Goal: Transaction & Acquisition: Purchase product/service

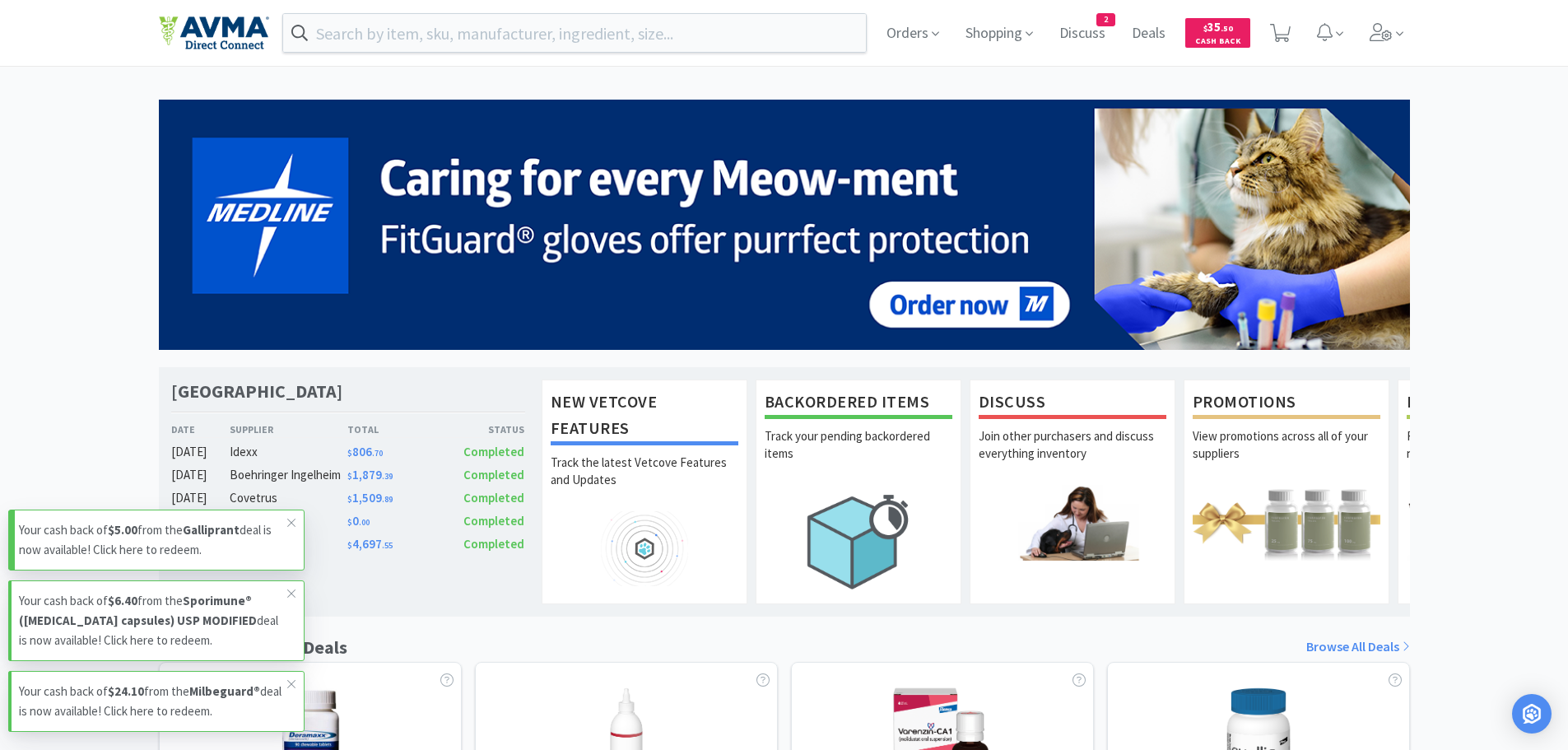
click at [186, 549] on p "Your cash back of $5.00 from the Galliprant deal is now available! Click here t…" at bounding box center [153, 540] width 268 height 39
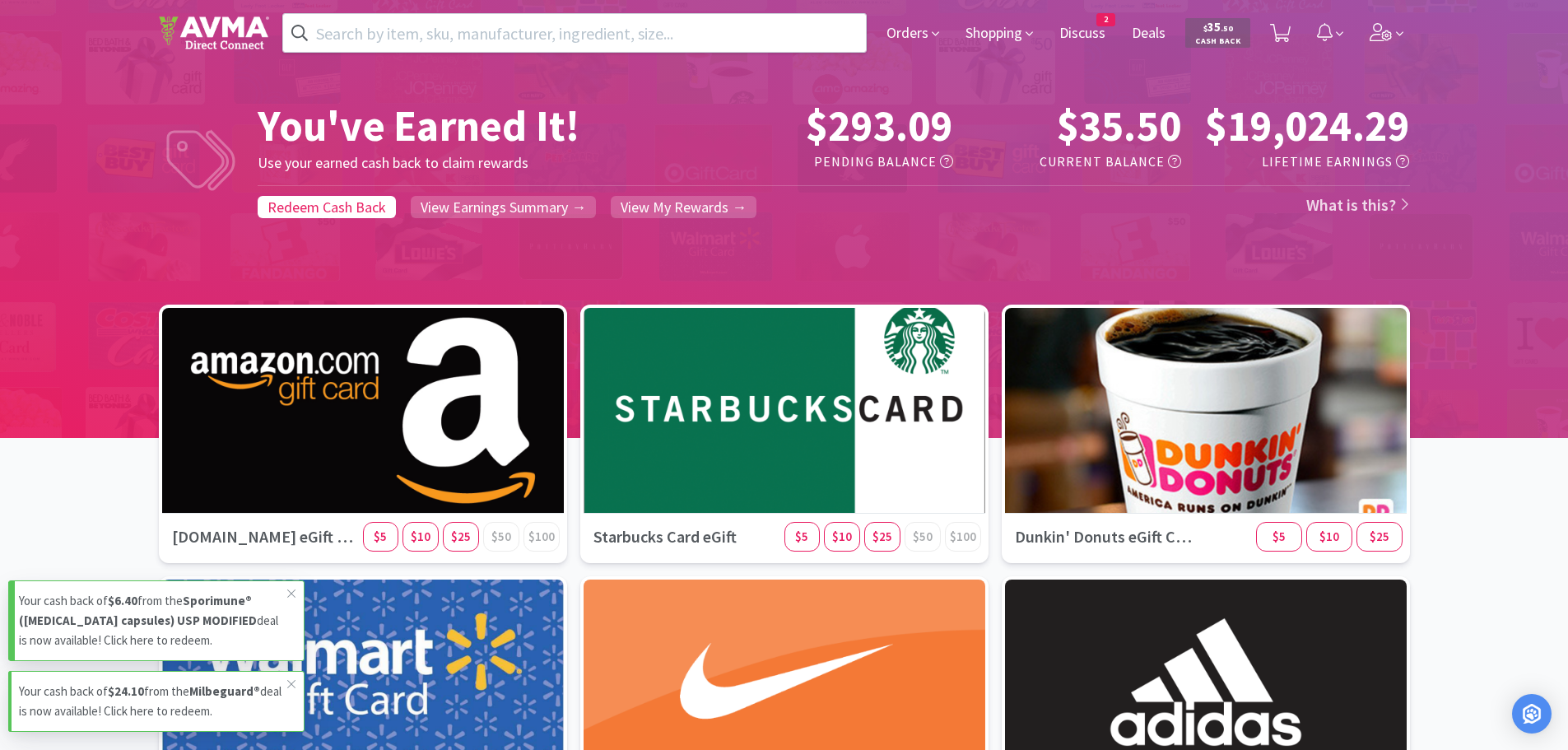
click at [164, 626] on strong "Sporimune® ([MEDICAL_DATA] capsules) USP MODIFIED" at bounding box center [138, 610] width 238 height 36
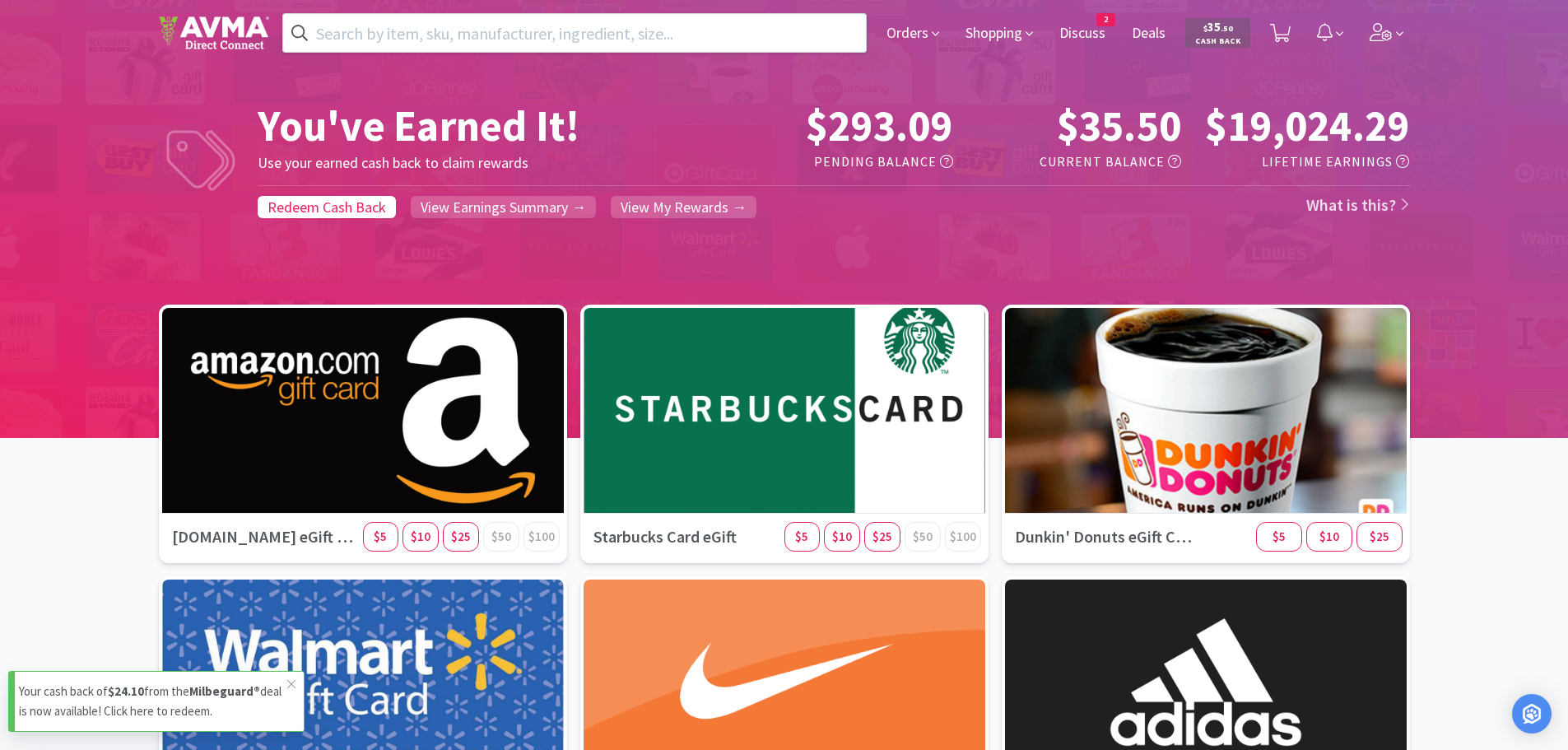
click at [150, 703] on p "Your cash back of $24.10 from the Milbeguard® deal is now available! Click here…" at bounding box center [153, 701] width 268 height 39
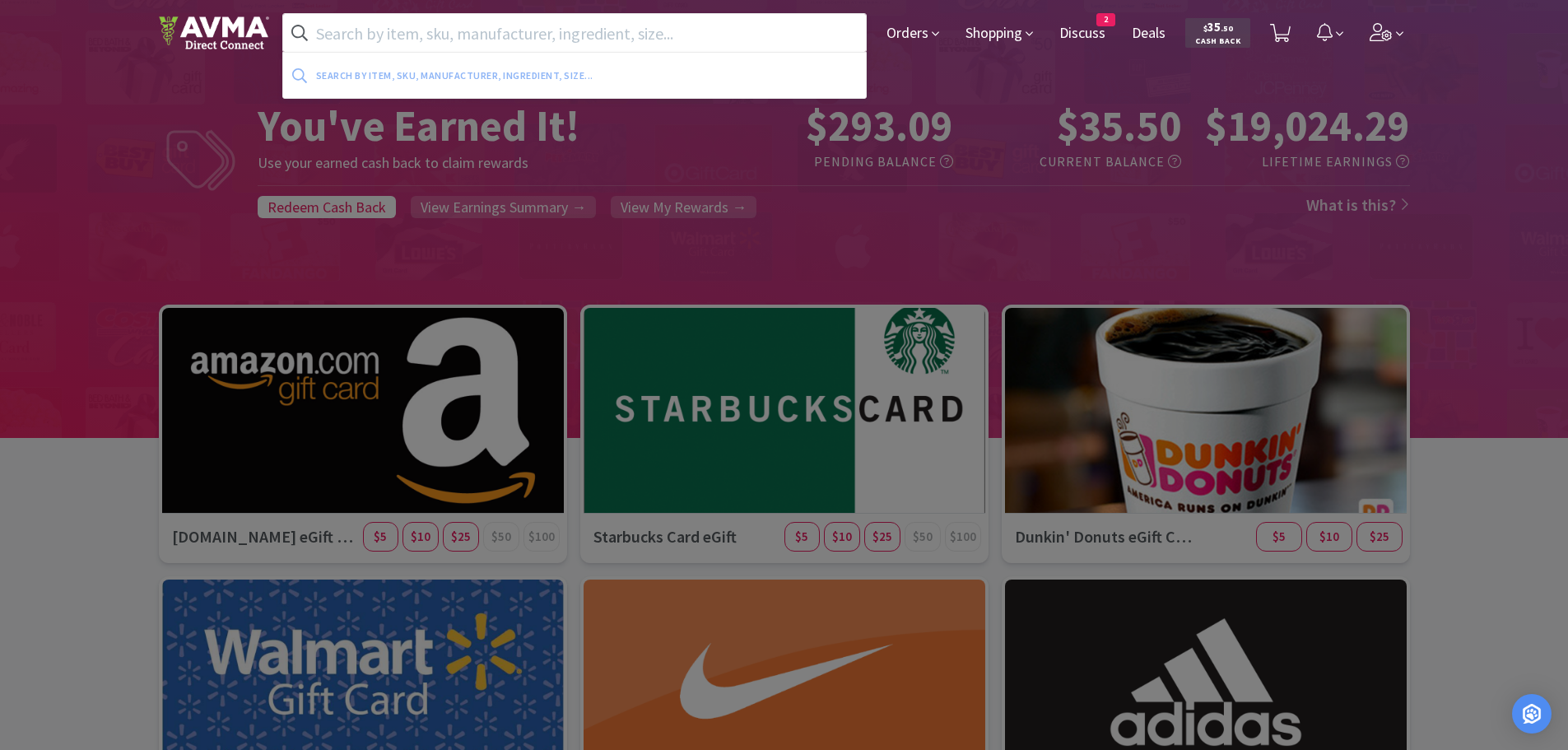
click at [412, 26] on input "text" at bounding box center [575, 32] width 583 height 38
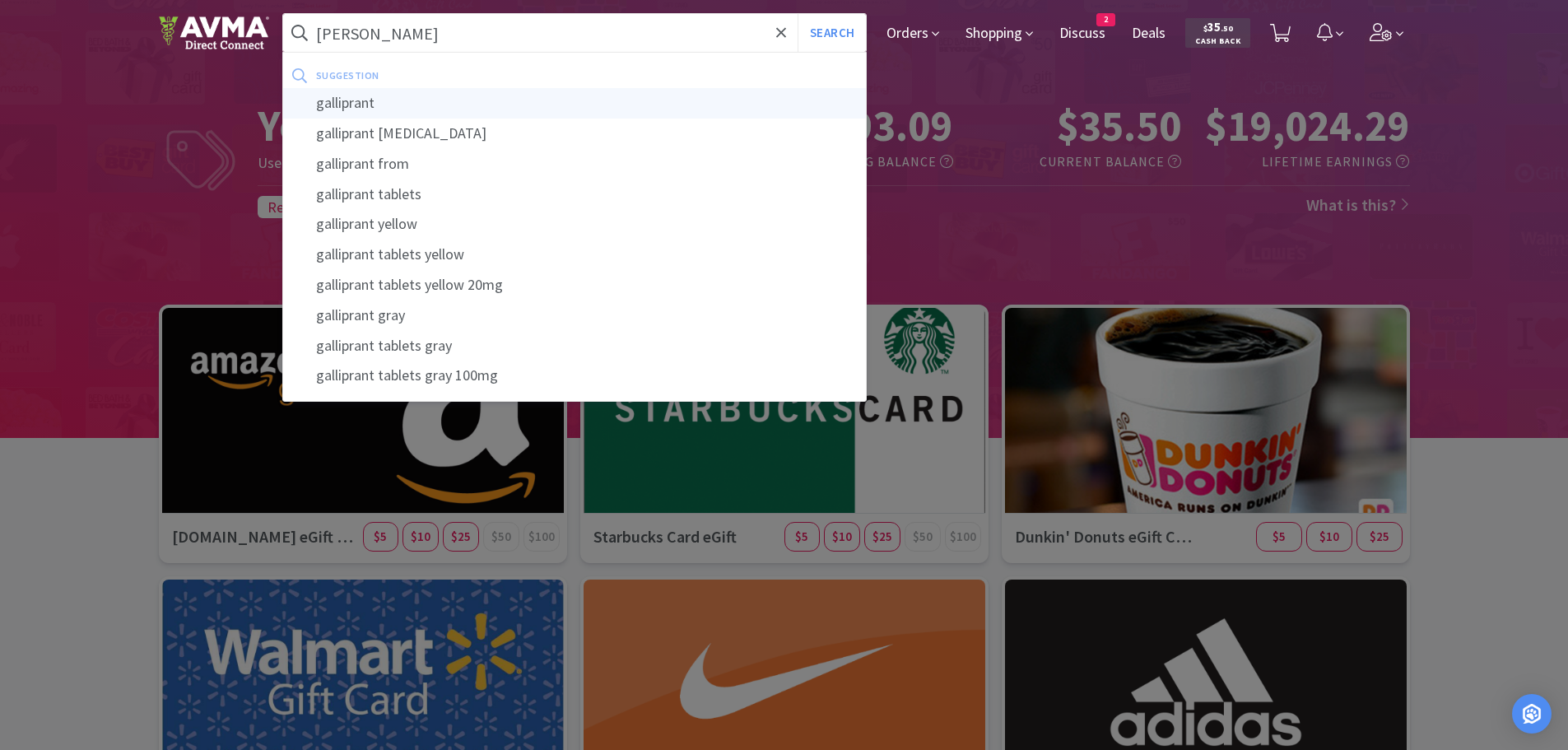
click at [375, 101] on div "galliprant" at bounding box center [575, 102] width 583 height 30
type input "galliprant"
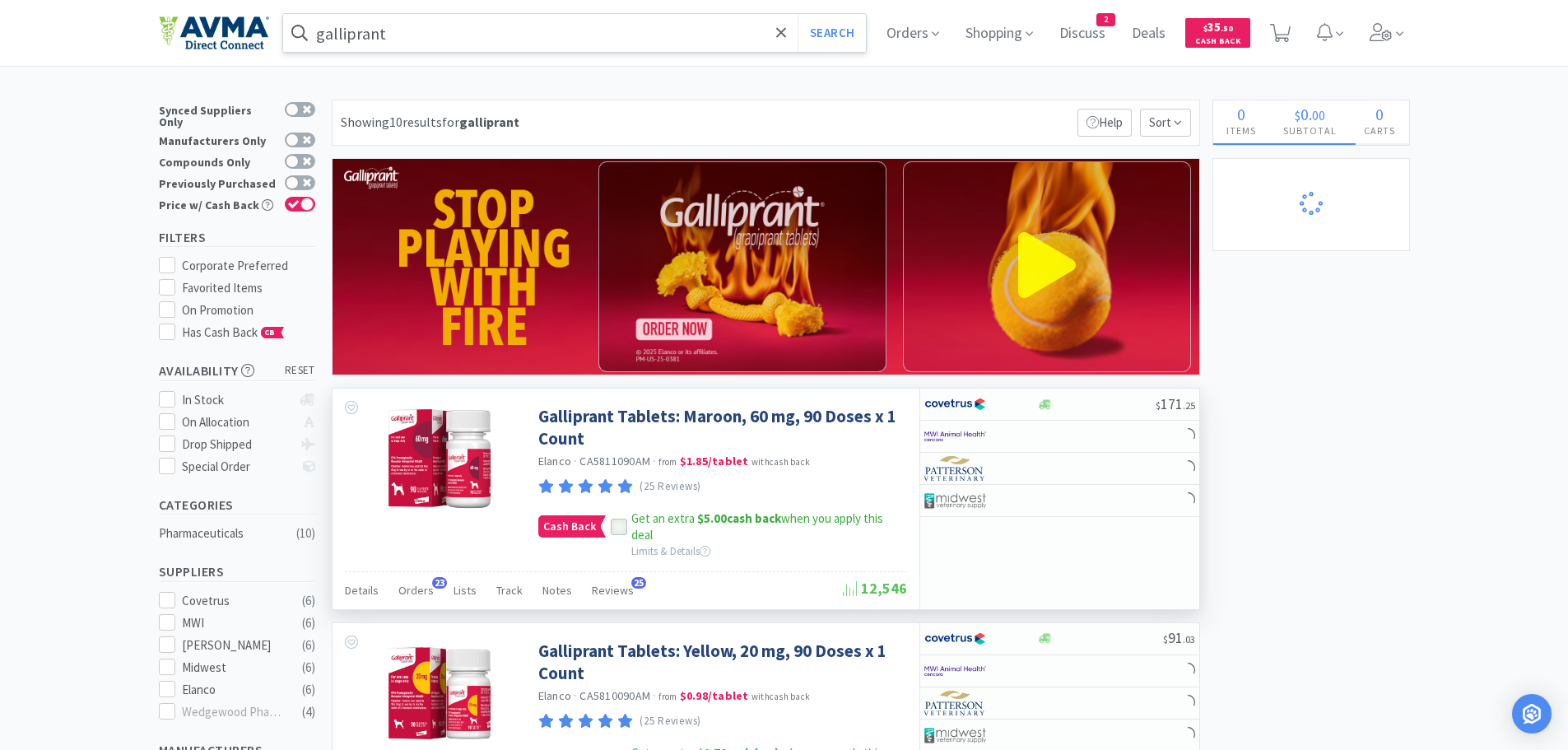
click at [613, 524] on icon at bounding box center [619, 527] width 12 height 12
drag, startPoint x: 1580, startPoint y: 97, endPoint x: 1572, endPoint y: 273, distance: 176.2
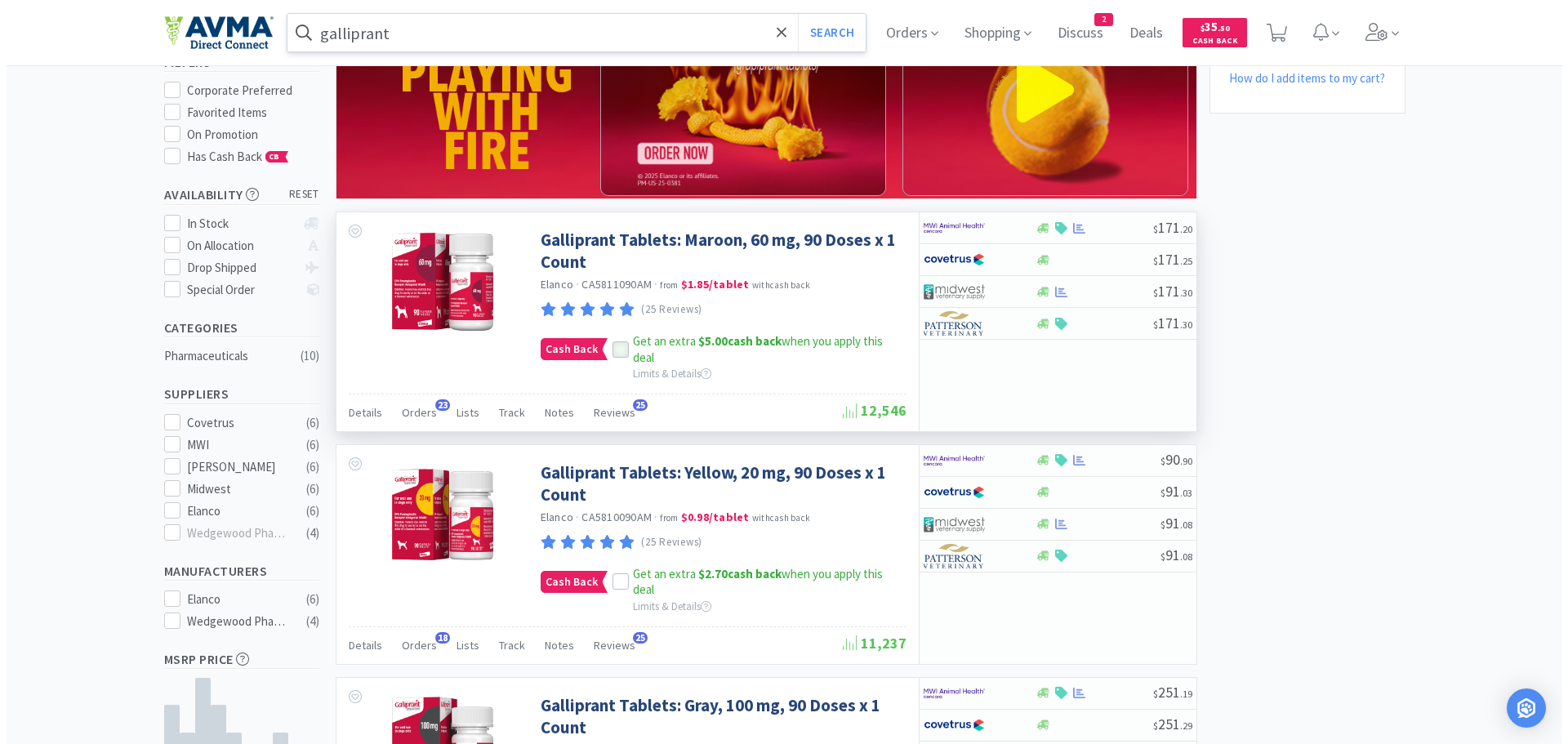
scroll to position [227, 0]
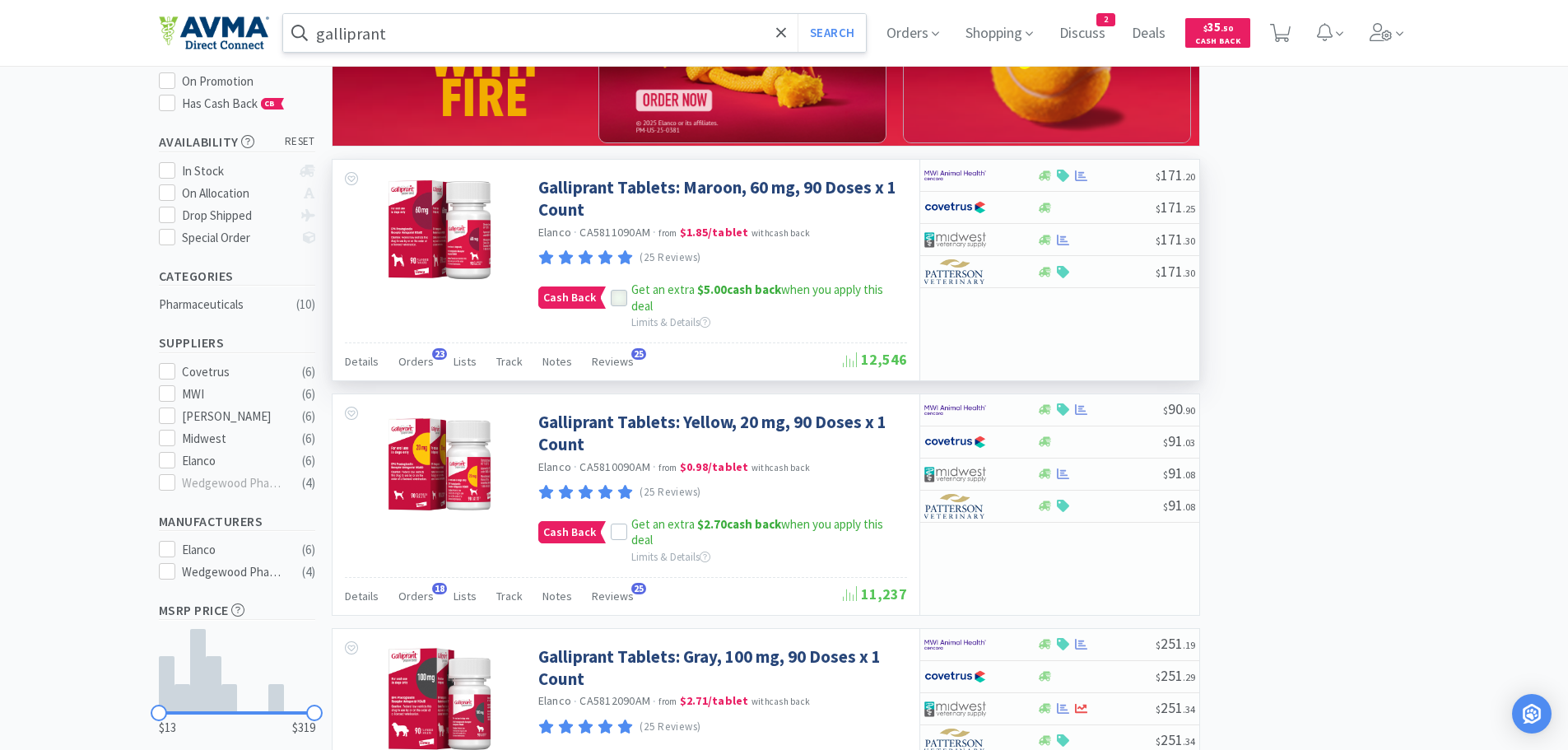
click at [618, 297] on icon at bounding box center [619, 297] width 11 height 8
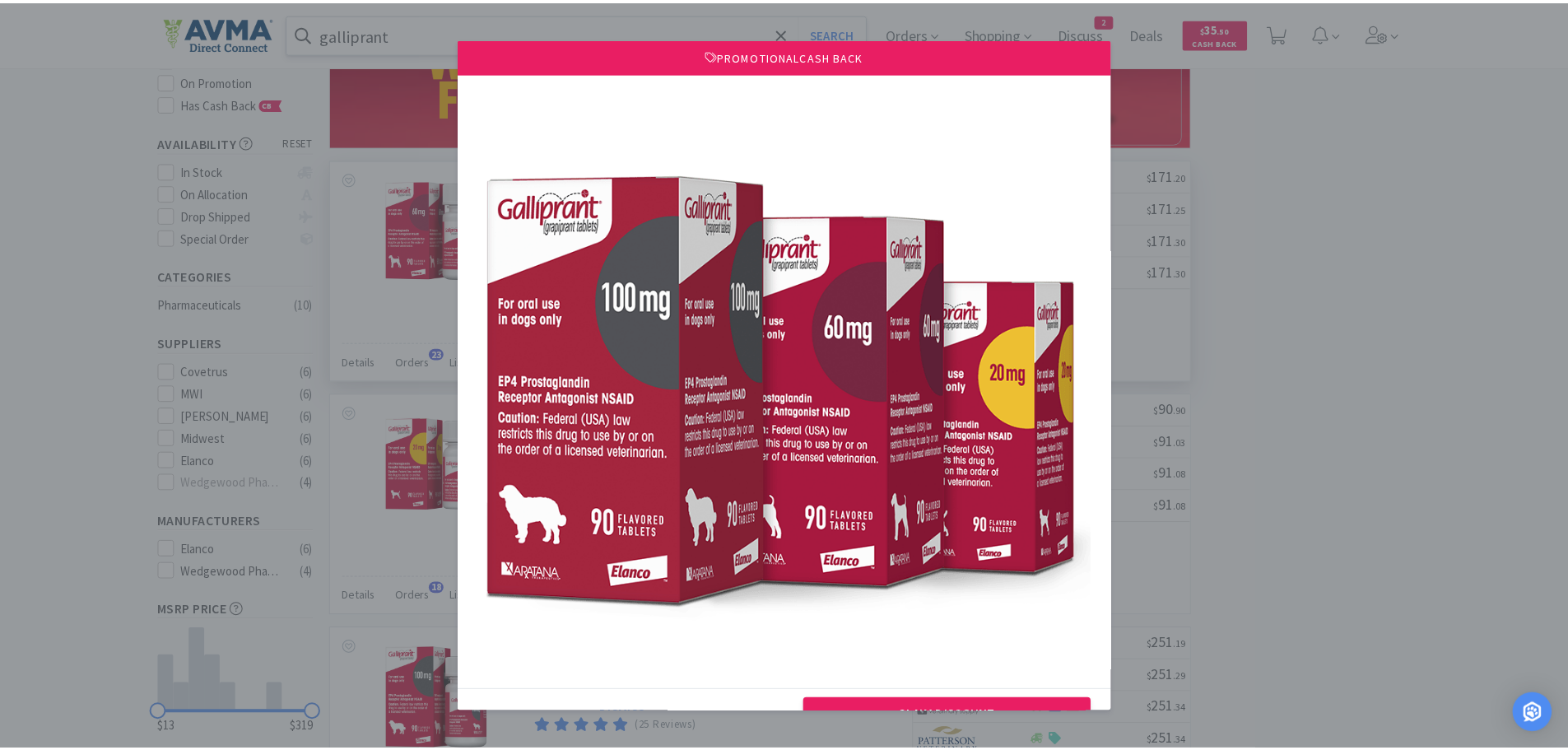
scroll to position [52, 0]
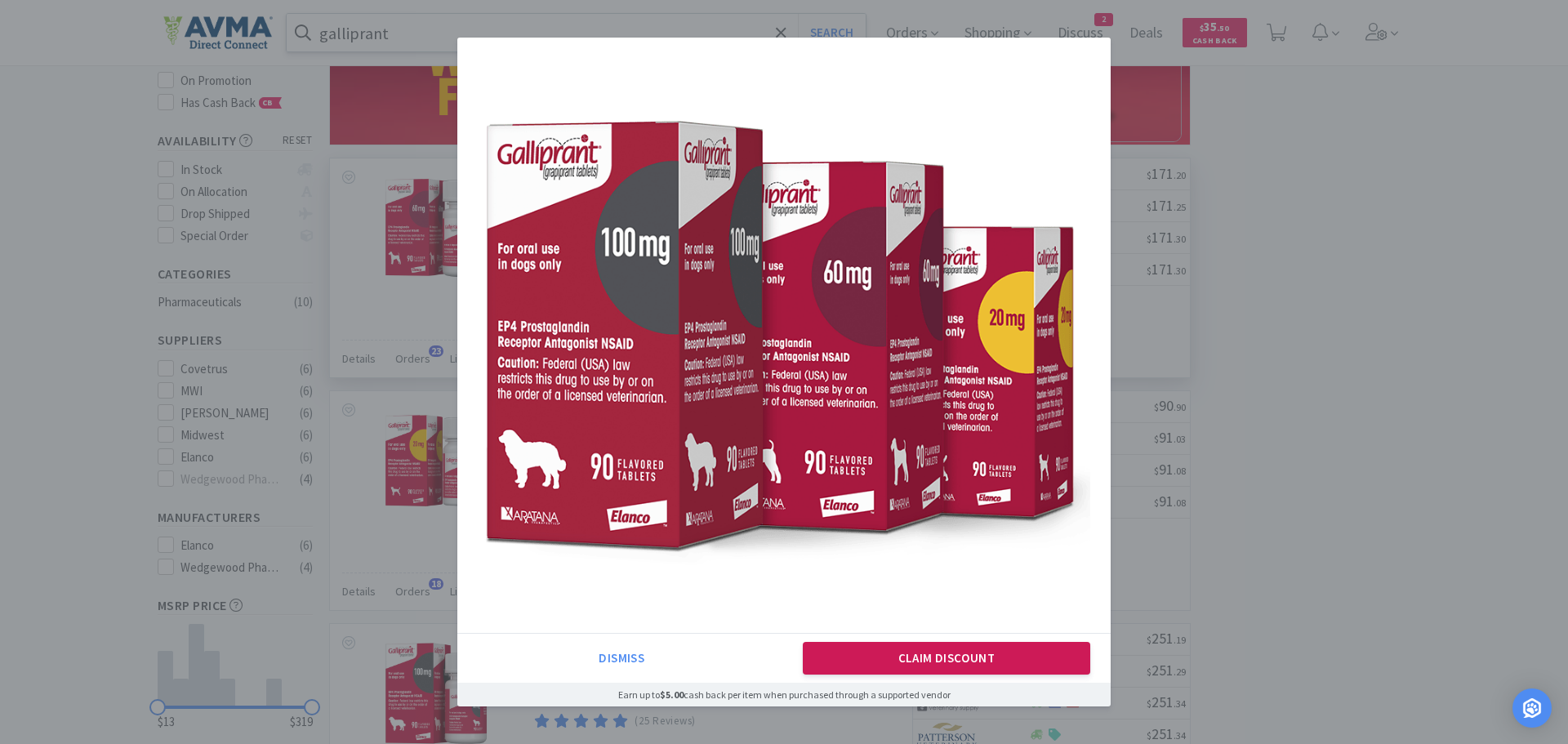
click at [946, 666] on button "Claim Discount" at bounding box center [947, 659] width 289 height 33
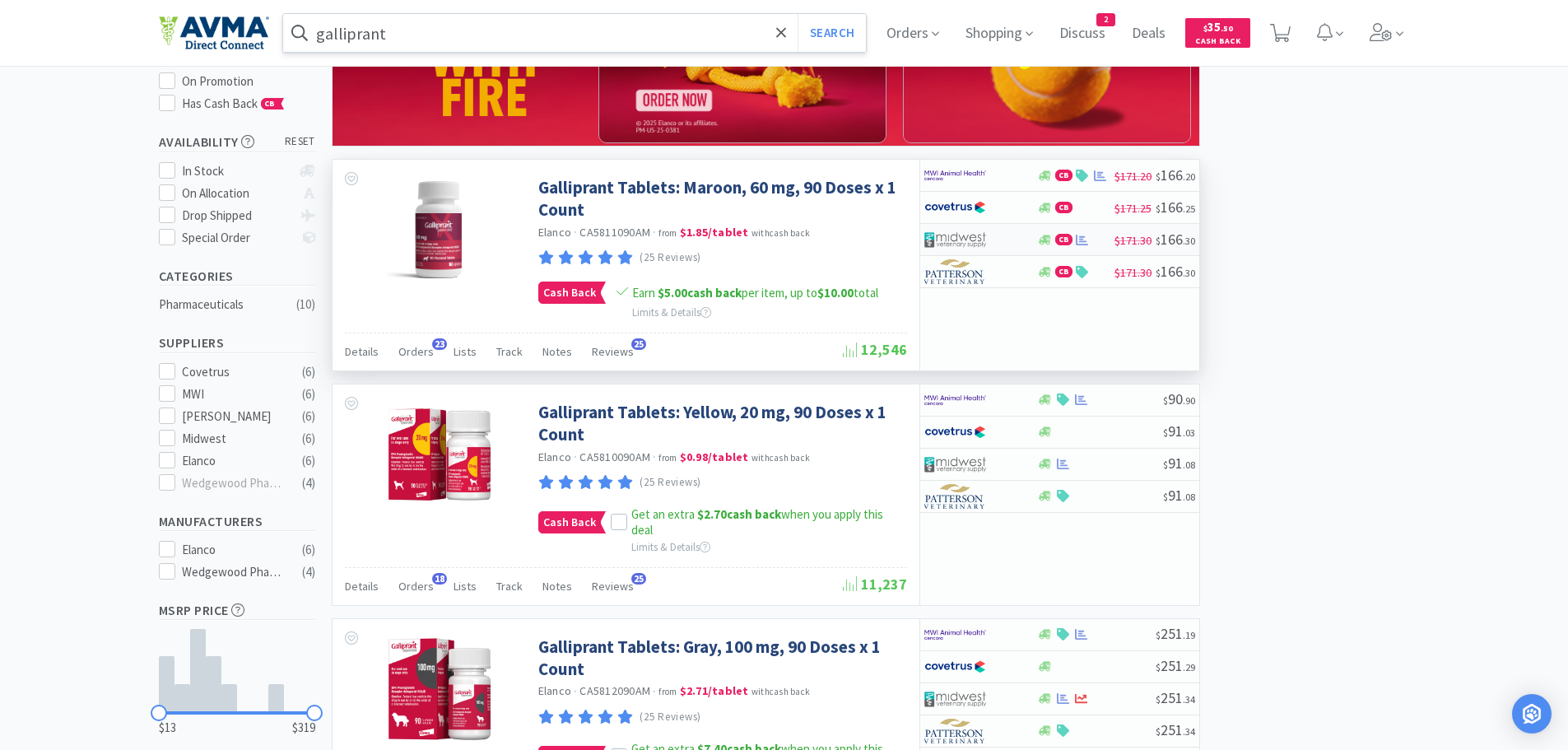
click at [1095, 245] on div "CB" at bounding box center [1075, 241] width 78 height 13
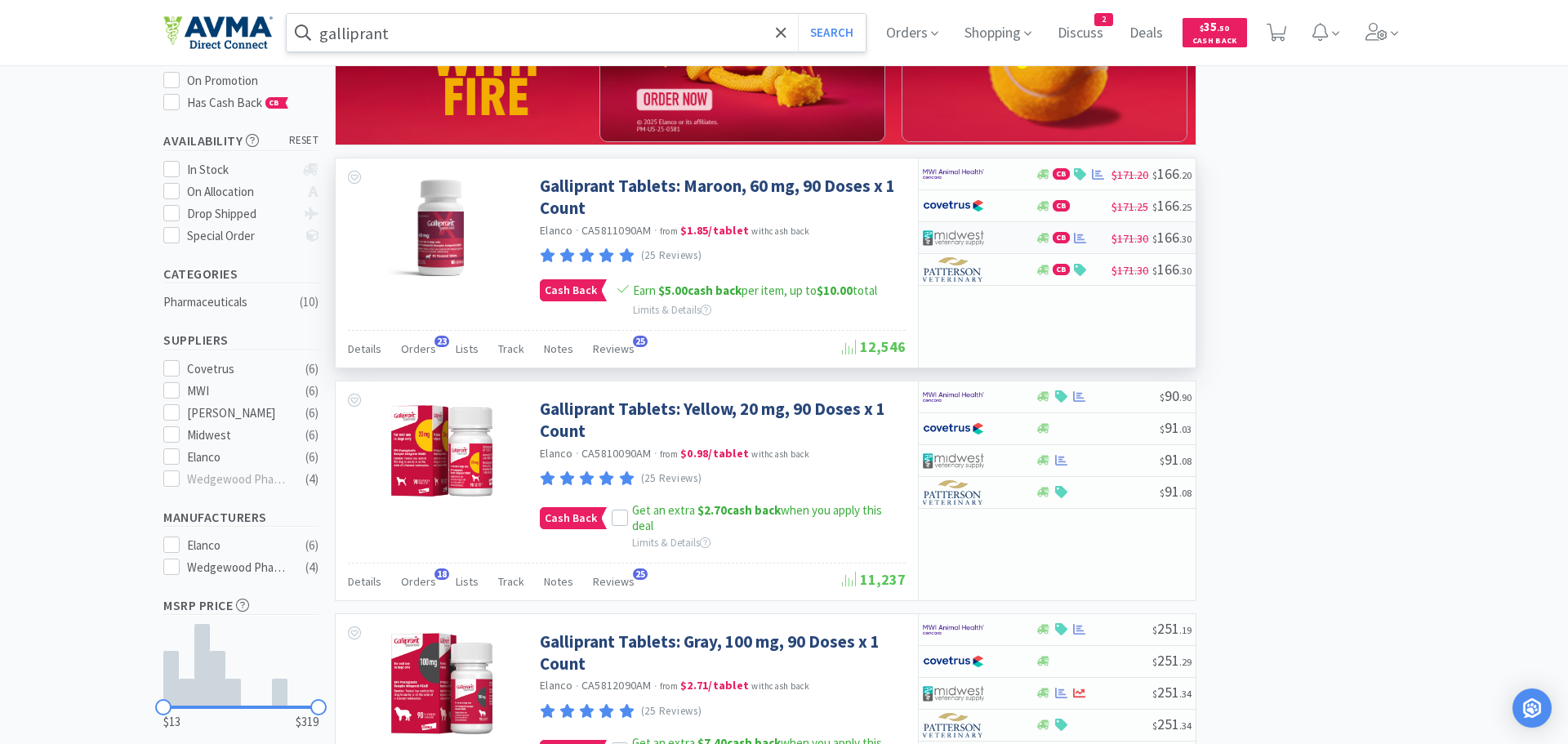
select select "1"
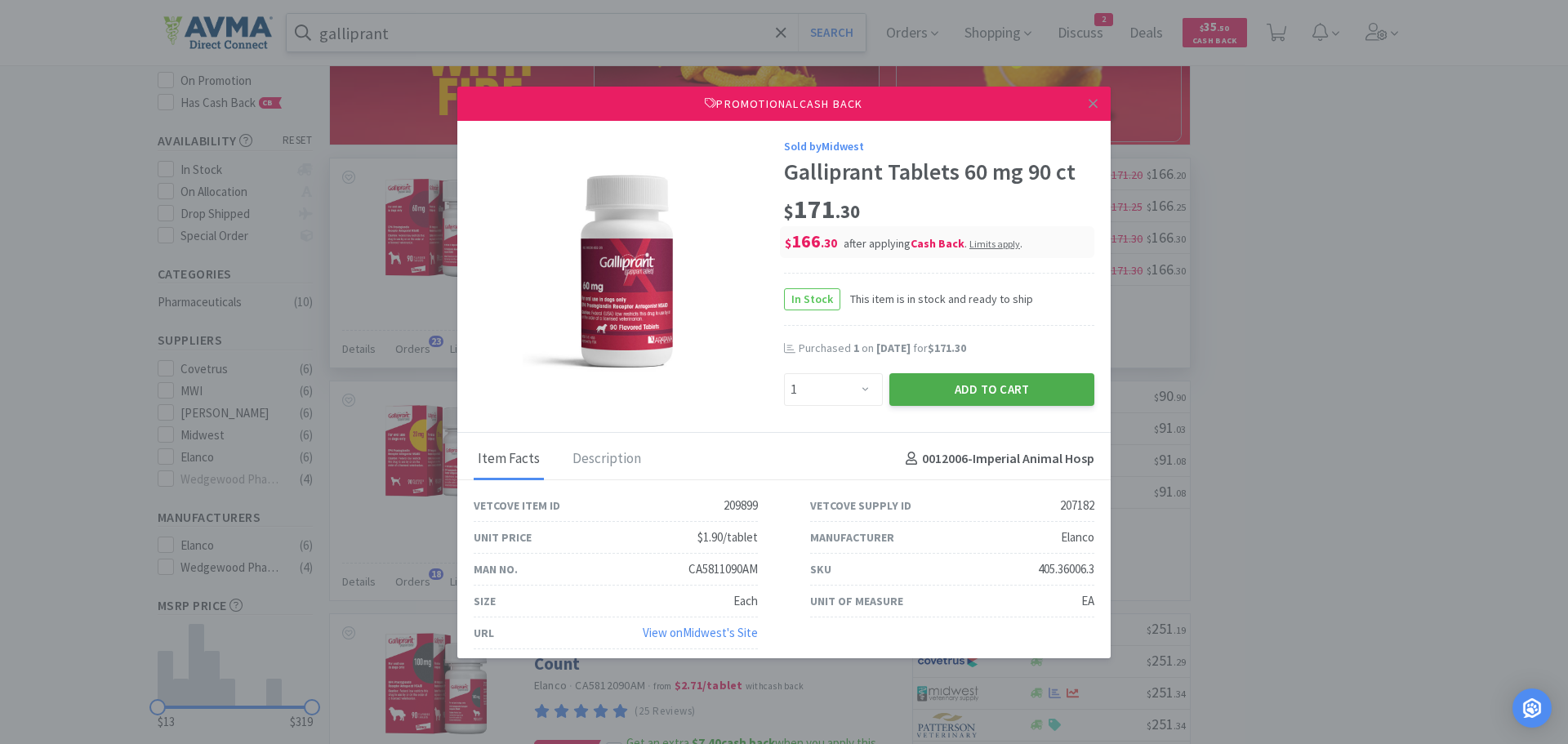
click at [929, 389] on button "Add to Cart" at bounding box center [992, 389] width 205 height 33
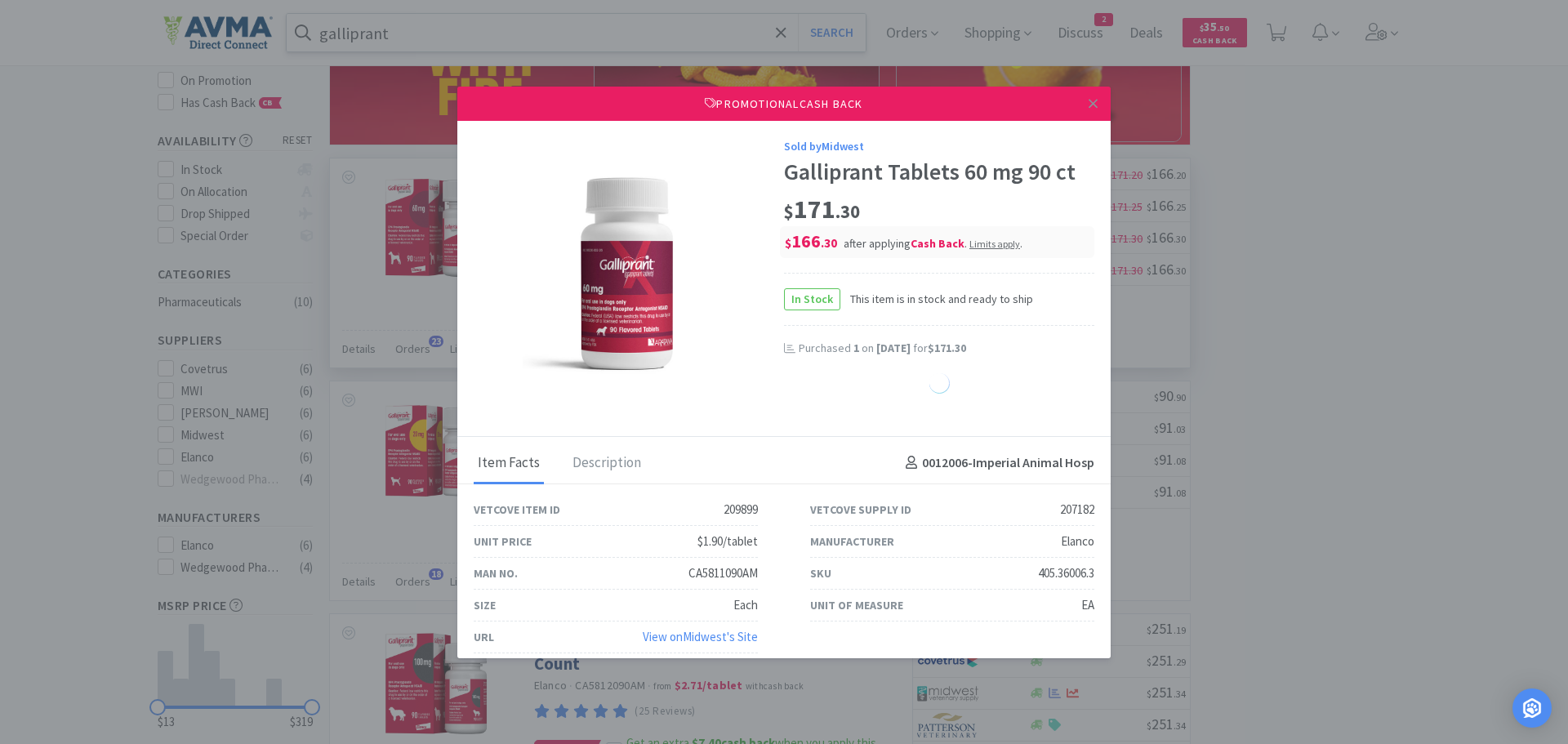
select select "1"
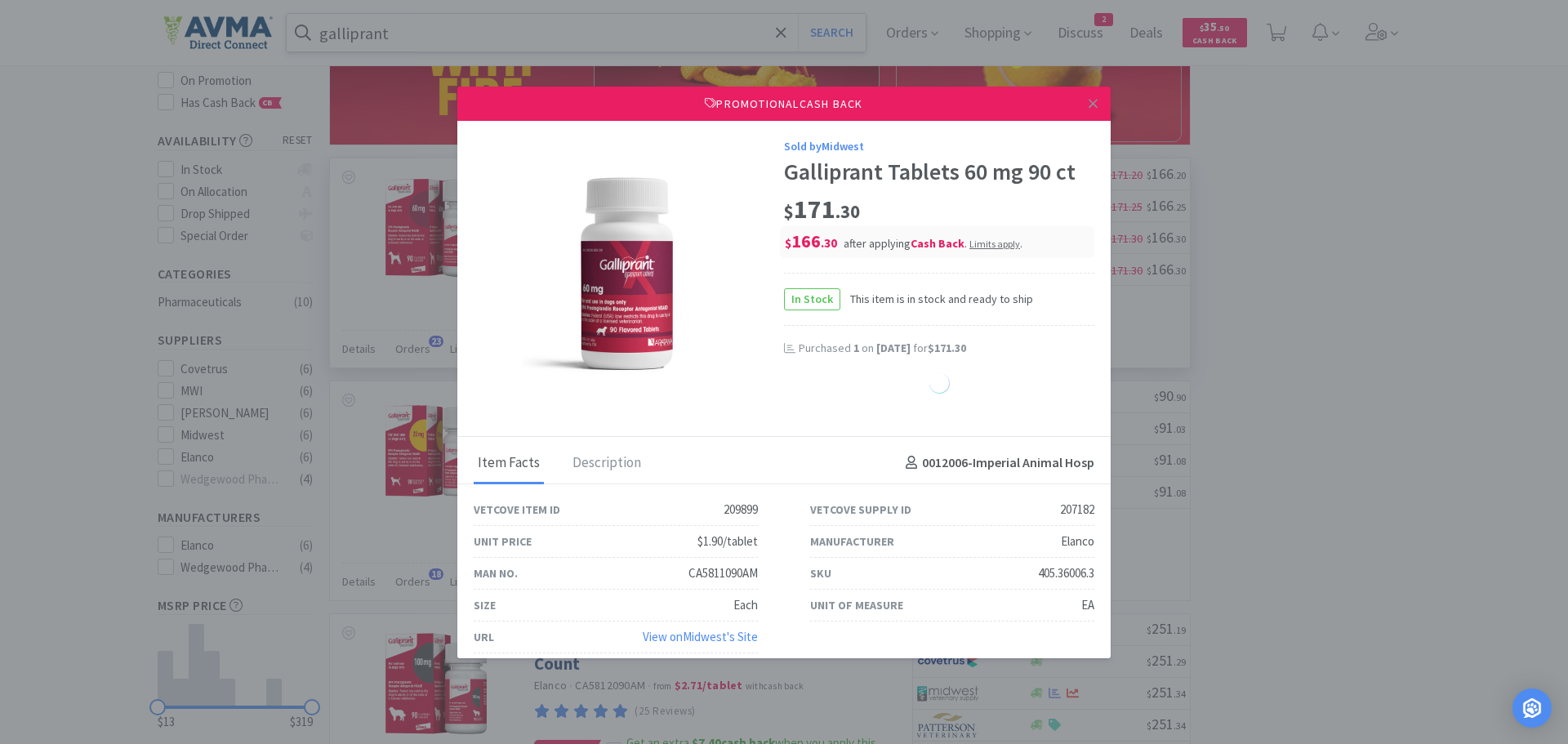
select select "1"
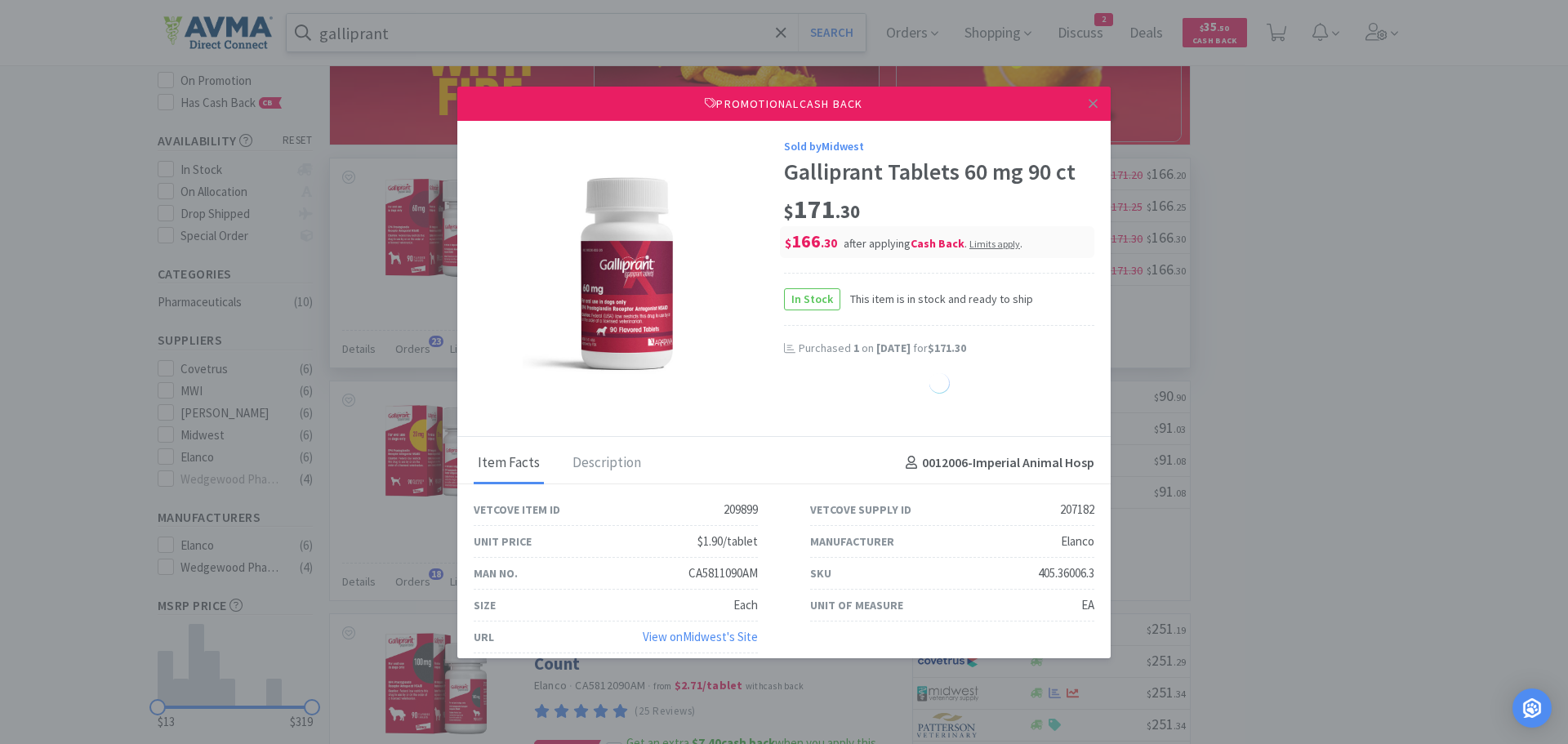
select select "1"
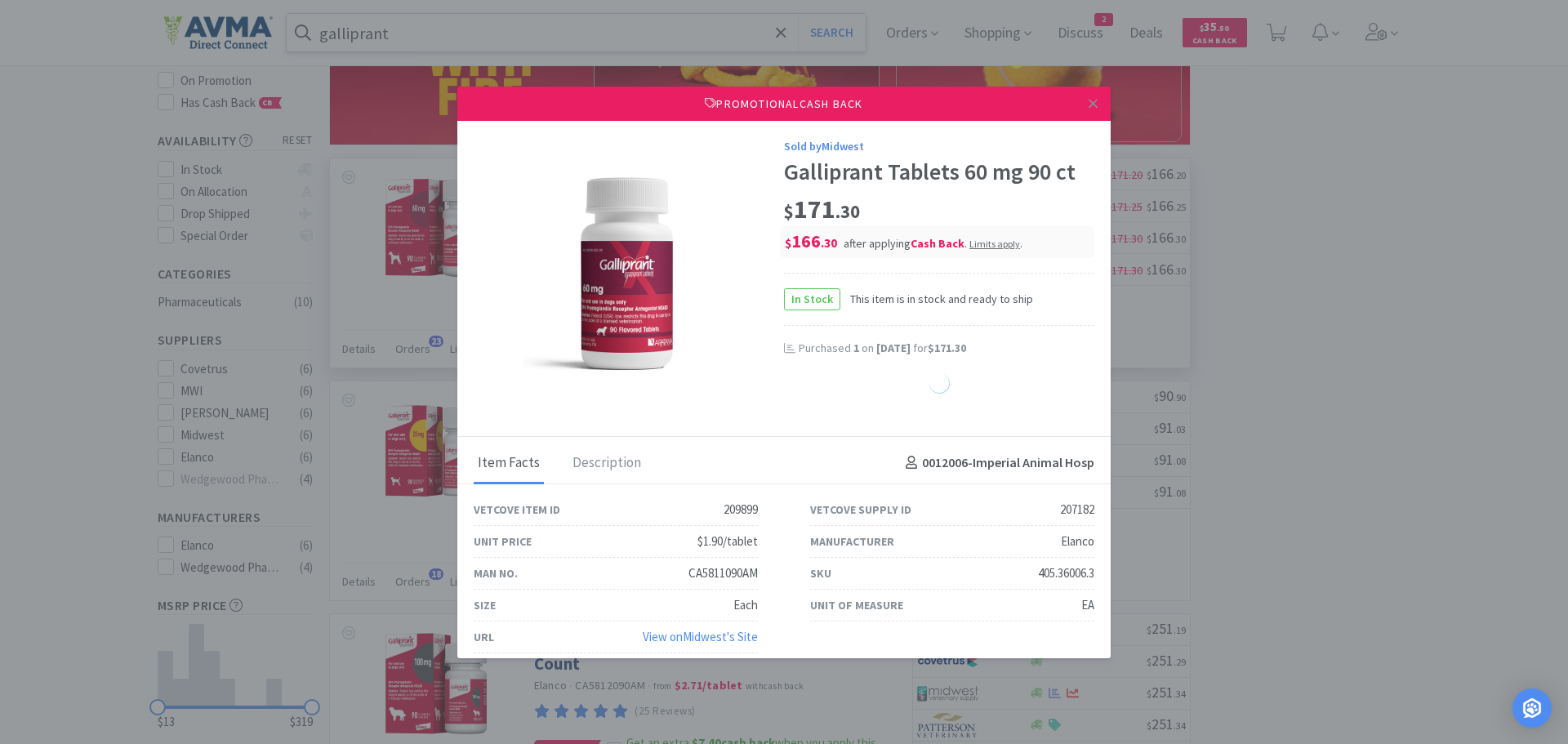
select select "1"
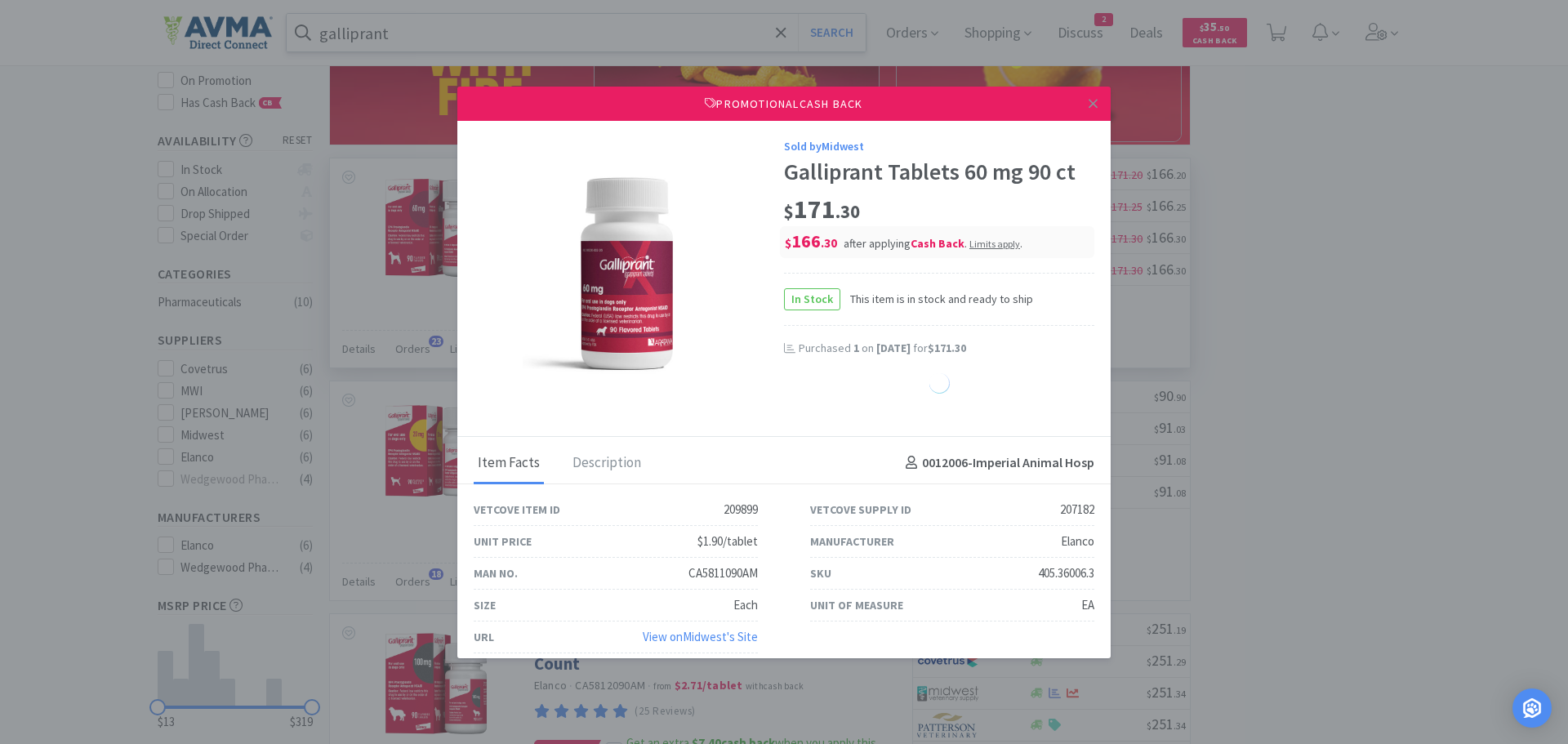
select select "1"
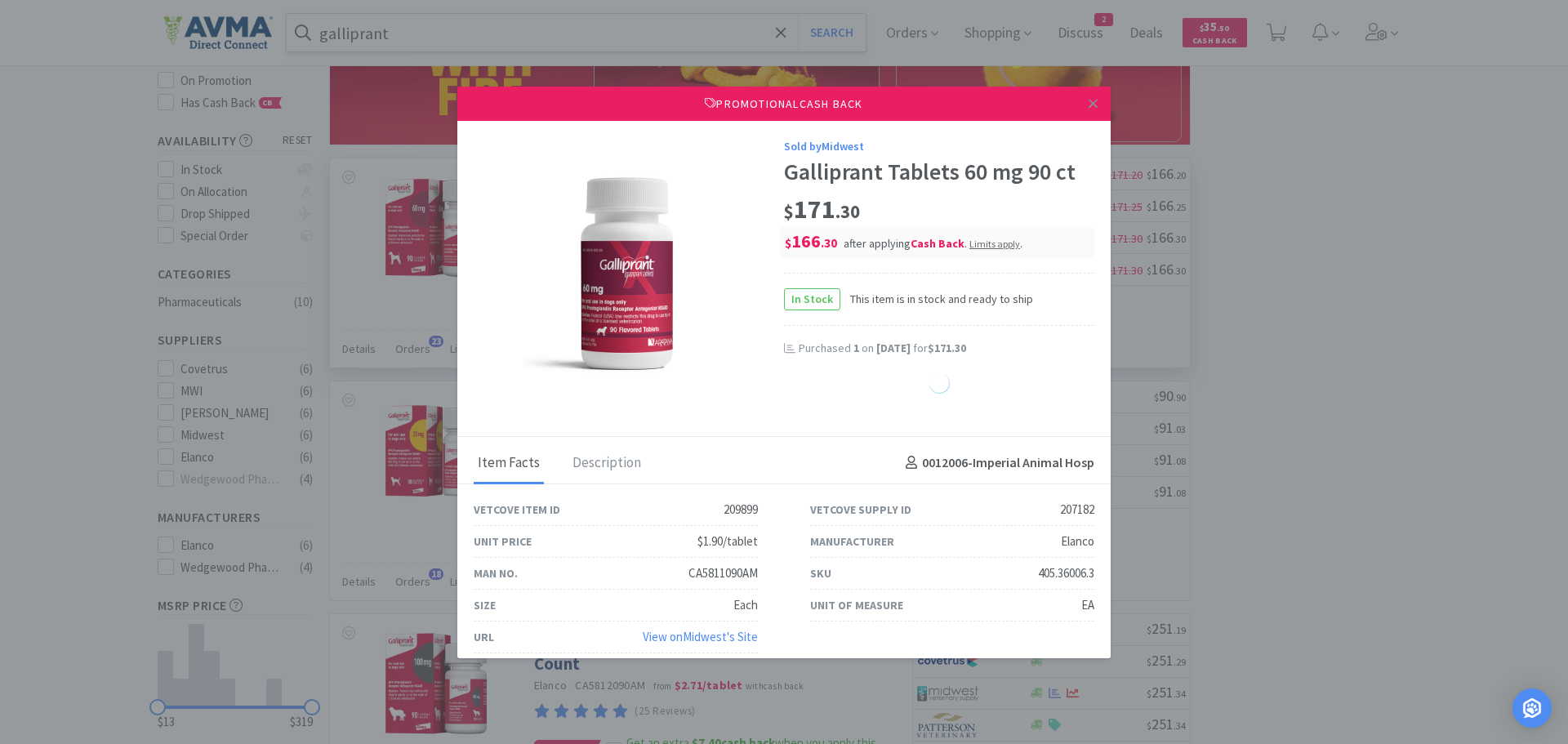
select select "1"
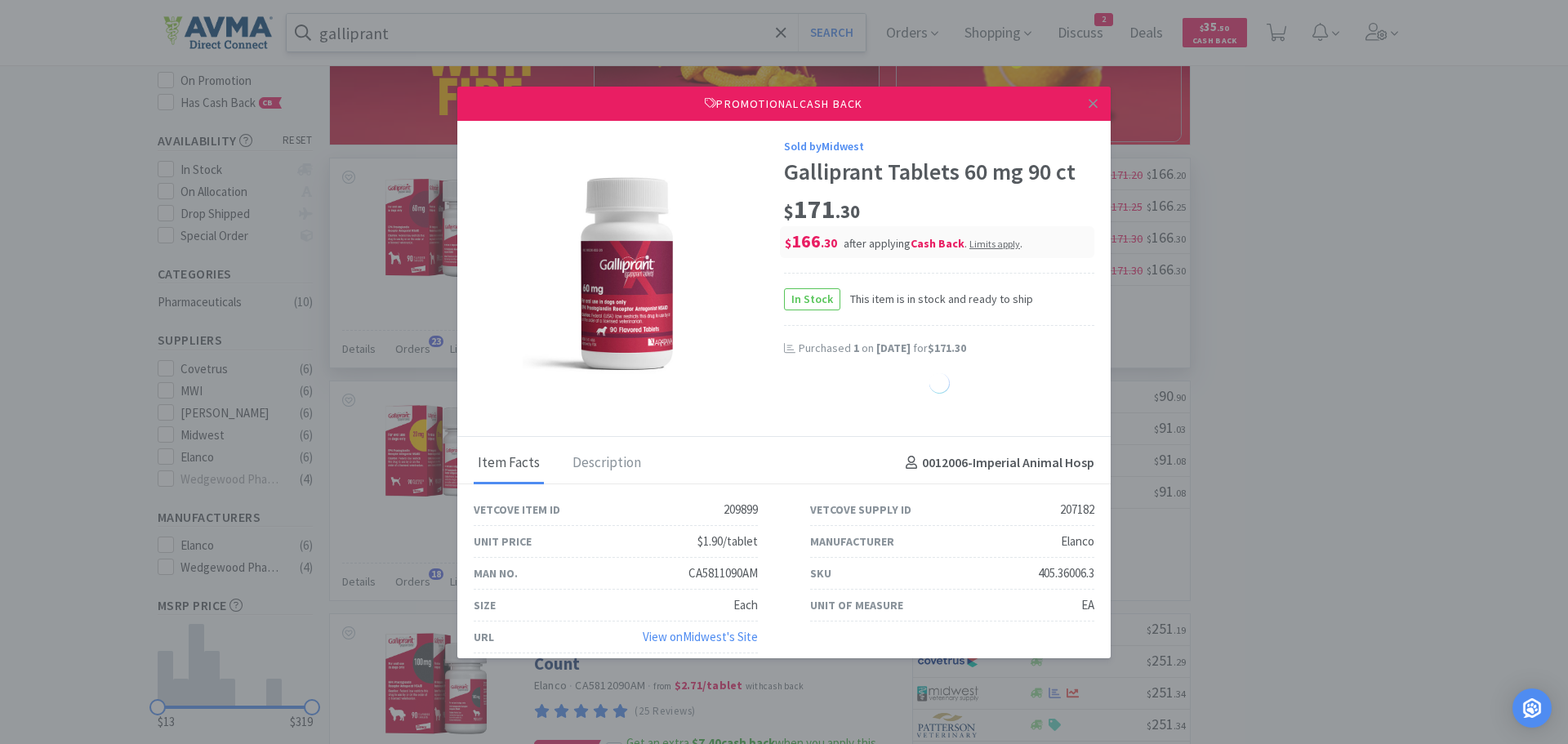
select select "1"
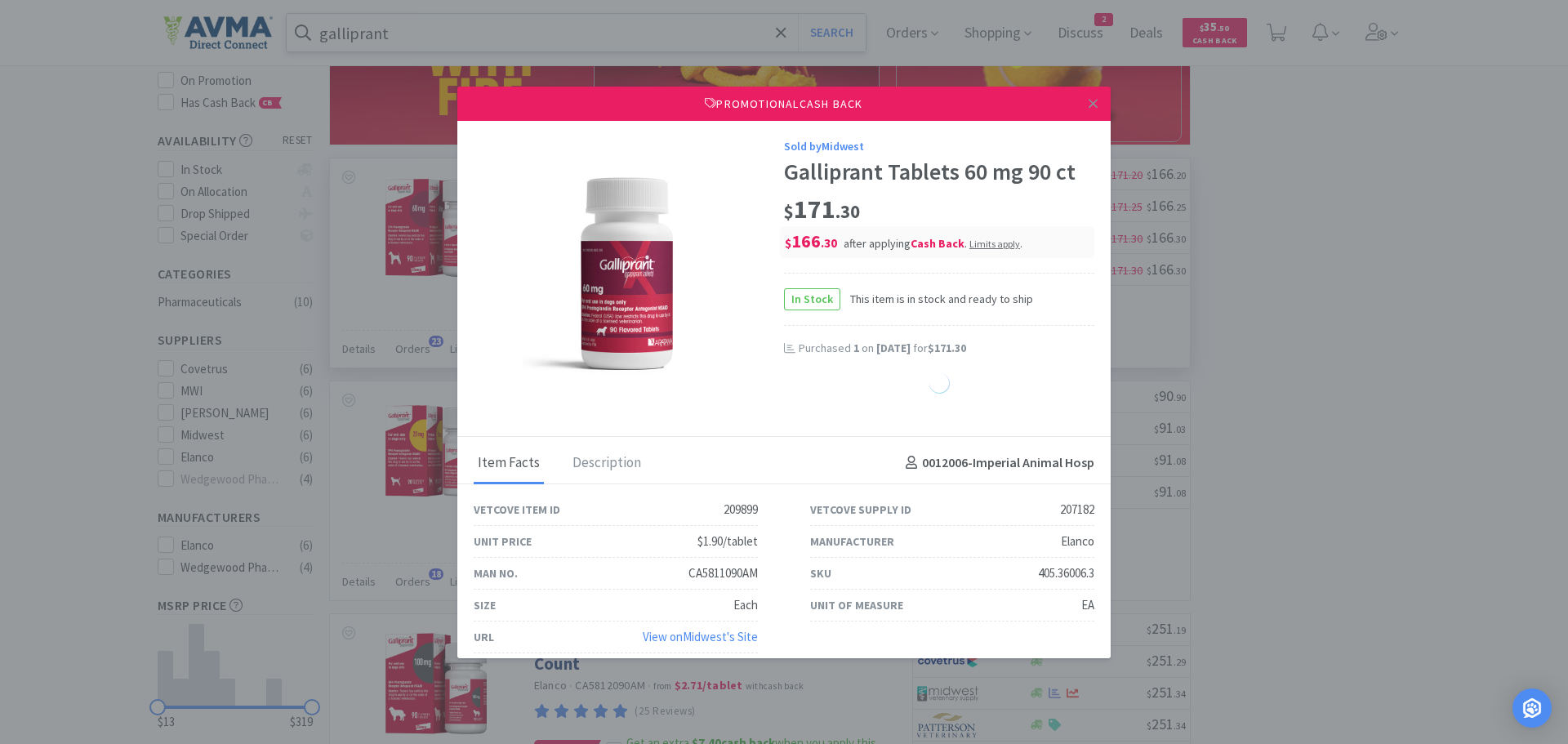
select select "1"
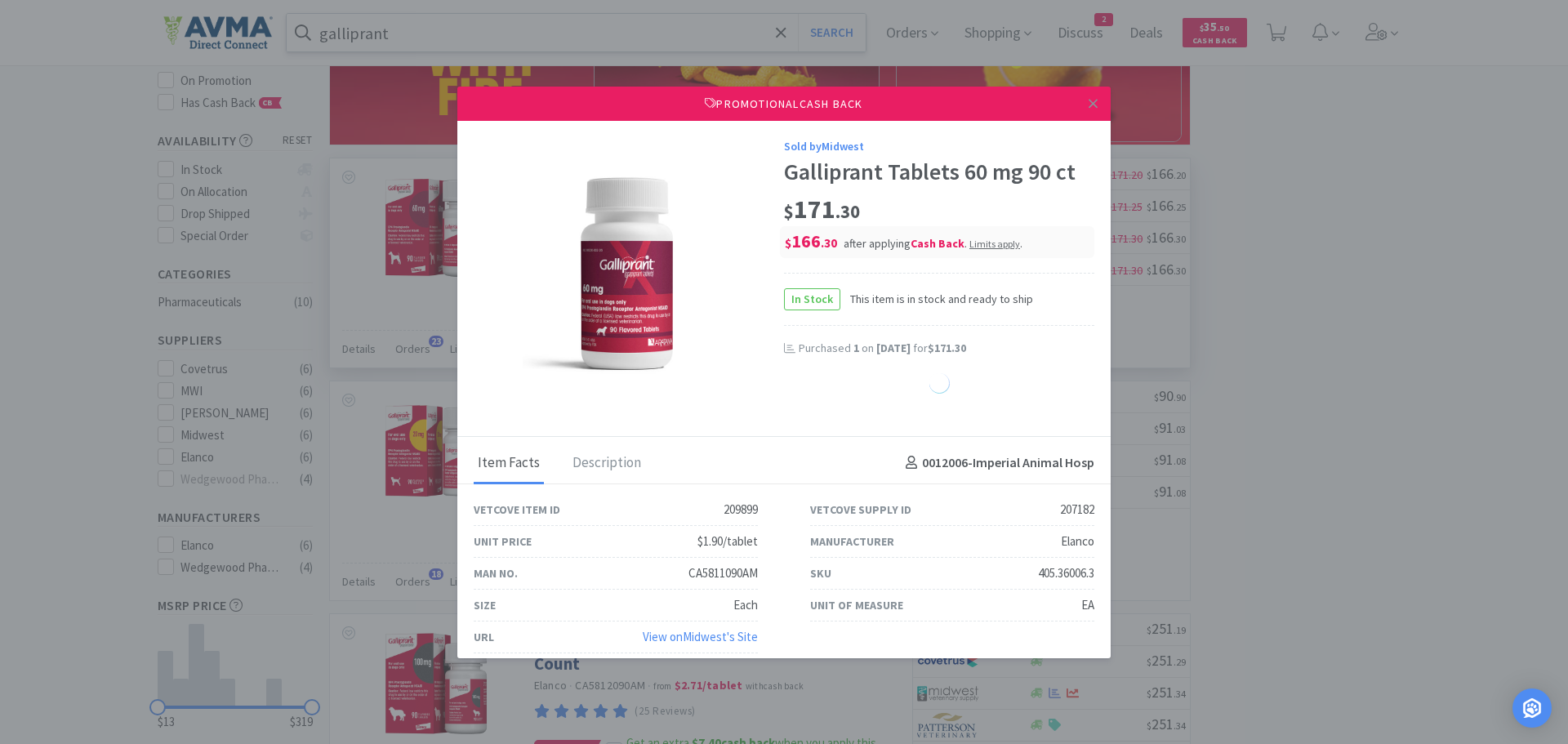
select select "1"
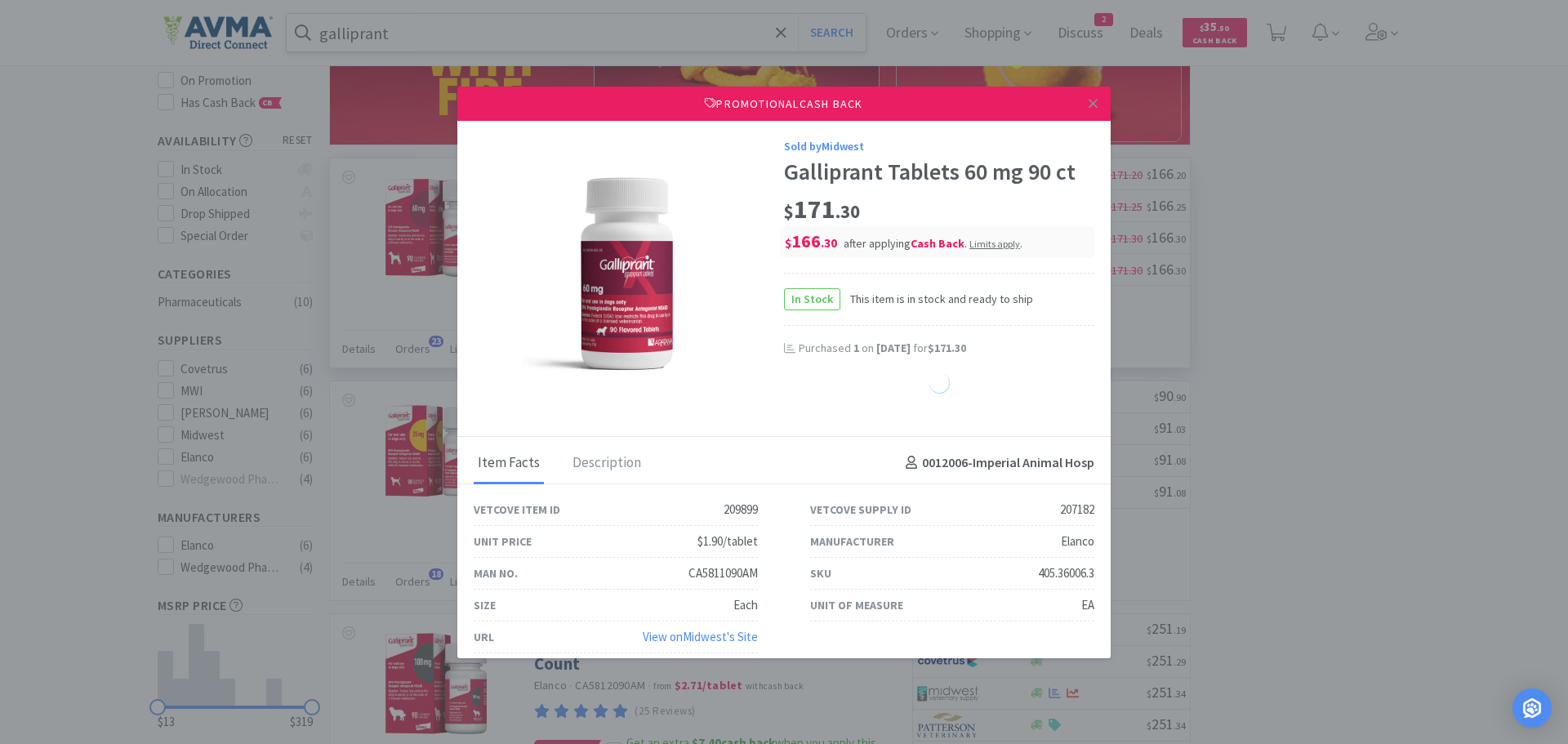
select select "1"
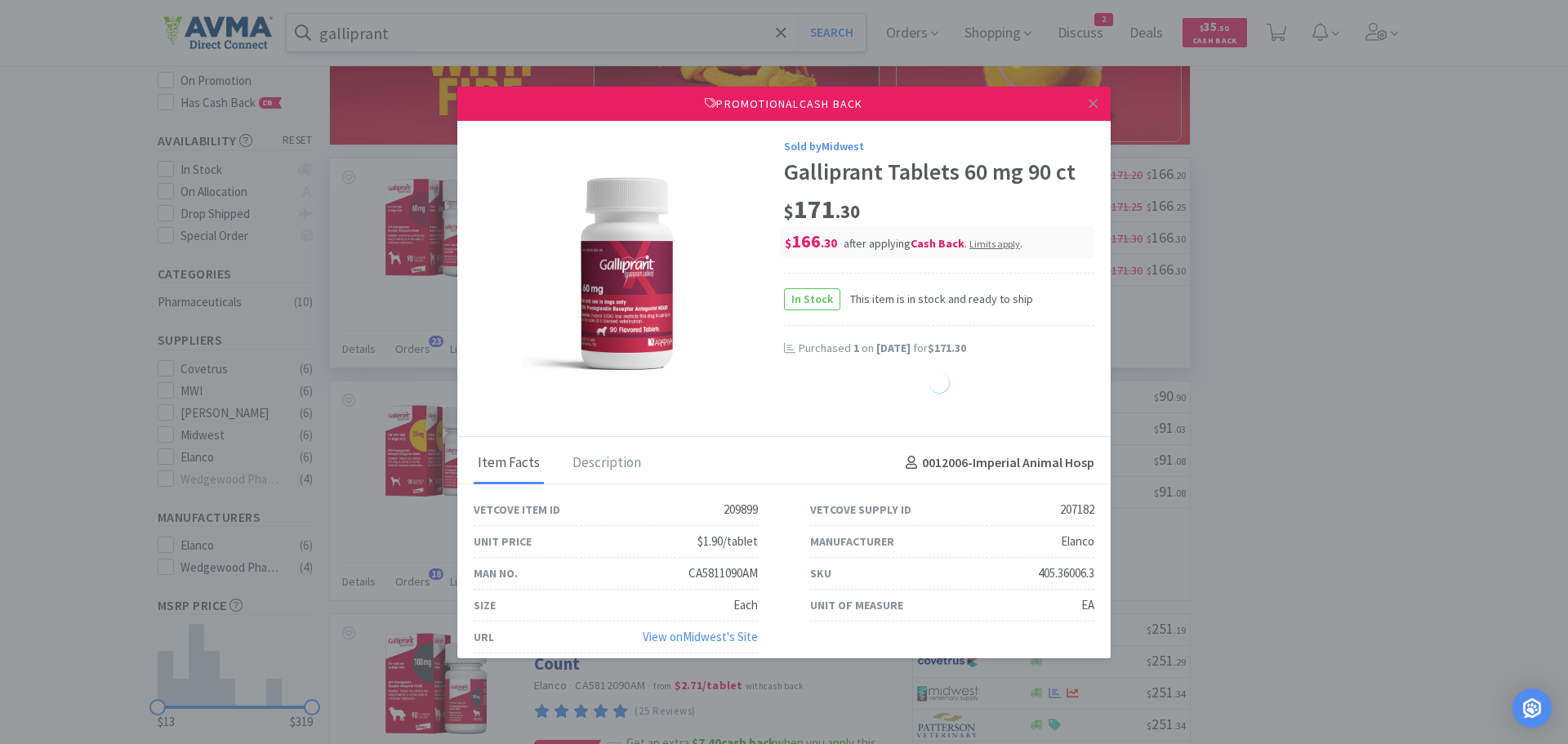
select select "1"
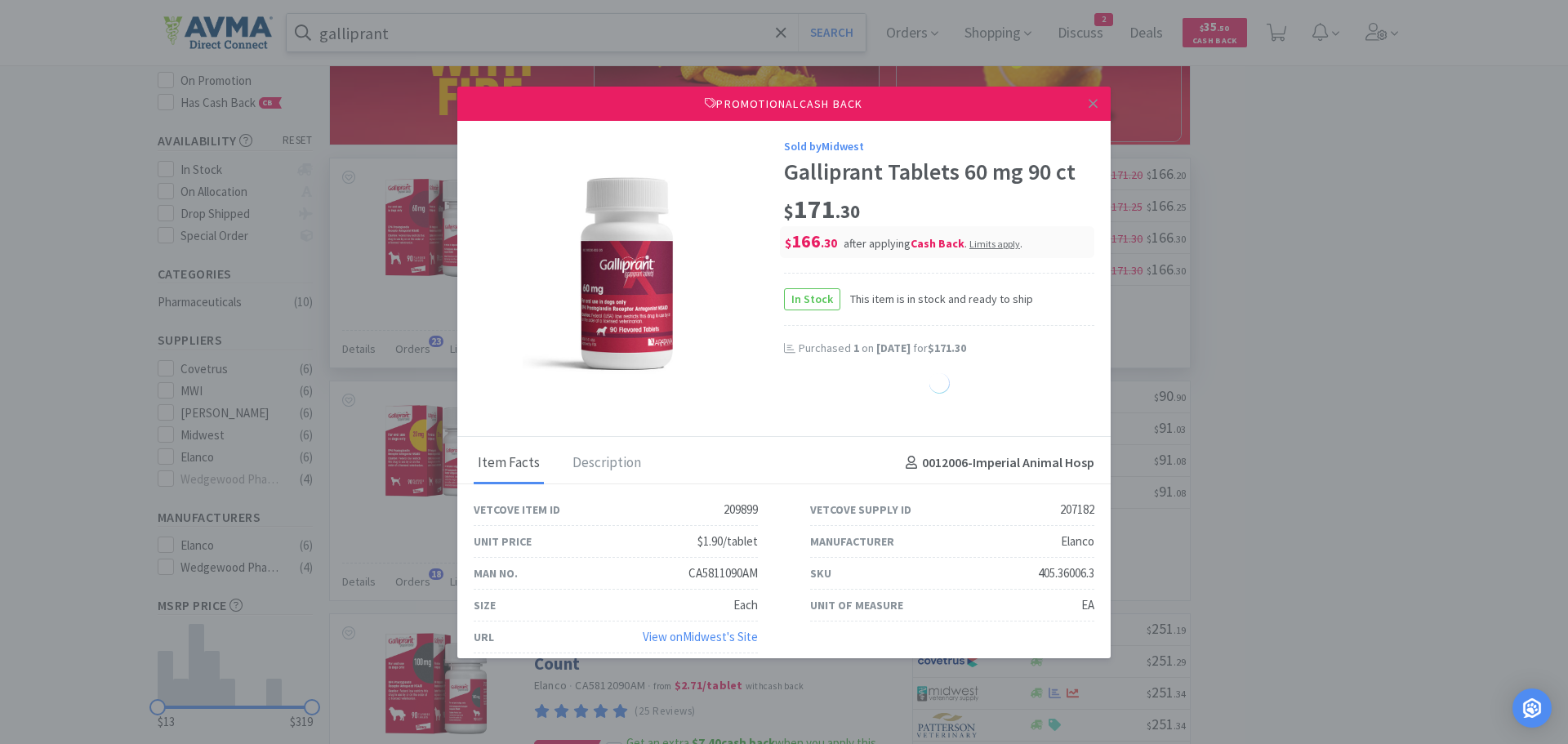
select select "1"
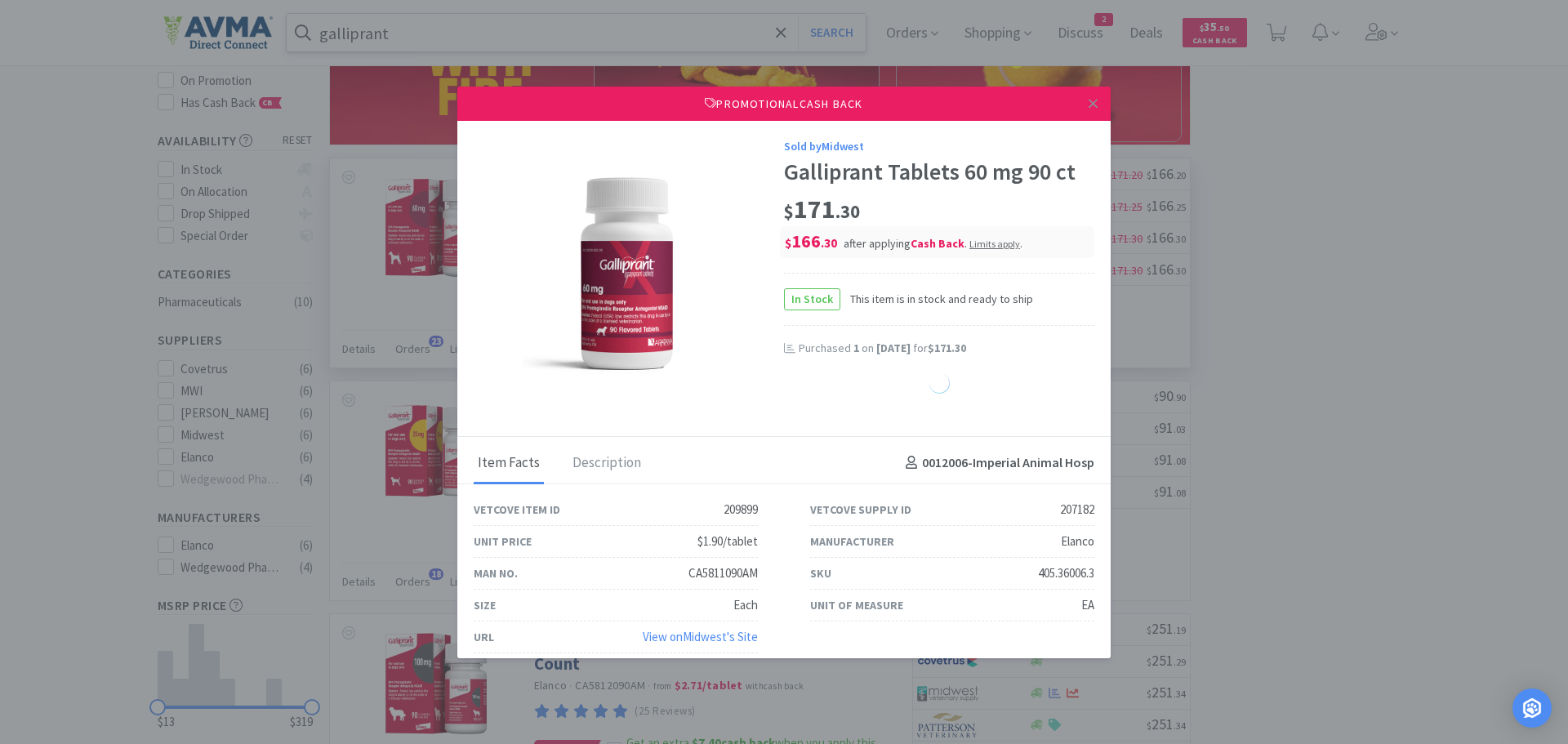
select select "1"
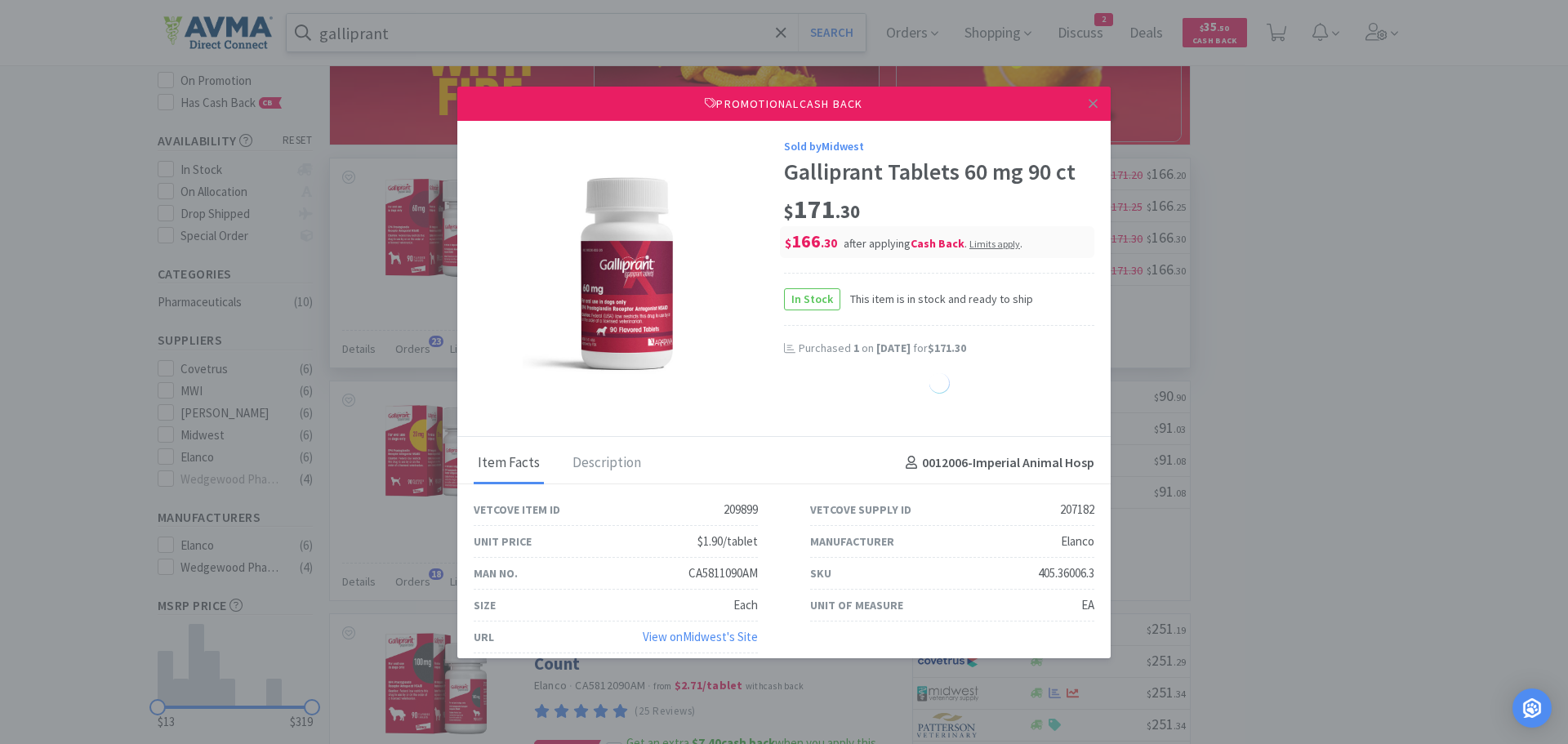
select select "1"
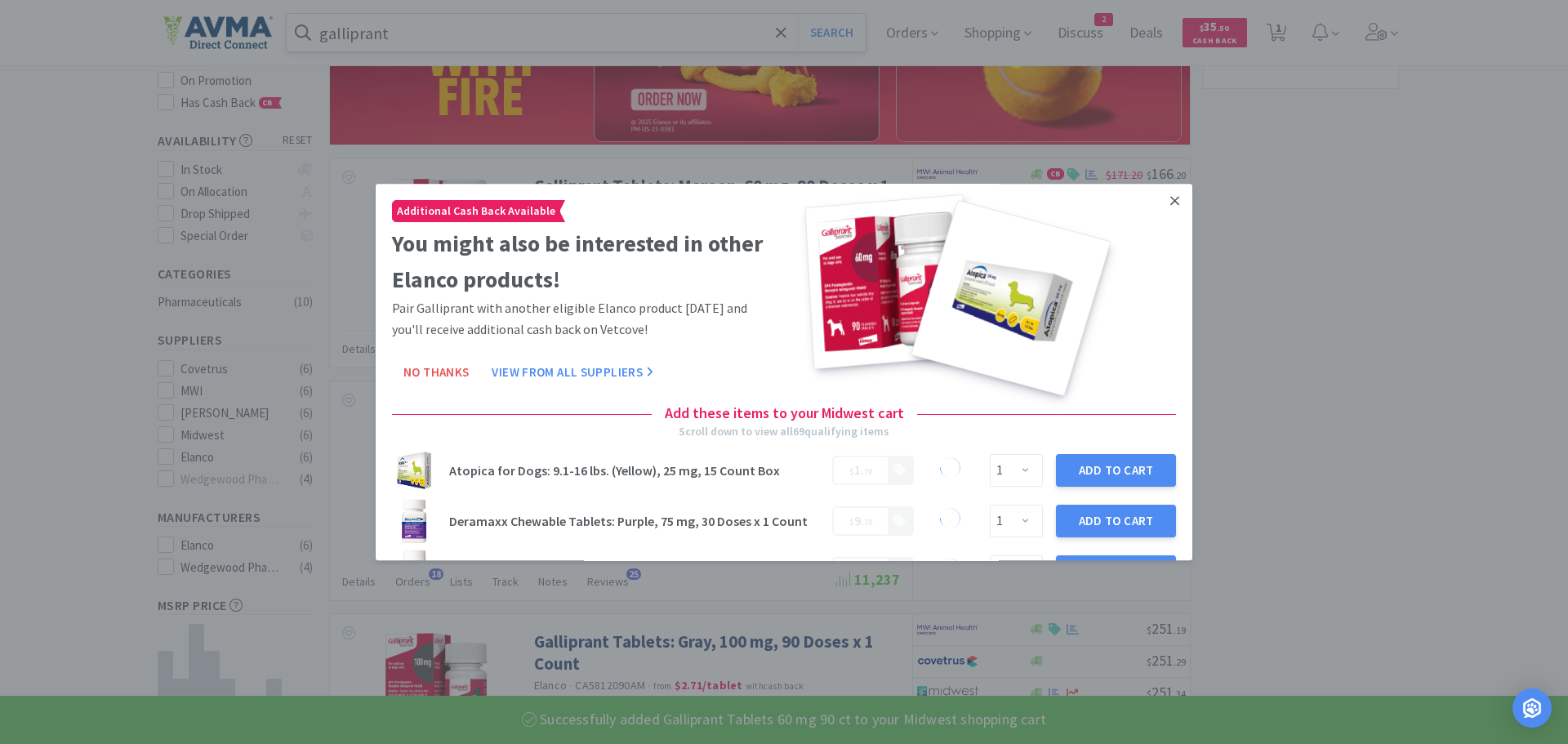
click at [1171, 200] on icon at bounding box center [1175, 201] width 9 height 15
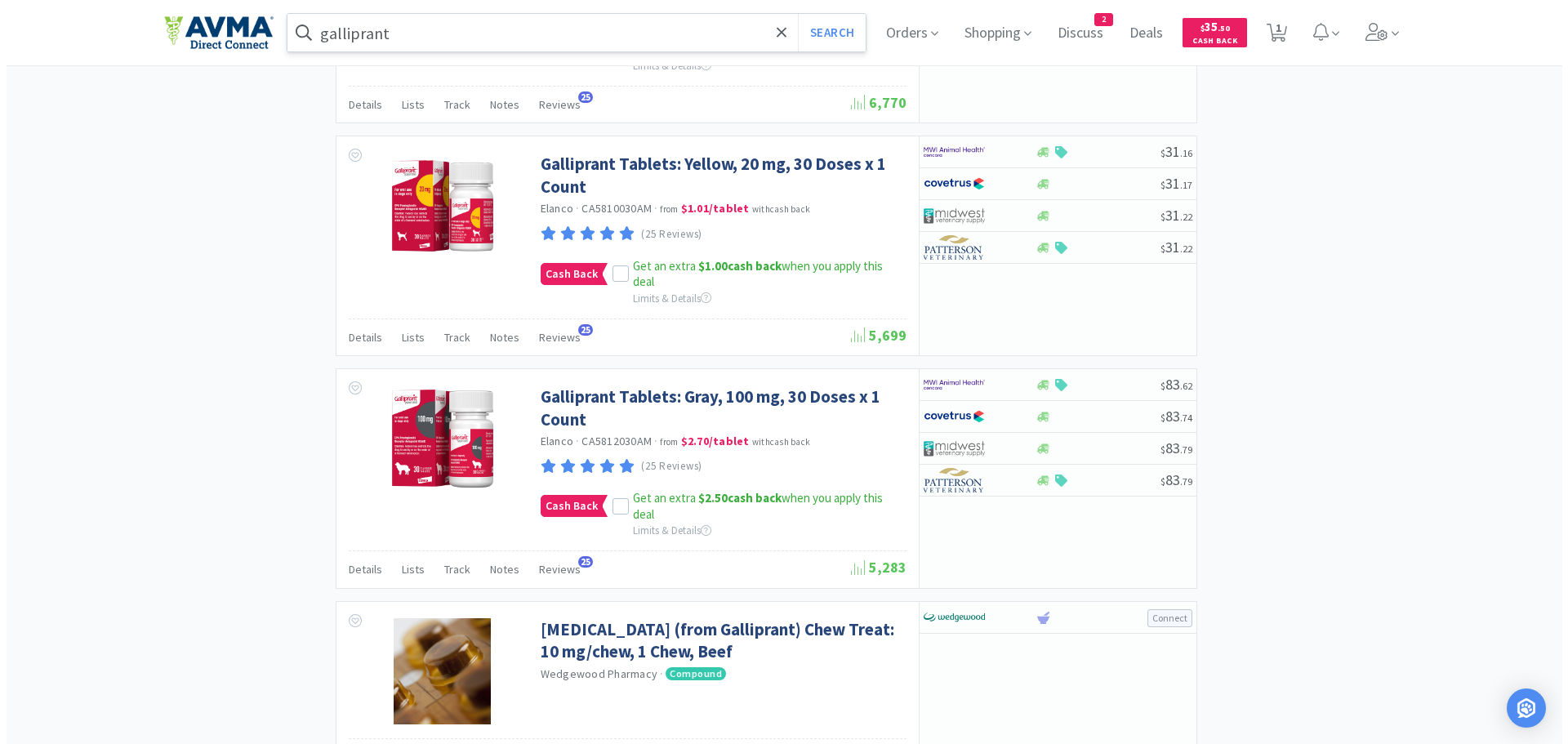
scroll to position [1193, 0]
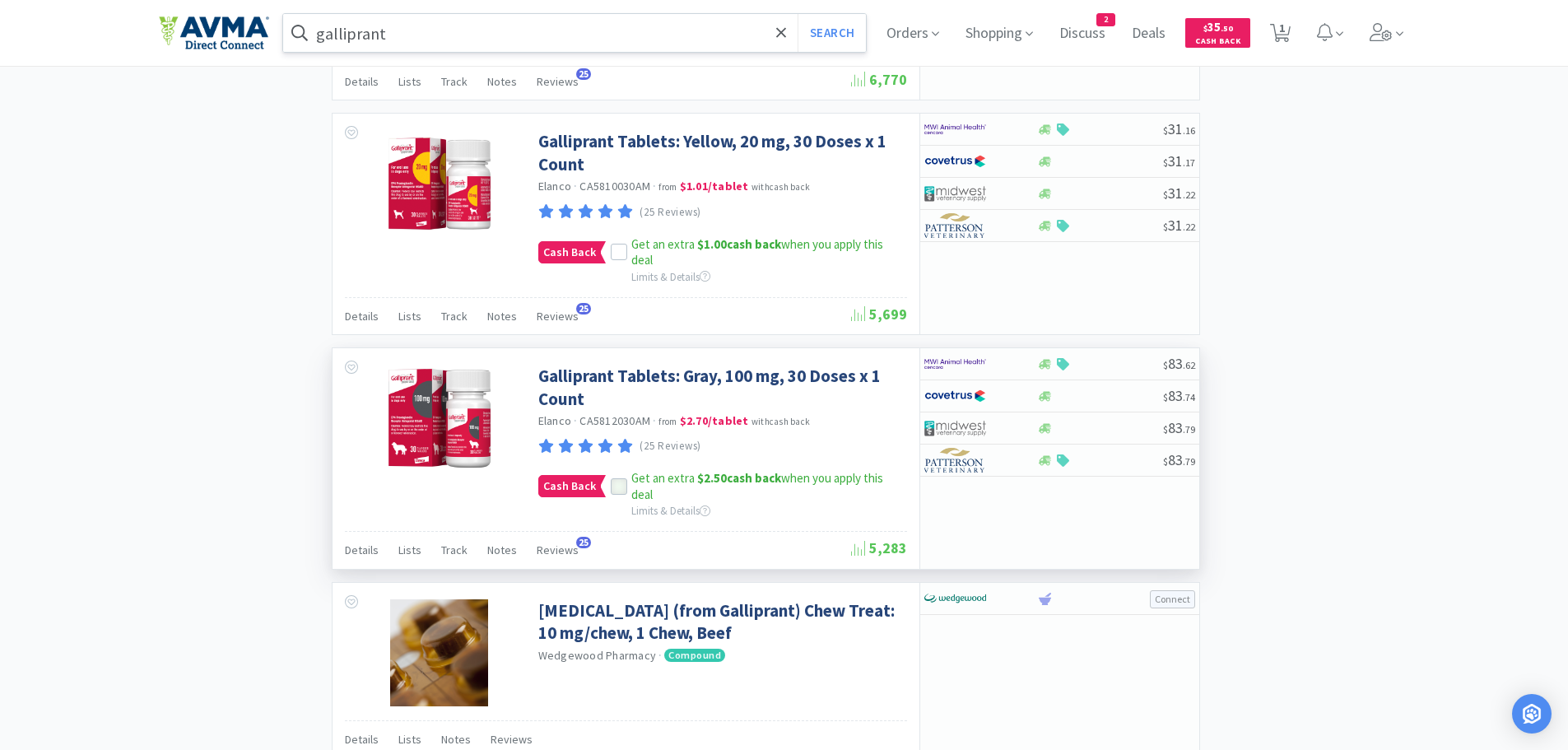
click at [621, 490] on icon at bounding box center [619, 488] width 12 height 12
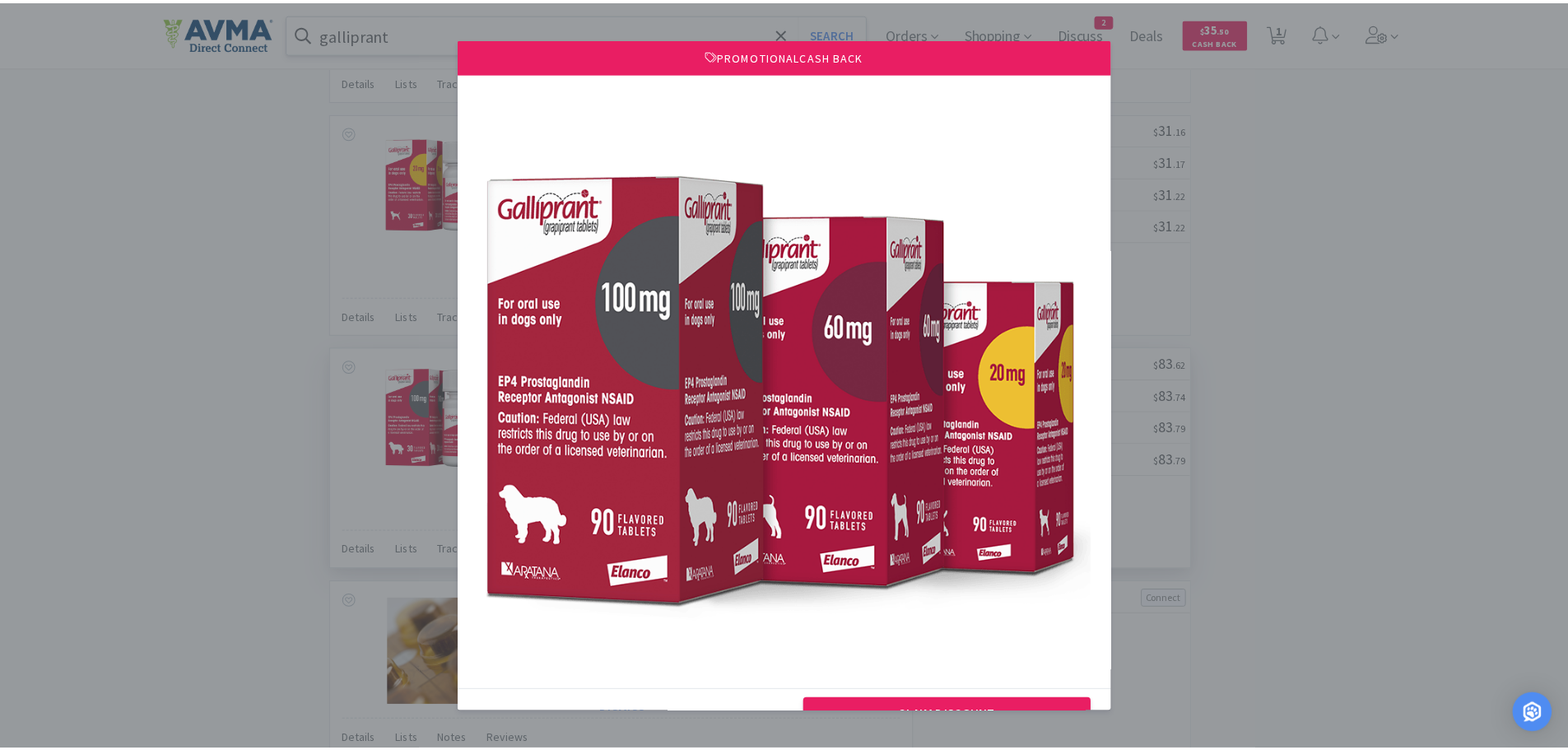
scroll to position [52, 0]
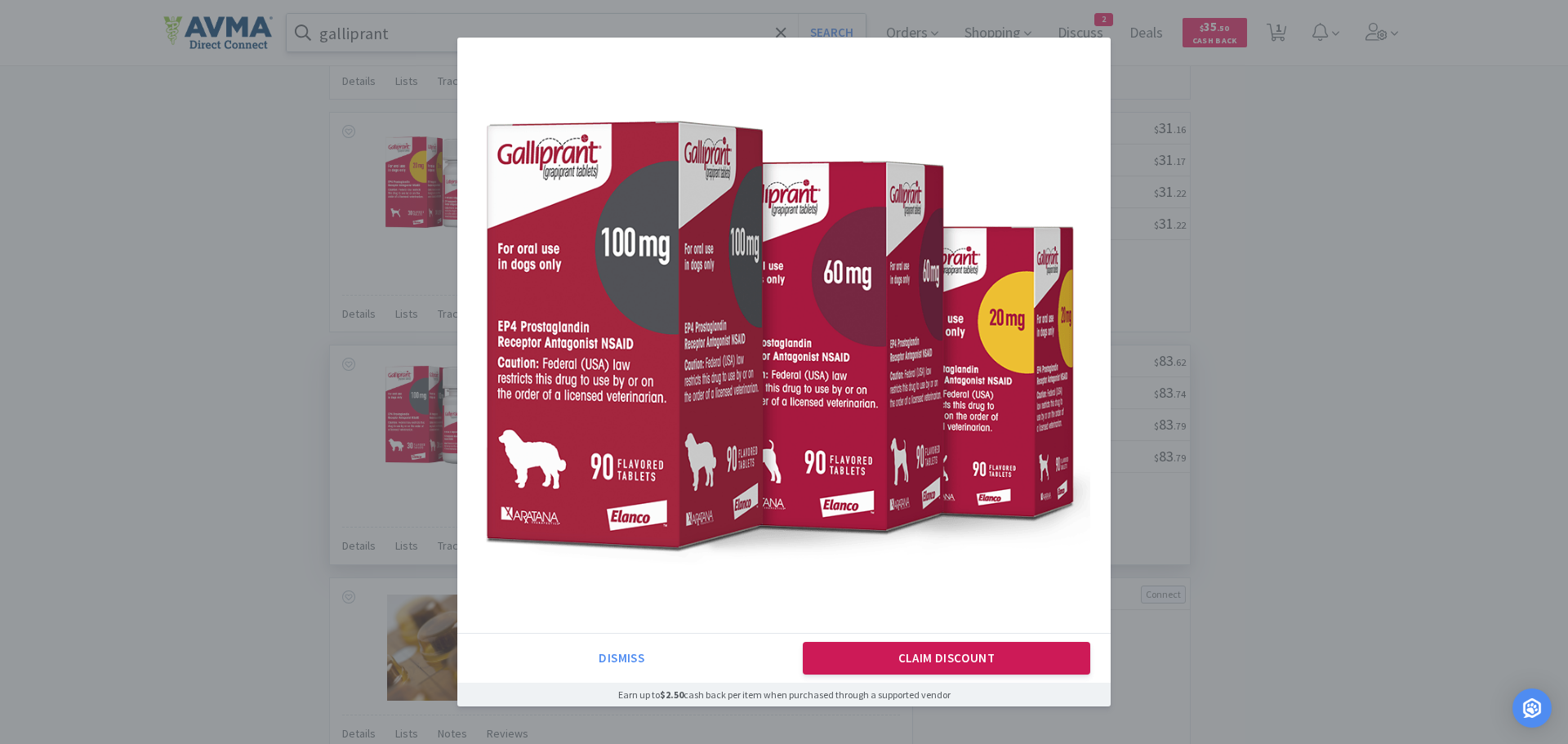
click at [947, 654] on button "Claim Discount" at bounding box center [947, 659] width 289 height 33
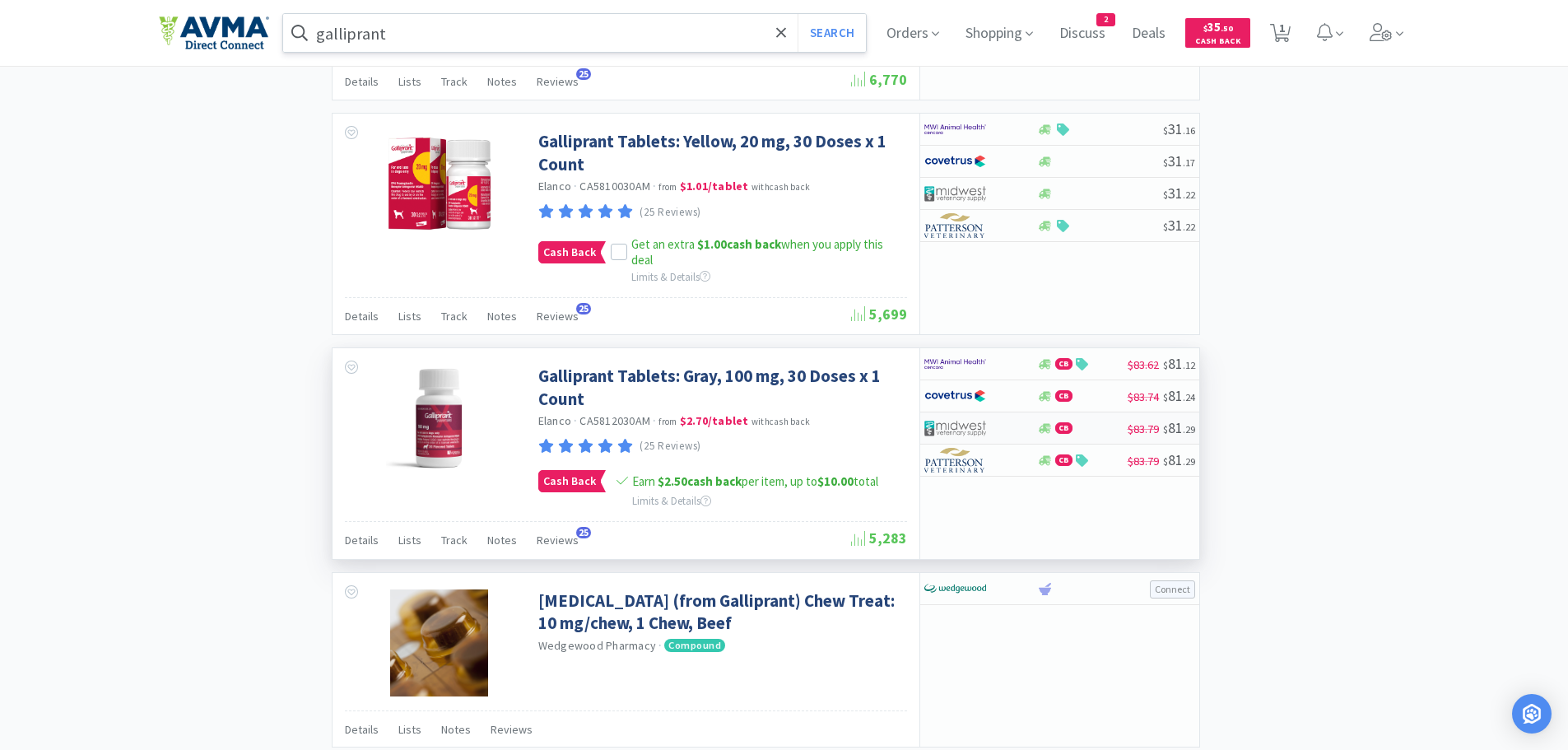
click at [1094, 430] on div "CB" at bounding box center [1082, 429] width 91 height 13
select select "1"
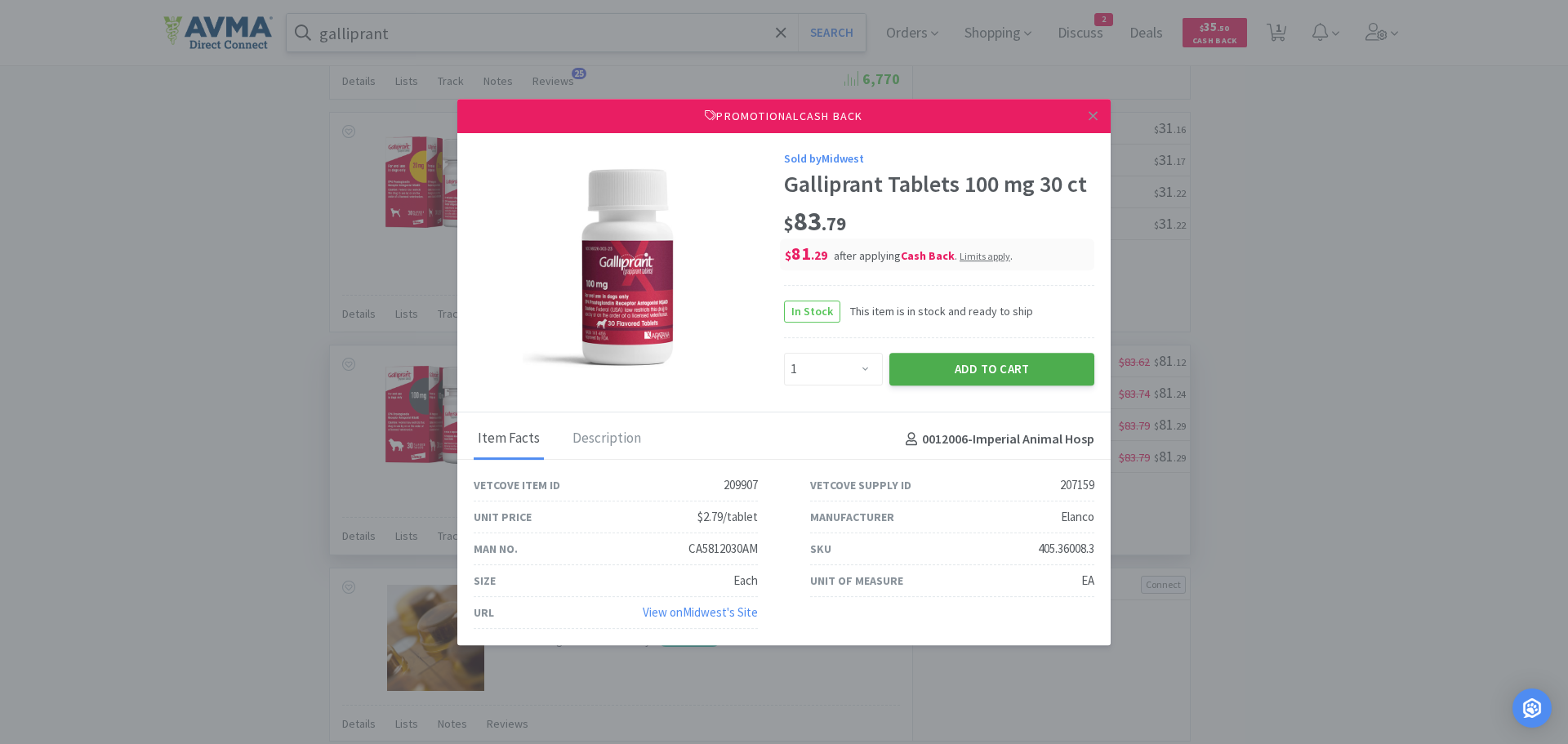
click at [946, 371] on button "Add to Cart" at bounding box center [992, 369] width 205 height 33
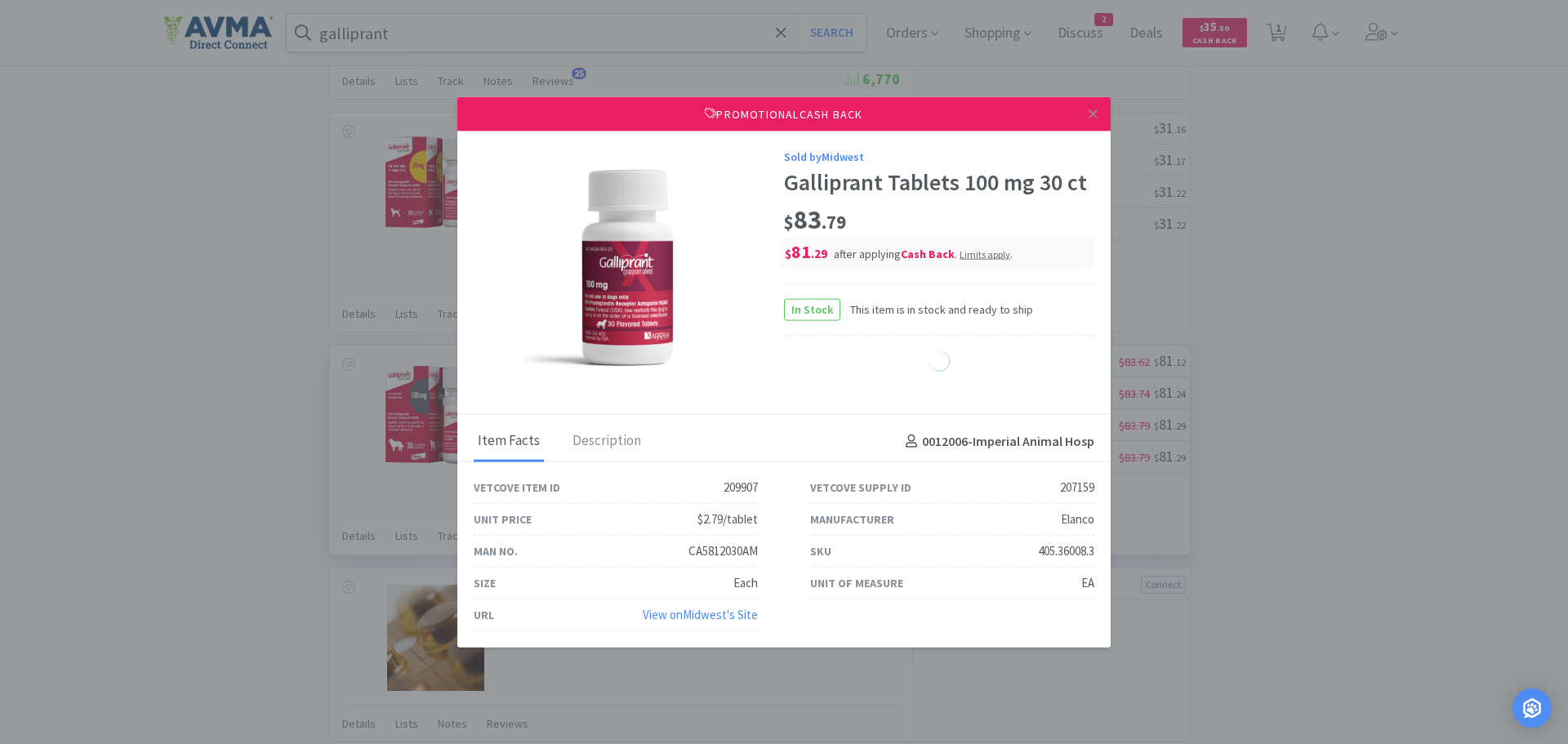
select select "1"
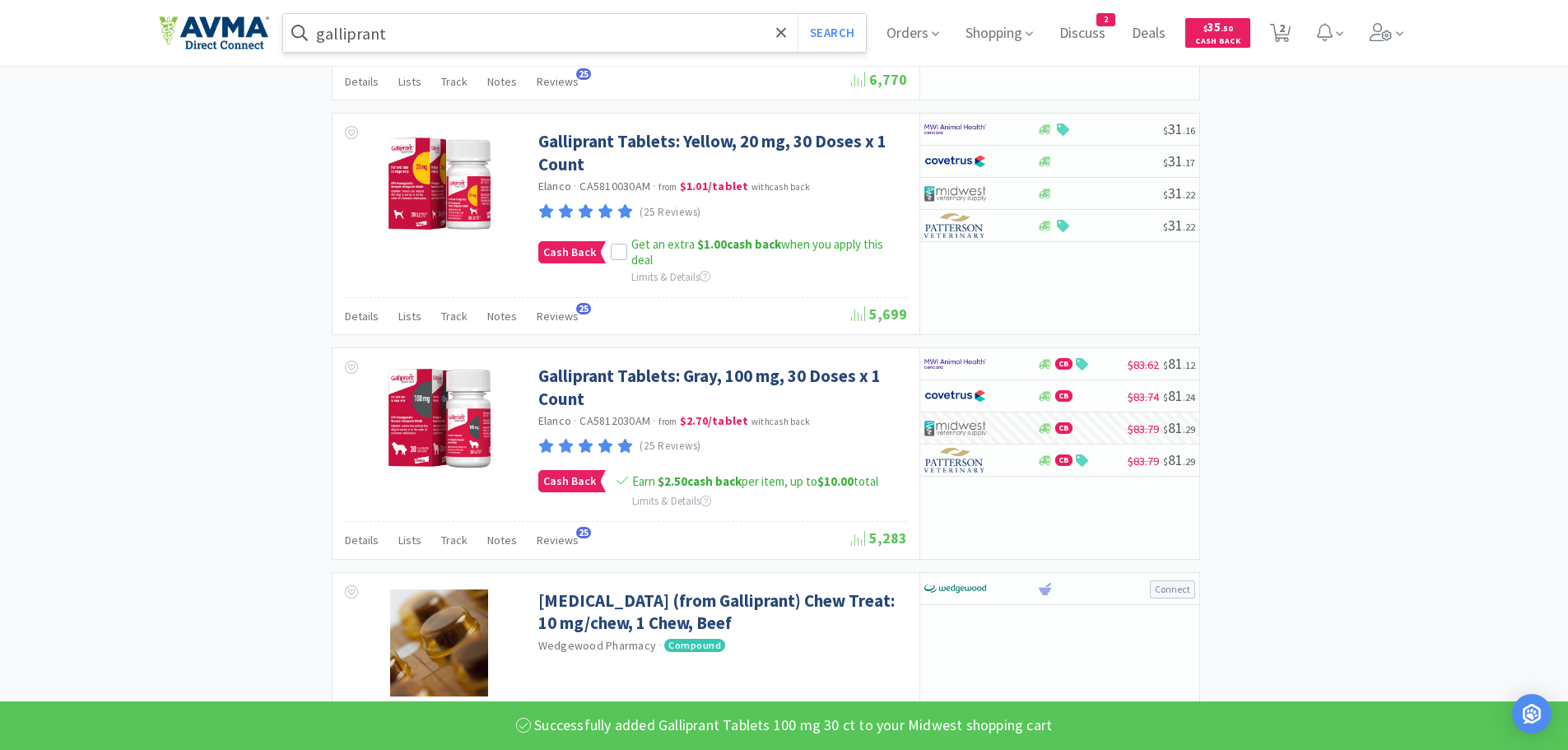
click at [460, 28] on input "galliprant" at bounding box center [575, 32] width 583 height 38
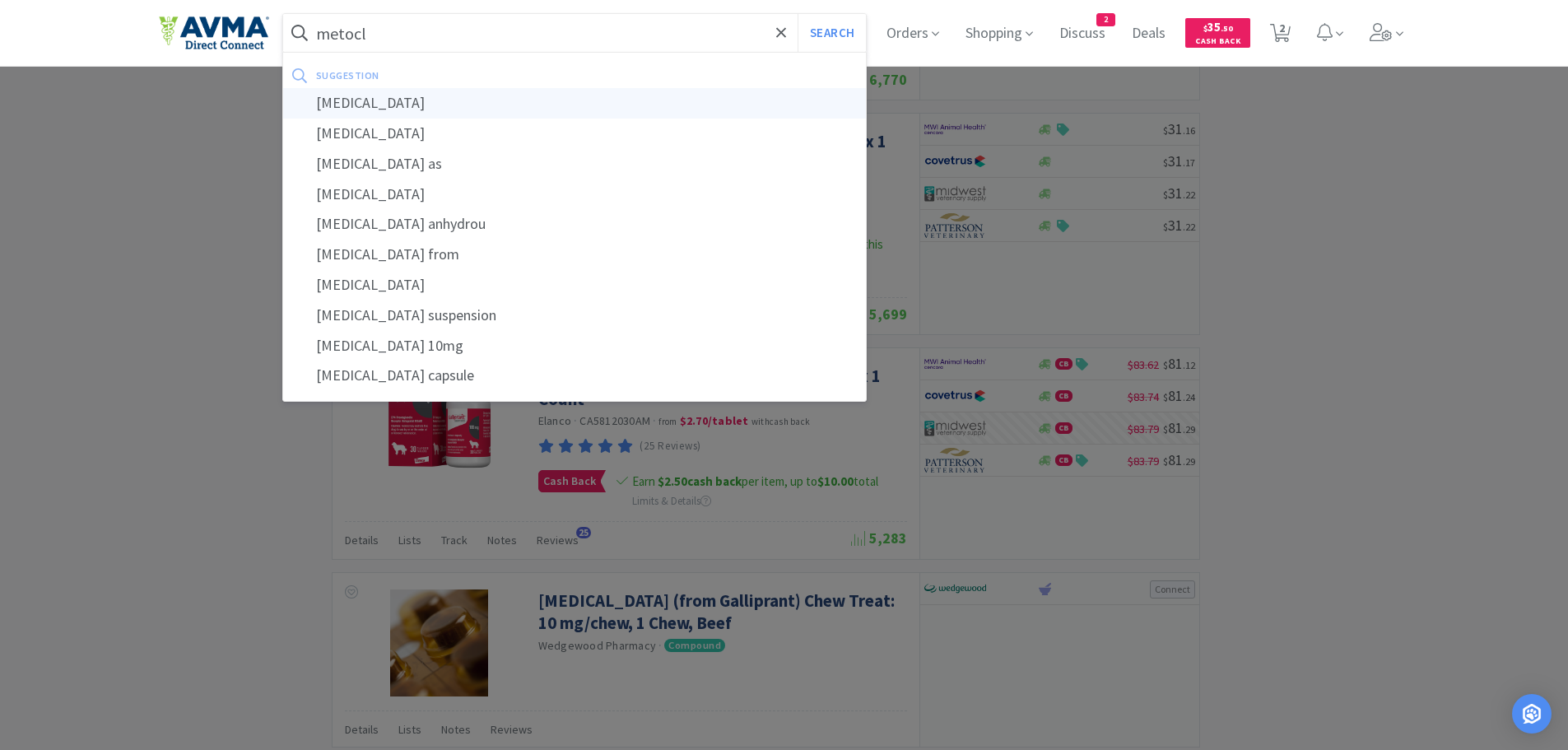
click at [421, 99] on div "metoclopramide" at bounding box center [575, 102] width 583 height 30
type input "metoclopramide"
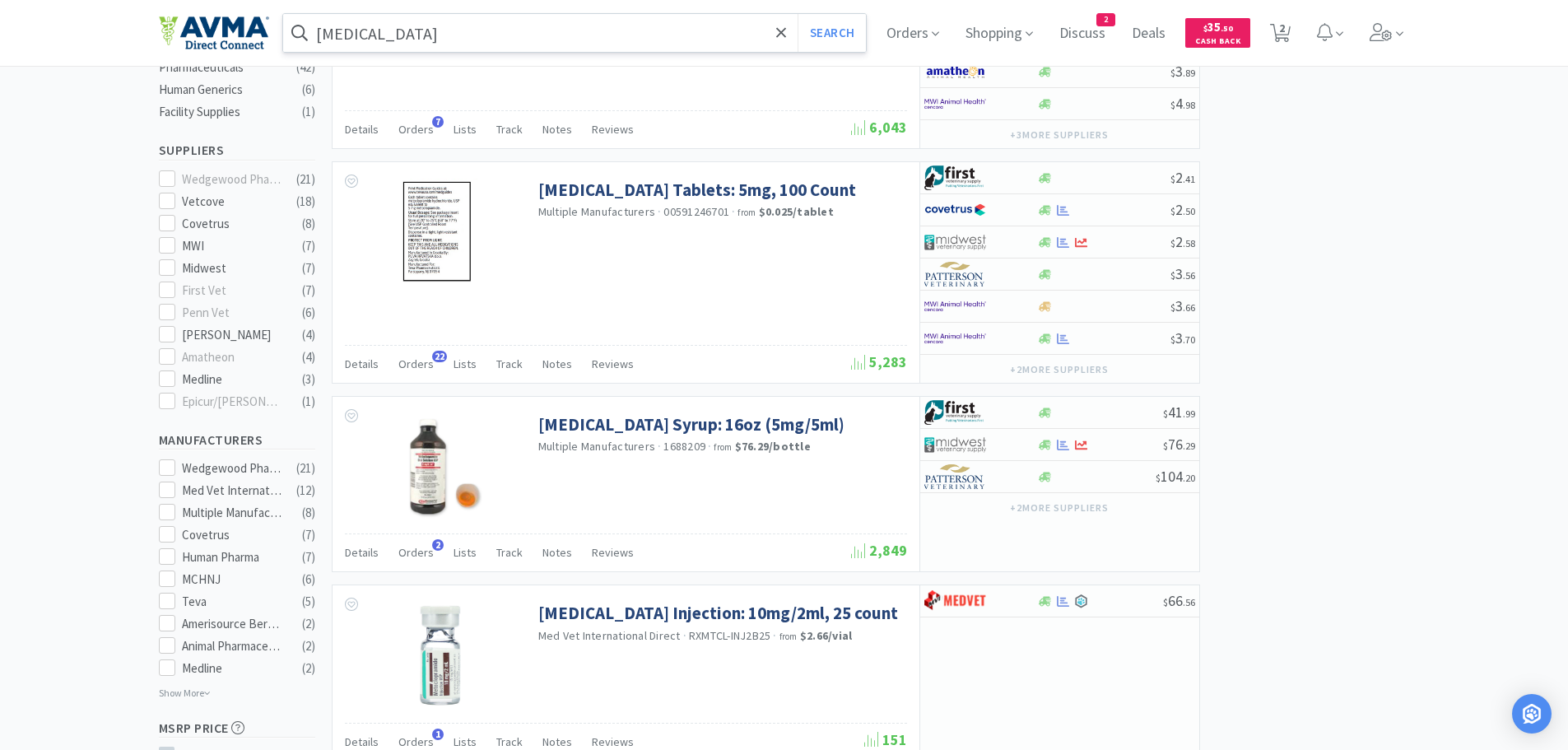
scroll to position [474, 0]
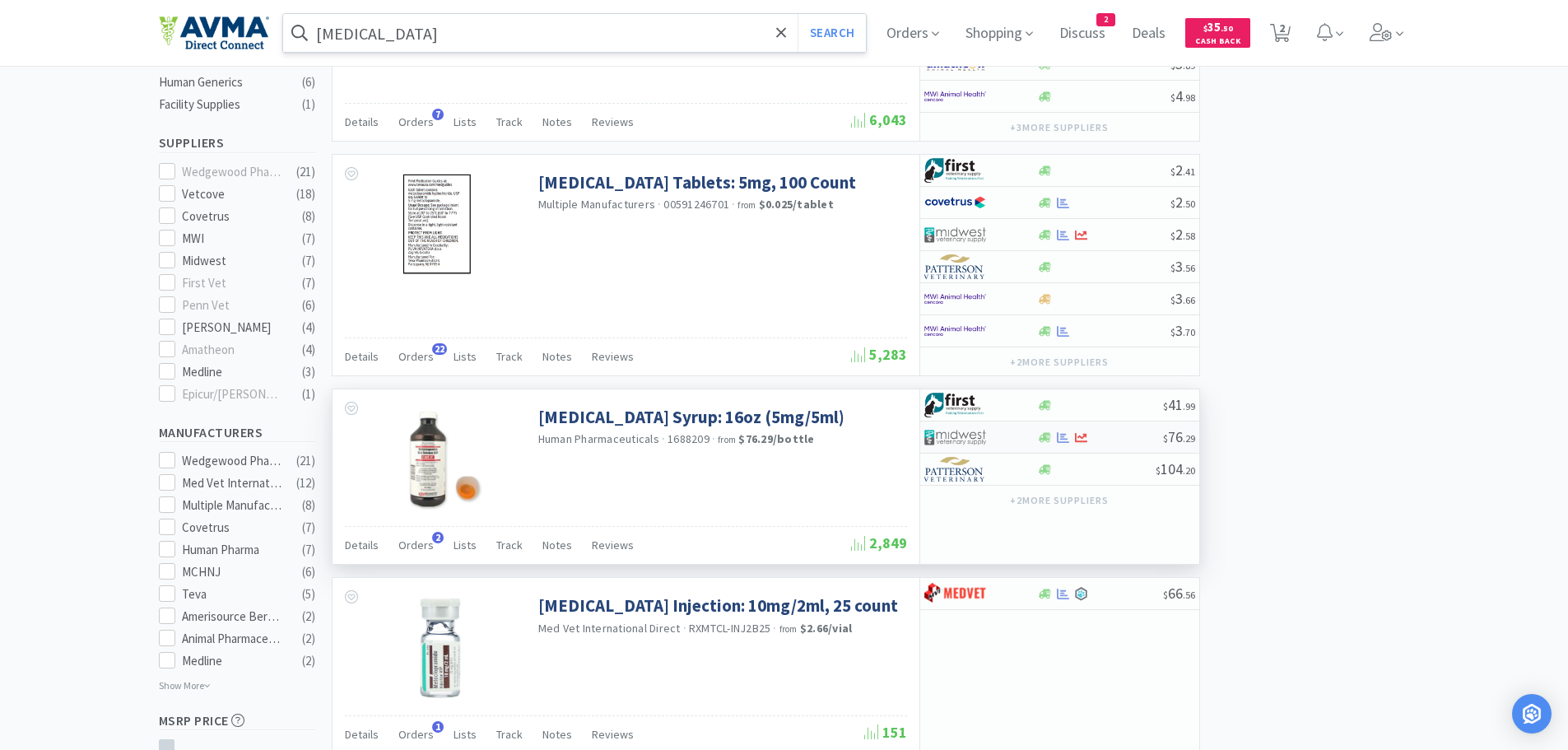
click at [1091, 442] on div at bounding box center [1100, 438] width 126 height 13
select select "1"
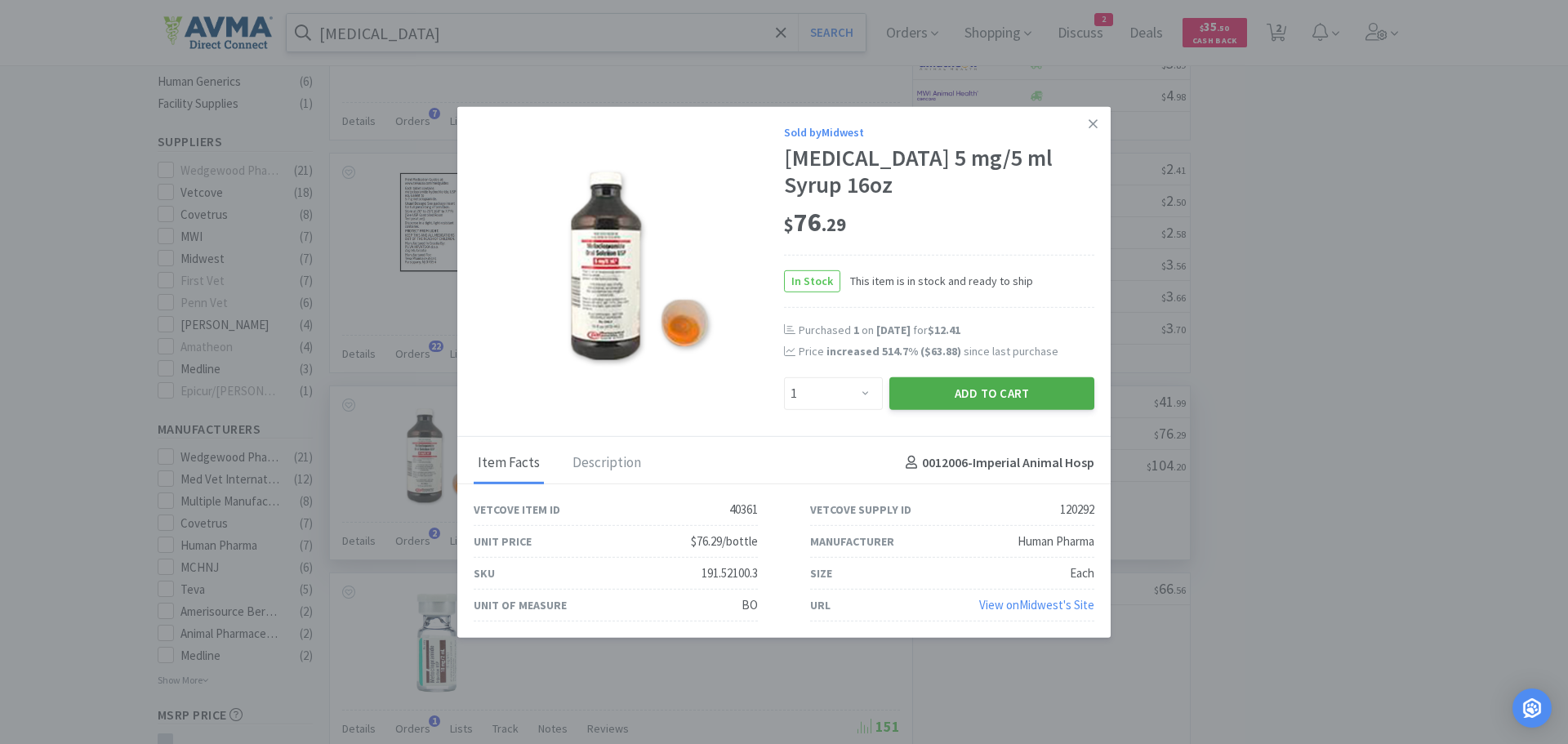
click at [926, 392] on button "Add to Cart" at bounding box center [992, 393] width 205 height 33
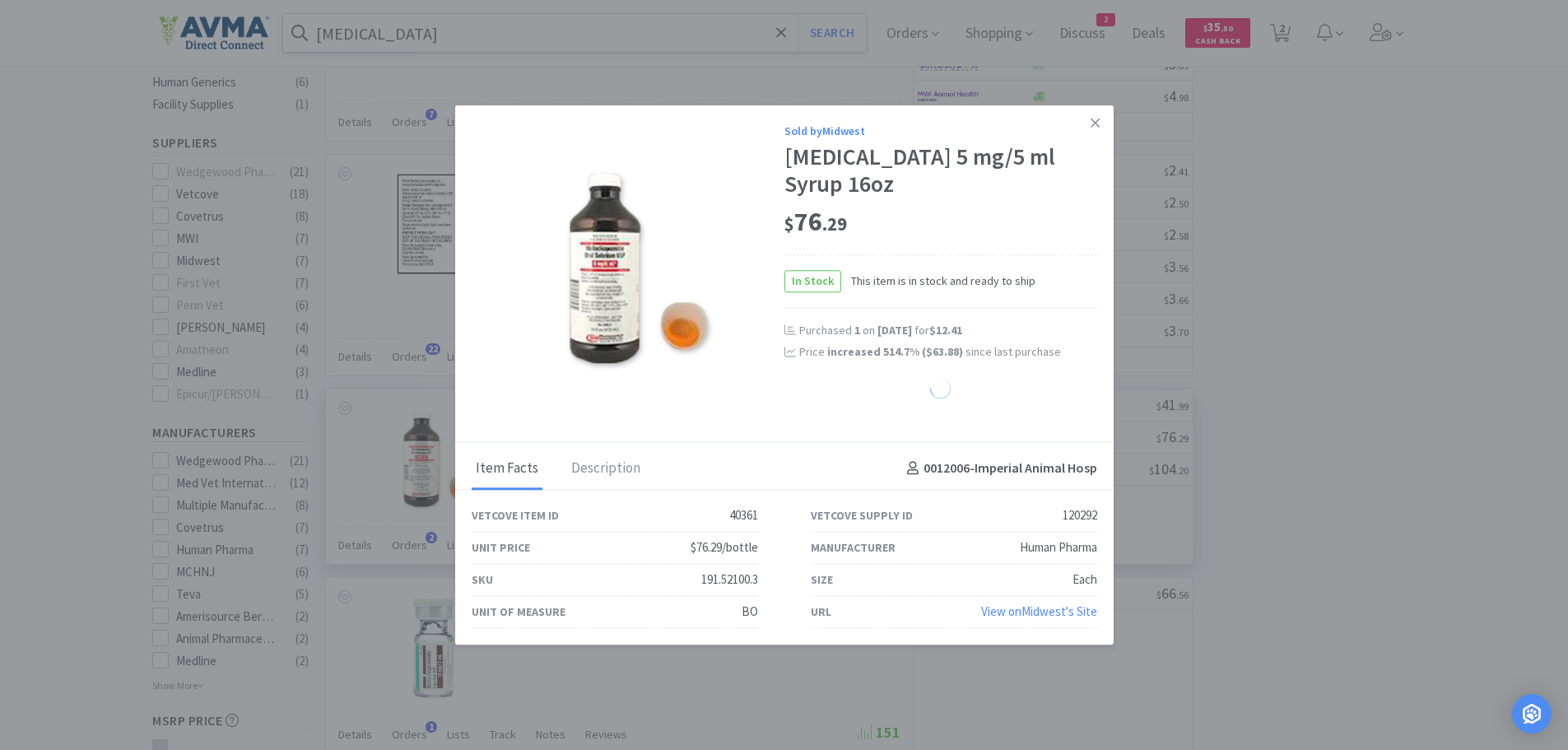
select select "1"
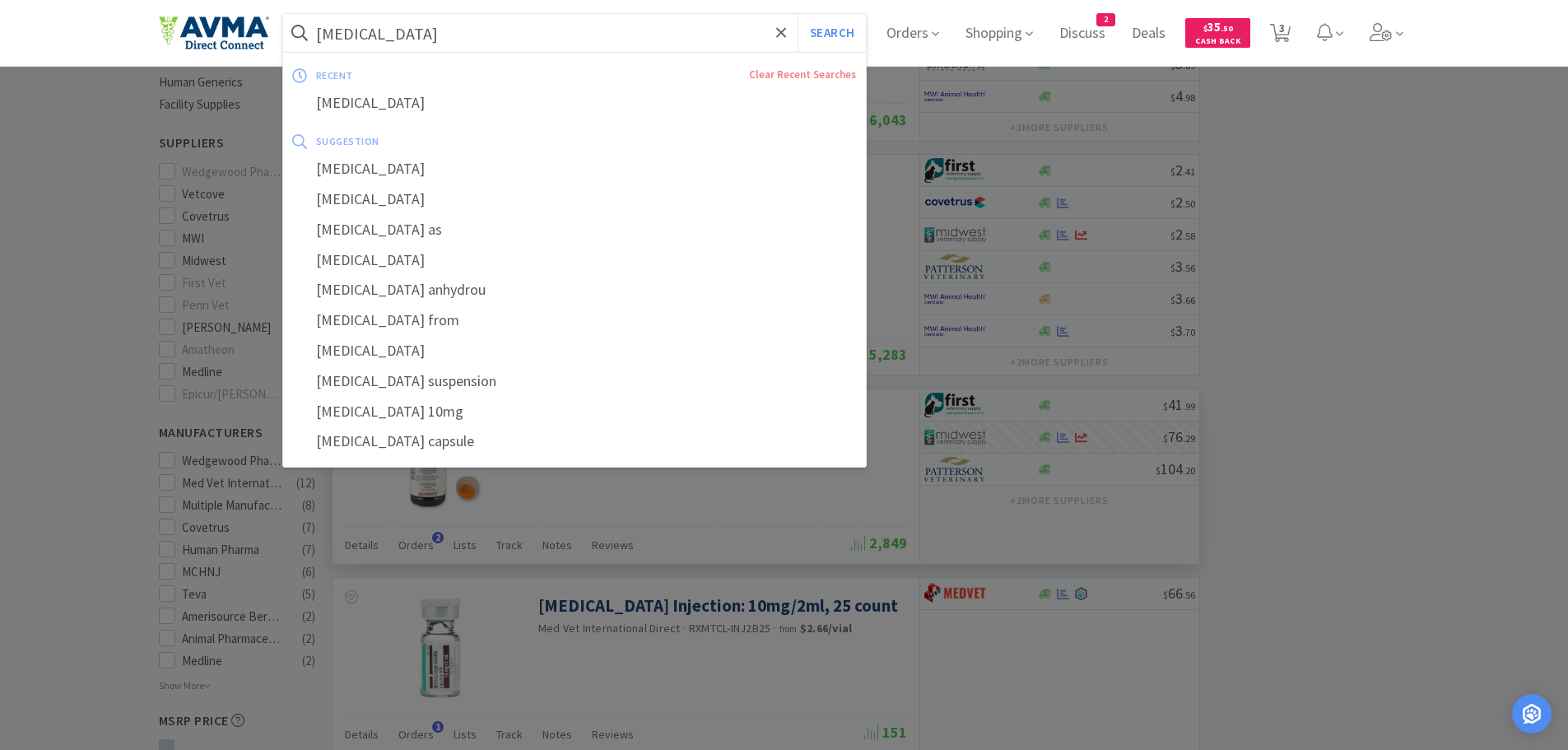
click at [499, 38] on input "metoclopramide" at bounding box center [575, 32] width 583 height 38
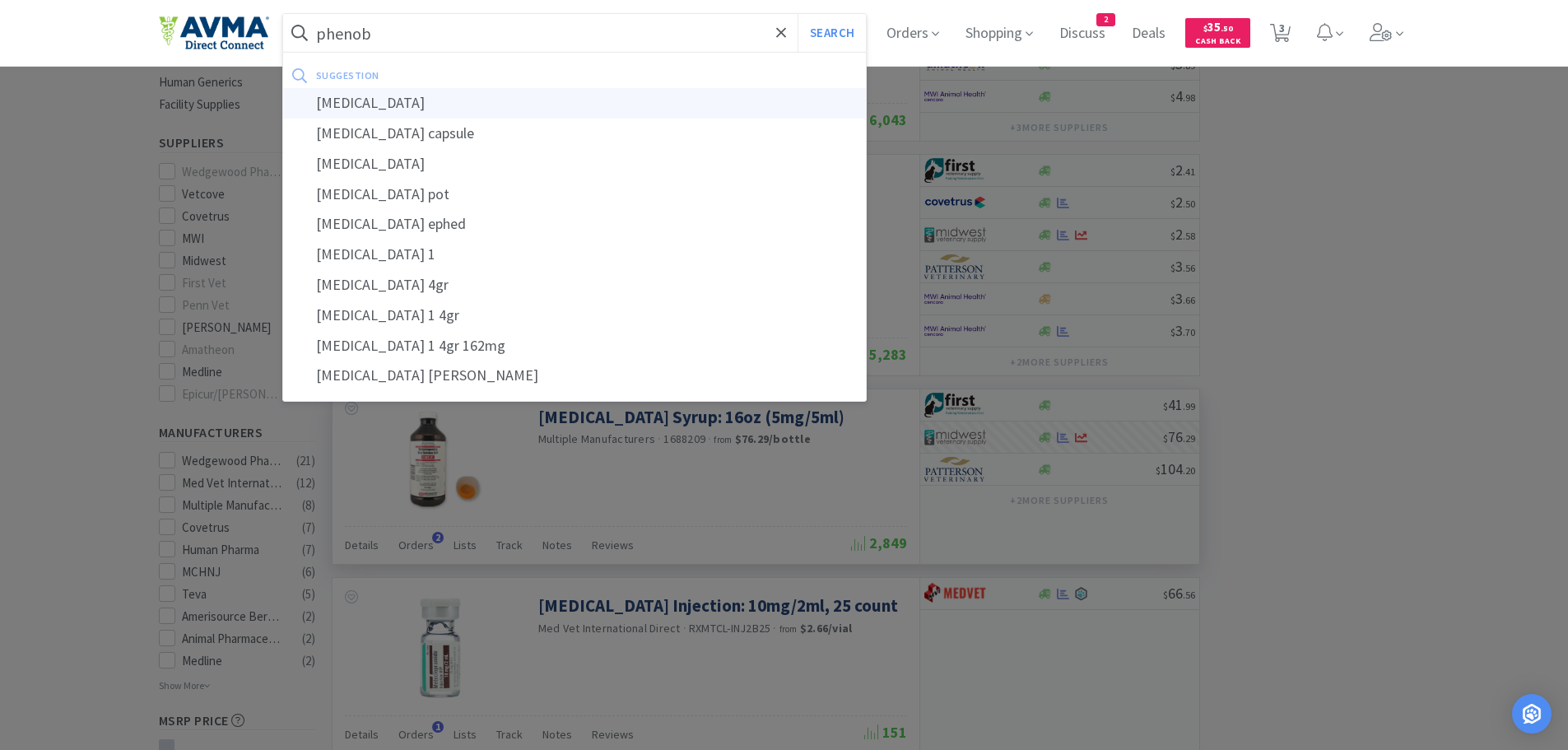
click at [429, 103] on div "phenobarbital" at bounding box center [575, 102] width 583 height 30
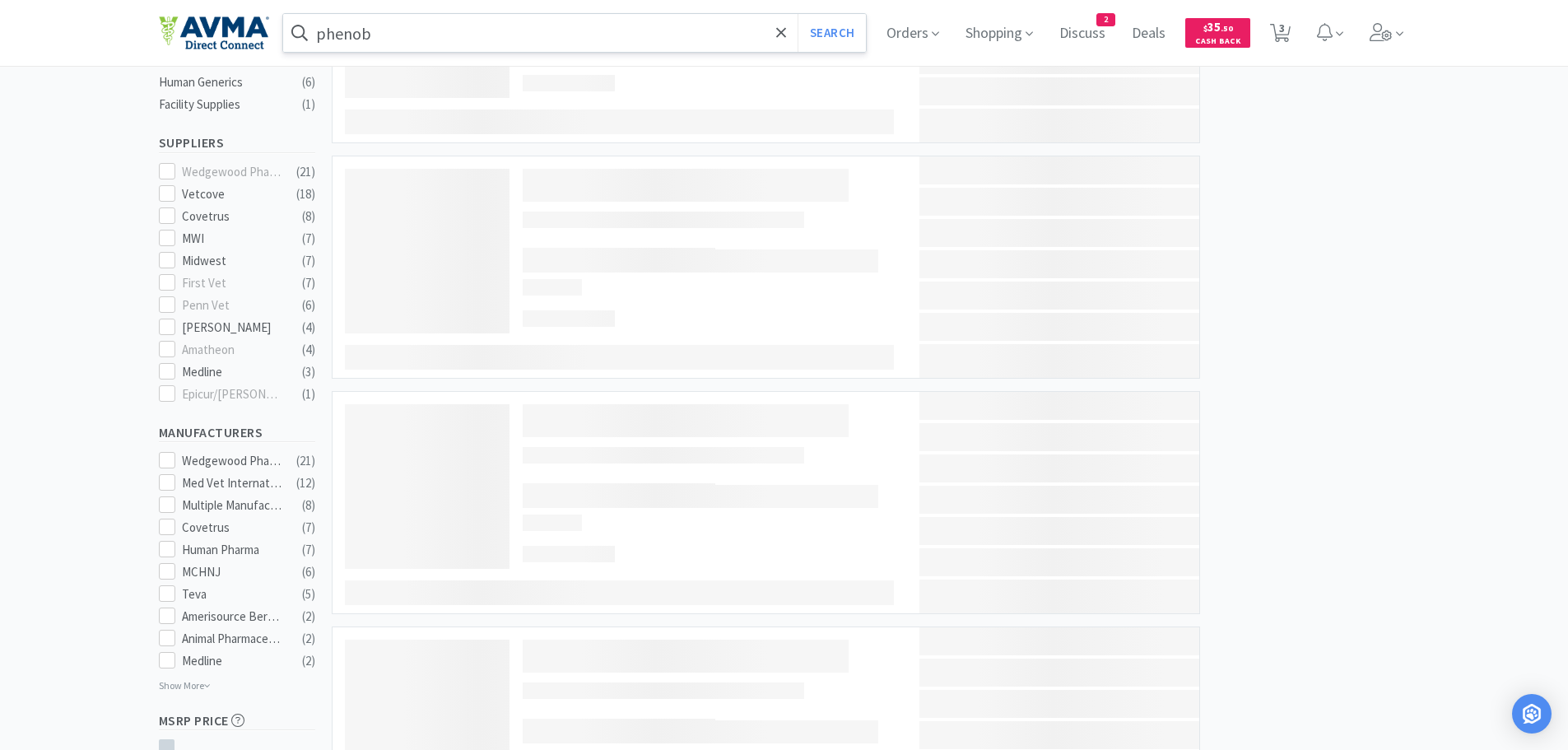
type input "phenobarbital"
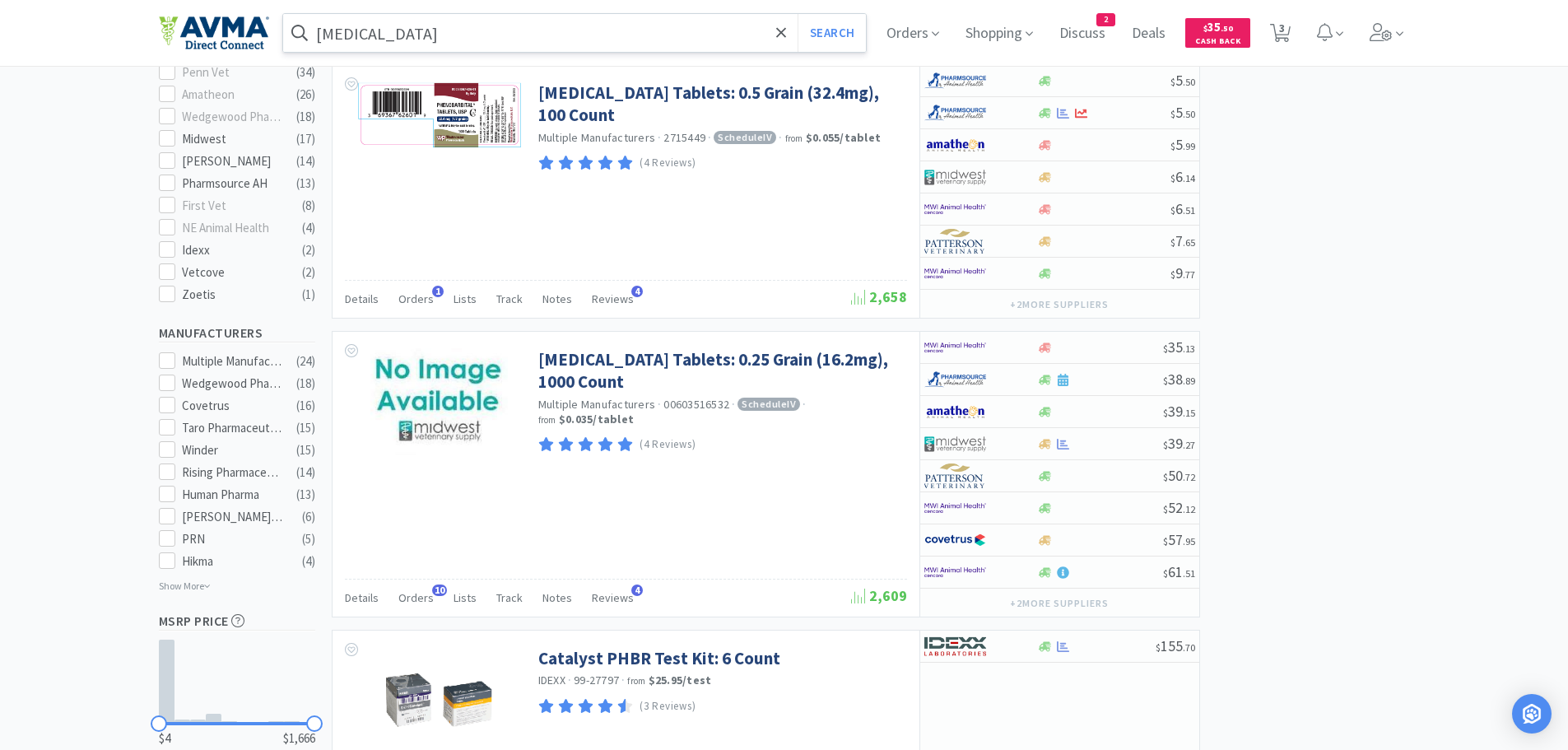
scroll to position [702, 0]
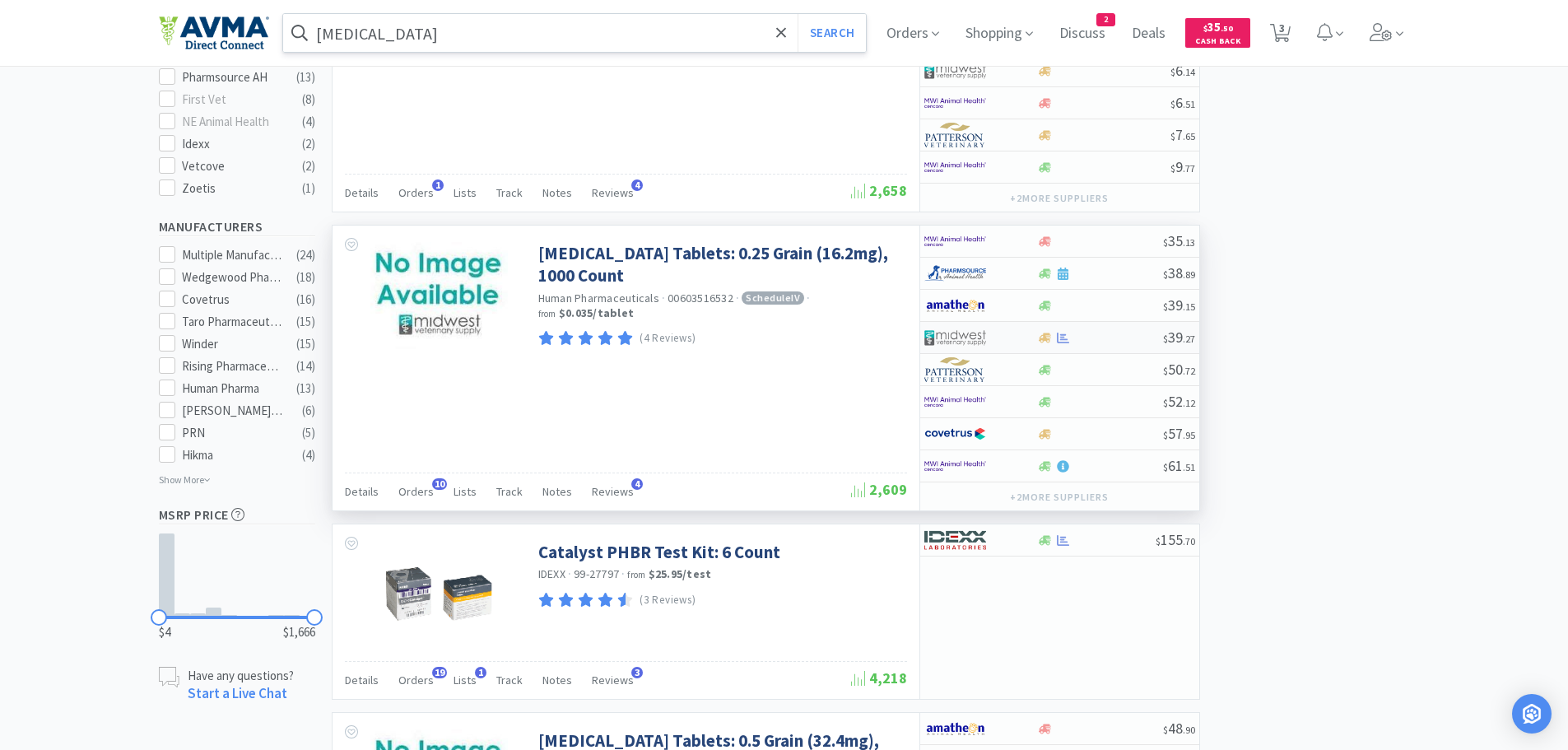
click at [1099, 339] on div at bounding box center [1100, 338] width 126 height 13
select select "1"
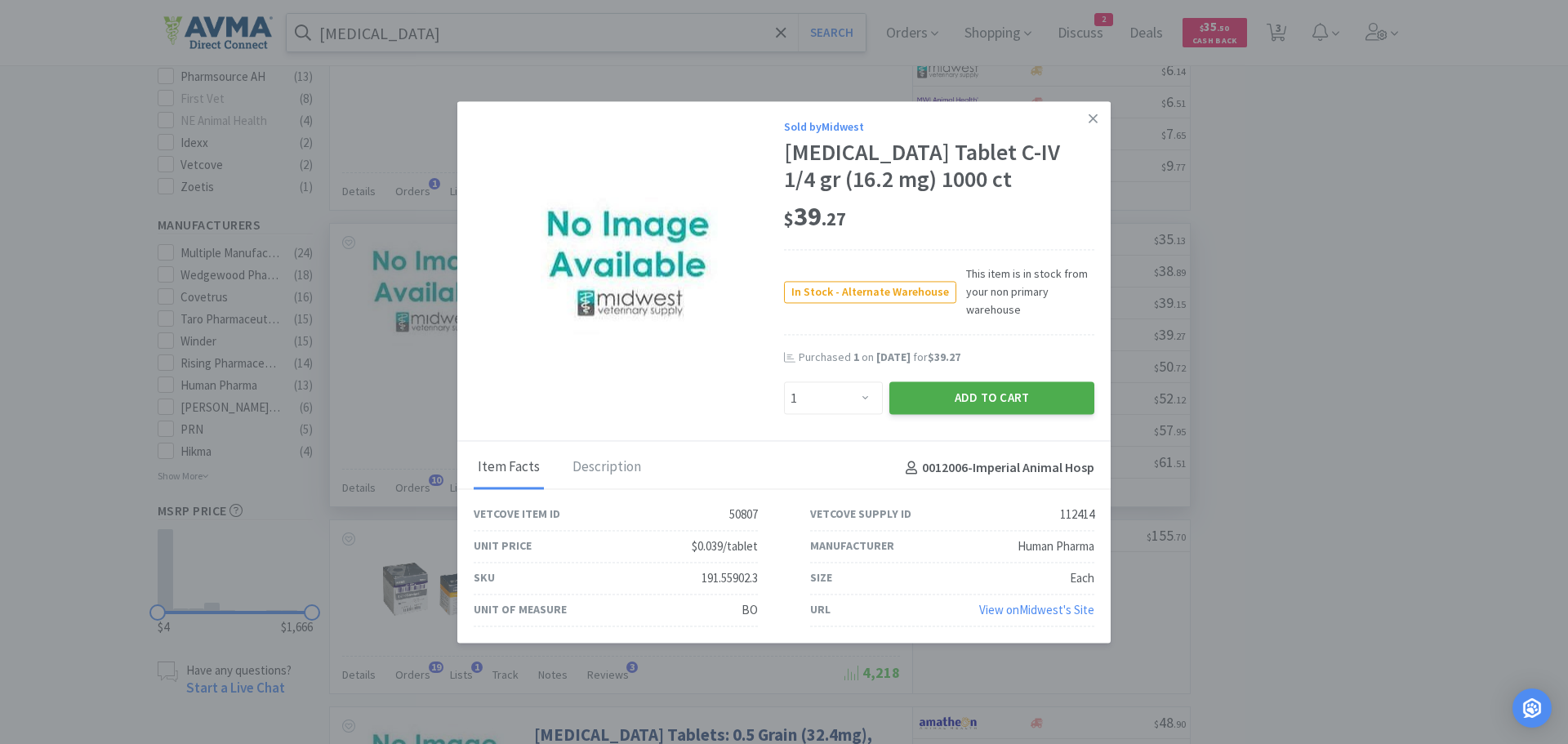
click at [938, 394] on button "Add to Cart" at bounding box center [992, 398] width 205 height 33
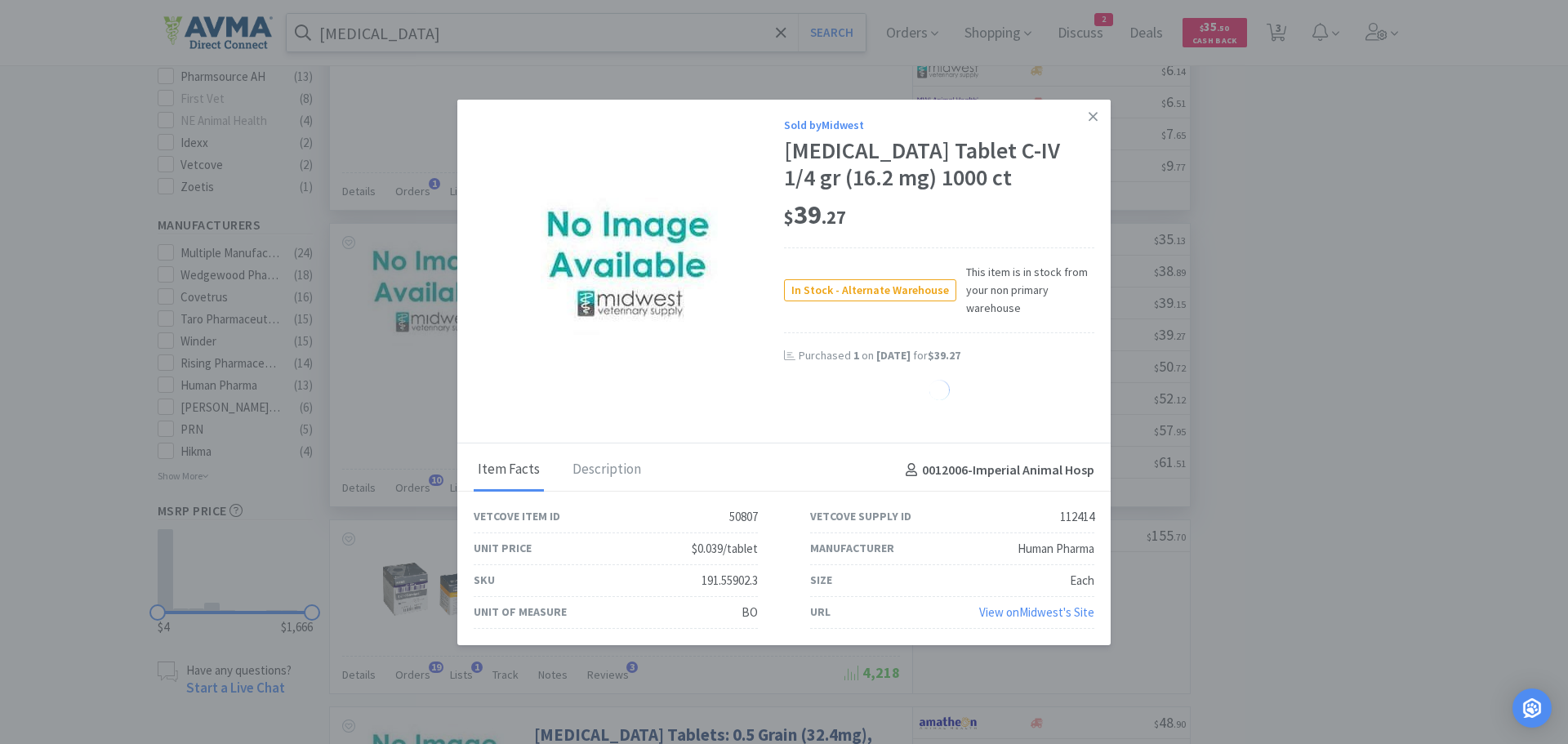
select select "1"
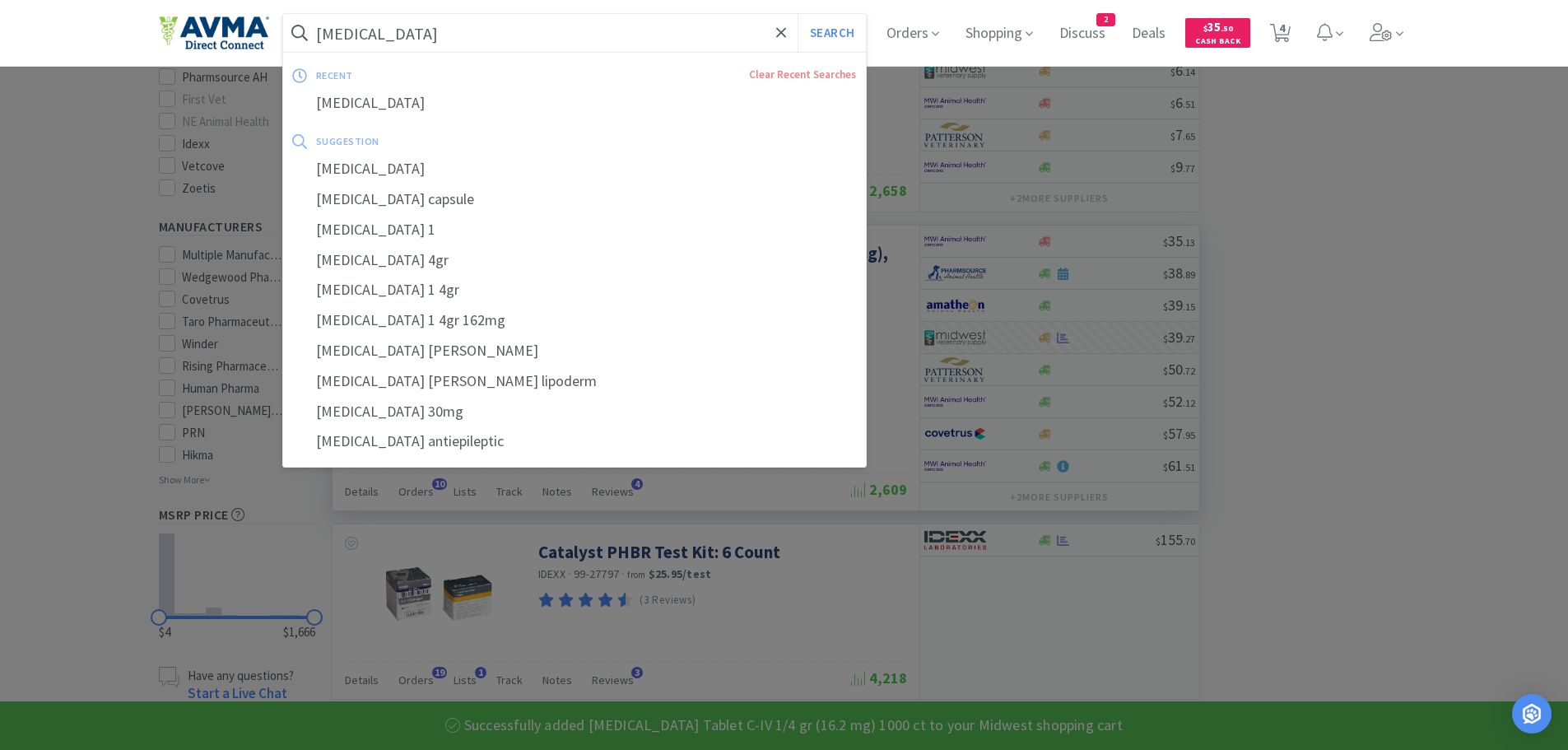
click at [527, 41] on input "phenobarbital" at bounding box center [575, 32] width 583 height 38
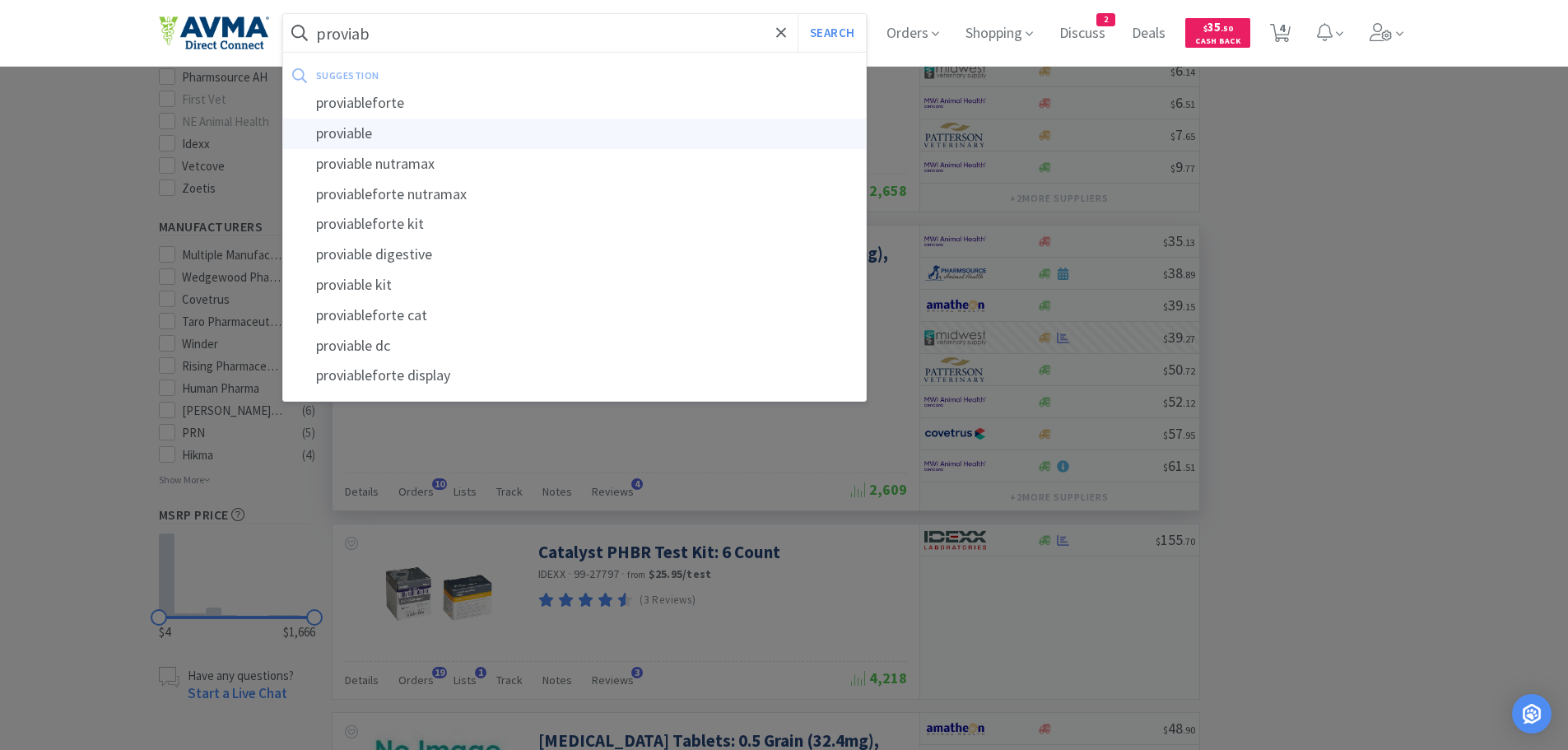
click at [369, 137] on div "proviable" at bounding box center [575, 134] width 583 height 30
type input "proviable"
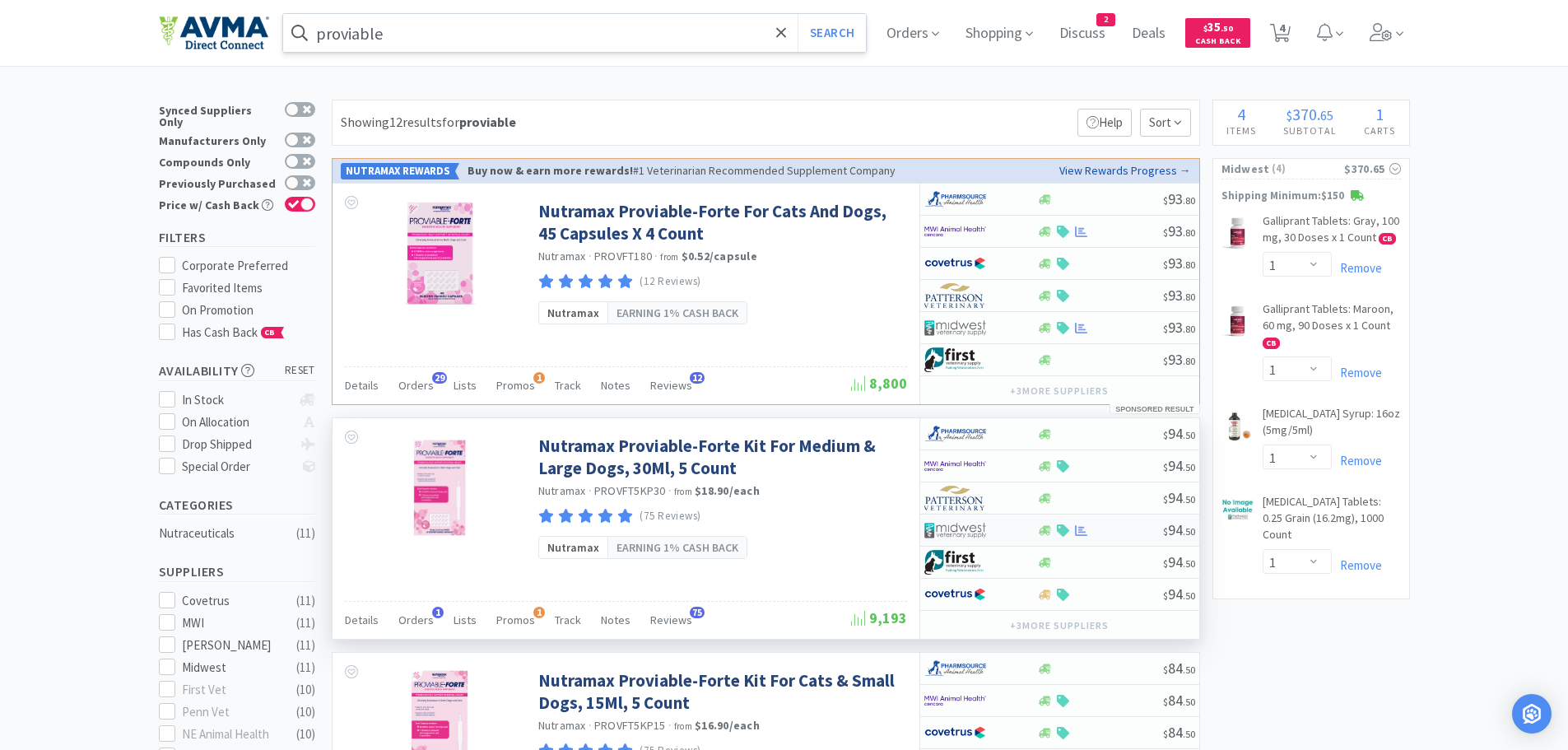
click at [1144, 532] on div at bounding box center [1100, 530] width 126 height 13
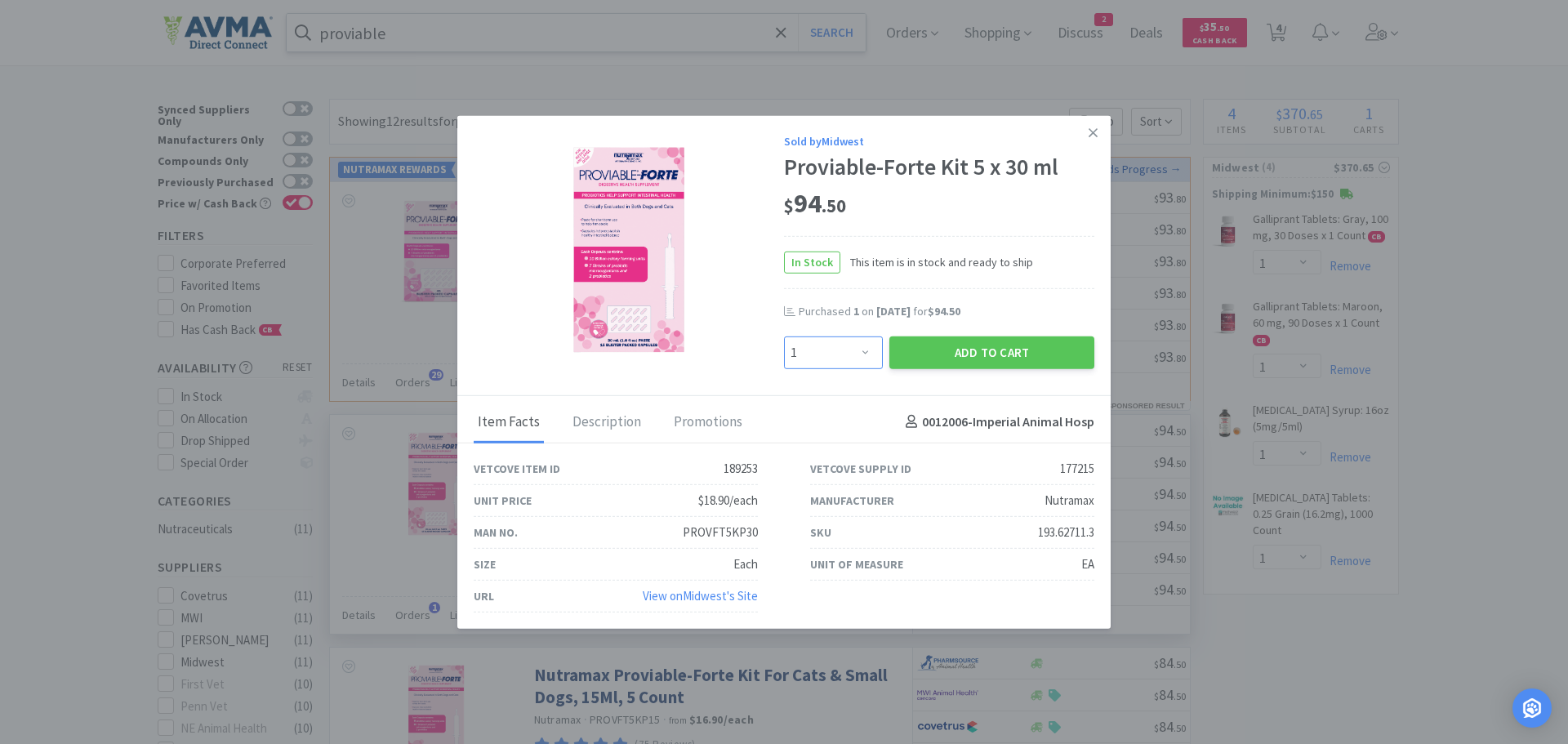
click at [868, 349] on select "Enter Quantity 1 2 3 4 5 6 7 8 9 10 11 12 13 14 15 16 17 18 19 20 Enter Quantity" at bounding box center [833, 352] width 99 height 33
select select "3"
click at [784, 336] on select "Enter Quantity 1 2 3 4 5 6 7 8 9 10 11 12 13 14 15 16 17 18 19 20 Enter Quantity" at bounding box center [833, 352] width 99 height 33
click at [979, 355] on button "Add to Cart" at bounding box center [992, 352] width 205 height 33
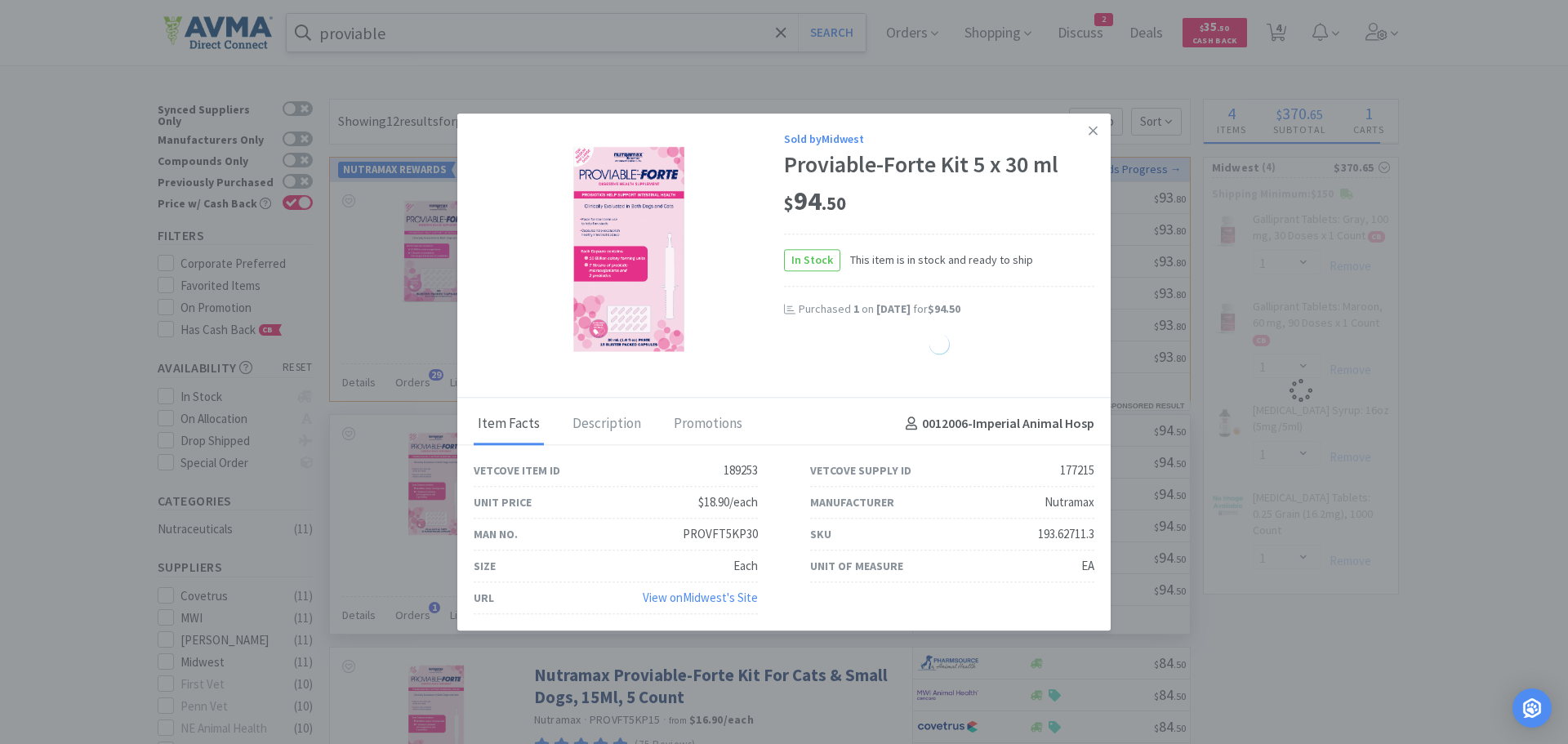
select select "3"
select select "1"
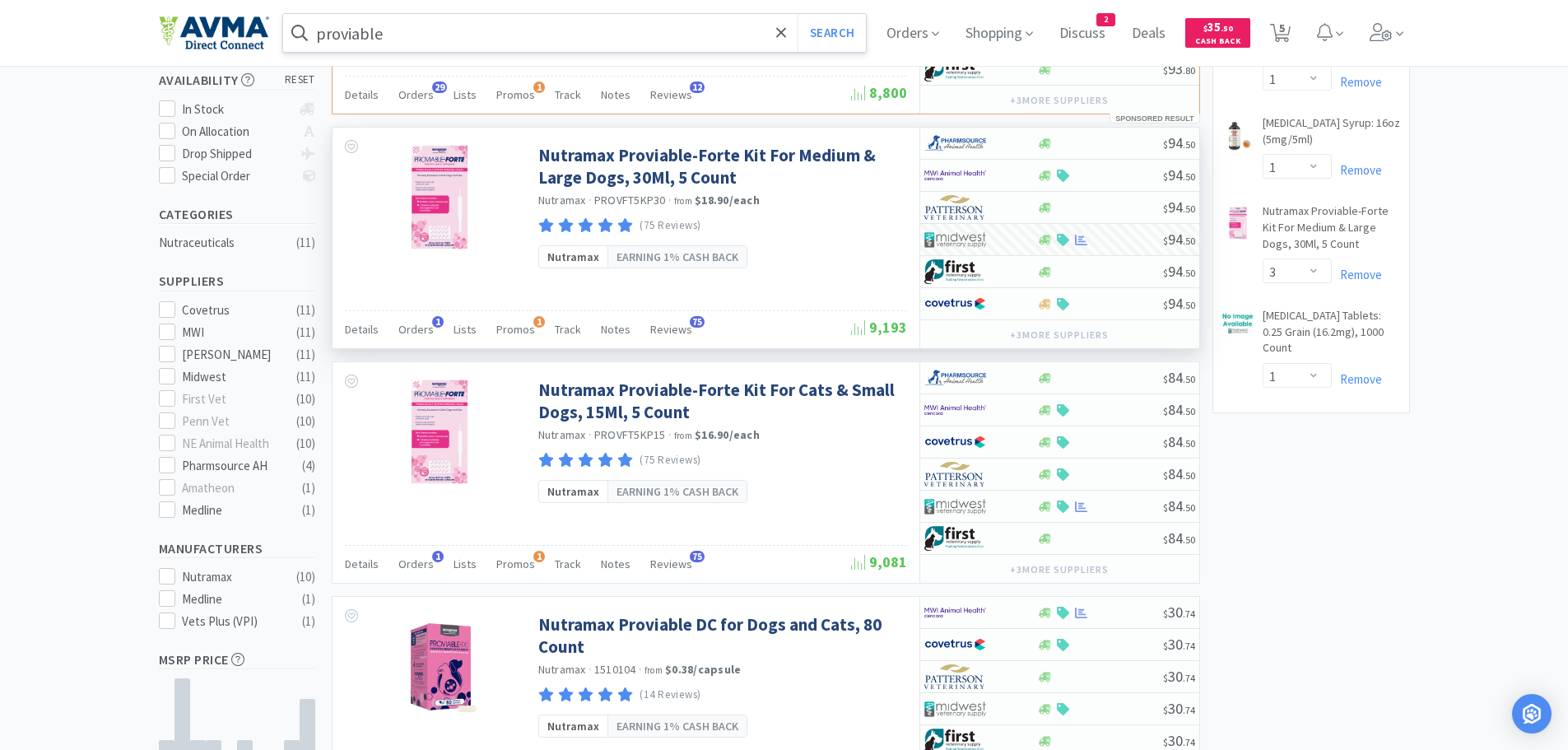
scroll to position [301, 0]
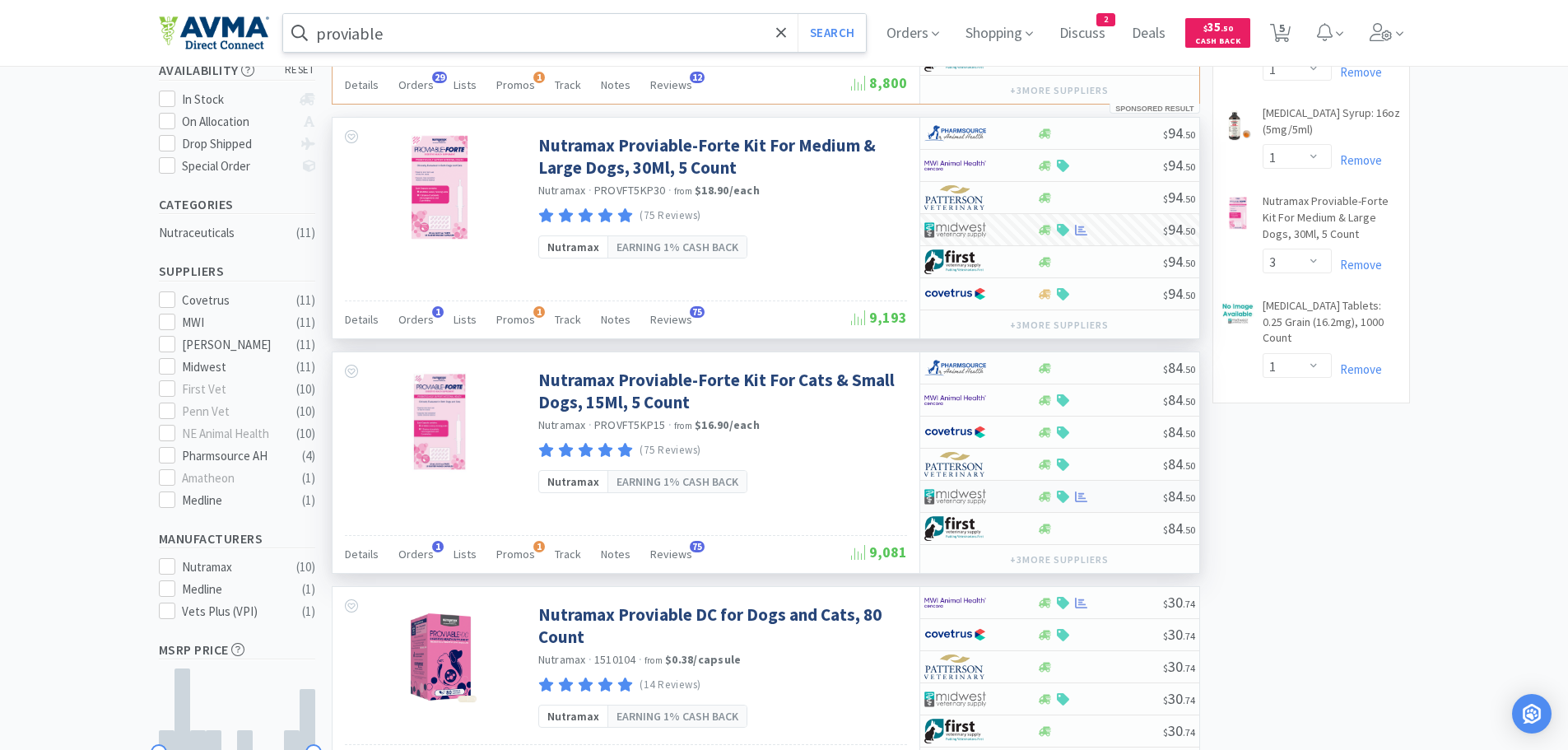
click at [1115, 498] on div at bounding box center [1100, 498] width 126 height 13
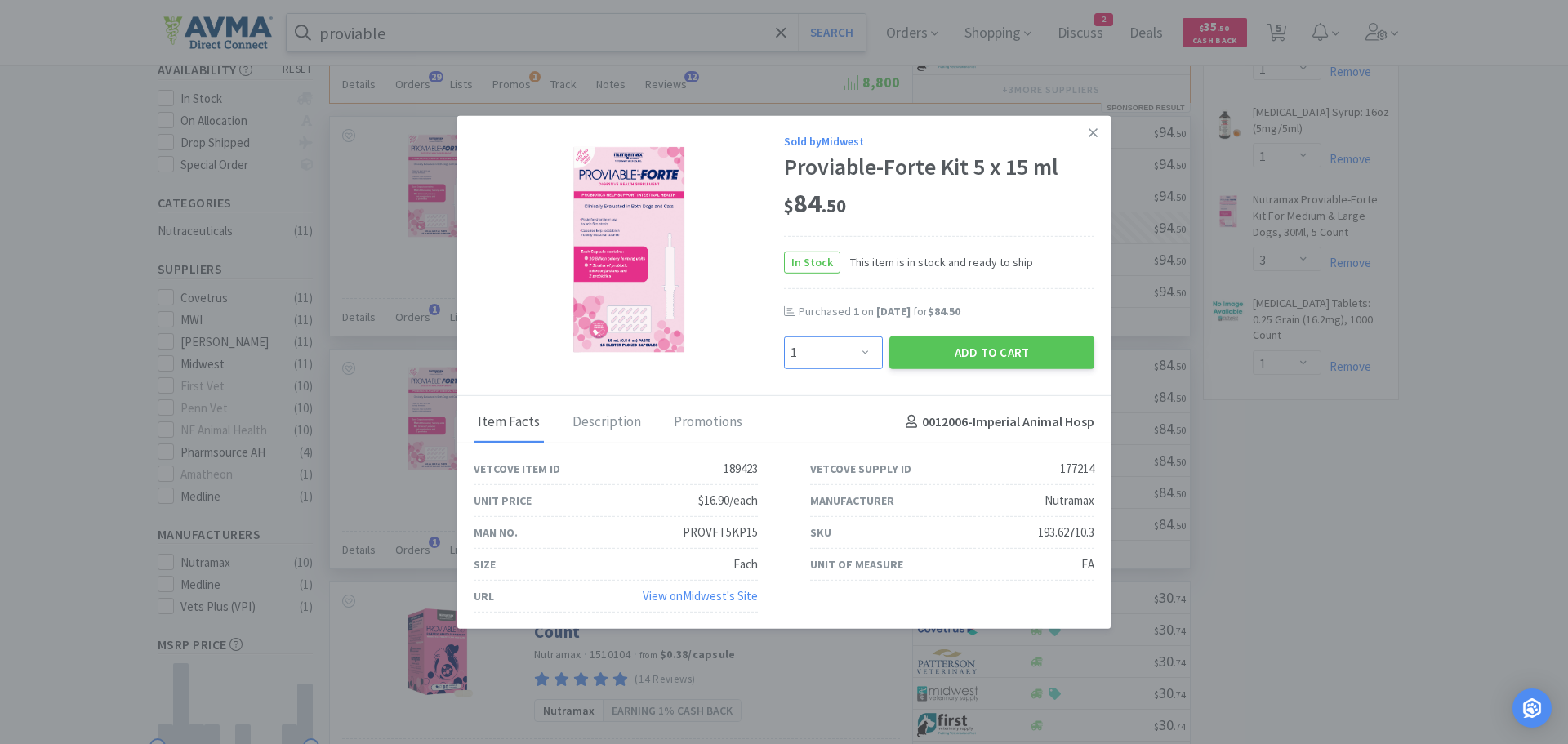
click at [860, 354] on select "Enter Quantity 1 2 3 4 5 6 7 8 9 10 11 12 13 14 15 16 17 18 19 20 Enter Quantity" at bounding box center [833, 352] width 99 height 33
select select "2"
click at [784, 336] on select "Enter Quantity 1 2 3 4 5 6 7 8 9 10 11 12 13 14 15 16 17 18 19 20 Enter Quantity" at bounding box center [833, 352] width 99 height 33
click at [917, 347] on button "Add to Cart" at bounding box center [992, 352] width 205 height 33
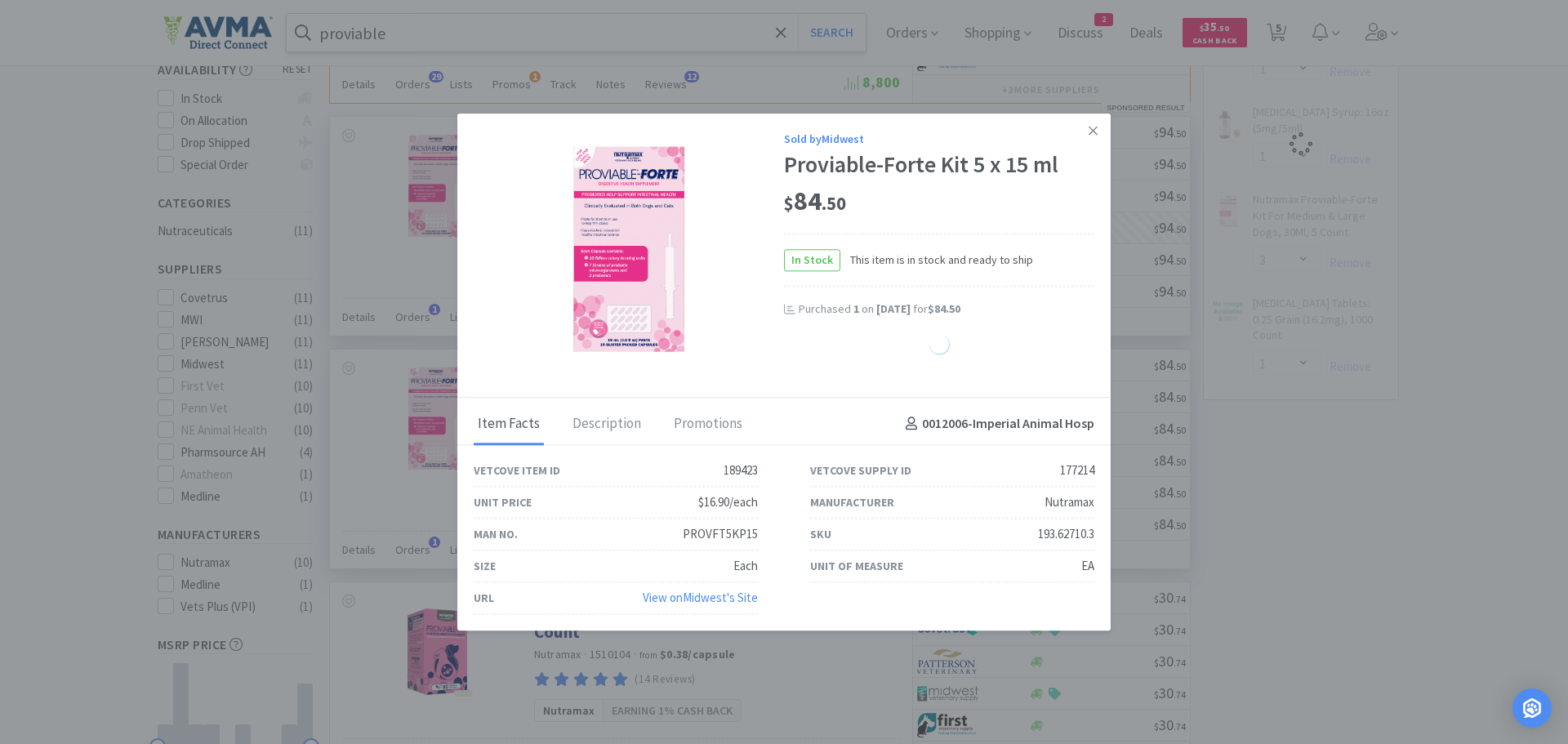
select select "2"
select select "3"
select select "1"
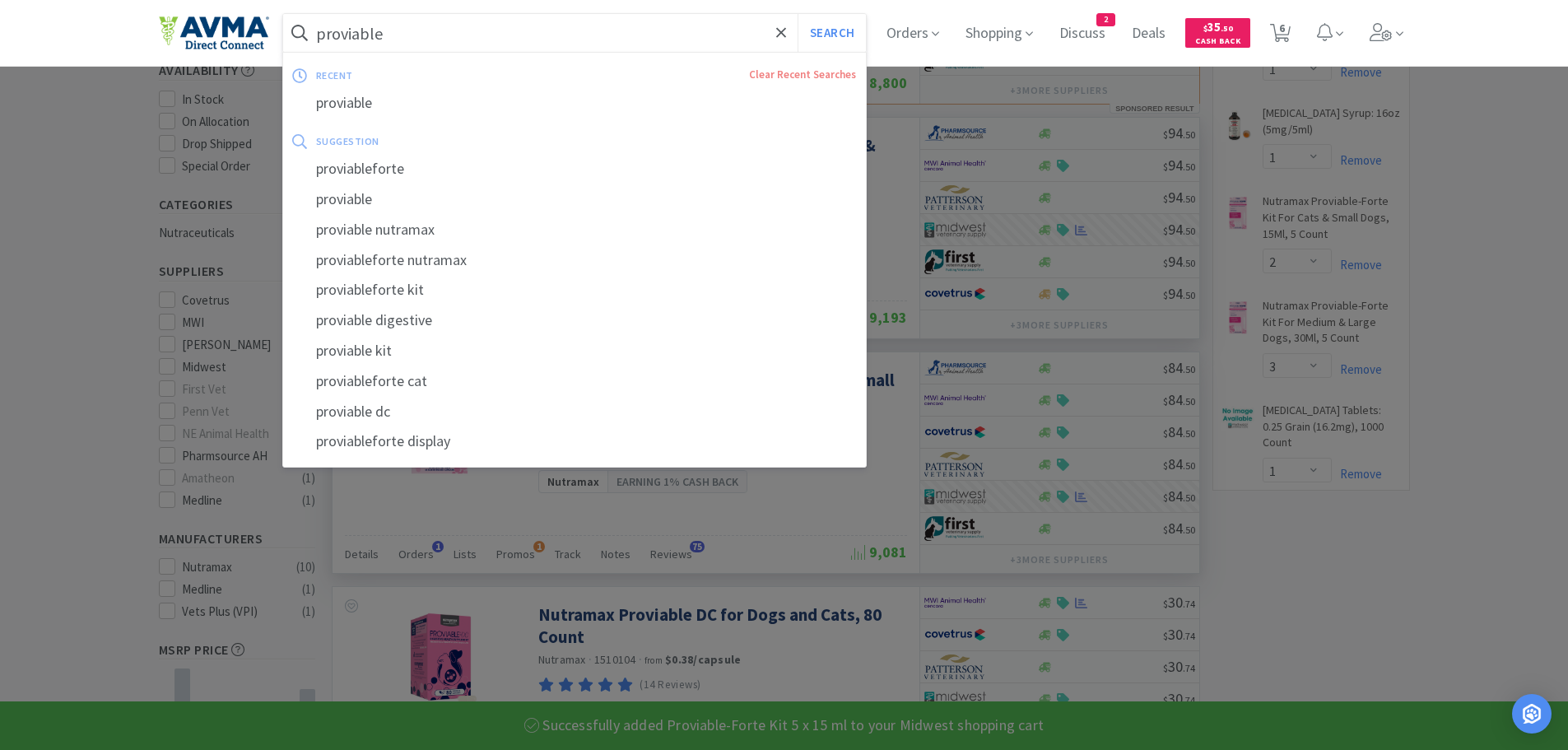
click at [464, 31] on input "proviable" at bounding box center [575, 32] width 583 height 38
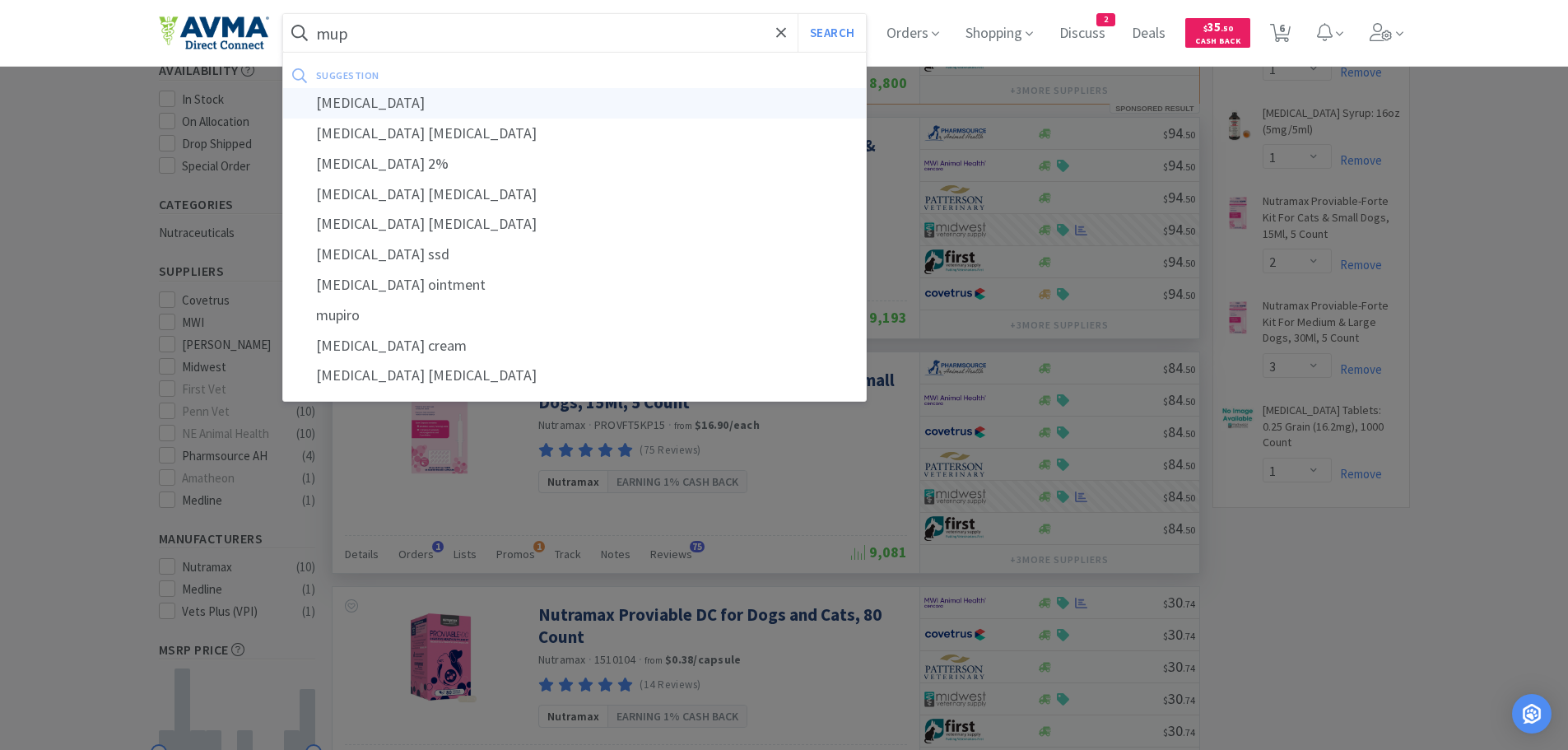
click at [433, 102] on div "mupirocin" at bounding box center [575, 102] width 583 height 30
type input "mupirocin"
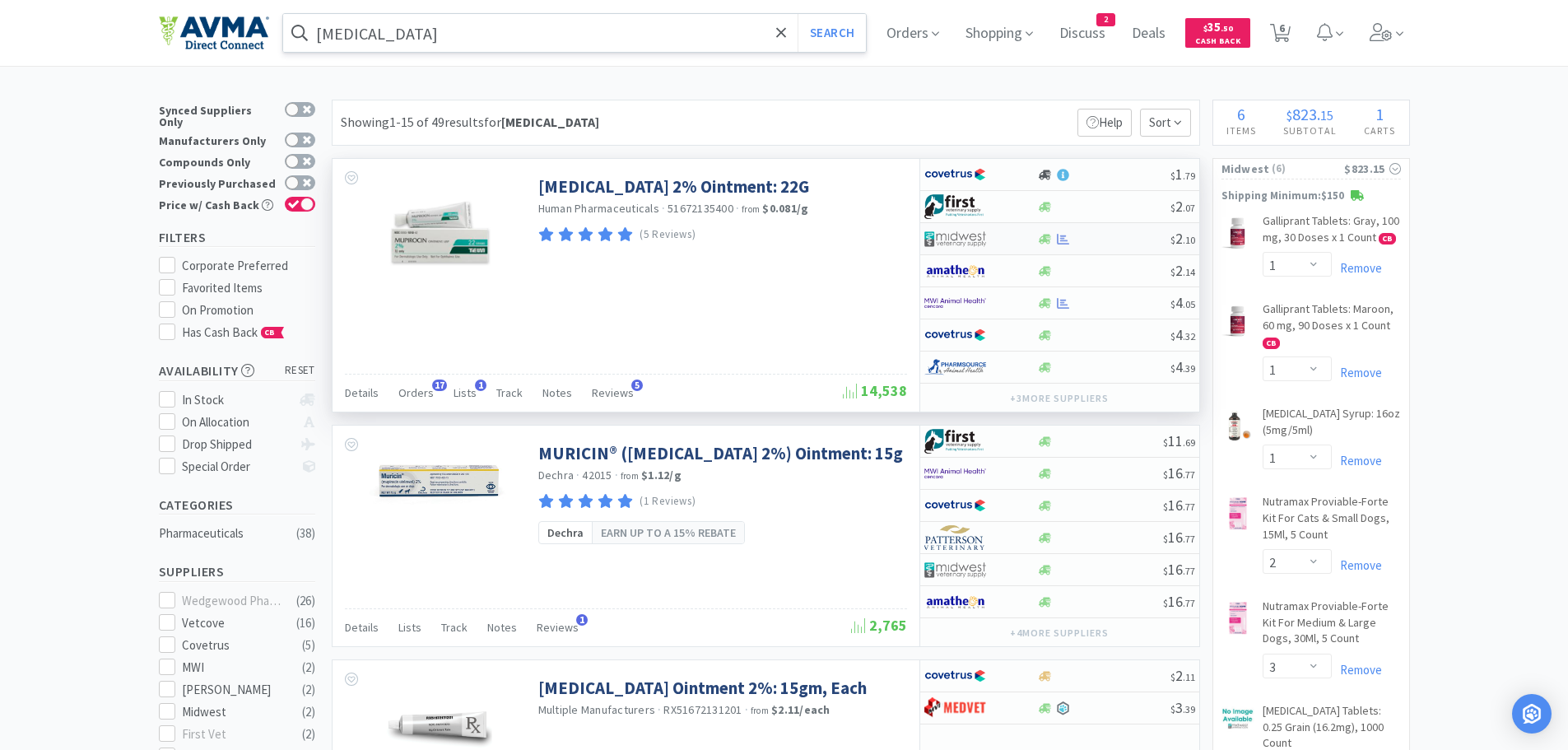
click at [1112, 241] on div at bounding box center [1104, 240] width 133 height 13
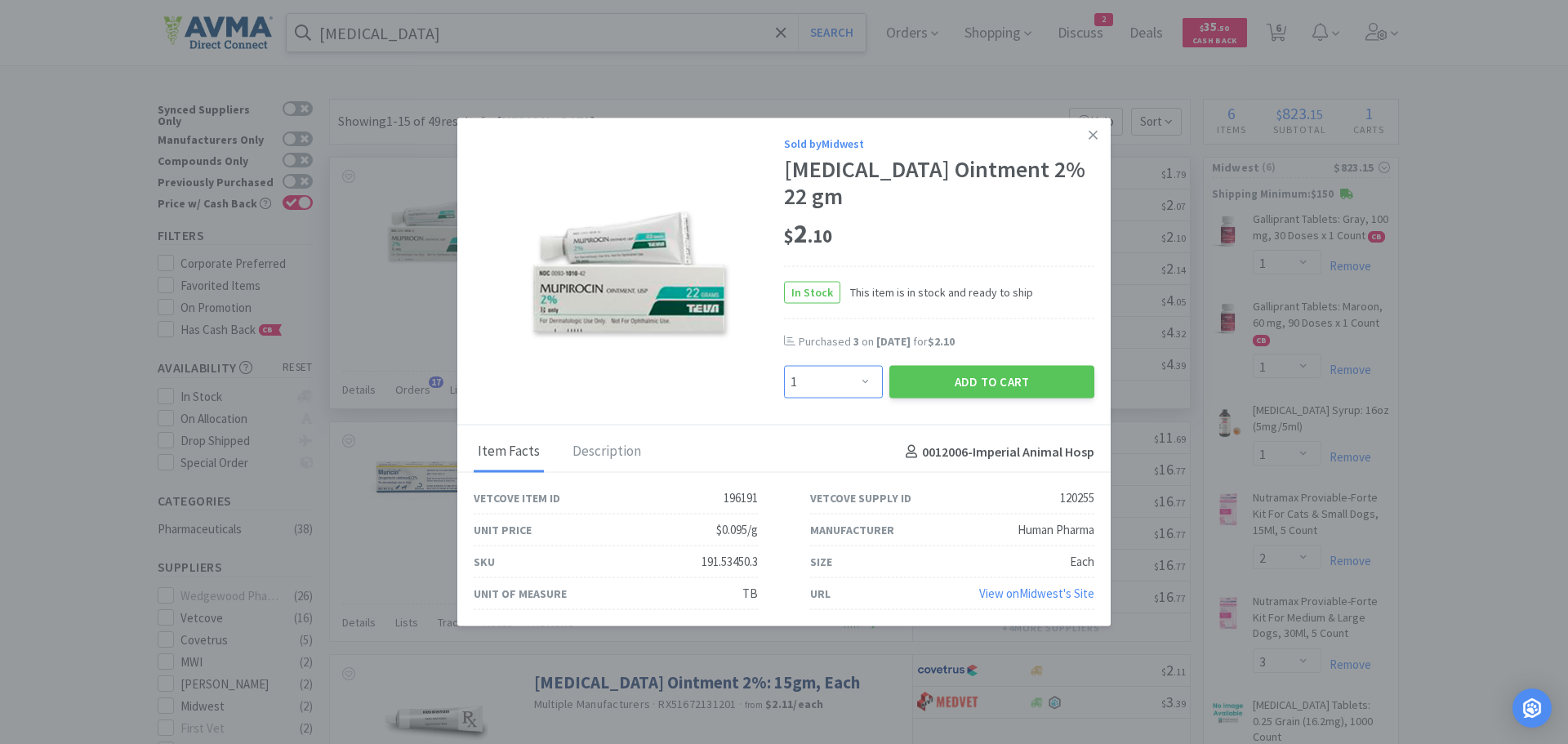
click at [861, 368] on select "Enter Quantity 1 2 3 4 5 6 7 8 9 10 11 12 13 14 15 16 17 18 19 20 Enter Quantity" at bounding box center [833, 382] width 99 height 33
select select "6"
click at [784, 366] on select "Enter Quantity 1 2 3 4 5 6 7 8 9 10 11 12 13 14 15 16 17 18 19 20 Enter Quantity" at bounding box center [833, 382] width 99 height 33
click at [930, 367] on button "Add to Cart" at bounding box center [992, 382] width 205 height 33
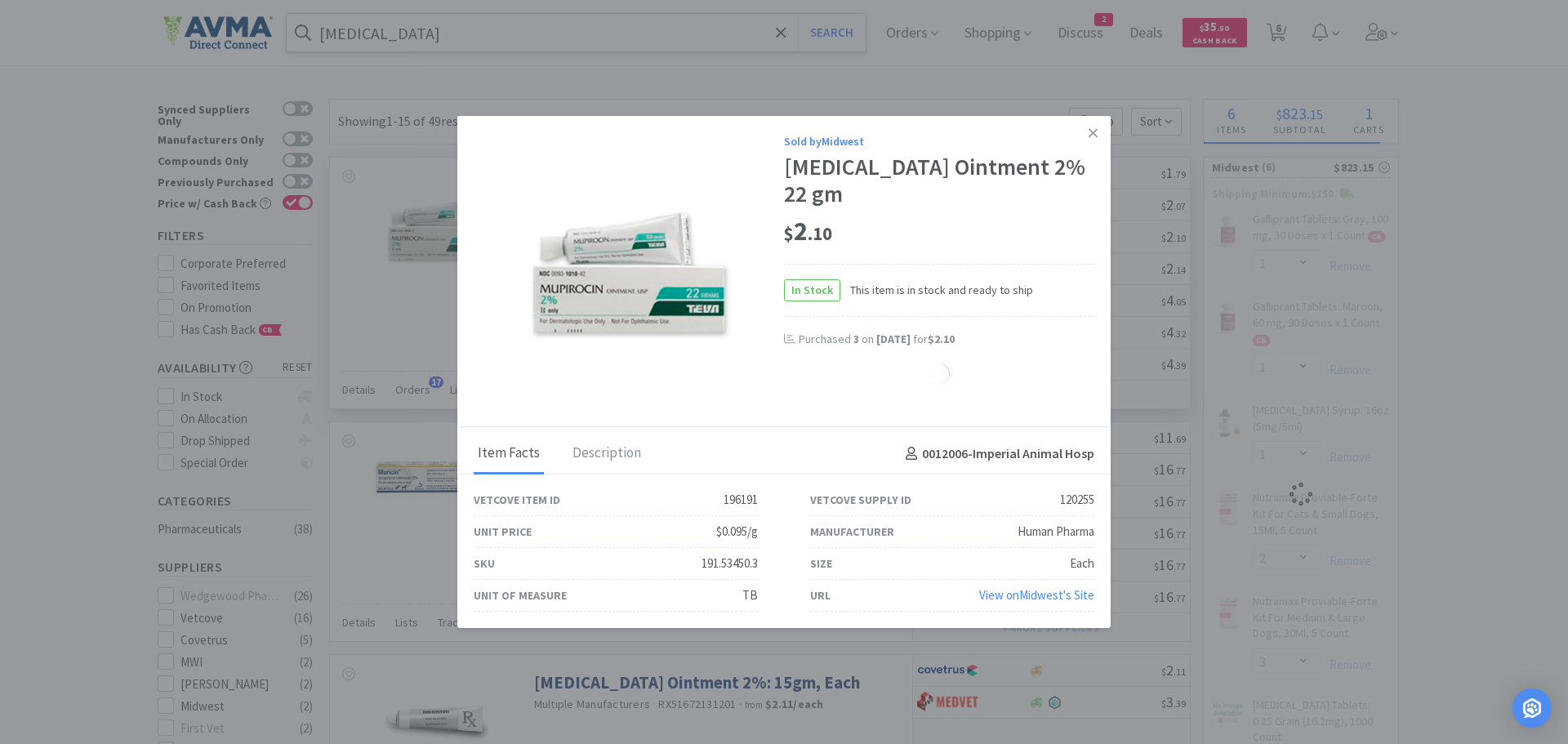
select select "6"
select select "2"
select select "3"
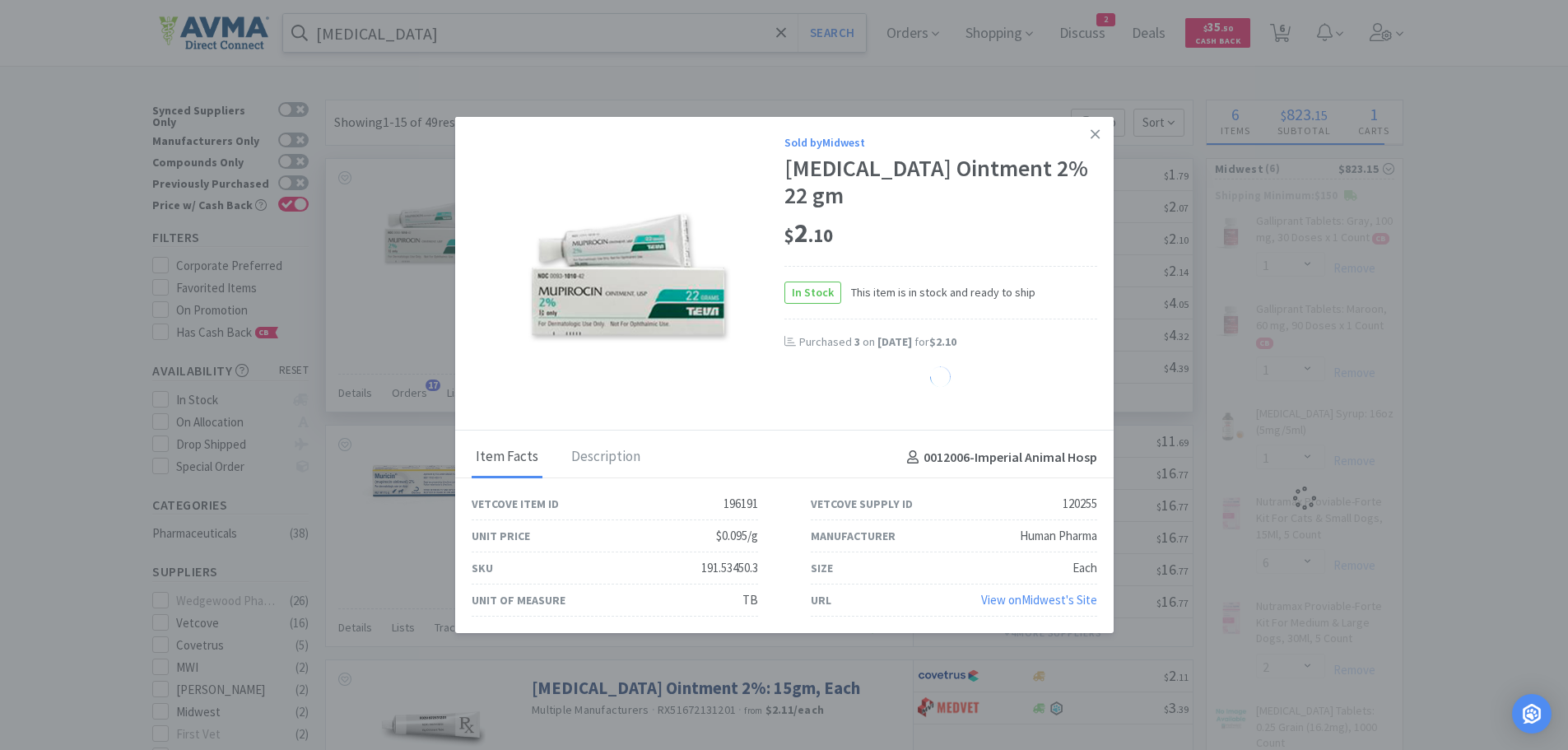
select select "1"
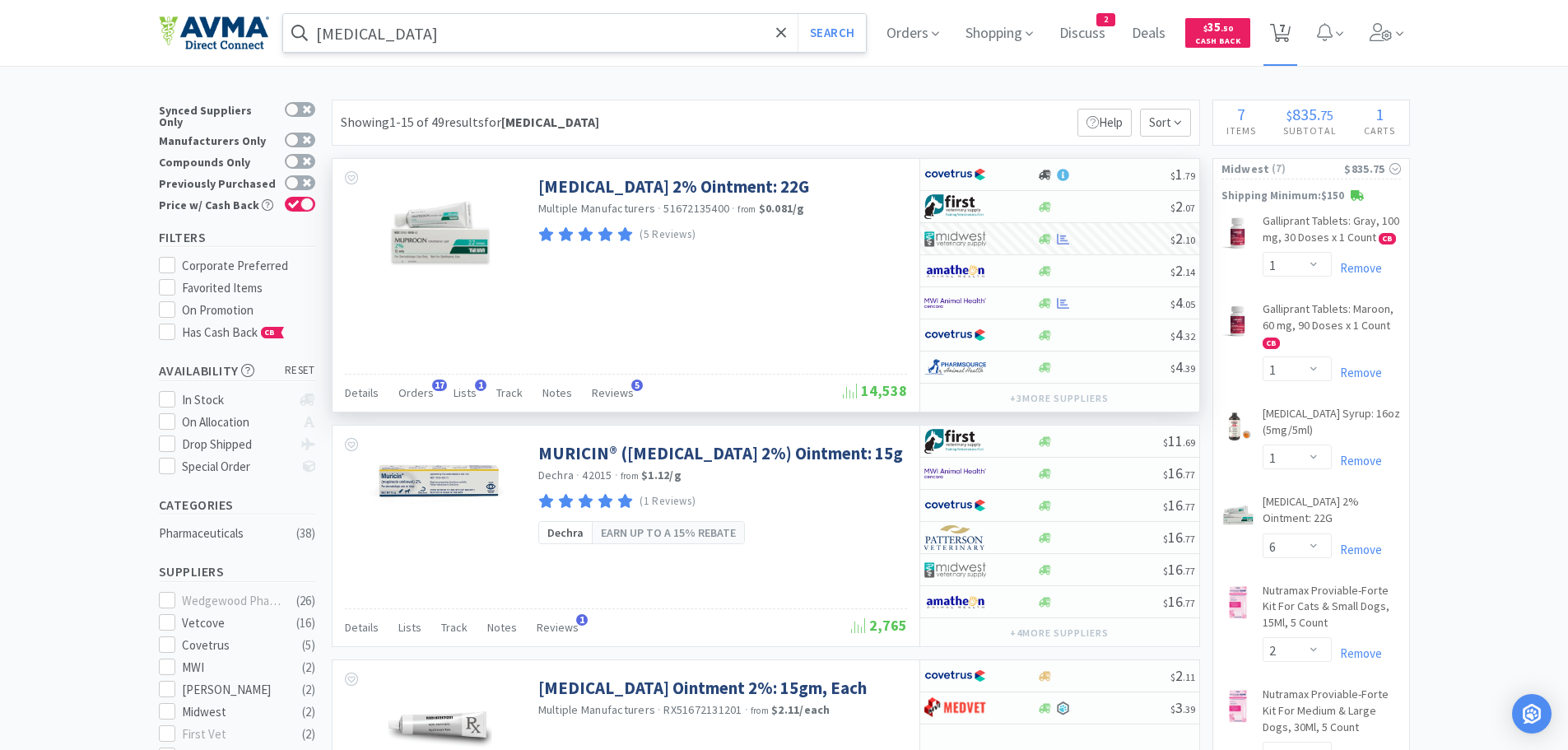
click at [1285, 34] on span "7" at bounding box center [1282, 28] width 5 height 66
select select "1"
select select "6"
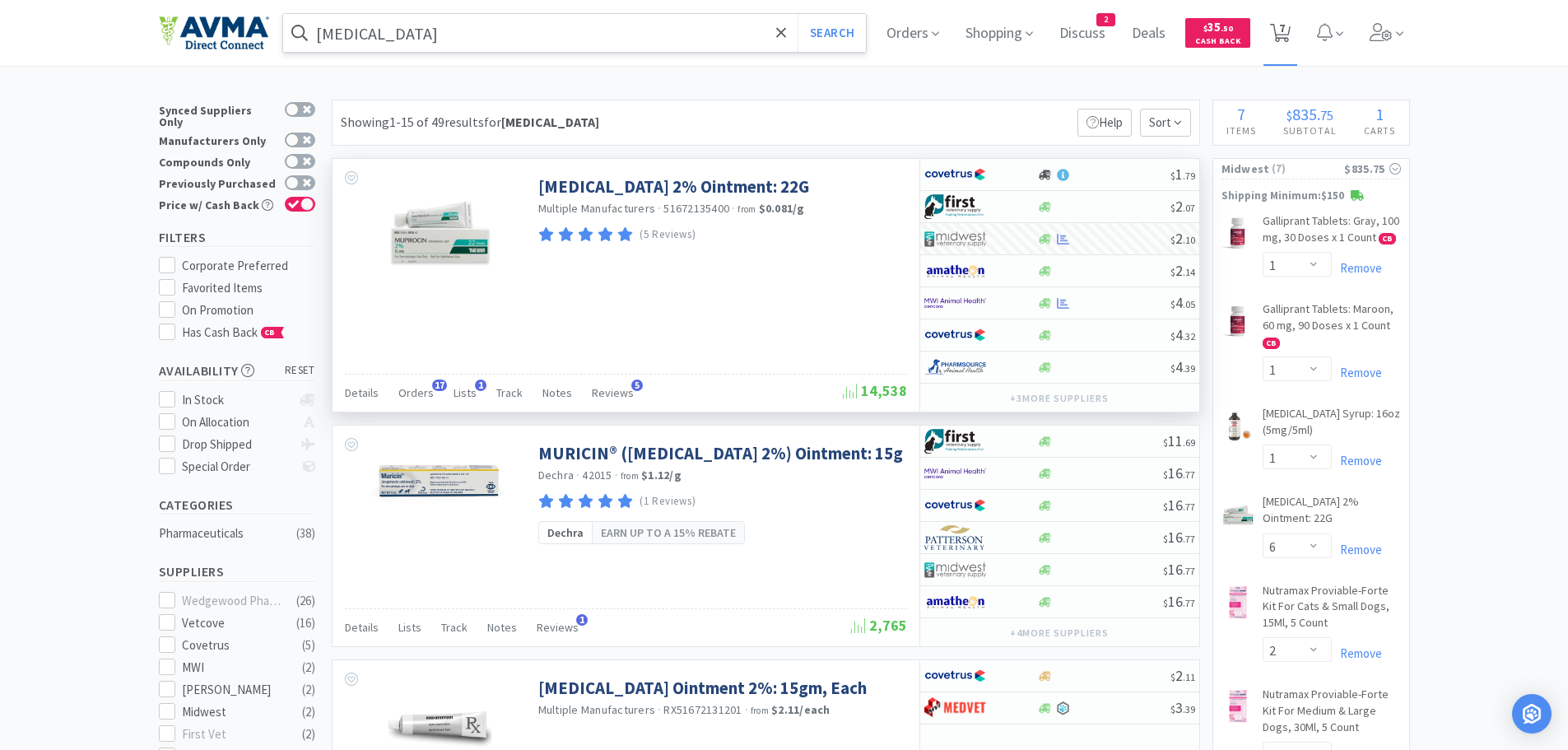
select select "2"
select select "3"
select select "1"
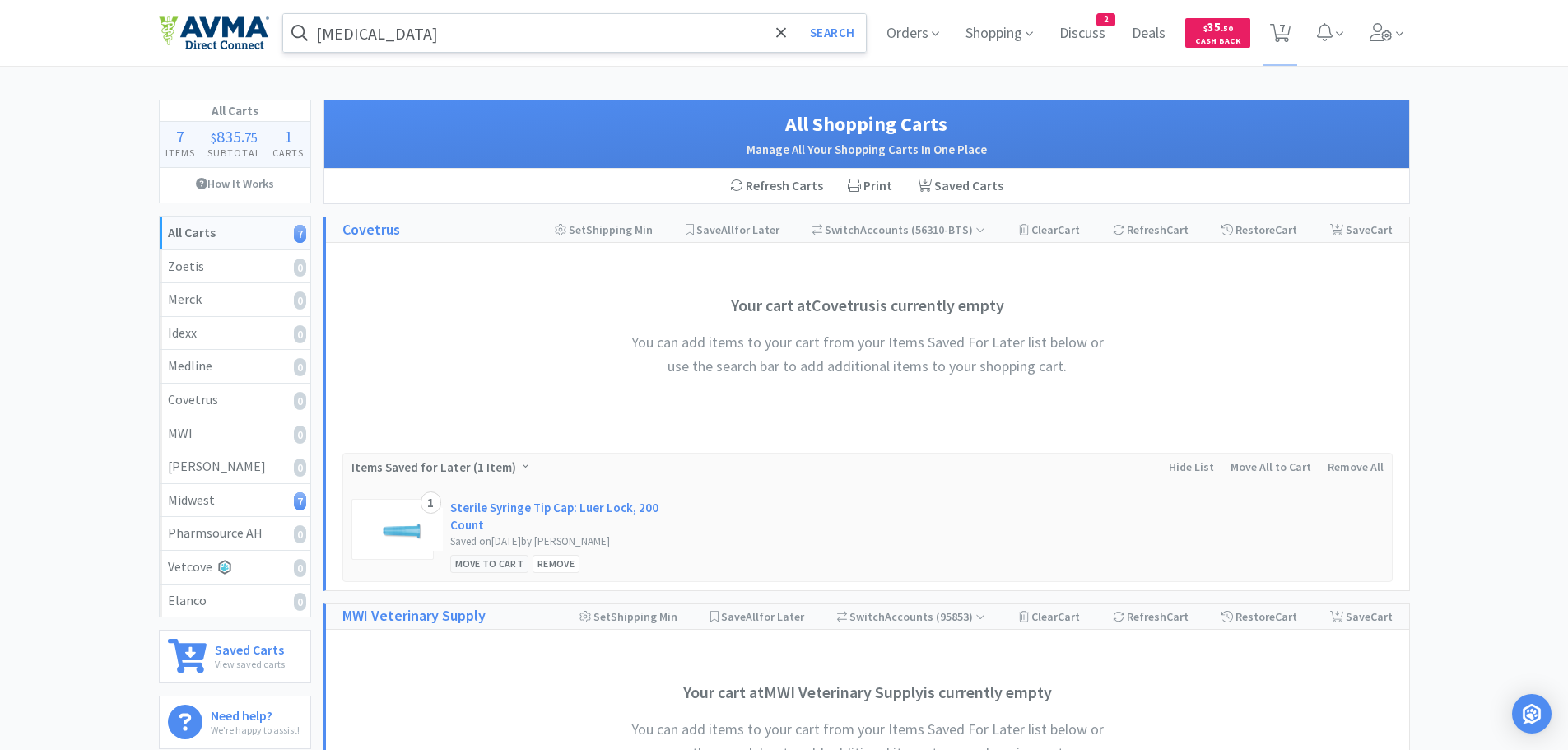
click at [493, 564] on div "Move to Cart" at bounding box center [489, 563] width 79 height 17
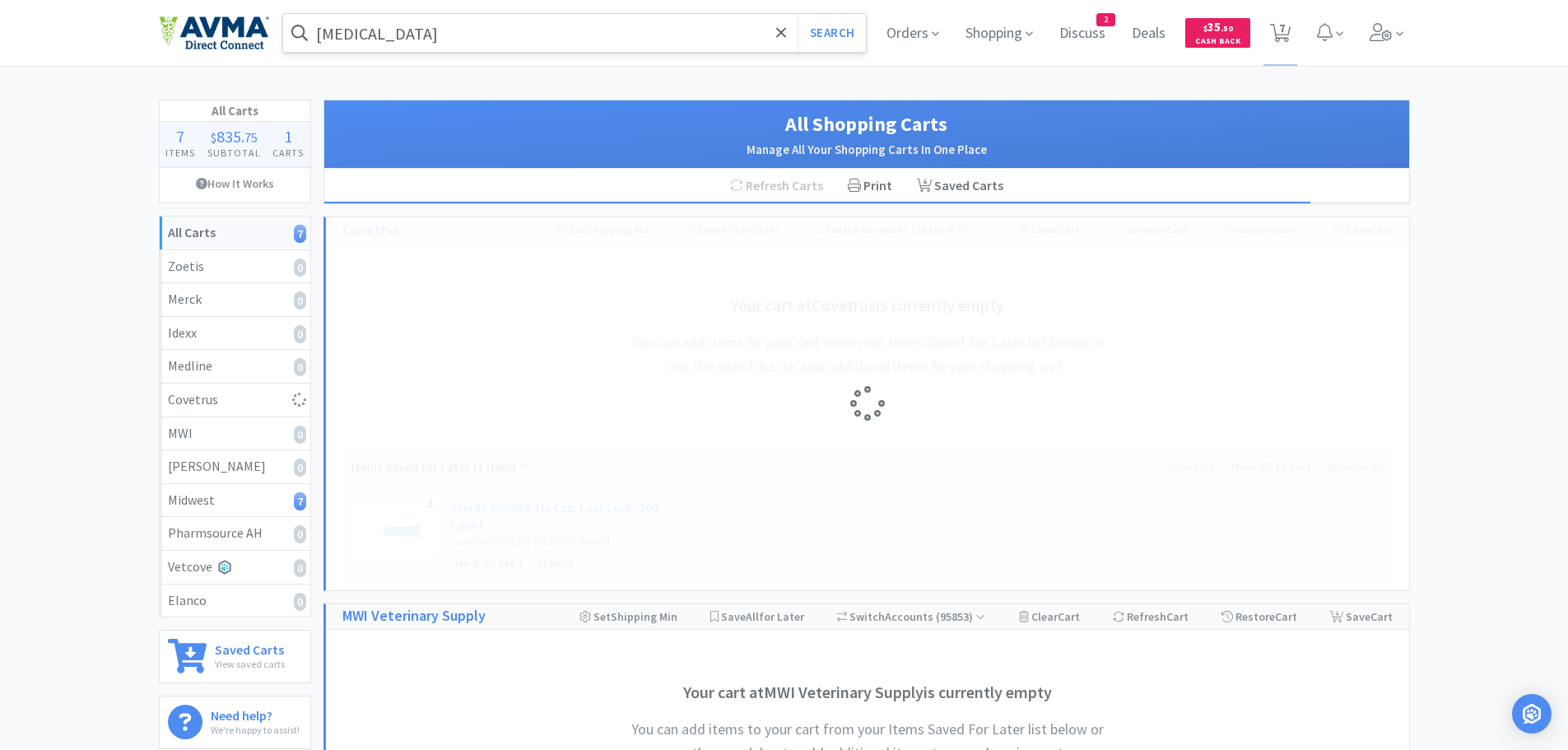
select select "1"
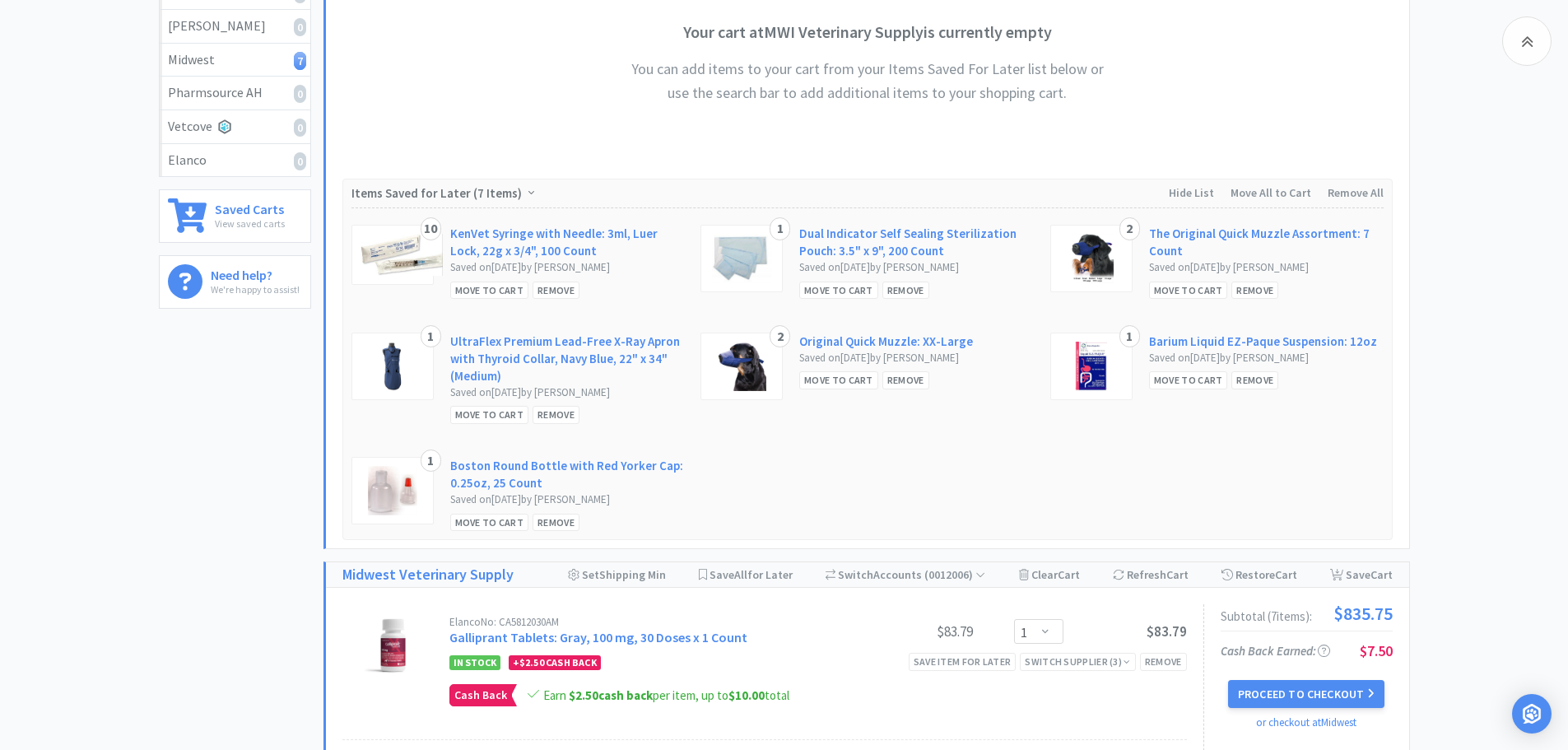
scroll to position [449, 0]
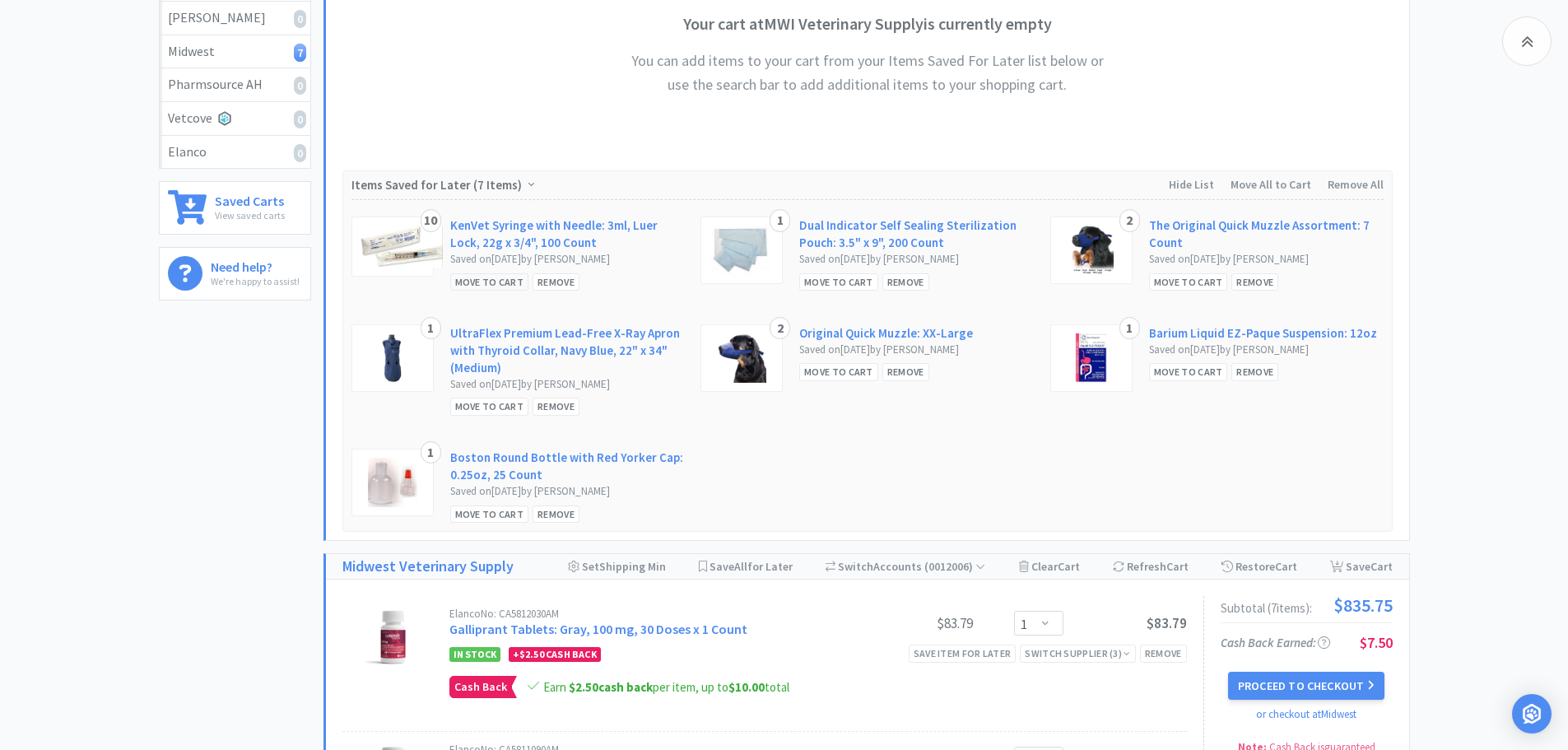
click at [486, 284] on div "Move to Cart" at bounding box center [489, 282] width 79 height 17
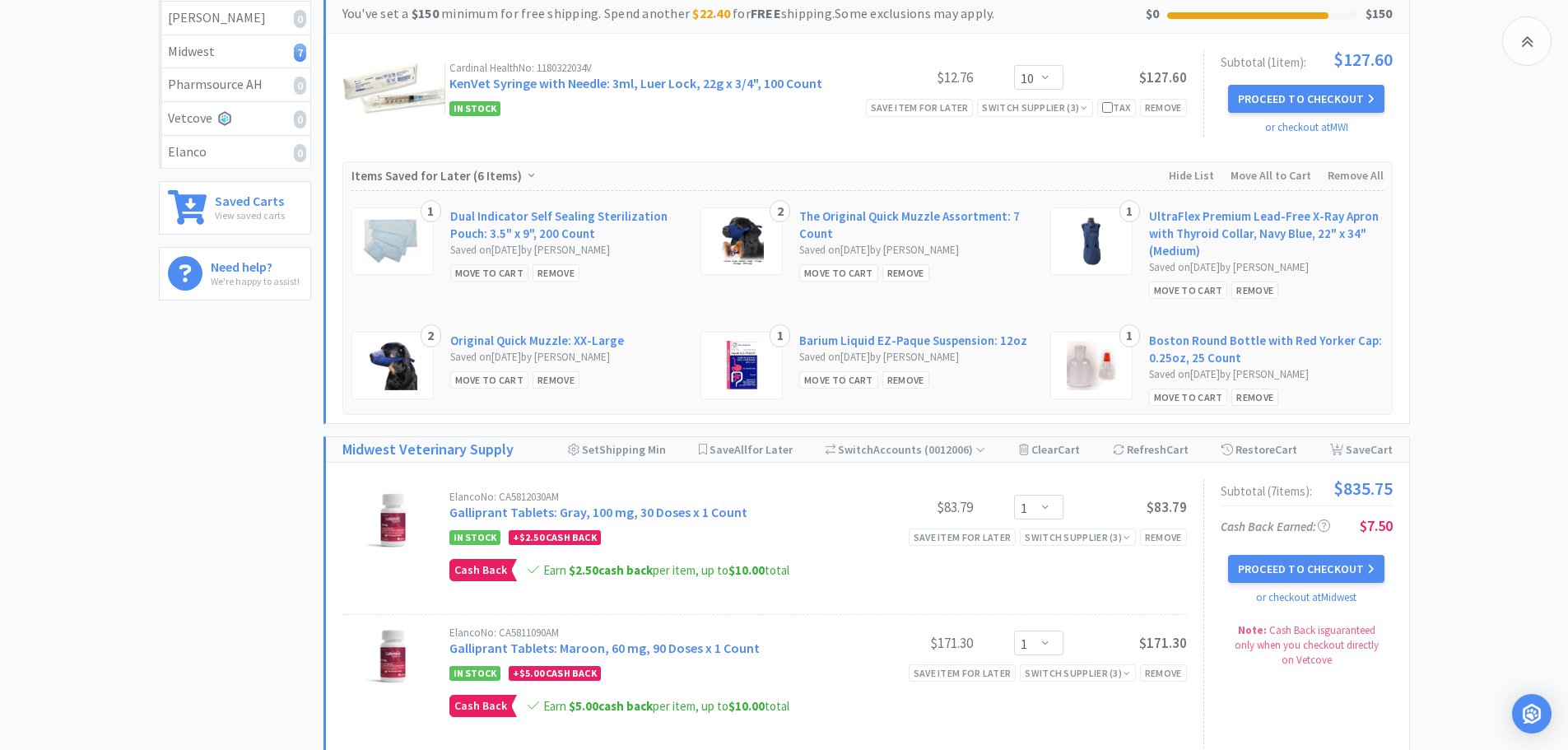
click at [482, 275] on div "Move to Cart" at bounding box center [489, 273] width 79 height 17
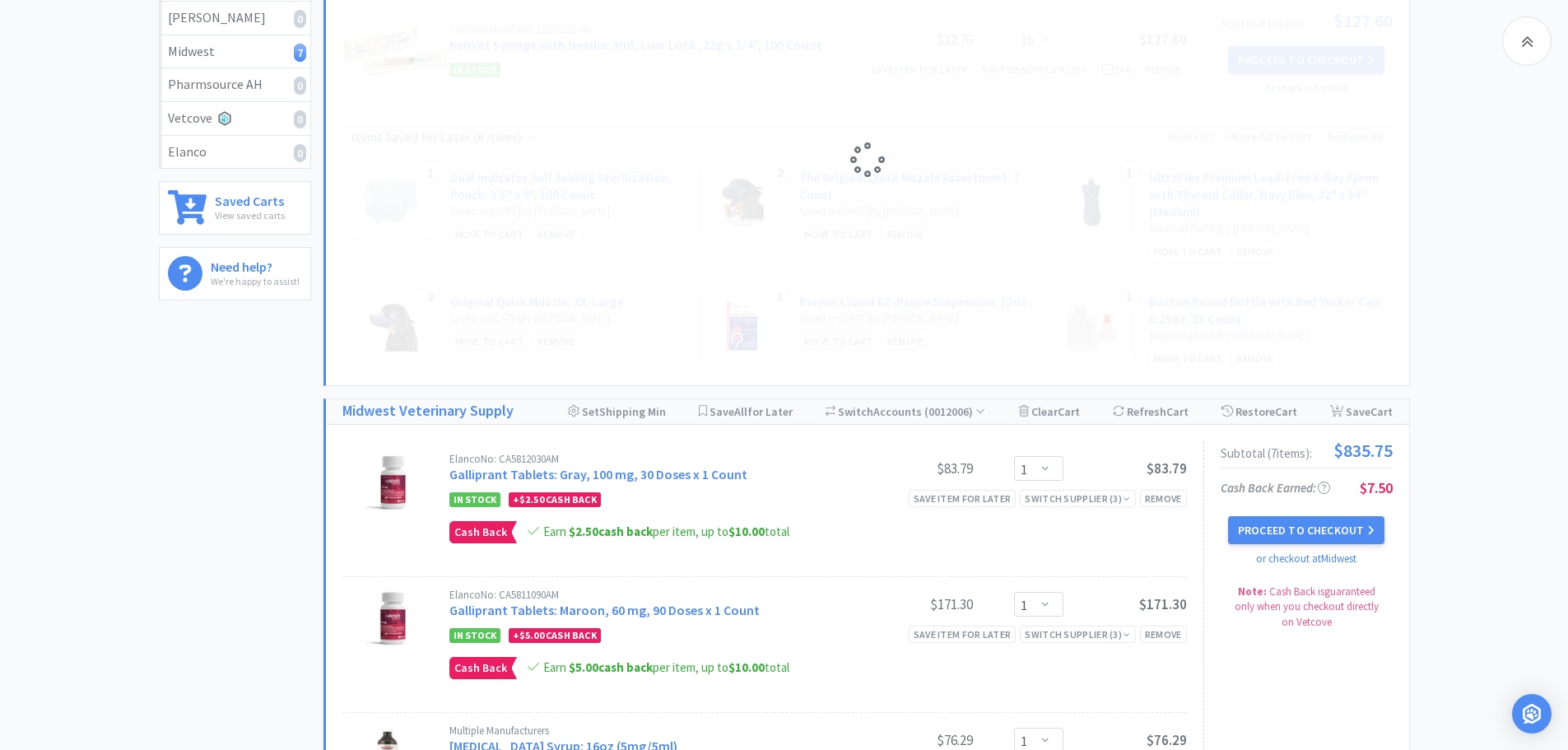
select select "1"
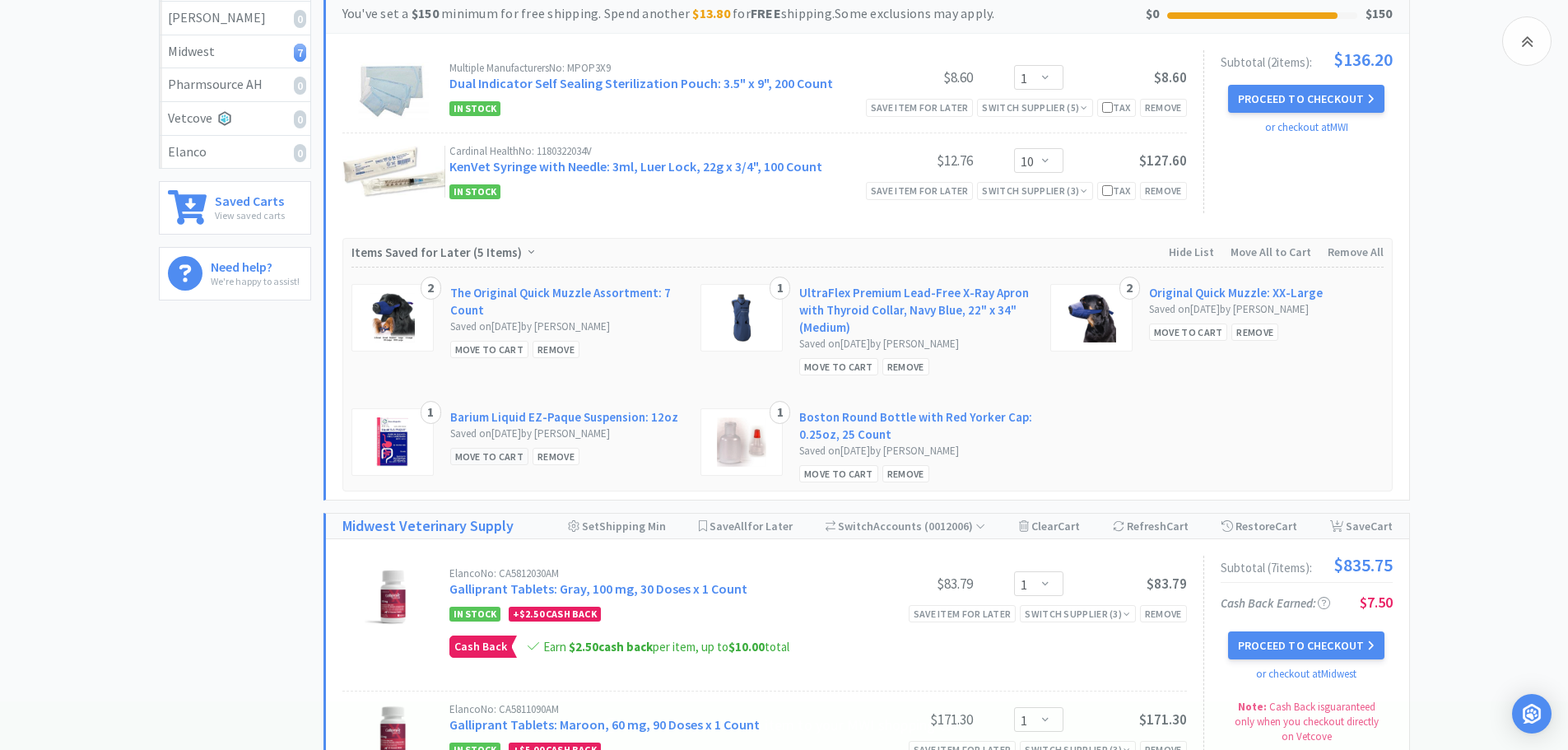
click at [491, 462] on div "Move to Cart" at bounding box center [489, 456] width 79 height 17
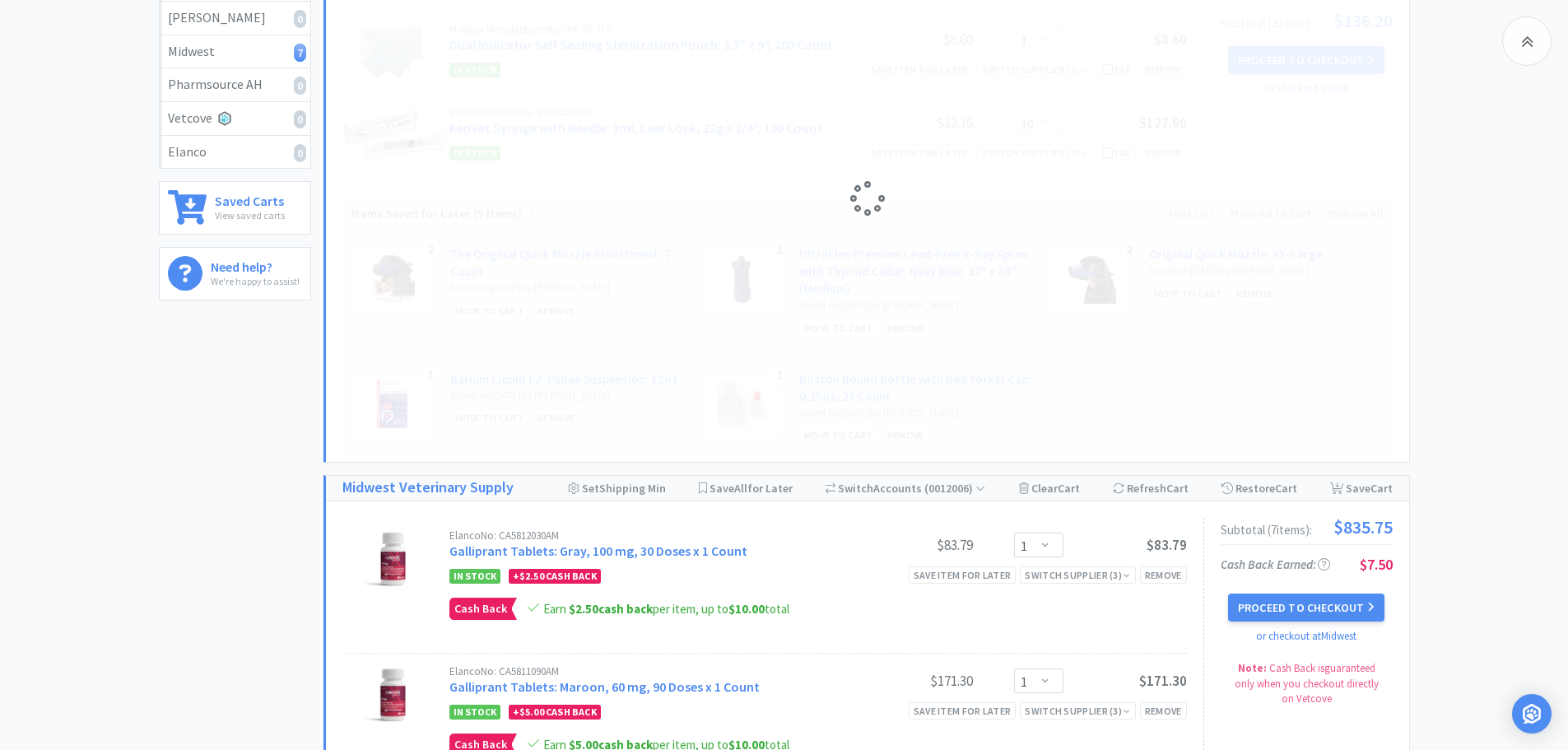
select select "1"
select select "10"
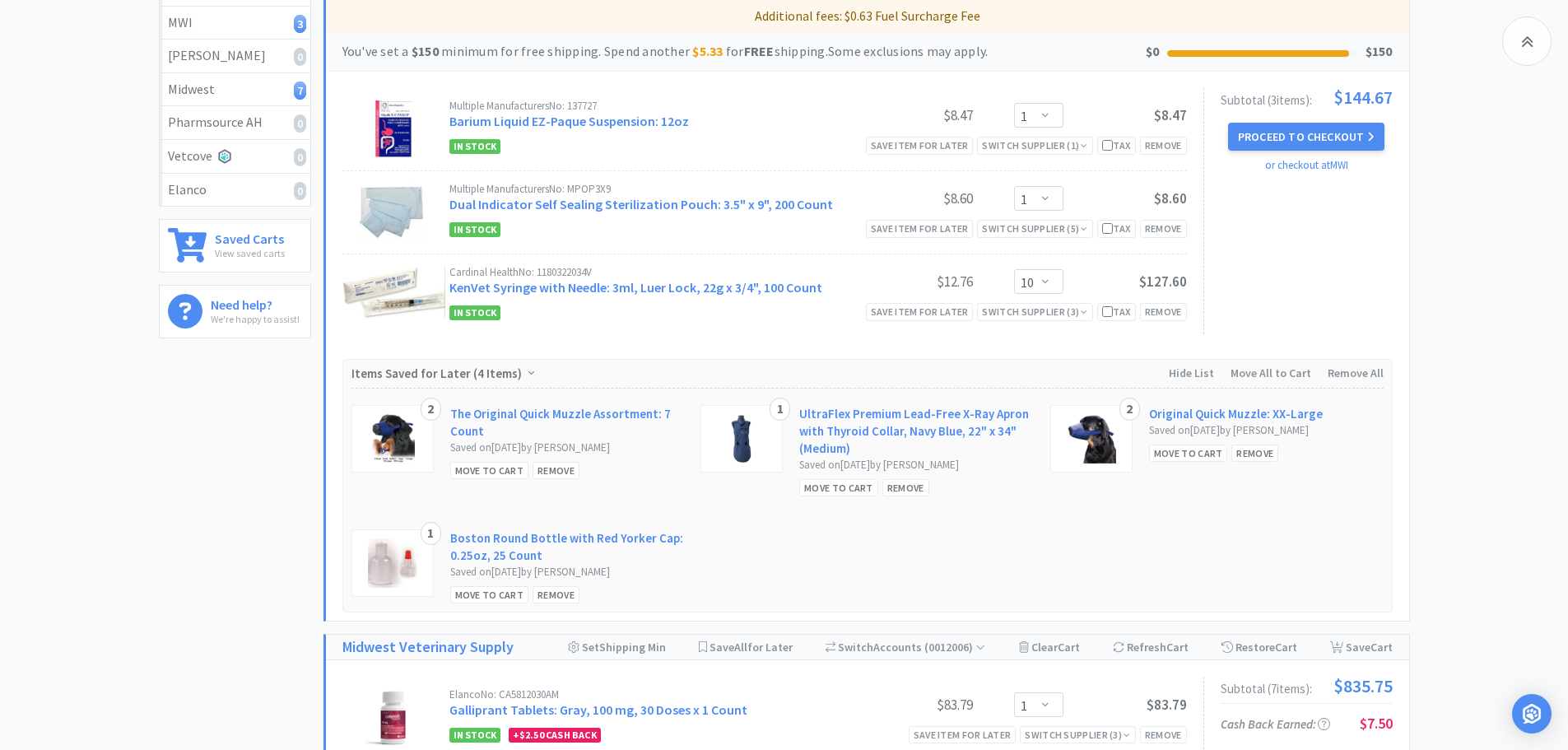
scroll to position [455, 0]
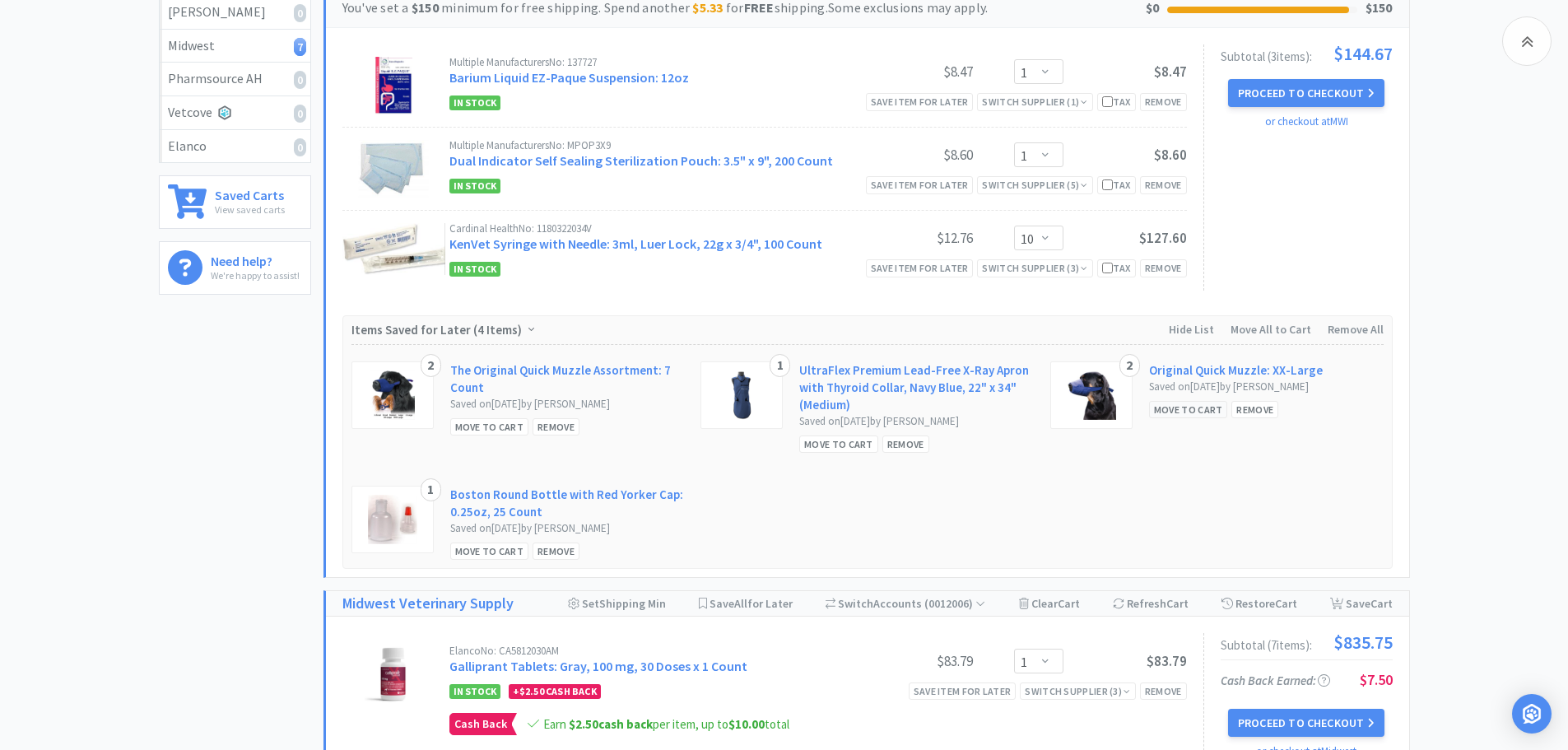
click at [1180, 412] on div "Move to Cart" at bounding box center [1189, 409] width 79 height 17
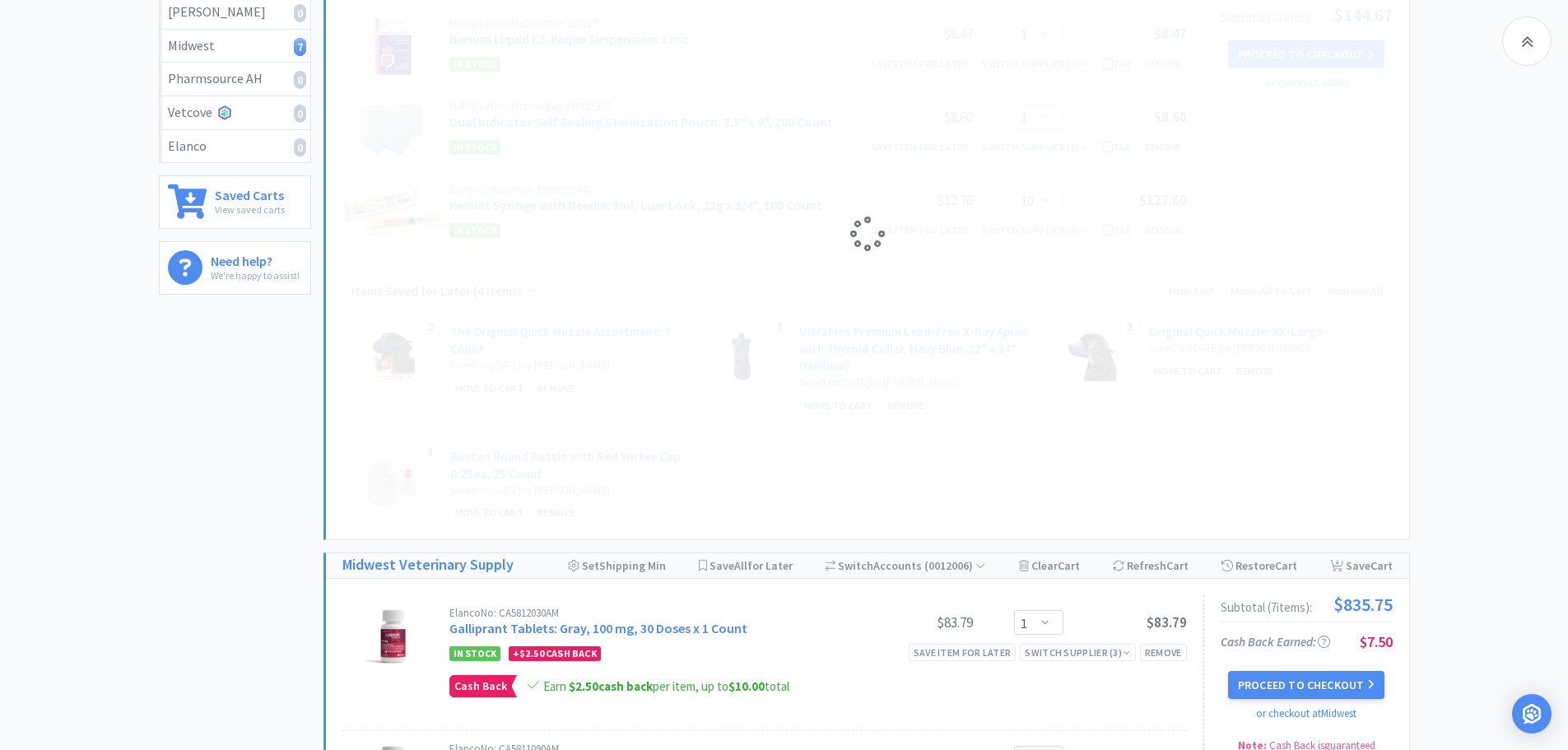
select select "2"
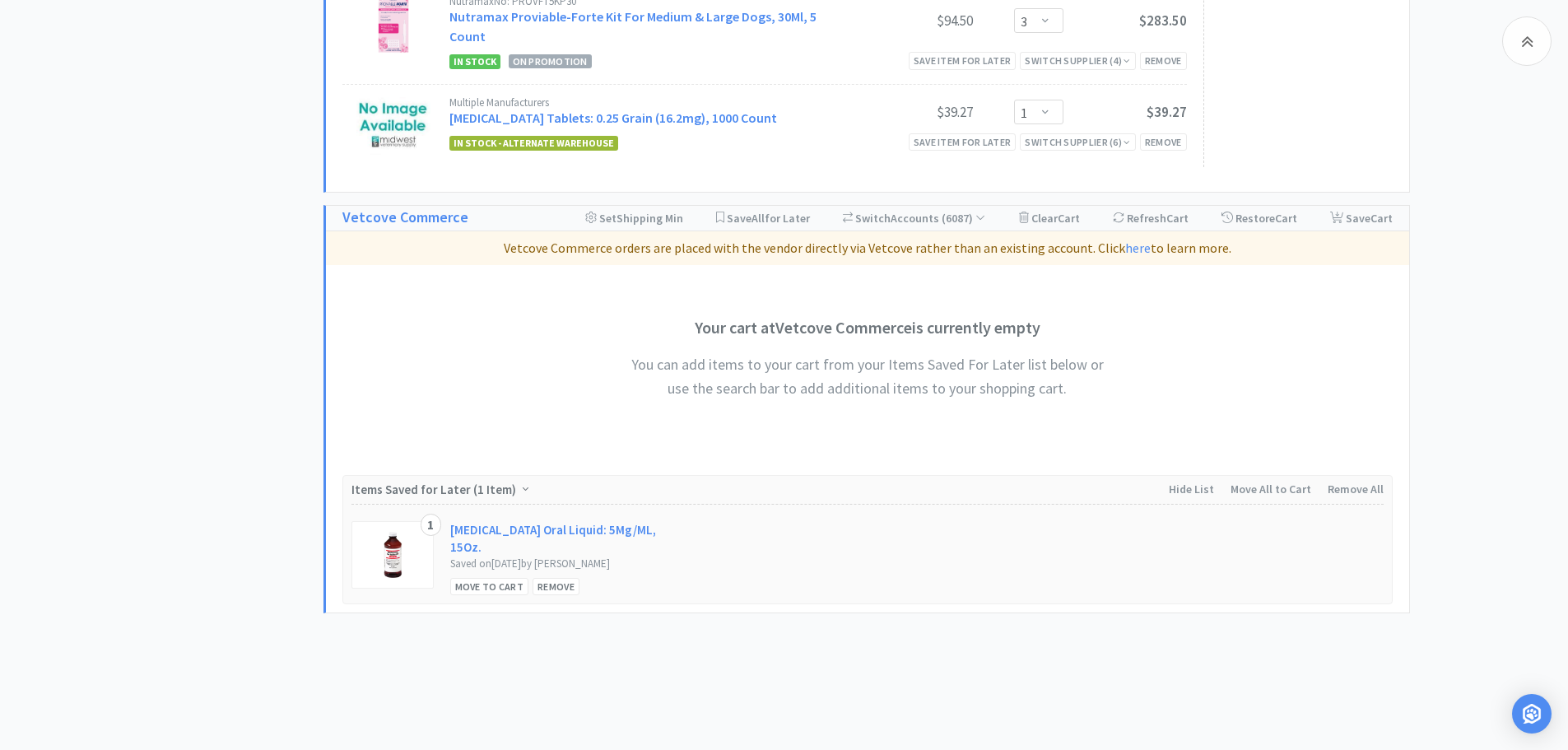
scroll to position [1571, 0]
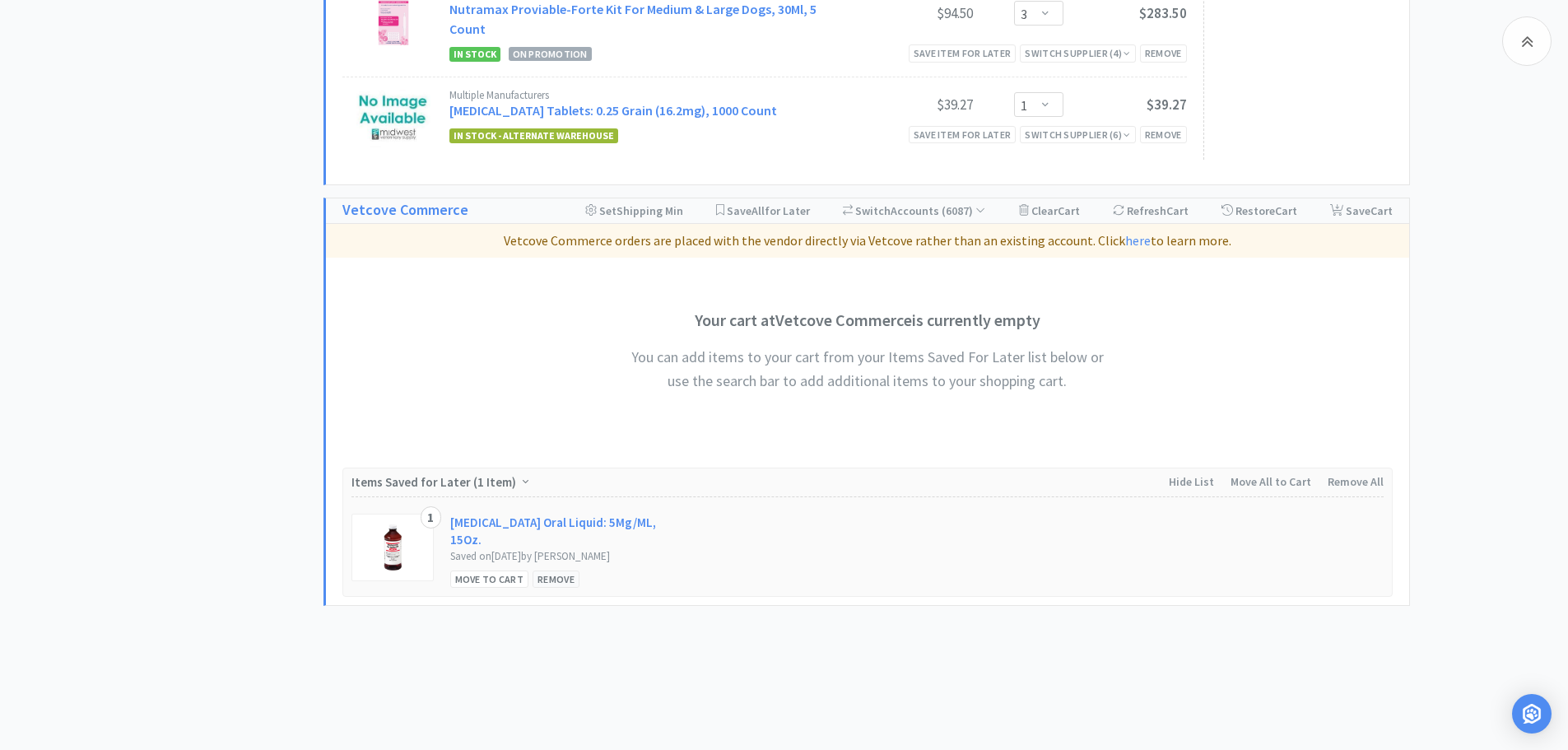
click at [555, 571] on div "Remove" at bounding box center [555, 579] width 47 height 17
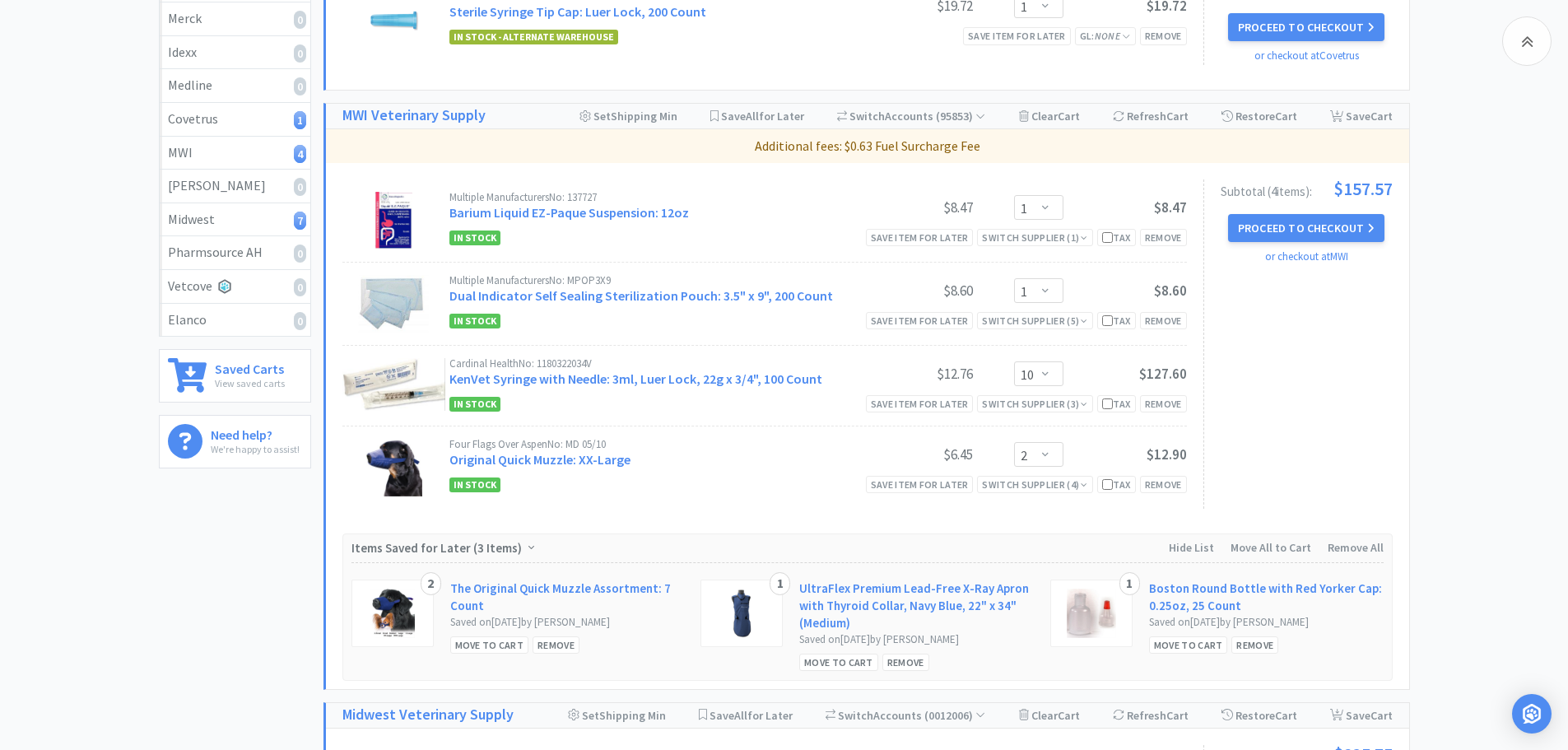
scroll to position [0, 0]
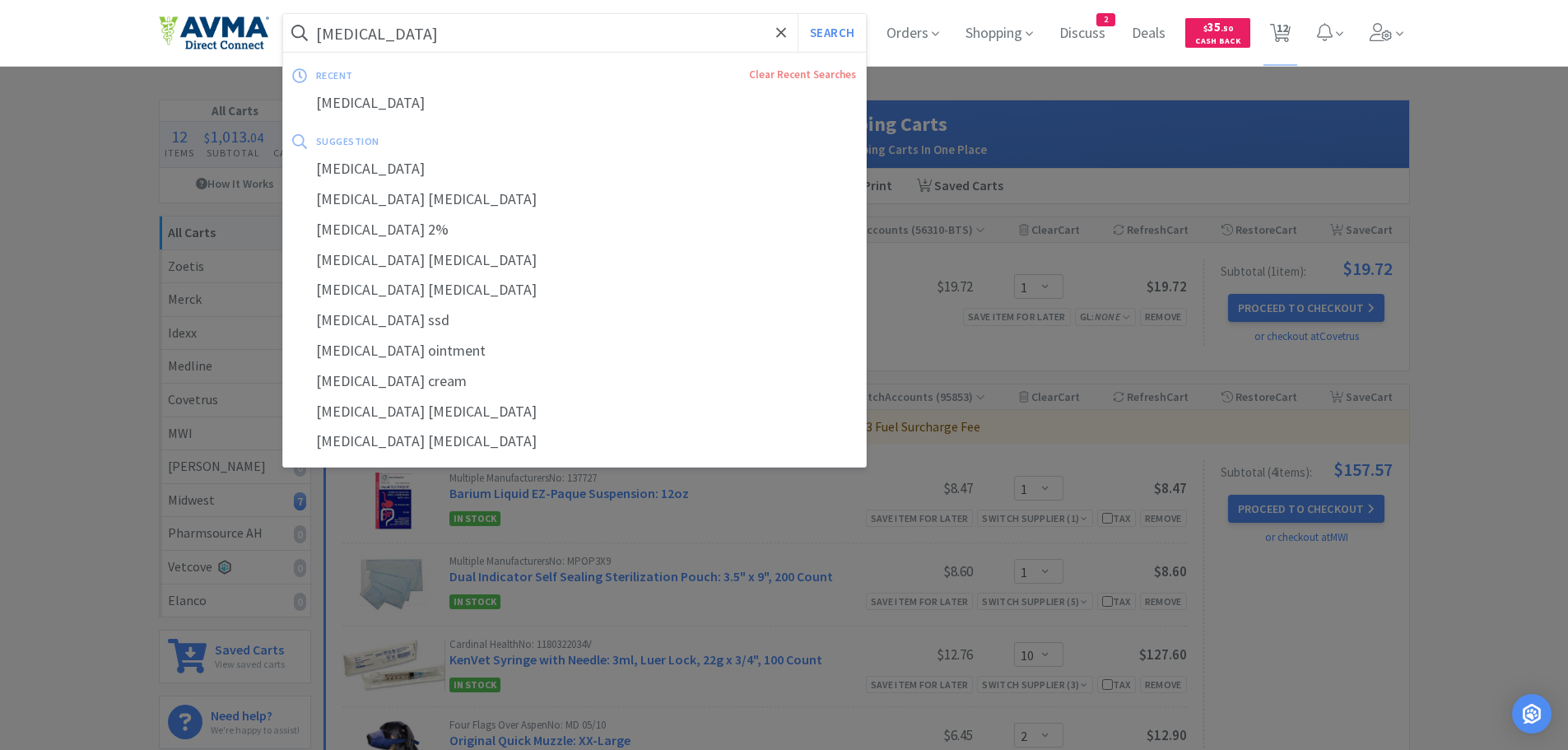
click at [540, 26] on input "mupirocin" at bounding box center [575, 32] width 583 height 38
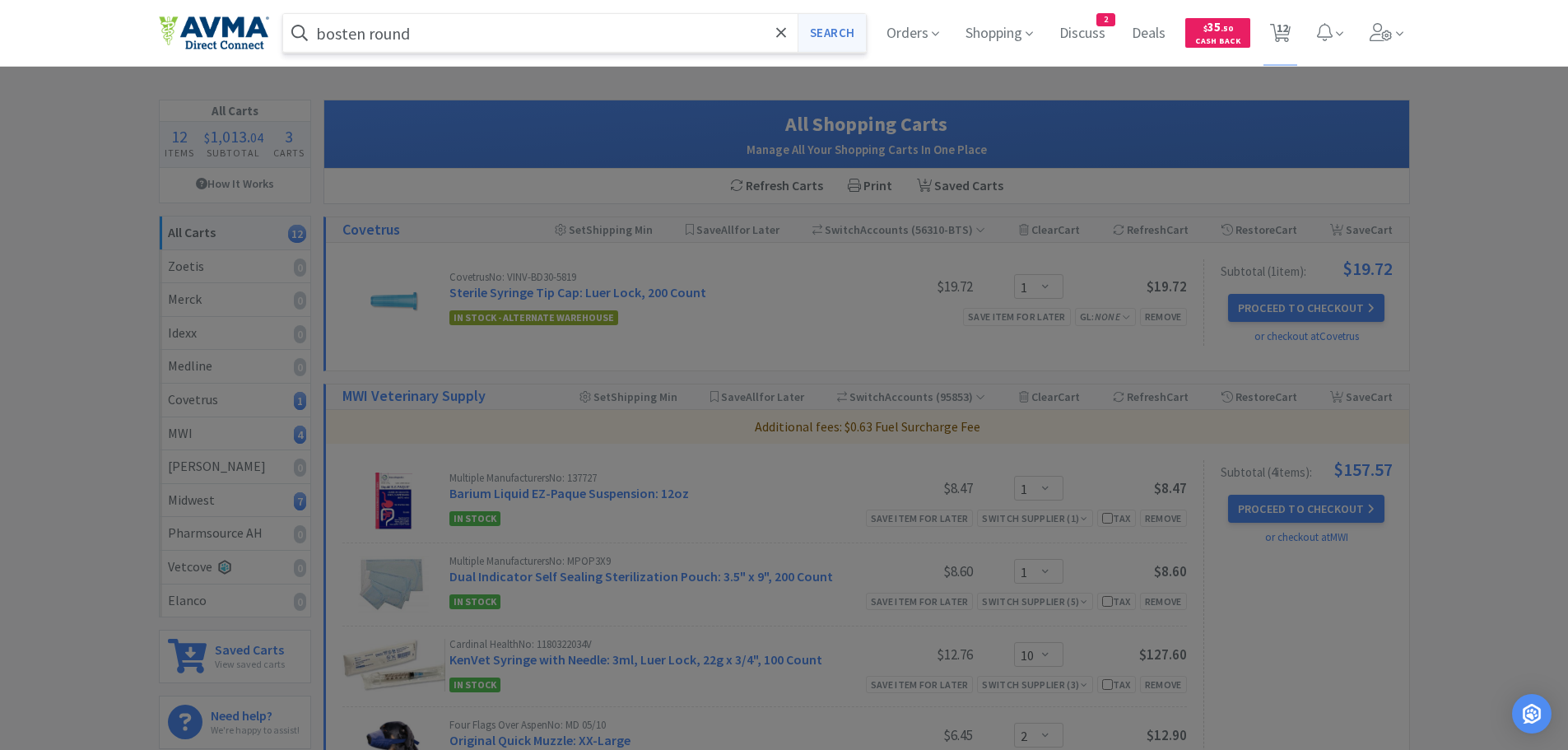
type input "bosten round"
click at [837, 29] on button "Search" at bounding box center [831, 32] width 69 height 38
select select "1"
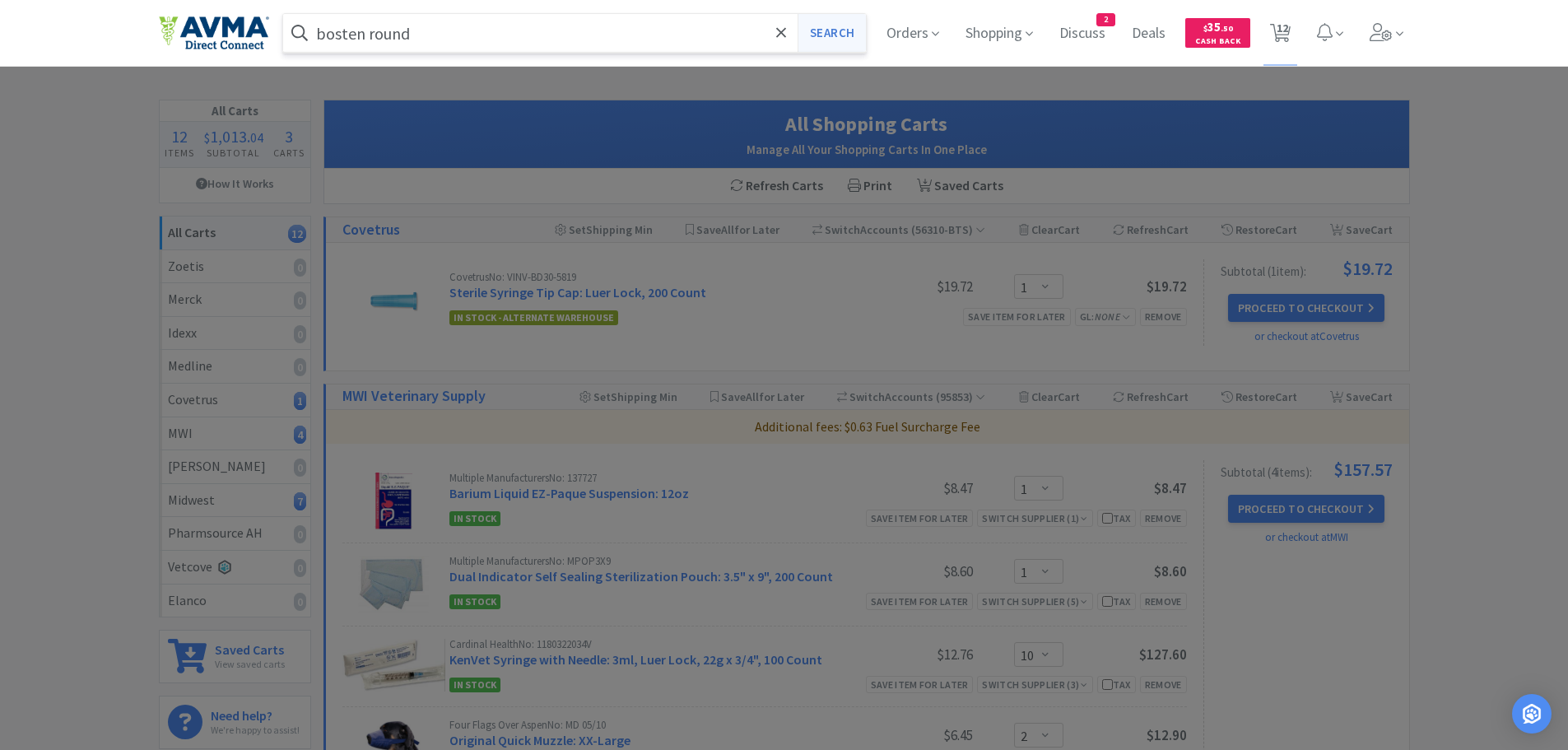
select select "10"
select select "2"
select select "1"
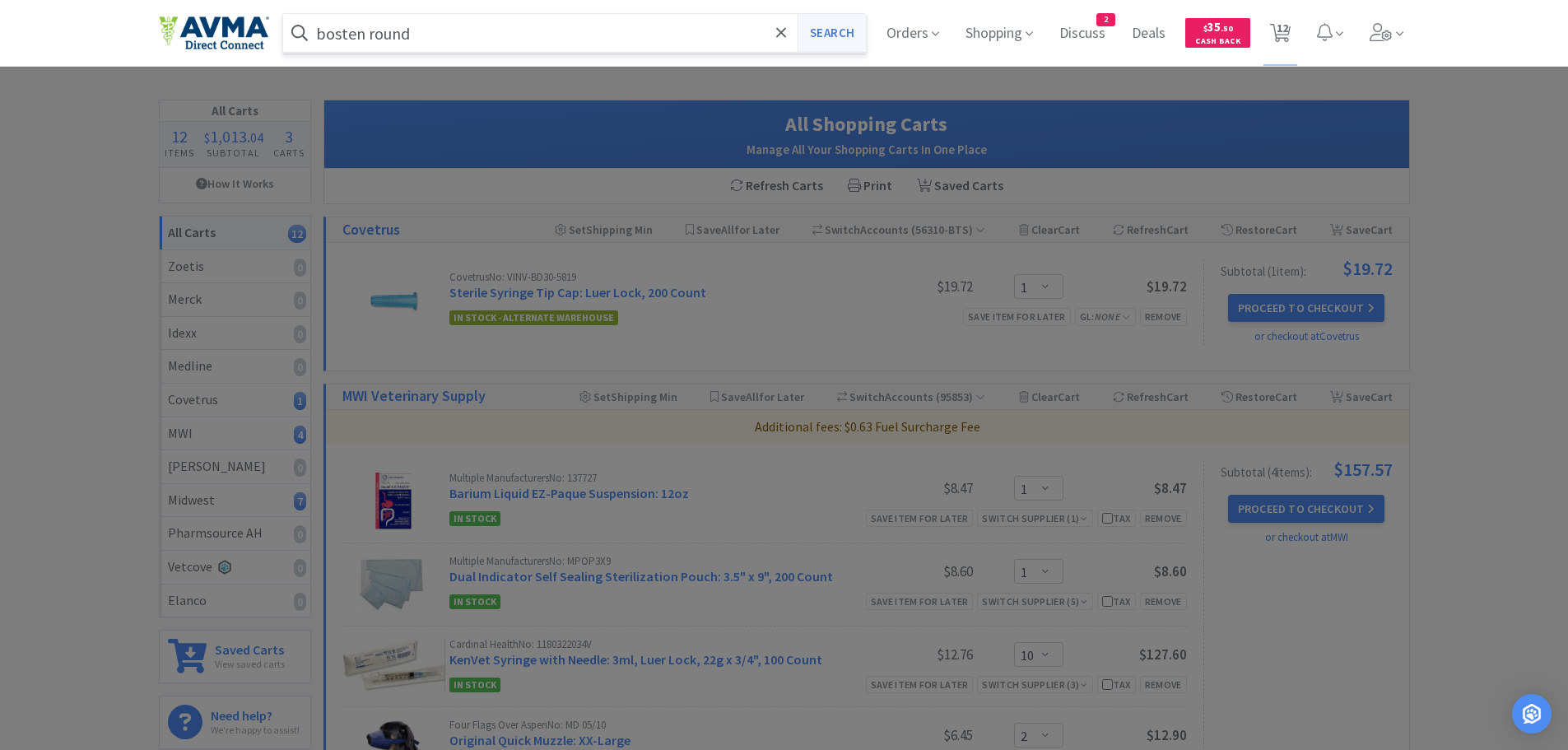
select select "6"
select select "2"
select select "3"
select select "1"
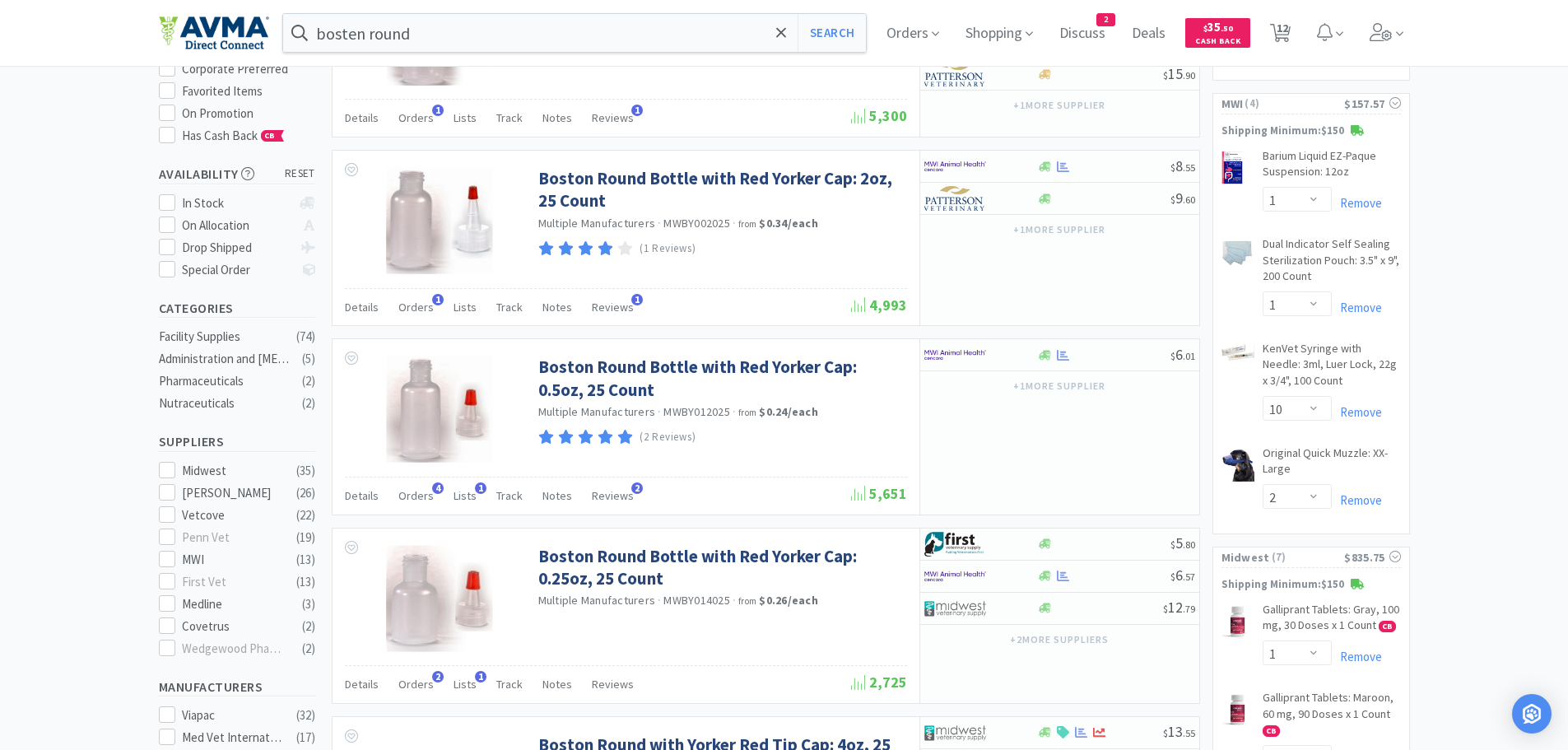
scroll to position [204, 0]
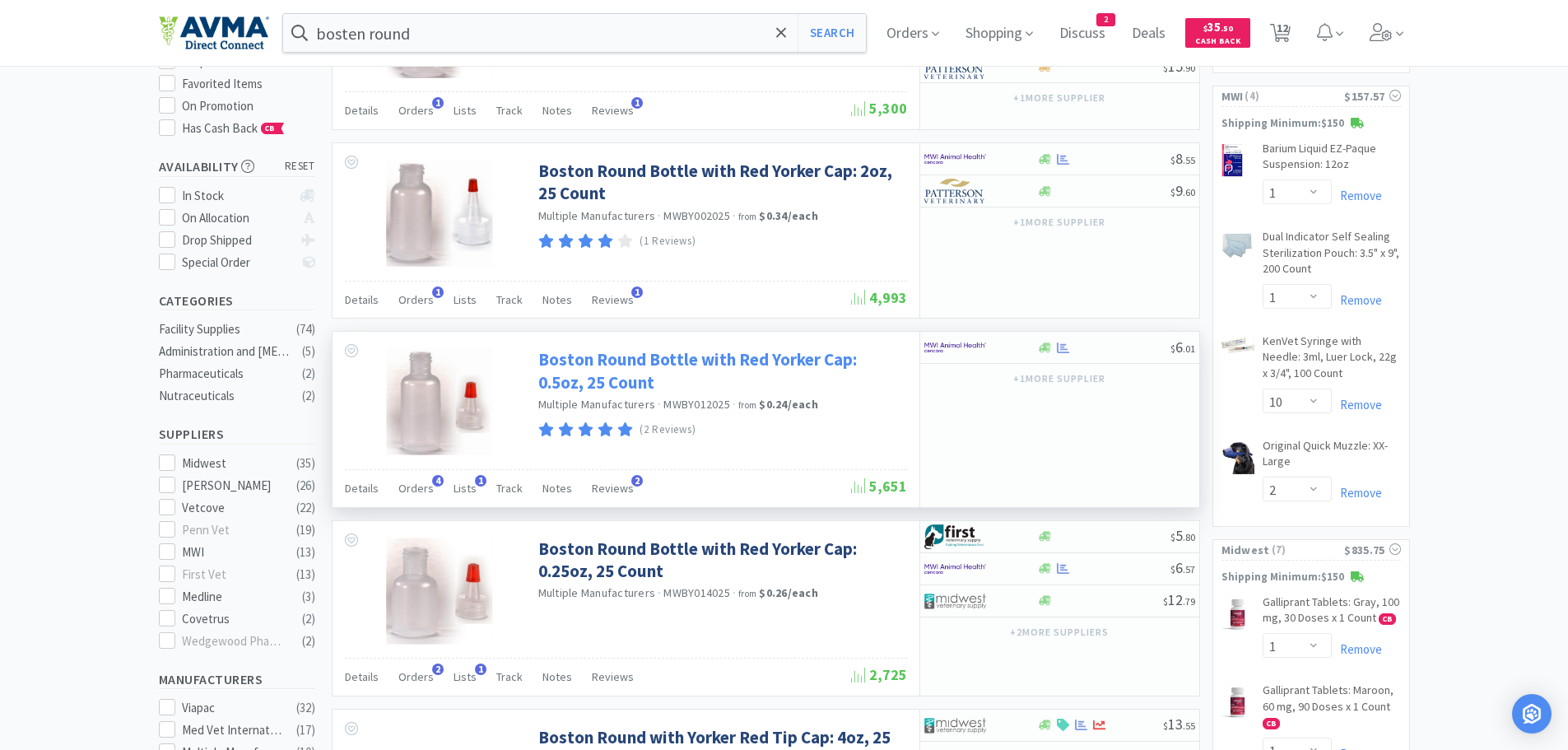
drag, startPoint x: 961, startPoint y: 648, endPoint x: 657, endPoint y: 368, distance: 413.3
click at [657, 368] on link "Boston Round Bottle with Red Yorker Cap: 0.5oz, 25 Count" at bounding box center [720, 371] width 365 height 46
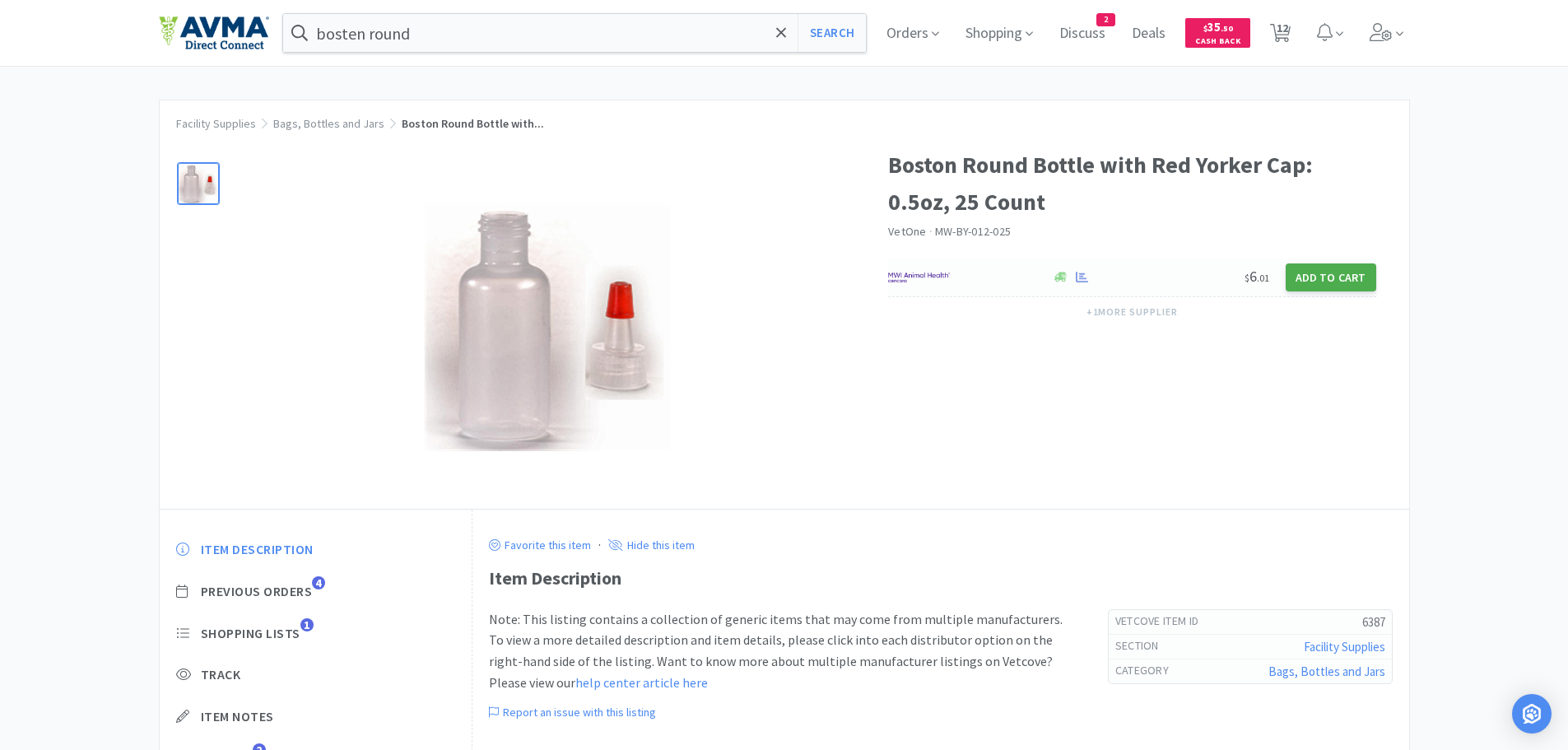
click at [1323, 272] on button "Add to Cart" at bounding box center [1330, 277] width 91 height 28
select select "1"
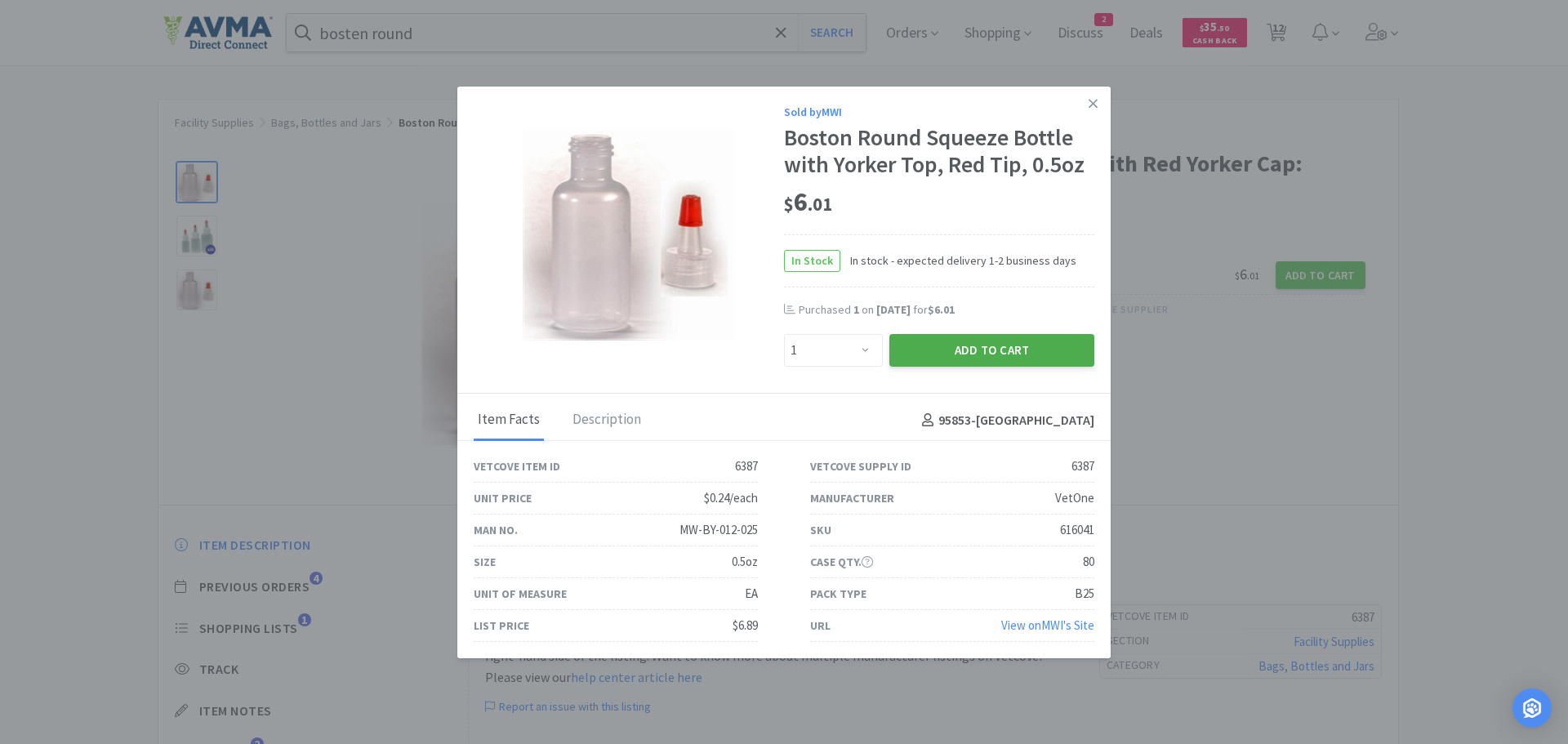
click at [965, 350] on button "Add to Cart" at bounding box center [992, 350] width 205 height 33
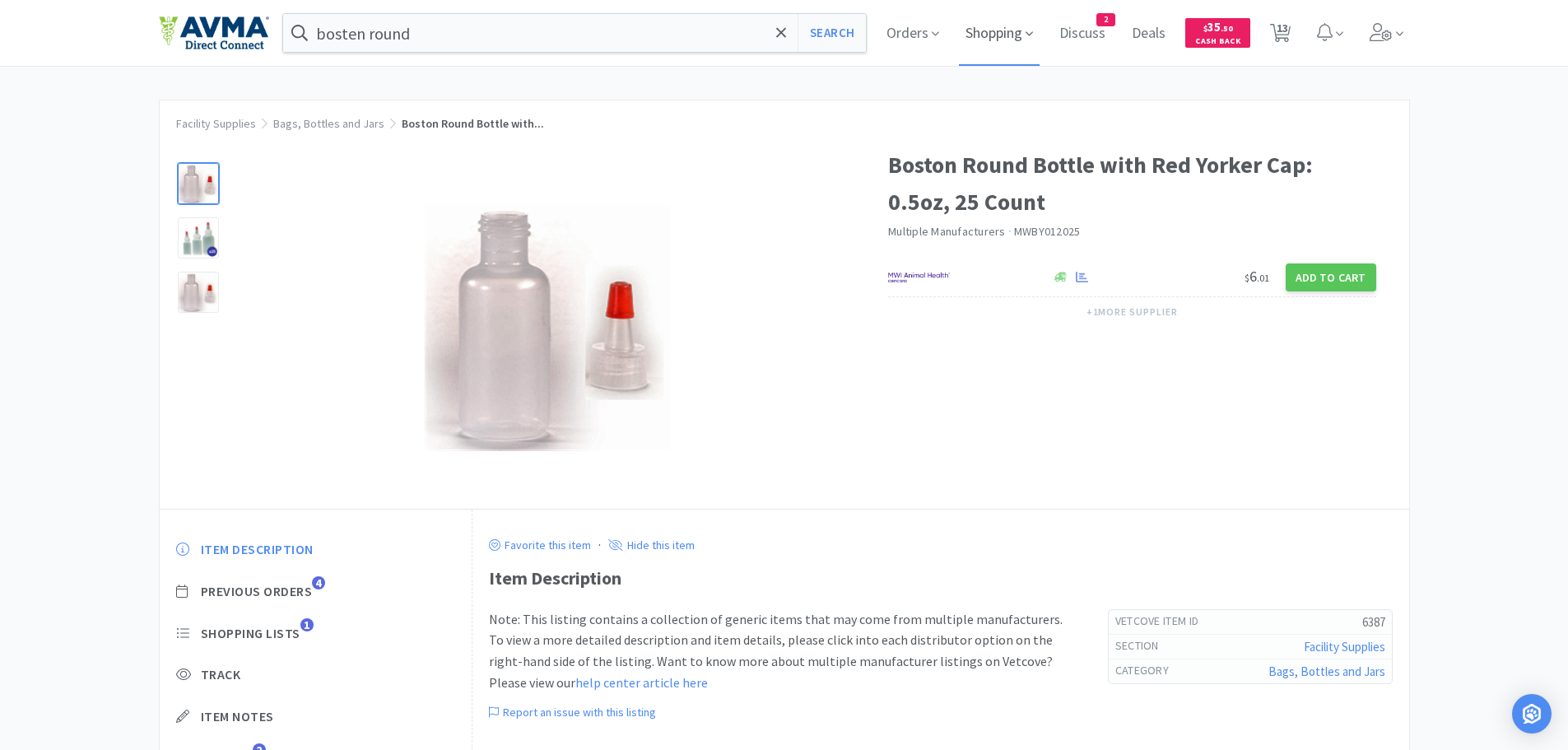
click at [1003, 29] on span "Shopping" at bounding box center [999, 33] width 80 height 66
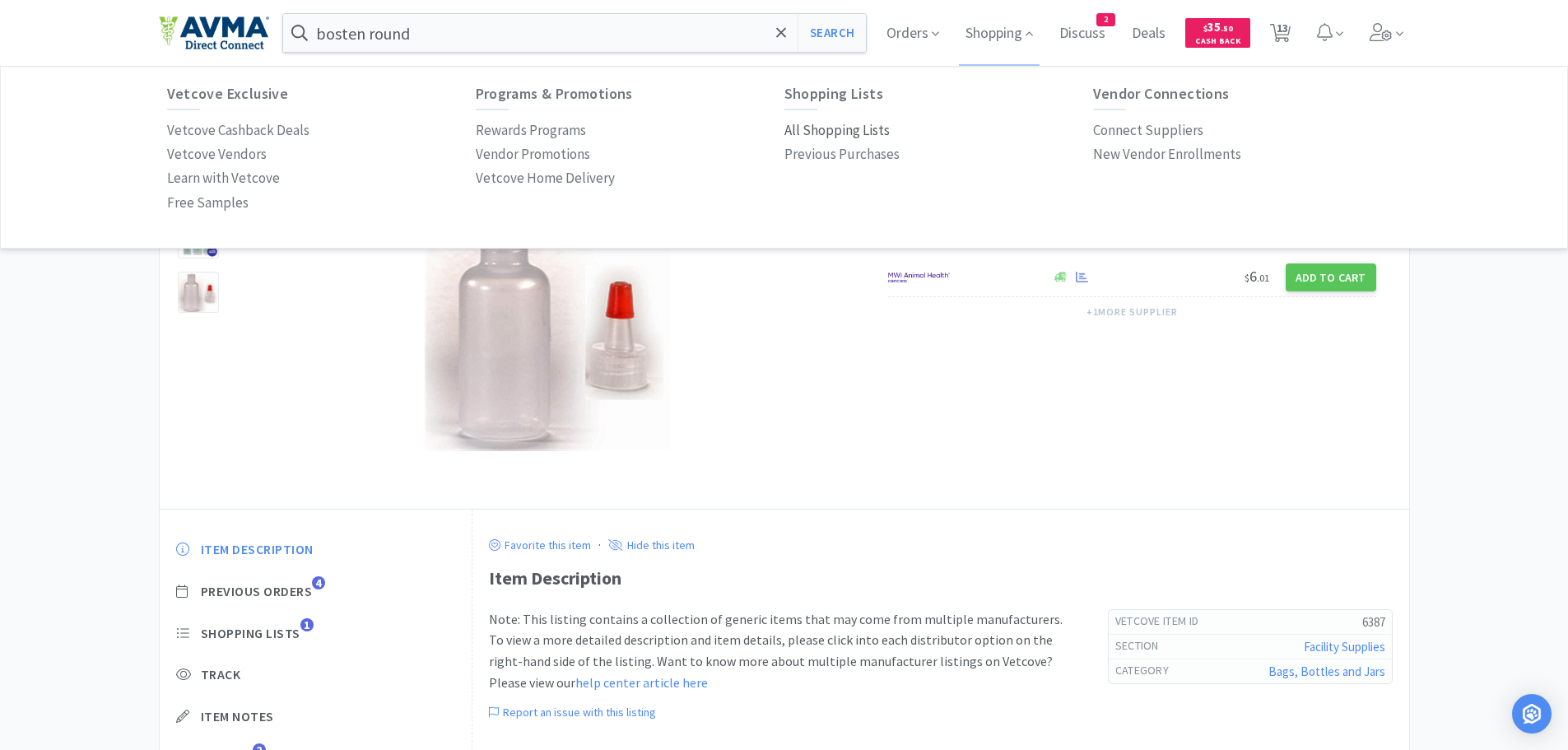
click at [815, 134] on p "All Shopping Lists" at bounding box center [837, 131] width 105 height 22
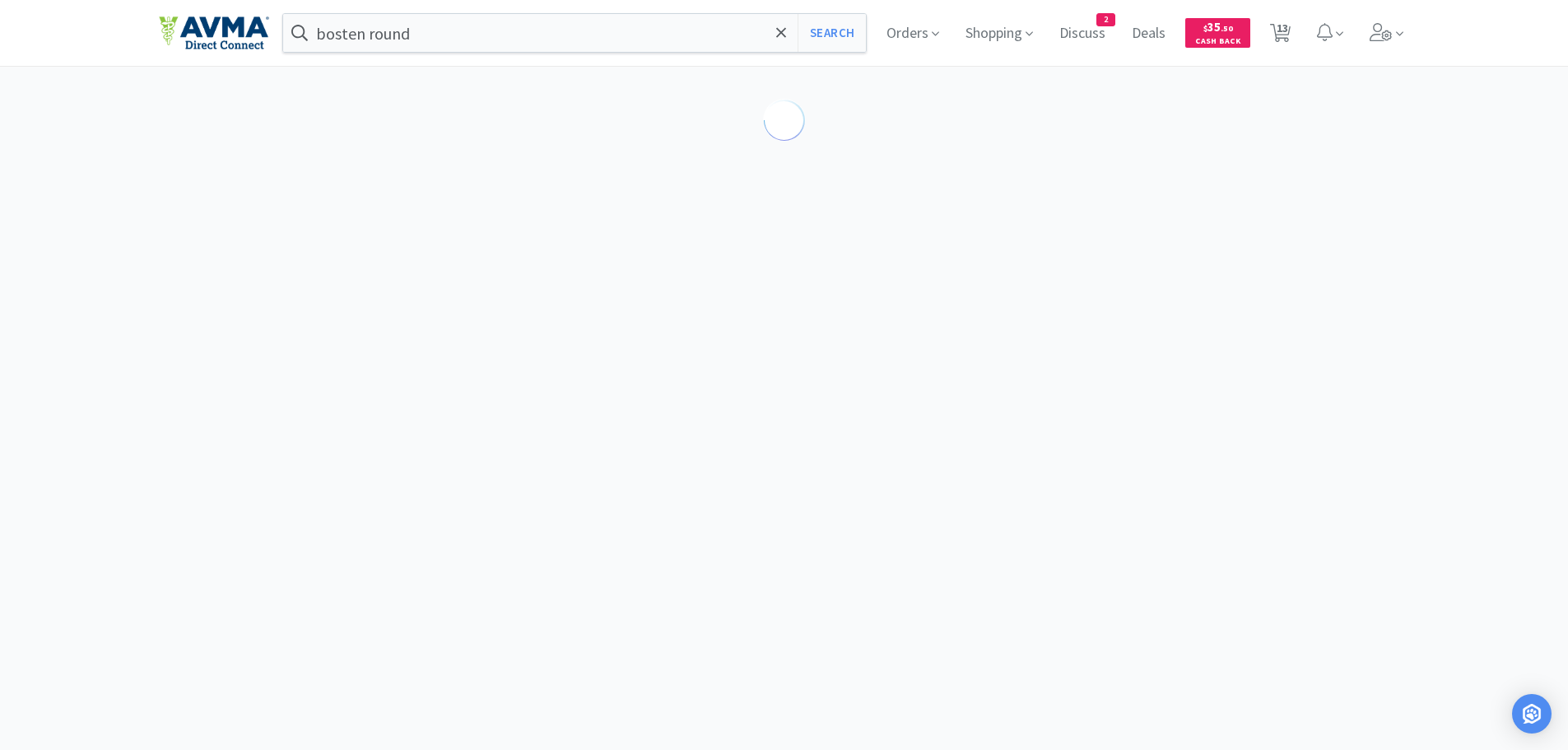
select select "1"
select select "10"
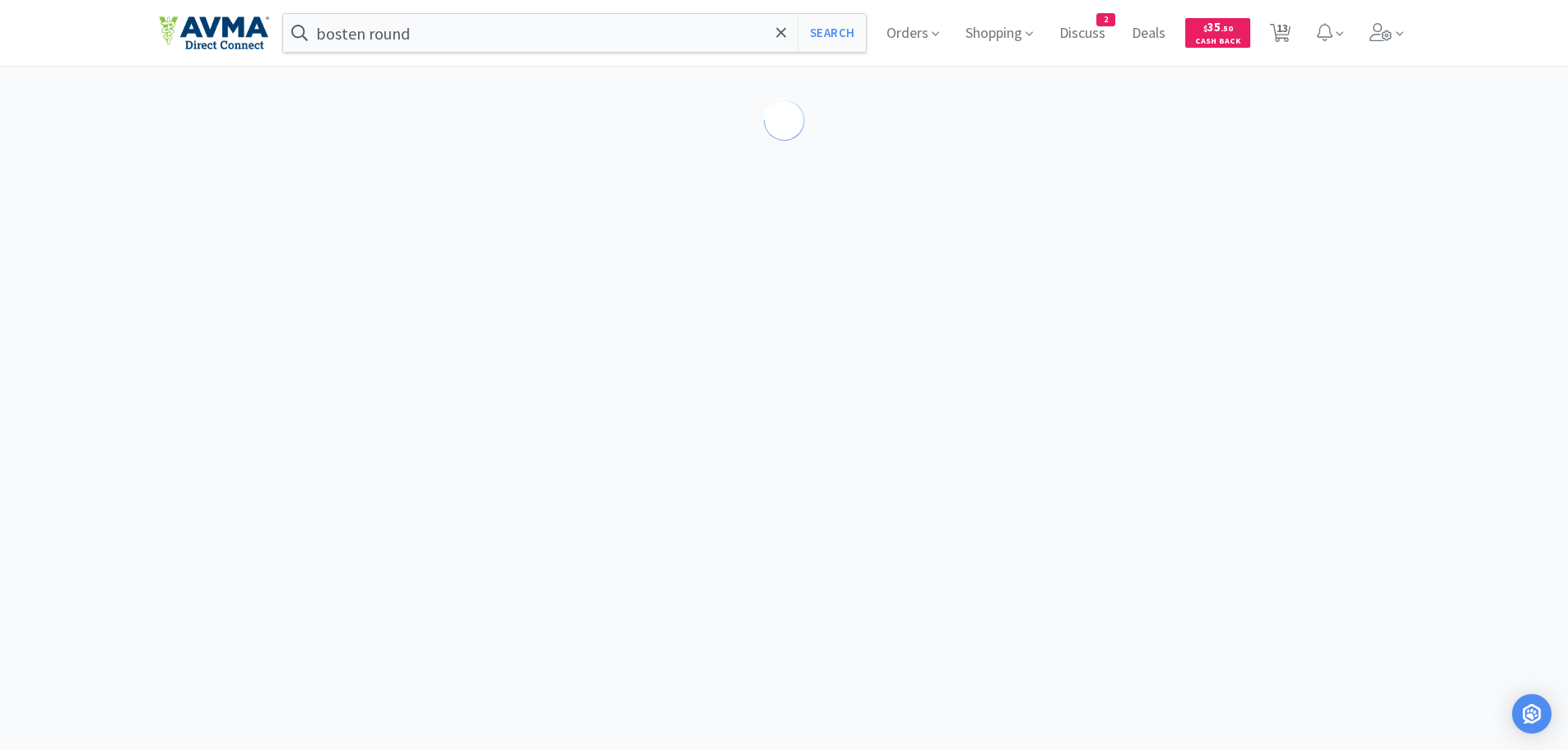
select select "2"
select select "1"
select select "6"
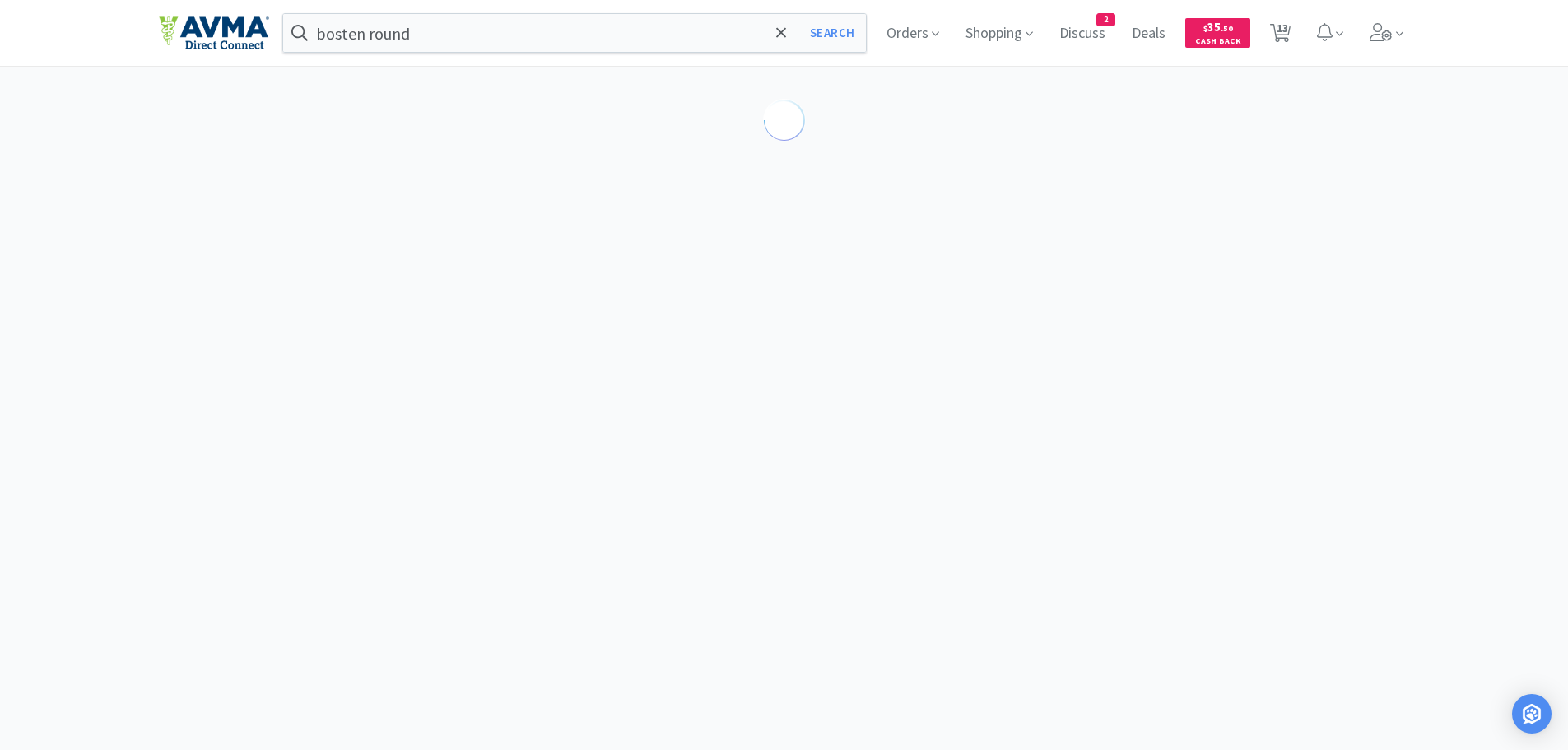
select select "2"
select select "3"
select select "1"
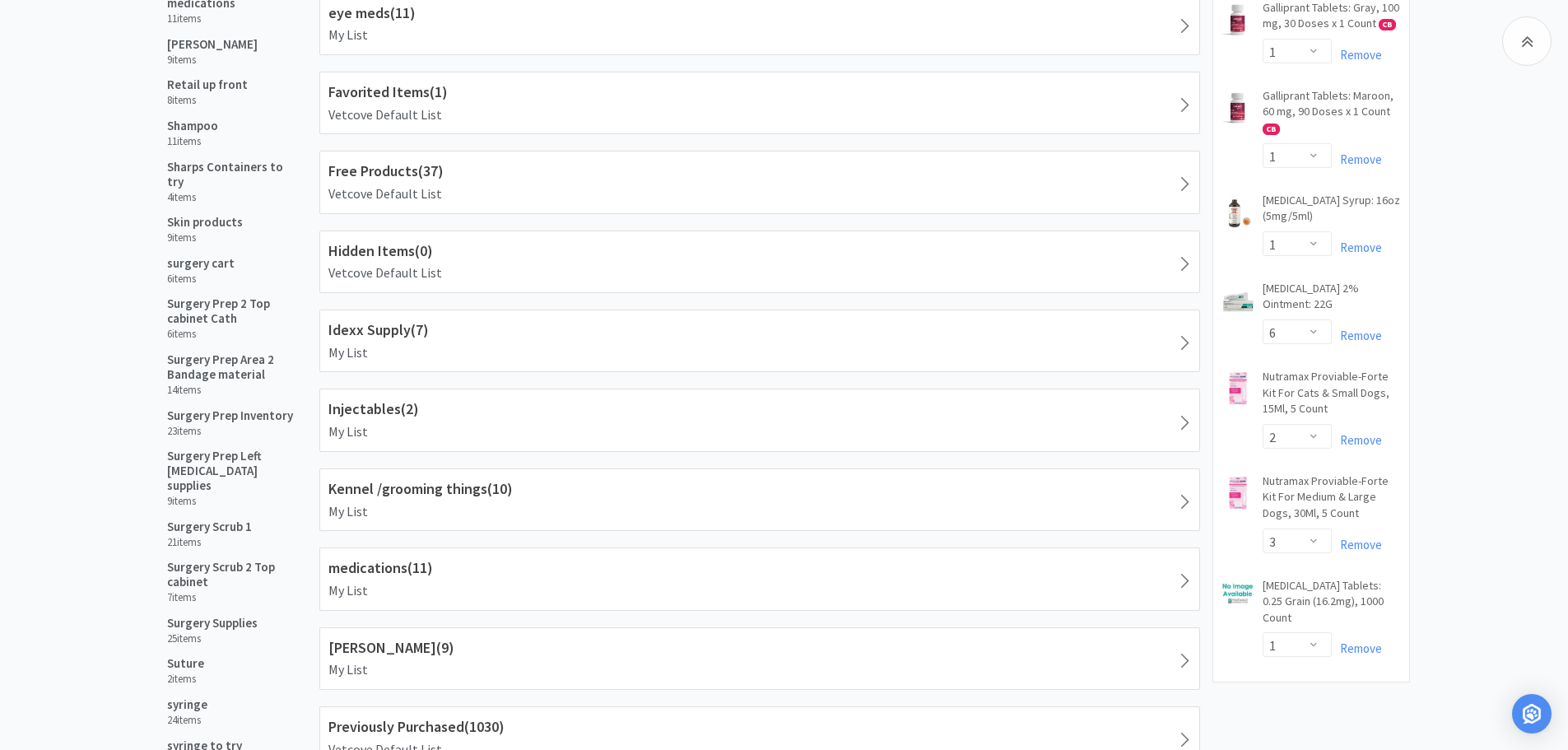
scroll to position [912, 0]
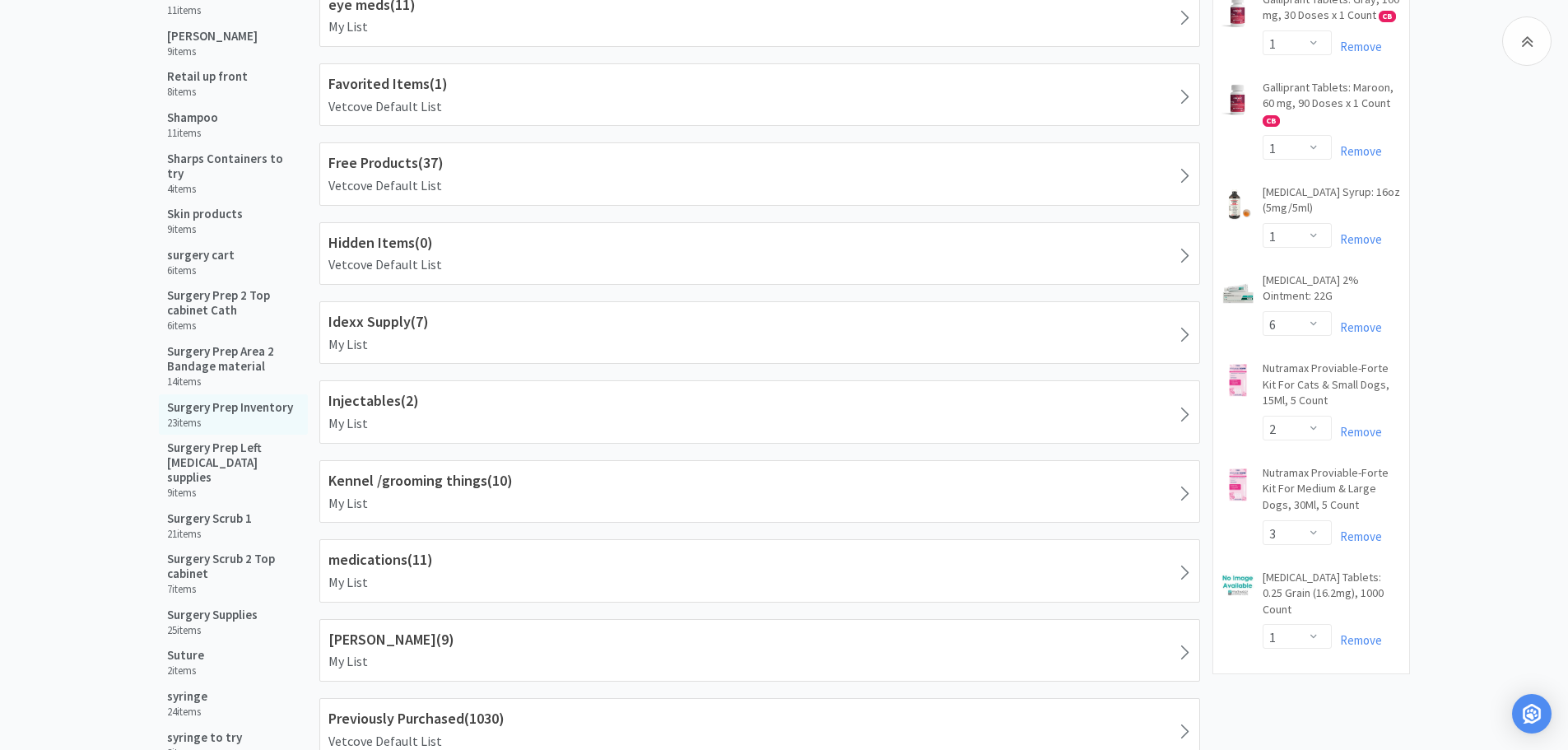
click at [253, 401] on h5 "Surgery Prep Inventory" at bounding box center [230, 408] width 126 height 15
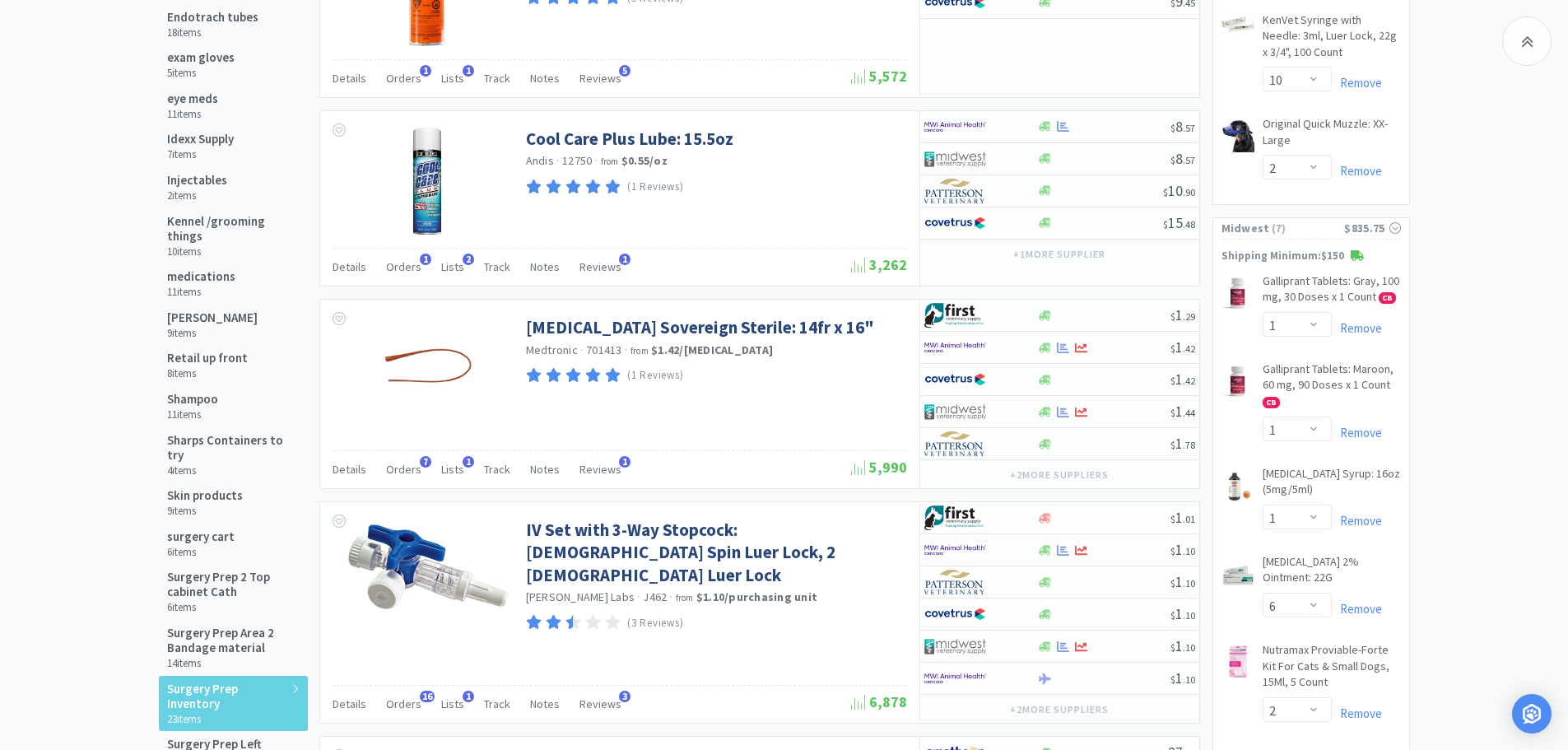
scroll to position [622, 0]
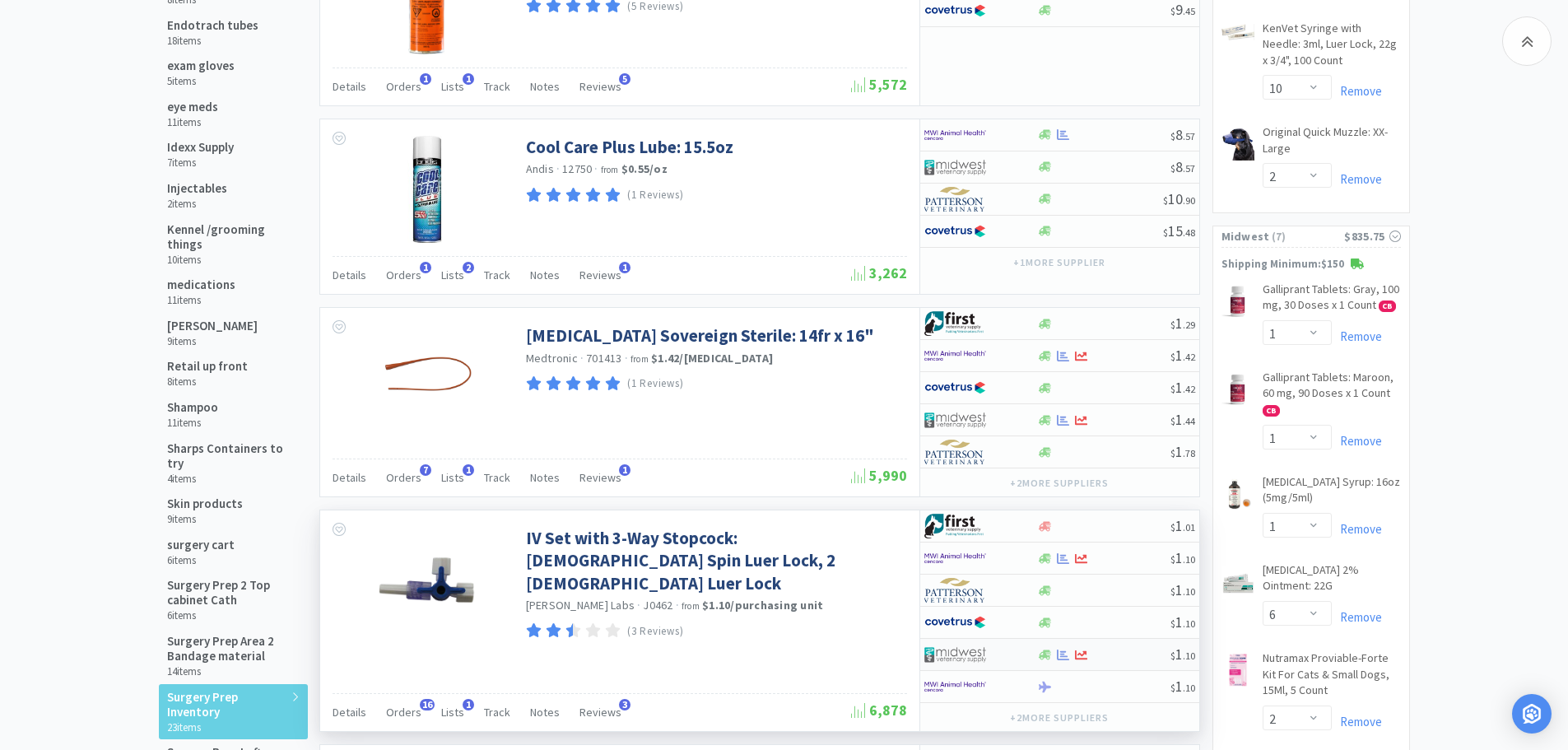
click at [1115, 656] on div at bounding box center [1104, 655] width 133 height 13
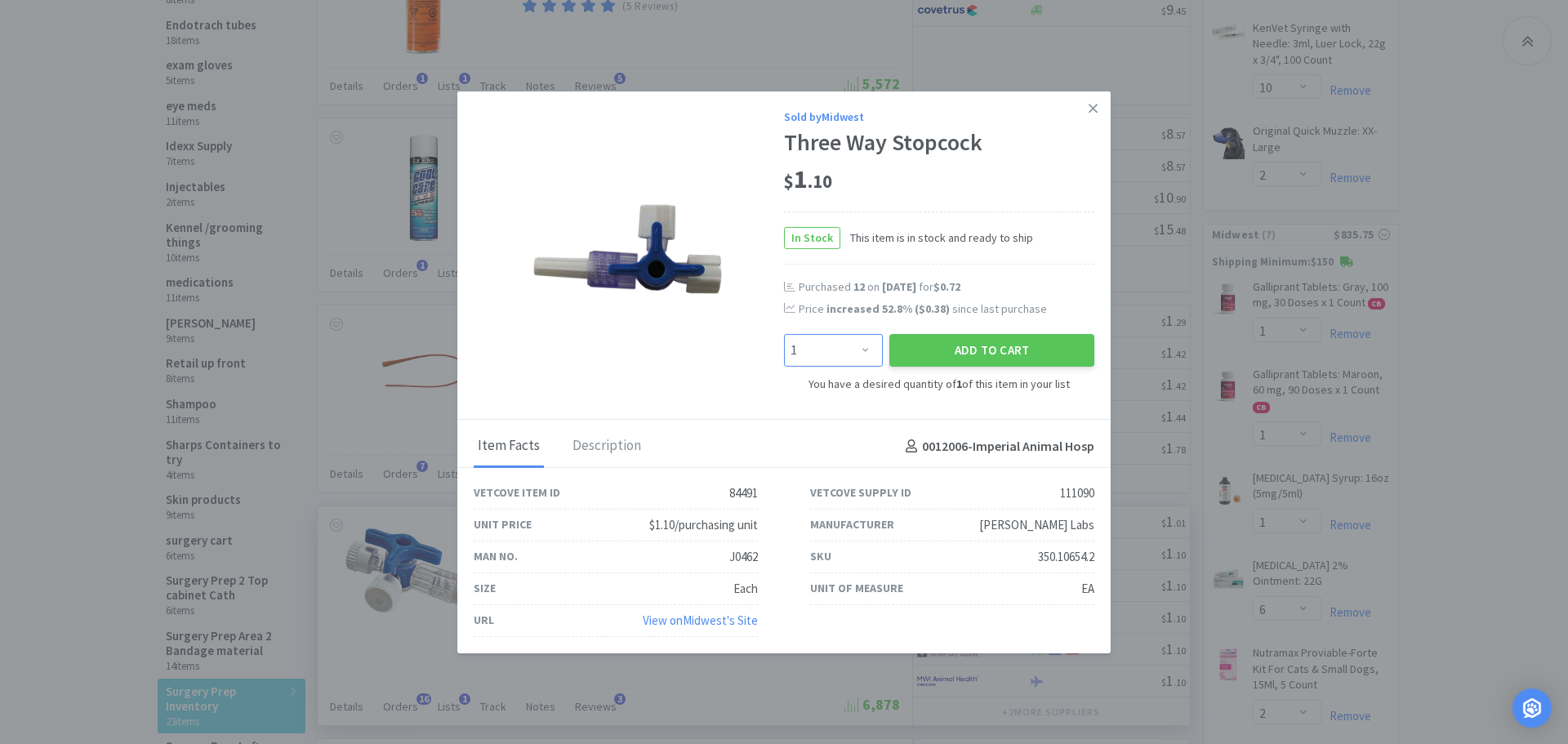
click at [861, 352] on select "Enter Quantity 1 2 3 4 5 6 7 8 9 10 11 12 13 14 15 16 17 18 19 20 Enter Quantity" at bounding box center [833, 350] width 99 height 33
select select "10"
click at [784, 334] on select "Enter Quantity 1 2 3 4 5 6 7 8 9 10 11 12 13 14 15 16 17 18 19 20 Enter Quantity" at bounding box center [833, 350] width 99 height 33
click at [929, 350] on button "Add to Cart" at bounding box center [992, 350] width 205 height 33
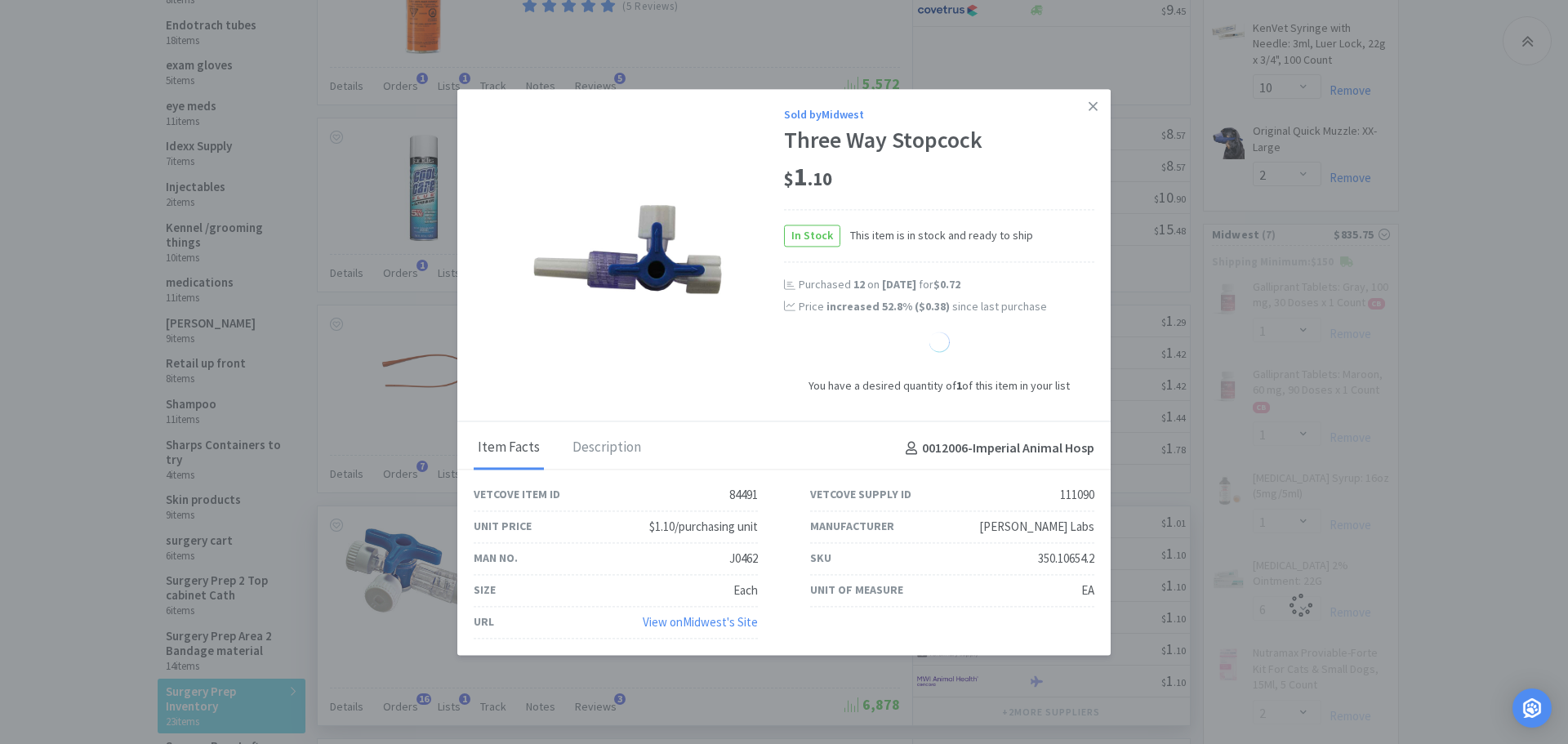
select select "10"
select select "1"
select select "6"
select select "2"
select select "3"
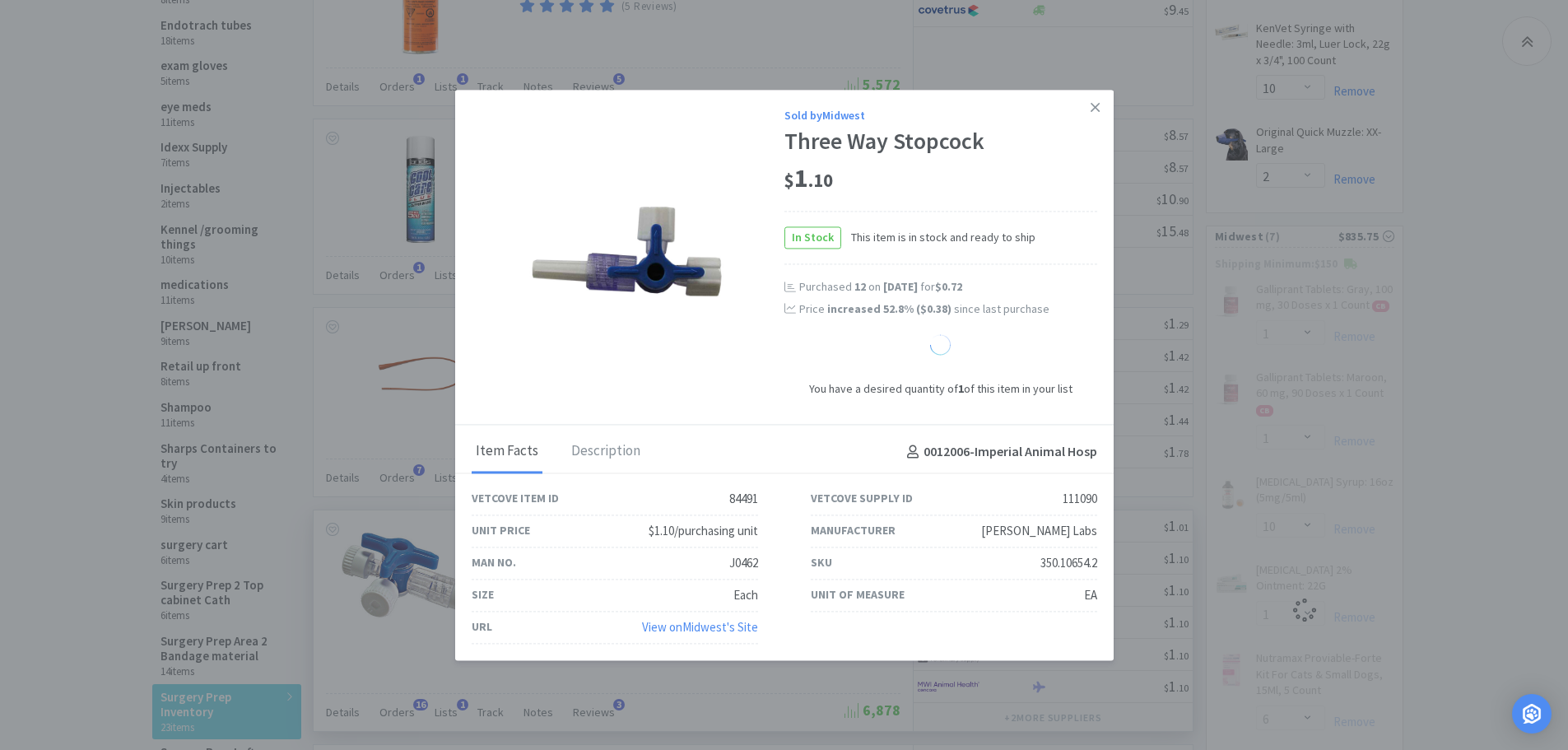
select select "1"
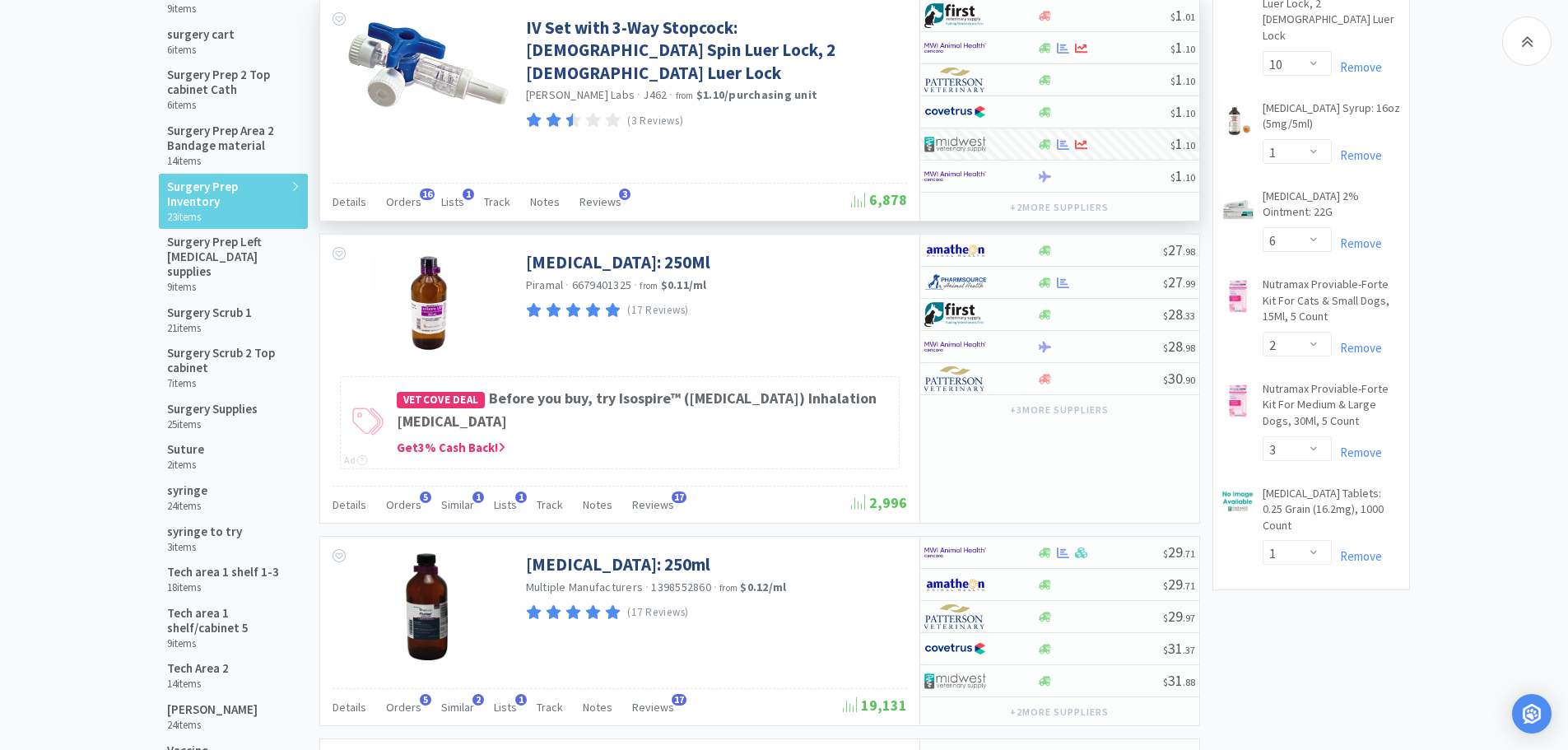
scroll to position [1180, 0]
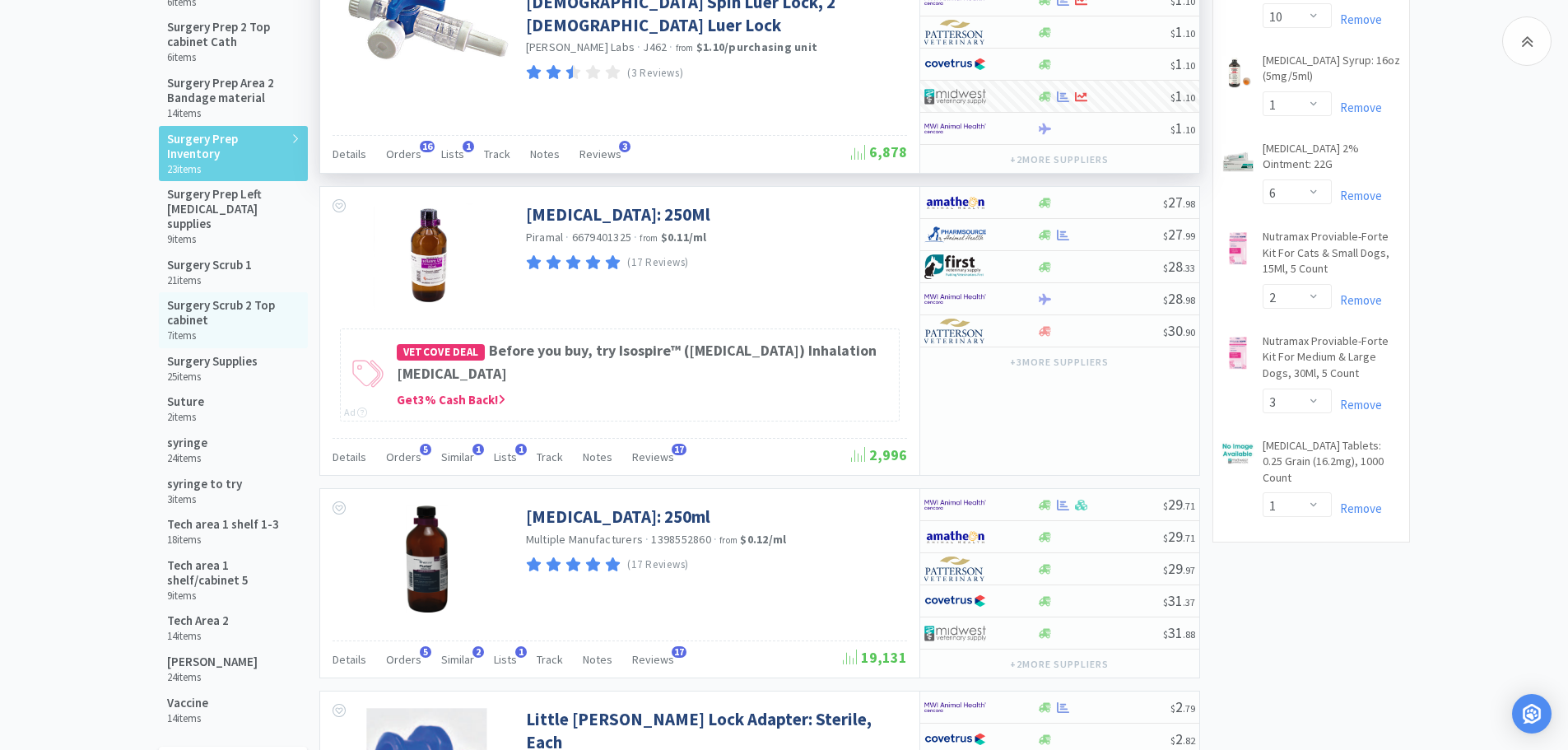
click at [199, 298] on h5 "Surgery Scrub 2 Top cabinet" at bounding box center [233, 313] width 133 height 29
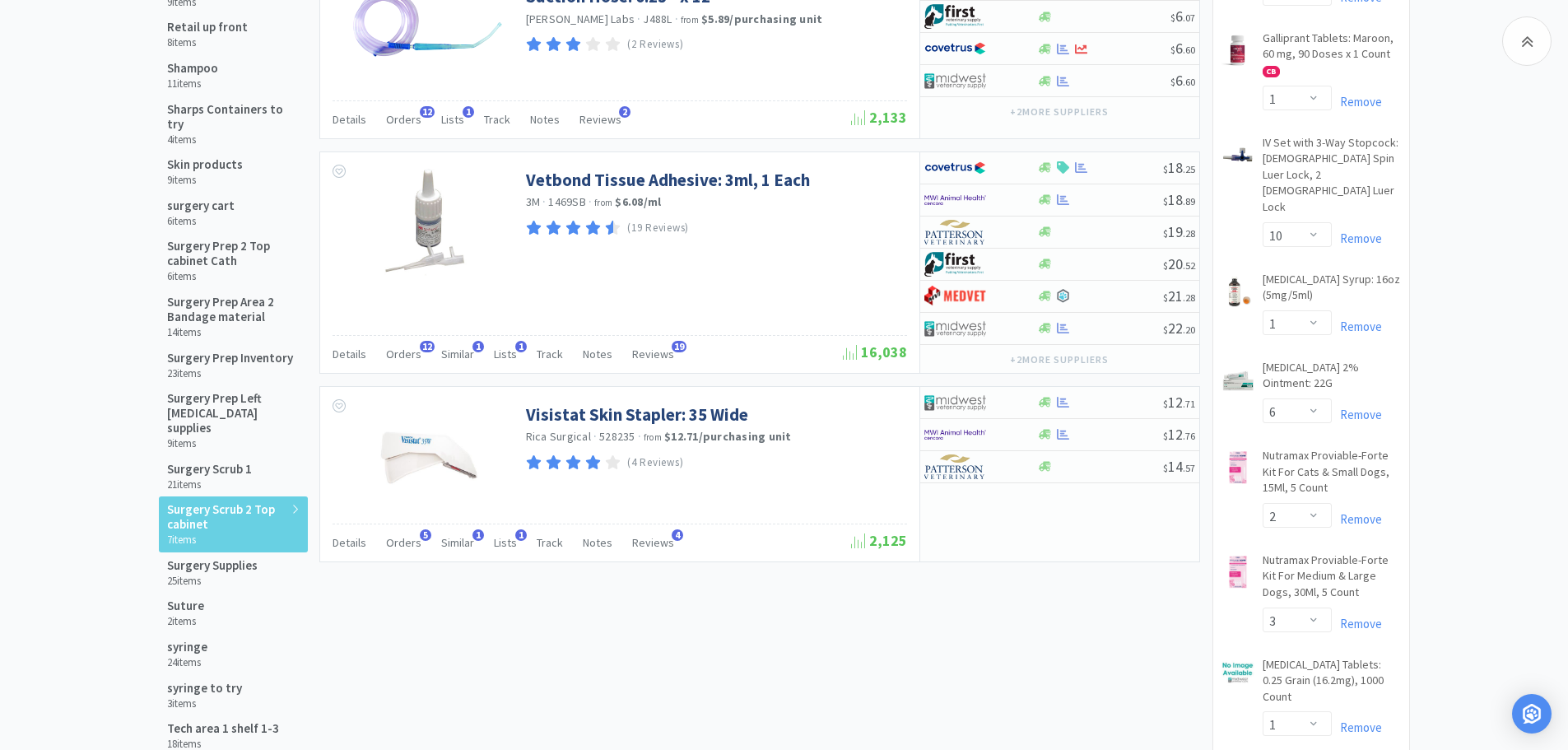
scroll to position [976, 0]
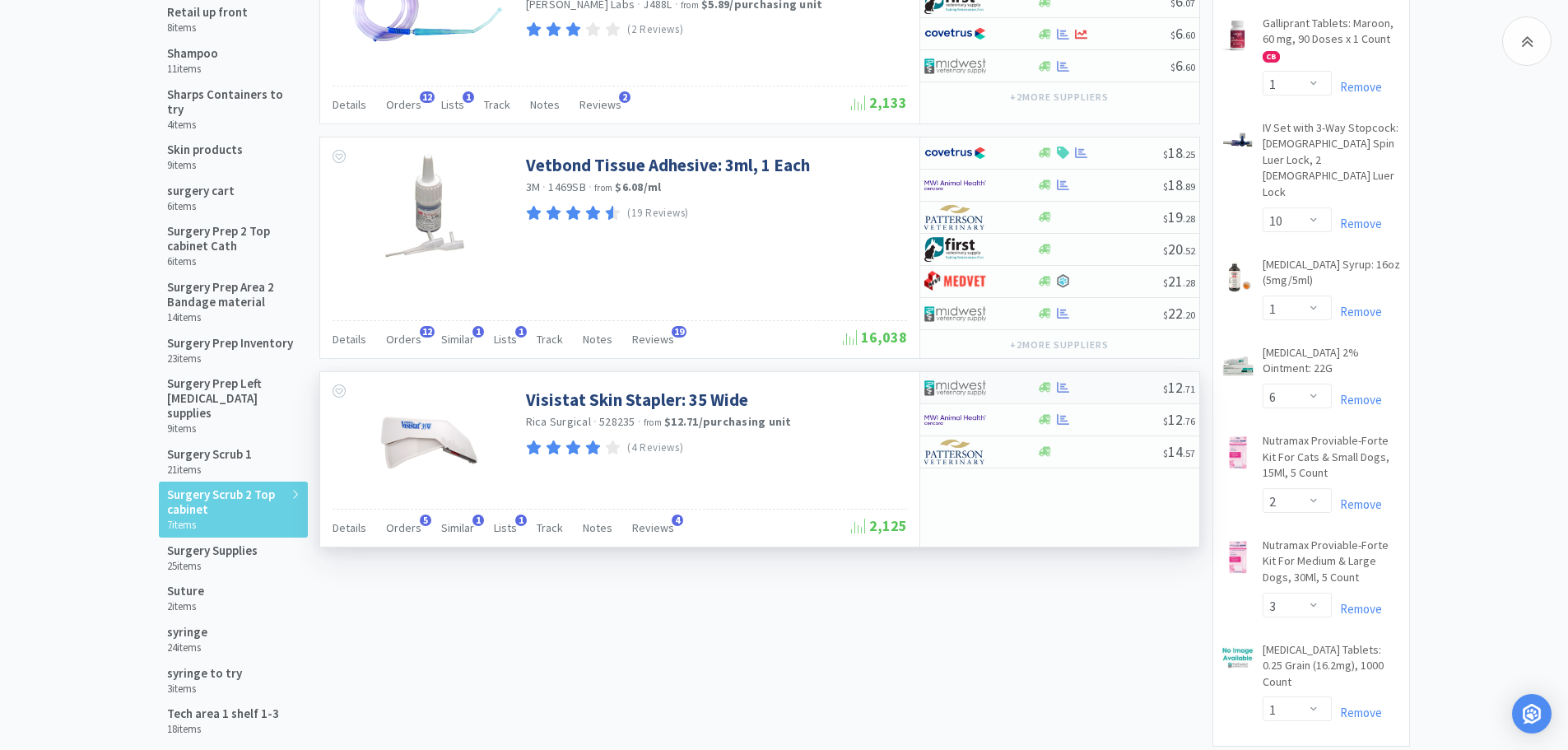
click at [1125, 388] on div at bounding box center [1100, 388] width 126 height 13
select select "1"
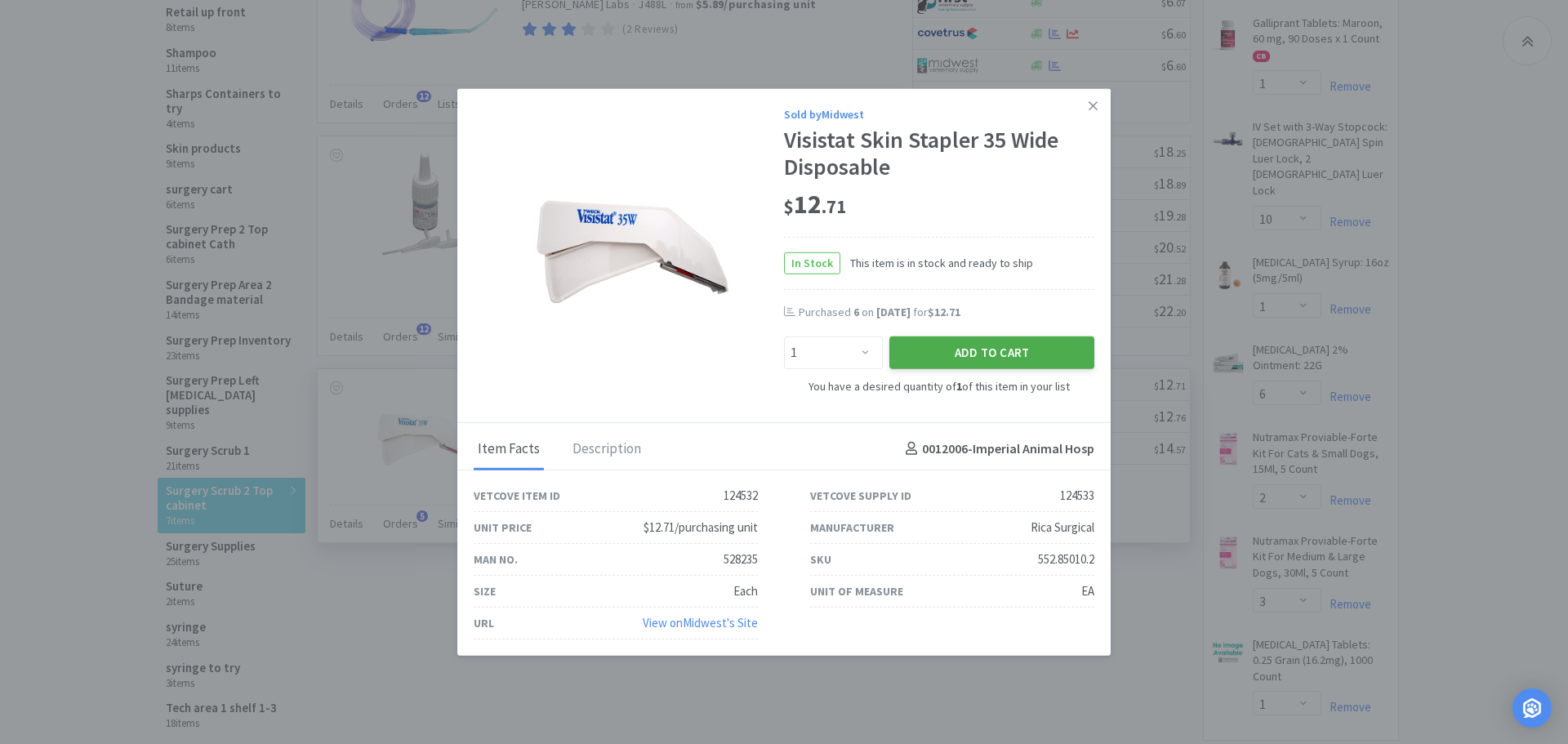
click at [916, 356] on button "Add to Cart" at bounding box center [992, 353] width 205 height 33
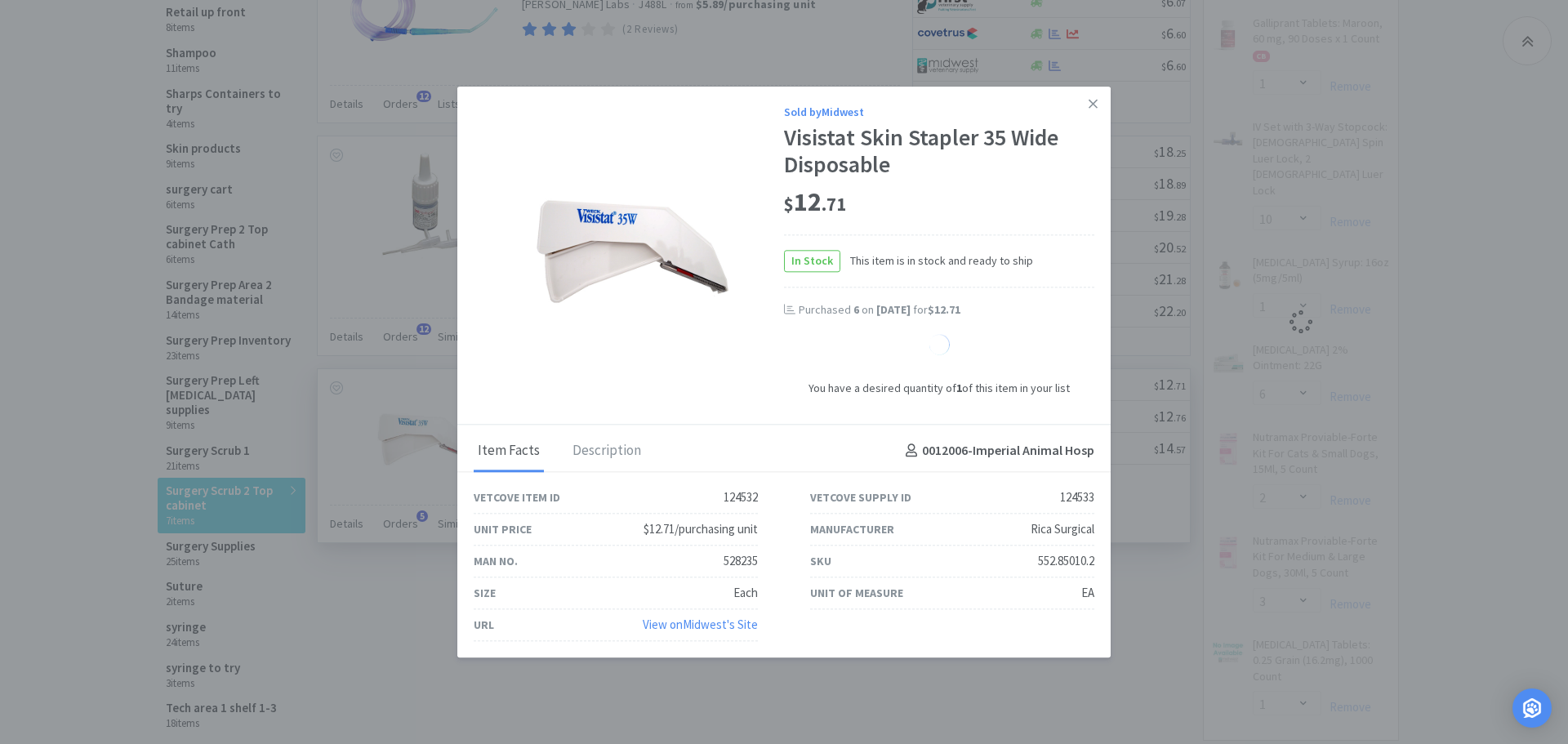
select select "1"
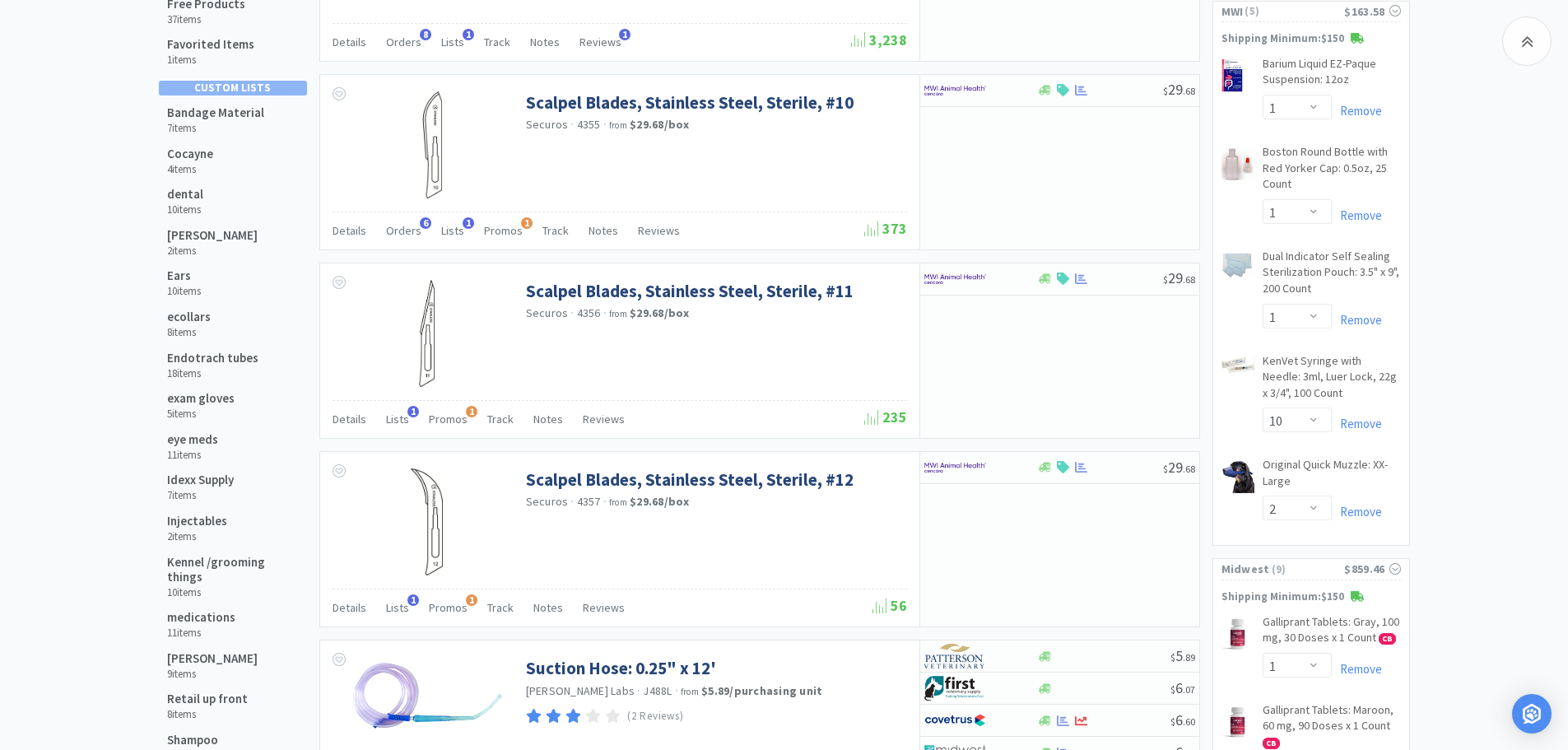
scroll to position [284, 0]
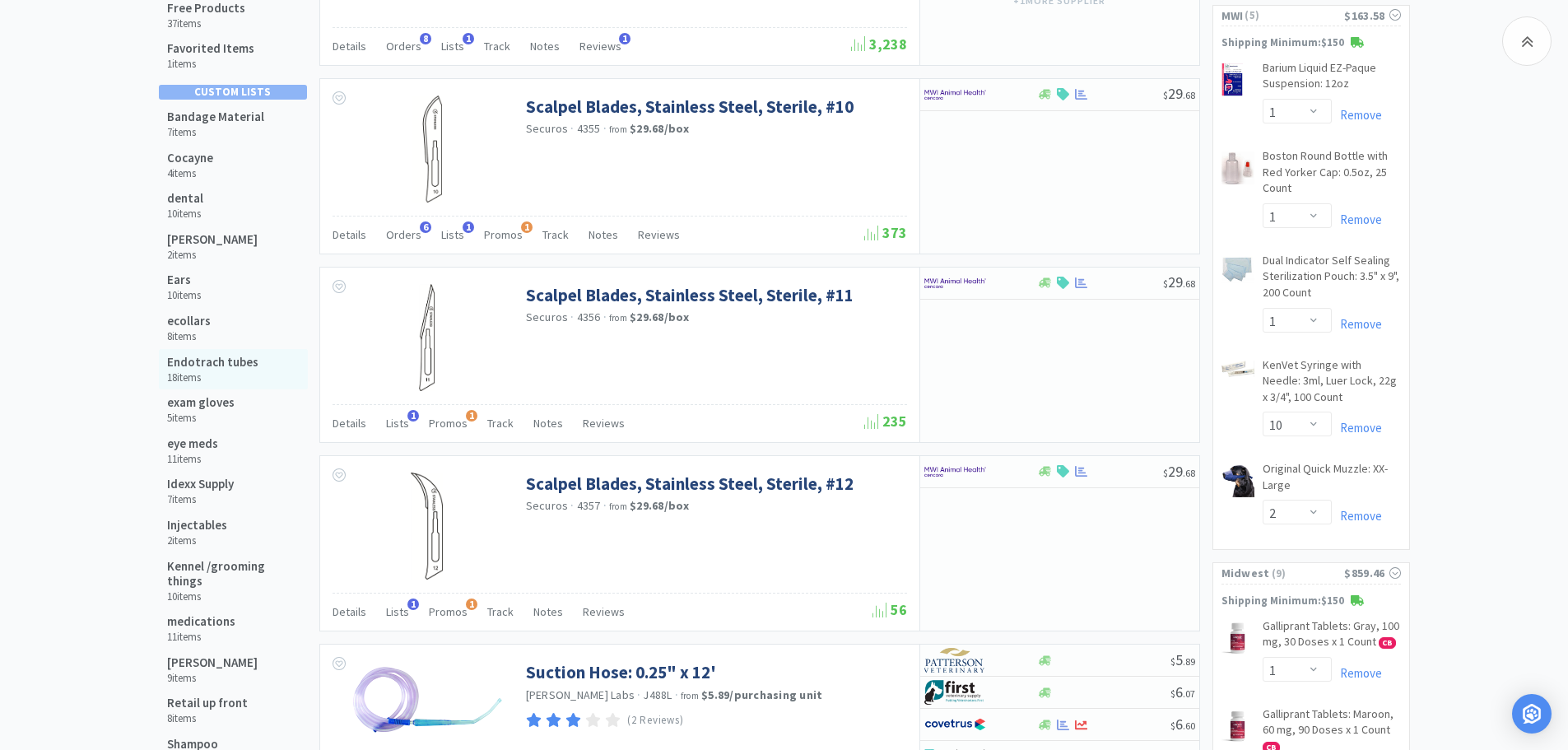
click at [193, 373] on h6 "18 items" at bounding box center [213, 378] width 91 height 13
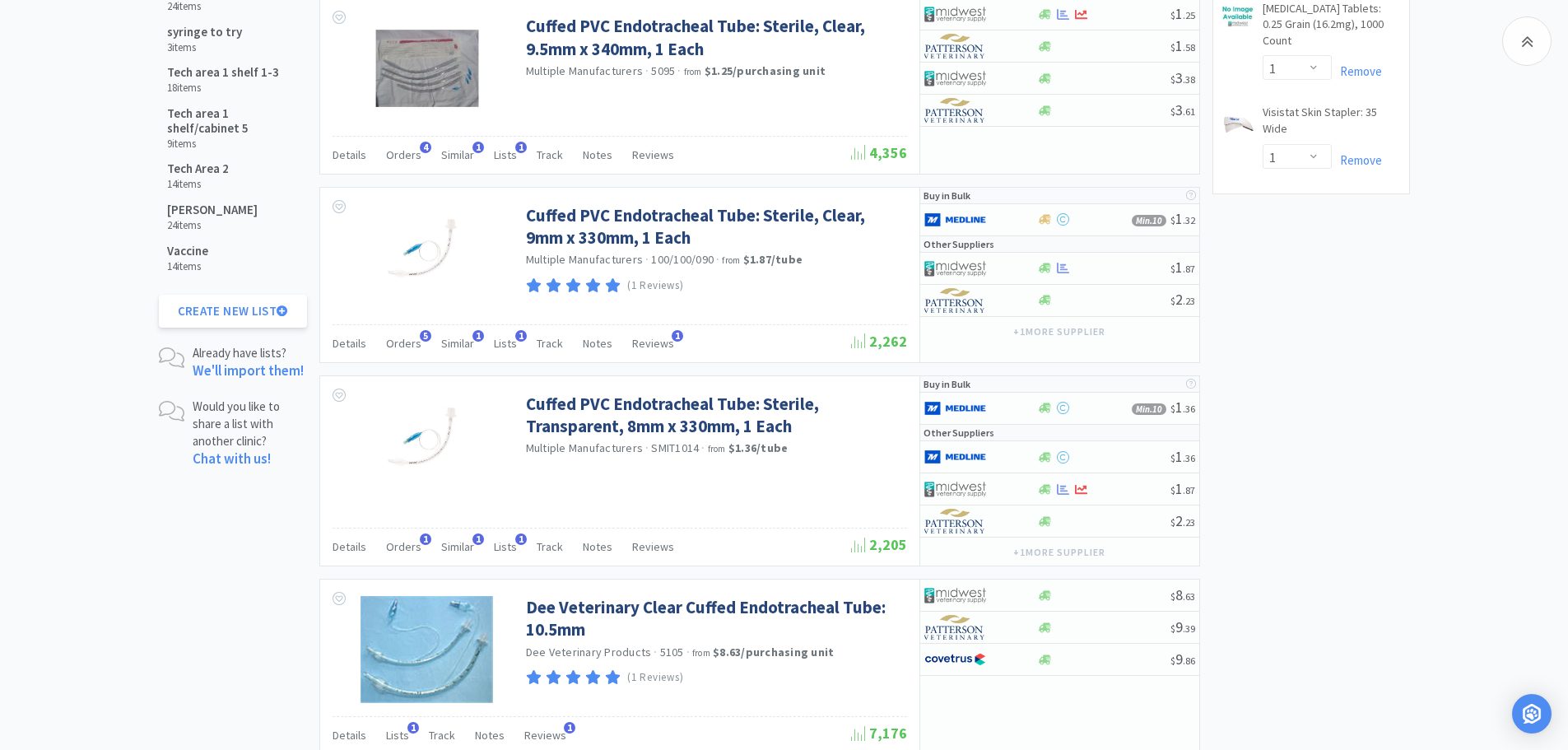
scroll to position [1688, 0]
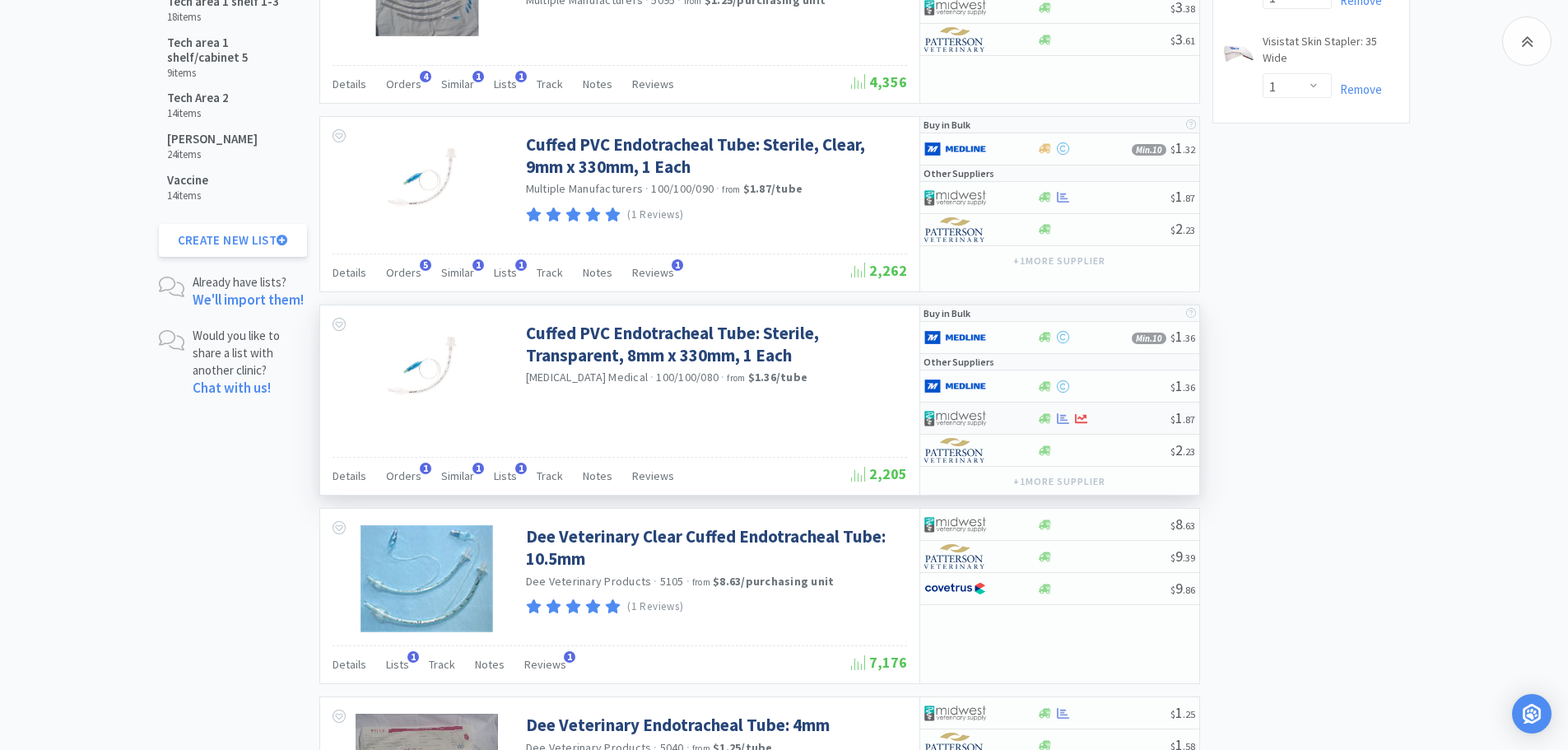
click at [1109, 415] on div at bounding box center [1104, 419] width 133 height 13
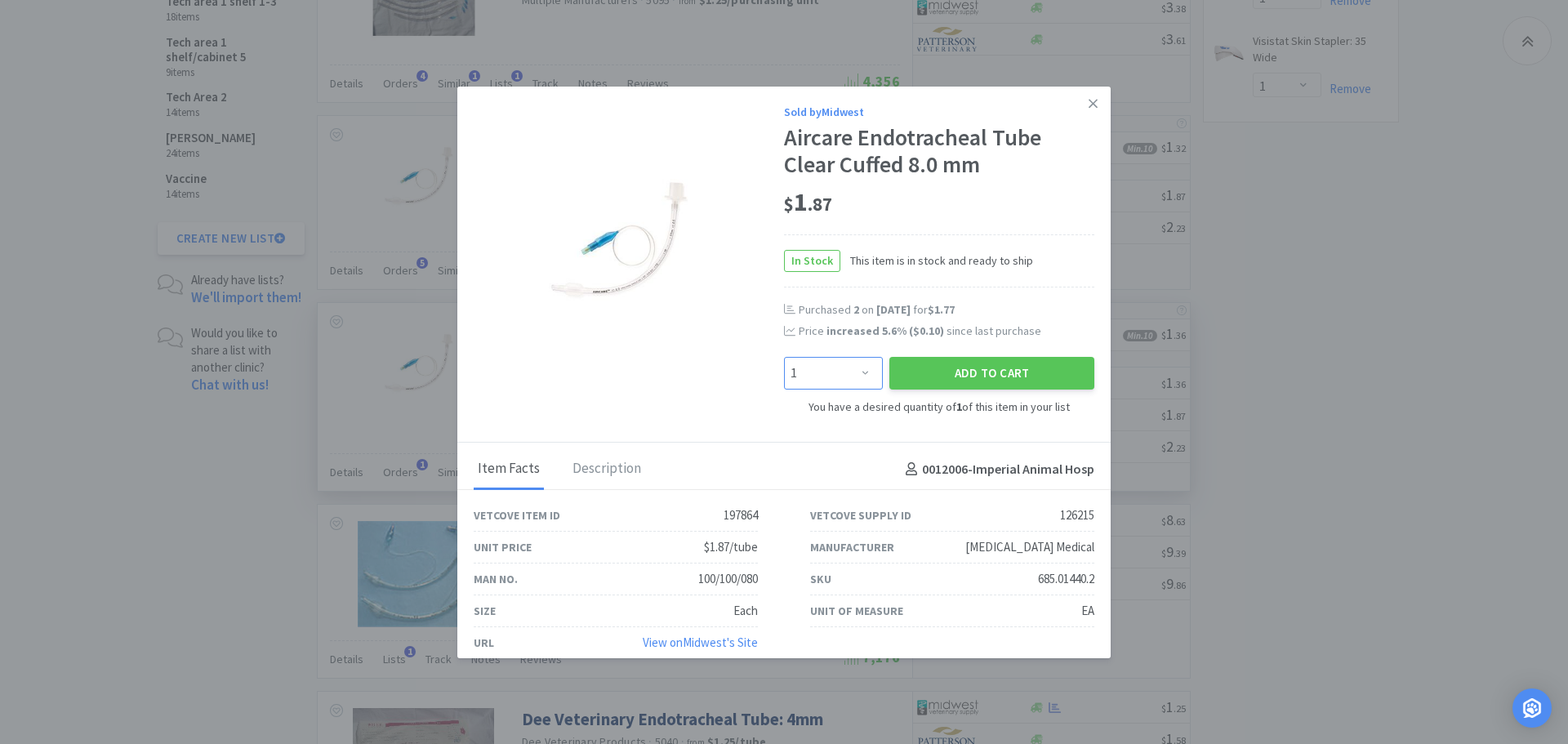
click at [867, 377] on select "Enter Quantity 1 2 3 4 5 6 7 8 9 10 11 12 13 14 15 16 17 18 19 20 Enter Quantity" at bounding box center [833, 373] width 99 height 33
select select "2"
click at [784, 357] on select "Enter Quantity 1 2 3 4 5 6 7 8 9 10 11 12 13 14 15 16 17 18 19 20 Enter Quantity" at bounding box center [833, 373] width 99 height 33
click at [906, 371] on button "Add to Cart" at bounding box center [992, 373] width 205 height 33
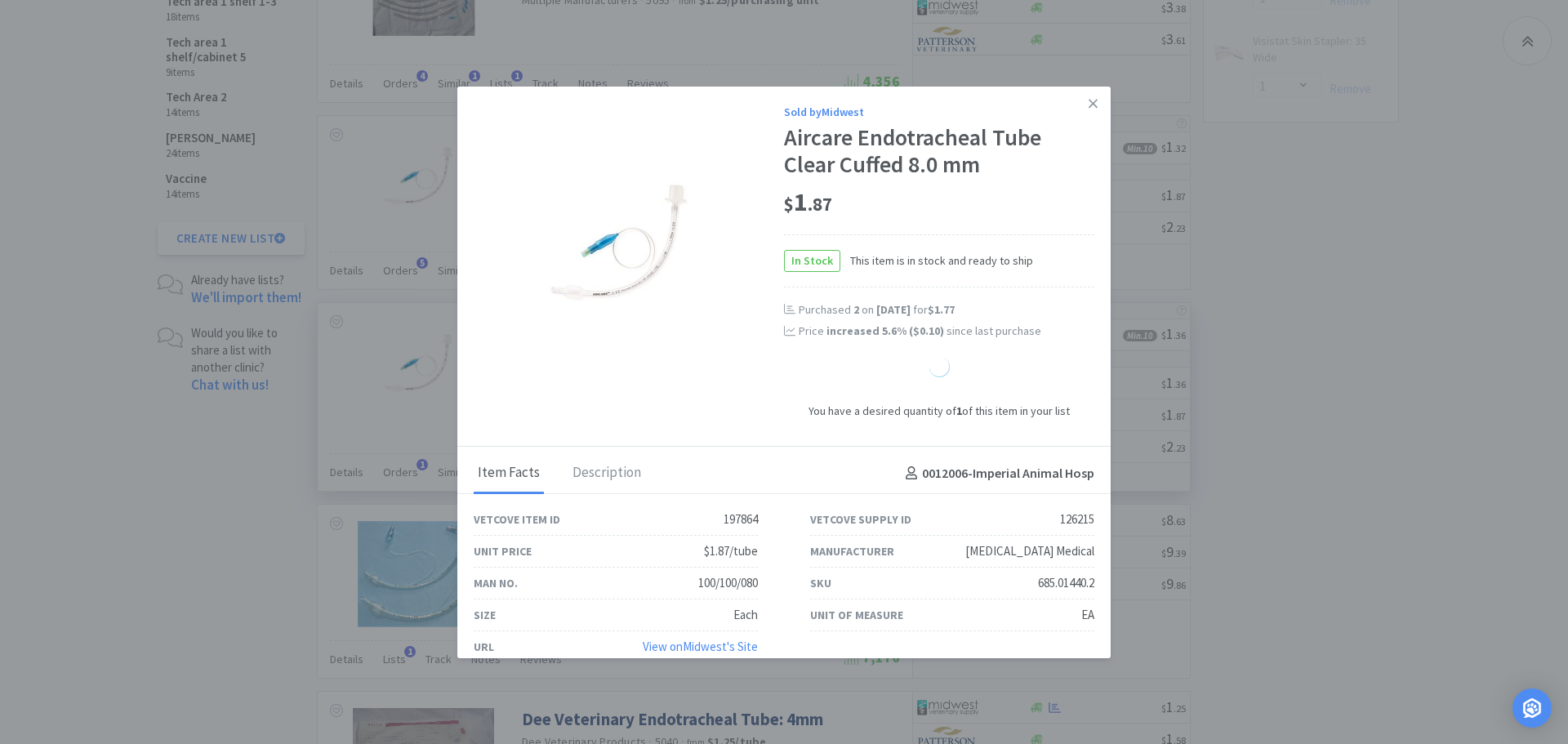
select select "2"
select select "1"
select select "10"
select select "1"
select select "6"
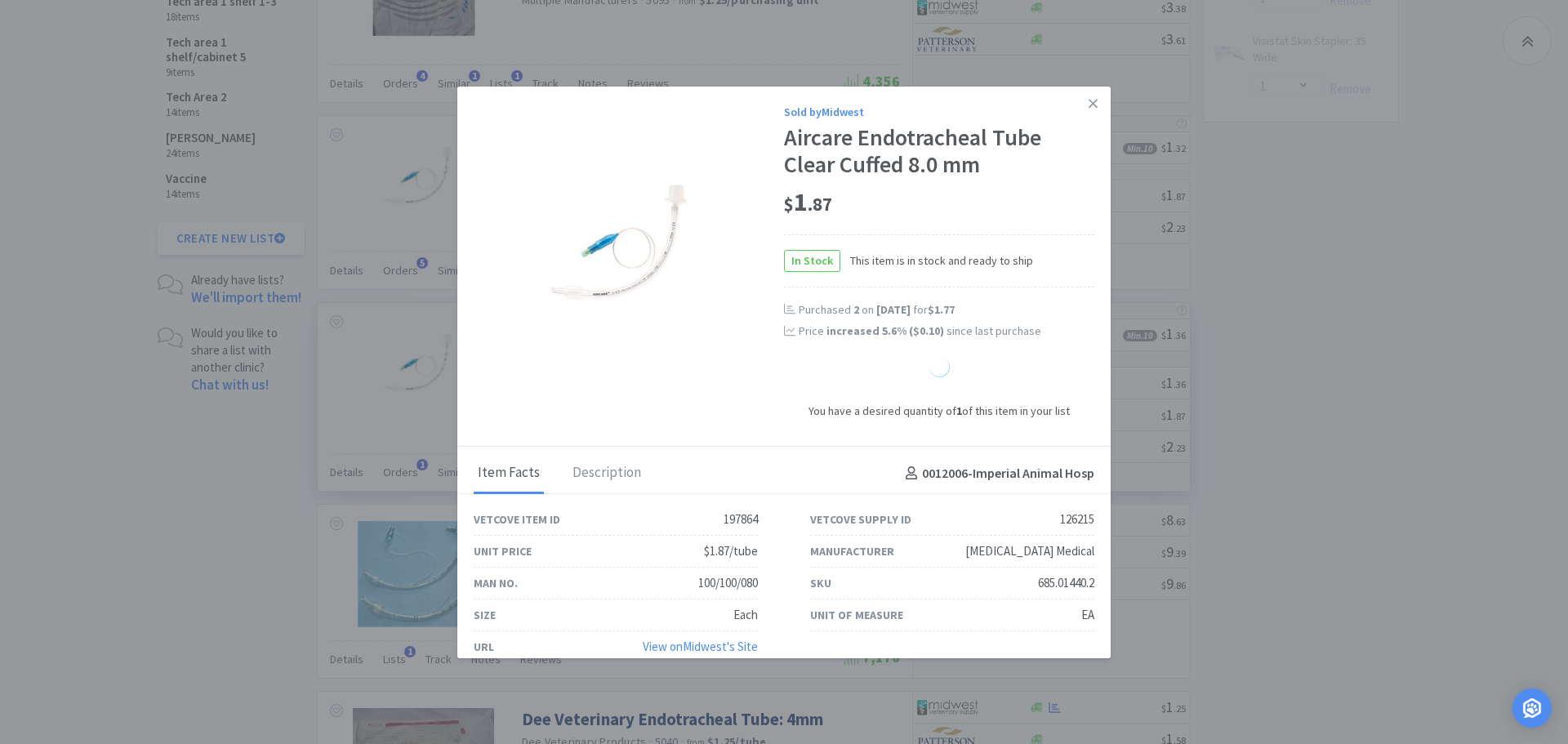
select select "2"
select select "3"
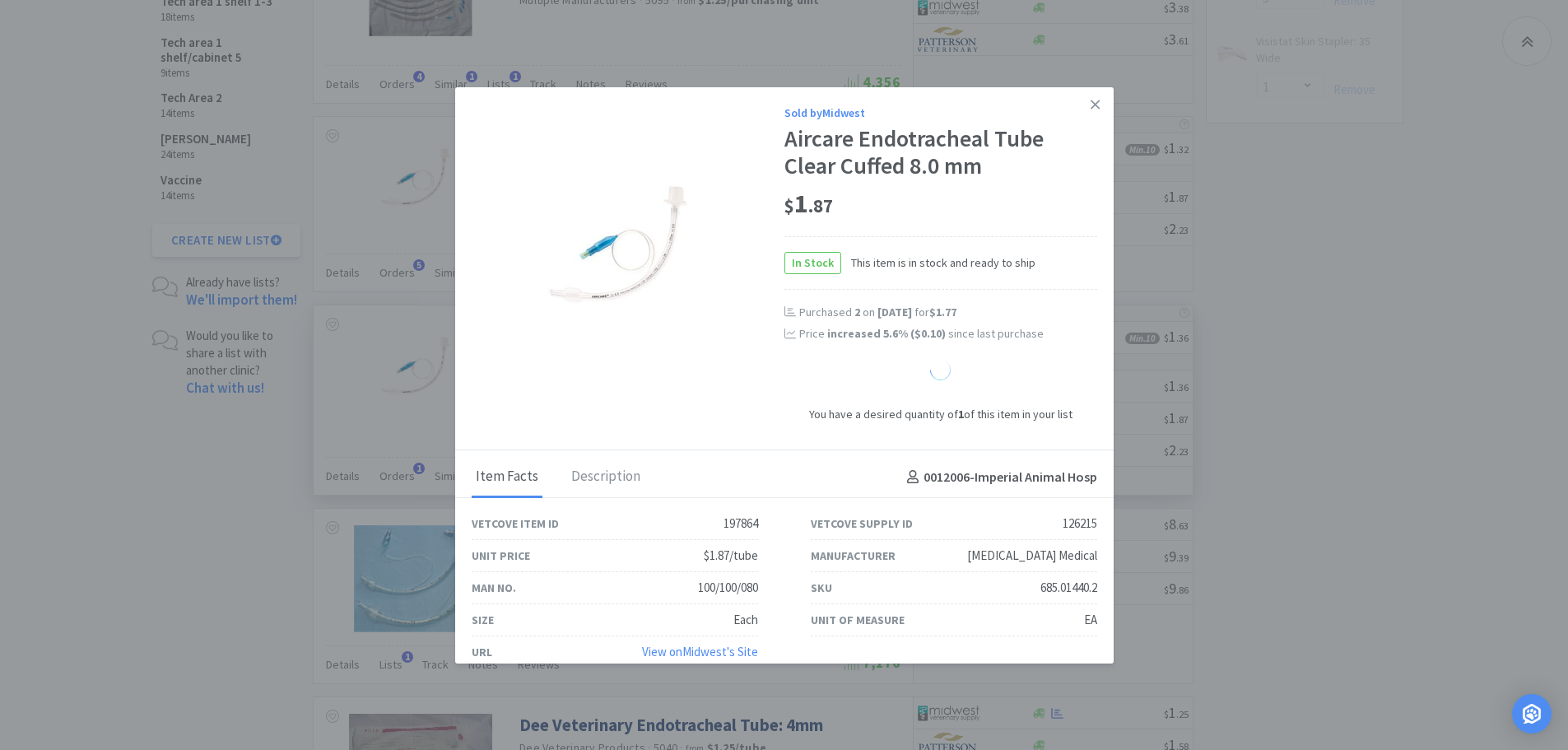
select select "1"
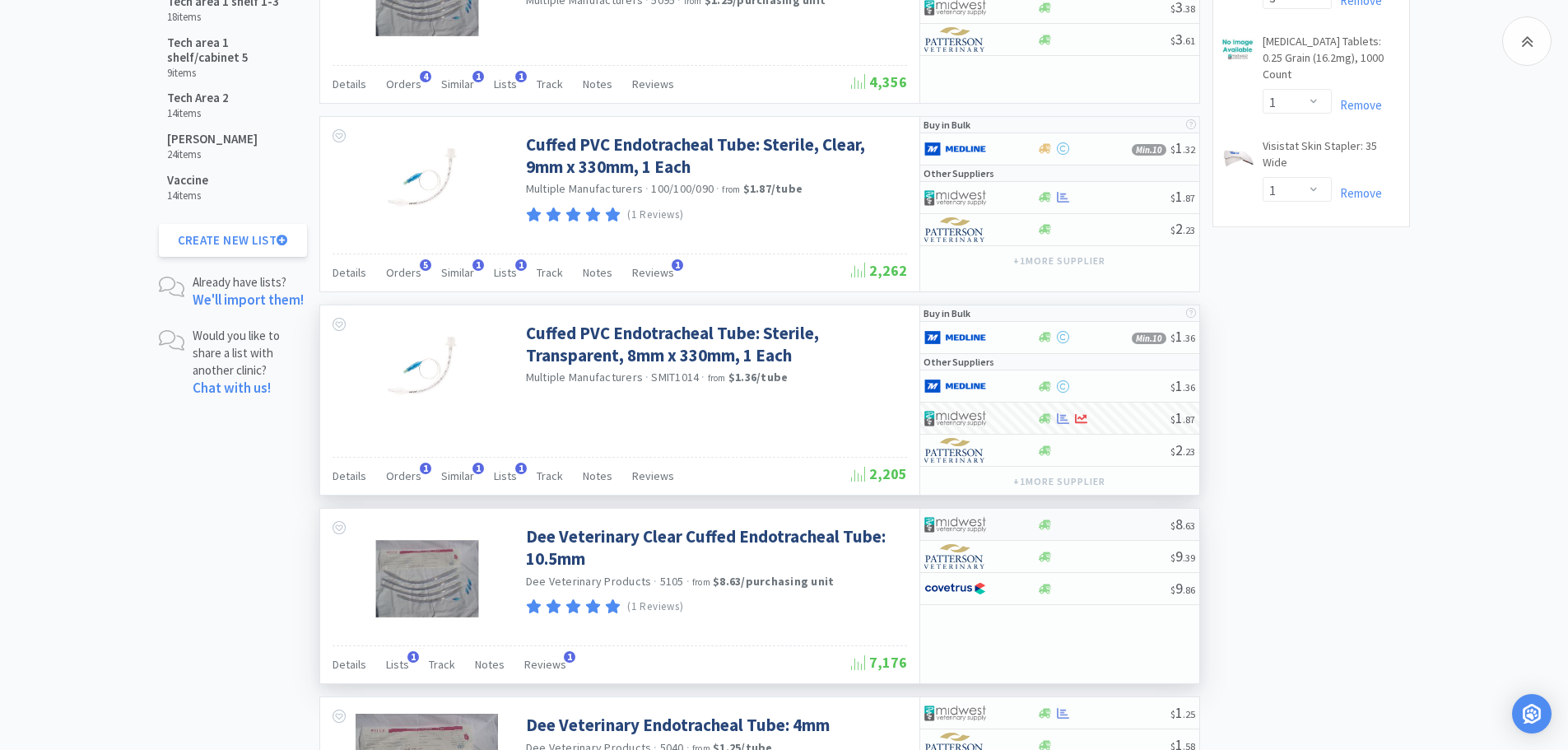
click at [1070, 523] on div at bounding box center [1104, 525] width 133 height 13
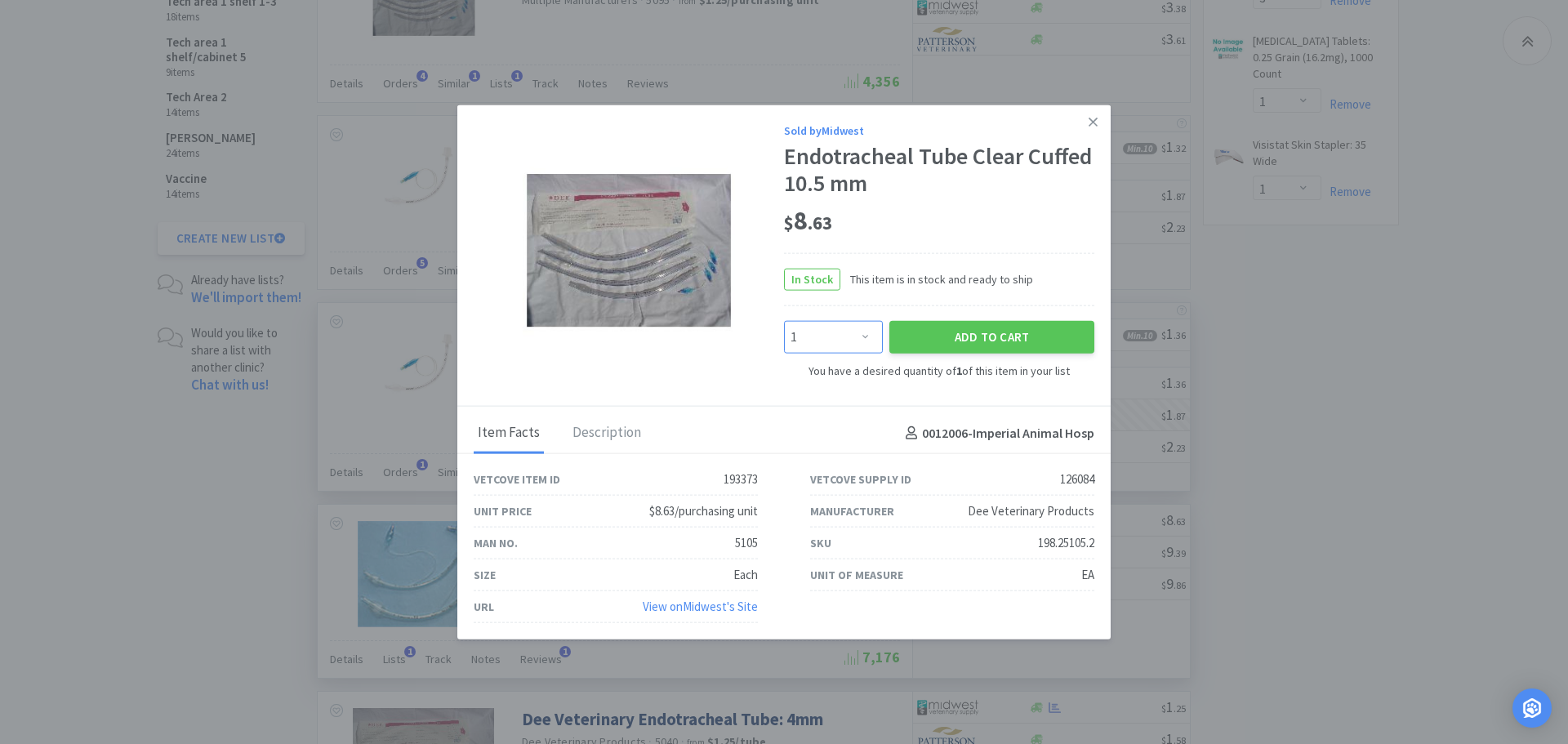
click at [864, 330] on select "Enter Quantity 1 2 3 4 5 6 7 8 9 10 11 12 13 14 15 16 17 18 19 20 Enter Quantity" at bounding box center [833, 337] width 99 height 33
click at [784, 320] on select "Enter Quantity 1 2 3 4 5 6 7 8 9 10 11 12 13 14 15 16 17 18 19 20 Enter Quantity" at bounding box center [833, 337] width 99 height 33
click at [865, 328] on select "Enter Quantity 1 2 3 4 5 6 7 8 9 10 11 12 13 14 15 16 17 18 19 20 Enter Quantity" at bounding box center [833, 337] width 99 height 33
select select "2"
click at [784, 320] on select "Enter Quantity 1 2 3 4 5 6 7 8 9 10 11 12 13 14 15 16 17 18 19 20 Enter Quantity" at bounding box center [833, 337] width 99 height 33
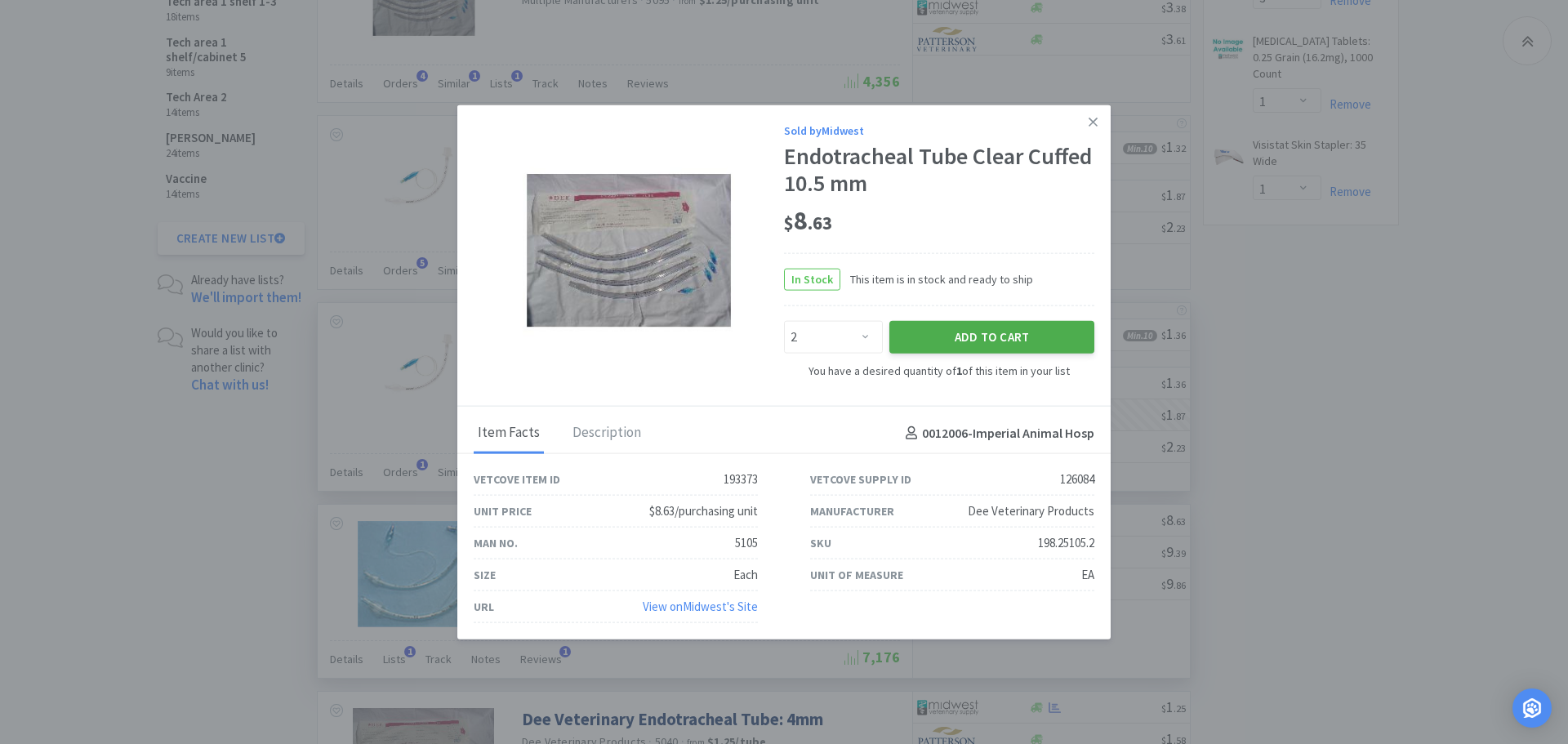
click at [913, 337] on button "Add to Cart" at bounding box center [992, 337] width 205 height 33
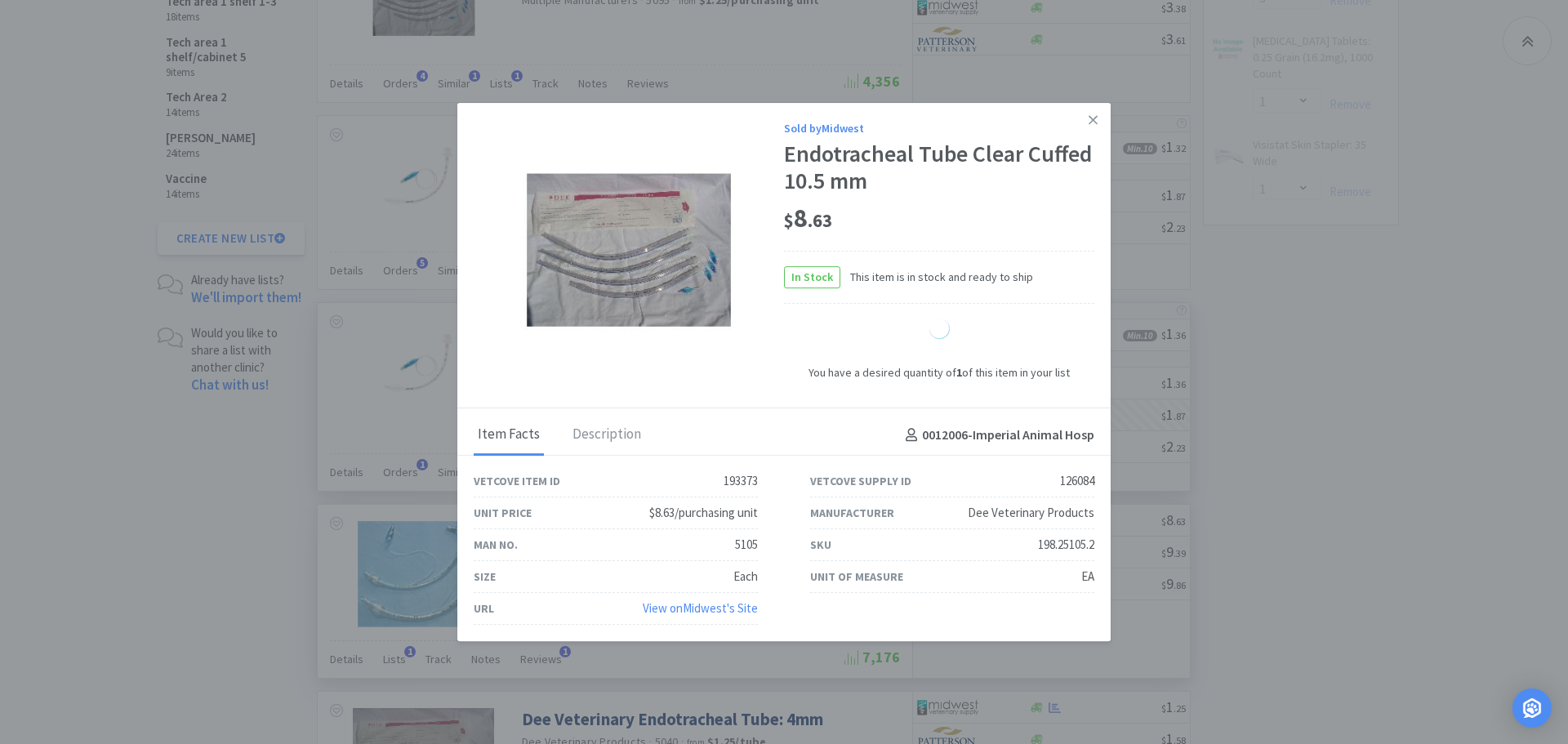
select select "2"
select select "1"
select select "10"
select select "1"
select select "6"
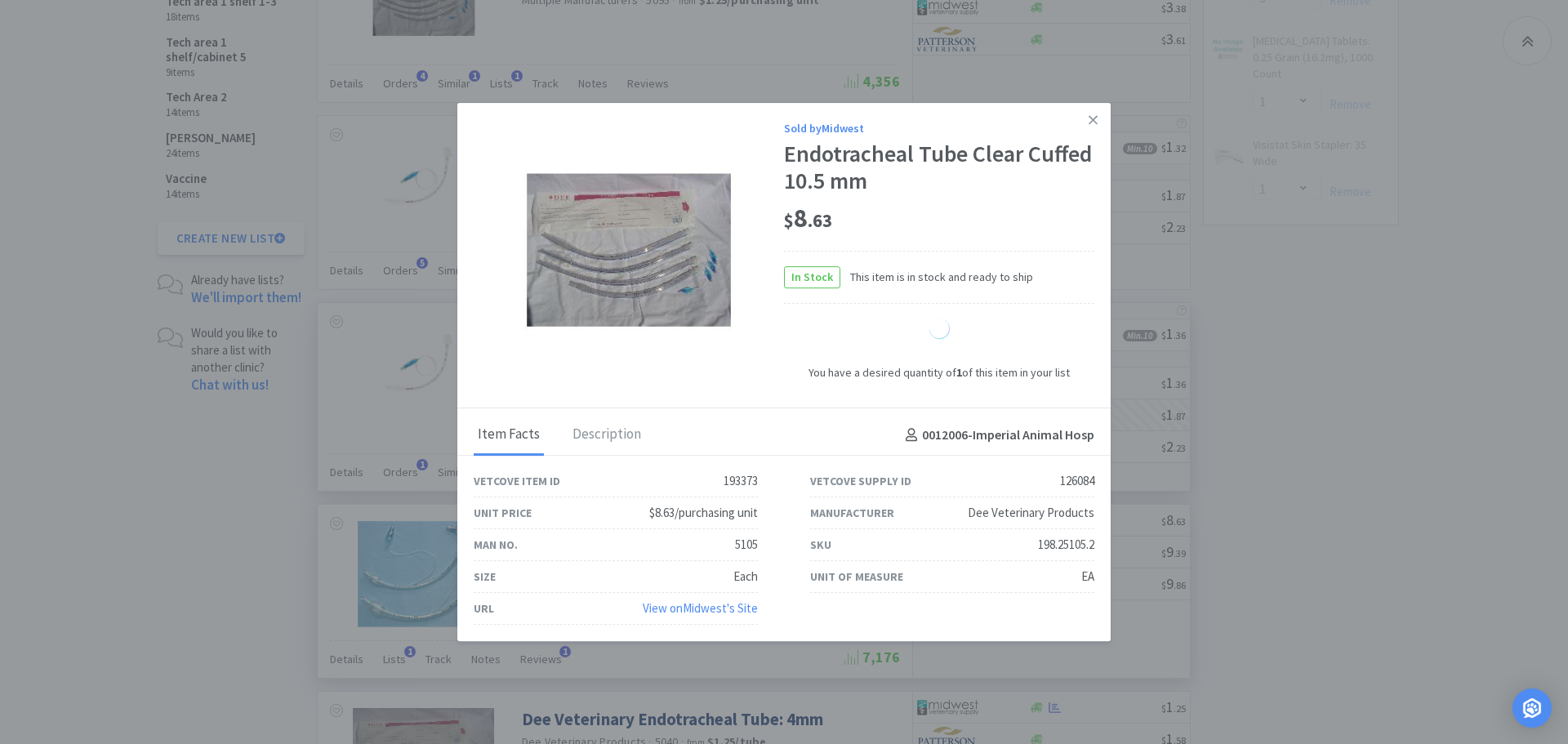
select select "2"
select select "3"
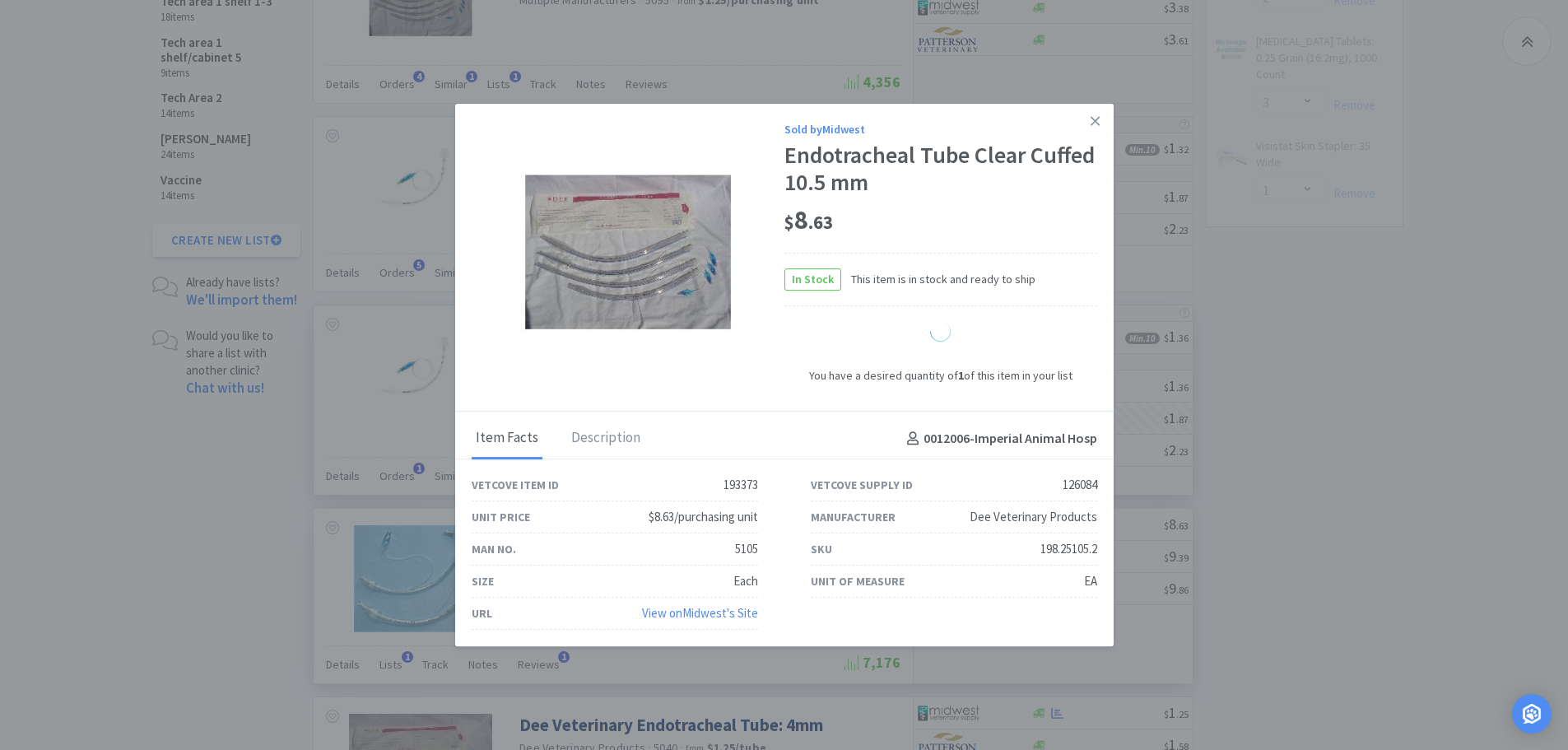
select select "1"
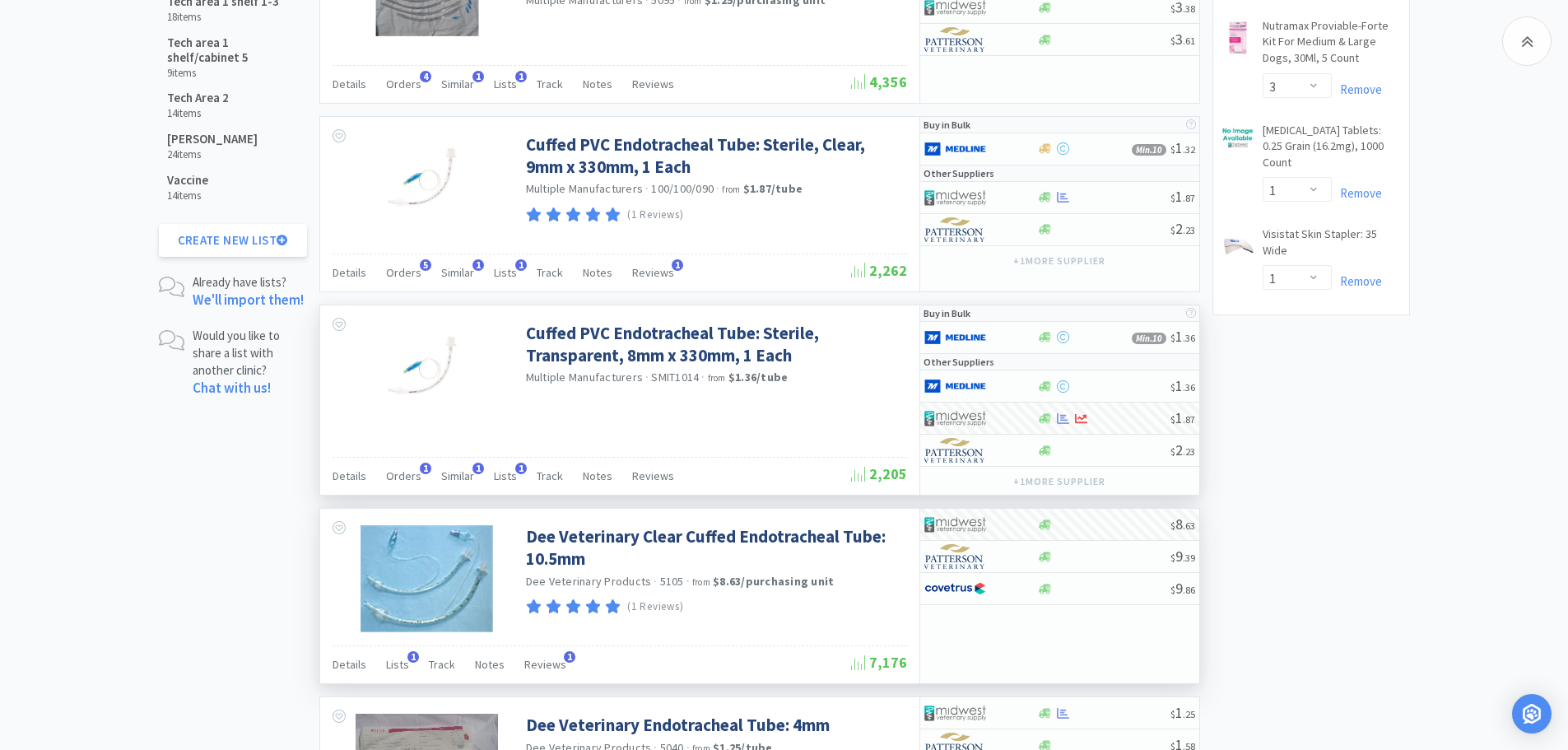
scroll to position [1219, 0]
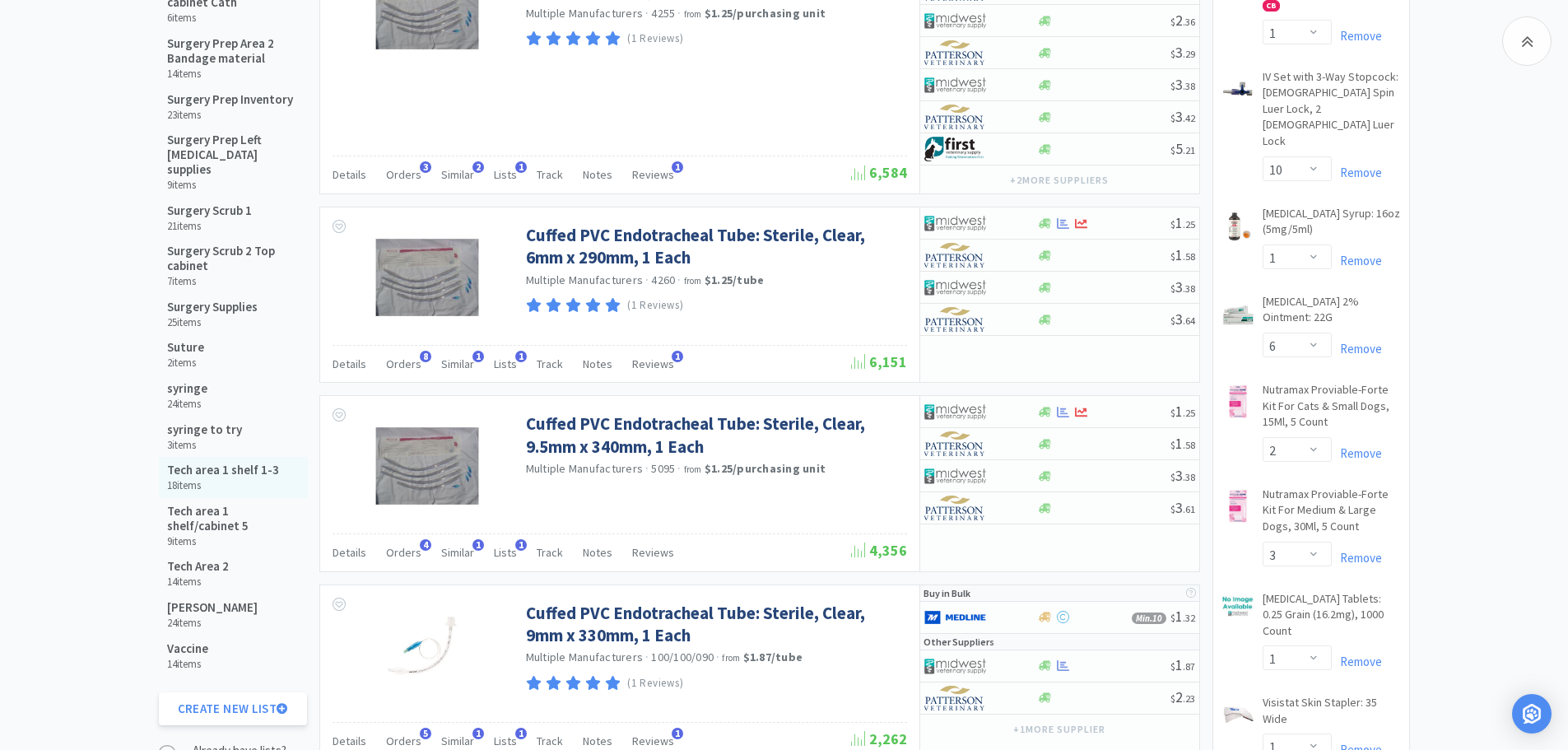
click at [227, 463] on h5 "Tech area 1 shelf 1-3" at bounding box center [223, 470] width 112 height 15
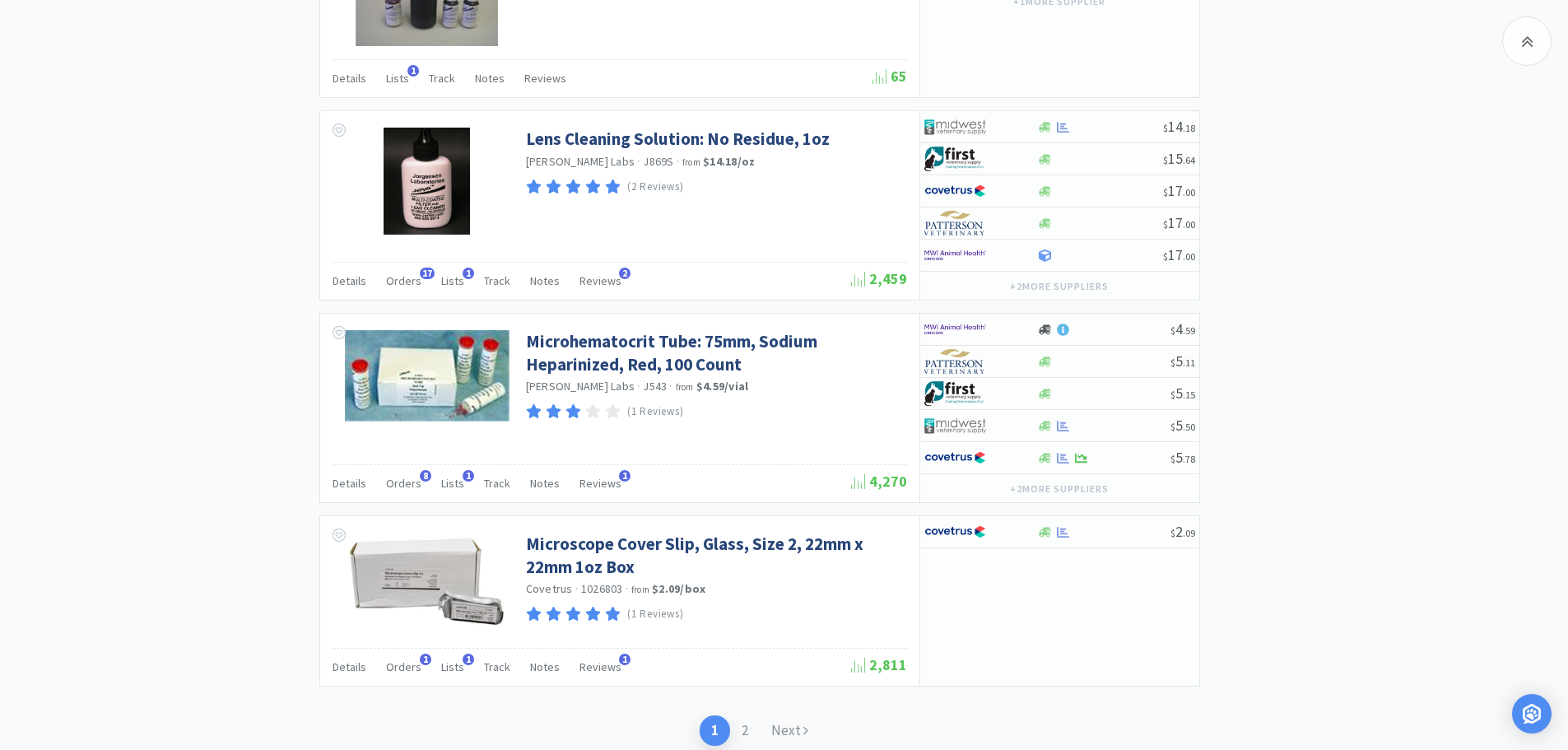
scroll to position [2417, 0]
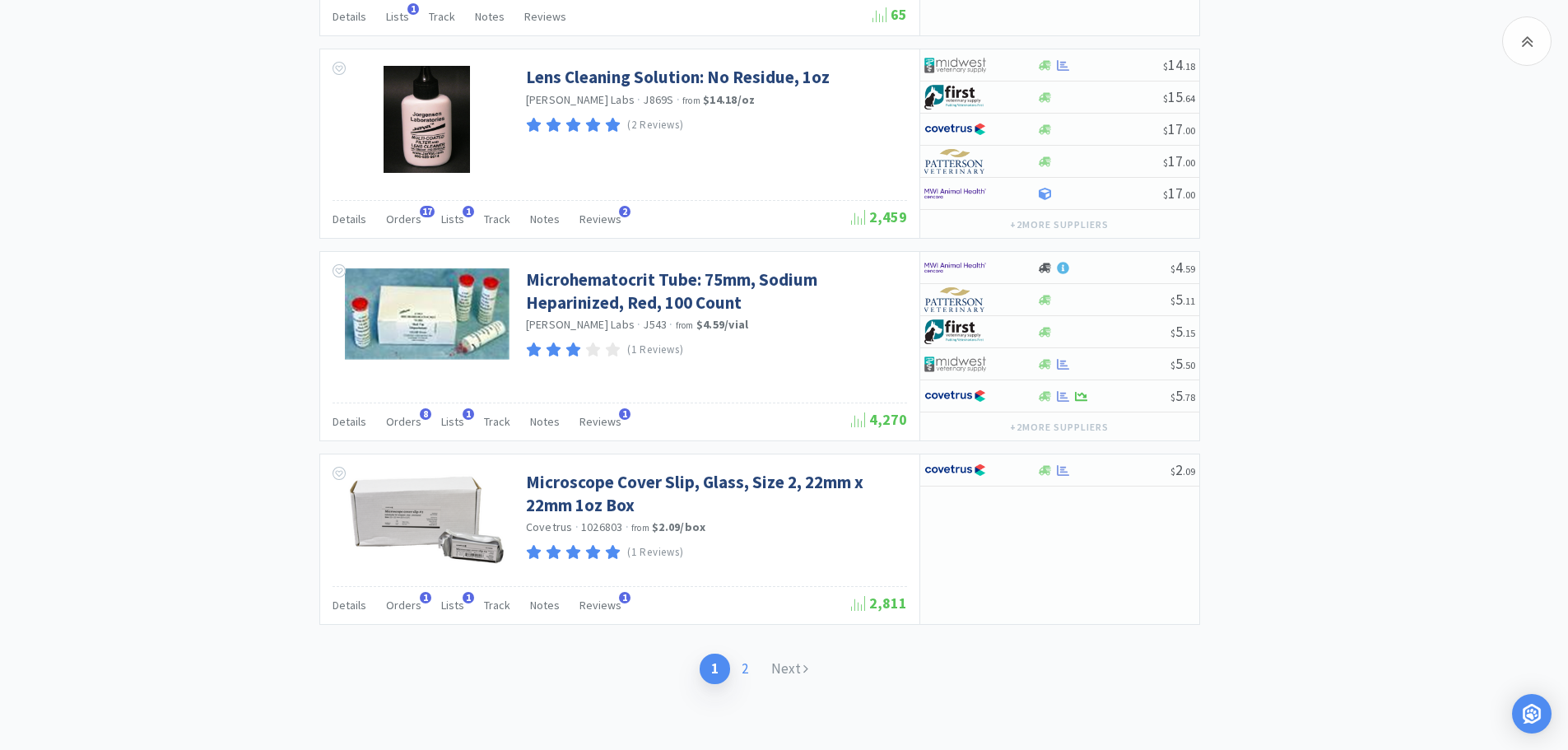
click at [743, 667] on link "2" at bounding box center [744, 669] width 29 height 30
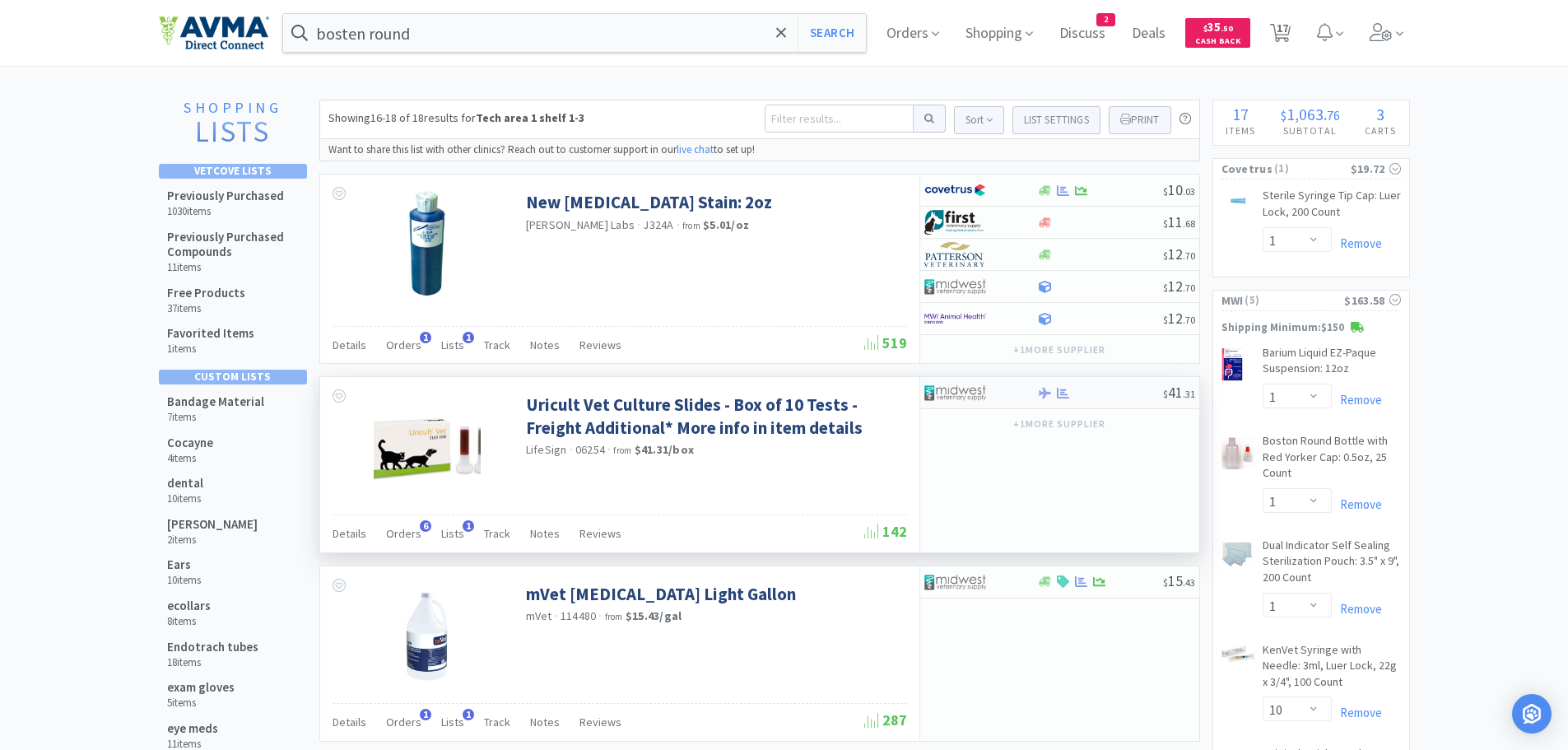
click at [1106, 394] on div at bounding box center [1100, 393] width 126 height 13
select select "1"
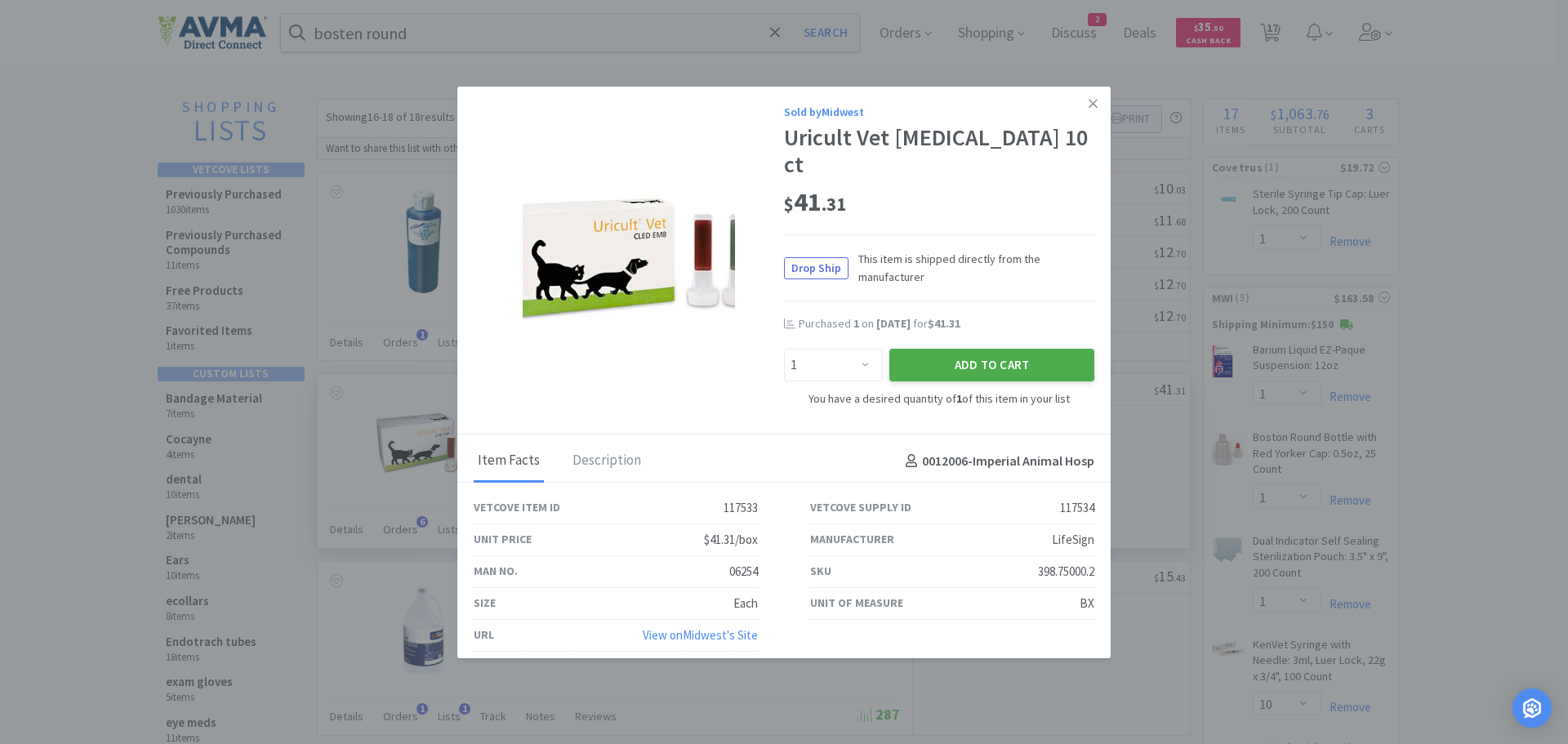
click at [937, 348] on button "Add to Cart" at bounding box center [992, 365] width 205 height 33
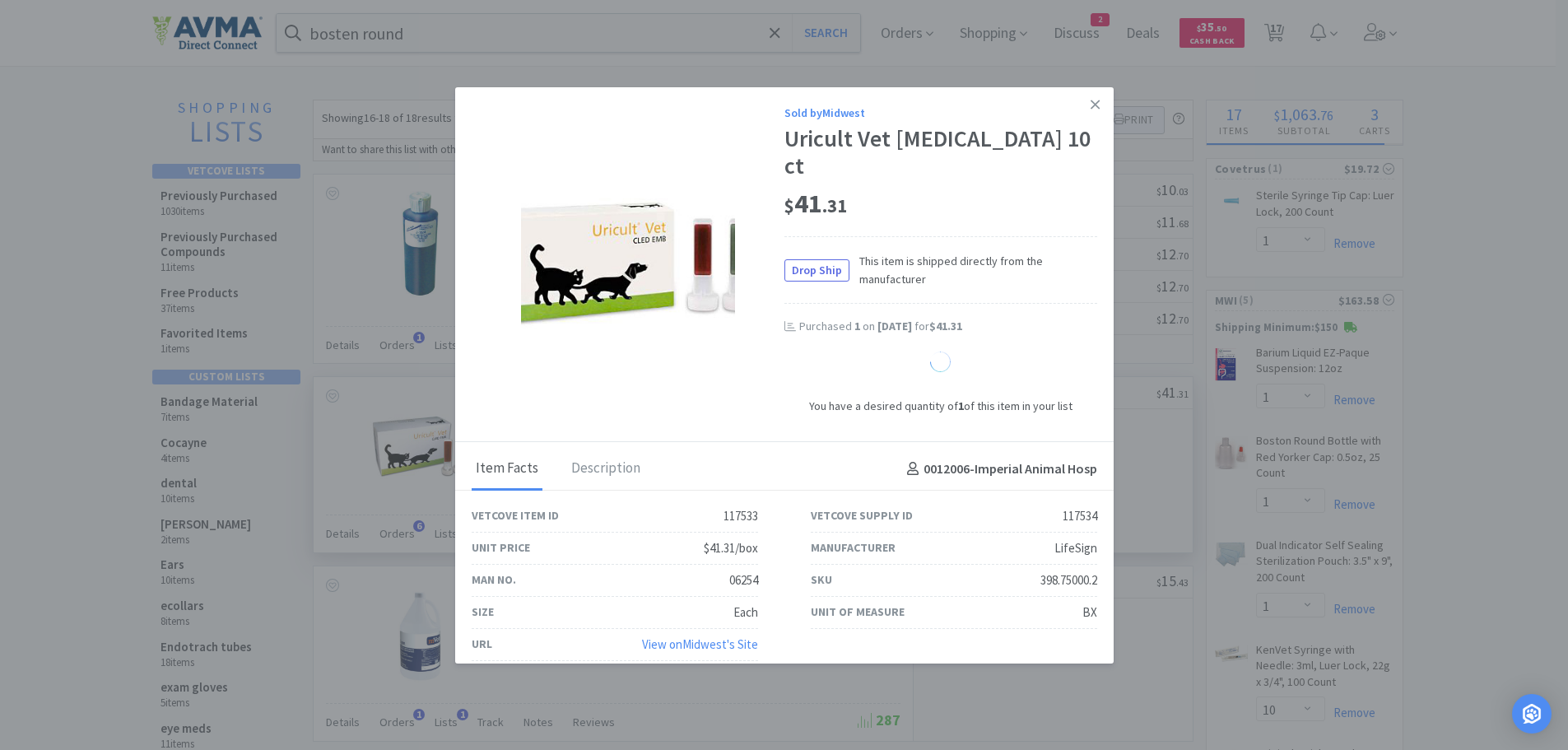
select select "1"
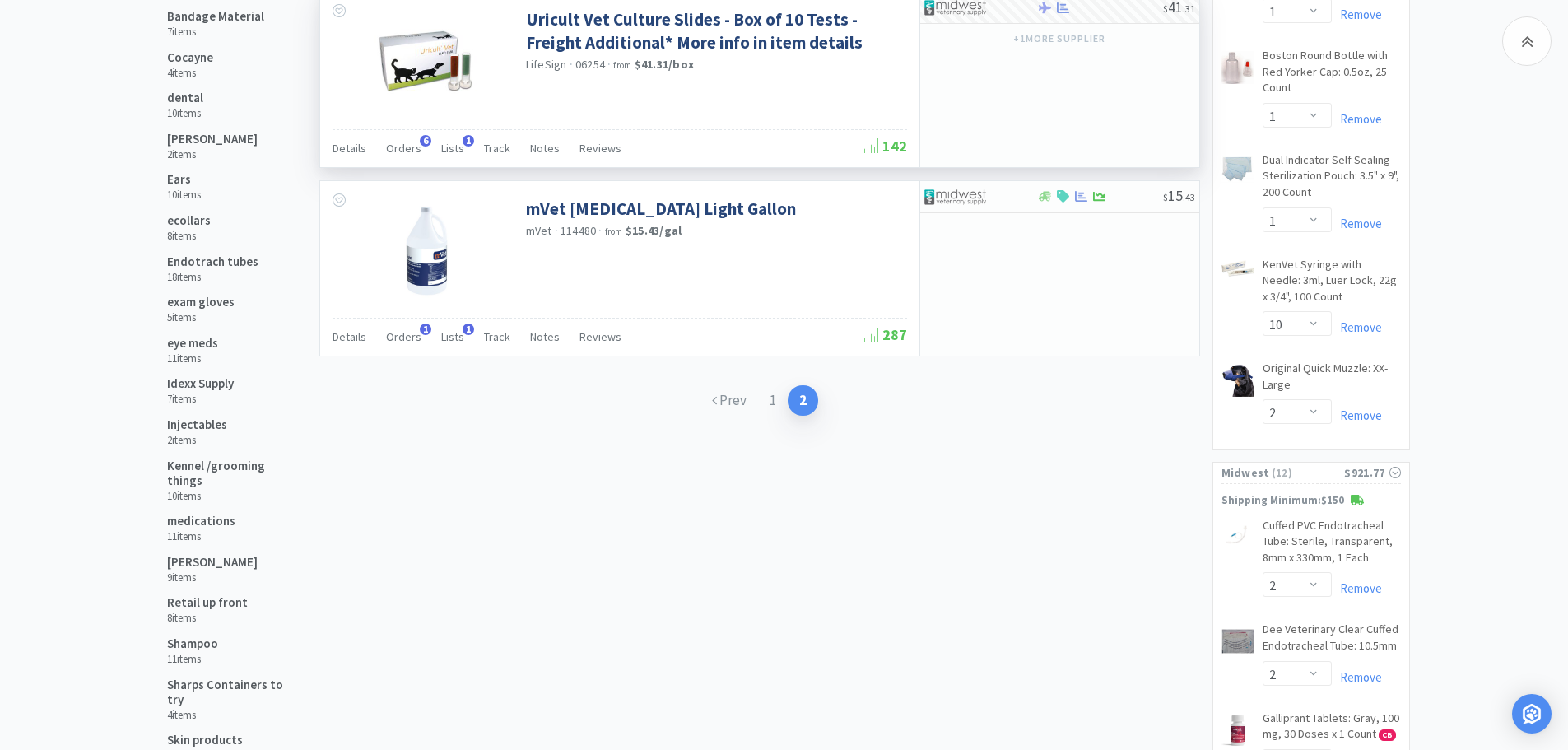
scroll to position [401, 0]
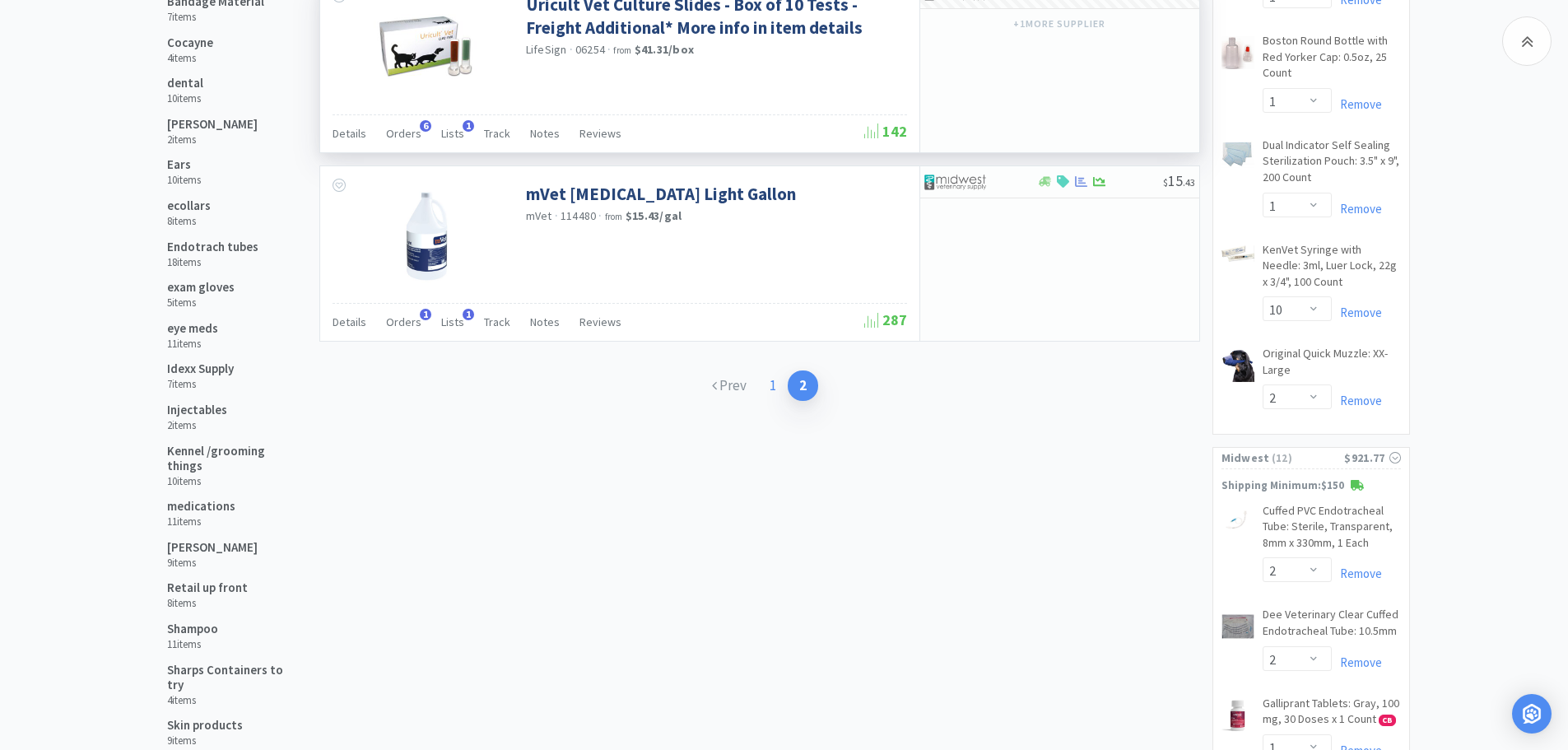
click at [775, 383] on link "1" at bounding box center [773, 385] width 29 height 30
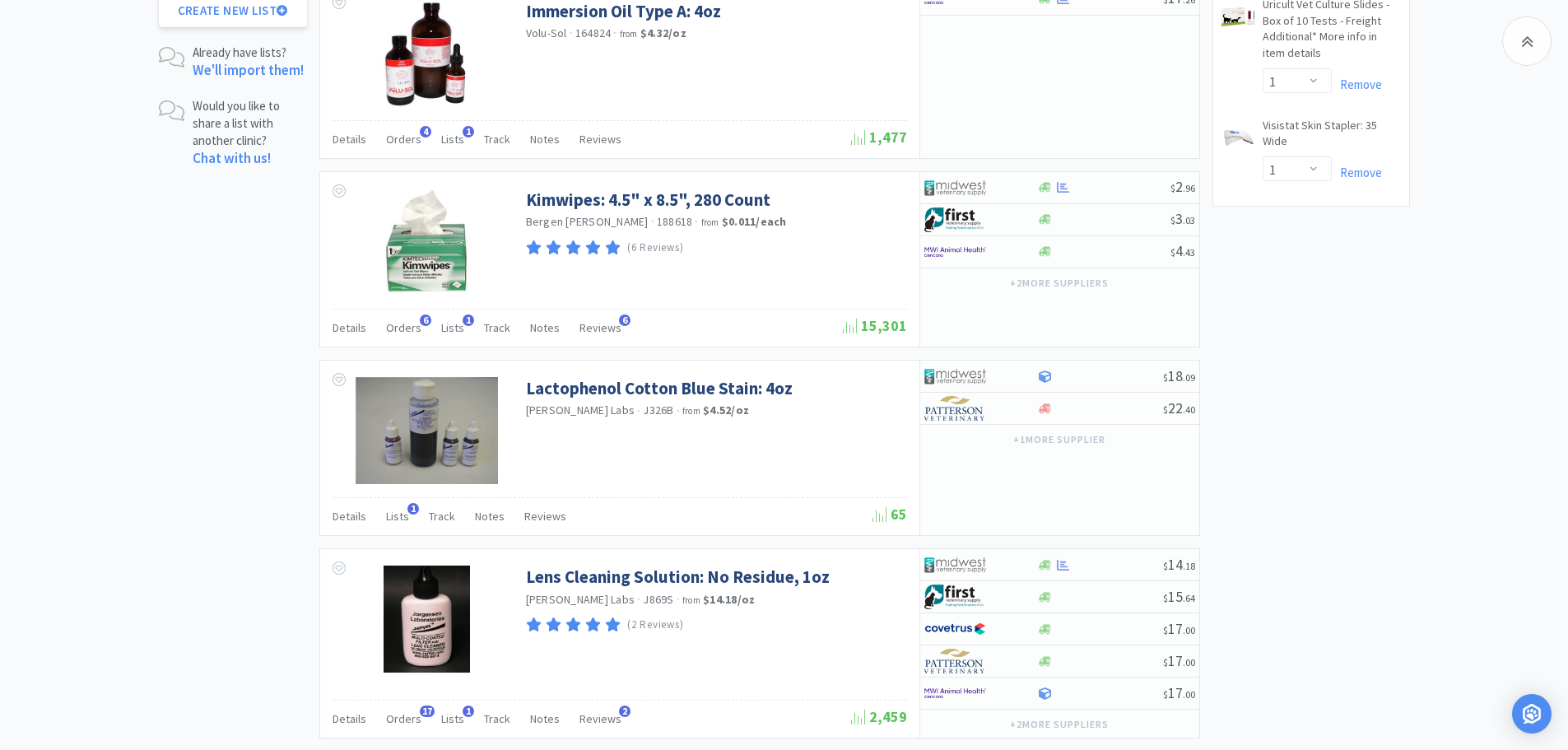
scroll to position [2116, 0]
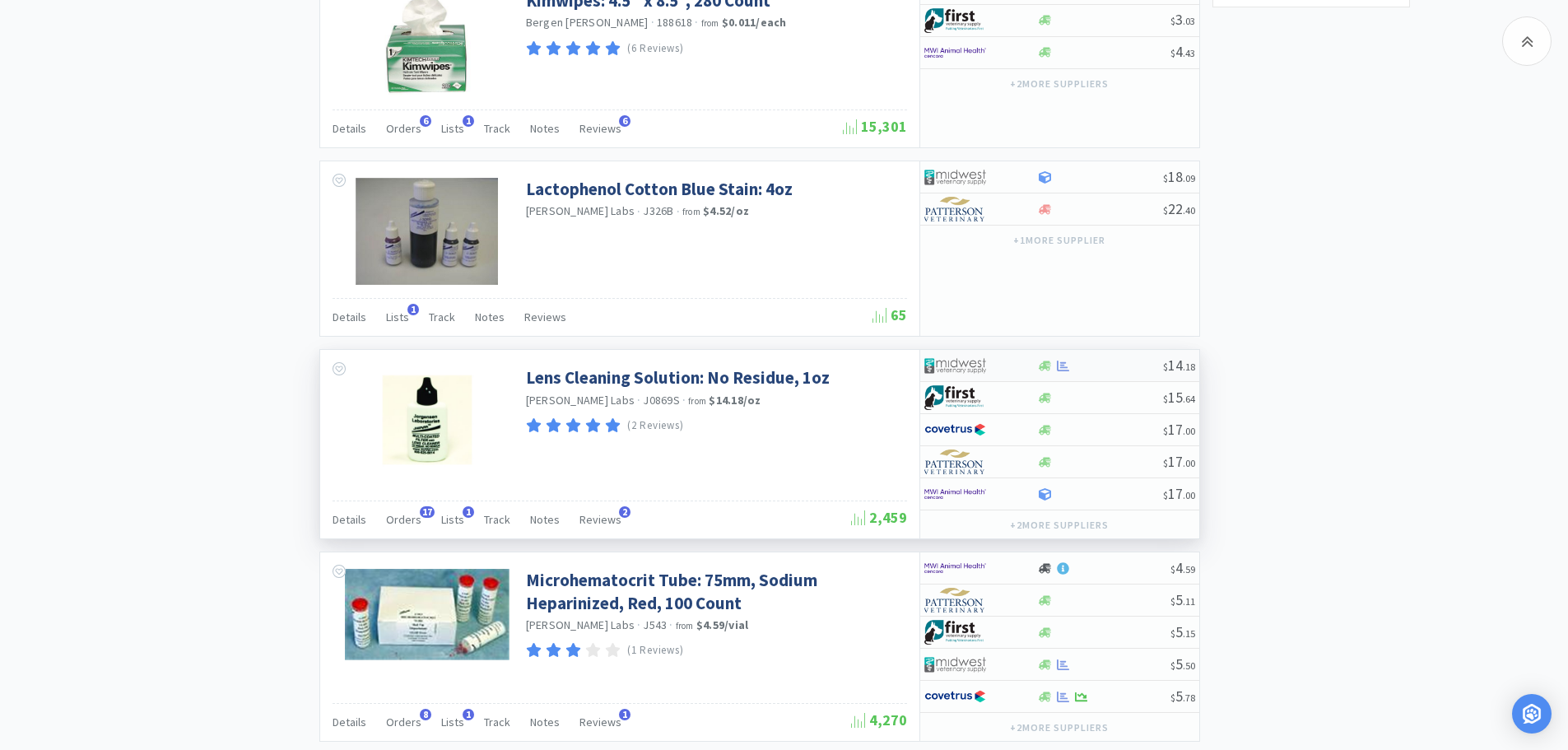
click at [1091, 376] on div "$ 14 . 18" at bounding box center [1059, 366] width 279 height 32
select select "1"
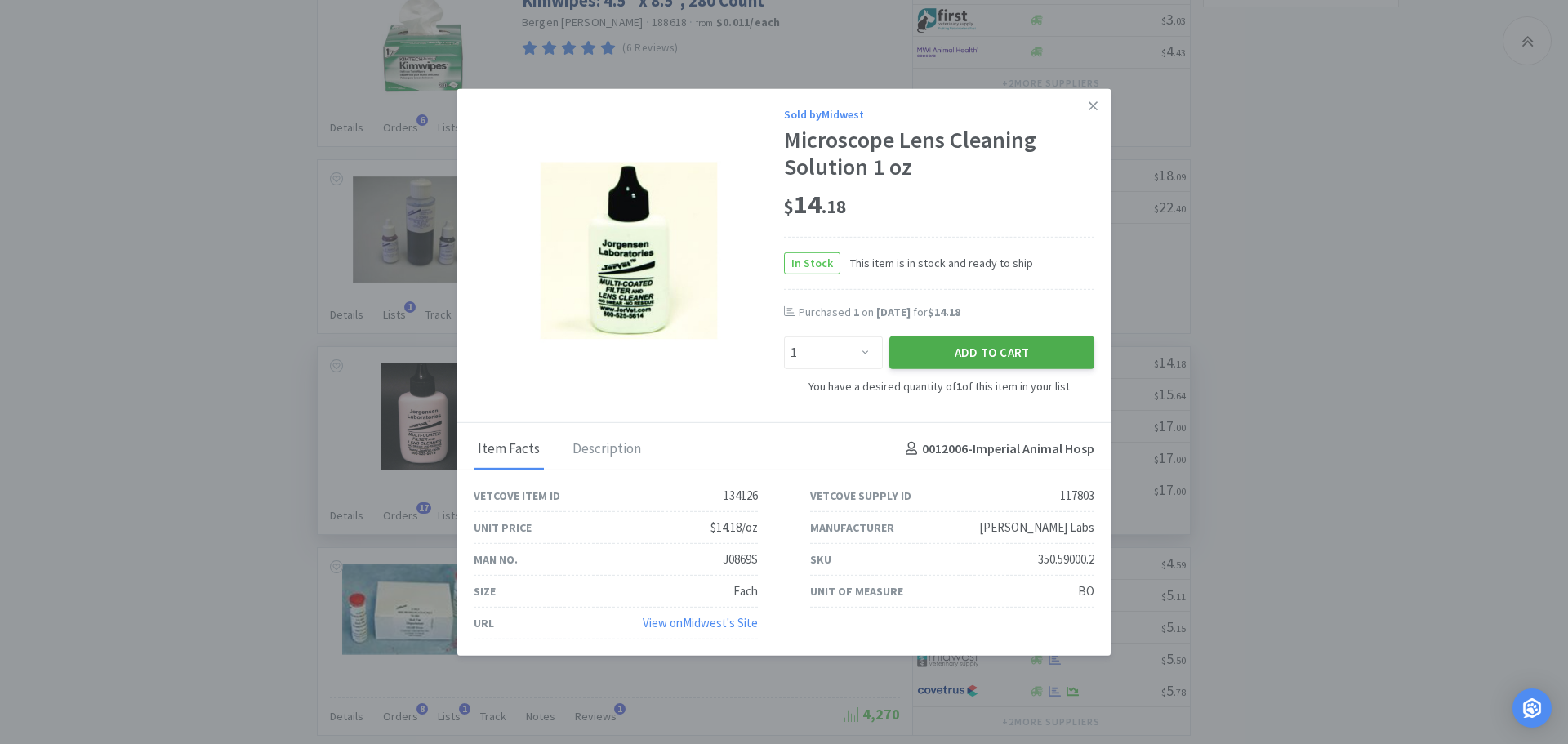
click at [927, 355] on button "Add to Cart" at bounding box center [992, 353] width 205 height 33
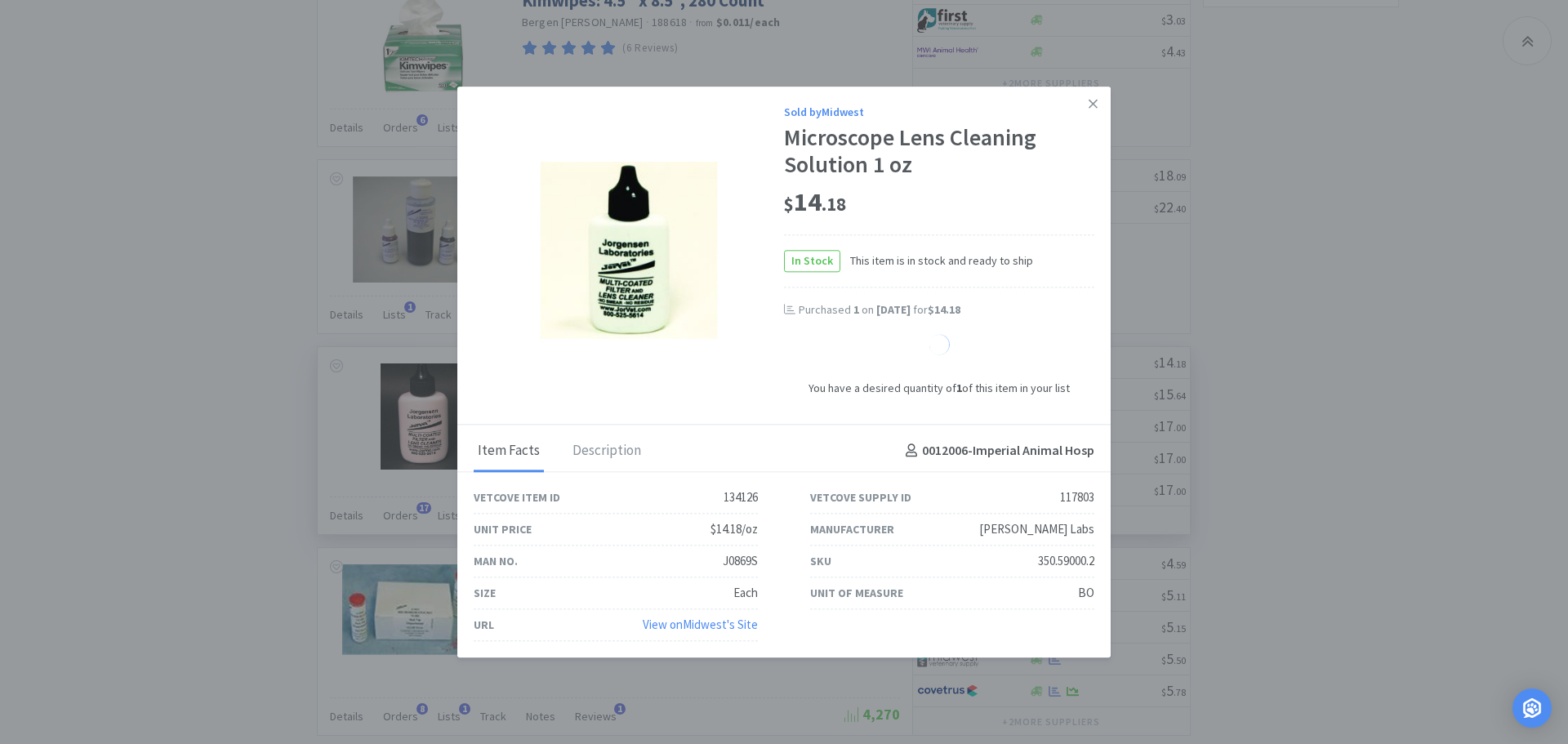
select select "1"
select select "6"
select select "2"
select select "3"
select select "1"
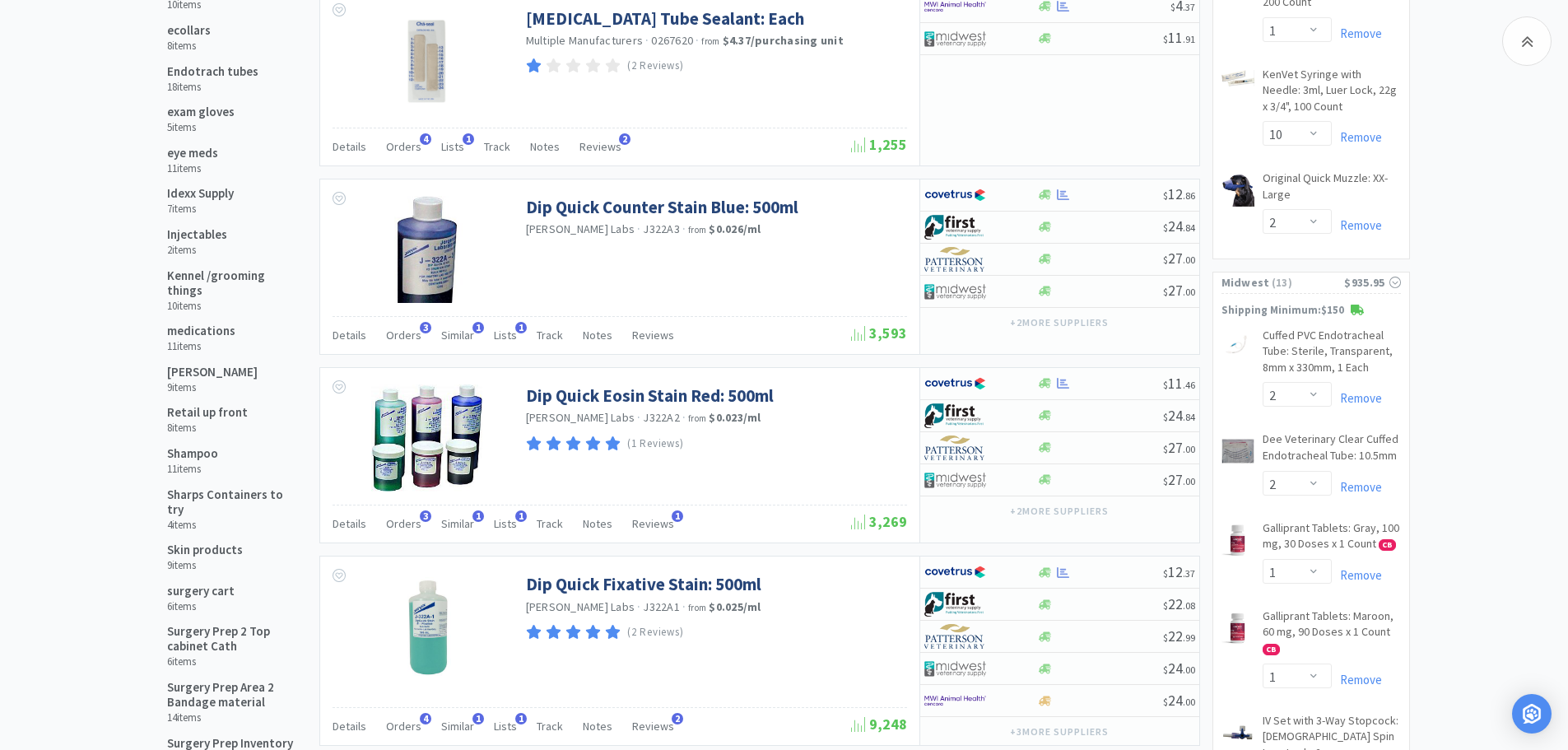
scroll to position [0, 0]
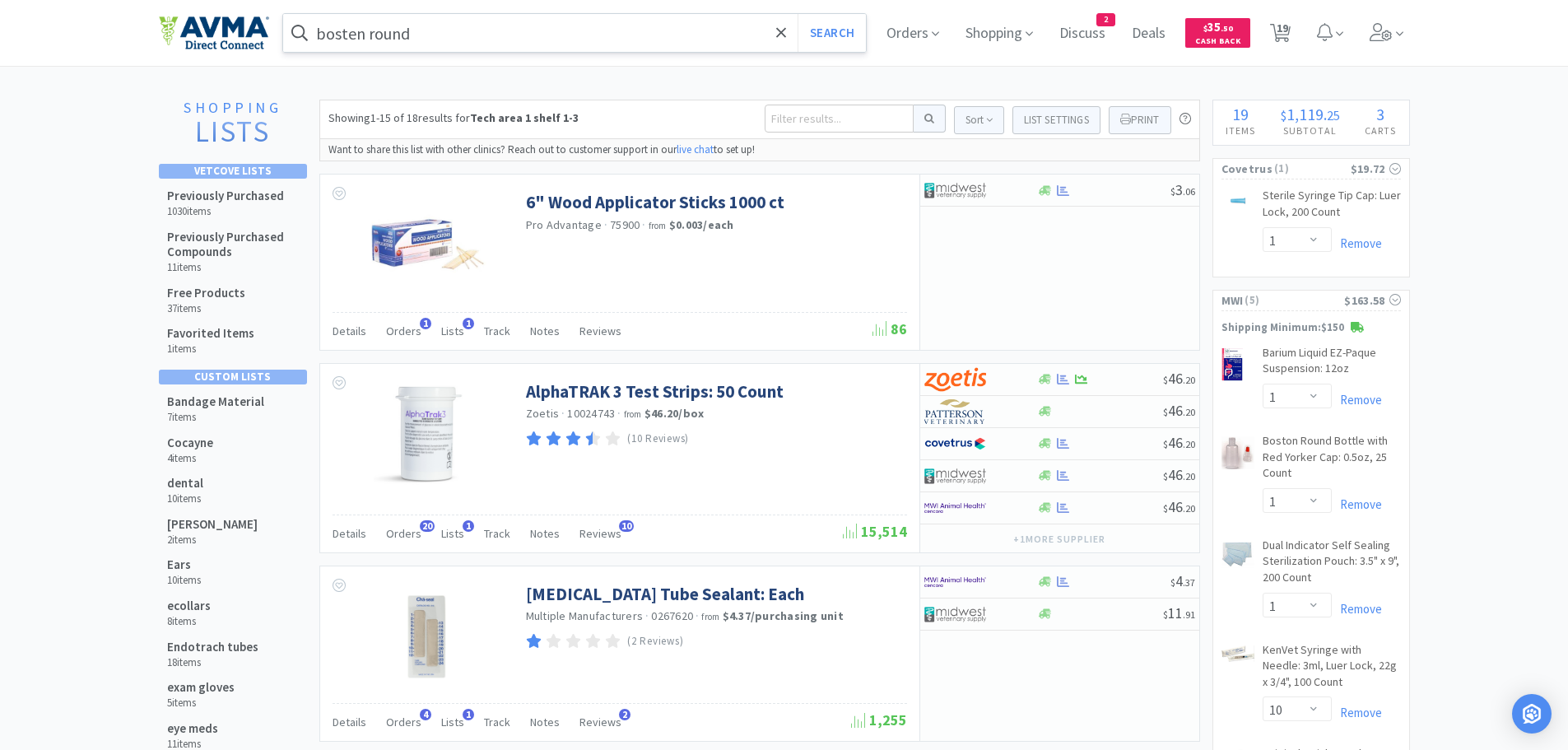
click at [535, 40] on input "bosten round" at bounding box center [575, 32] width 583 height 38
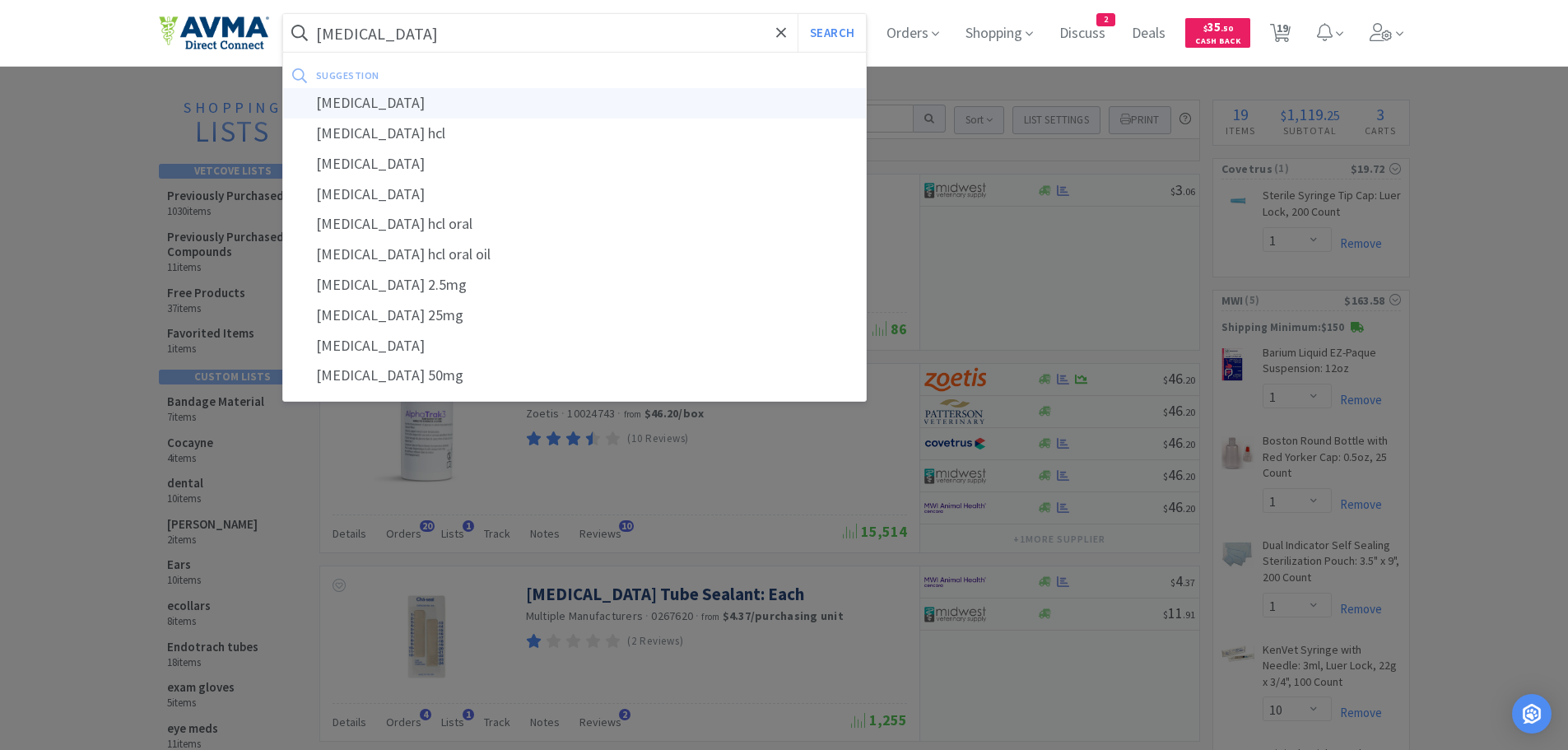
click at [413, 102] on div "diphenhydramine" at bounding box center [575, 102] width 583 height 30
type input "diphenhydramine"
select select "1"
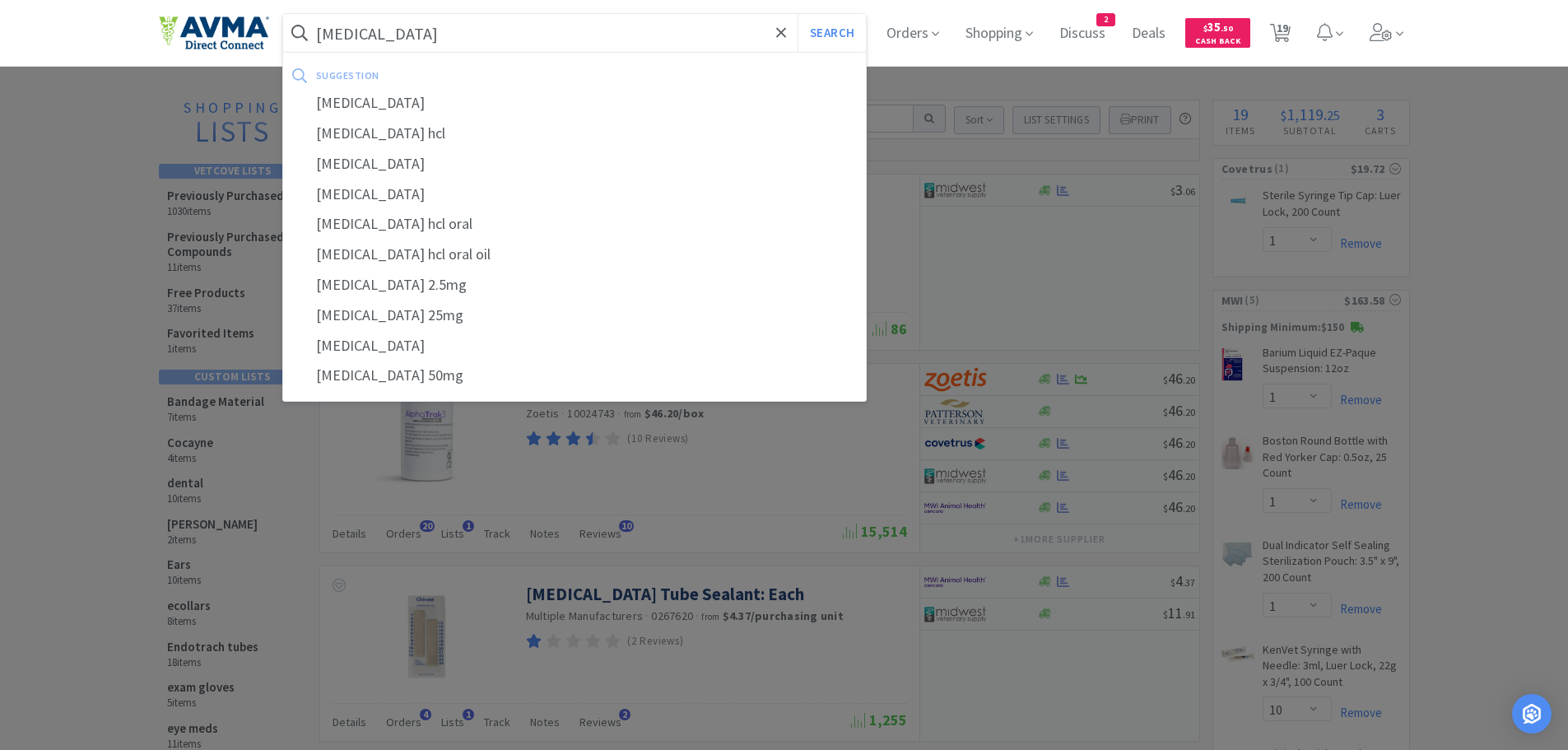
select select "1"
select select "10"
select select "2"
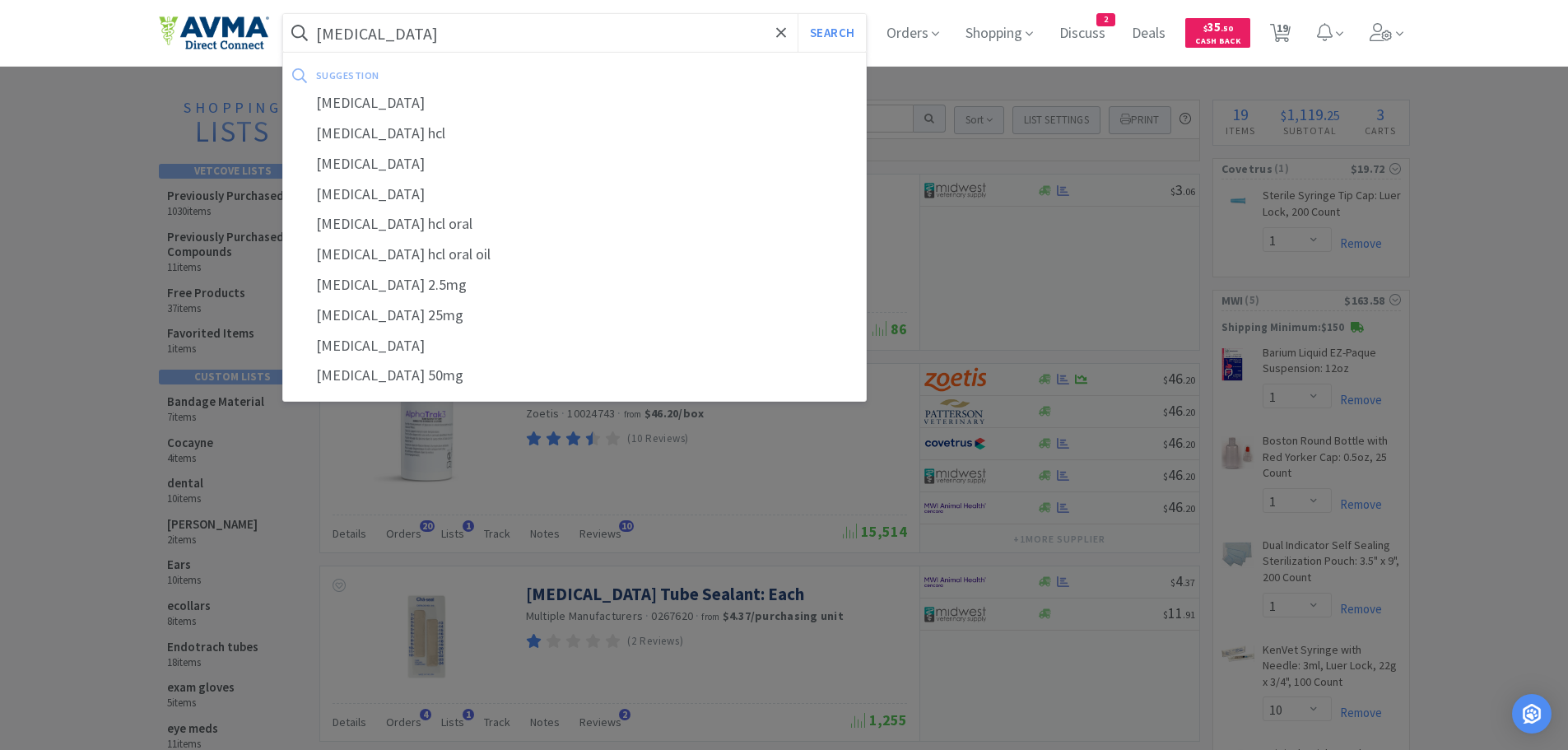
select select "1"
select select "10"
select select "1"
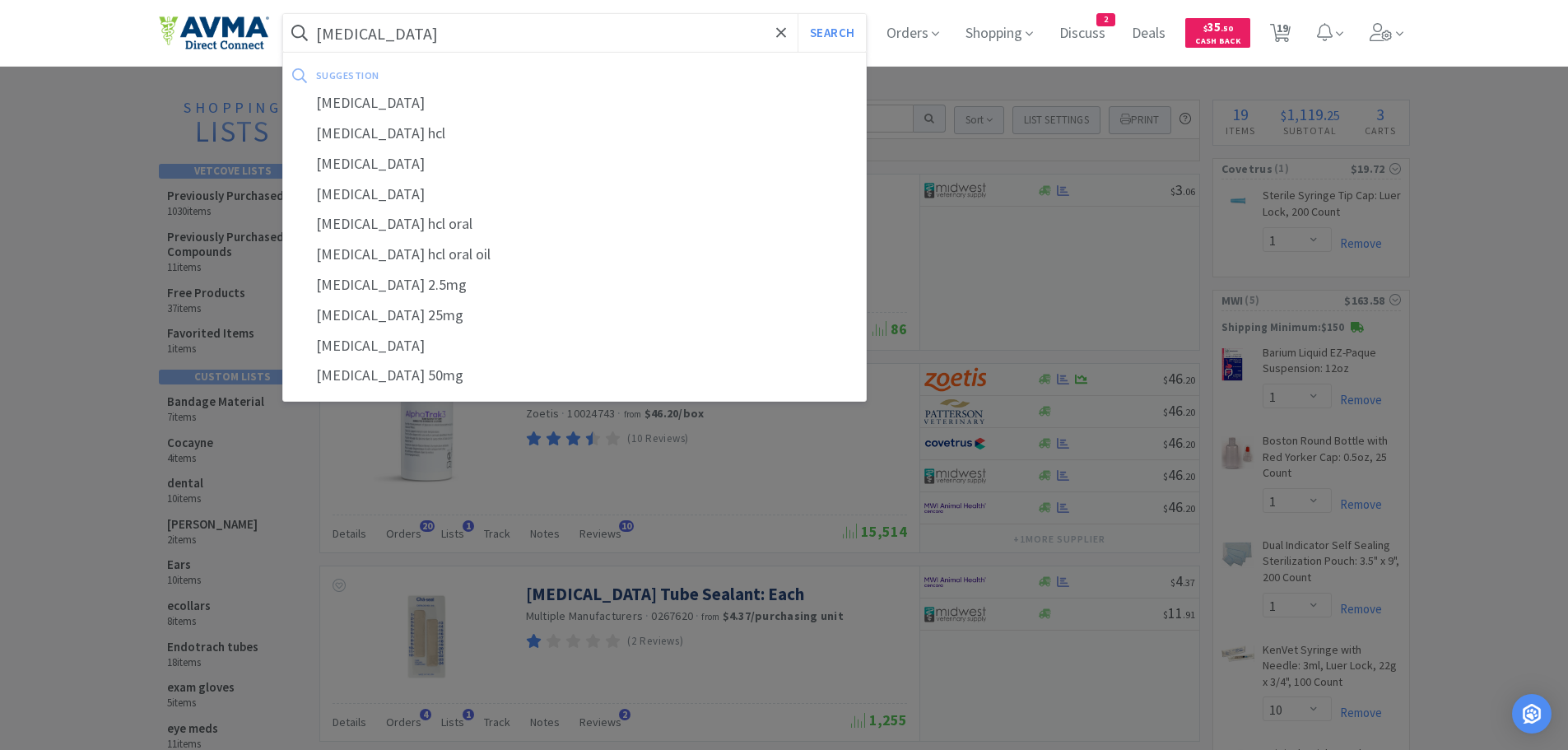
select select "6"
select select "2"
select select "3"
select select "1"
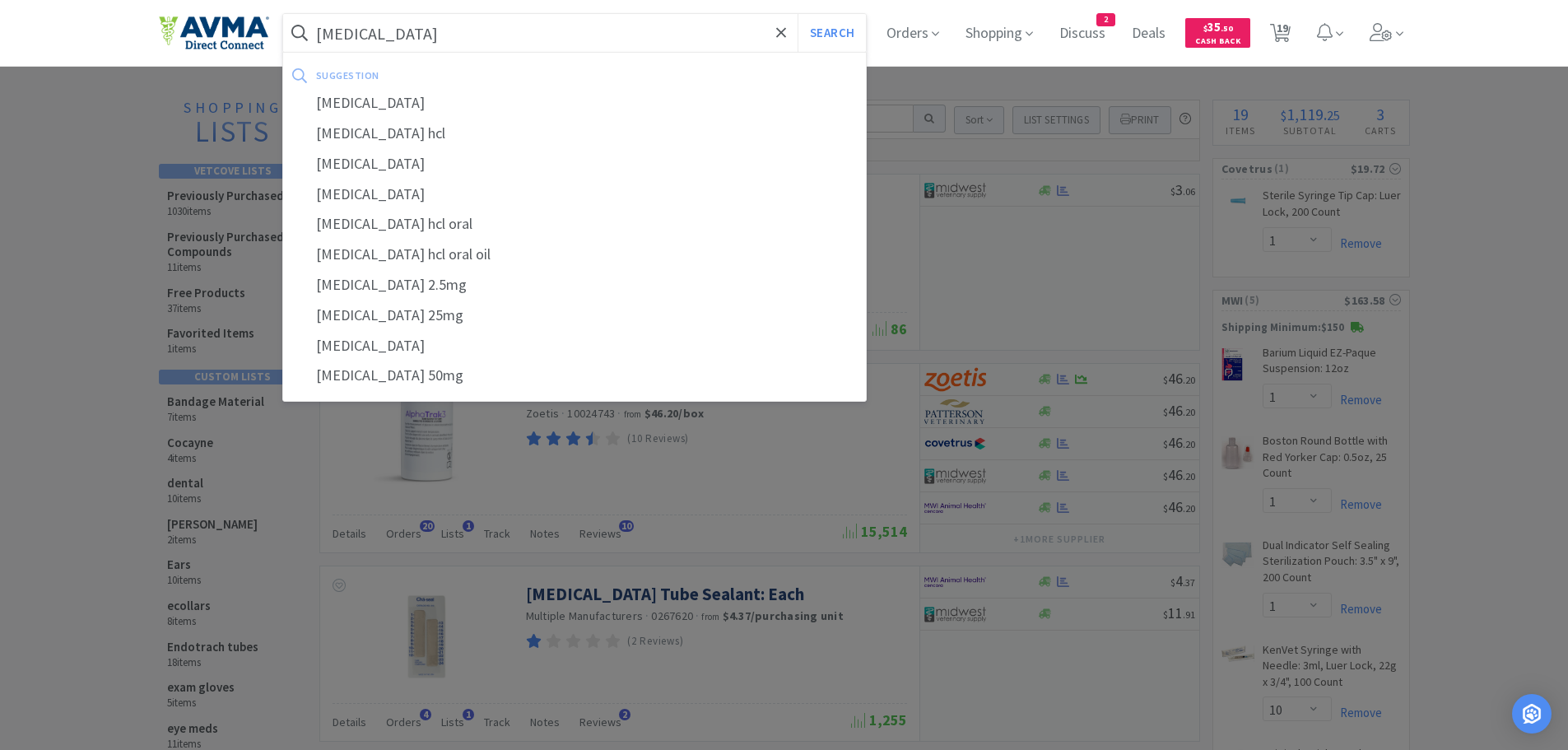
select select "1"
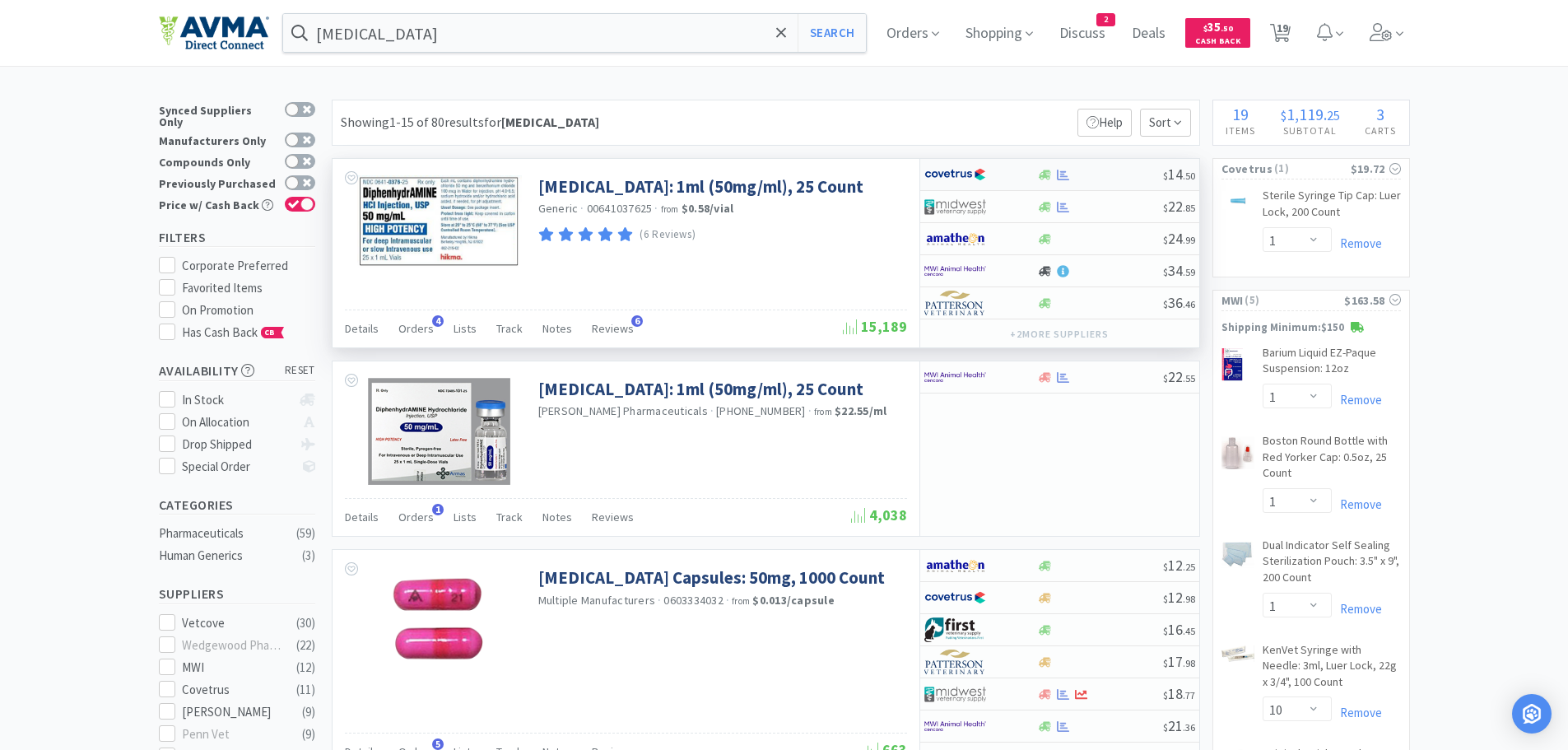
click at [1093, 177] on div at bounding box center [1100, 176] width 126 height 13
select select "1"
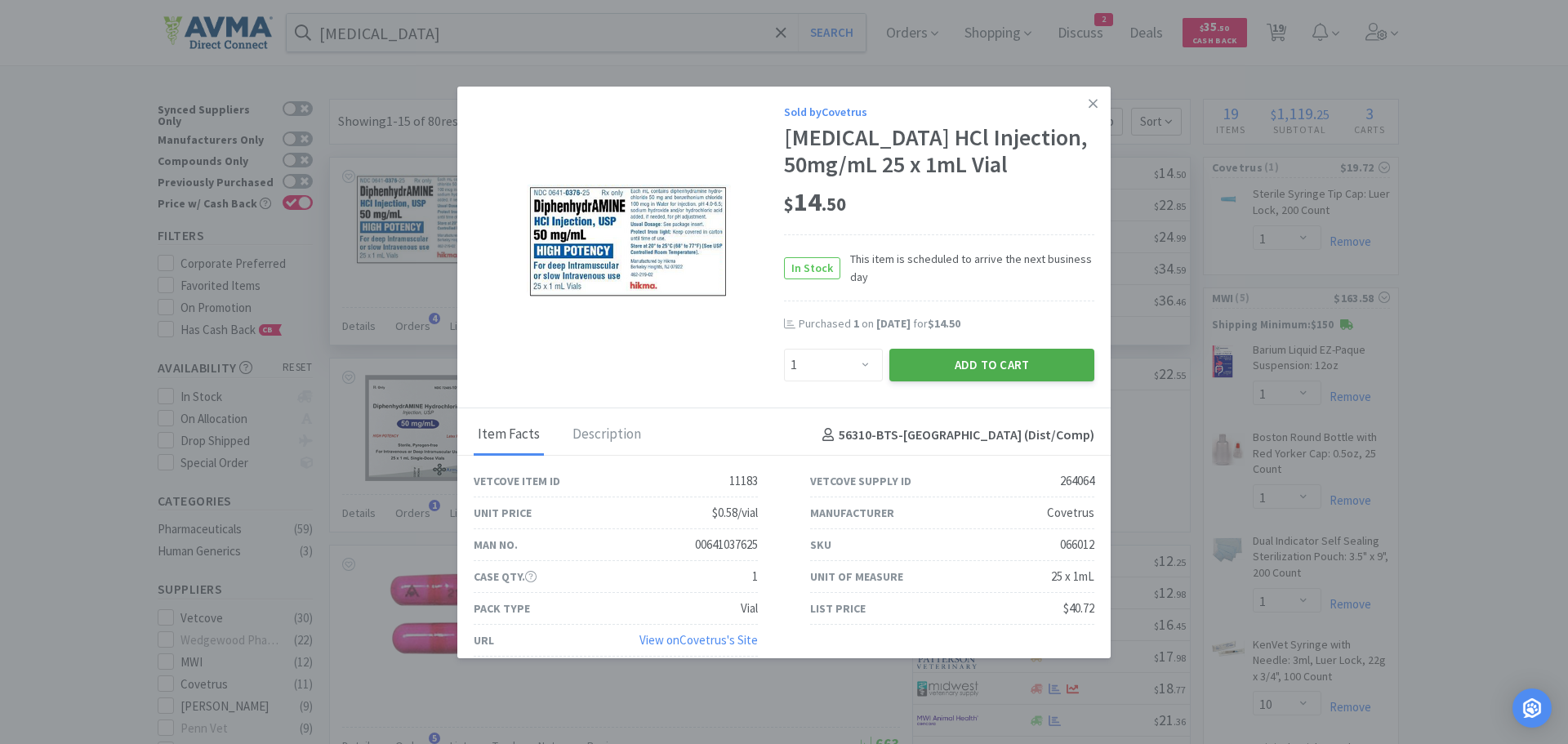
click at [930, 381] on button "Add to Cart" at bounding box center [992, 365] width 205 height 33
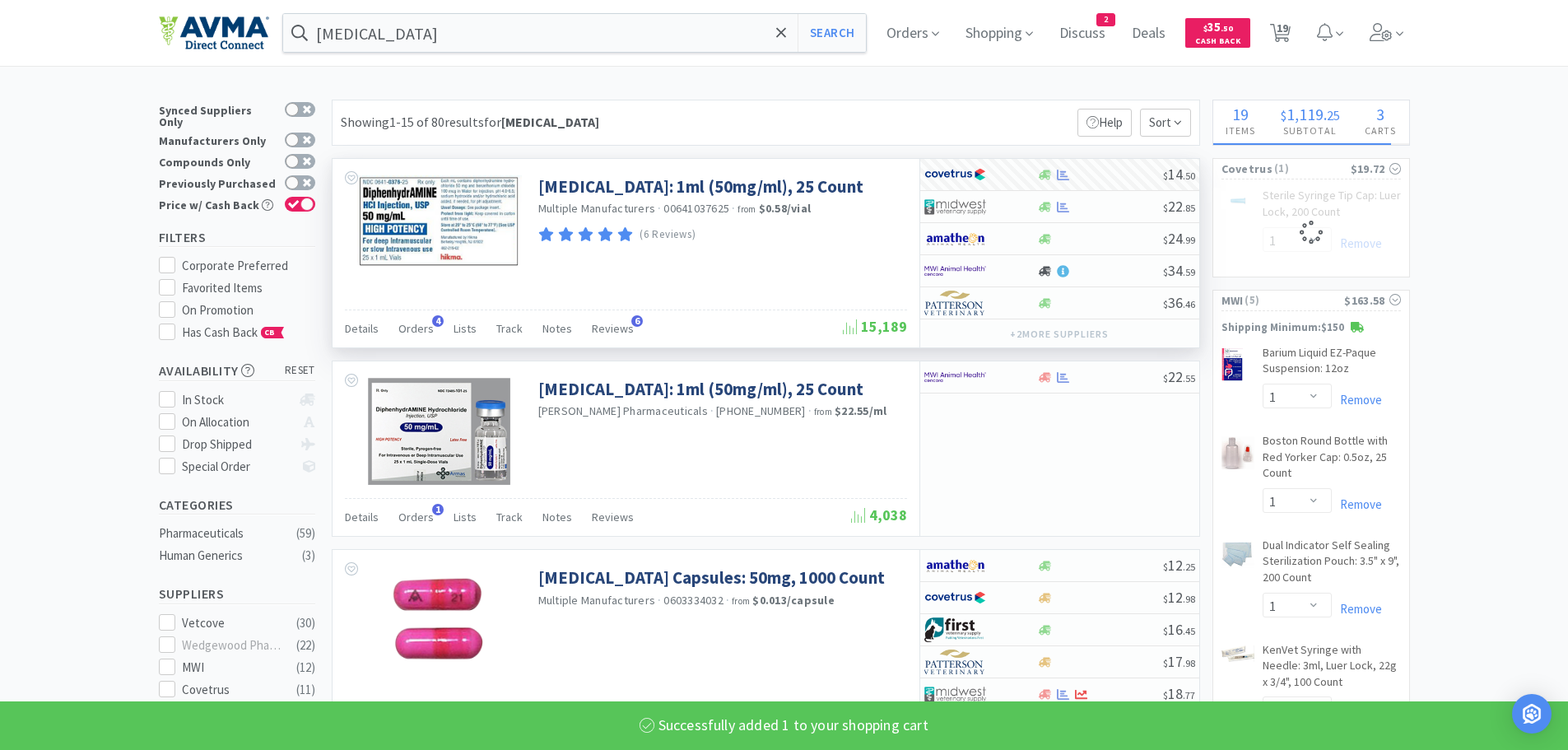
select select "1"
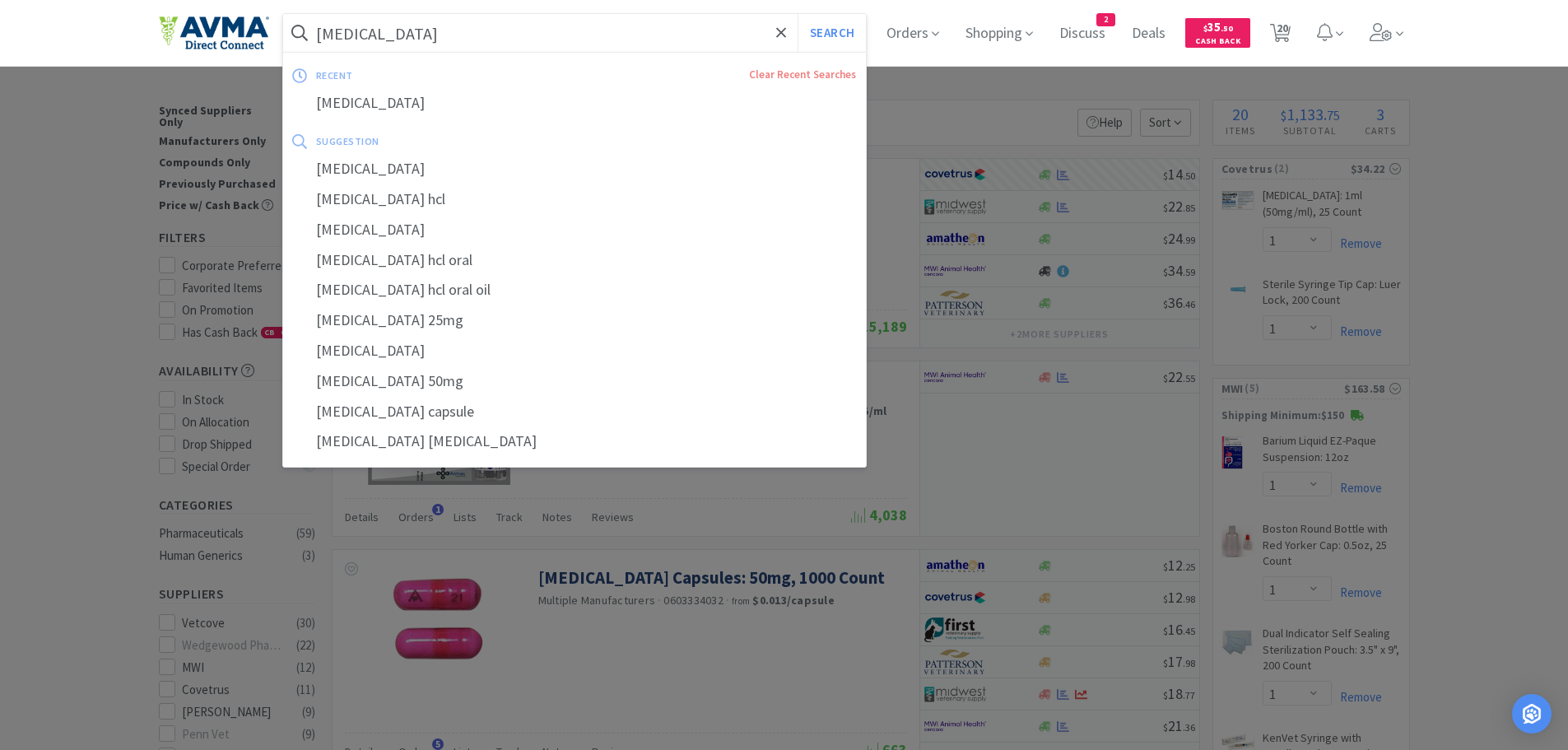
click at [492, 40] on input "diphenhydramine" at bounding box center [575, 32] width 583 height 38
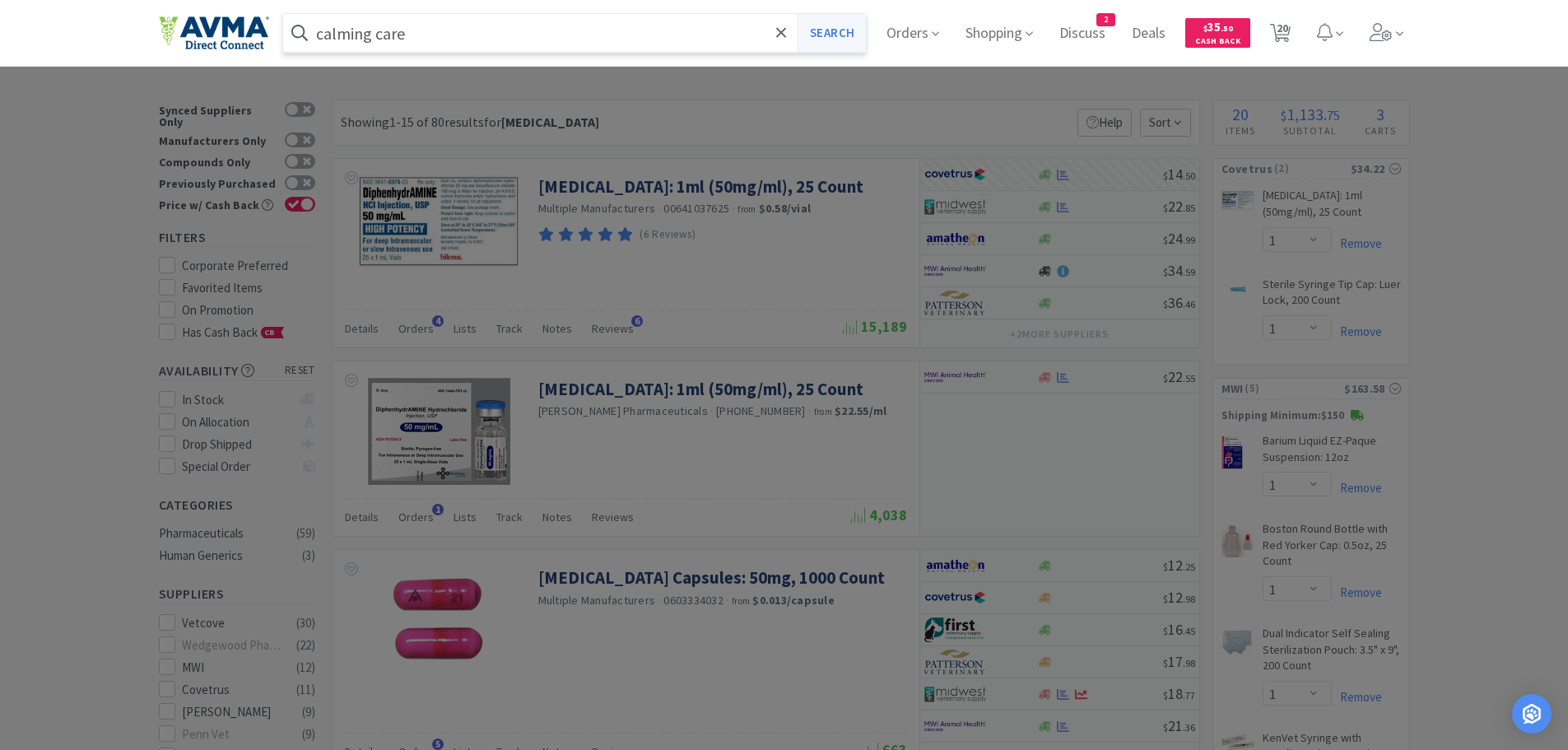
type input "calming care"
click at [825, 38] on button "Search" at bounding box center [831, 32] width 69 height 38
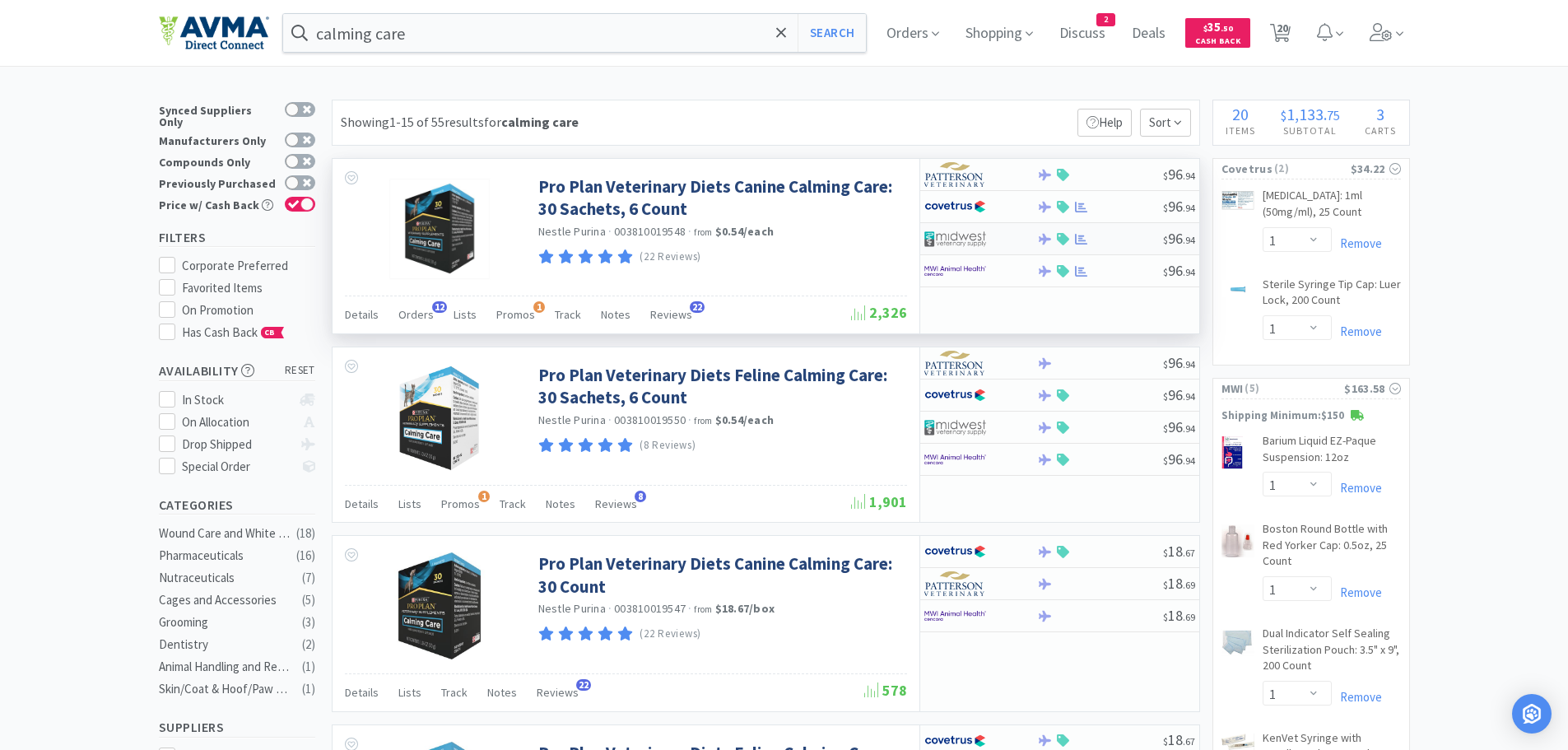
click at [1122, 239] on div at bounding box center [1100, 240] width 126 height 13
select select "1"
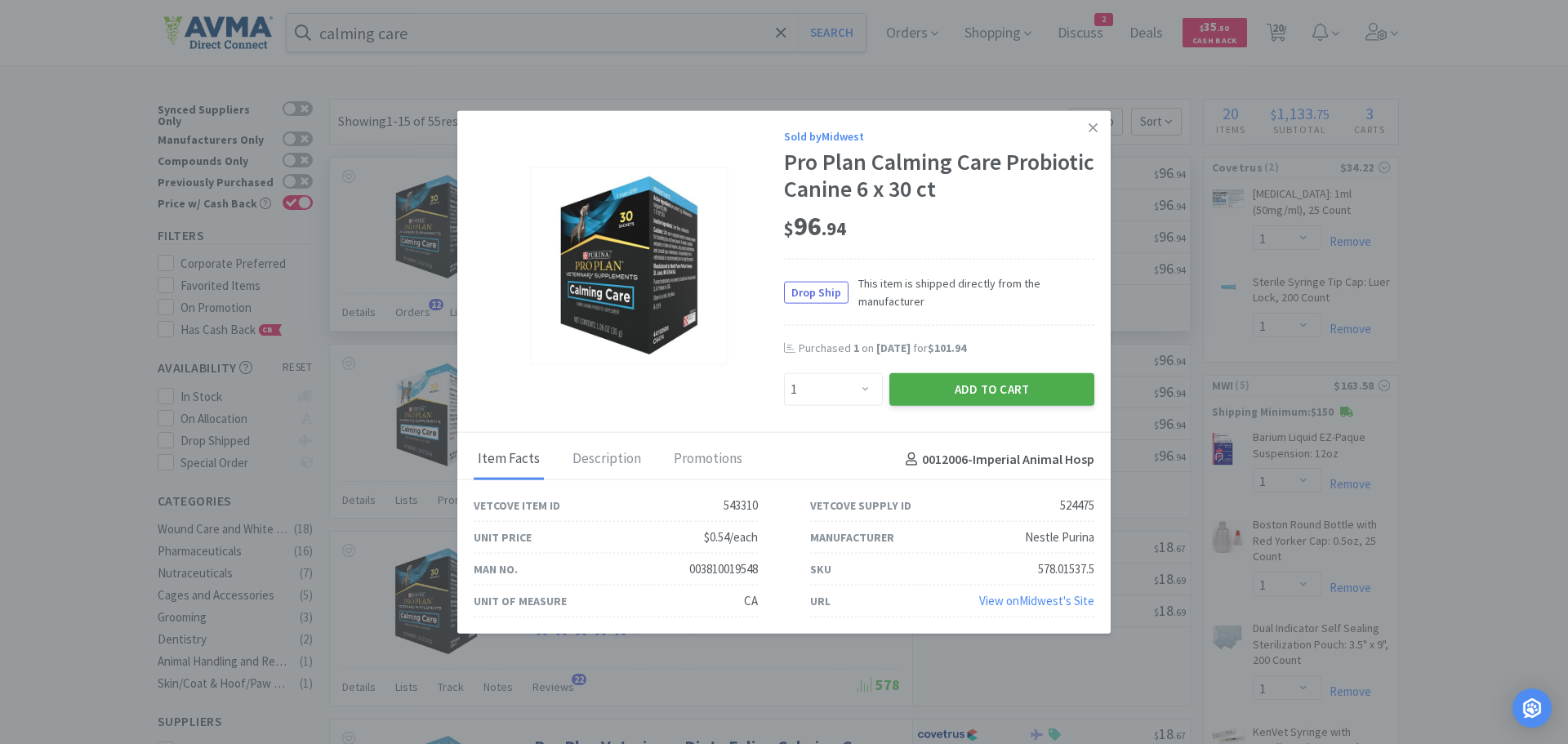
click at [943, 385] on button "Add to Cart" at bounding box center [992, 389] width 205 height 33
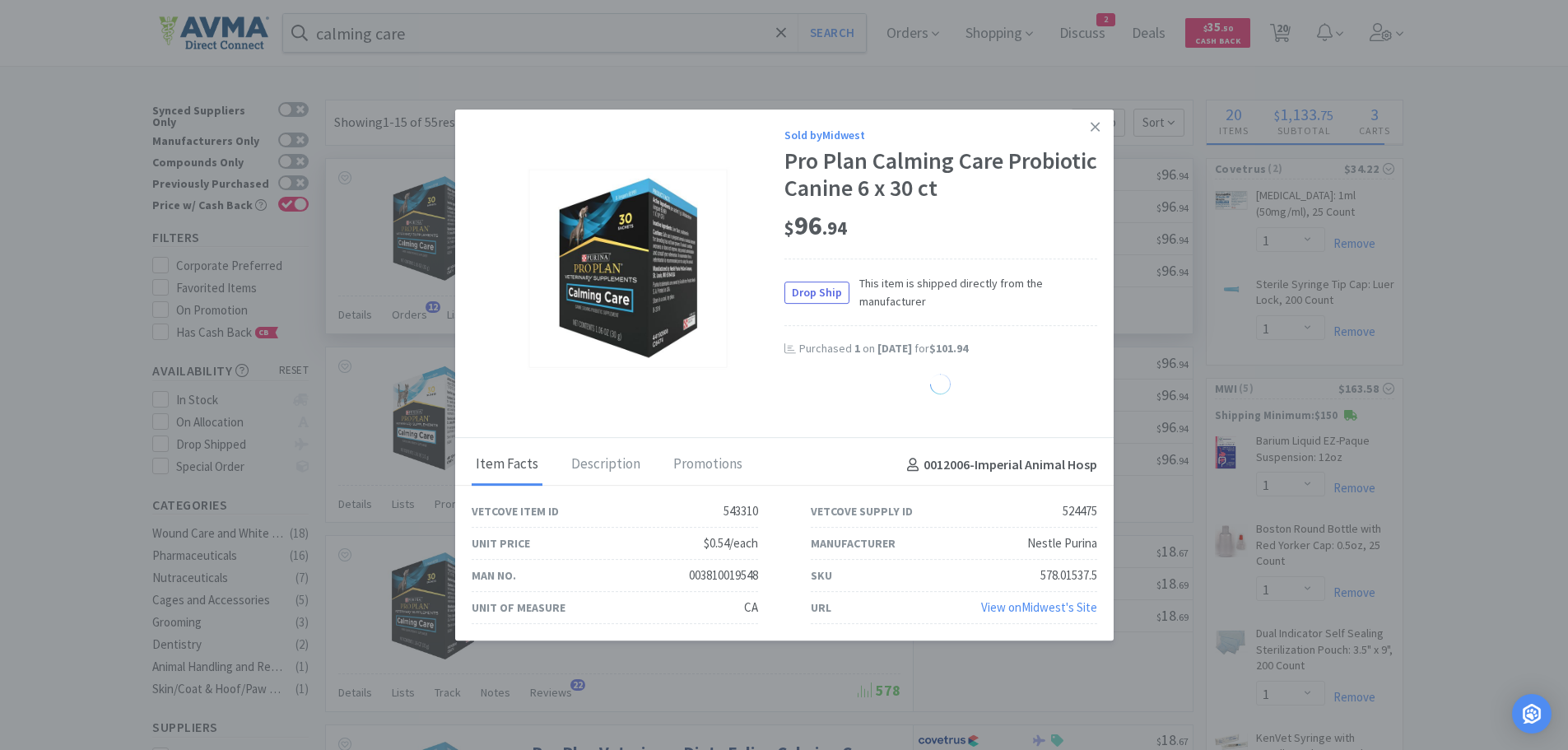
select select "1"
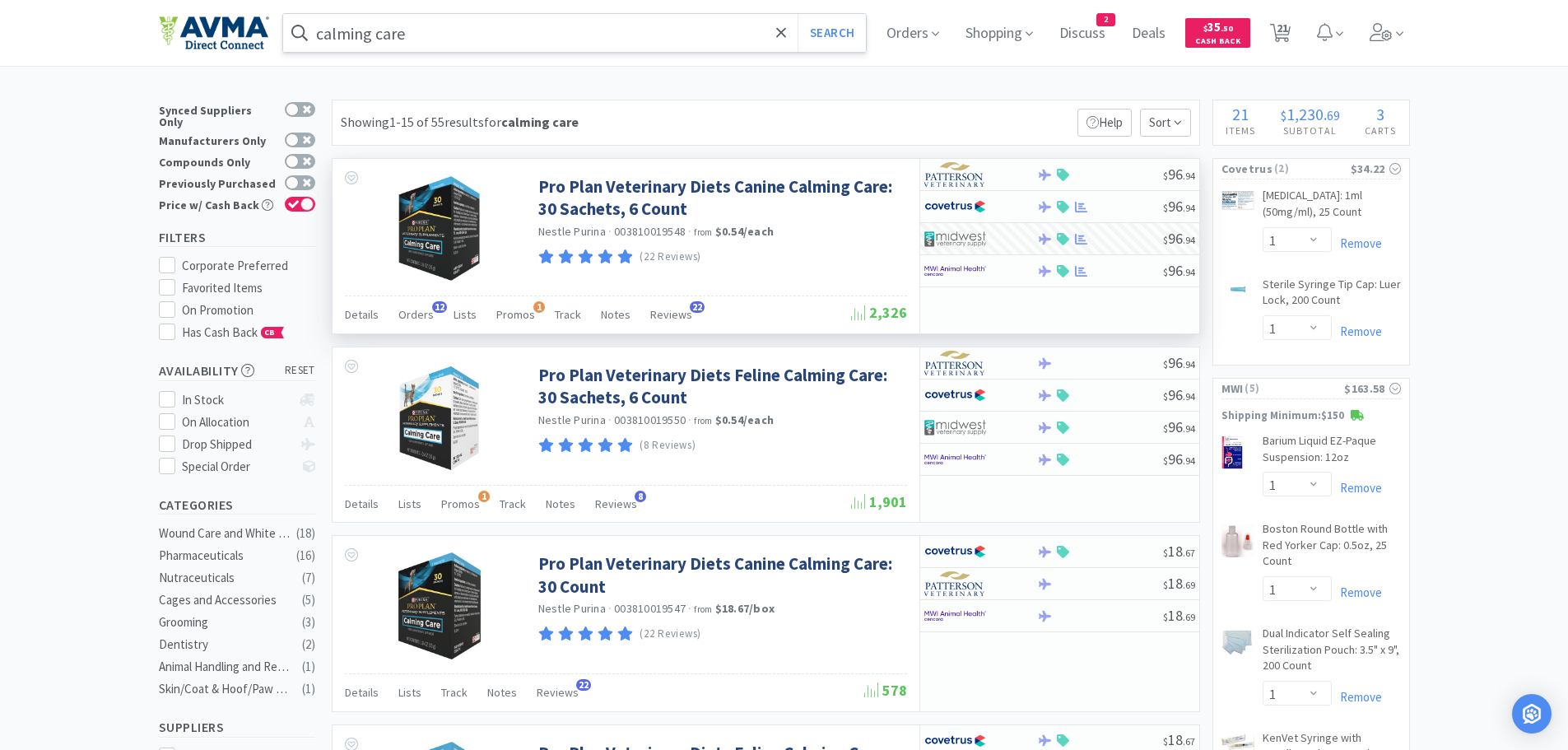
click at [502, 28] on input "calming care" at bounding box center [575, 32] width 583 height 38
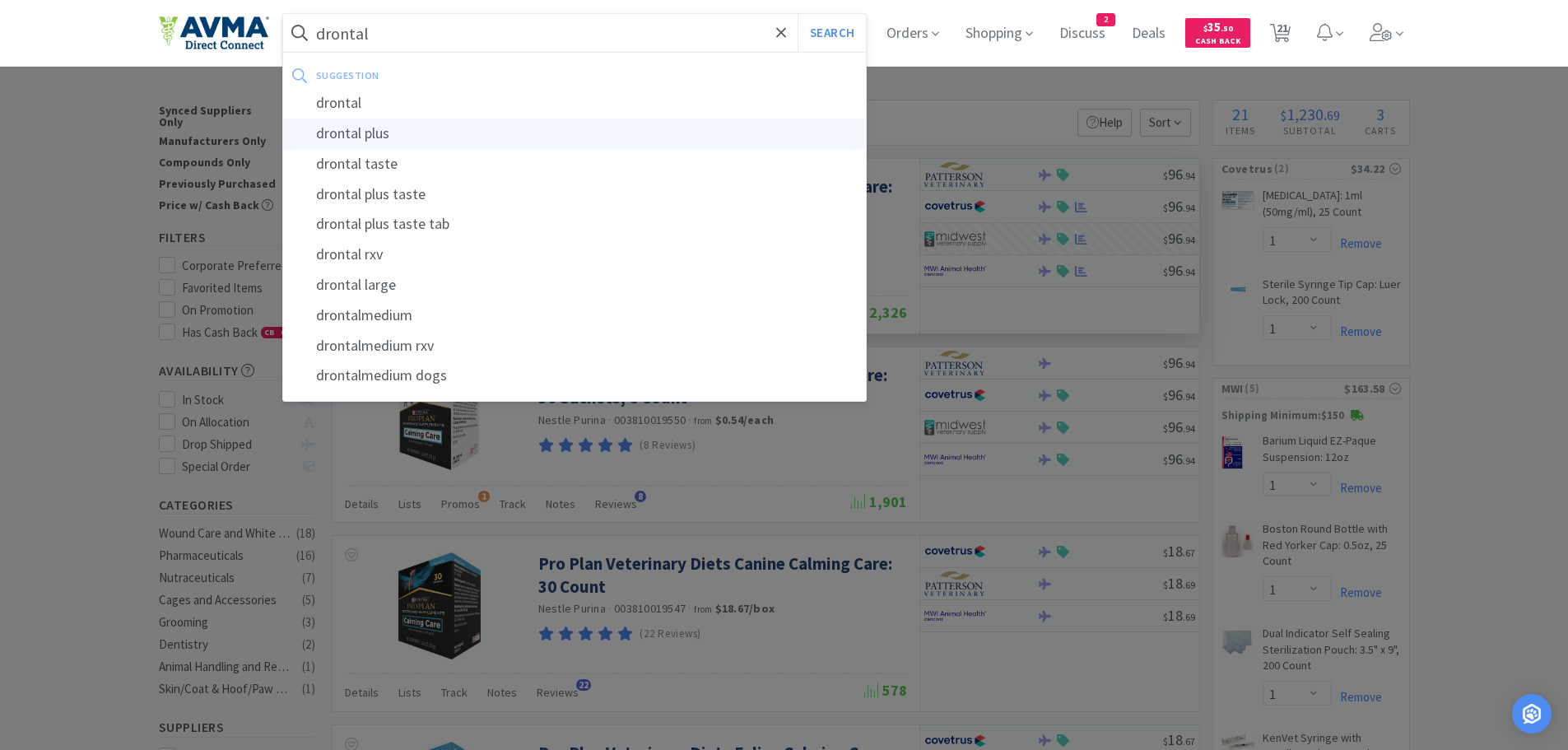
click at [421, 128] on div "drontal plus" at bounding box center [575, 134] width 583 height 30
type input "drontal plus"
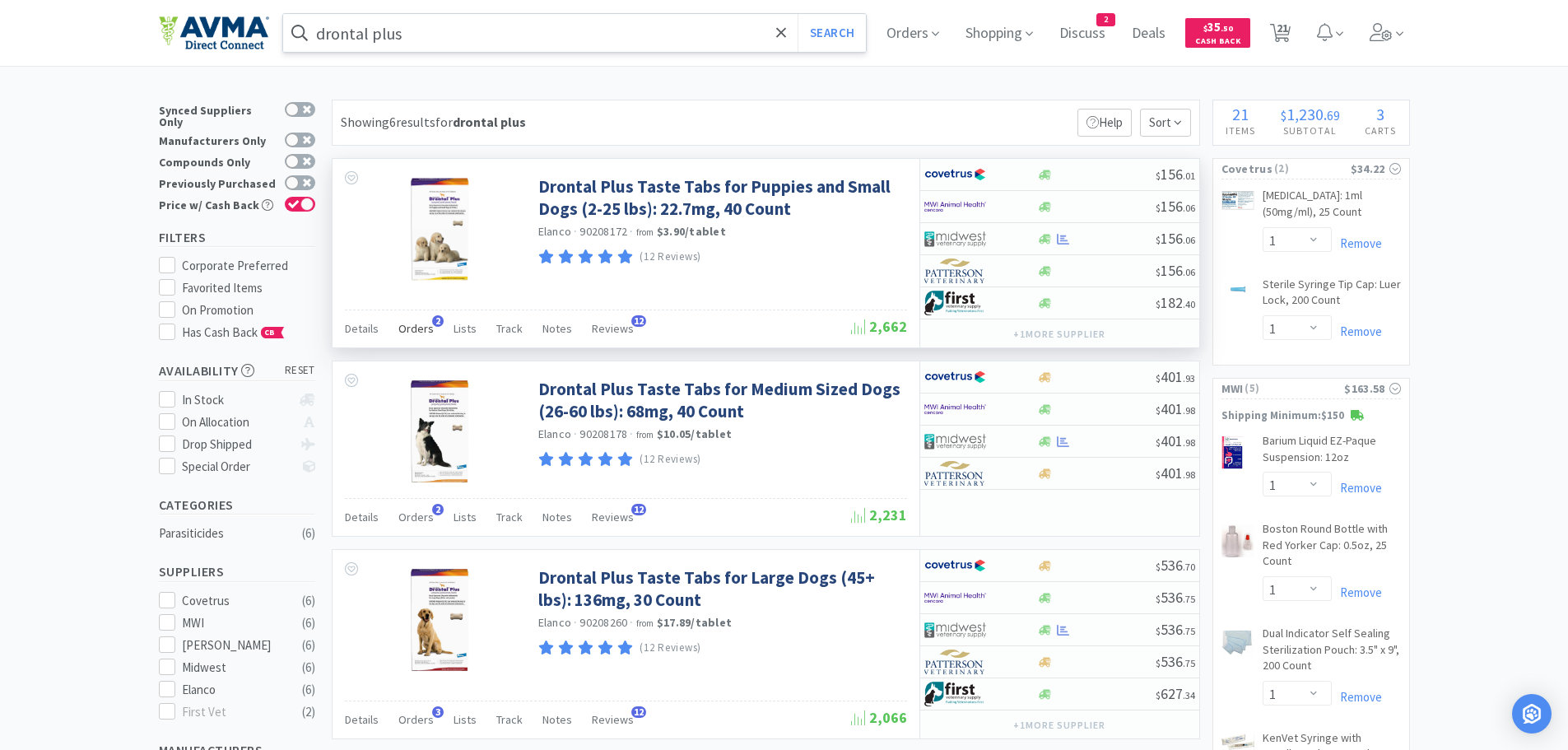
click at [409, 332] on span "Orders" at bounding box center [416, 328] width 36 height 15
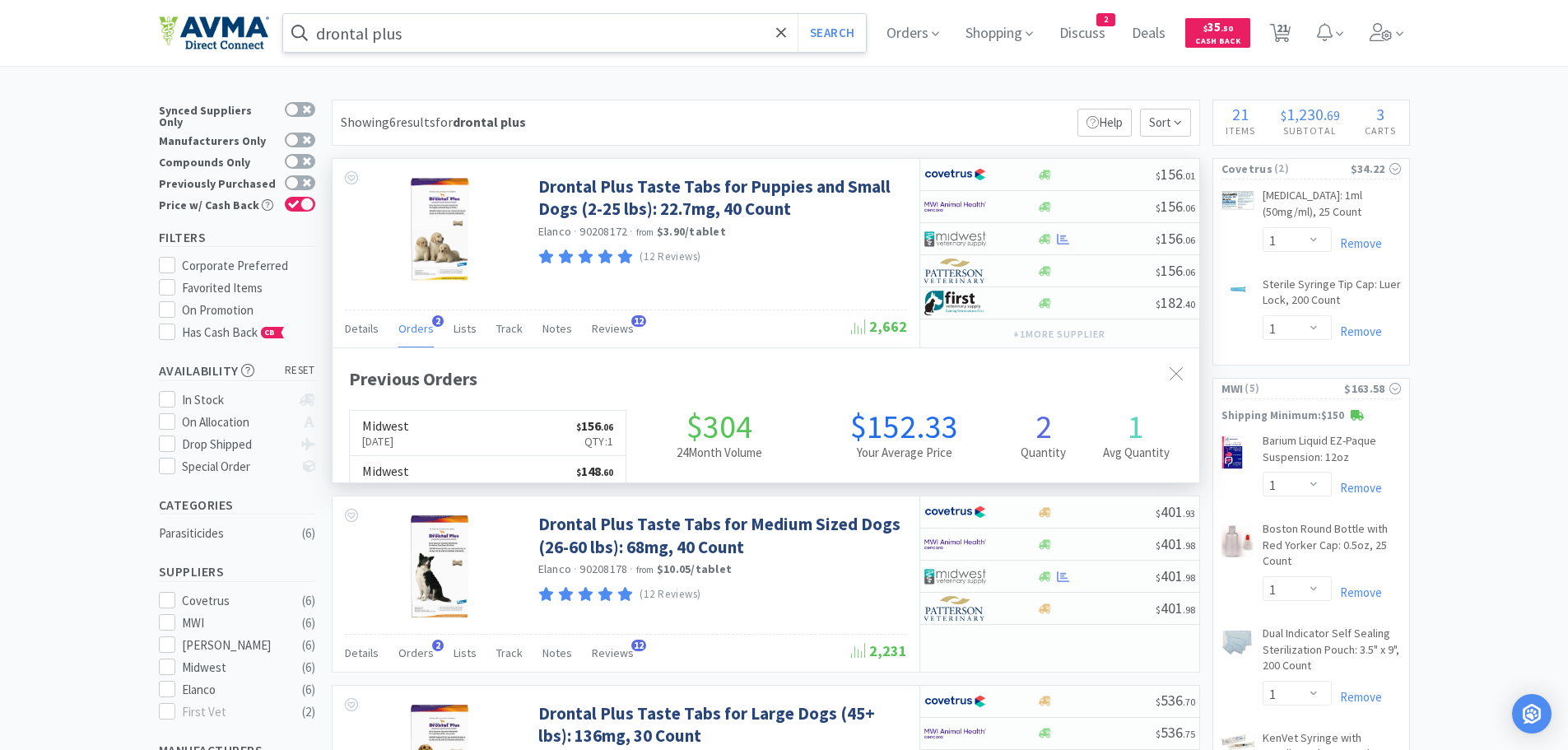
scroll to position [426, 867]
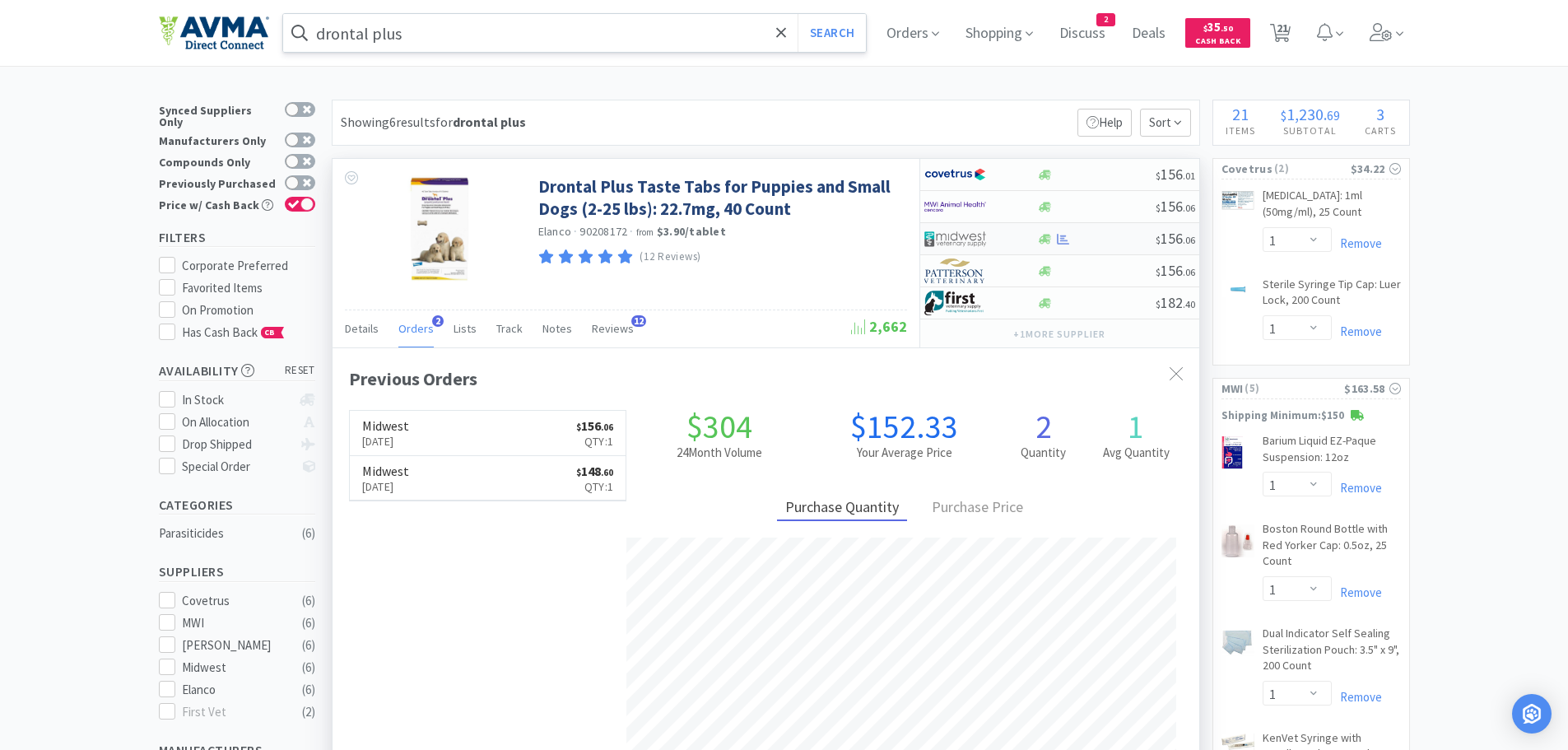
click at [1101, 241] on div at bounding box center [1096, 240] width 119 height 13
select select "1"
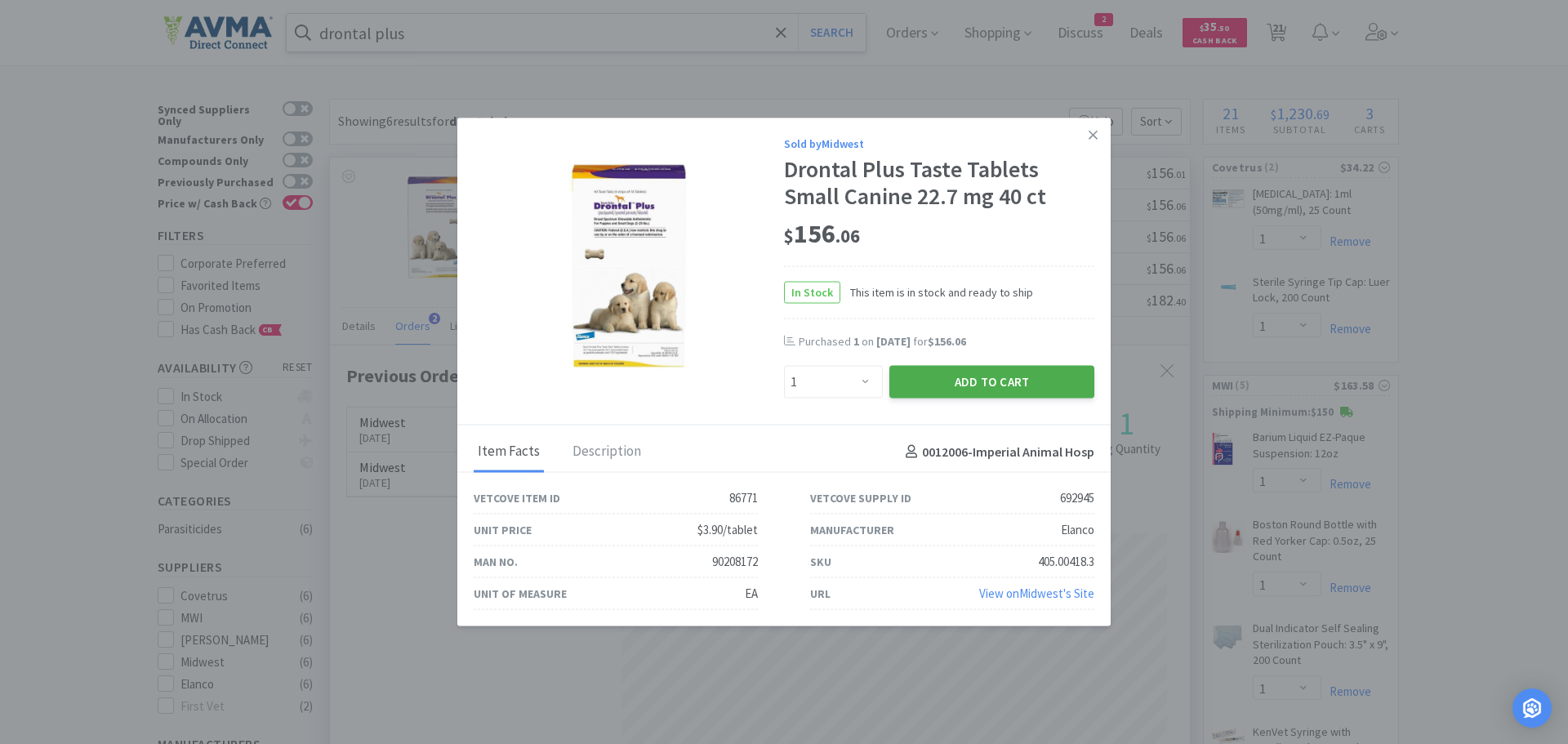
click at [910, 383] on button "Add to Cart" at bounding box center [992, 382] width 205 height 33
select select "1"
select select "10"
select select "1"
select select "6"
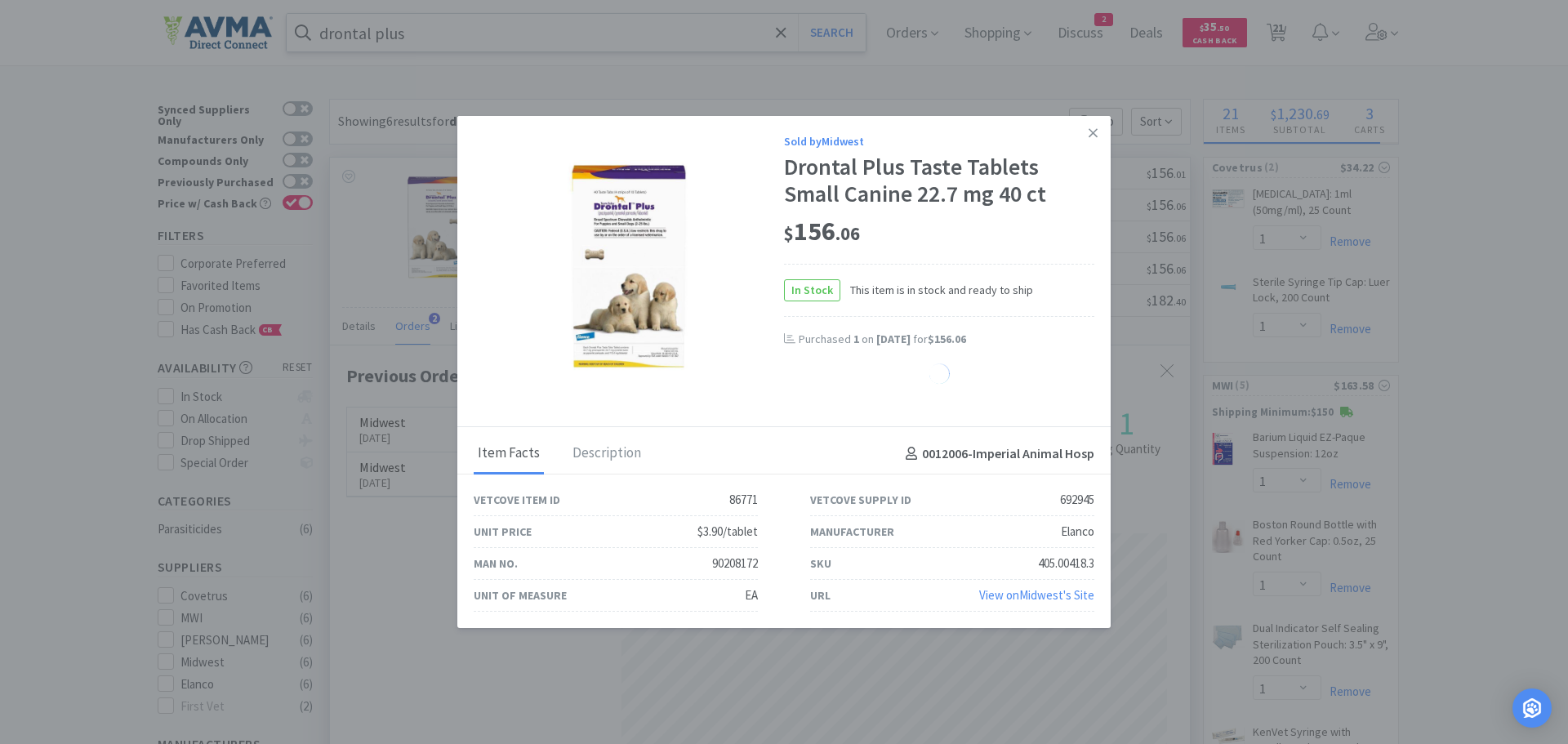
select select "2"
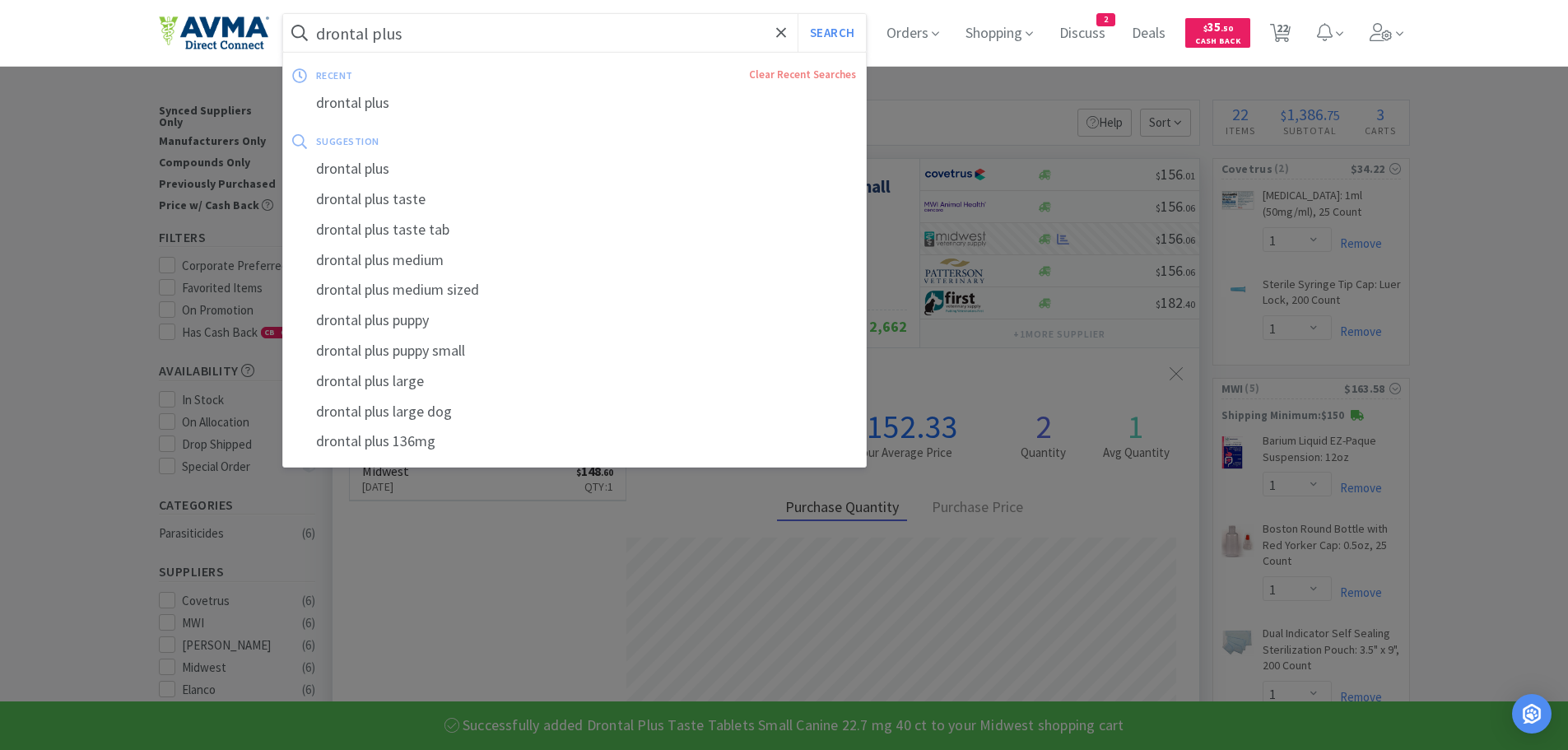
click at [443, 31] on input "drontal plus" at bounding box center [575, 32] width 583 height 38
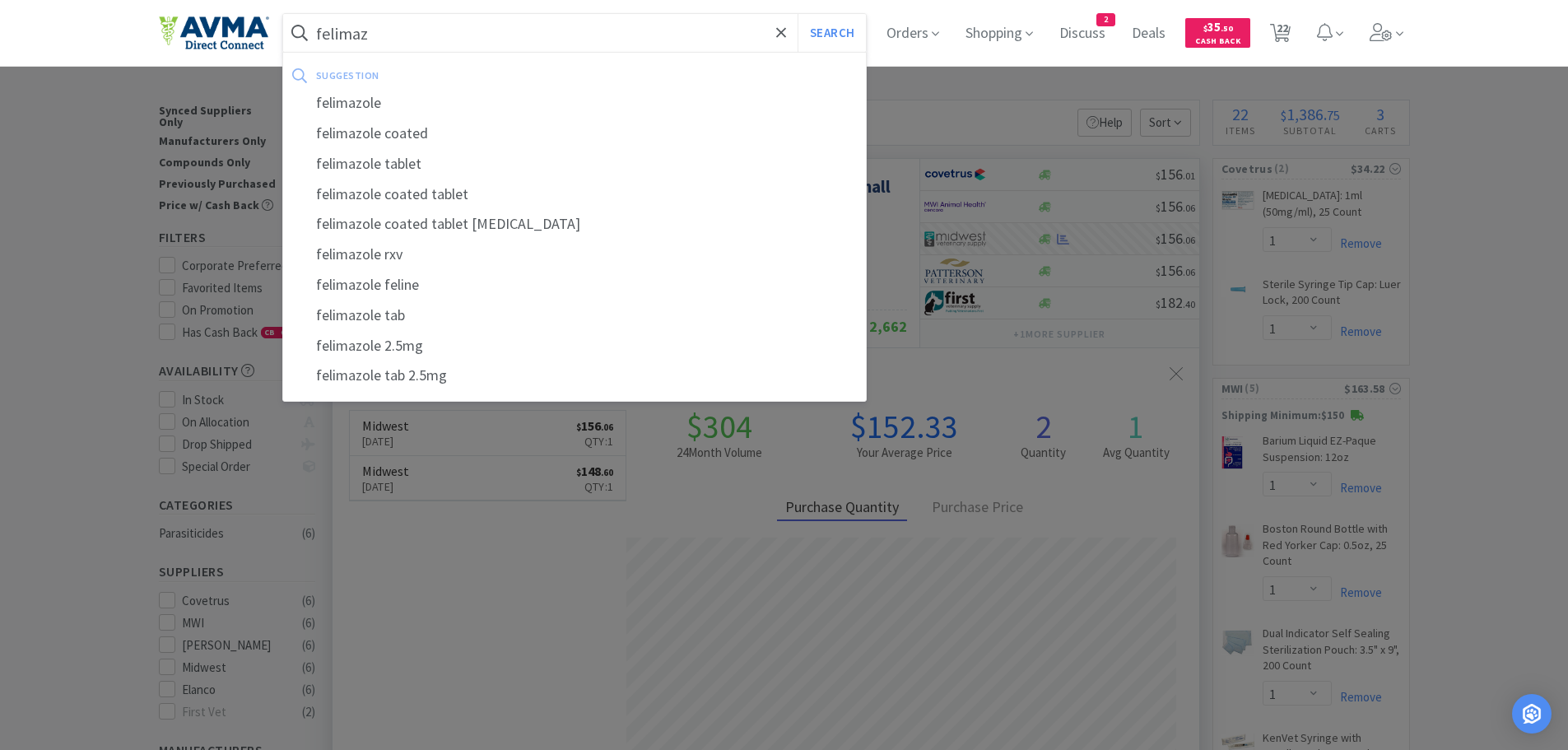
click at [375, 107] on div "felimazole" at bounding box center [575, 102] width 583 height 30
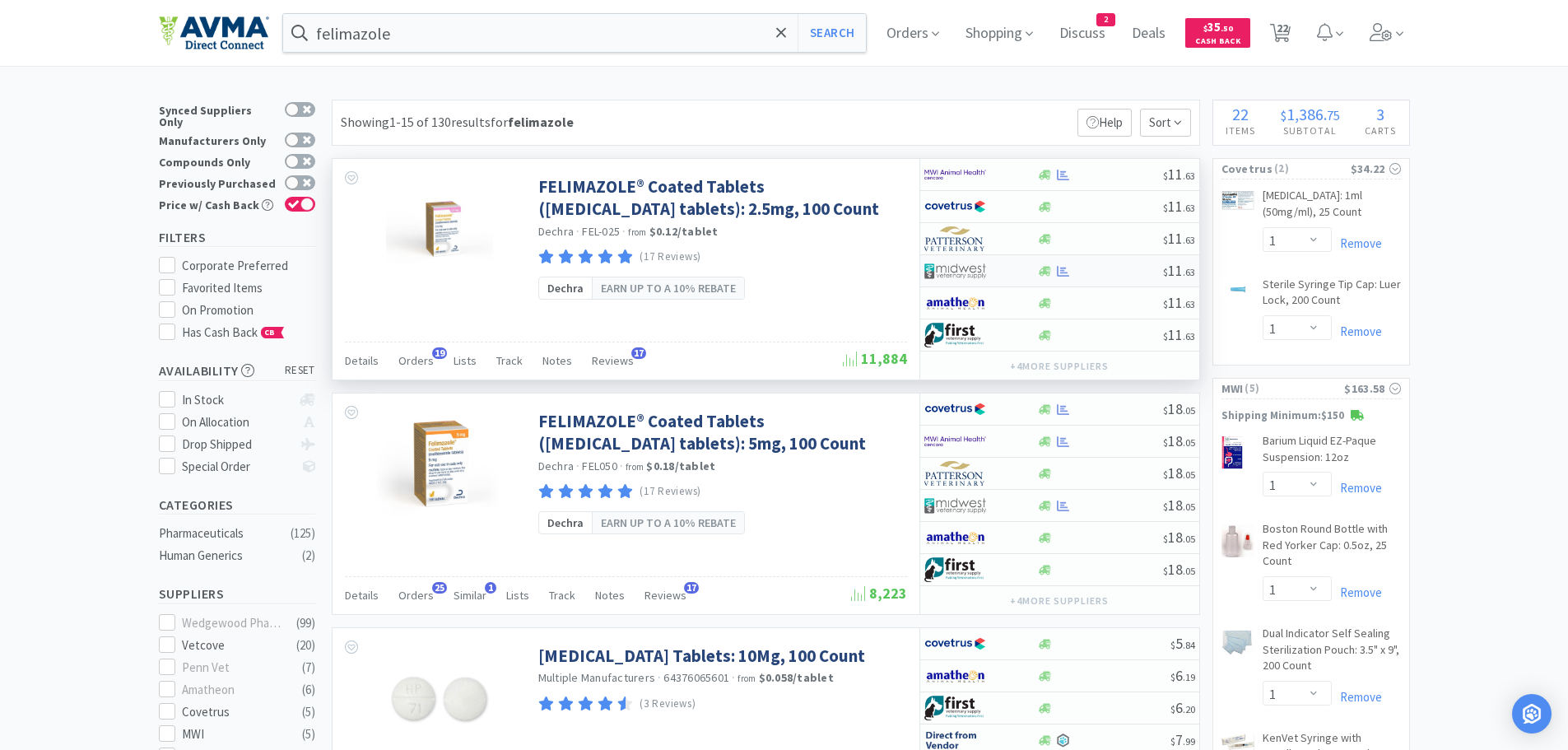
click at [1109, 271] on div at bounding box center [1100, 272] width 126 height 13
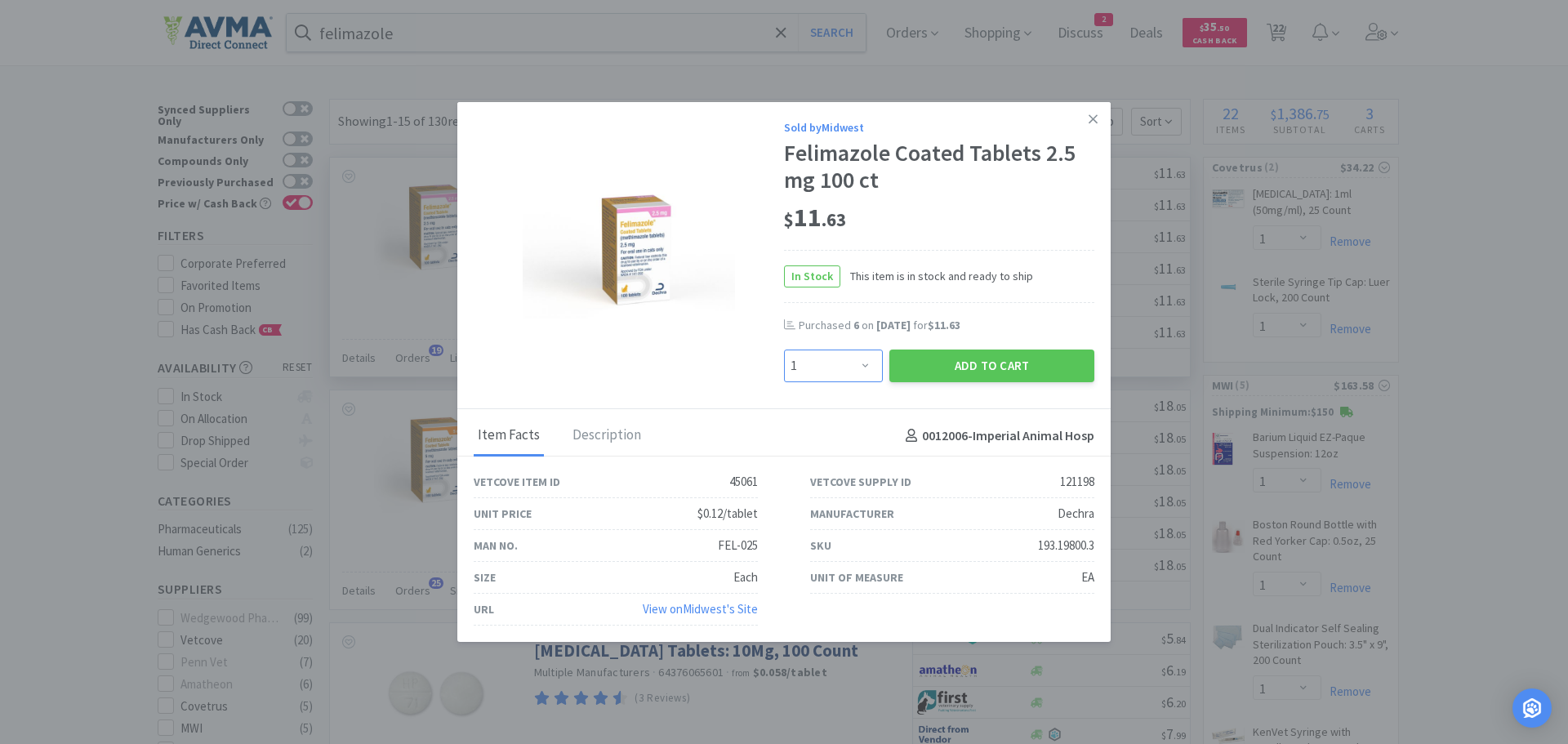
click at [861, 367] on select "Enter Quantity 1 2 3 4 5 6 7 8 9 10 11 12 13 14 15 16 17 18 19 20 Enter Quantity" at bounding box center [833, 366] width 99 height 33
click at [784, 349] on select "Enter Quantity 1 2 3 4 5 6 7 8 9 10 11 12 13 14 15 16 17 18 19 20 Enter Quantity" at bounding box center [833, 366] width 99 height 33
click at [965, 357] on button "Add to Cart" at bounding box center [992, 366] width 205 height 33
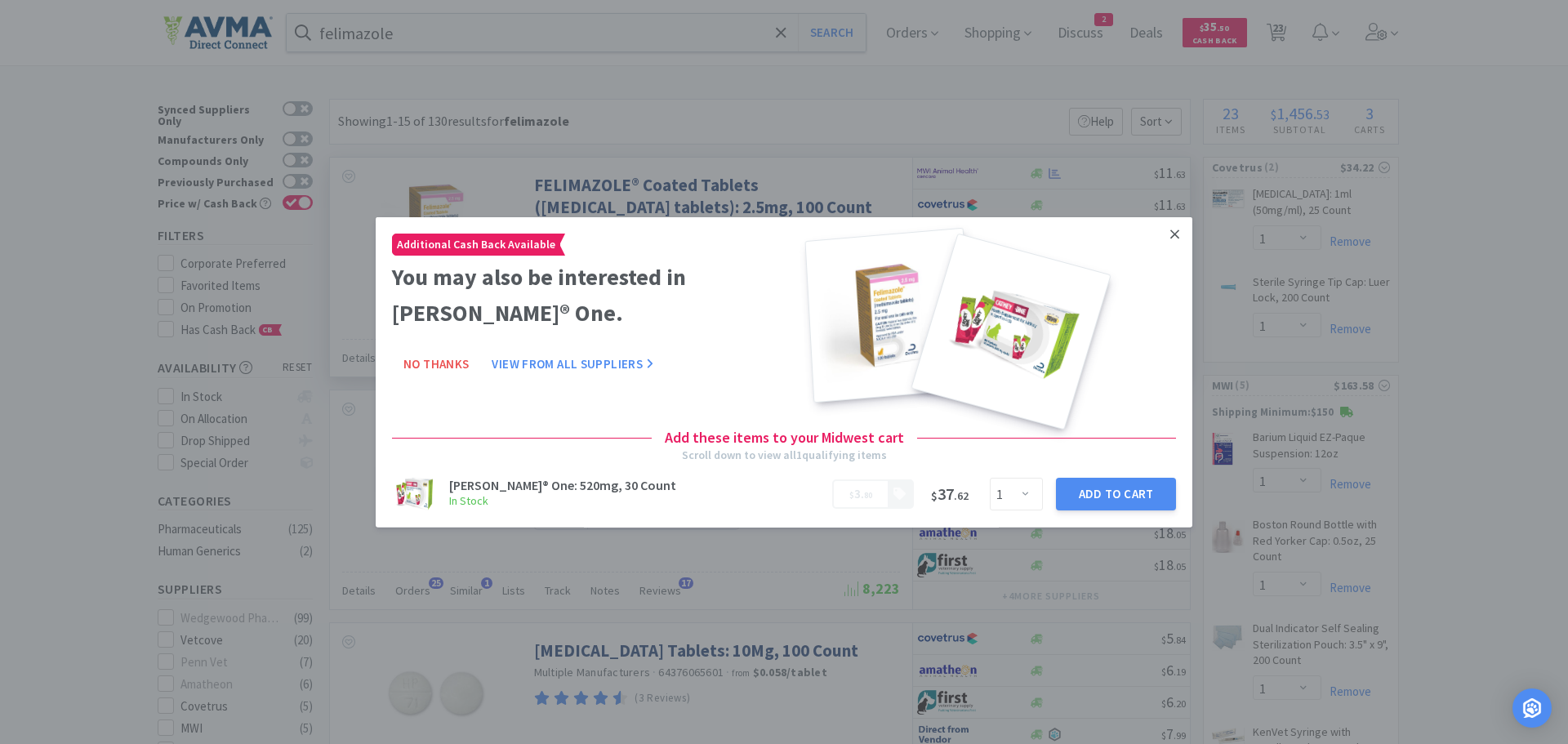
click at [1171, 226] on icon at bounding box center [1175, 233] width 9 height 15
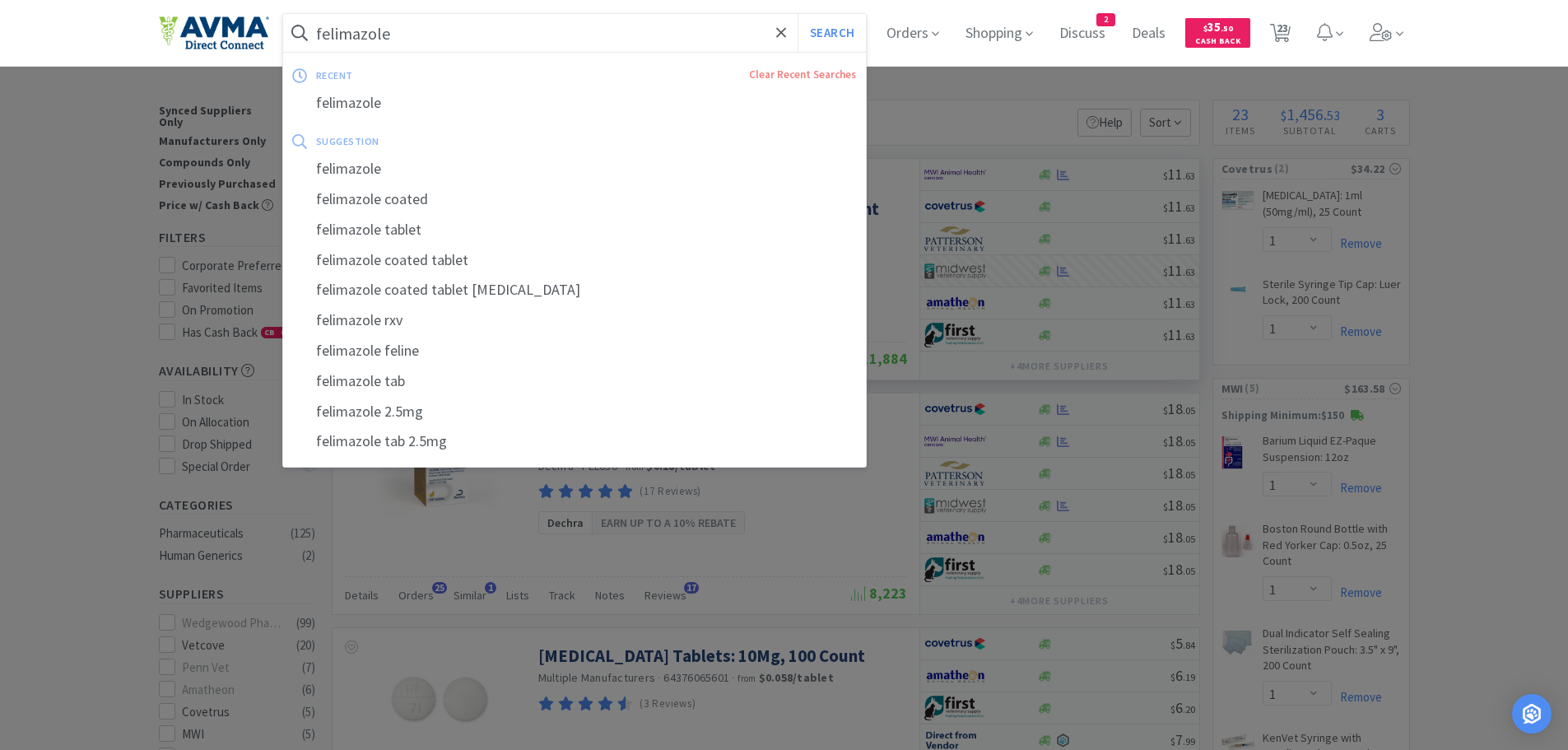
click at [469, 29] on input "felimazole" at bounding box center [575, 32] width 583 height 38
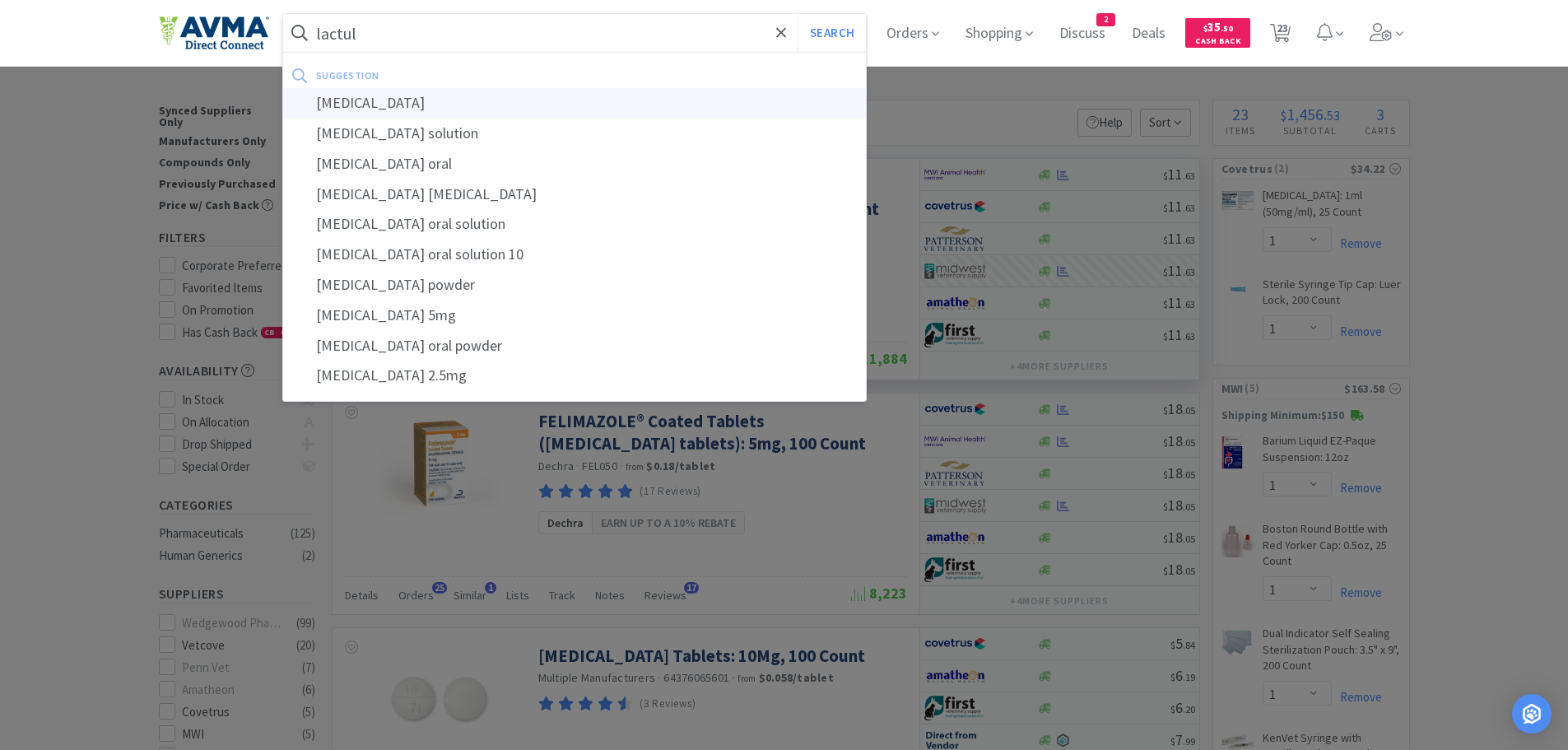
click at [394, 95] on div "lactulose" at bounding box center [575, 102] width 583 height 30
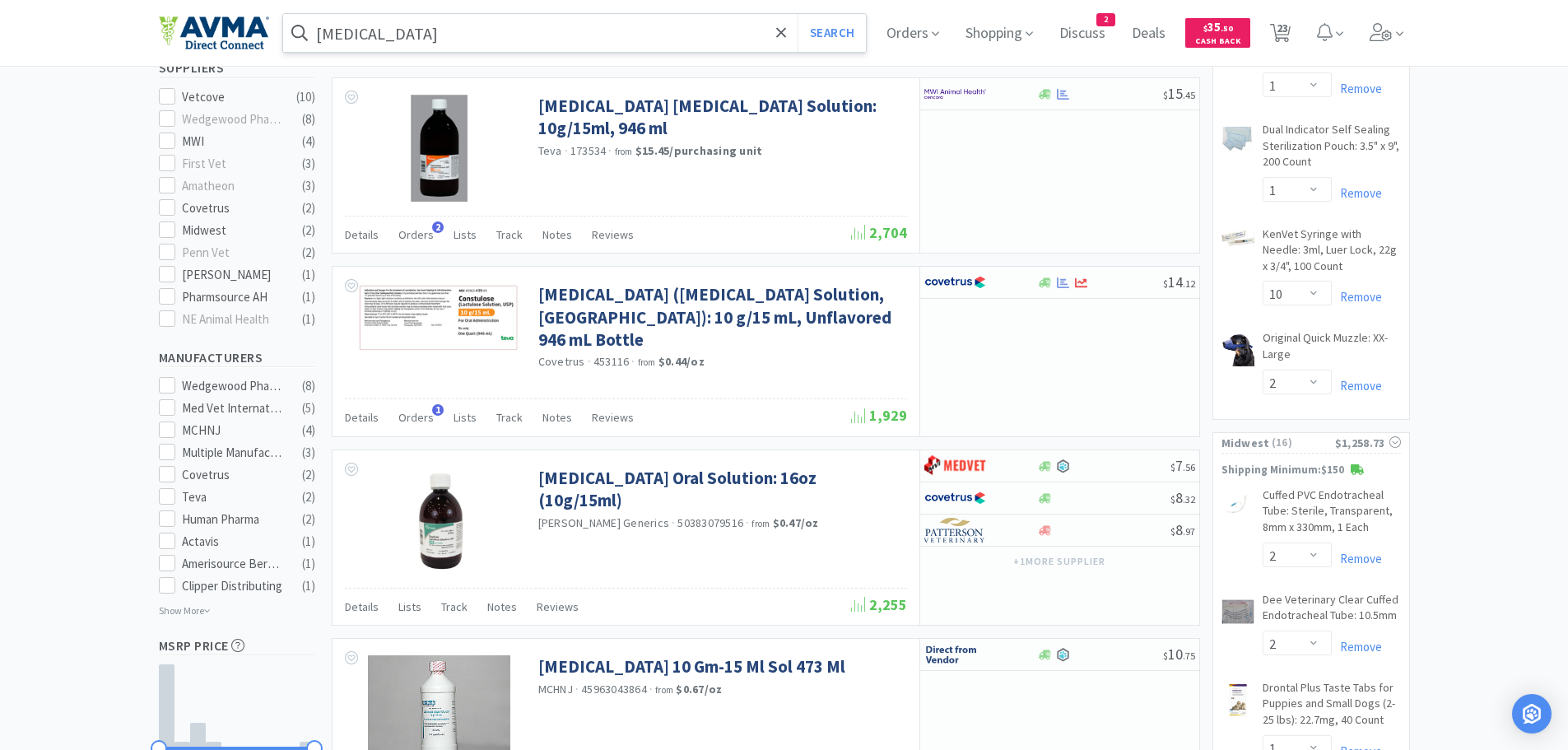
scroll to position [508, 0]
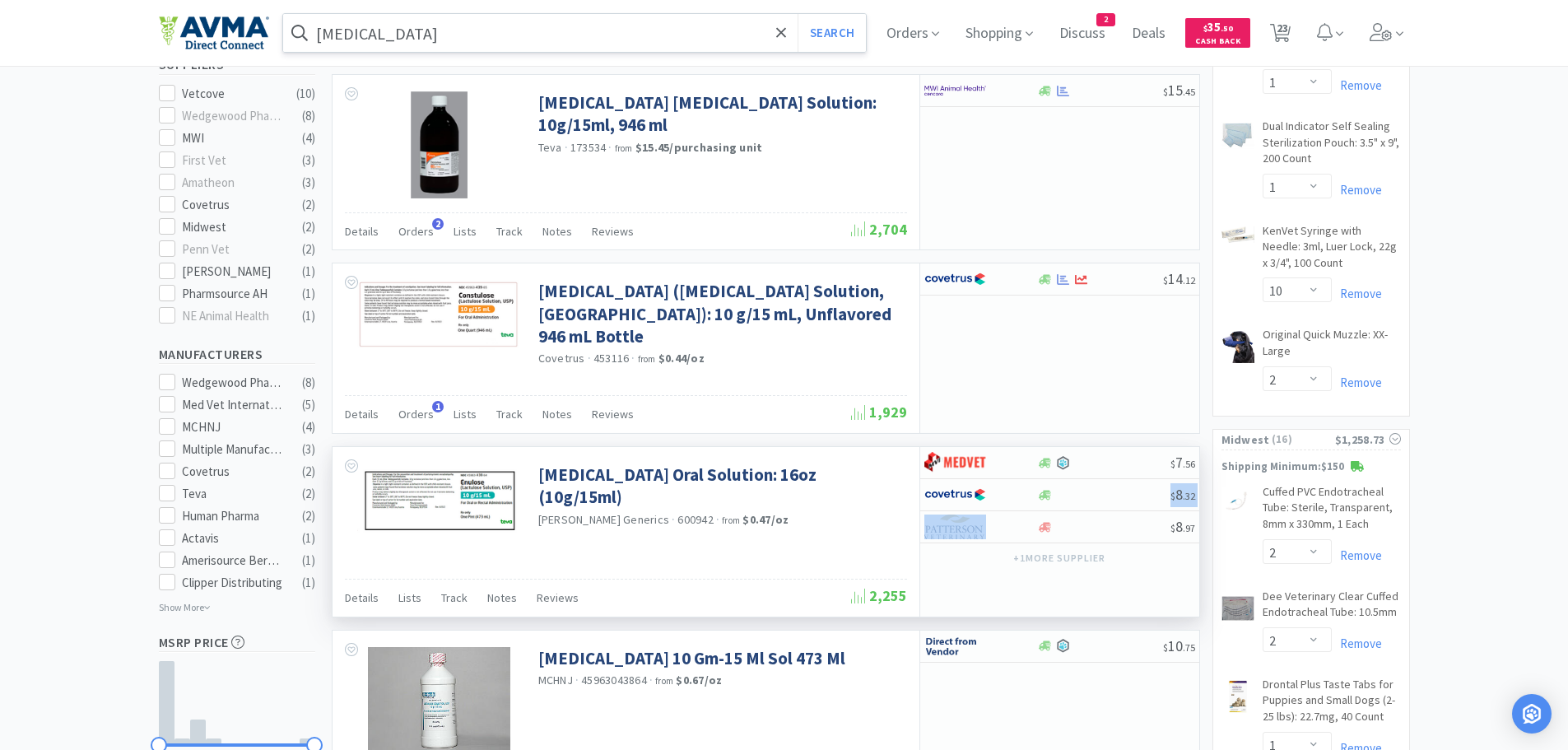
drag, startPoint x: 1122, startPoint y: 498, endPoint x: 1176, endPoint y: 617, distance: 130.7
click at [1179, 603] on div "$ 7 . 56 $ 8 . 32 $ 8 . 97 + 1 more supplier" at bounding box center [1060, 531] width 280 height 169
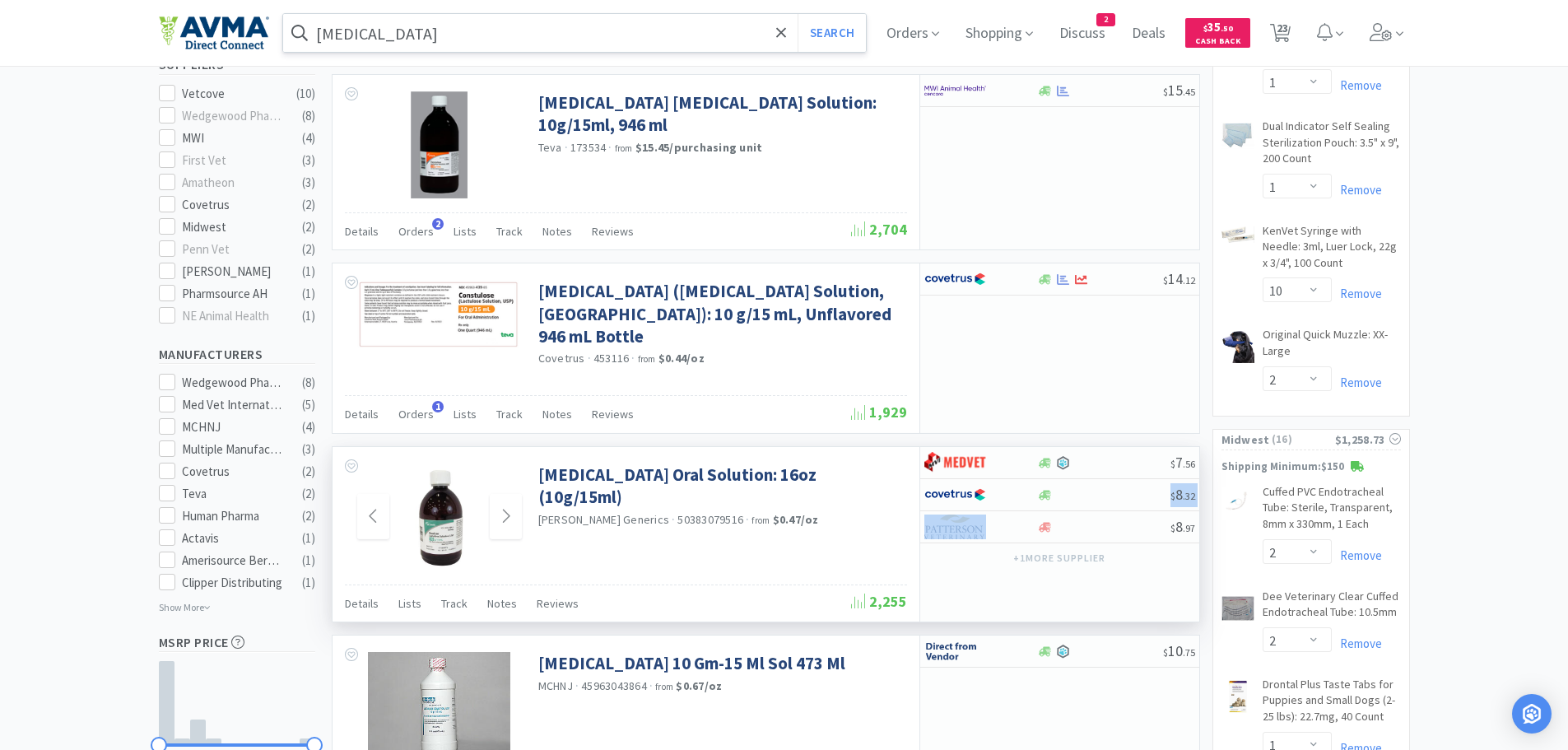
click at [445, 537] on img at bounding box center [439, 517] width 107 height 107
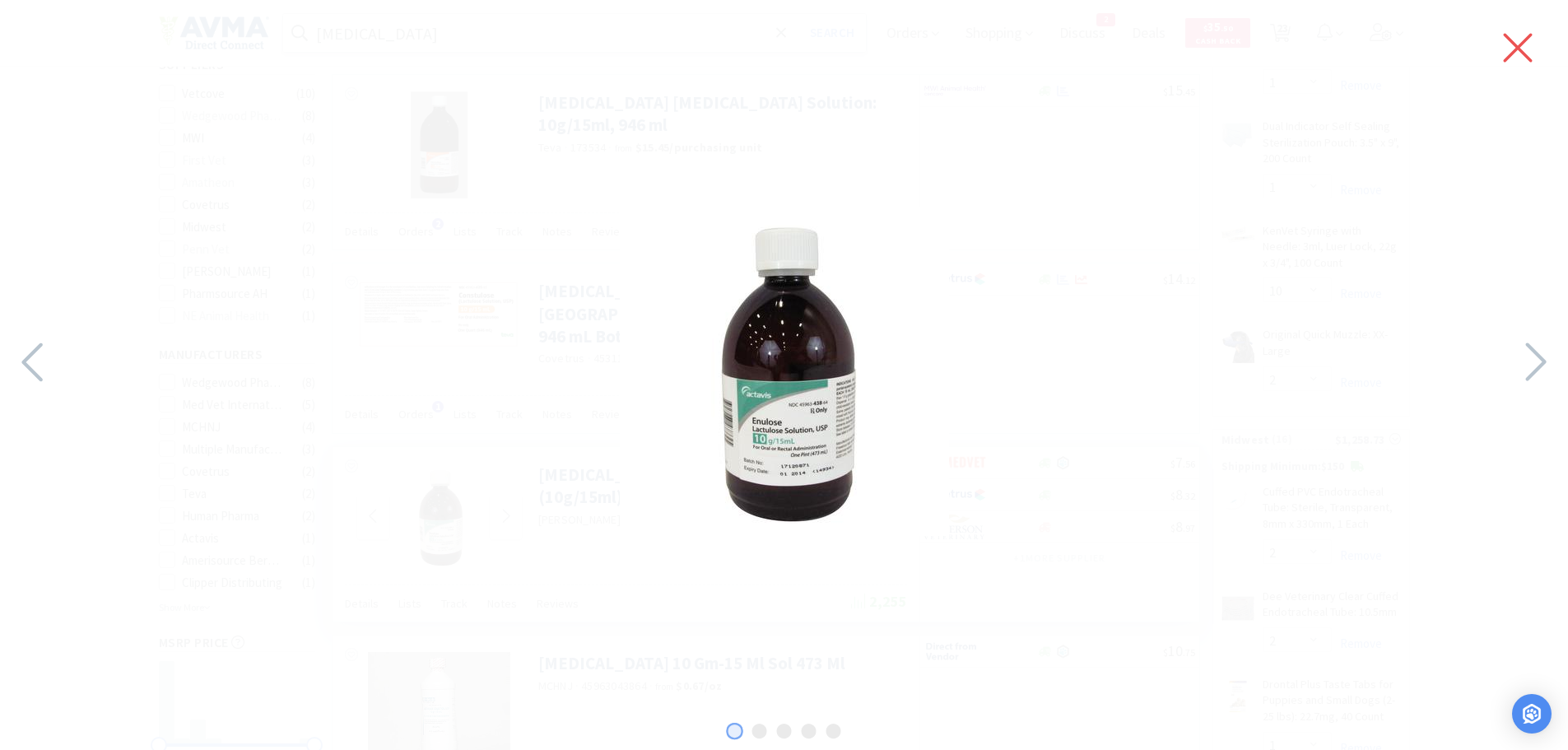
click at [1520, 42] on icon at bounding box center [1518, 48] width 35 height 46
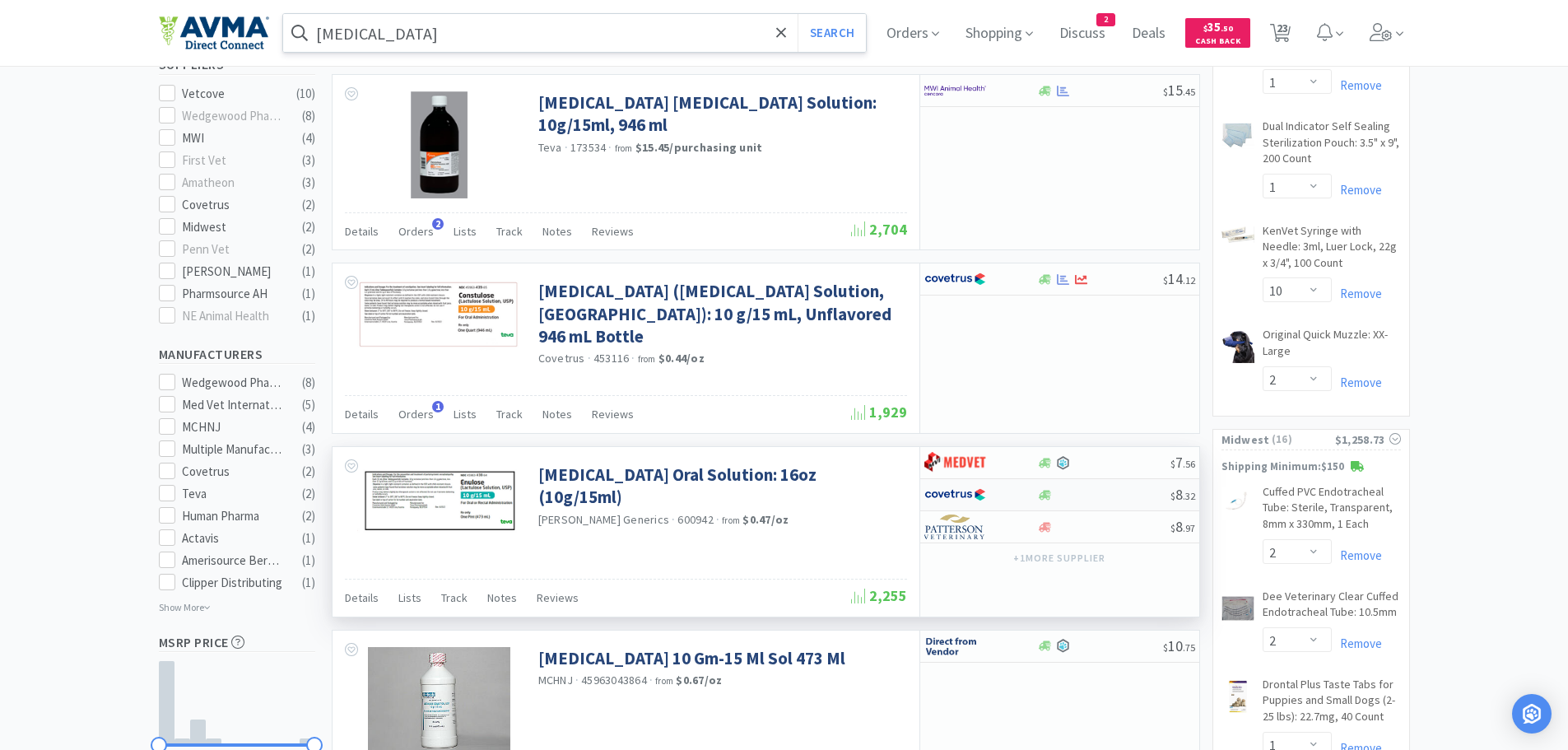
click at [1089, 492] on div at bounding box center [1104, 496] width 133 height 13
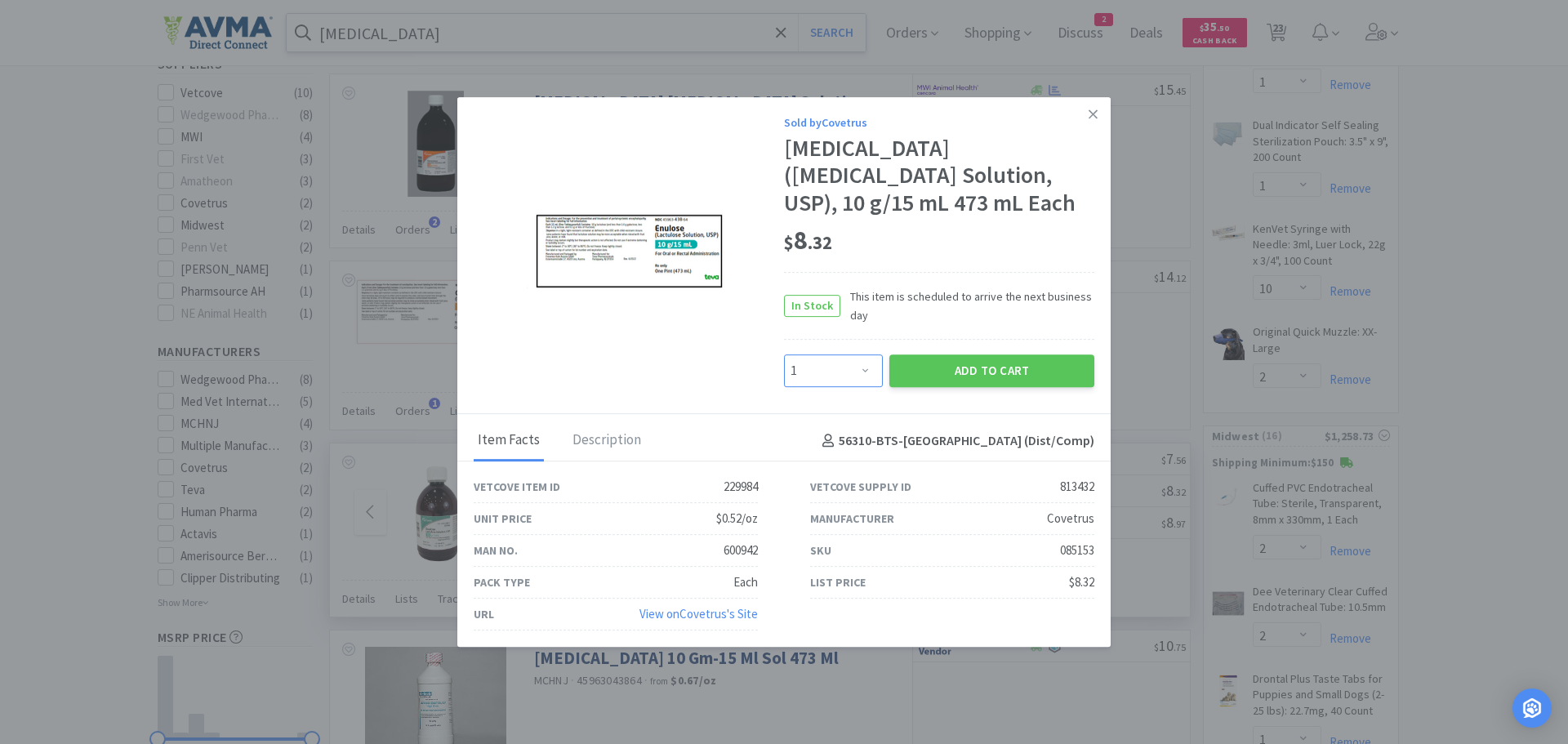
click at [869, 355] on select "Enter Quantity 1 2 3 4 5 6 7 8 9 10 11 12 13 14 15 16 17 18 19 20 Enter Quantity" at bounding box center [833, 371] width 99 height 33
click at [784, 355] on select "Enter Quantity 1 2 3 4 5 6 7 8 9 10 11 12 13 14 15 16 17 18 19 20 Enter Quantity" at bounding box center [833, 371] width 99 height 33
click at [921, 355] on button "Add to Cart" at bounding box center [992, 371] width 205 height 33
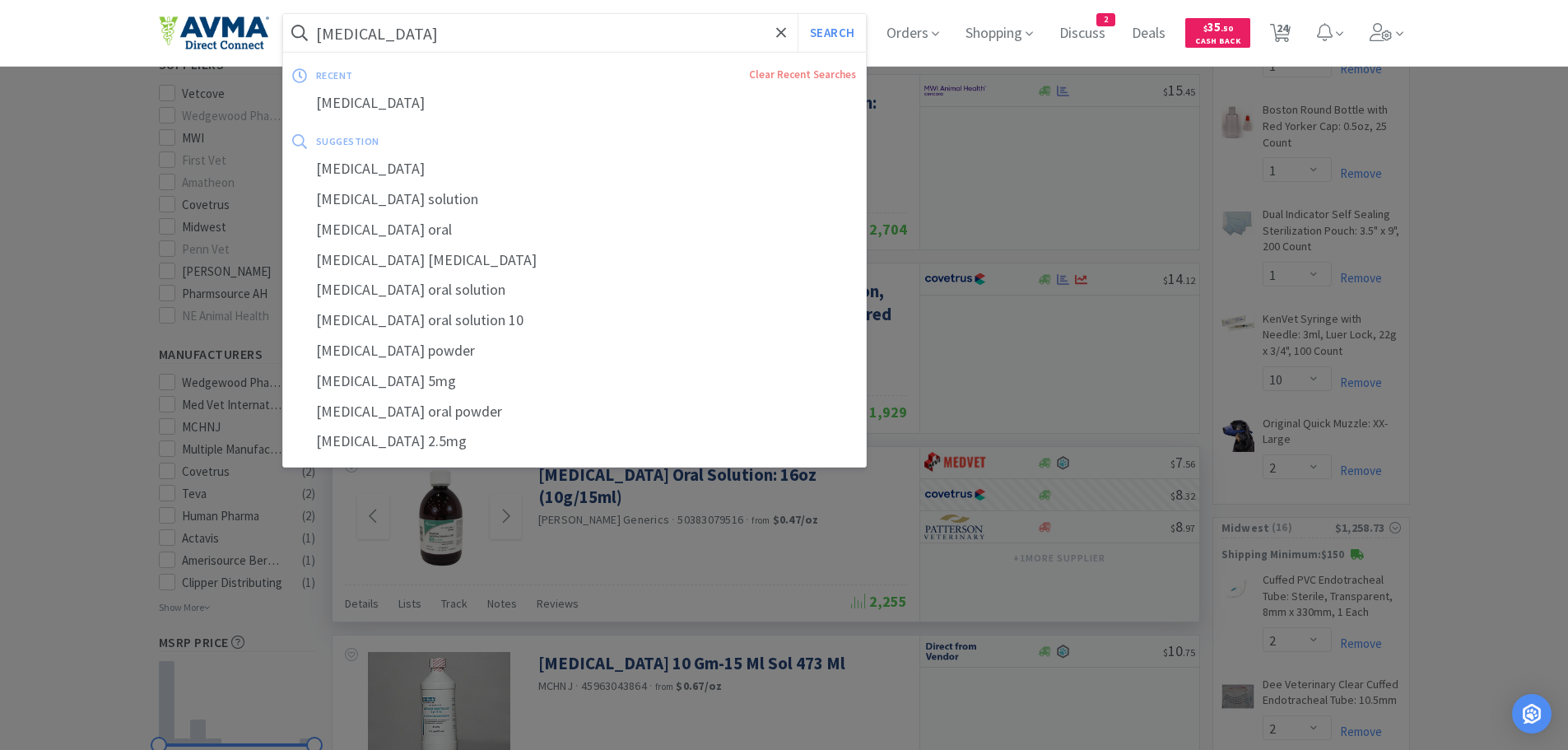
click at [464, 16] on input "lactulose" at bounding box center [575, 32] width 583 height 38
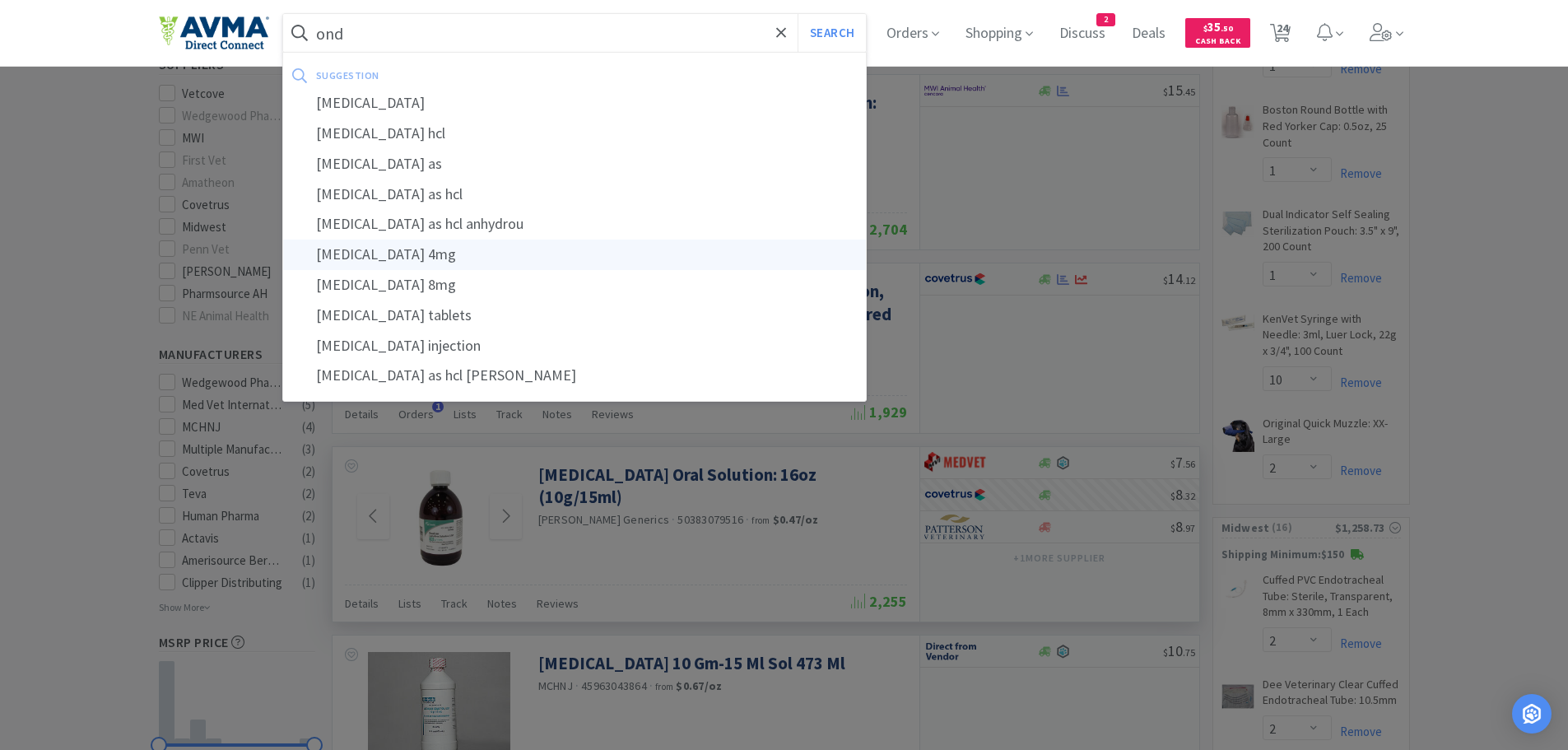
click at [433, 253] on div "ondansetron 4mg" at bounding box center [575, 254] width 583 height 30
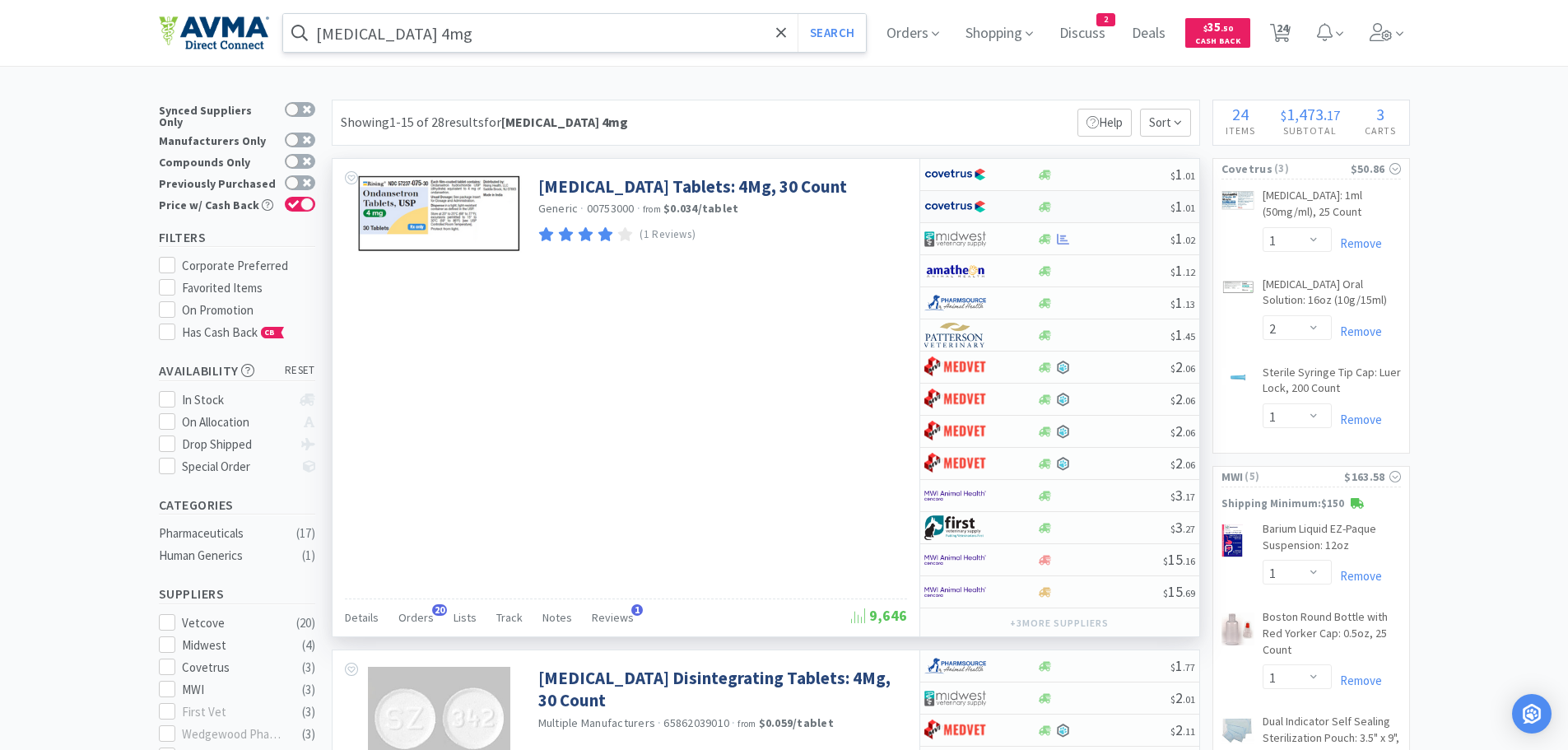
click at [1077, 203] on div at bounding box center [1104, 208] width 133 height 13
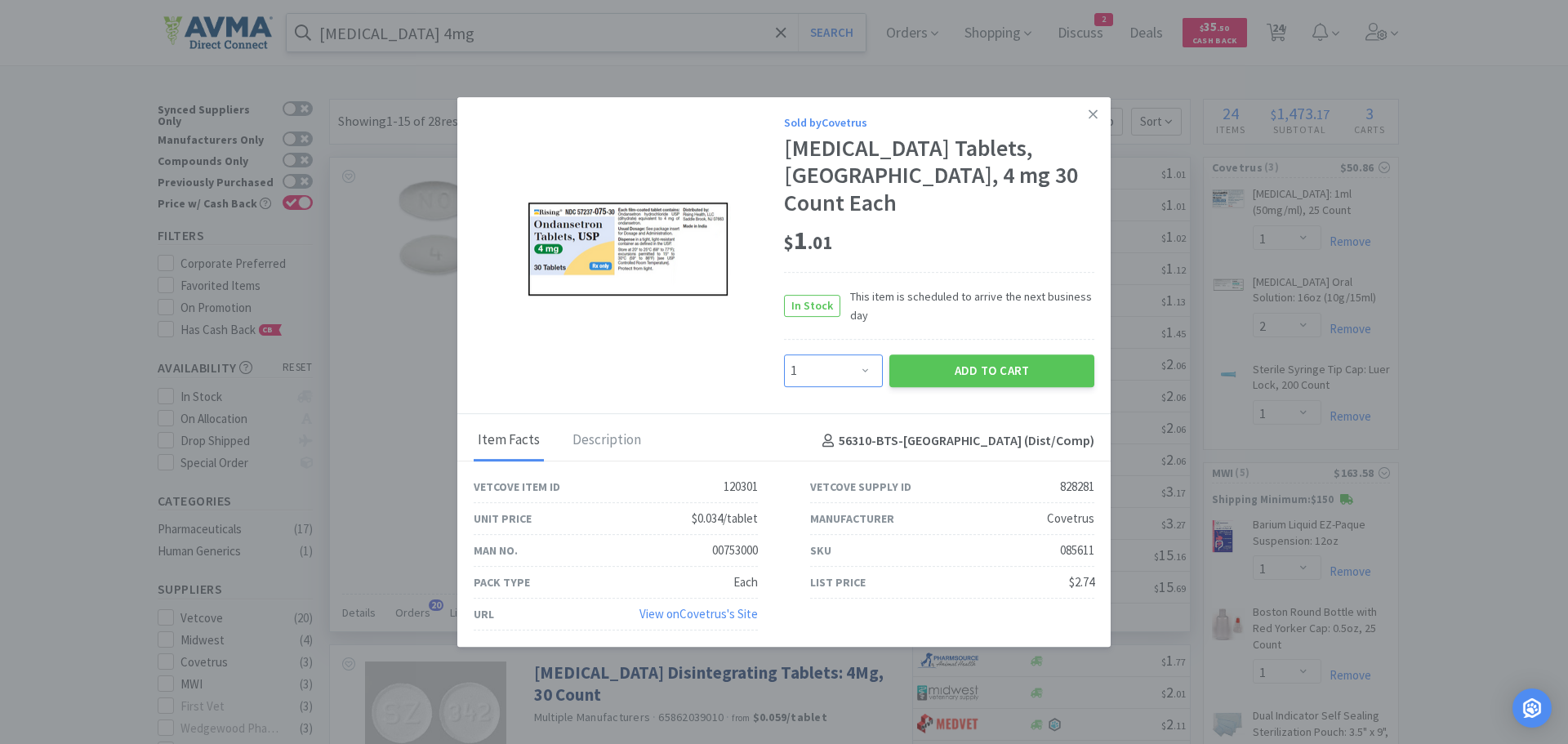
click at [869, 355] on select "Enter Quantity 1 2 3 4 5 6 7 8 9 10 11 12 13 14 15 16 17 18 19 20 Enter Quantity" at bounding box center [833, 371] width 99 height 33
click at [784, 355] on select "Enter Quantity 1 2 3 4 5 6 7 8 9 10 11 12 13 14 15 16 17 18 19 20 Enter Quantity" at bounding box center [833, 371] width 99 height 33
click at [905, 355] on button "Add to Cart" at bounding box center [992, 371] width 205 height 33
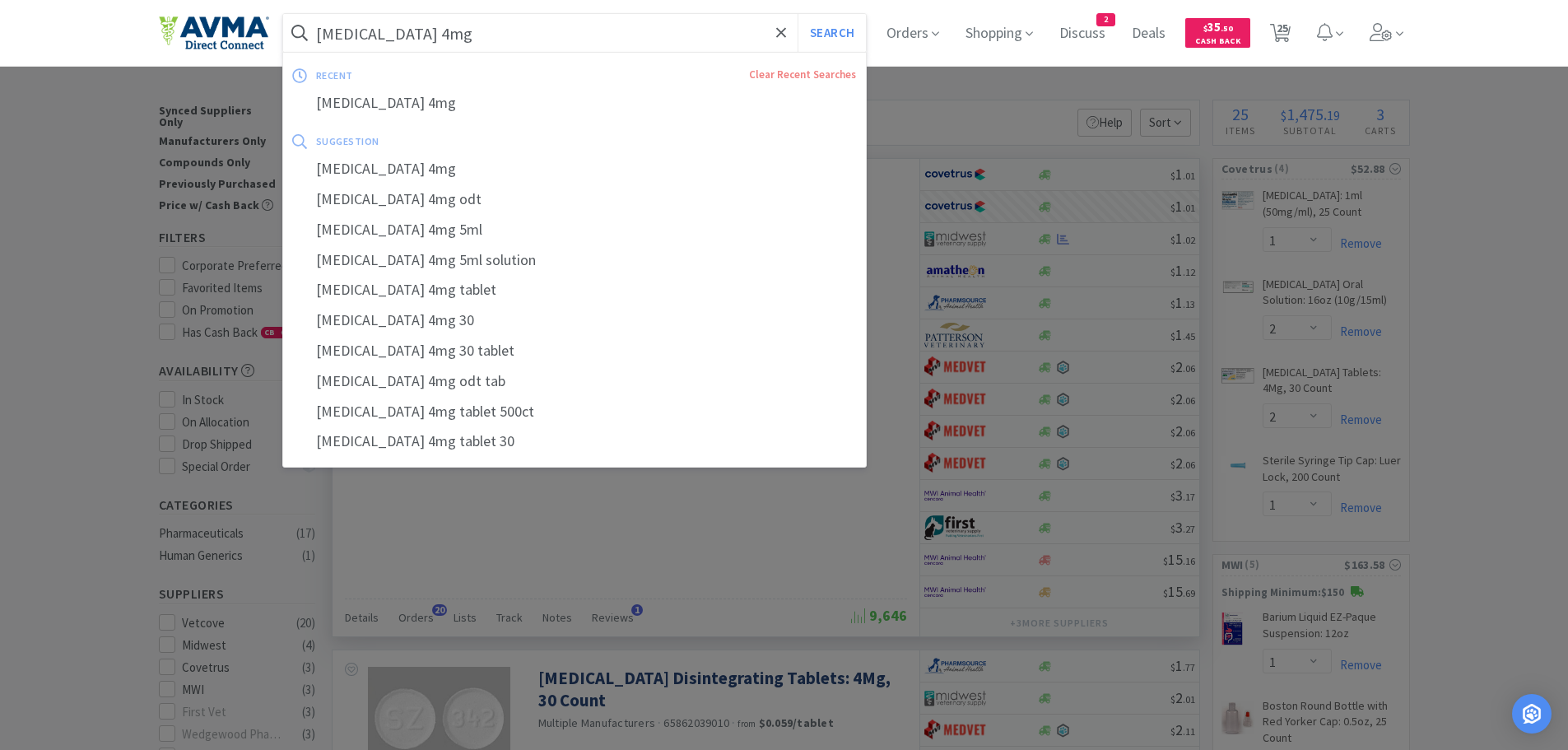
click at [452, 36] on input "ondansetron 4mg" at bounding box center [575, 32] width 583 height 38
click at [837, 30] on button "Search" at bounding box center [831, 32] width 69 height 38
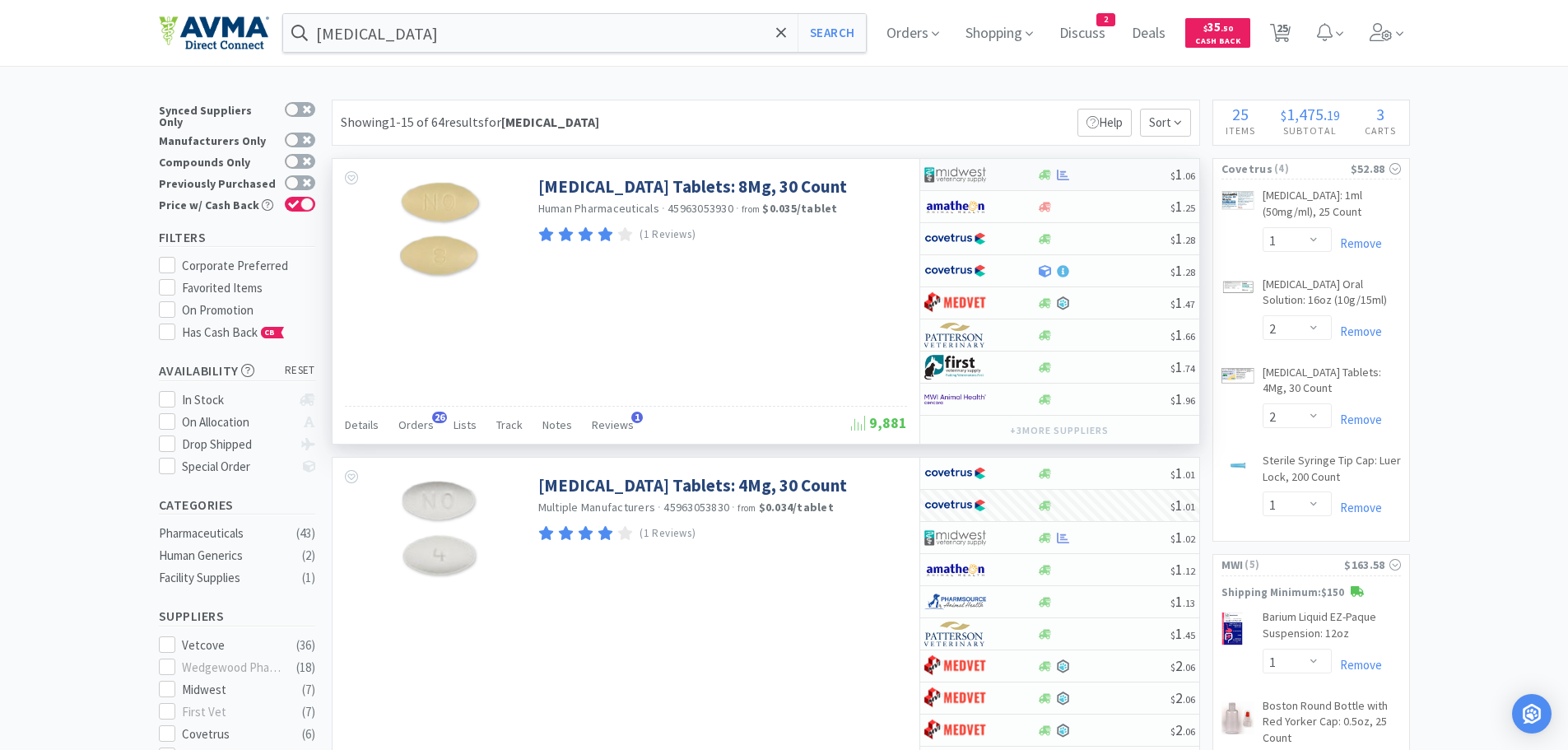
click at [1116, 170] on div at bounding box center [1104, 176] width 133 height 13
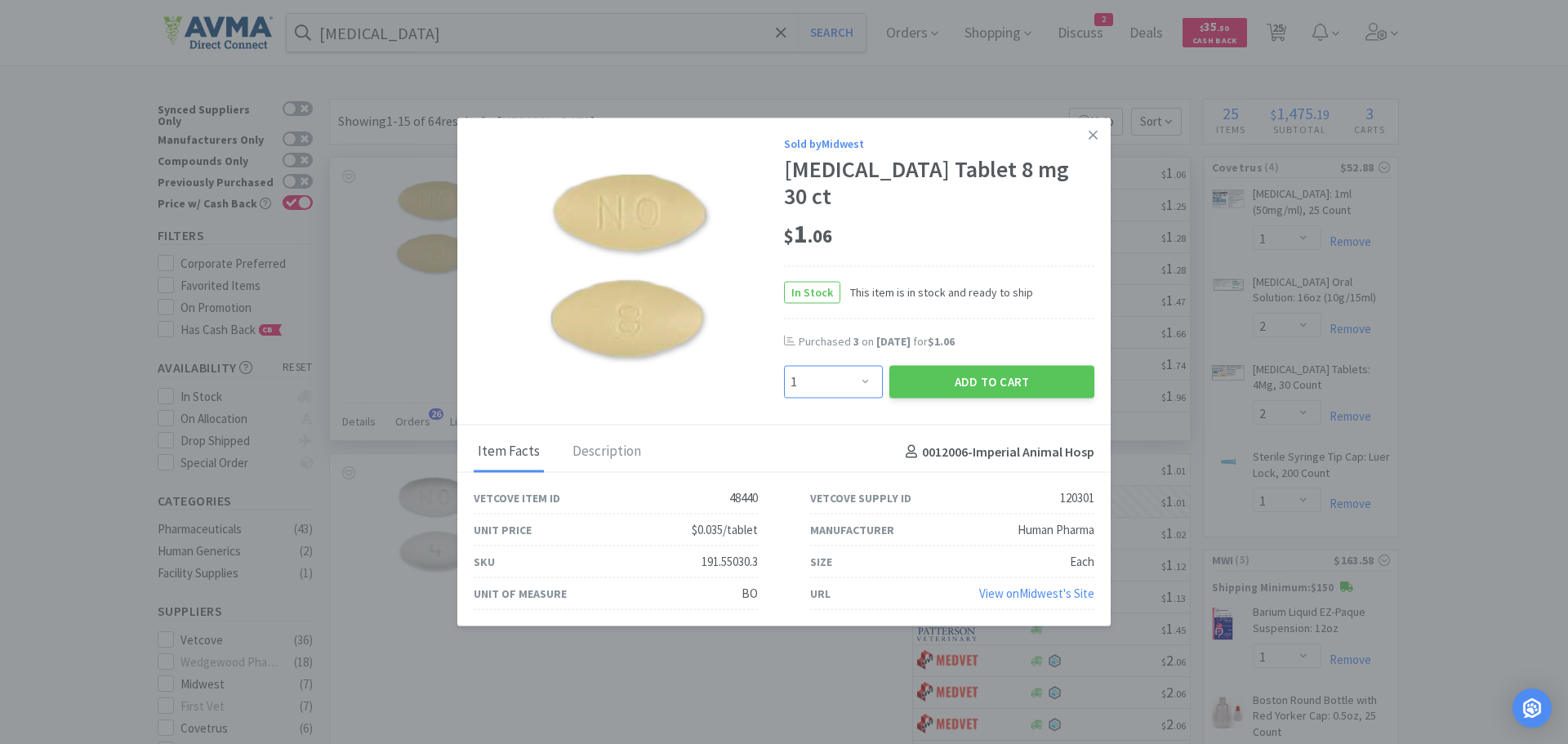
click at [866, 368] on select "Enter Quantity 1 2 3 4 5 6 7 8 9 10 11 12 13 14 15 16 17 18 19 20 Enter Quantity" at bounding box center [833, 382] width 99 height 33
click at [784, 366] on select "Enter Quantity 1 2 3 4 5 6 7 8 9 10 11 12 13 14 15 16 17 18 19 20 Enter Quantity" at bounding box center [833, 382] width 99 height 33
click at [954, 368] on button "Add to Cart" at bounding box center [992, 382] width 205 height 33
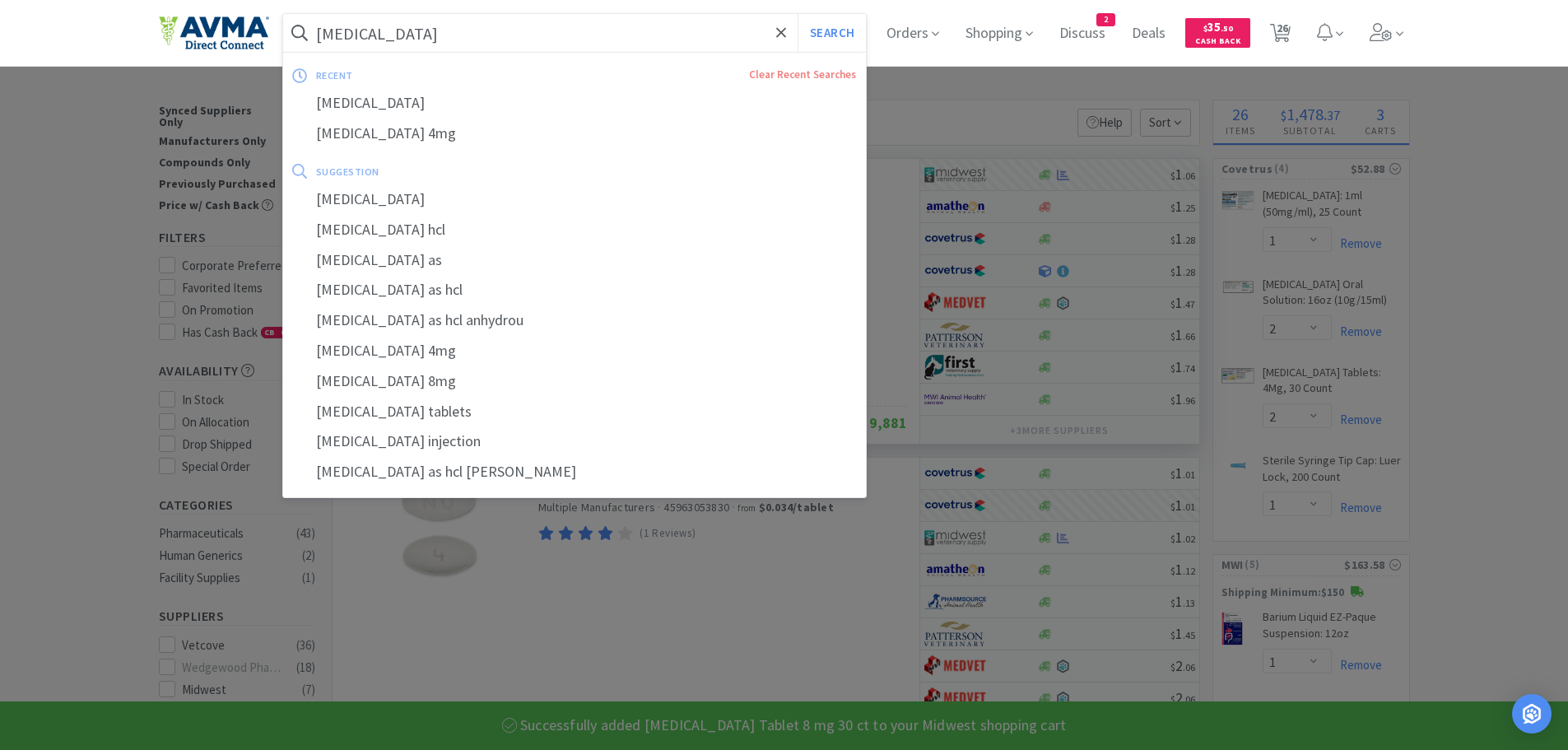
click at [512, 43] on input "ondansetron" at bounding box center [575, 32] width 583 height 38
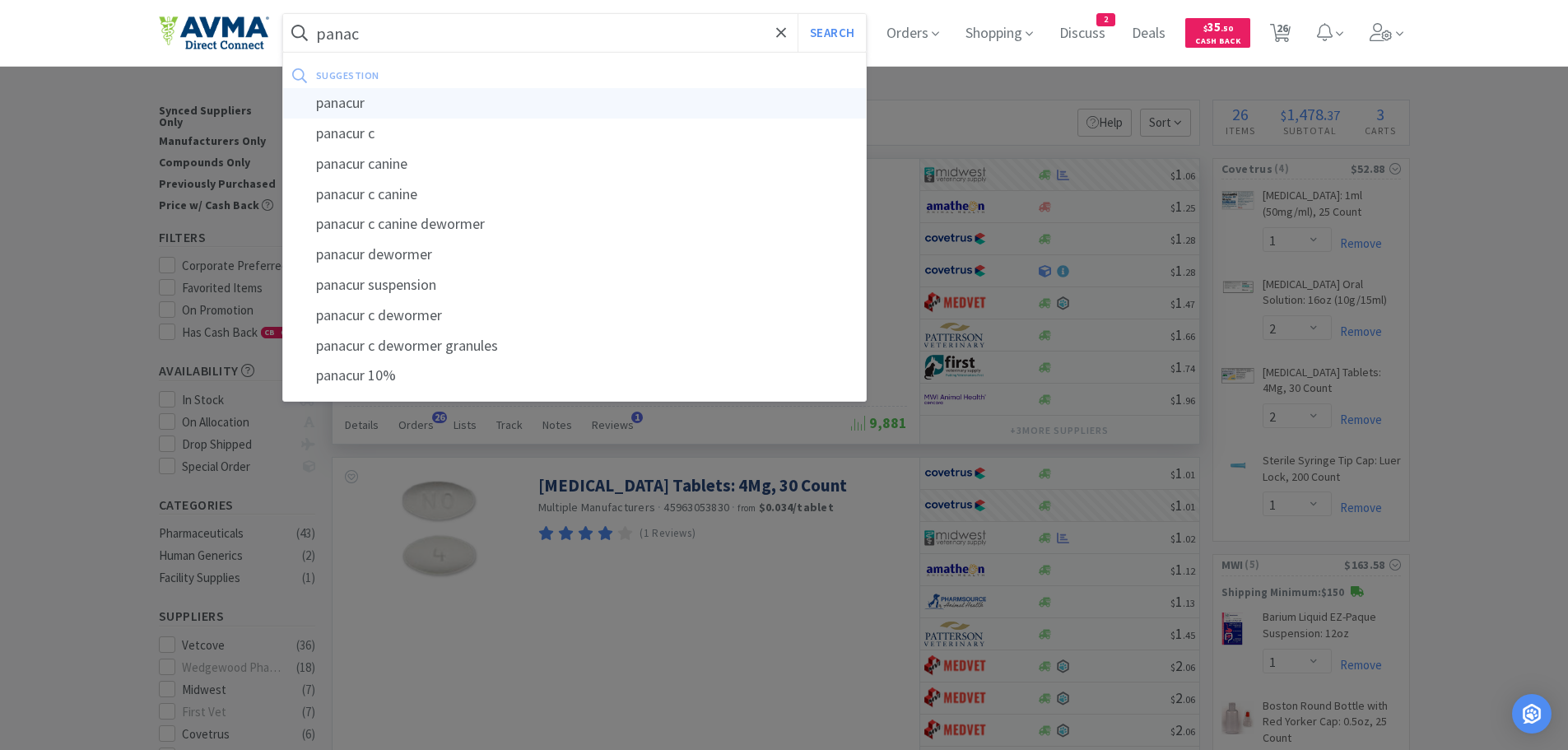
click at [362, 105] on div "panacur" at bounding box center [575, 102] width 583 height 30
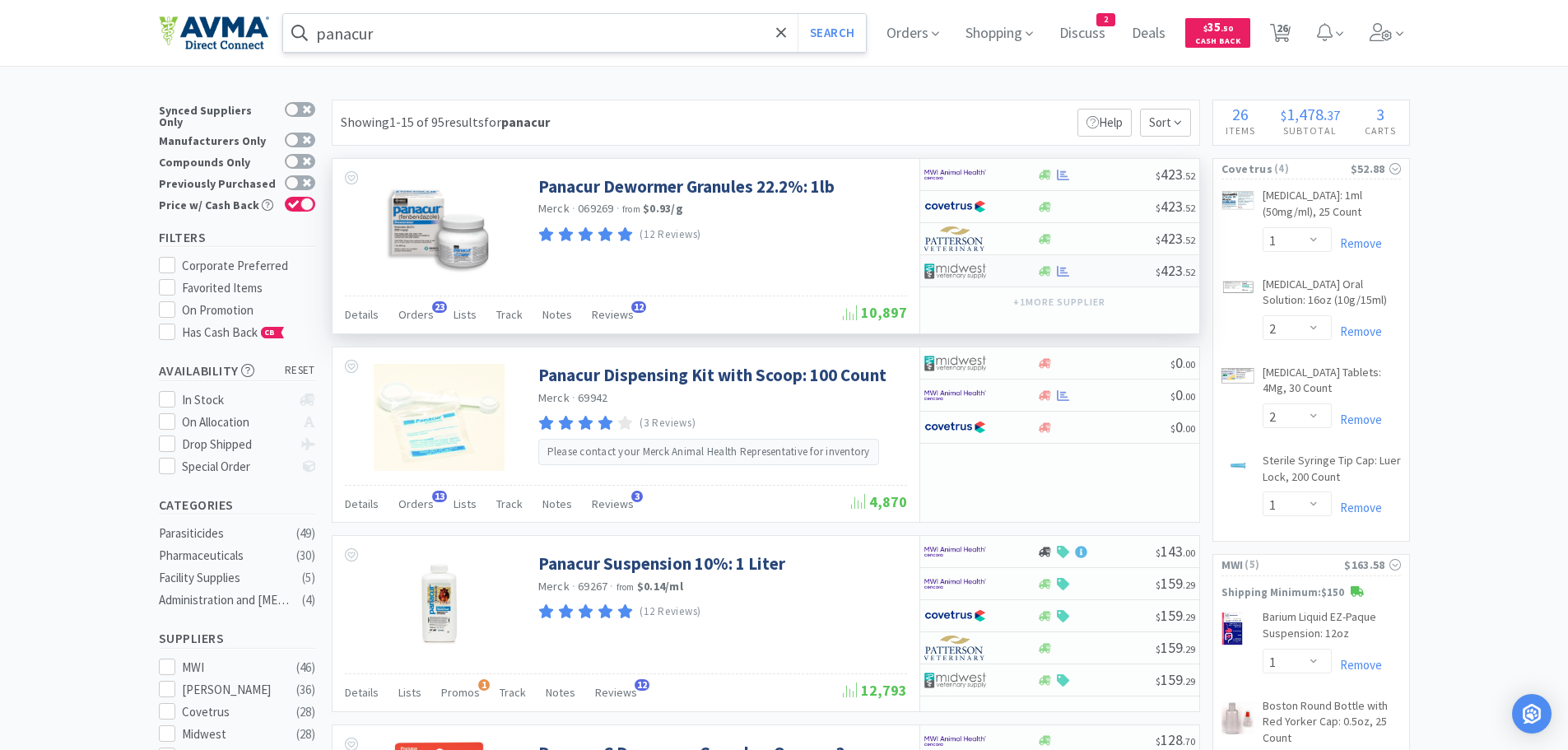
click at [1109, 269] on div at bounding box center [1096, 272] width 119 height 13
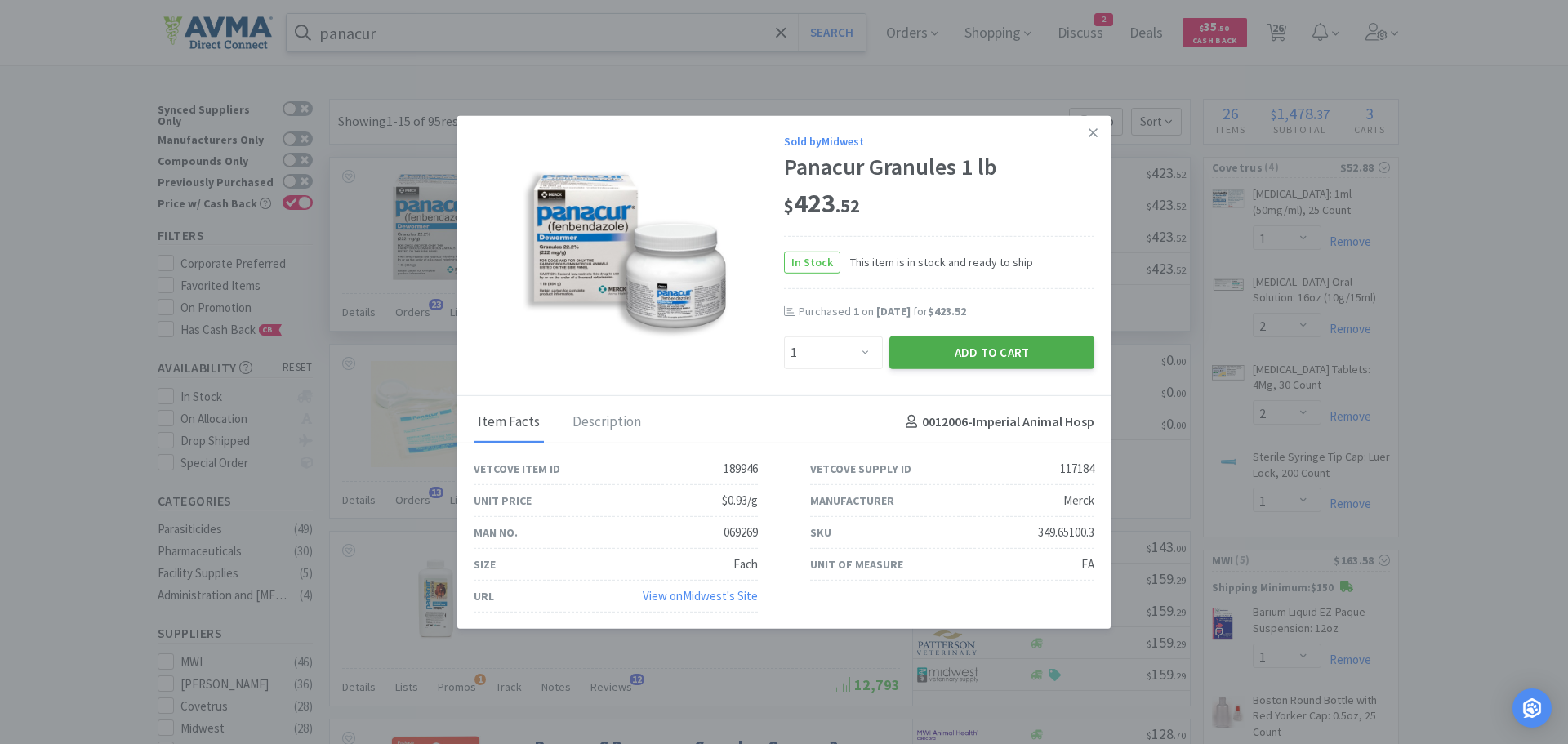
click at [921, 348] on button "Add to Cart" at bounding box center [992, 352] width 205 height 33
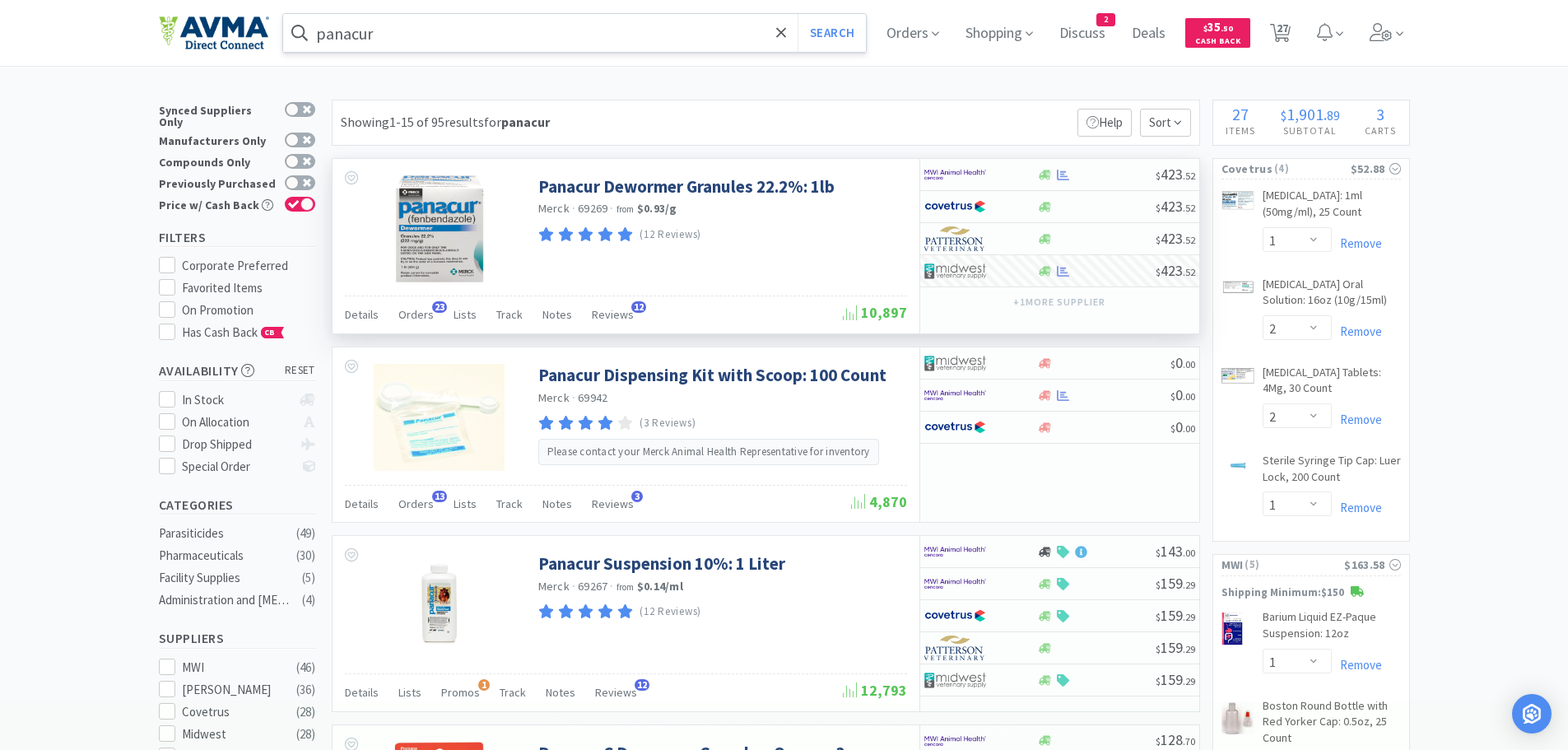
click at [464, 26] on input "panacur" at bounding box center [575, 32] width 583 height 38
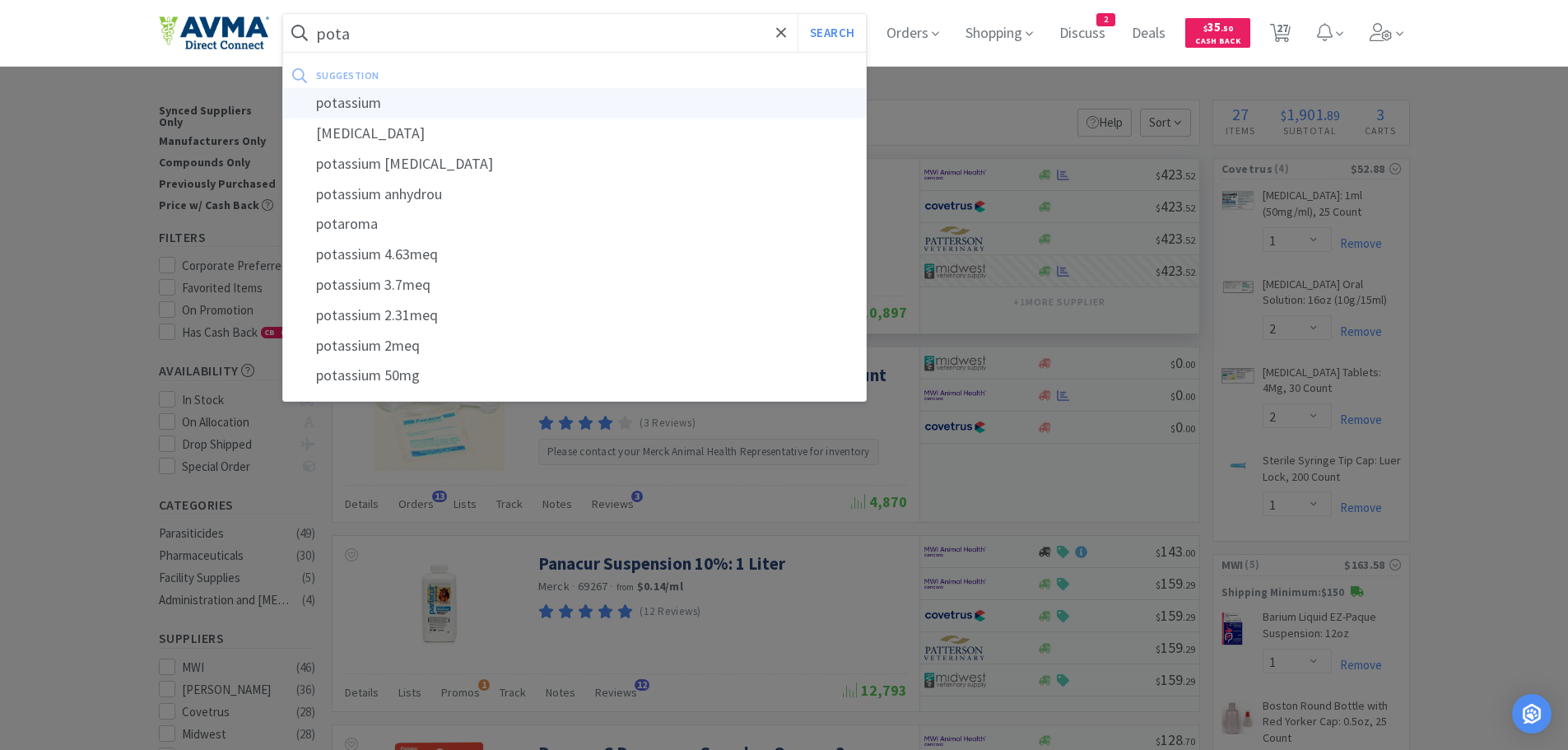
click at [368, 107] on div "potassium" at bounding box center [575, 102] width 583 height 30
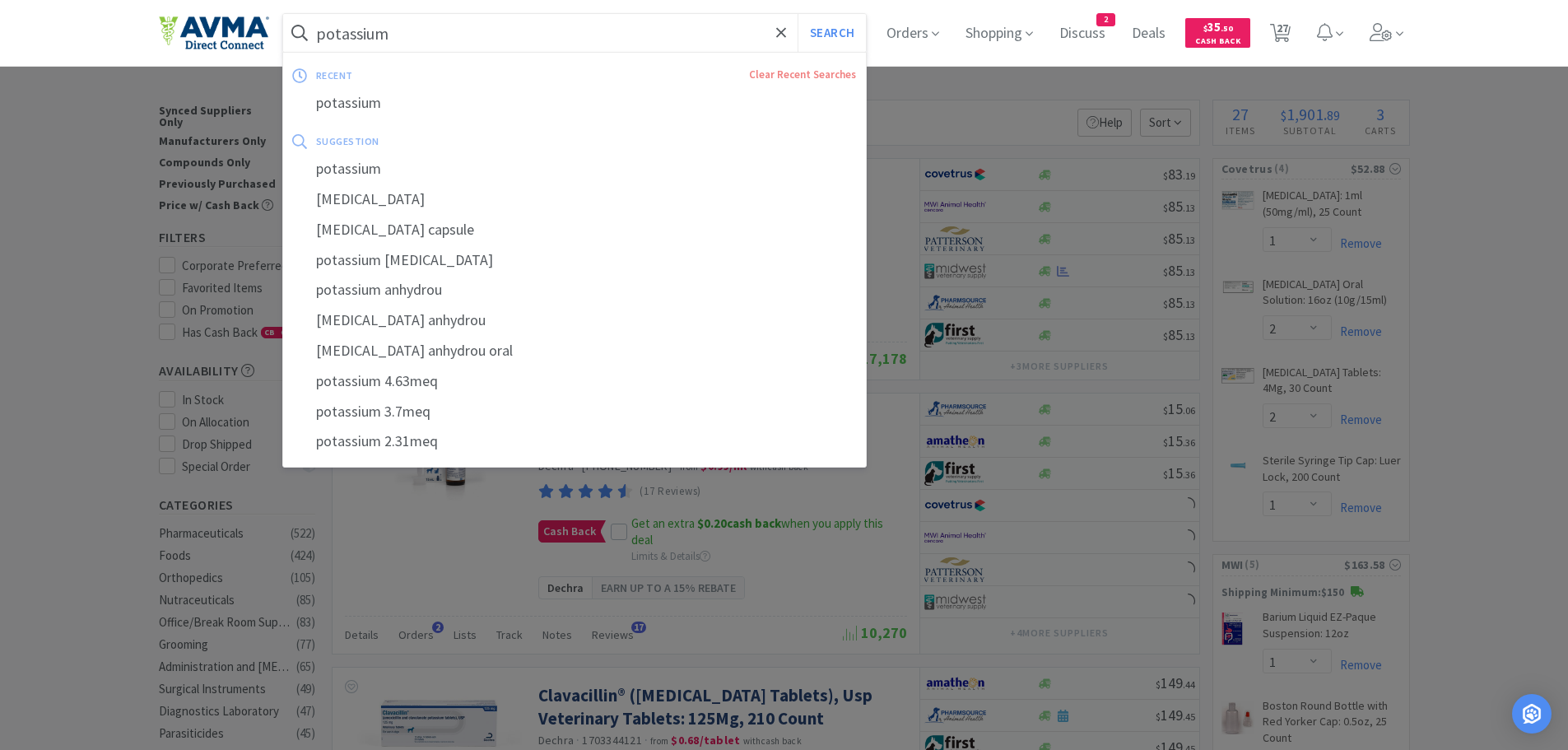
click at [446, 34] on input "potassium" at bounding box center [575, 32] width 583 height 38
click at [440, 33] on input "potassium" at bounding box center [575, 32] width 583 height 38
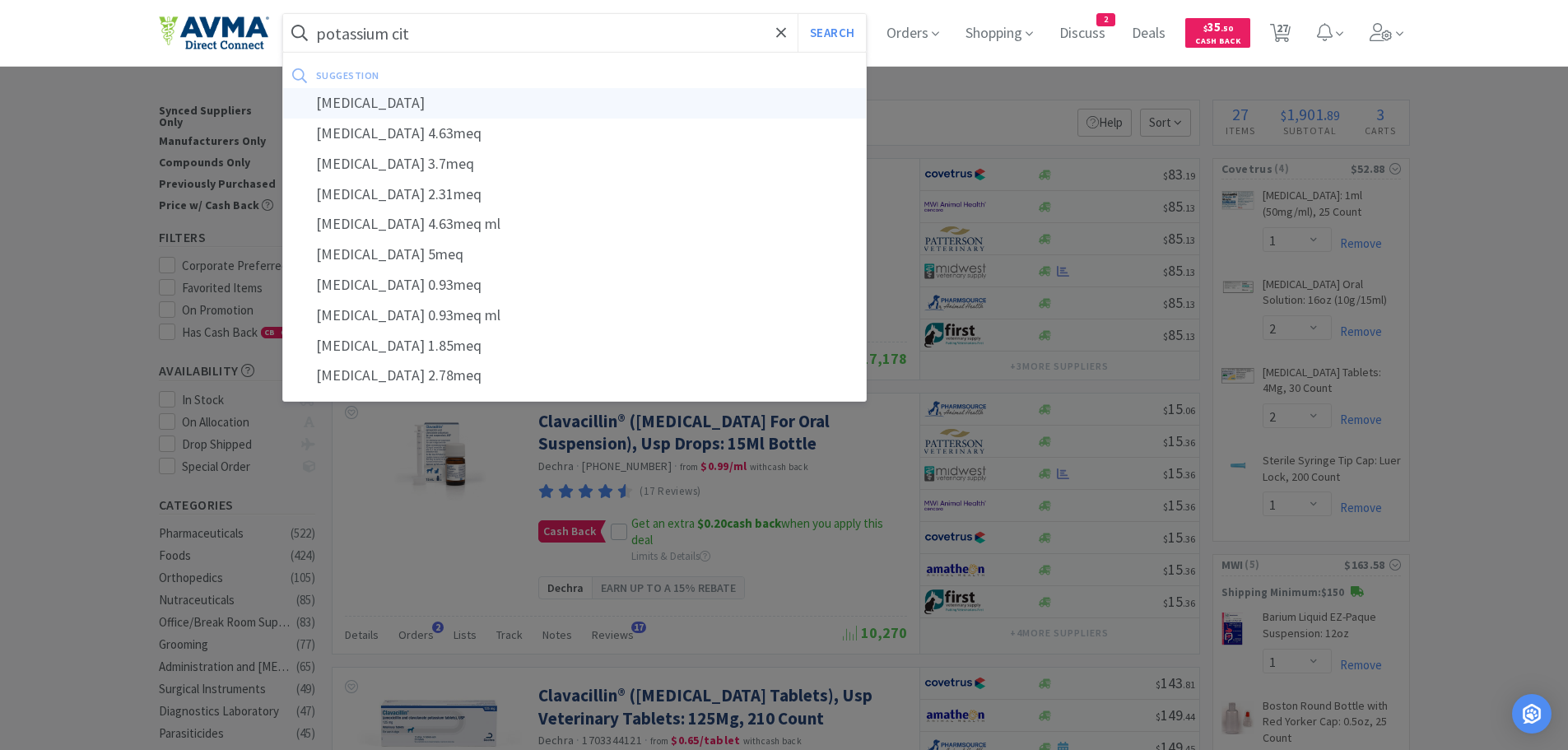
click at [409, 96] on div "potassium citrate" at bounding box center [575, 102] width 583 height 30
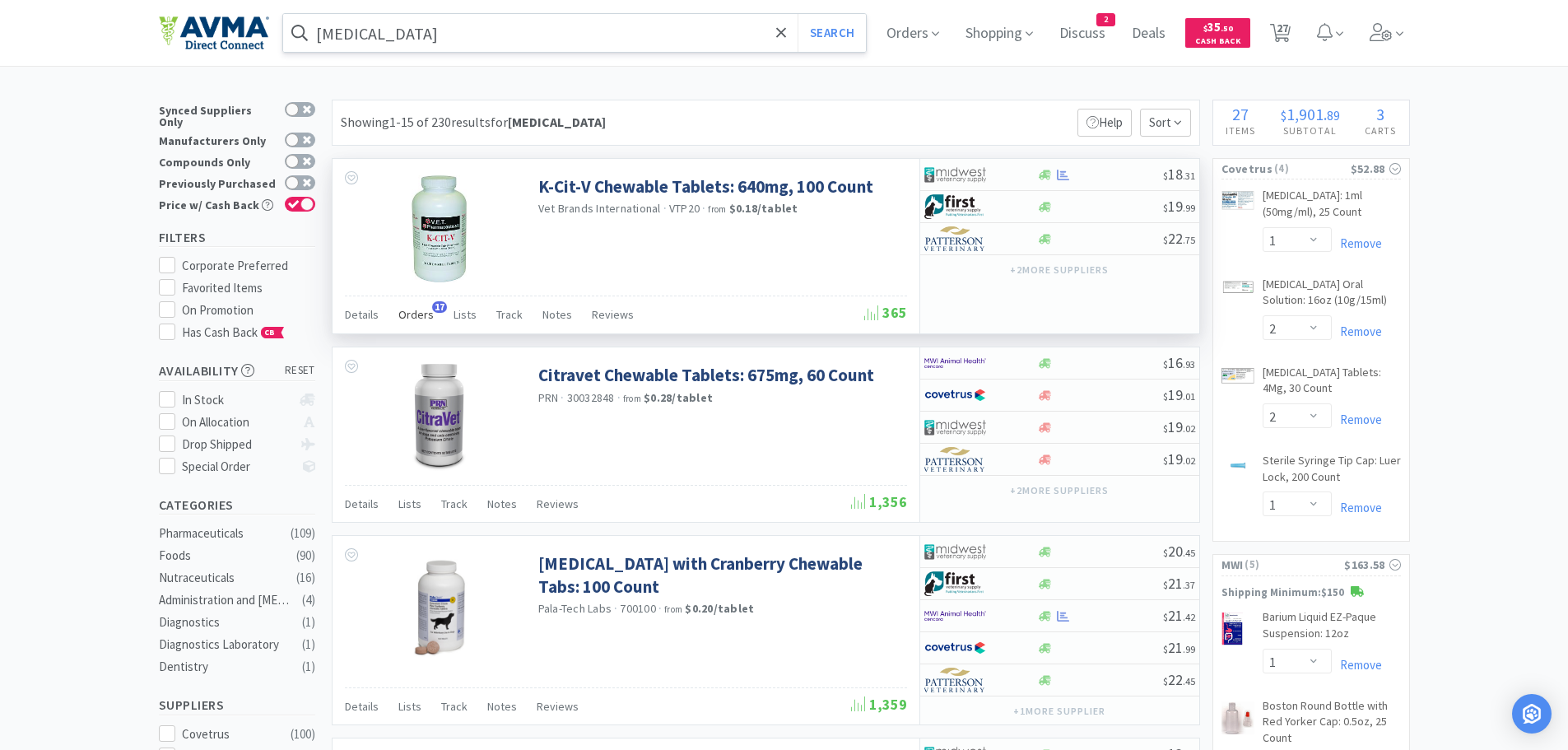
click at [411, 323] on div "Orders 17" at bounding box center [416, 316] width 36 height 31
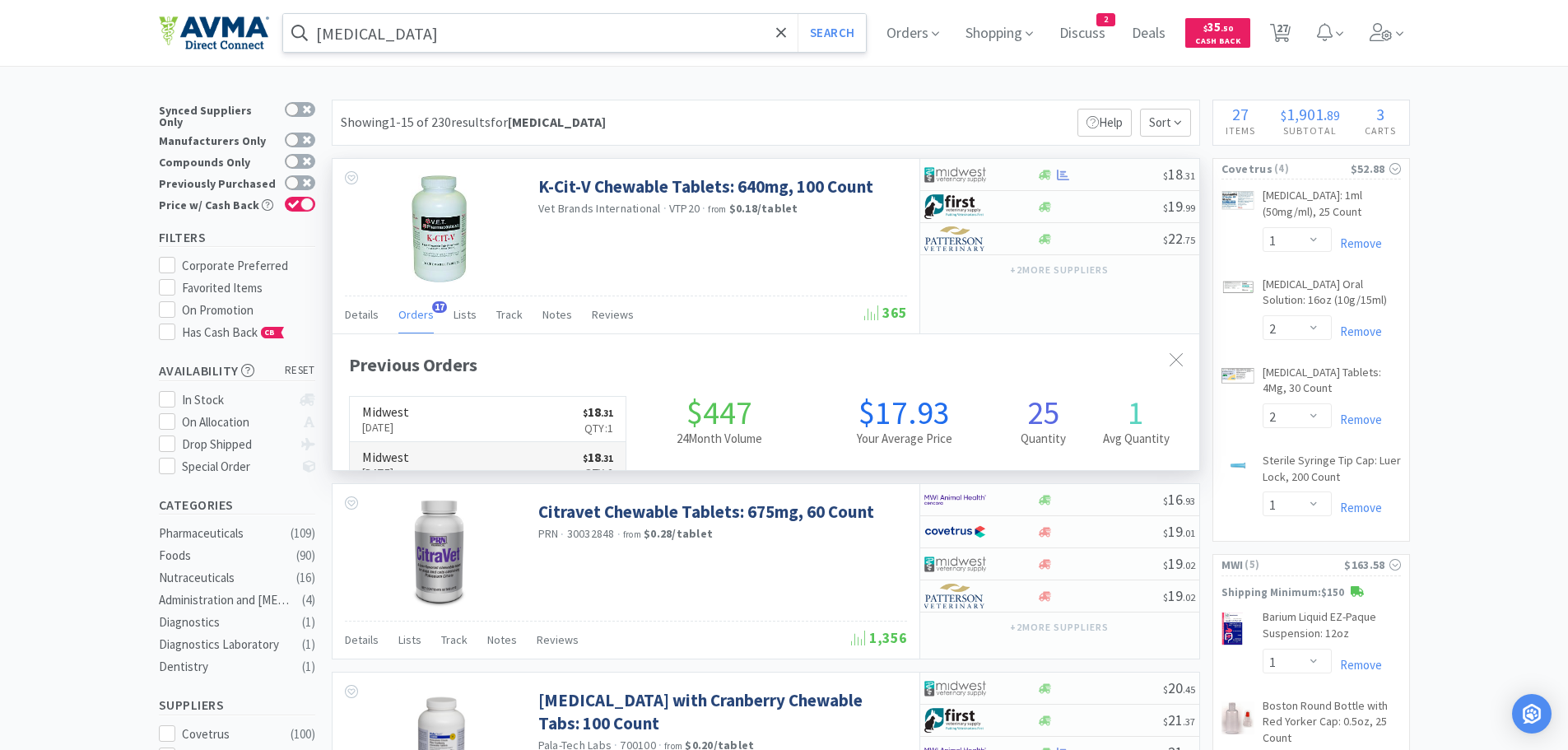
scroll to position [442, 867]
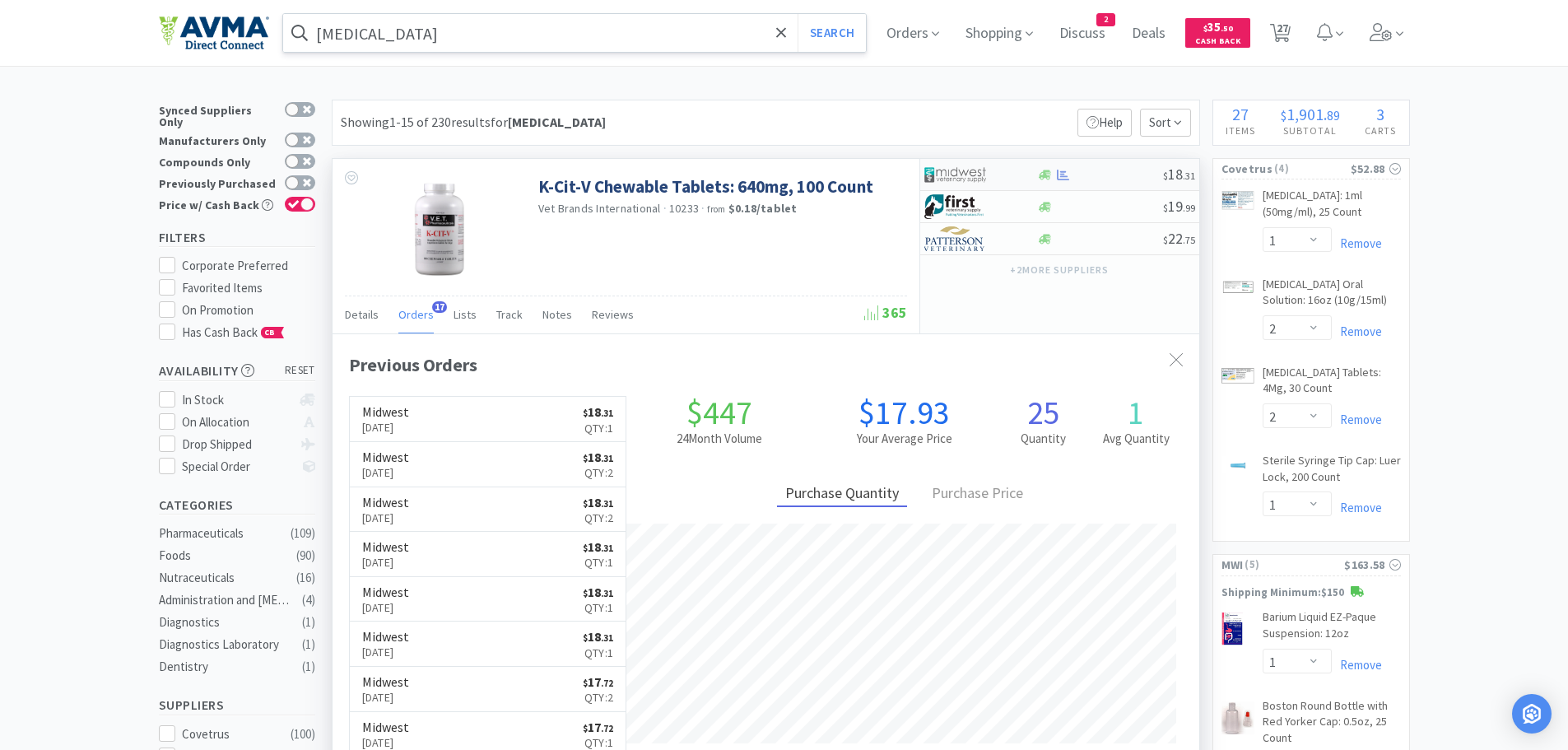
click at [1134, 170] on div at bounding box center [1100, 176] width 126 height 13
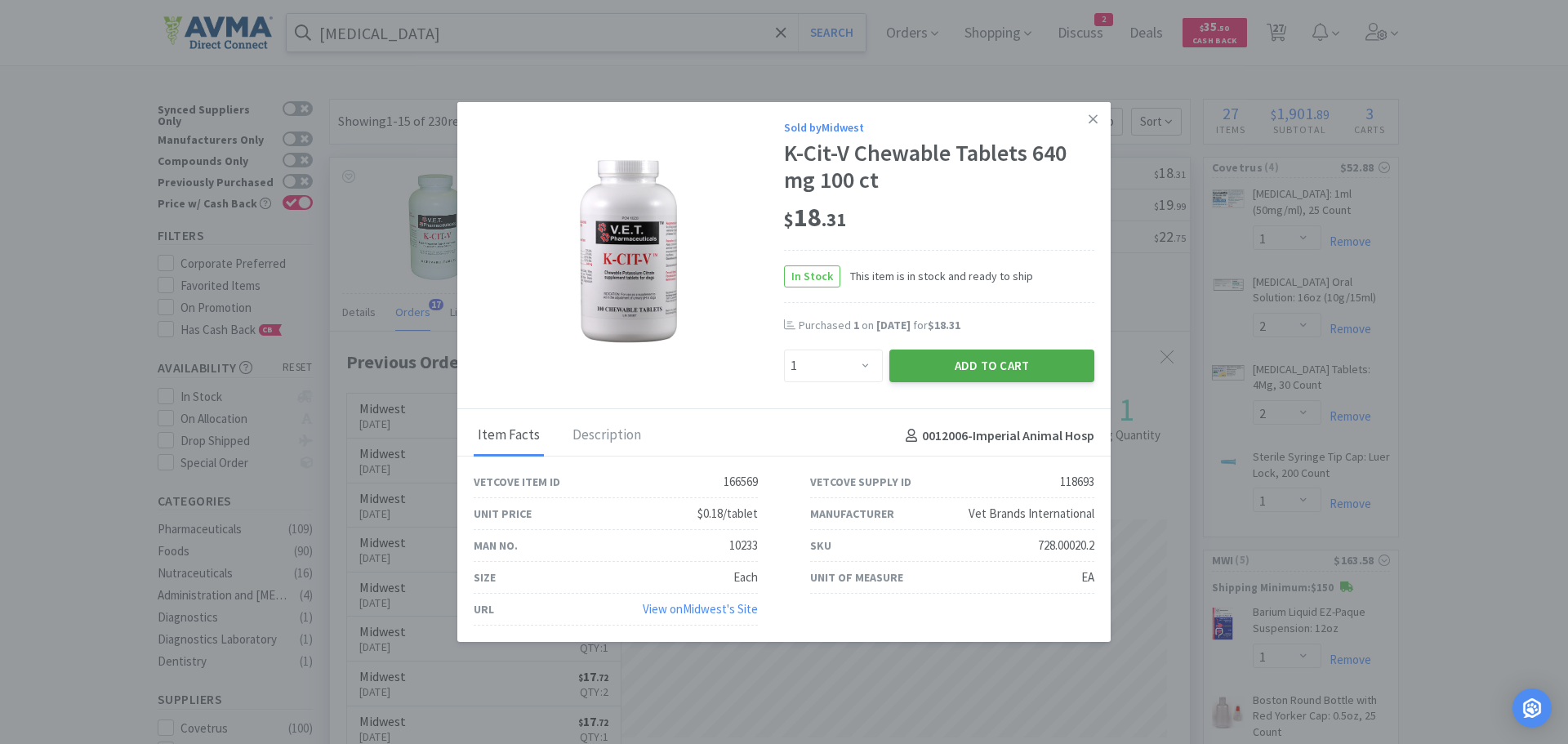
click at [946, 370] on button "Add to Cart" at bounding box center [992, 366] width 205 height 33
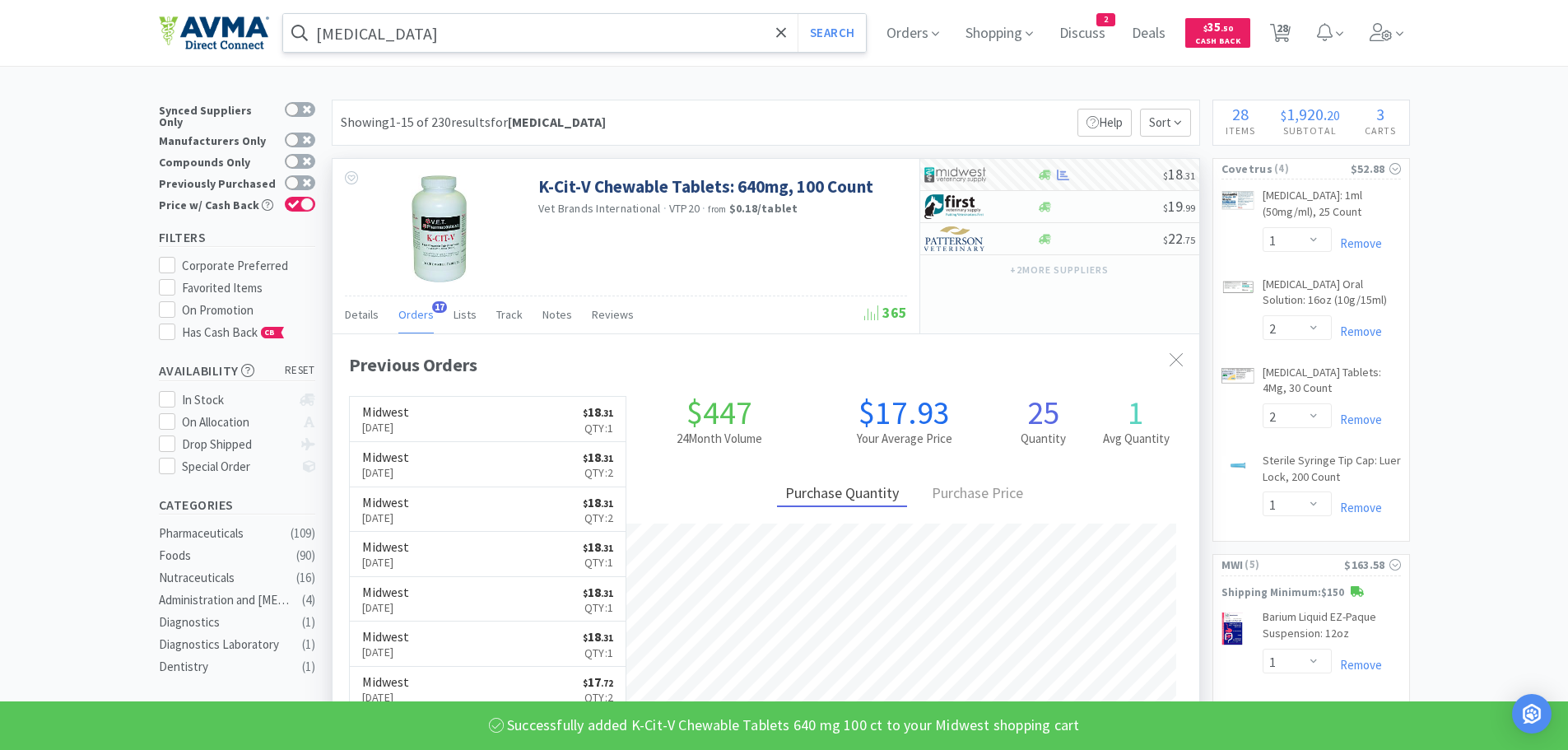
click at [484, 41] on input "potassium citrate" at bounding box center [575, 32] width 583 height 38
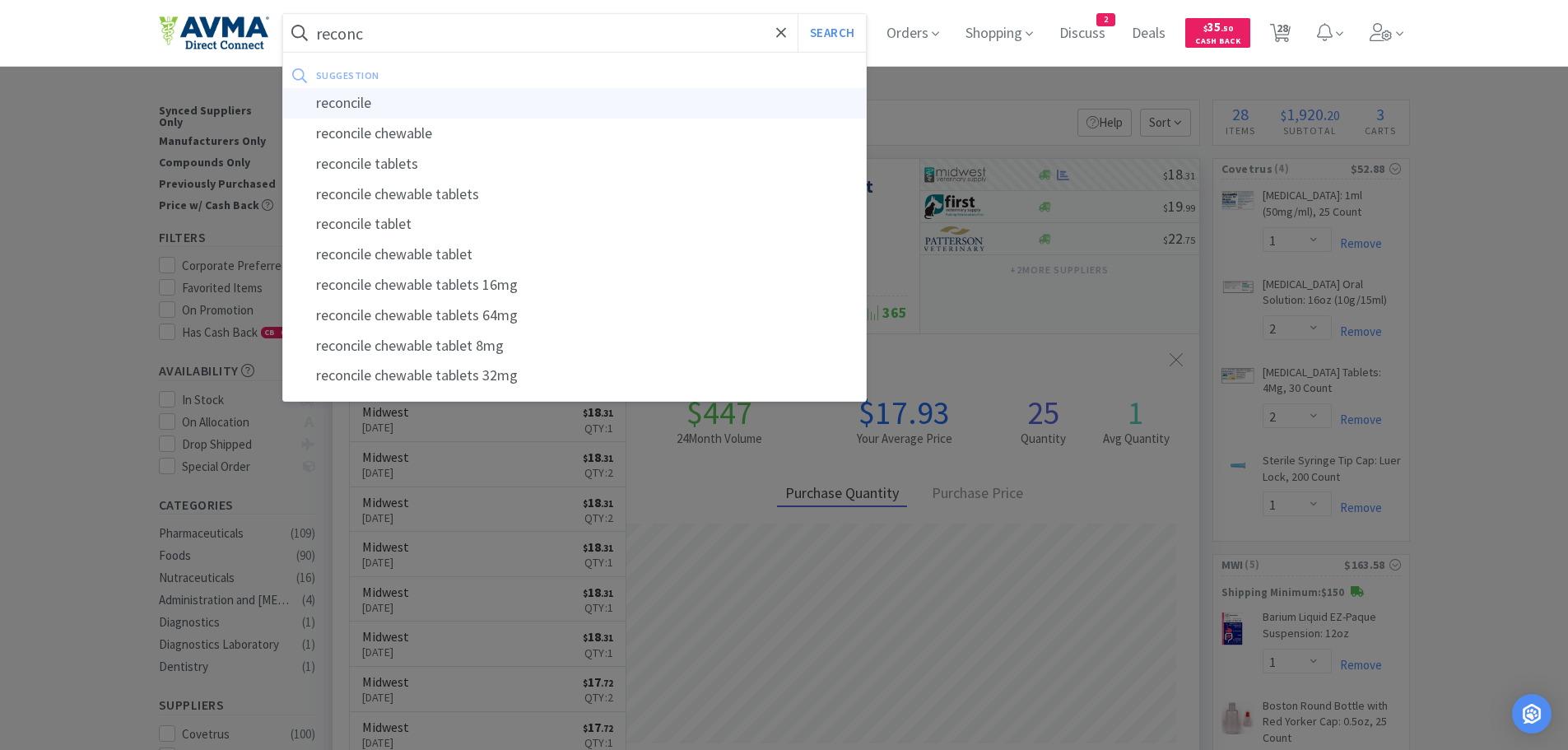
click at [386, 98] on div "reconcile" at bounding box center [575, 102] width 583 height 30
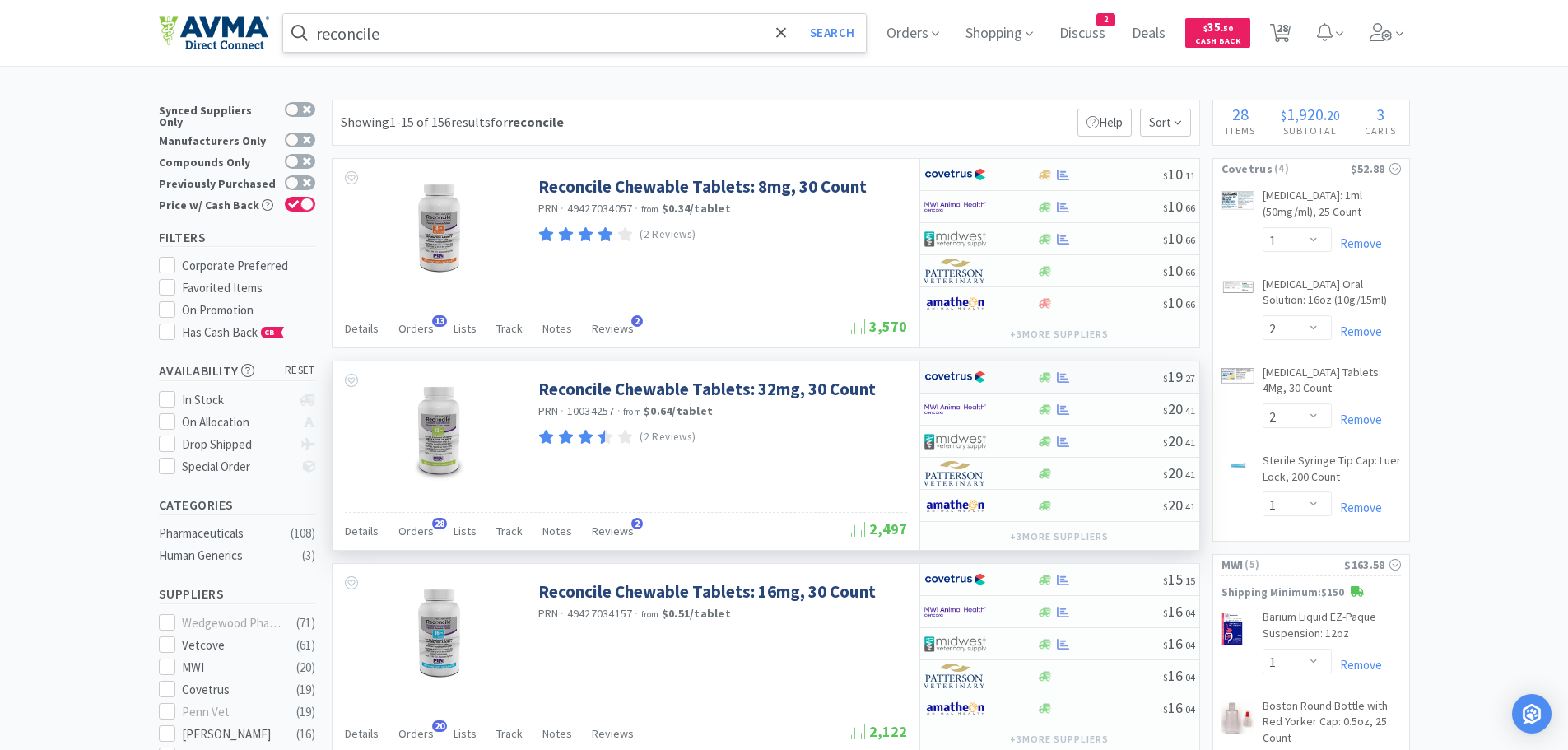
click at [1111, 375] on div at bounding box center [1100, 378] width 126 height 13
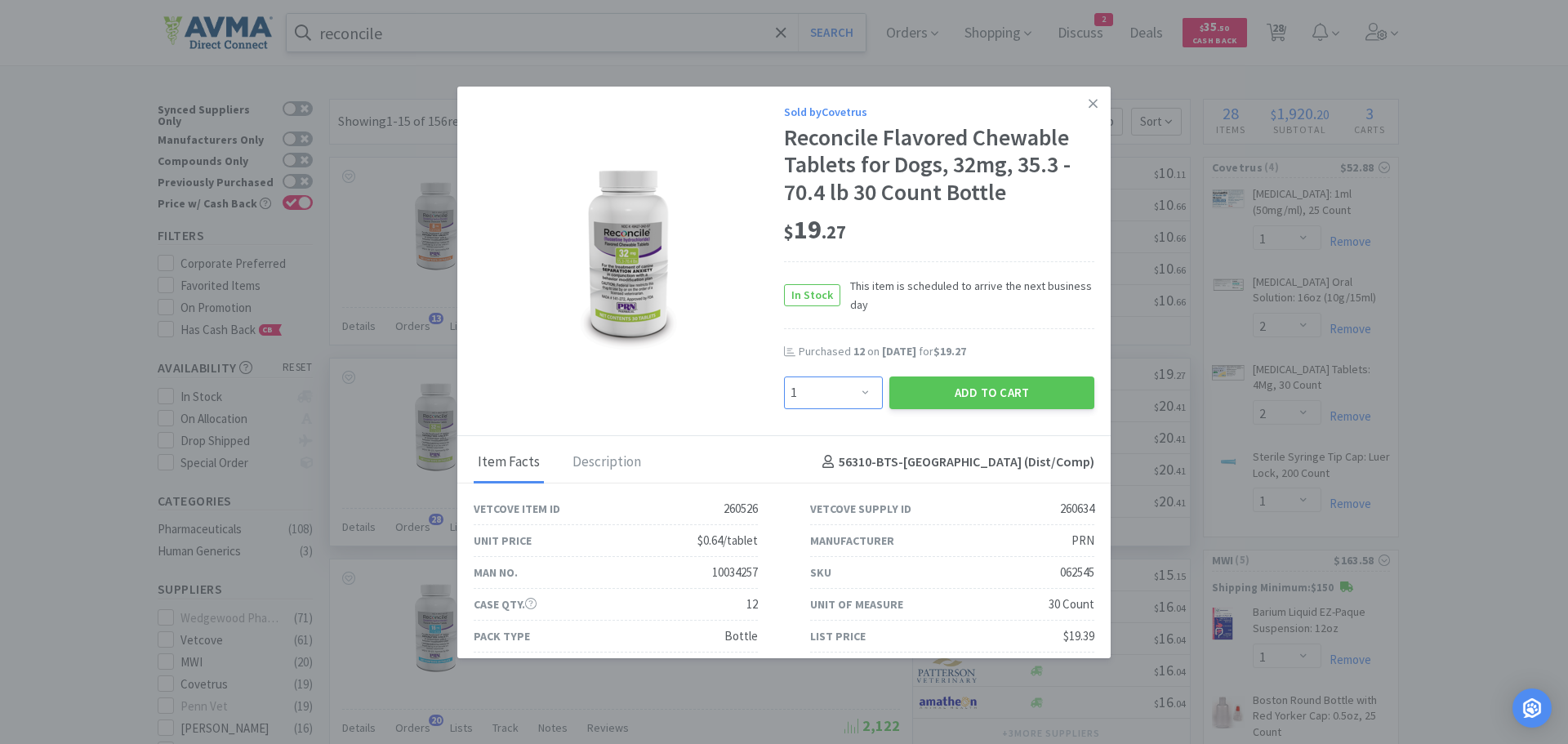
click at [858, 387] on select "Enter Quantity 1 2 3 4 5 6 7 8 9 10 11 12 13 14 15 16 17 18 19 20 Enter Quantity" at bounding box center [833, 393] width 99 height 33
click at [784, 377] on select "Enter Quantity 1 2 3 4 5 6 7 8 9 10 11 12 13 14 15 16 17 18 19 20 Enter Quantity" at bounding box center [833, 393] width 99 height 33
click at [913, 389] on button "Add to Cart" at bounding box center [992, 393] width 205 height 33
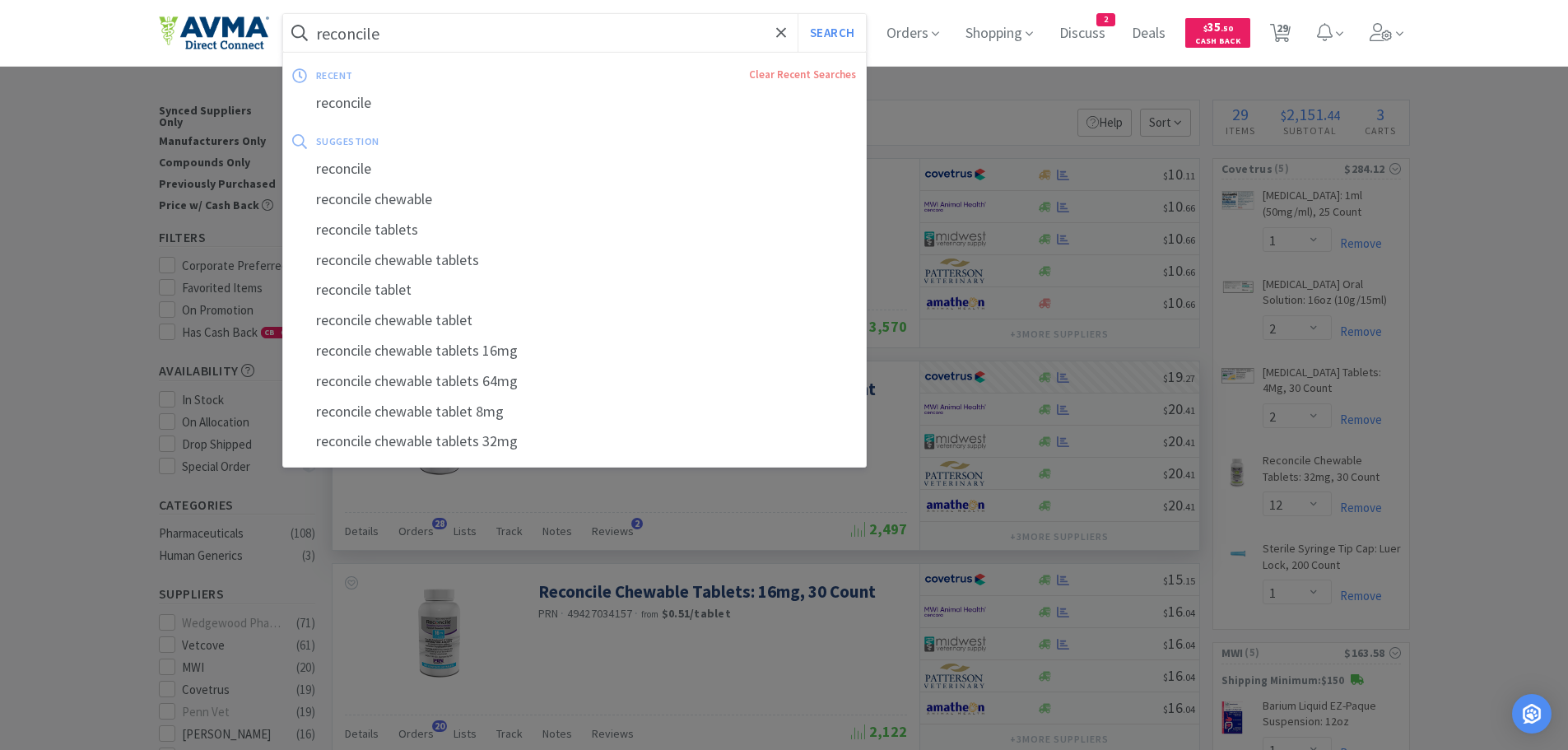
click at [483, 17] on input "reconcile" at bounding box center [575, 32] width 583 height 38
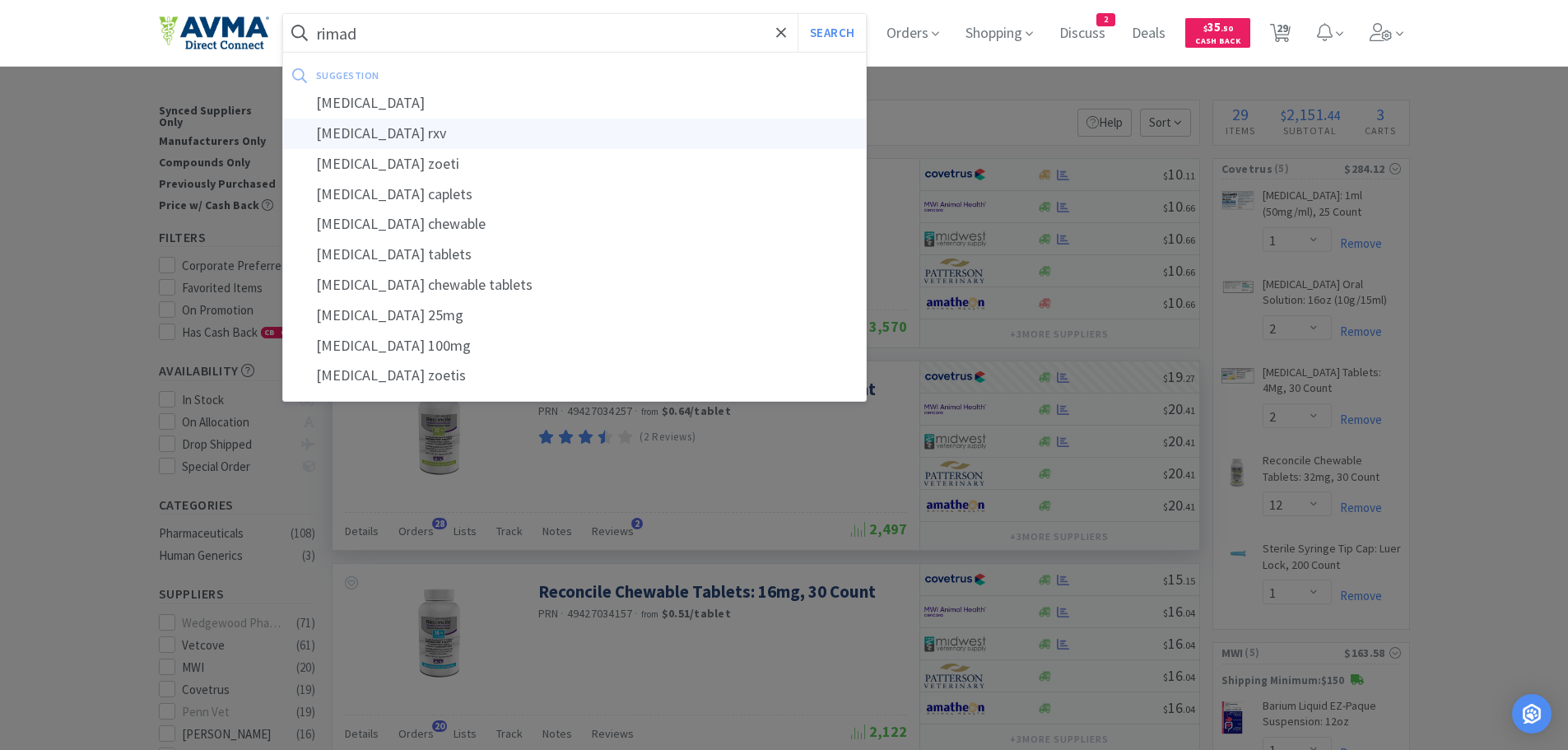
click at [360, 120] on div "rimadyl rxv" at bounding box center [575, 134] width 583 height 30
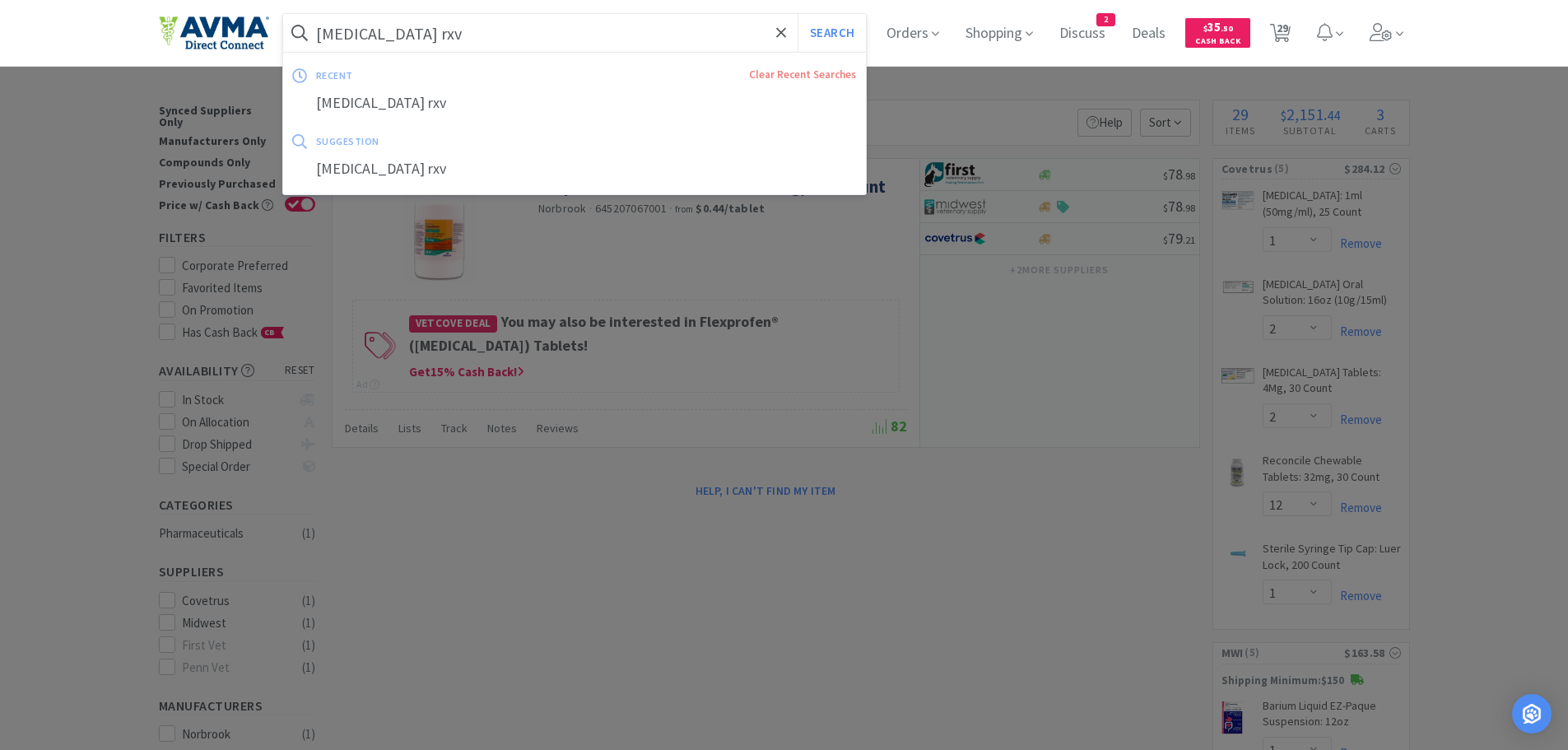
click at [432, 38] on input "rimadyl rxv" at bounding box center [575, 32] width 583 height 38
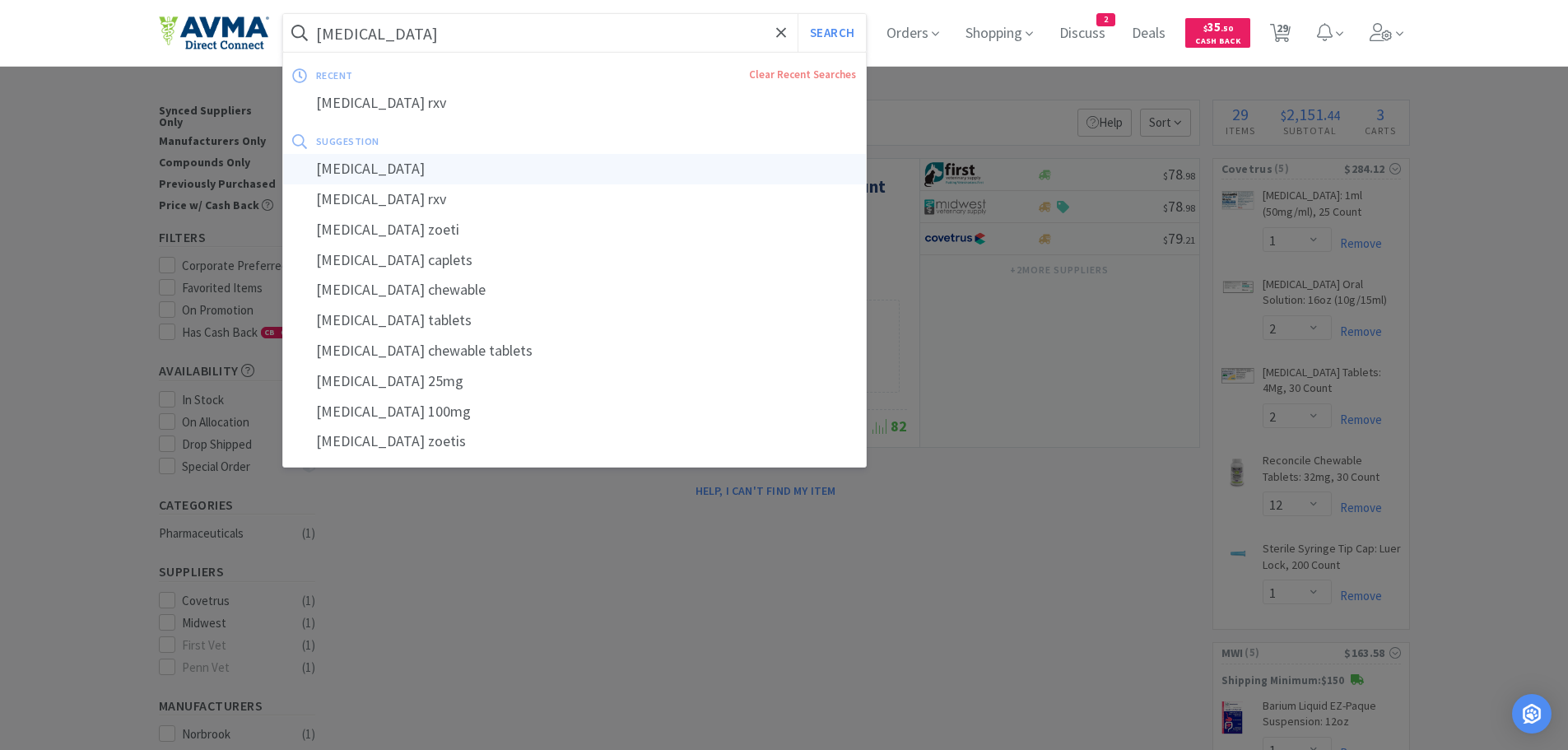
click at [352, 169] on div "rimadyl" at bounding box center [575, 168] width 583 height 30
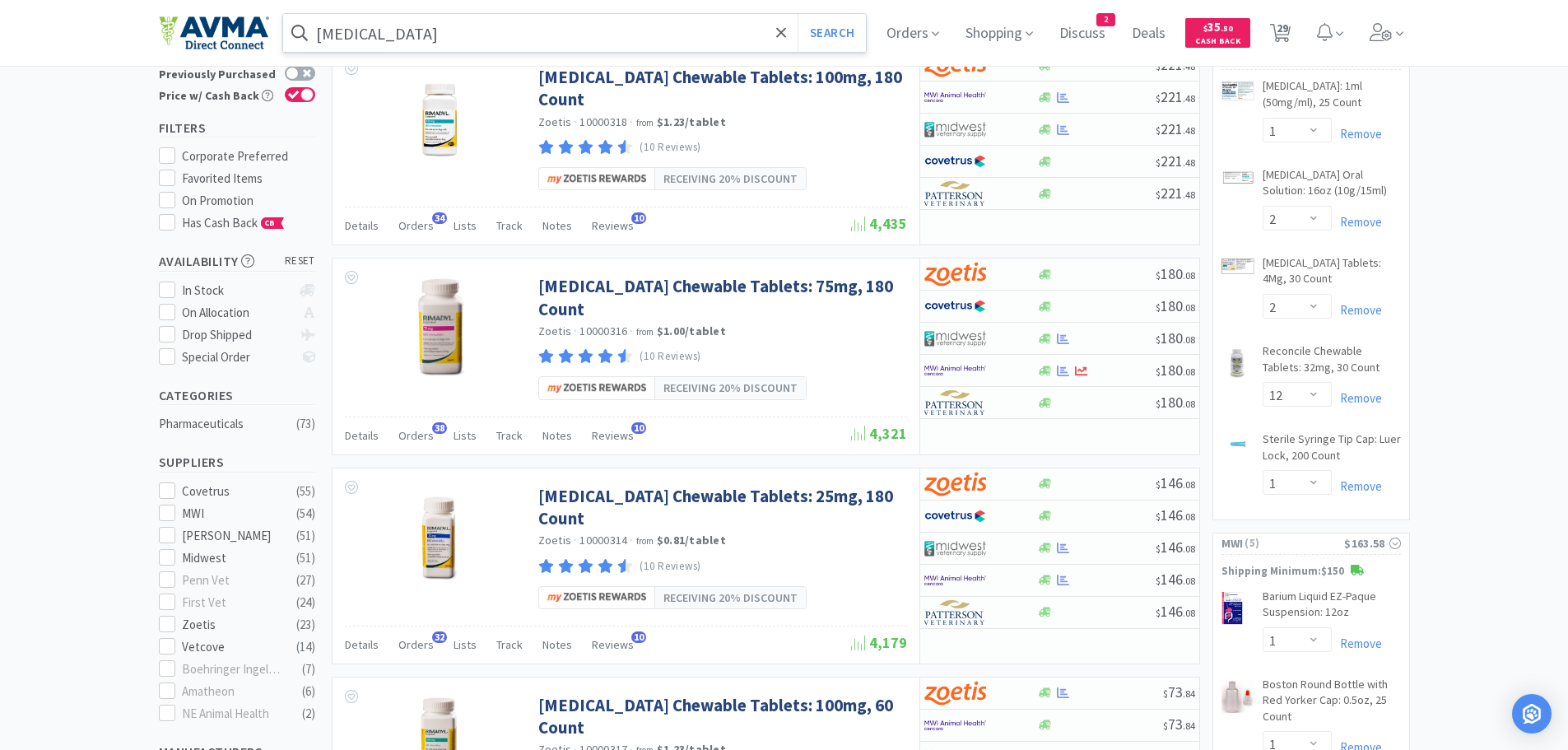
scroll to position [70, 0]
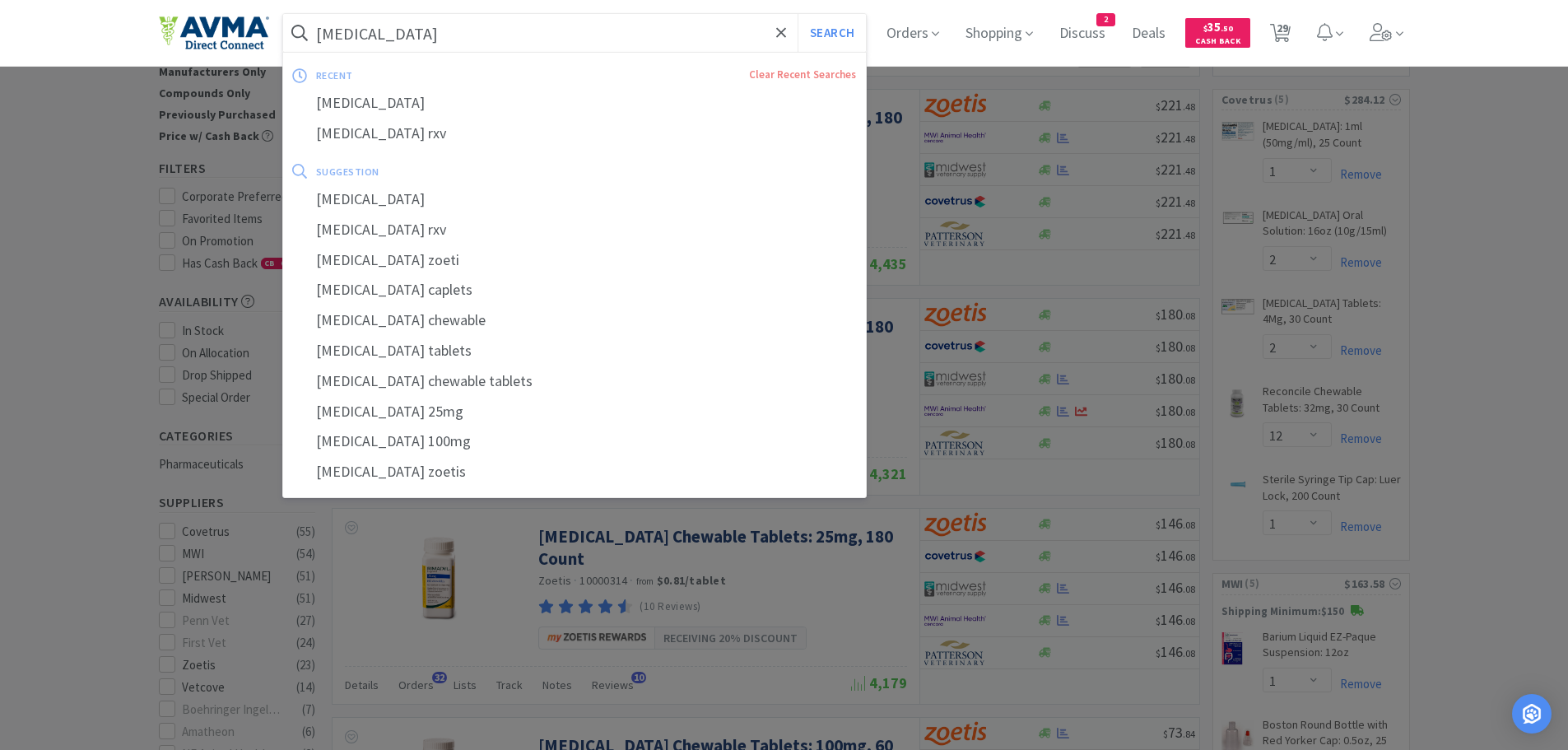
click at [422, 29] on input "rimadyl" at bounding box center [575, 32] width 583 height 38
click at [390, 34] on input "rimadyl" at bounding box center [575, 32] width 583 height 38
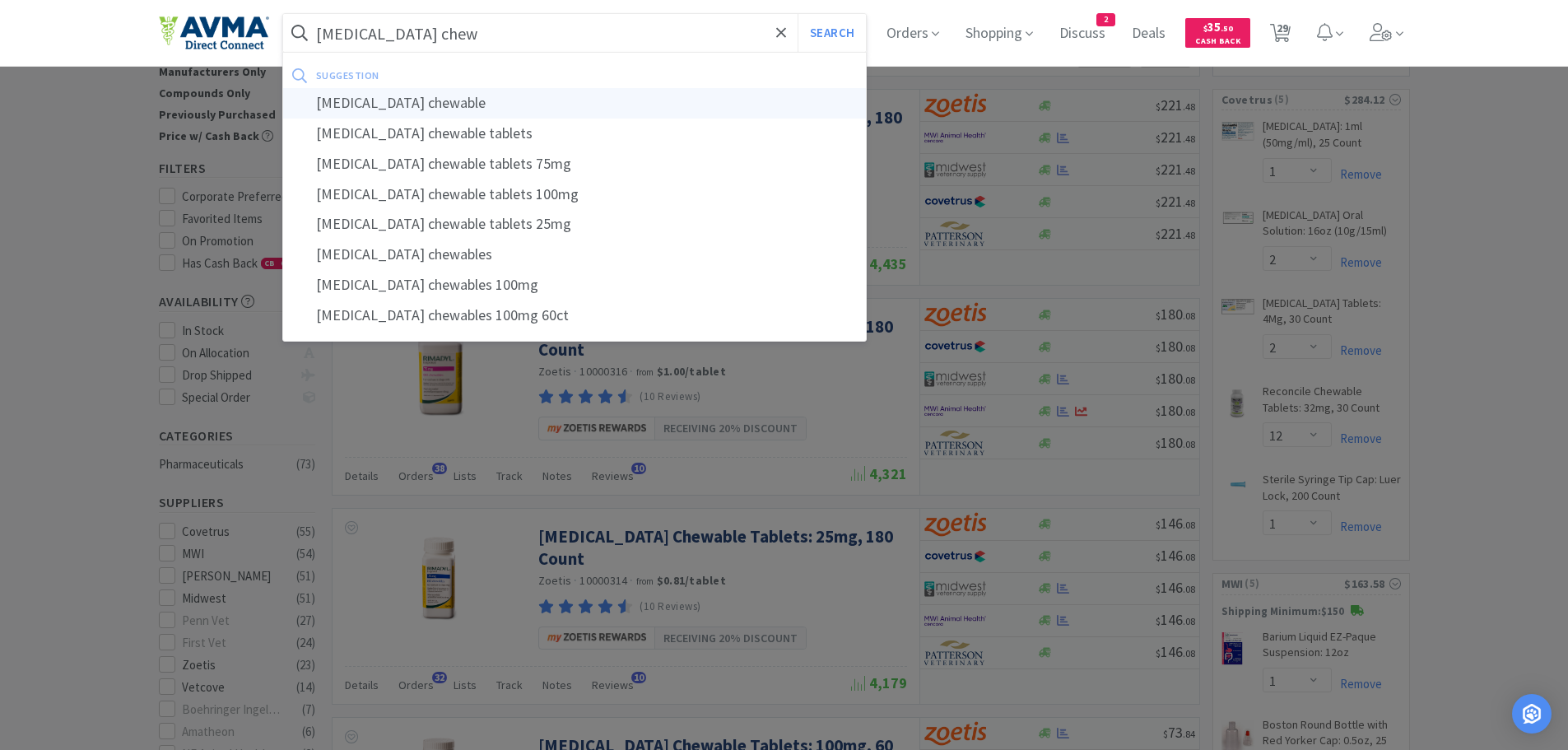
click at [400, 92] on div "rimadyl chewable" at bounding box center [575, 102] width 583 height 30
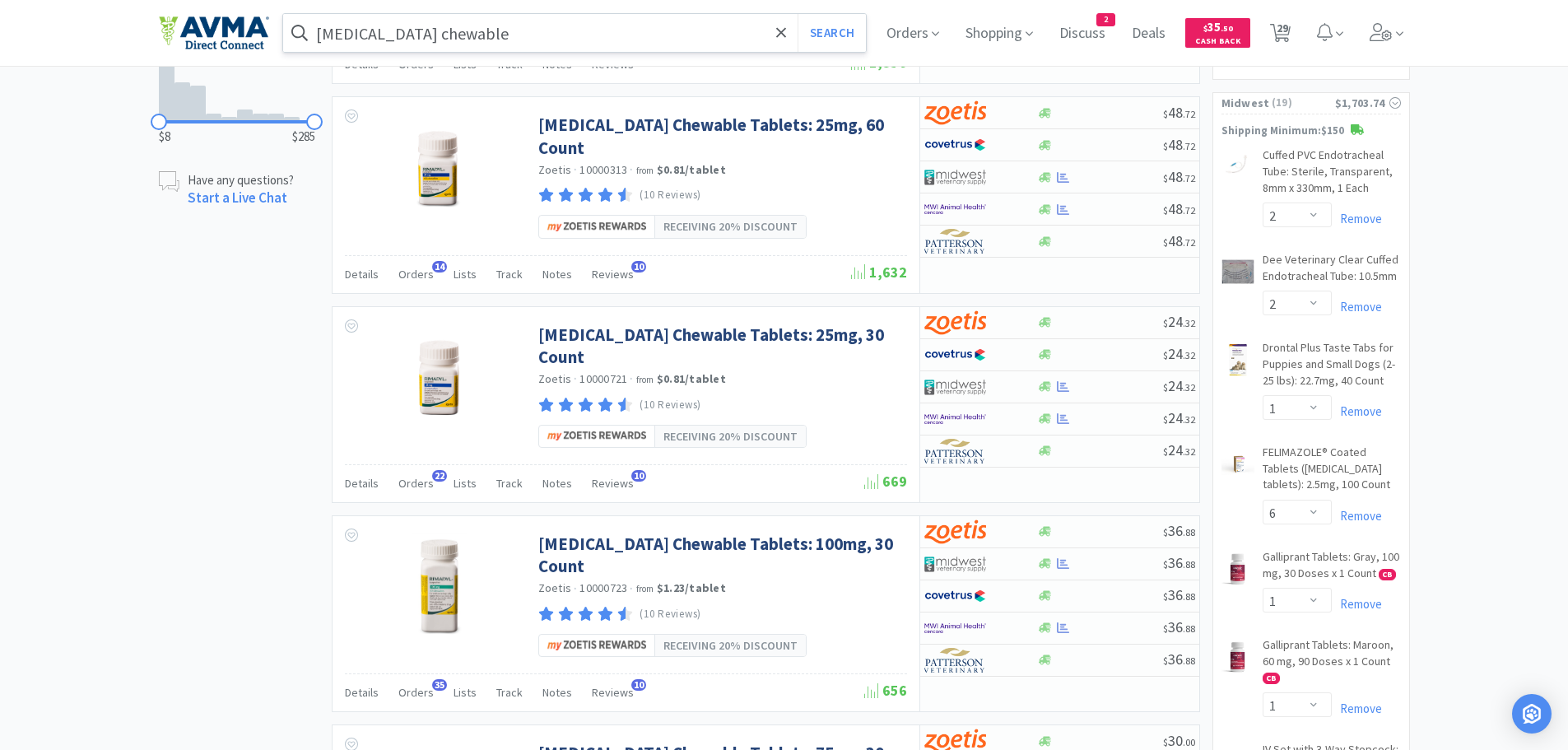
scroll to position [1165, 0]
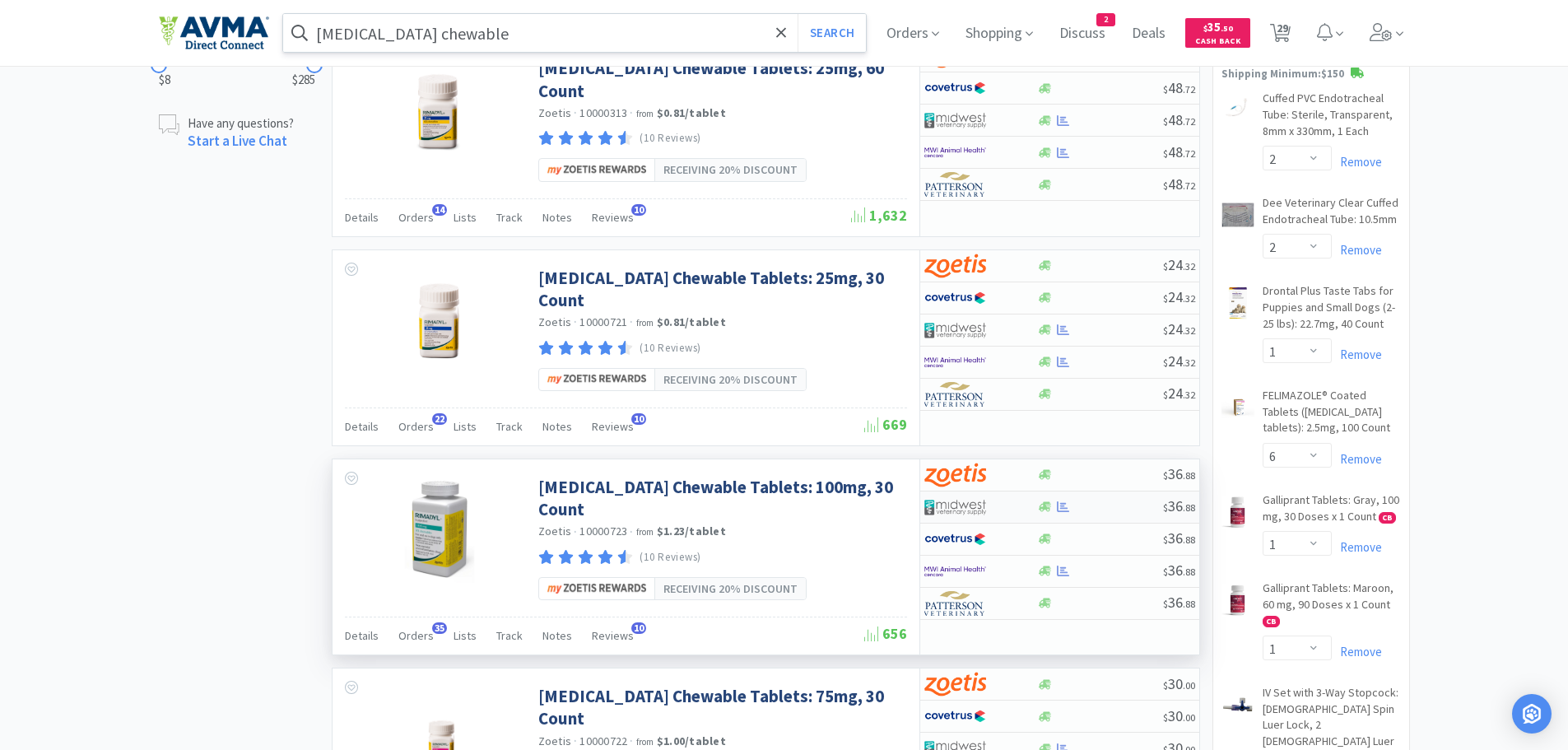
click at [1116, 500] on div at bounding box center [1100, 507] width 126 height 13
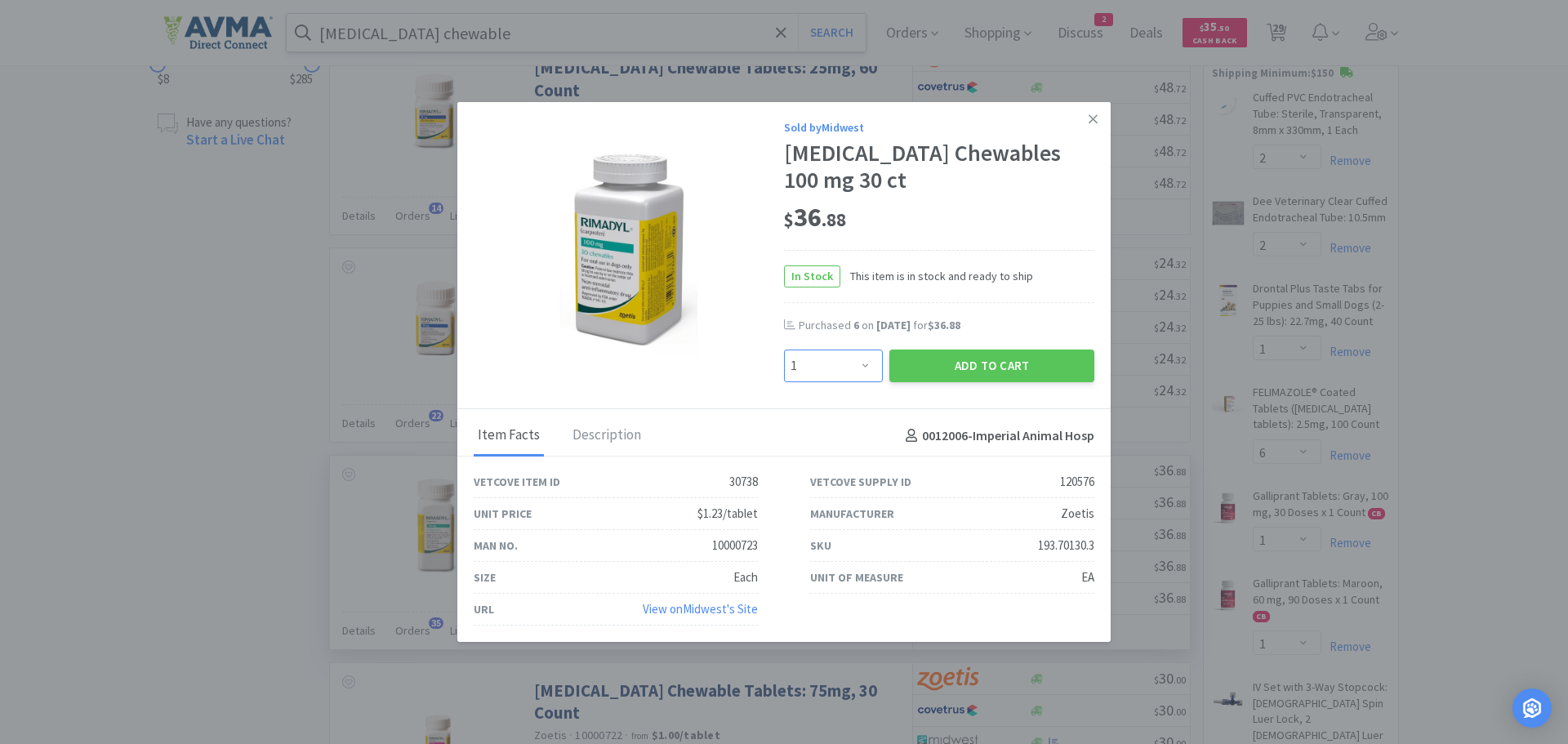
click at [859, 367] on select "Enter Quantity 1 2 3 4 5 6 7 8 9 10 11 12 13 14 15 16 17 18 19 20 Enter Quantity" at bounding box center [833, 366] width 99 height 33
click at [784, 349] on select "Enter Quantity 1 2 3 4 5 6 7 8 9 10 11 12 13 14 15 16 17 18 19 20 Enter Quantity" at bounding box center [833, 366] width 99 height 33
click at [937, 364] on button "Add to Cart" at bounding box center [992, 366] width 205 height 33
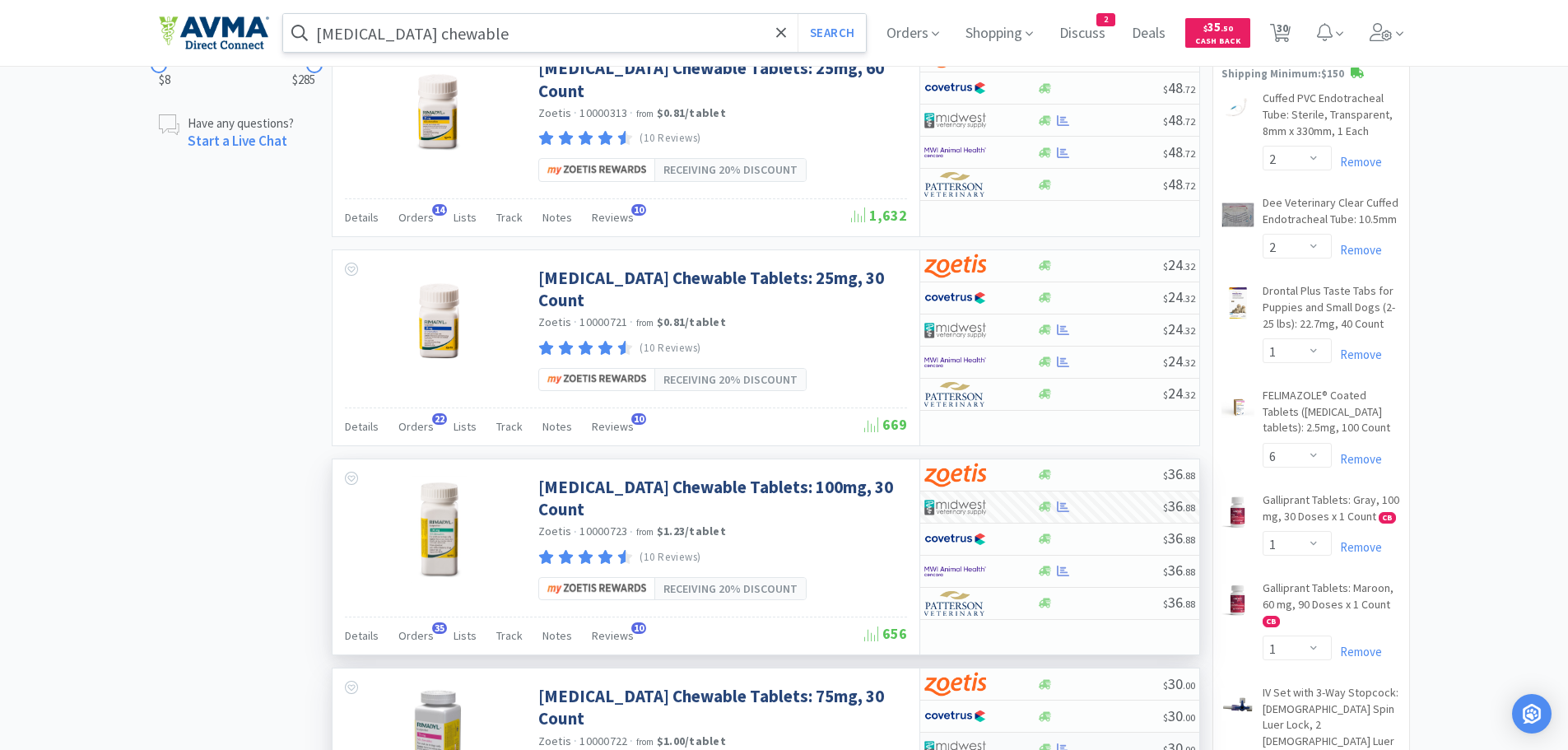
click at [1090, 743] on div at bounding box center [1100, 749] width 126 height 13
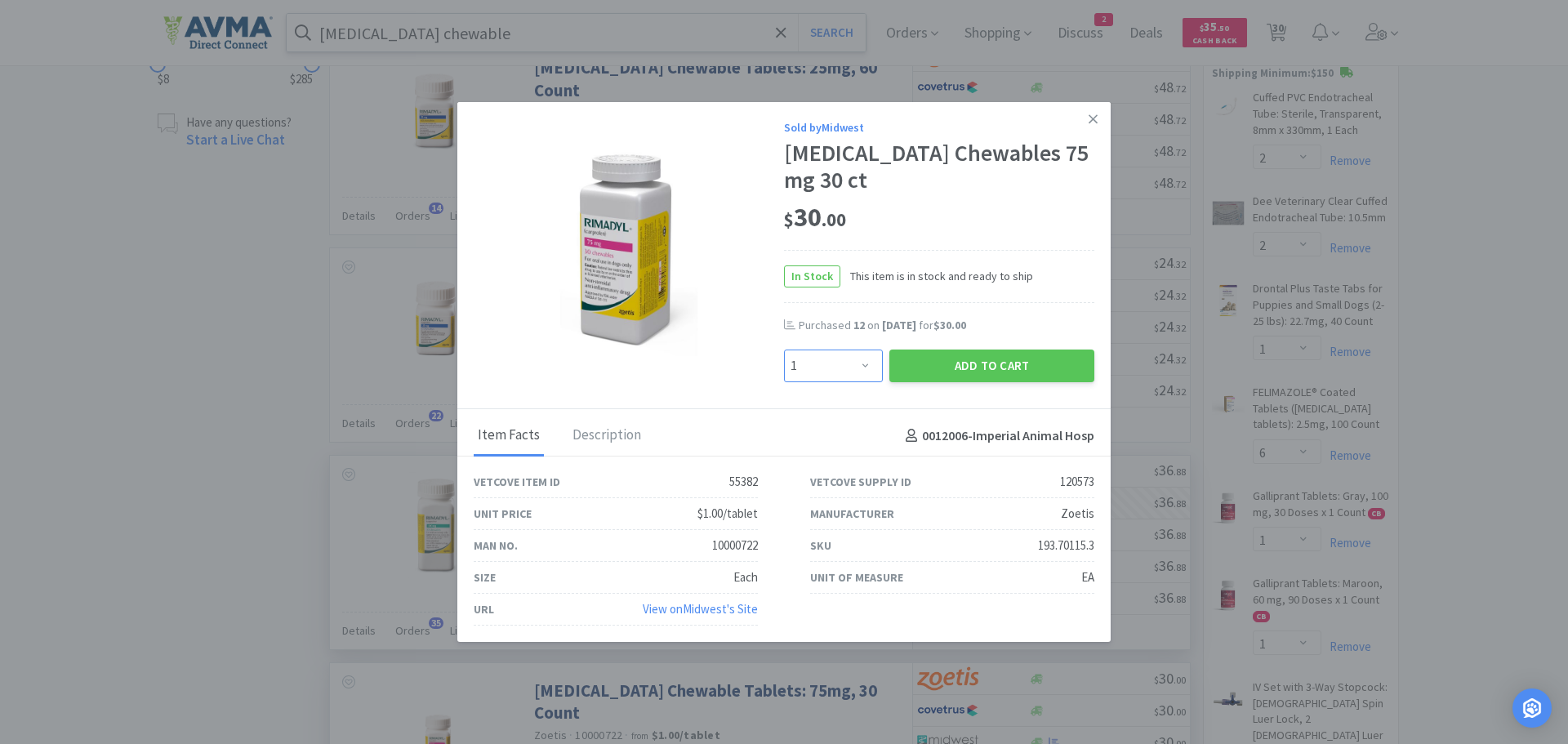
click at [859, 356] on select "Enter Quantity 1 2 3 4 5 6 7 8 9 10 11 12 13 14 15 16 17 18 19 20 Enter Quantity" at bounding box center [833, 366] width 99 height 33
click at [784, 349] on select "Enter Quantity 1 2 3 4 5 6 7 8 9 10 11 12 13 14 15 16 17 18 19 20 Enter Quantity" at bounding box center [833, 366] width 99 height 33
click at [956, 356] on button "Add to Cart" at bounding box center [992, 366] width 205 height 33
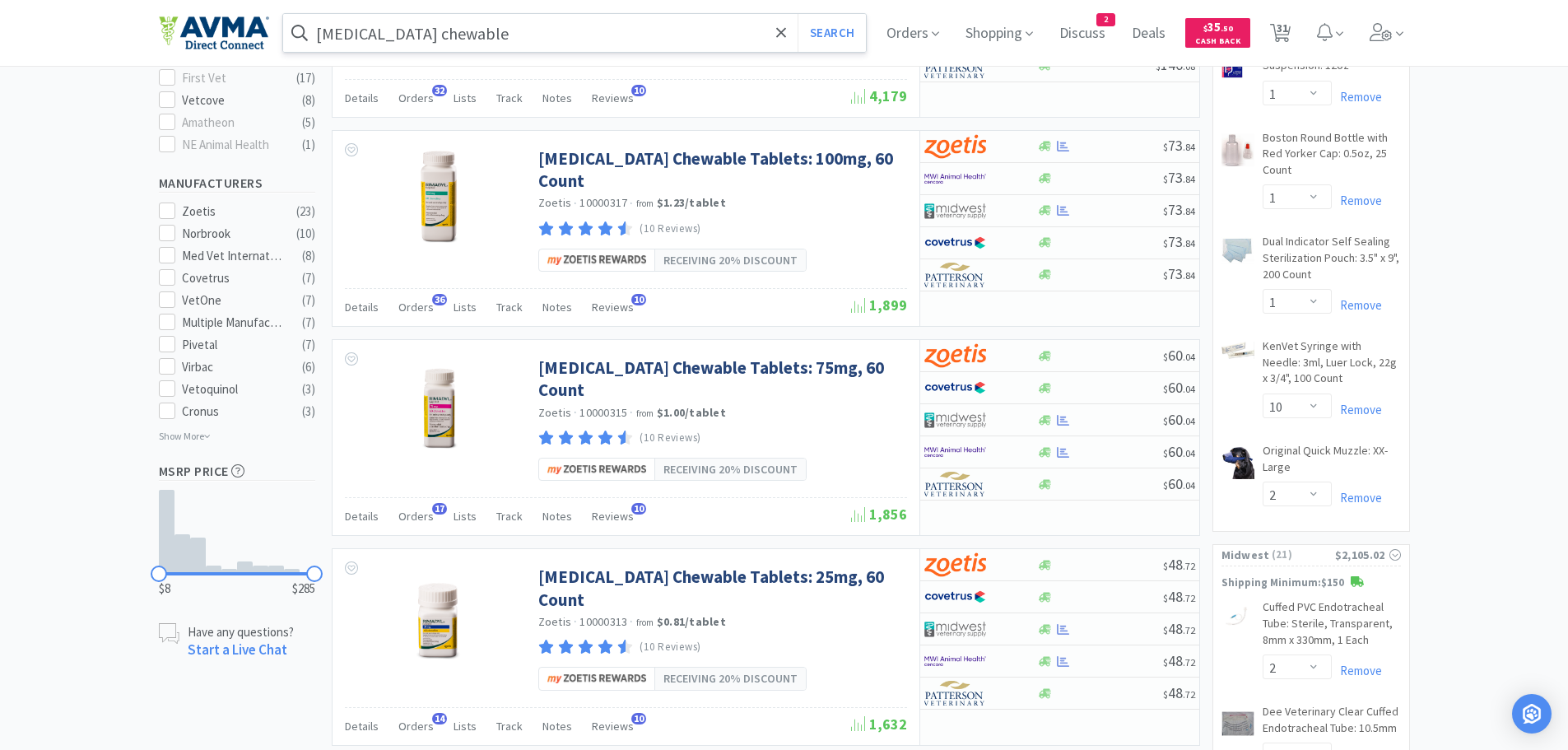
scroll to position [653, 0]
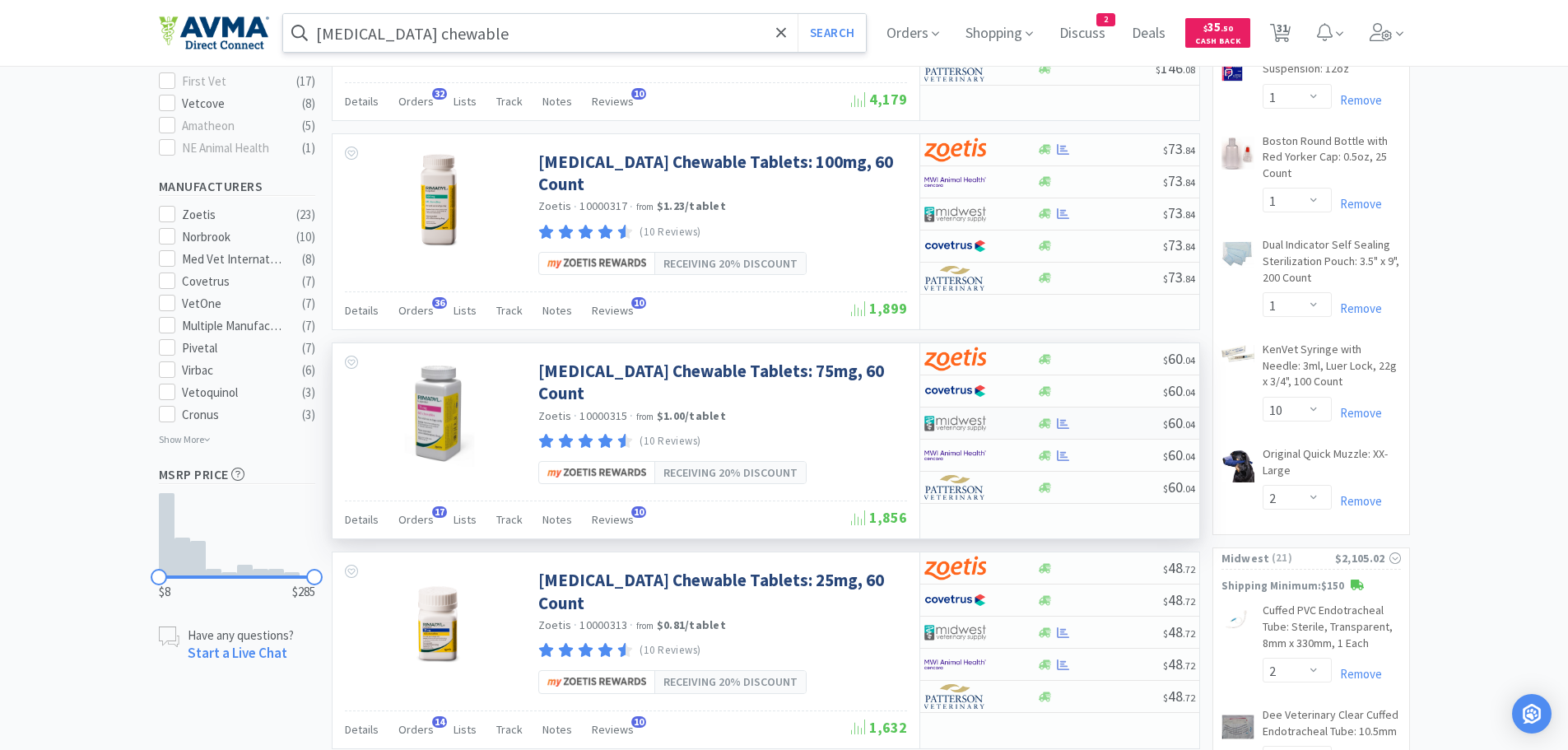
click at [1073, 417] on div at bounding box center [1100, 423] width 126 height 13
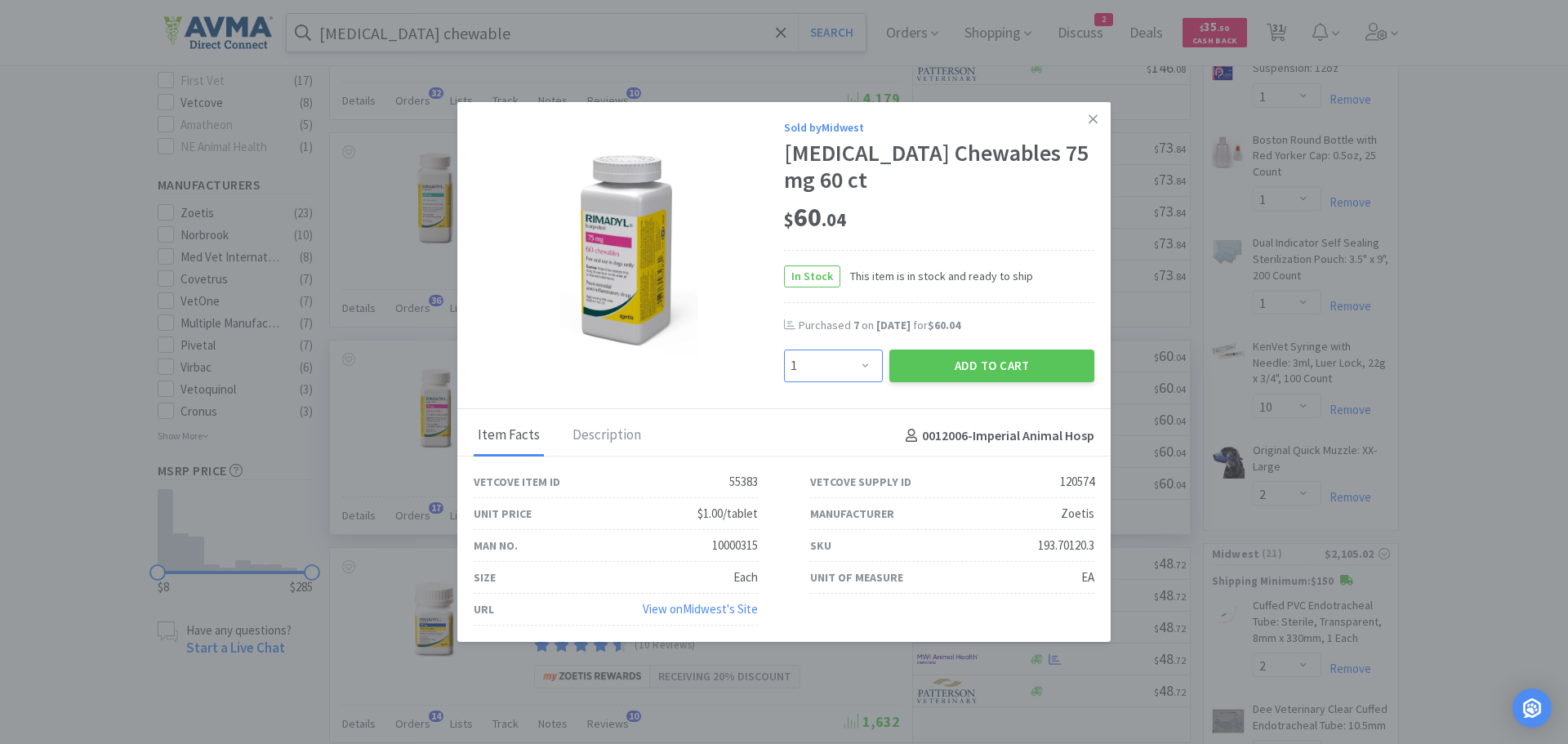
click at [869, 354] on select "Enter Quantity 1 2 3 4 5 6 7 8 9 10 11 12 13 14 15 16 17 18 19 20 Enter Quantity" at bounding box center [833, 366] width 99 height 33
click at [784, 349] on select "Enter Quantity 1 2 3 4 5 6 7 8 9 10 11 12 13 14 15 16 17 18 19 20 Enter Quantity" at bounding box center [833, 366] width 99 height 33
click at [974, 353] on button "Add to Cart" at bounding box center [992, 366] width 205 height 33
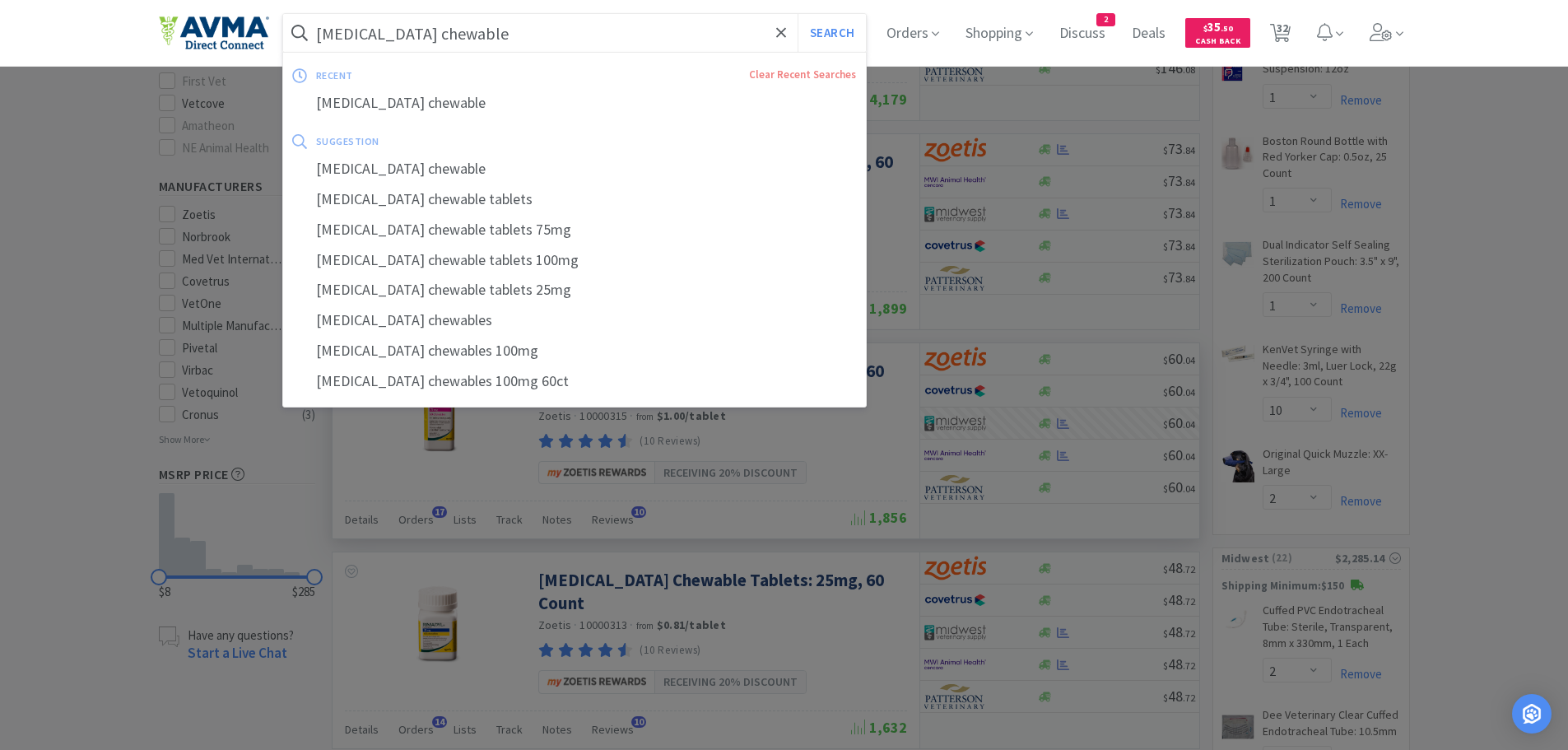
click at [496, 38] on input "rimadyl chewable" at bounding box center [575, 32] width 583 height 38
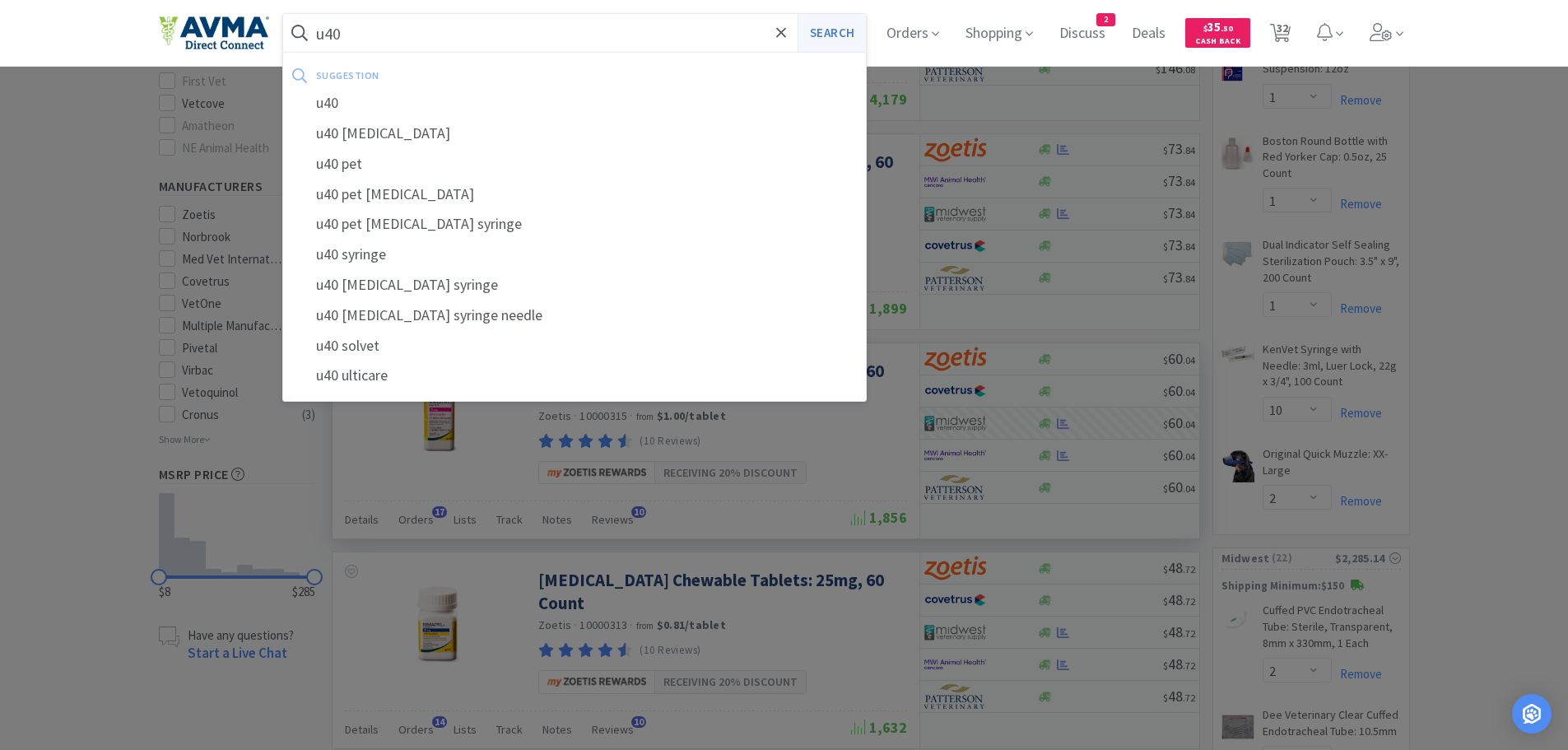
click at [851, 32] on button "Search" at bounding box center [831, 32] width 69 height 38
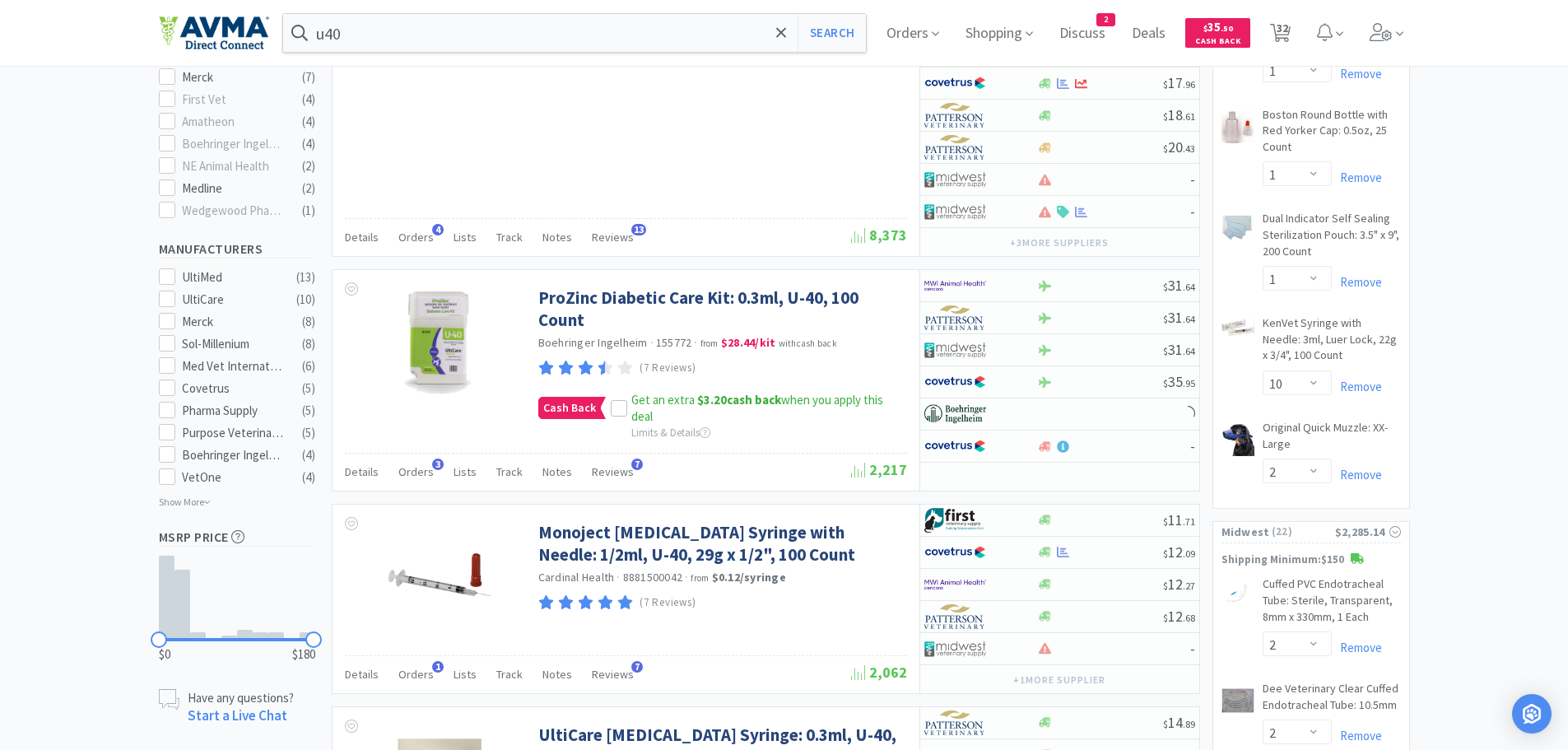
scroll to position [994, 0]
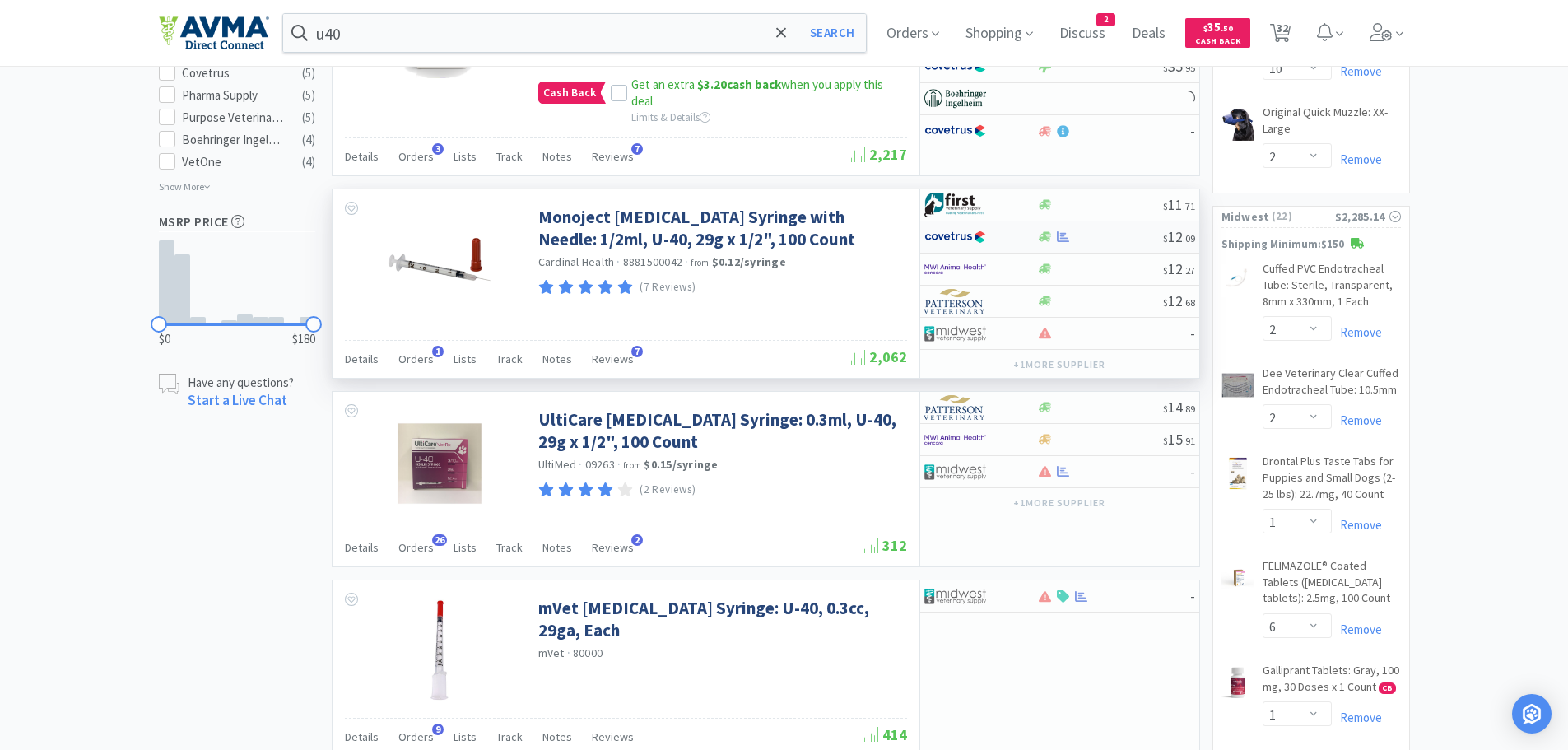
click at [1124, 241] on div at bounding box center [1100, 237] width 126 height 13
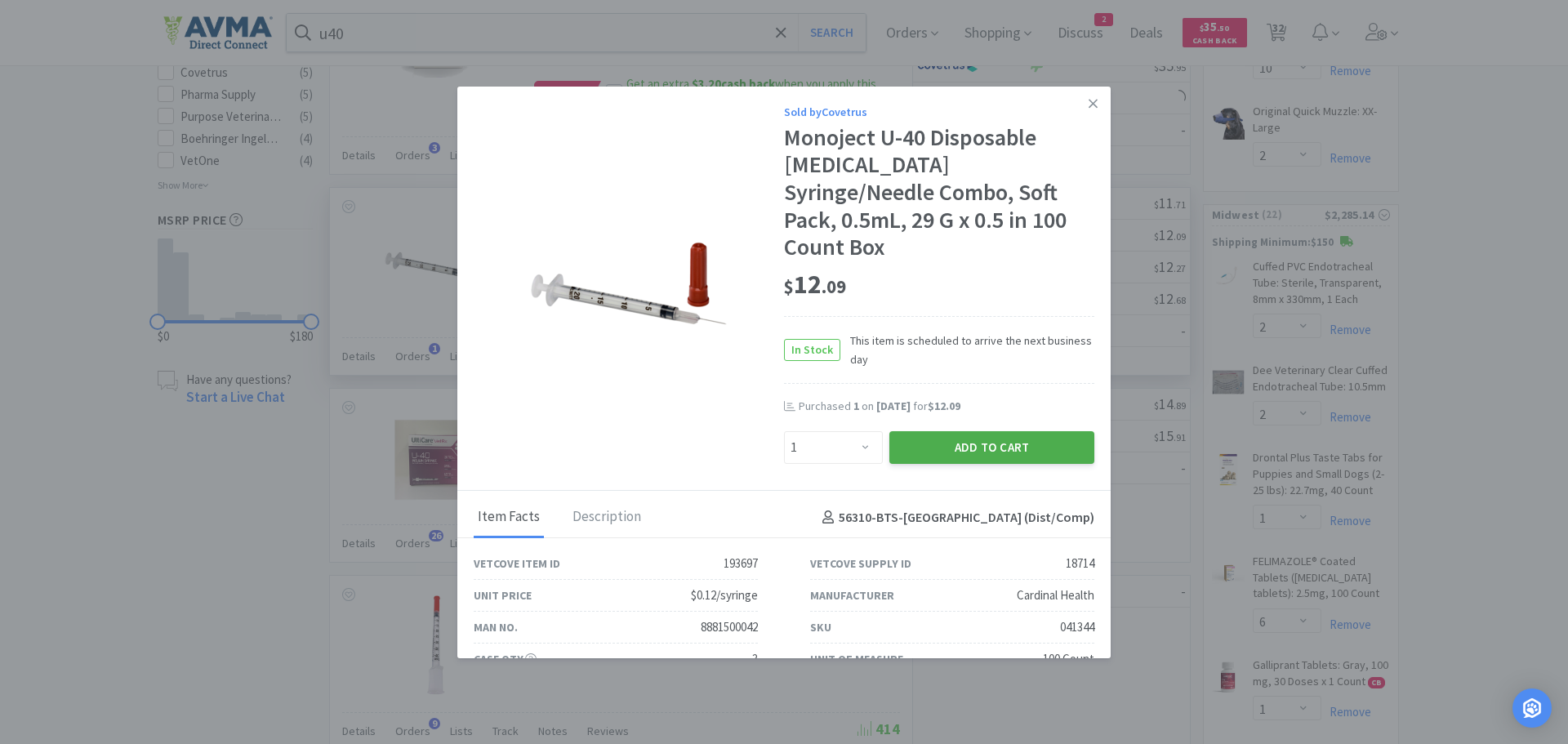
click at [927, 431] on button "Add to Cart" at bounding box center [992, 447] width 205 height 33
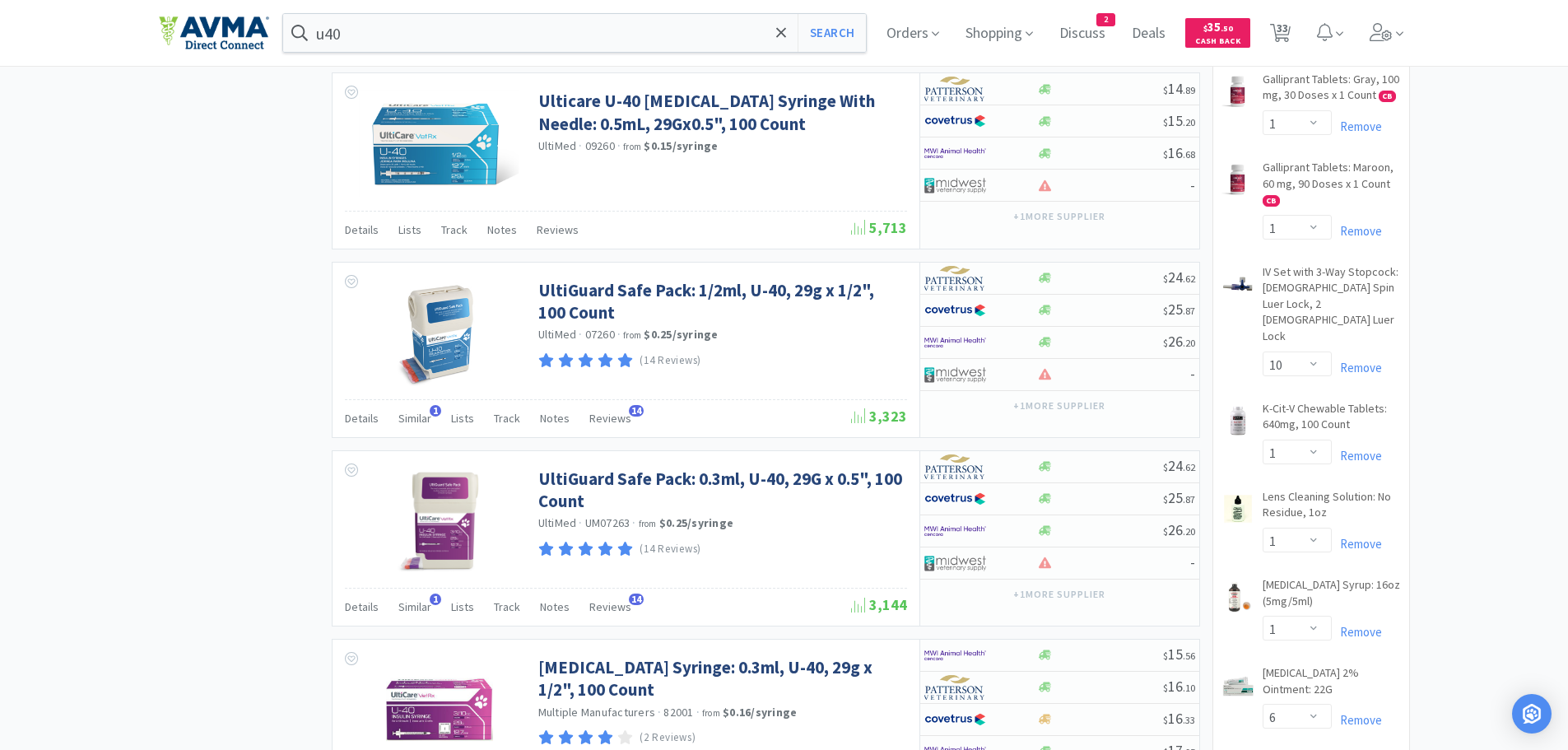
scroll to position [0, 0]
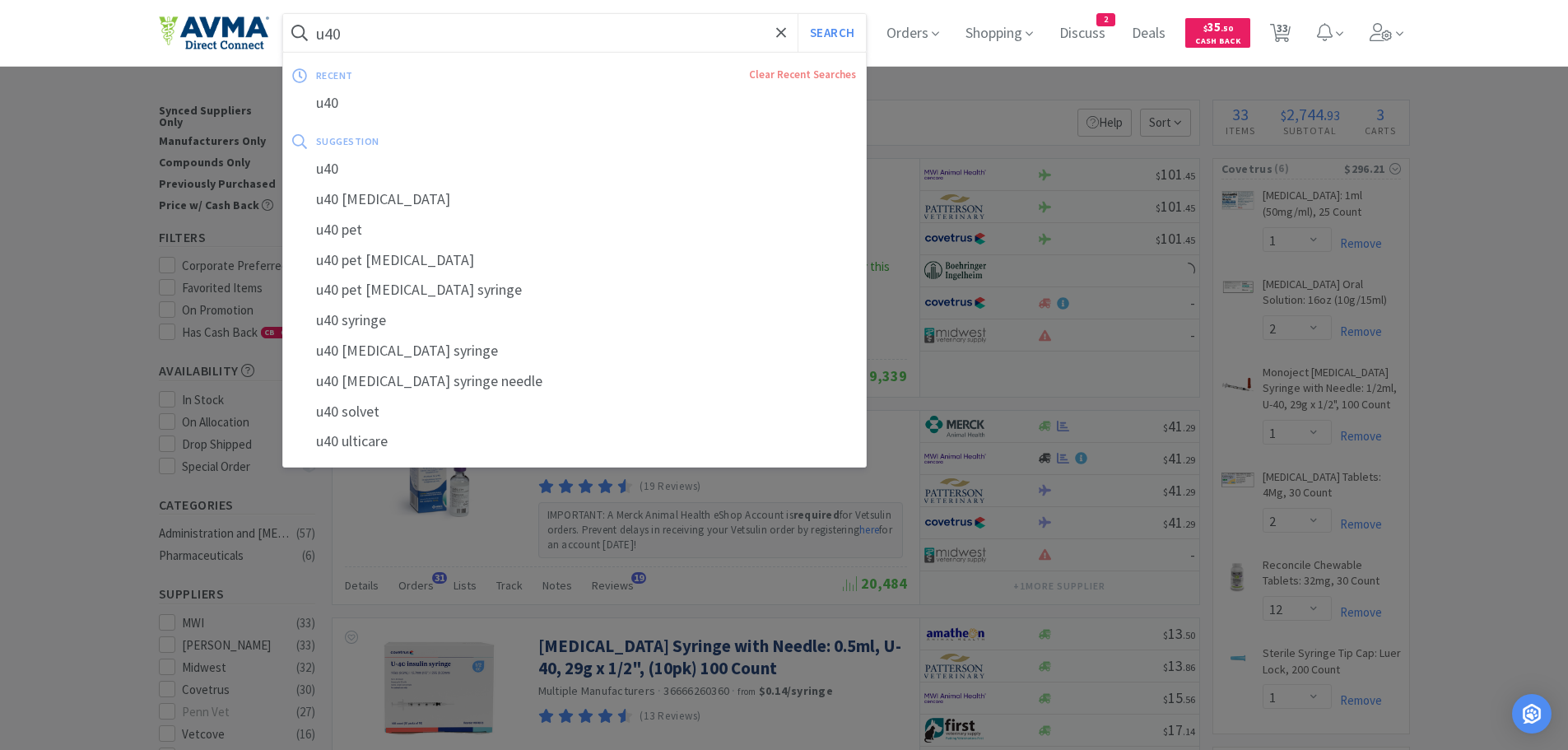
click at [510, 41] on input "u40" at bounding box center [575, 32] width 583 height 38
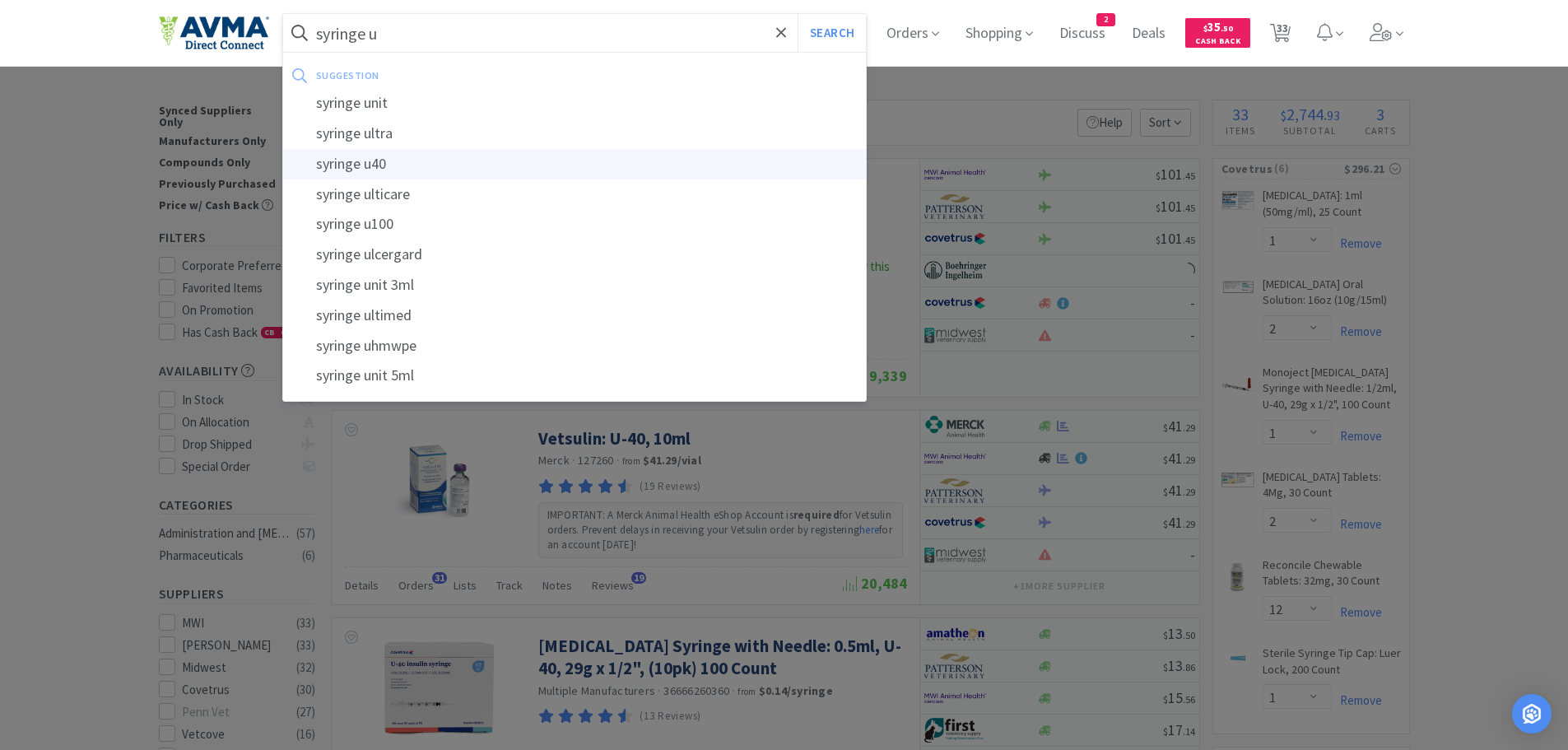
click at [426, 158] on div "syringe u40" at bounding box center [575, 164] width 583 height 30
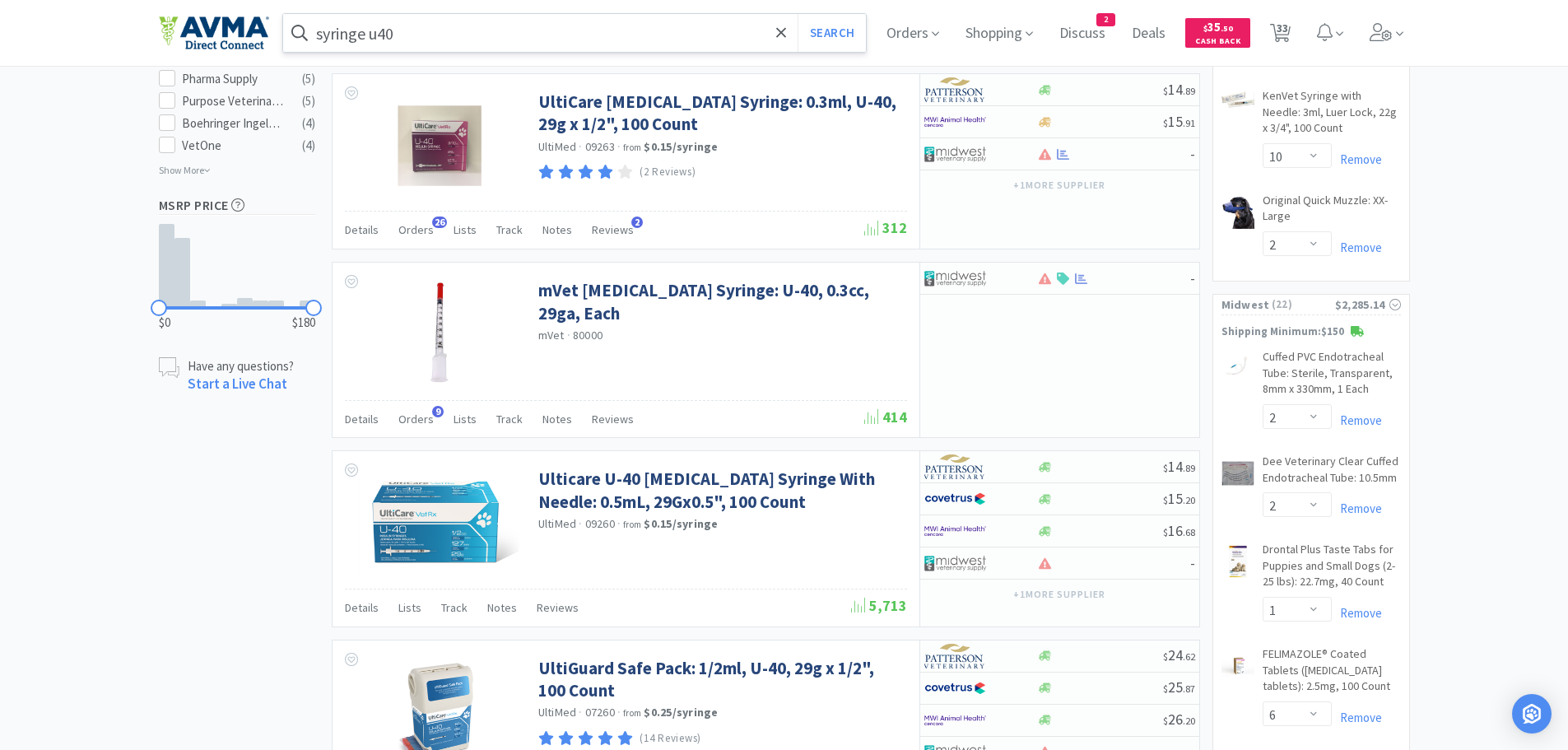
scroll to position [1032, 0]
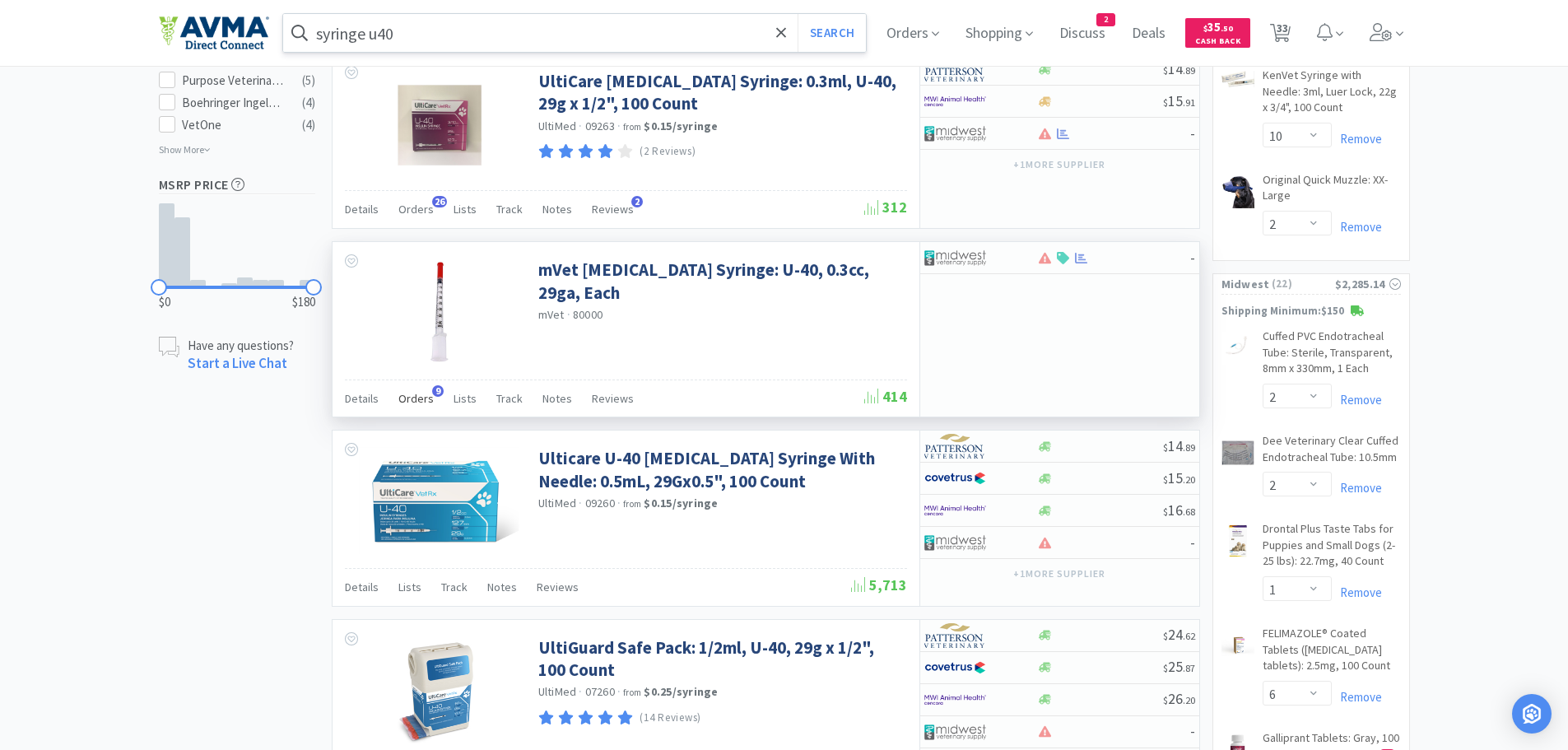
click at [417, 400] on span "Orders" at bounding box center [416, 399] width 36 height 15
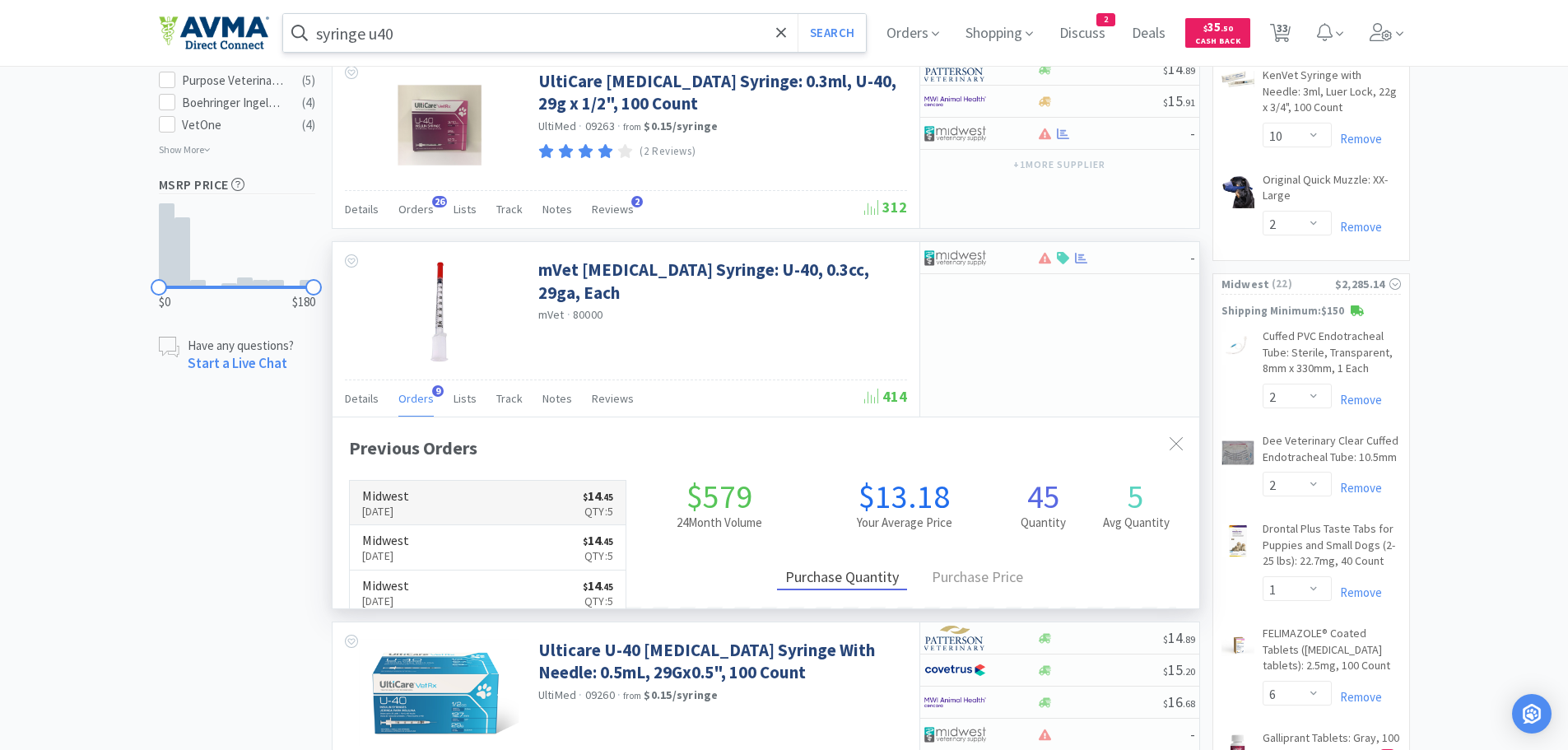
scroll to position [442, 867]
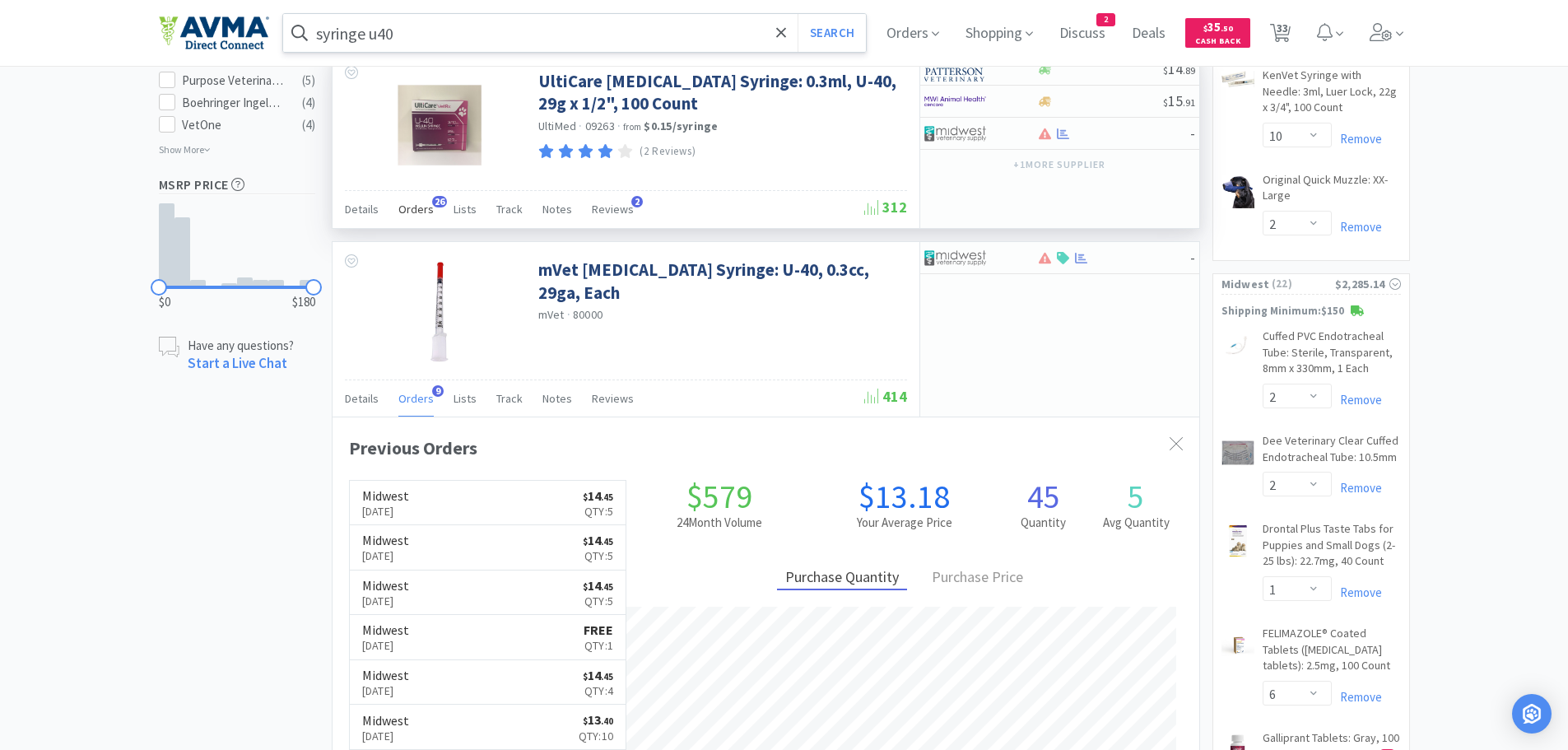
click at [415, 215] on span "Orders" at bounding box center [416, 209] width 36 height 15
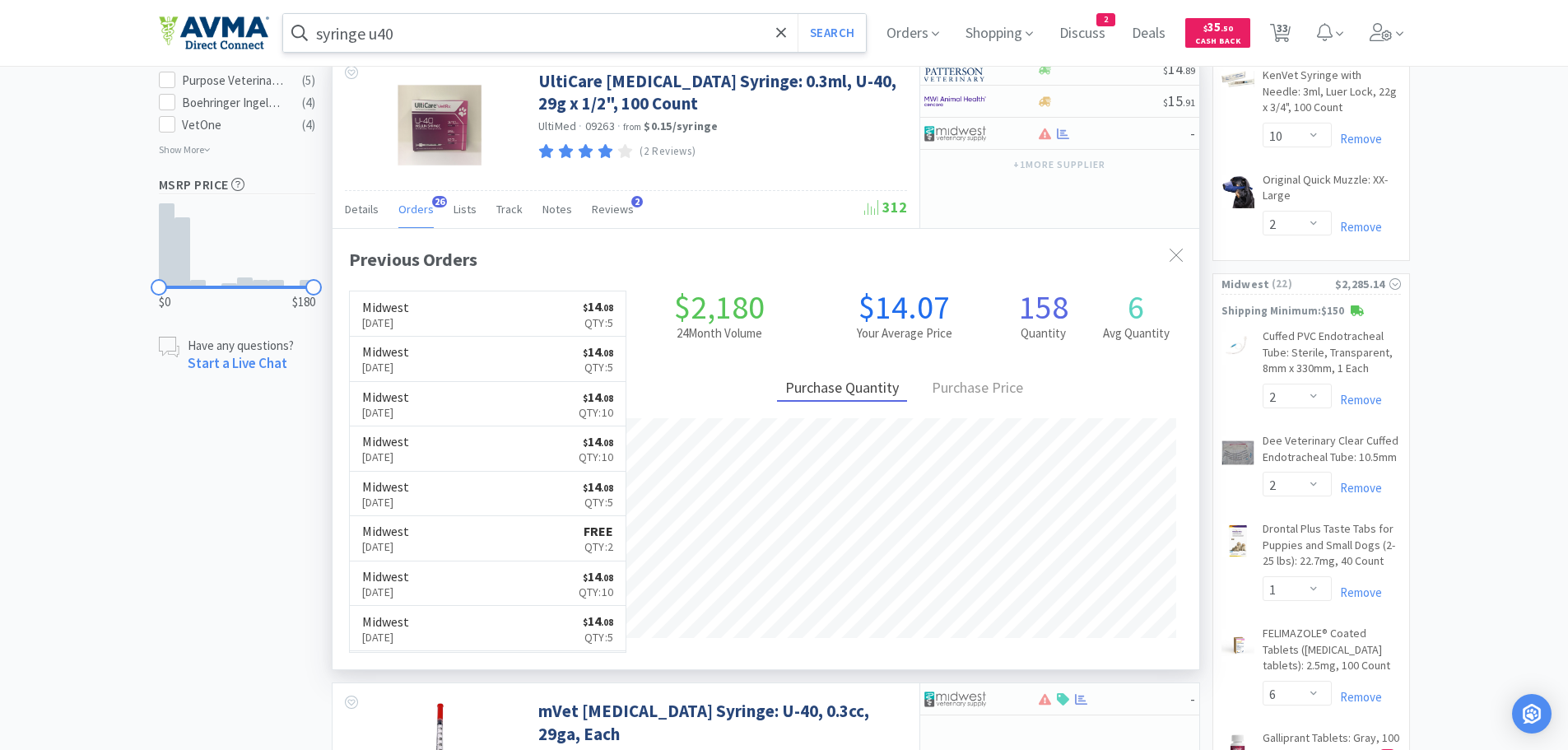
click at [415, 215] on span "Orders" at bounding box center [416, 209] width 36 height 15
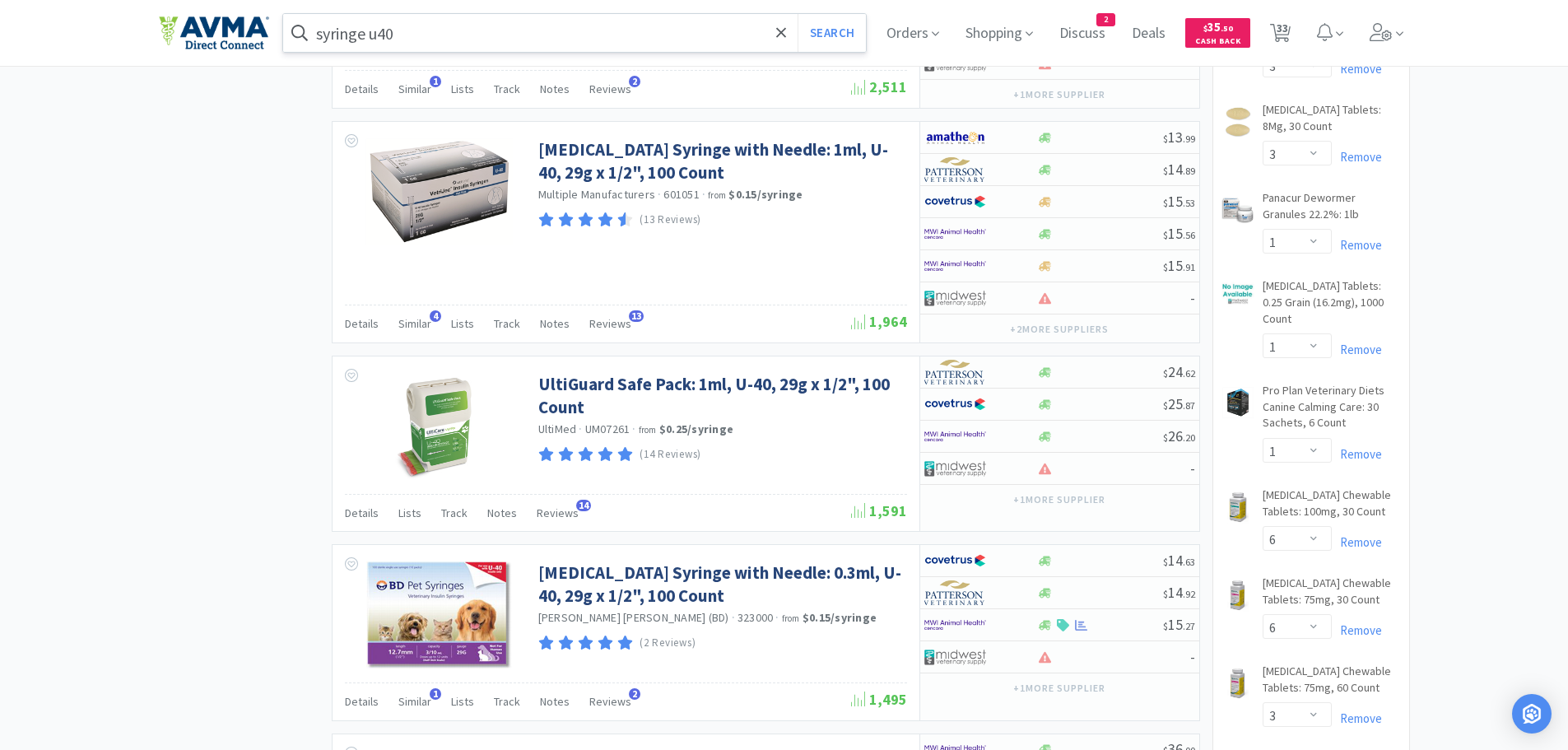
scroll to position [2680, 0]
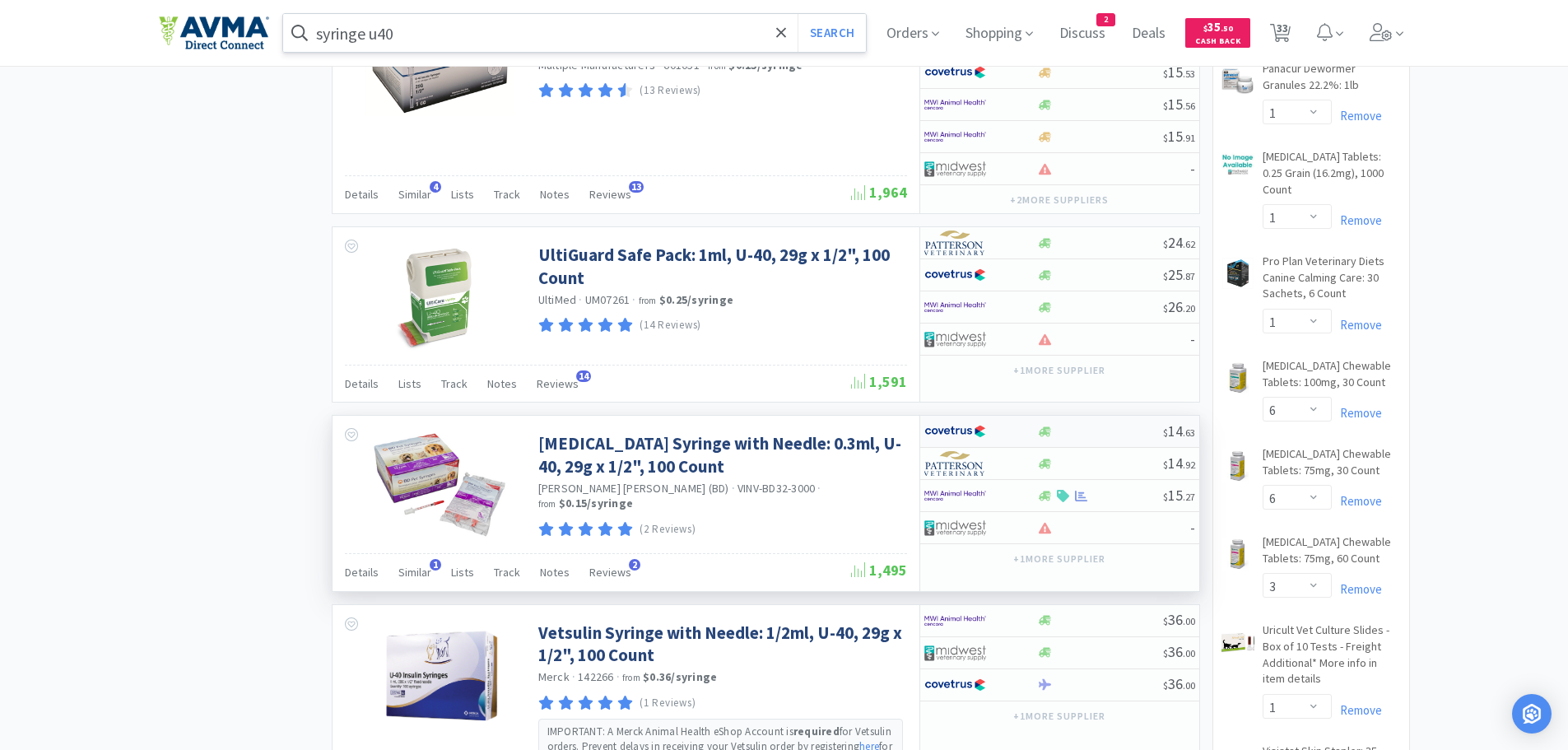
click at [1086, 433] on div at bounding box center [1100, 432] width 126 height 13
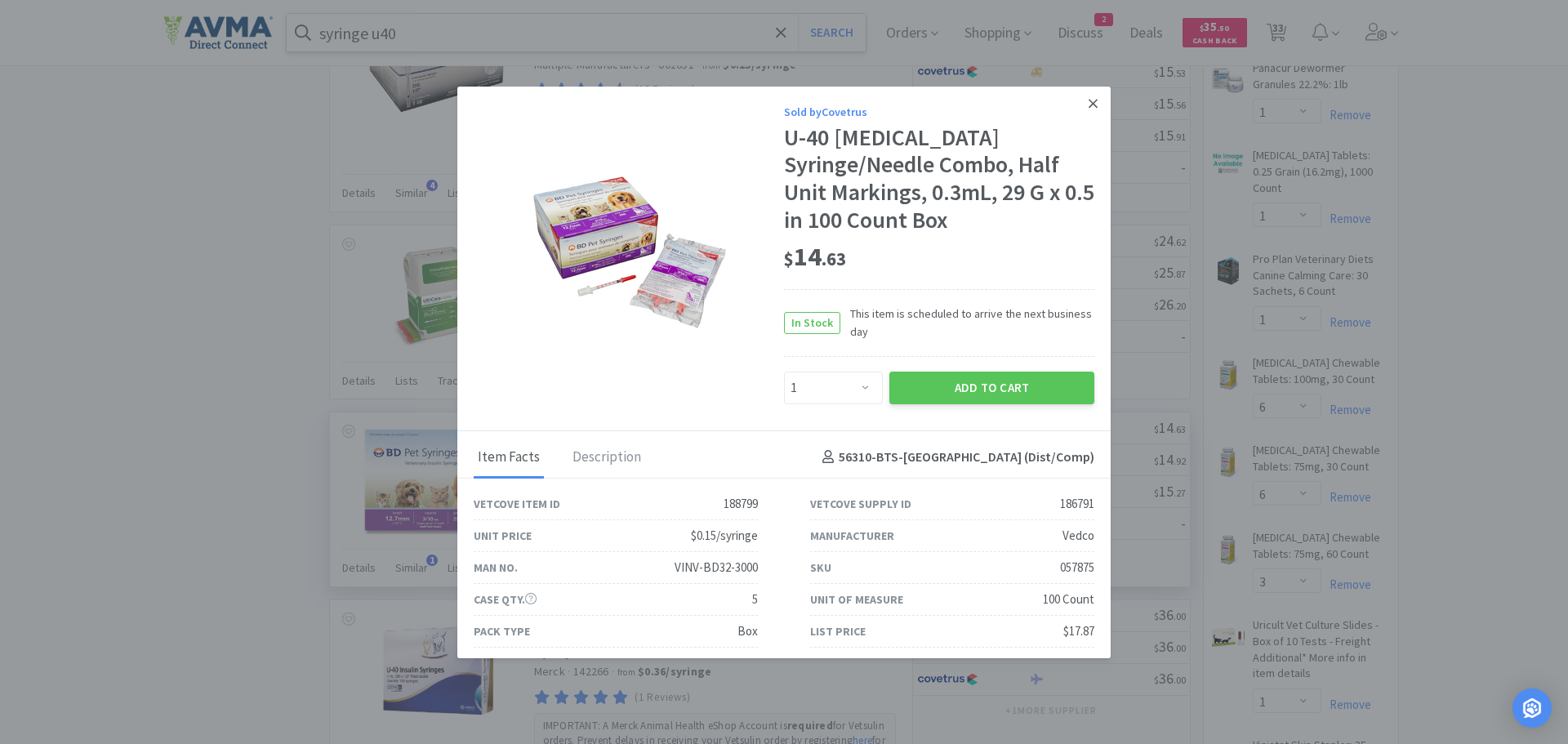
click at [1089, 96] on icon at bounding box center [1093, 103] width 9 height 15
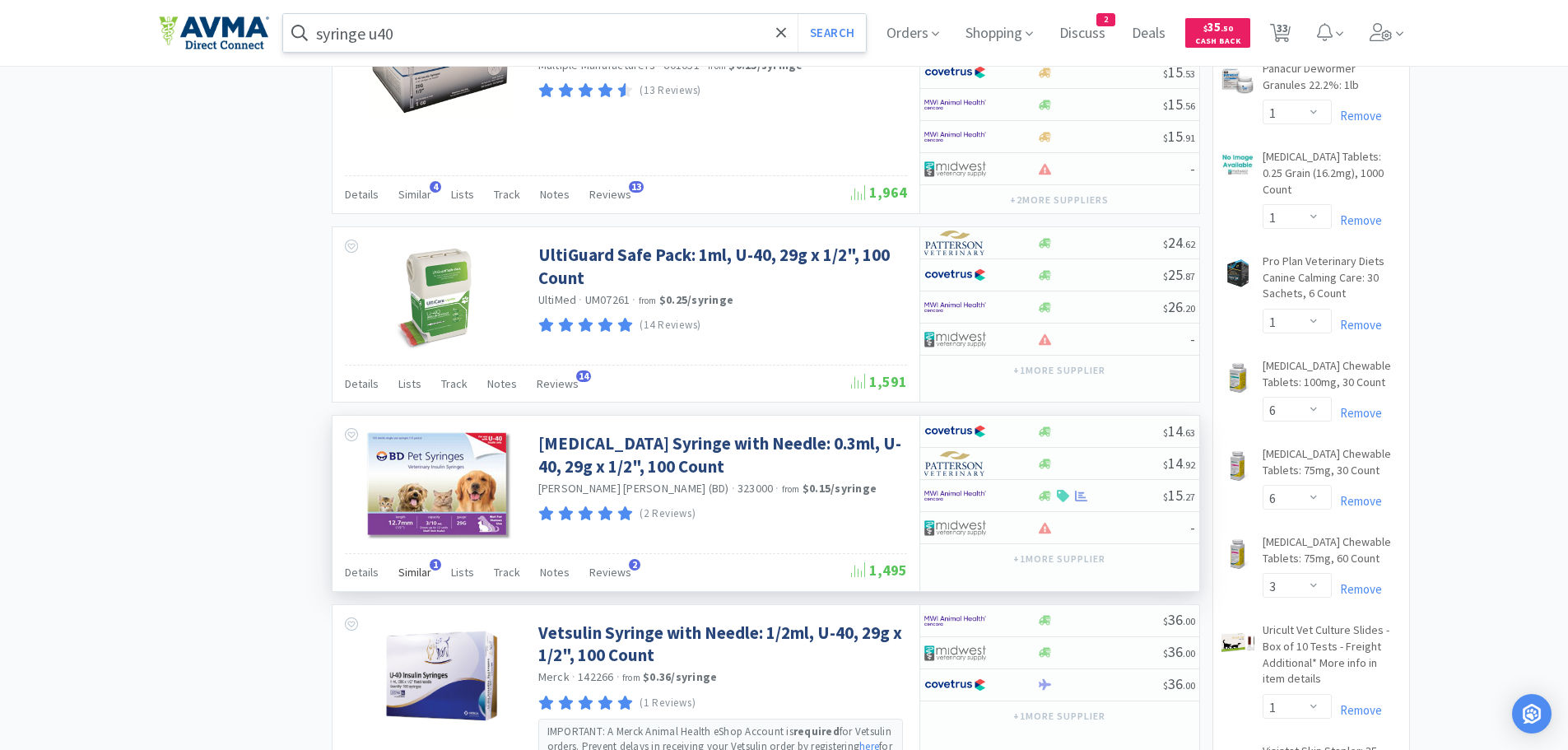
click at [408, 573] on span "Similar" at bounding box center [415, 573] width 33 height 15
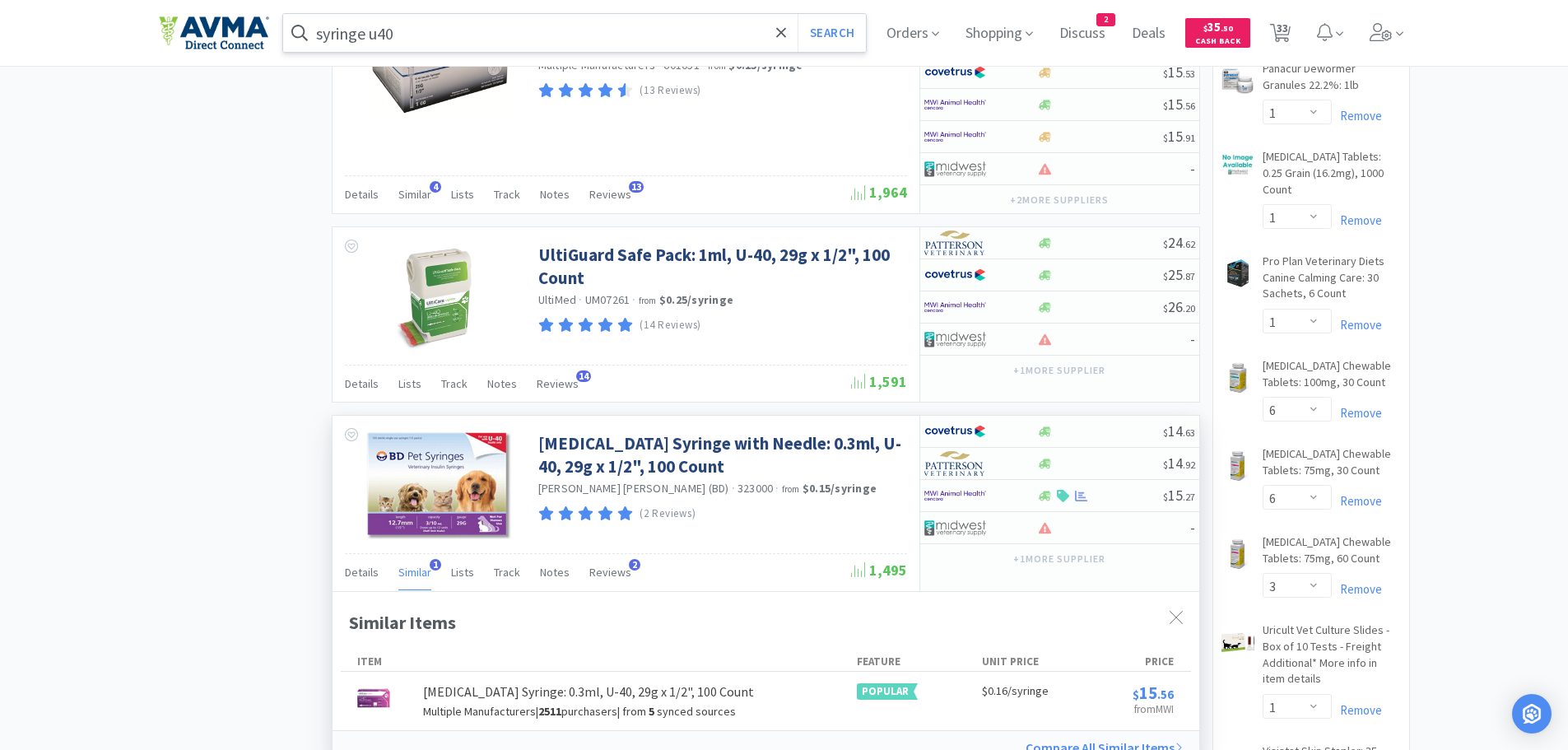
click at [408, 573] on span "Similar" at bounding box center [415, 573] width 33 height 15
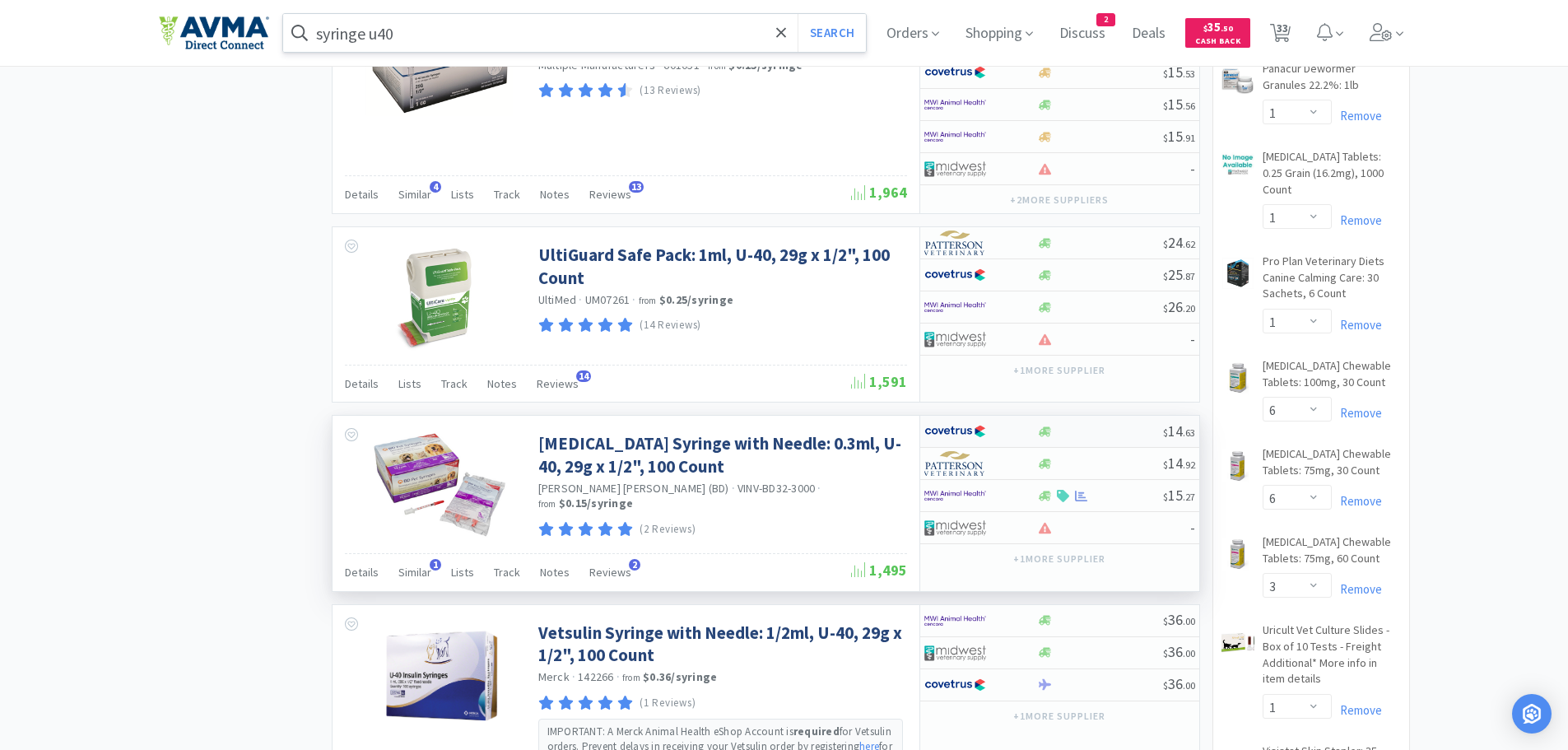
click at [1082, 434] on div at bounding box center [1100, 432] width 126 height 13
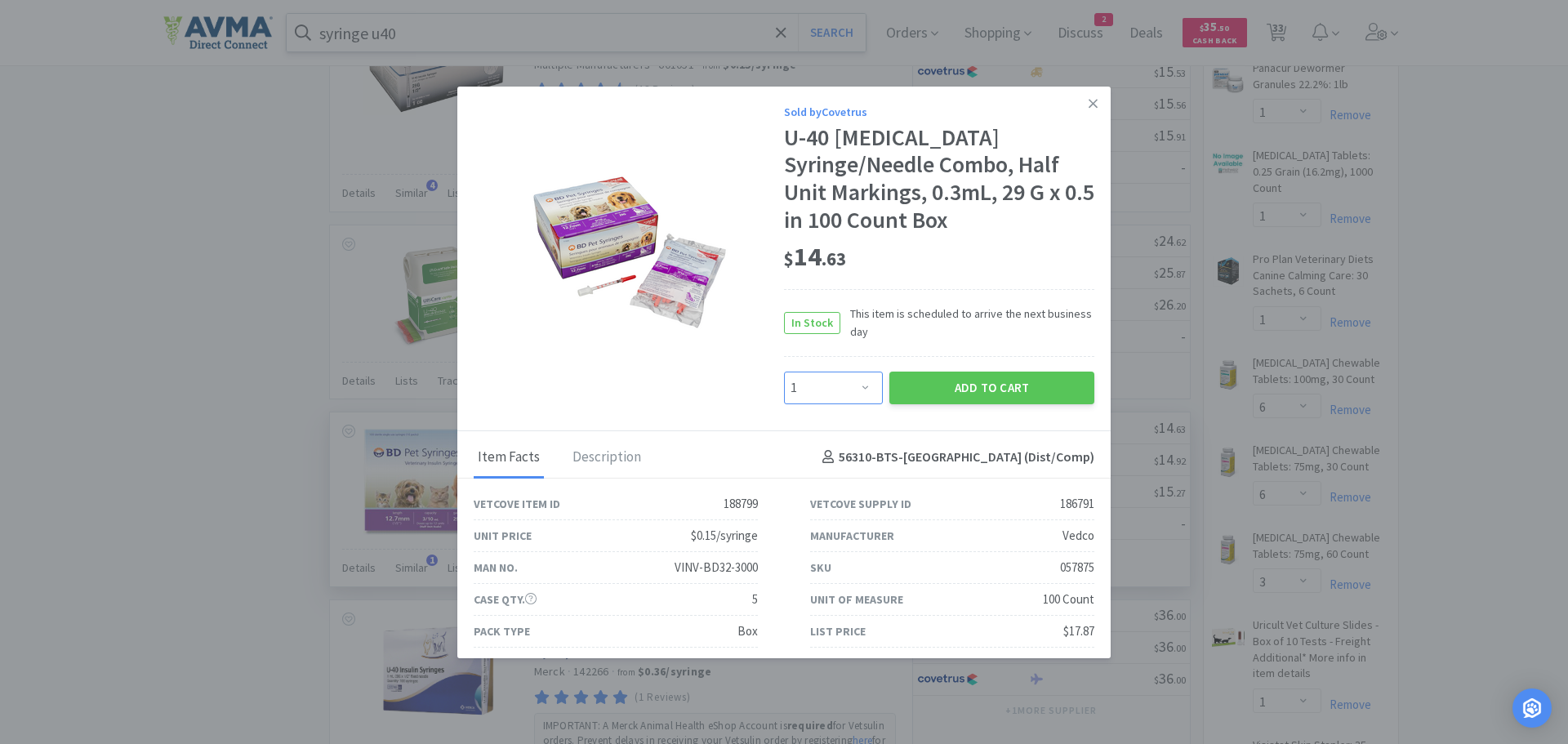
click at [852, 387] on select "Enter Quantity 1 2 3 4 5 6 7 8 9 10 11 12 13 14 15 16 17 18 19 20 Enter Quantity" at bounding box center [833, 388] width 99 height 33
click at [784, 372] on select "Enter Quantity 1 2 3 4 5 6 7 8 9 10 11 12 13 14 15 16 17 18 19 20 Enter Quantity" at bounding box center [833, 388] width 99 height 33
click at [921, 397] on button "Add to Cart" at bounding box center [992, 388] width 205 height 33
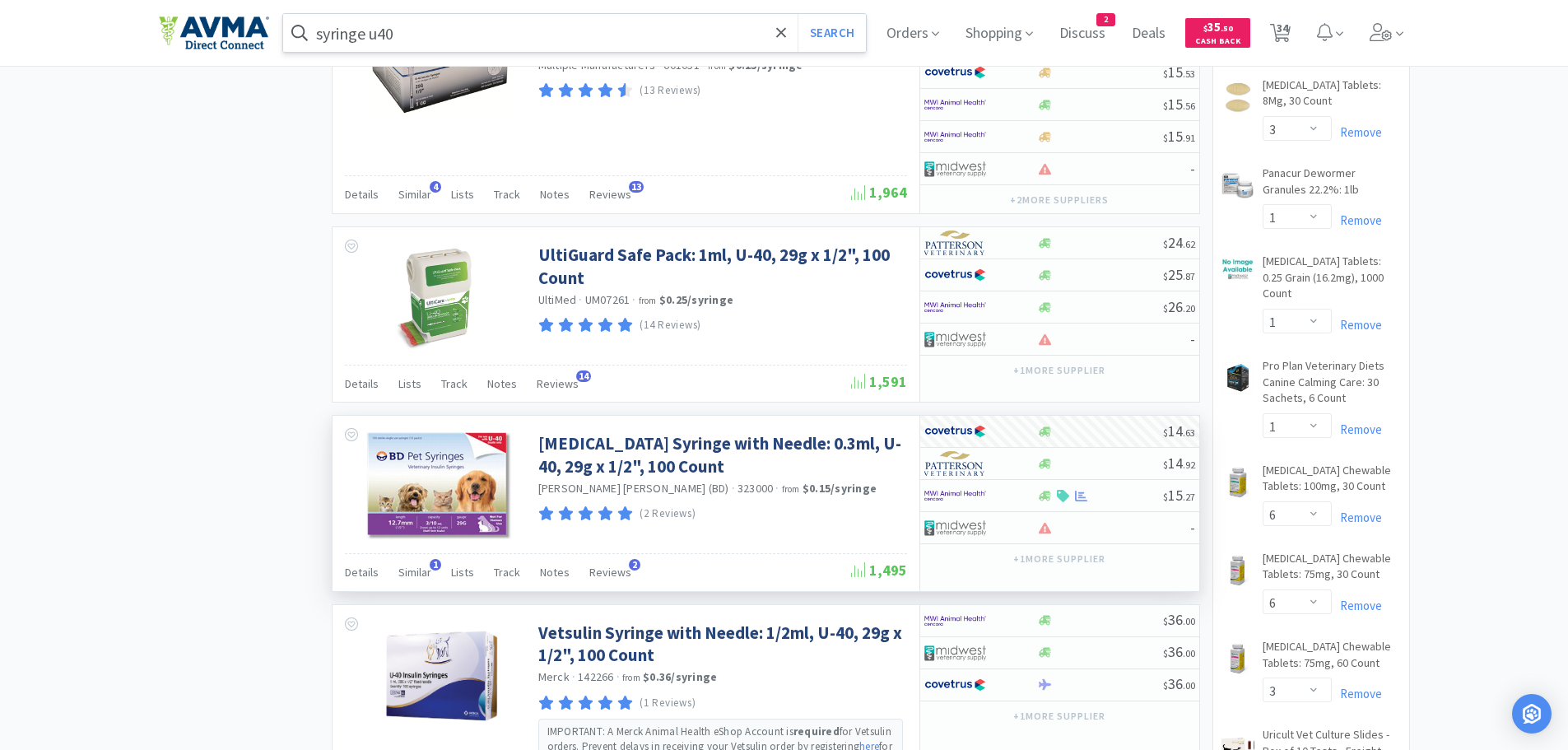
click at [527, 48] on input "syringe u40" at bounding box center [575, 32] width 583 height 38
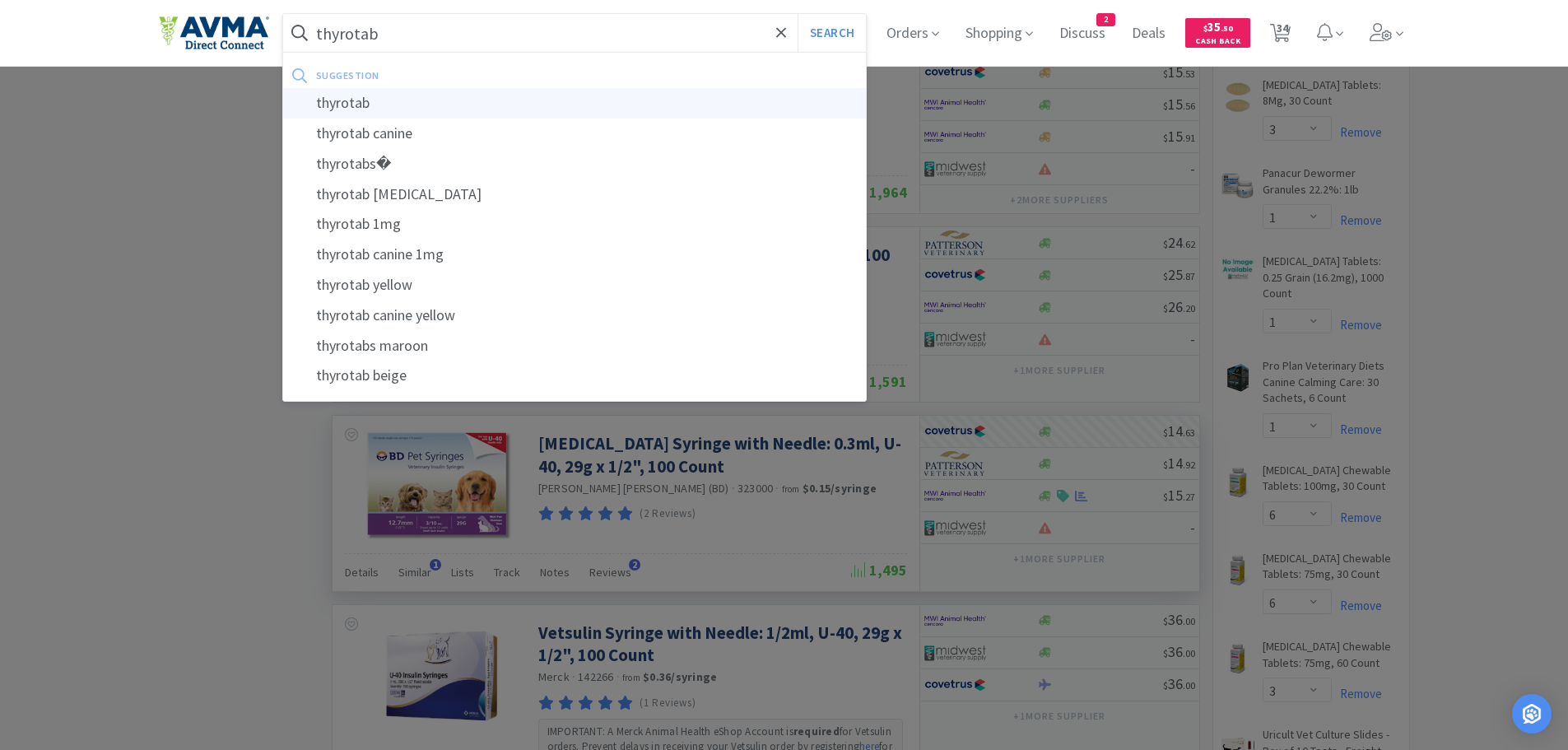
click at [402, 104] on div "thyrotab" at bounding box center [575, 102] width 583 height 30
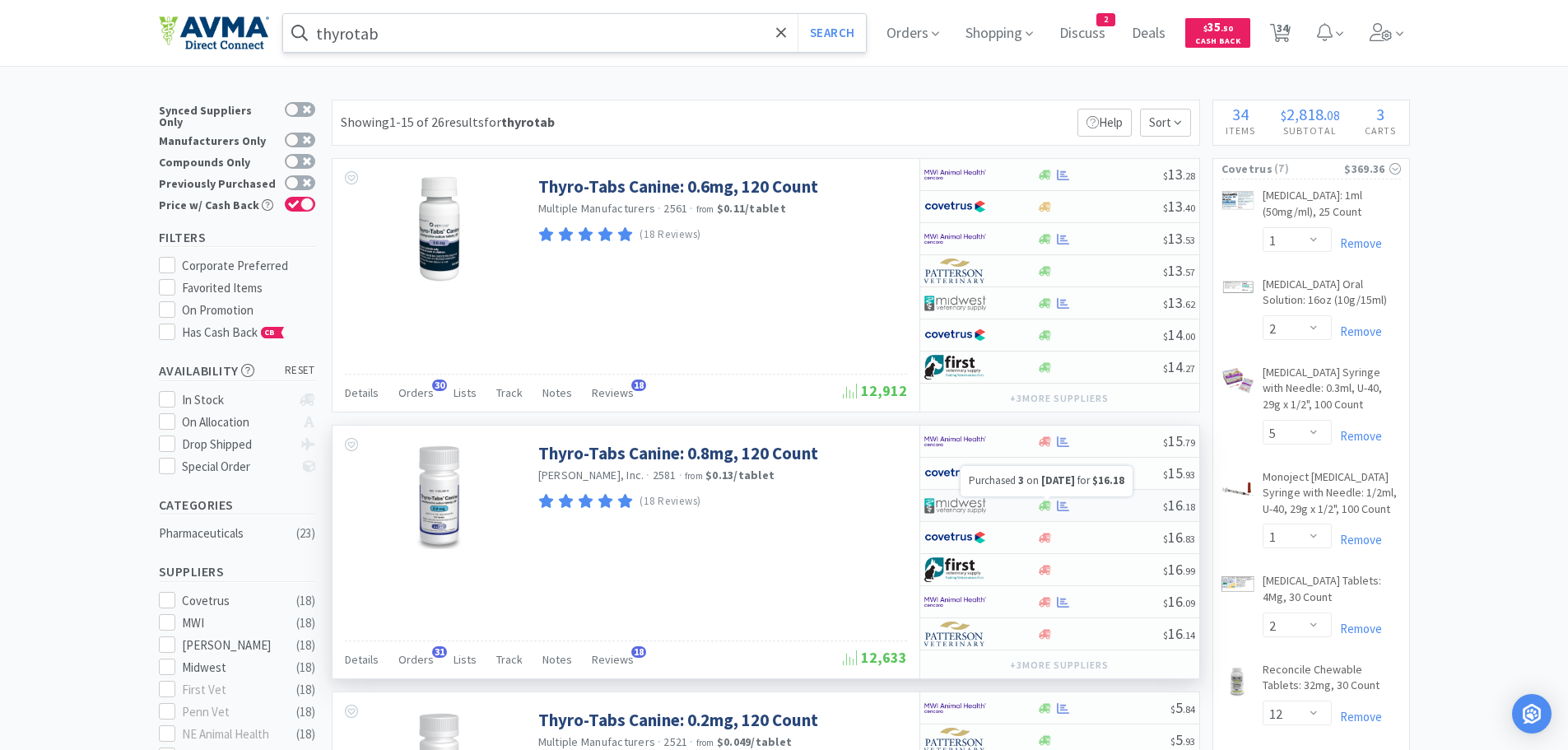
click at [1069, 507] on icon at bounding box center [1063, 506] width 13 height 13
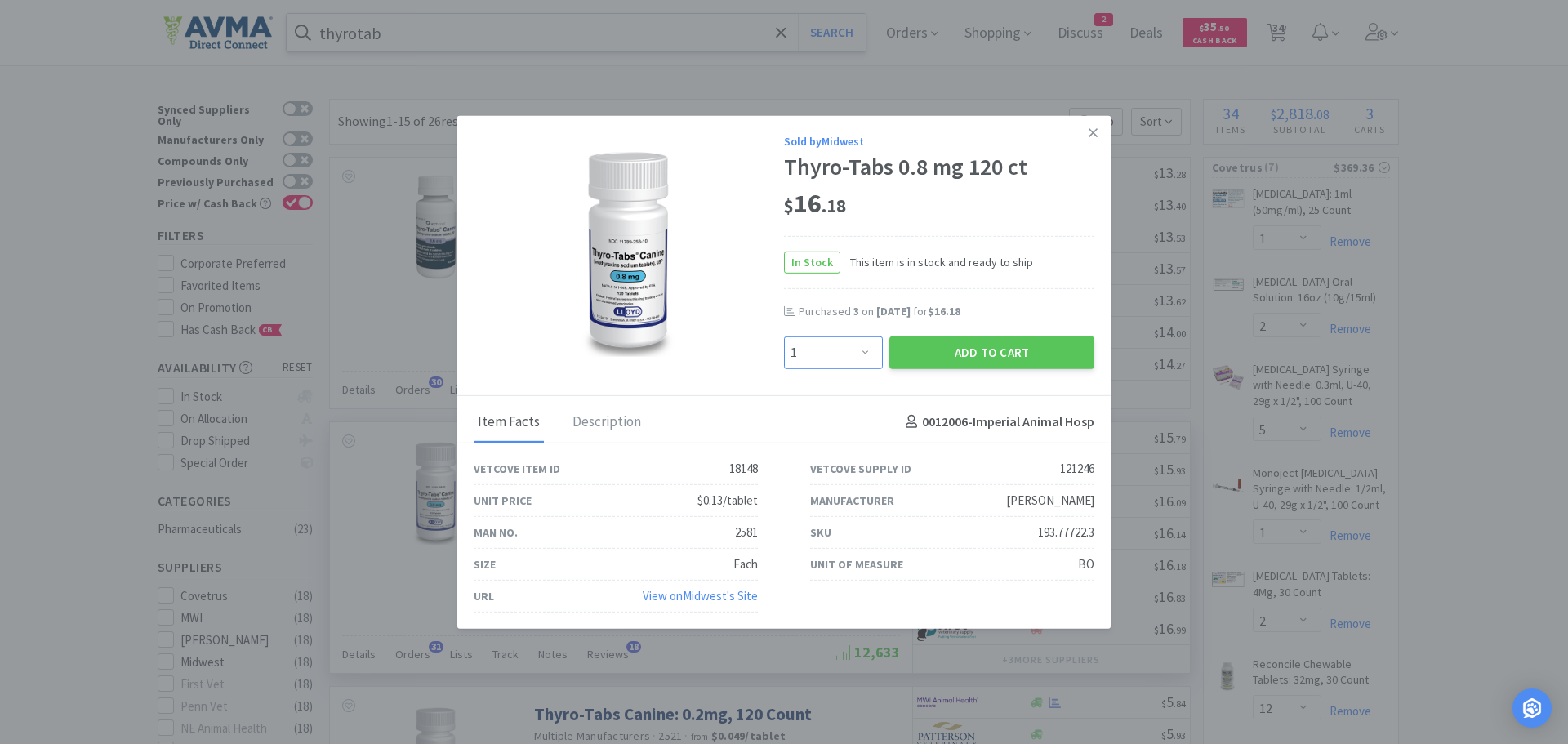
click at [864, 359] on select "Enter Quantity 1 2 3 4 5 6 7 8 9 10 11 12 13 14 15 16 17 18 19 20 Enter Quantity" at bounding box center [833, 352] width 99 height 33
click at [784, 336] on select "Enter Quantity 1 2 3 4 5 6 7 8 9 10 11 12 13 14 15 16 17 18 19 20 Enter Quantity" at bounding box center [833, 352] width 99 height 33
click at [936, 352] on button "Add to Cart" at bounding box center [992, 352] width 205 height 33
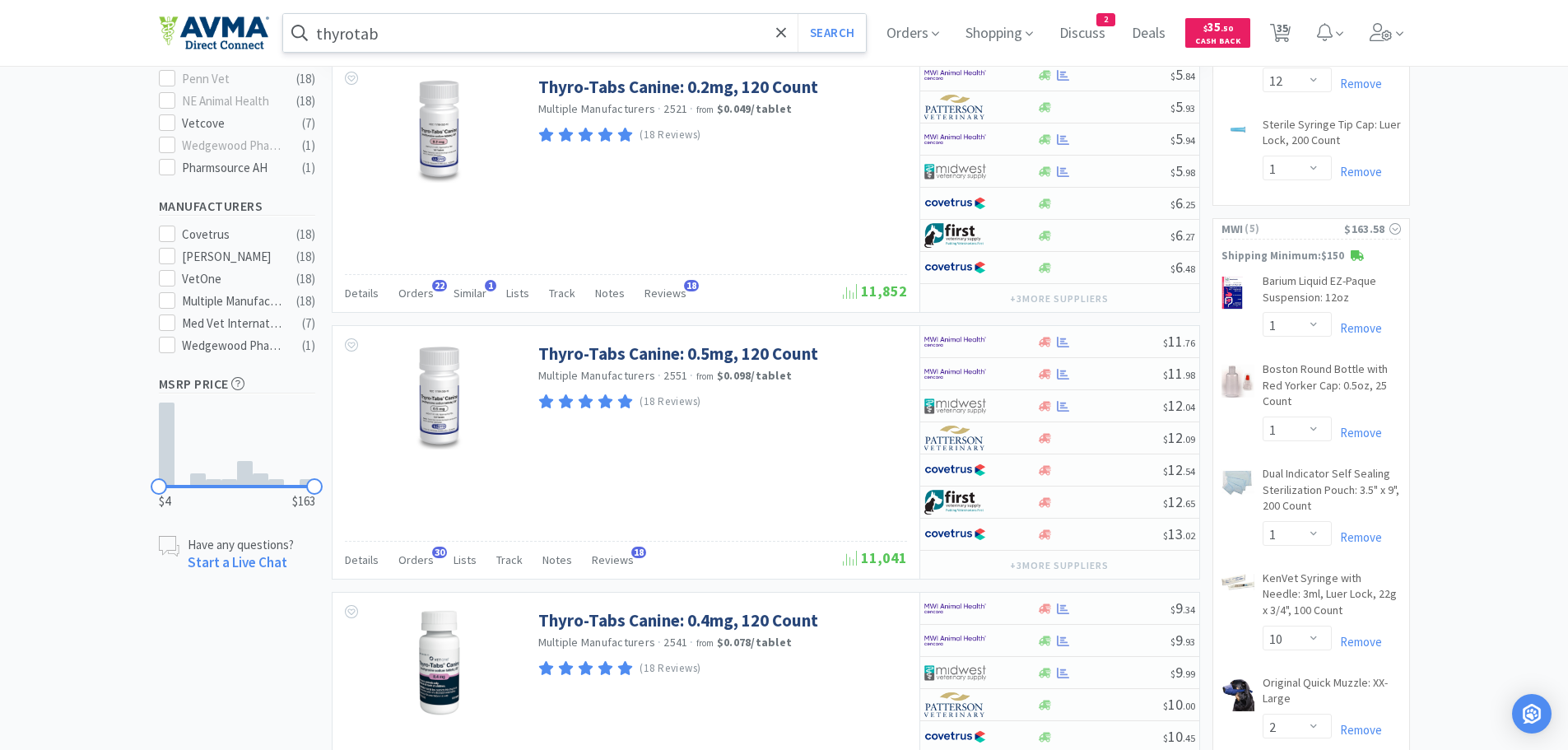
scroll to position [788, 0]
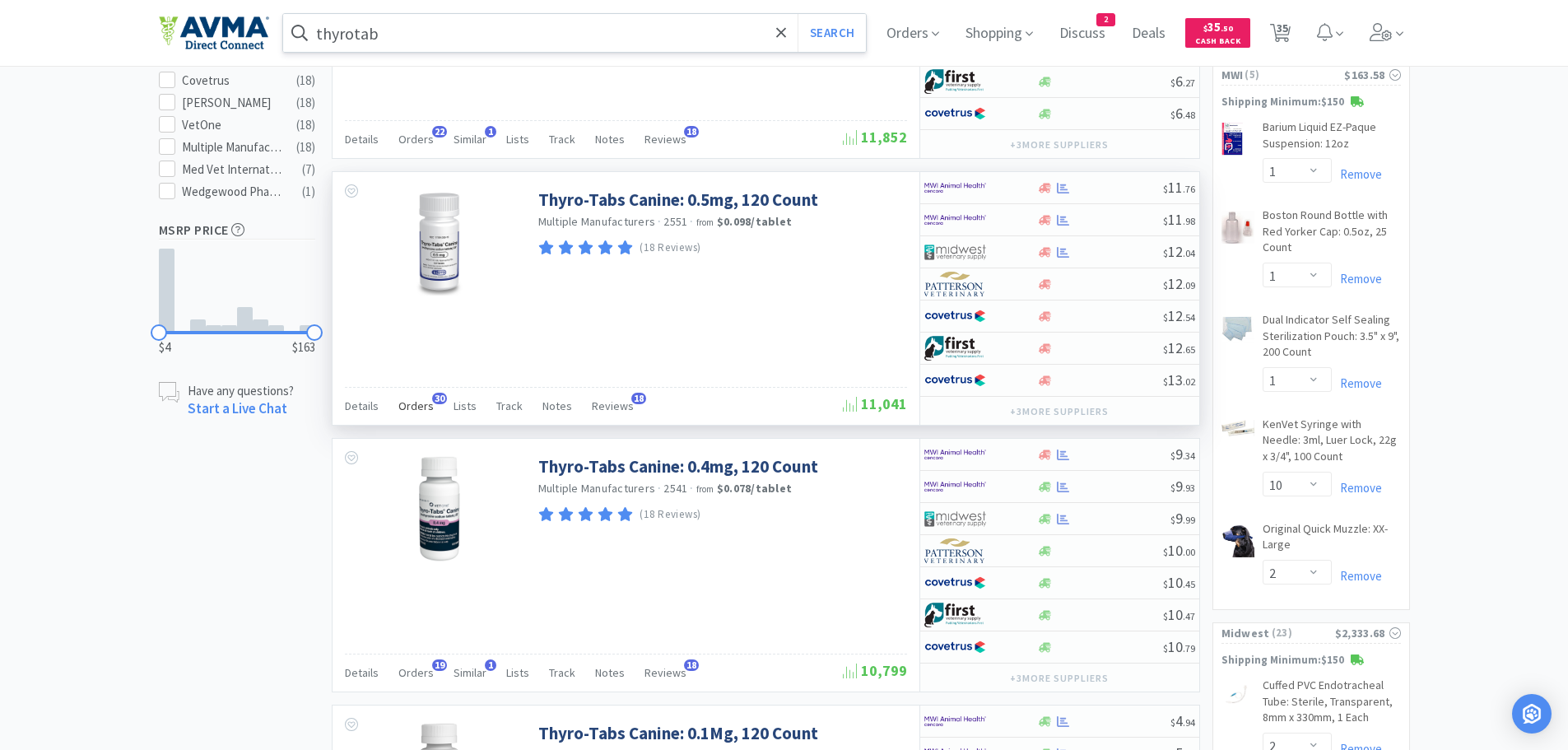
click at [408, 407] on span "Orders" at bounding box center [416, 406] width 36 height 15
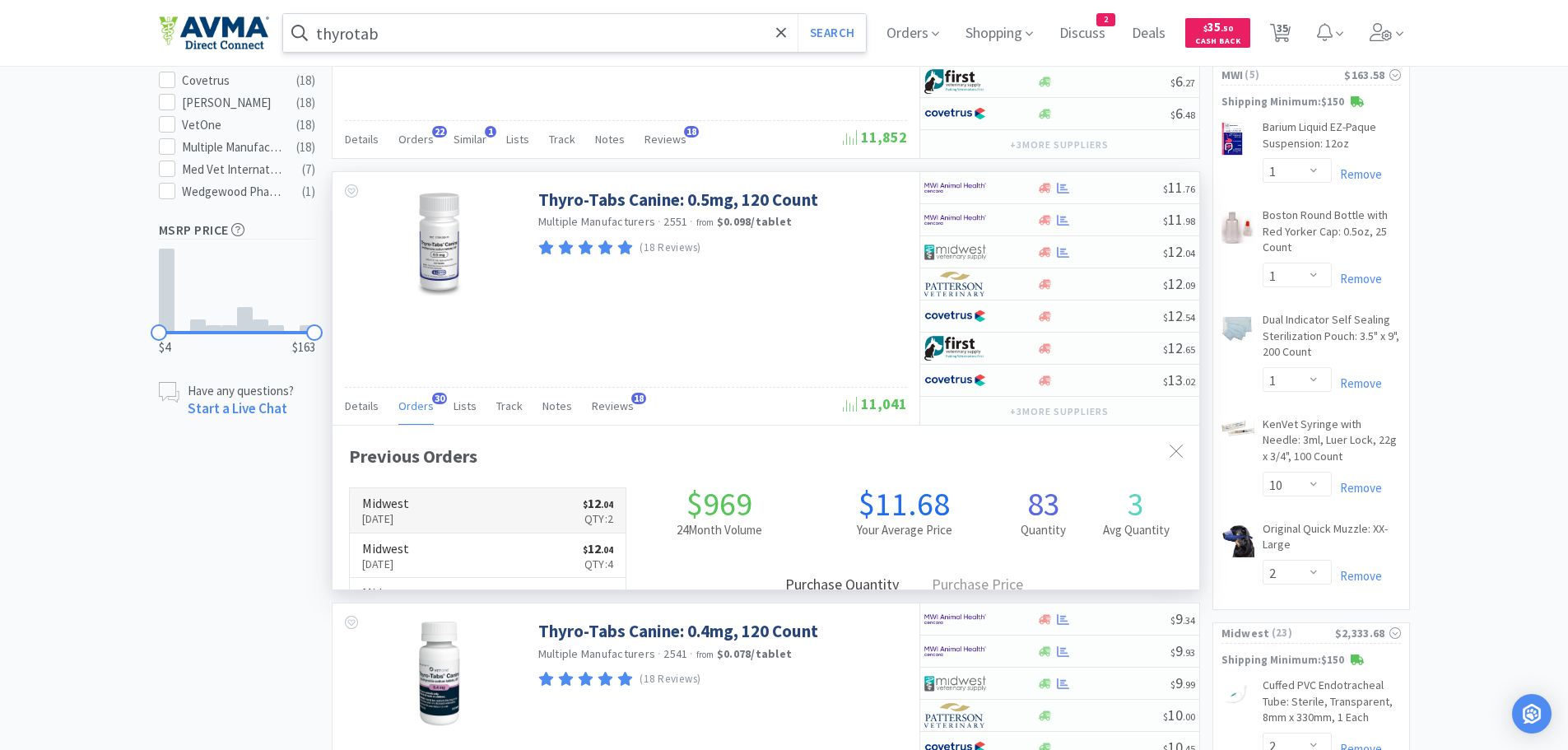
scroll to position [442, 867]
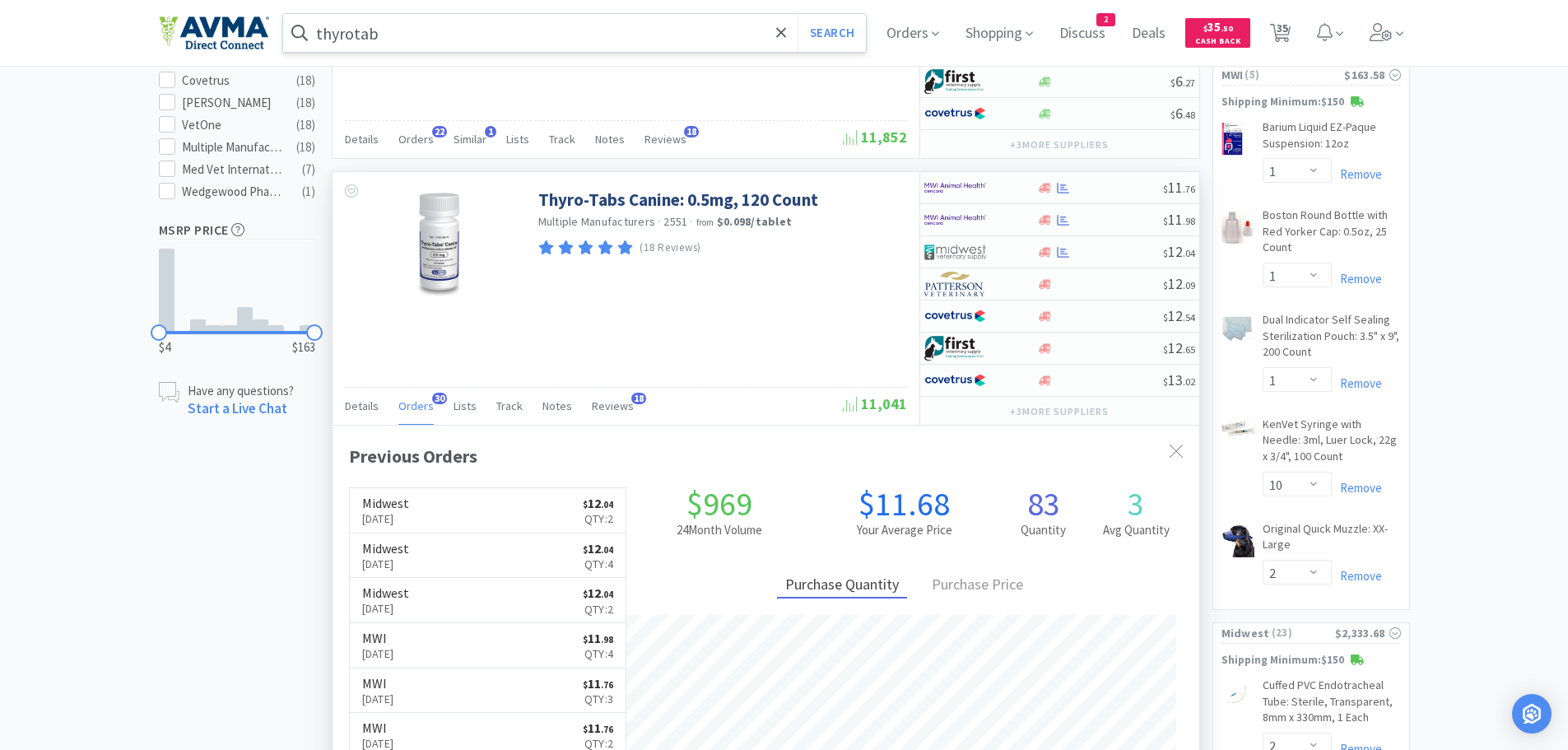
click at [688, 345] on div "Thyro-Tabs Canine: 0.5mg, 120 Count Multiple Manufacturers · 2551 · from $0.098…" at bounding box center [626, 298] width 587 height 252
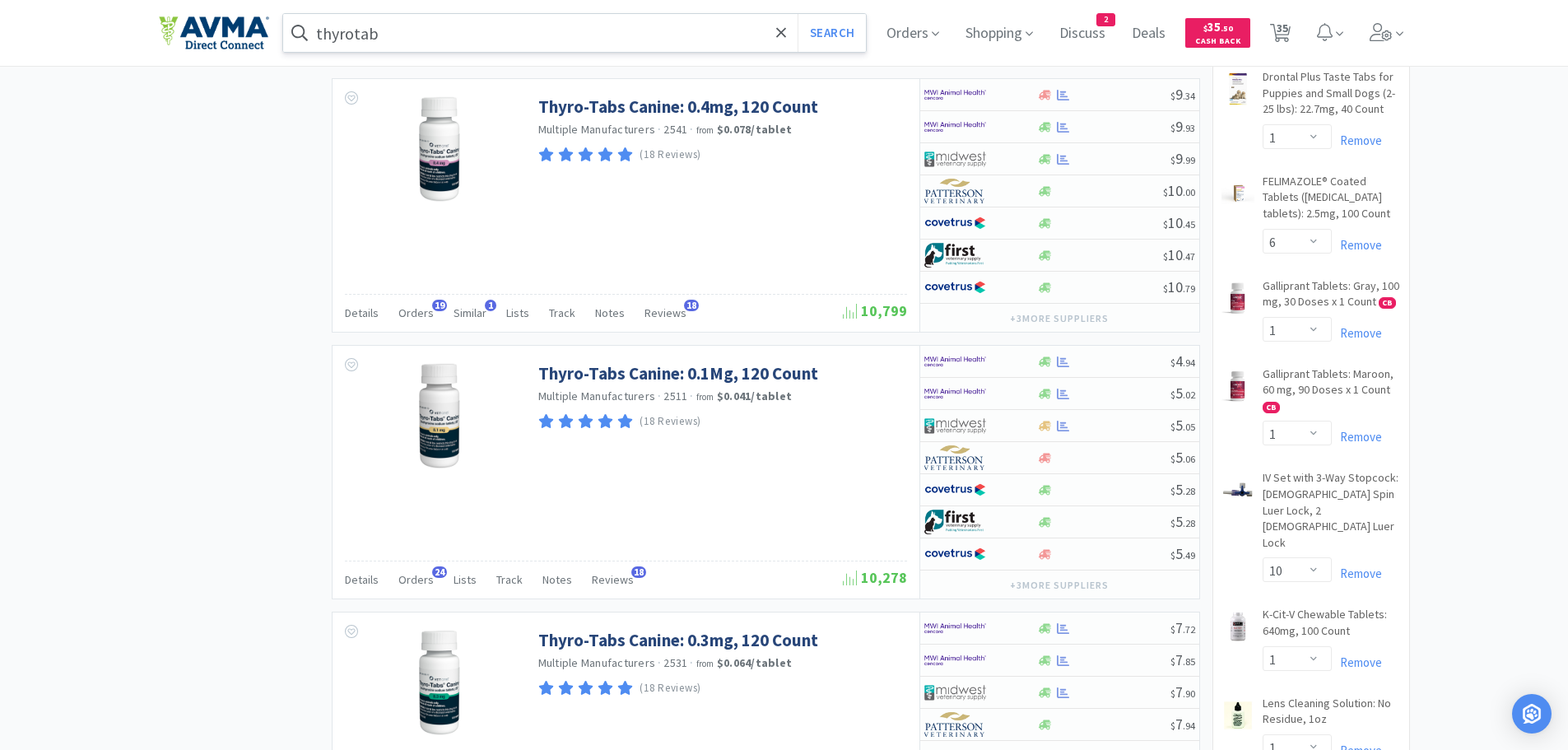
scroll to position [1599, 0]
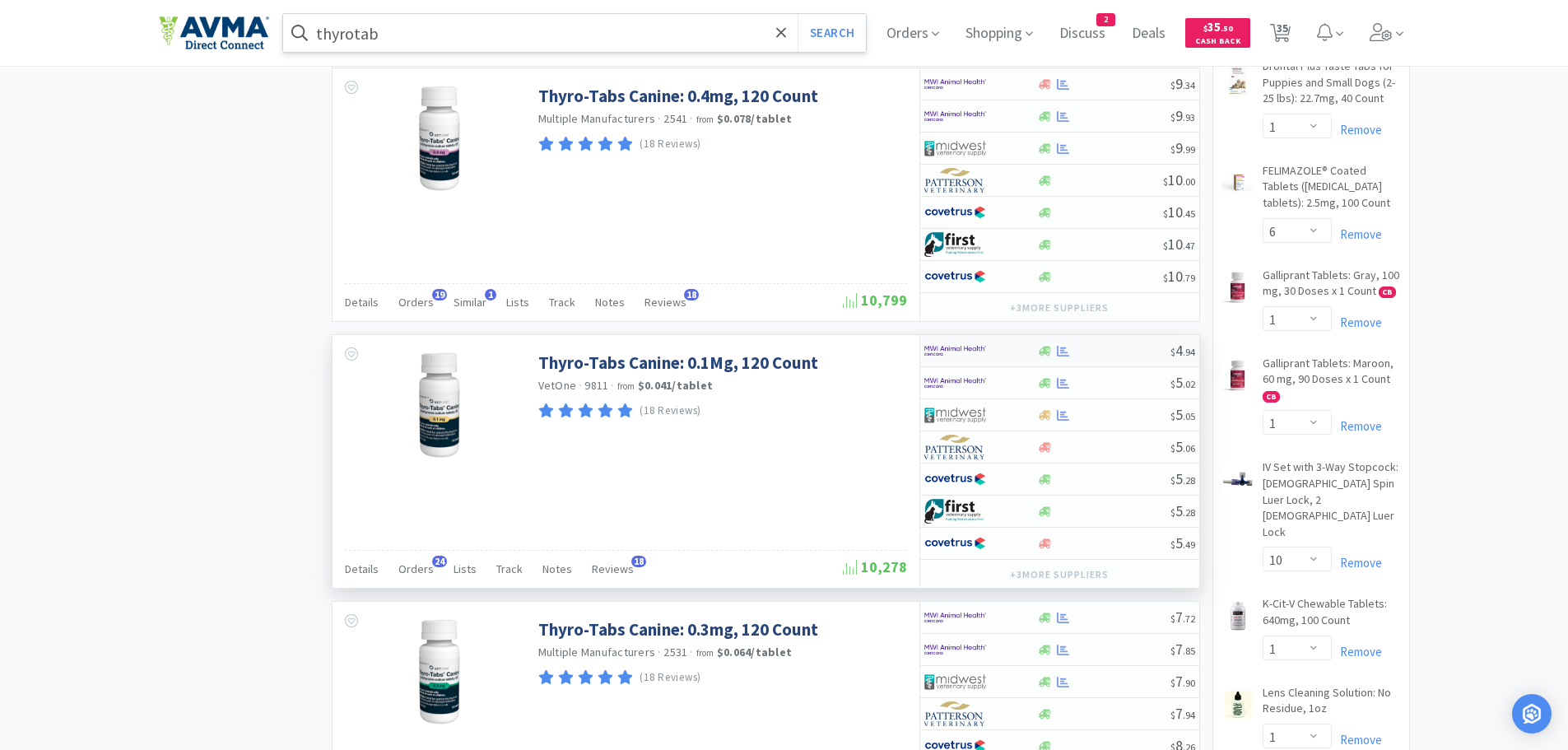
click at [1110, 357] on div at bounding box center [1104, 351] width 133 height 13
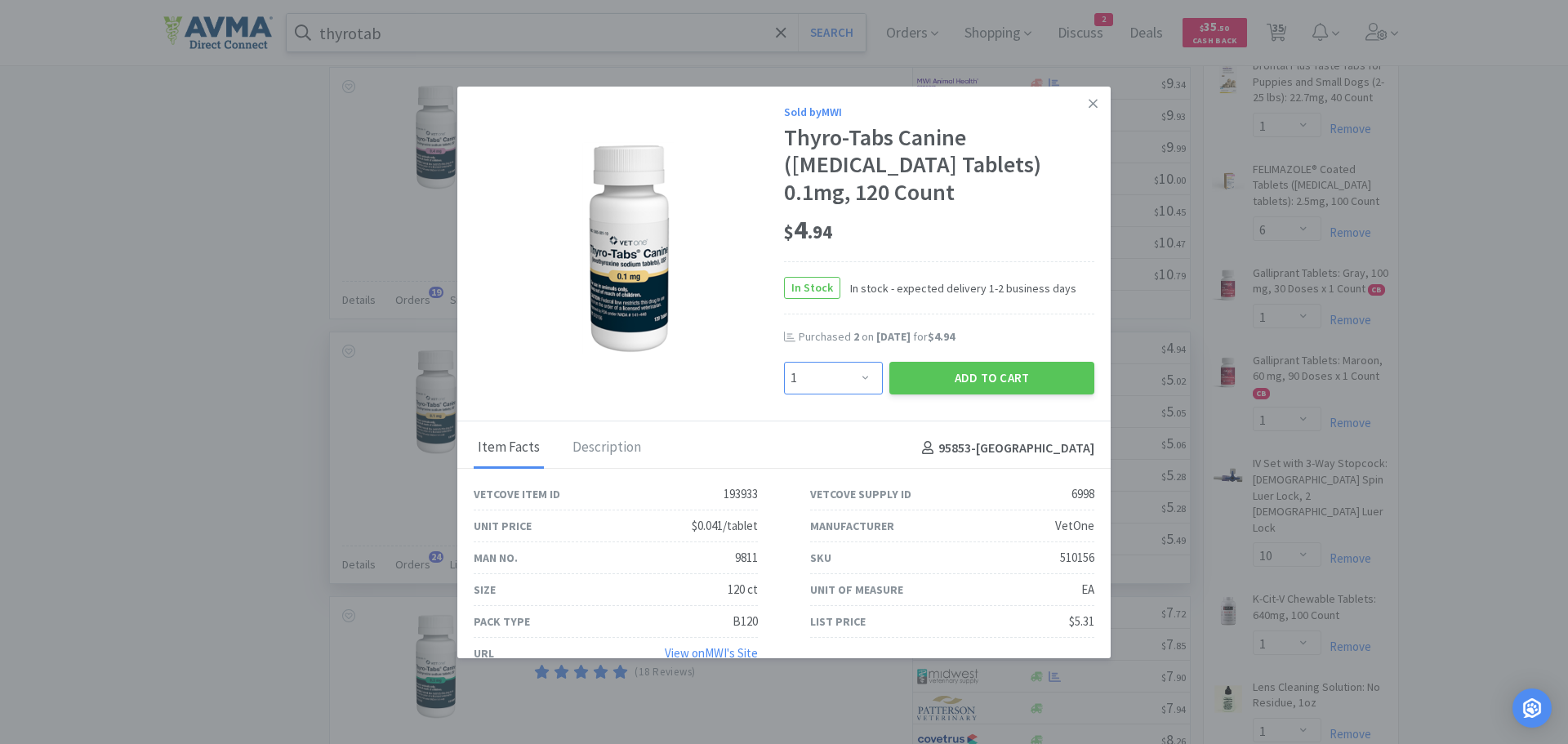
click at [863, 374] on select "Enter Quantity 1 2 3 4 5 6 7 8 9 10 11 12 13 14 15 16 17 18 19 20 Enter Quantity" at bounding box center [833, 378] width 99 height 33
click at [784, 362] on select "Enter Quantity 1 2 3 4 5 6 7 8 9 10 11 12 13 14 15 16 17 18 19 20 Enter Quantity" at bounding box center [833, 378] width 99 height 33
click at [916, 377] on button "Add to Cart" at bounding box center [992, 378] width 205 height 33
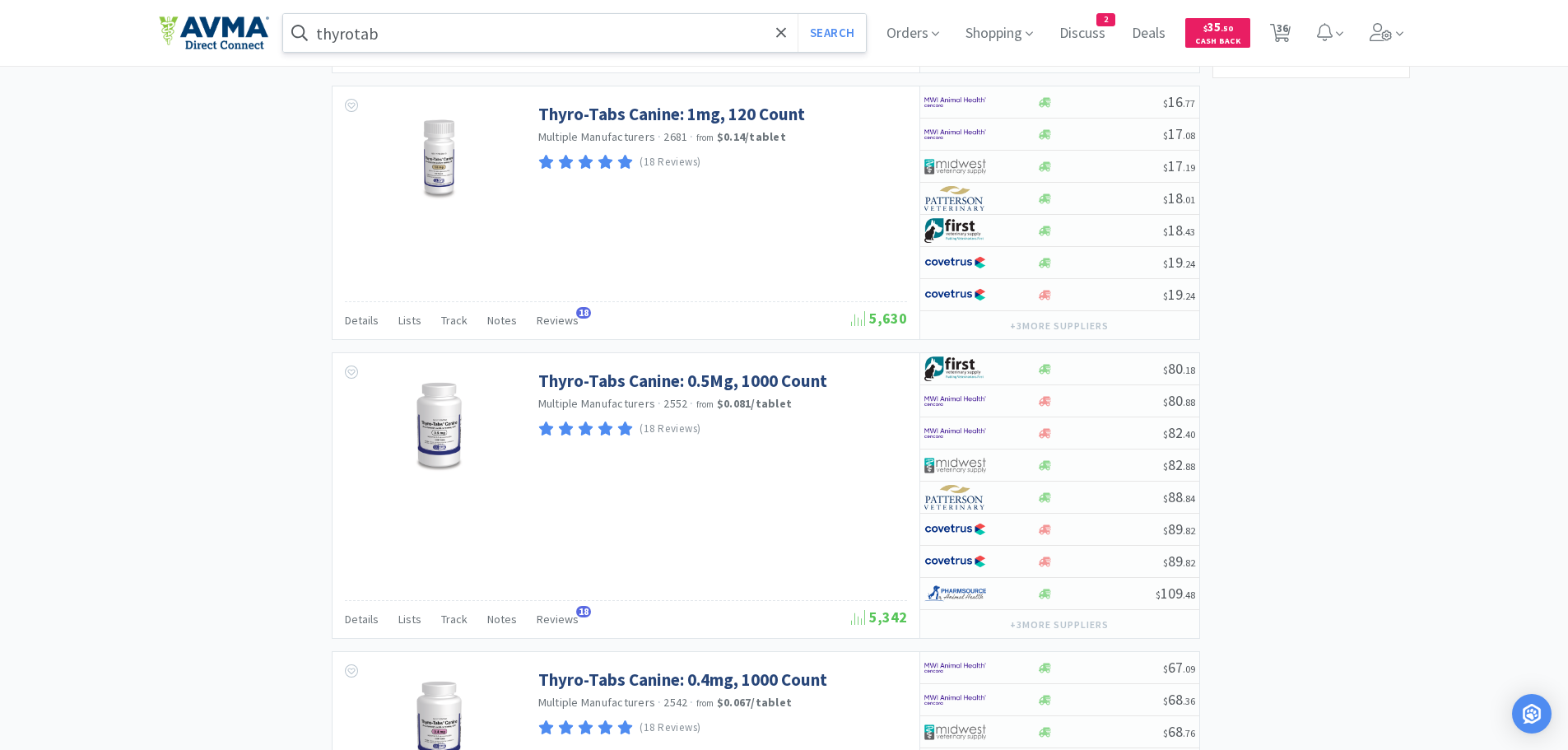
scroll to position [3736, 0]
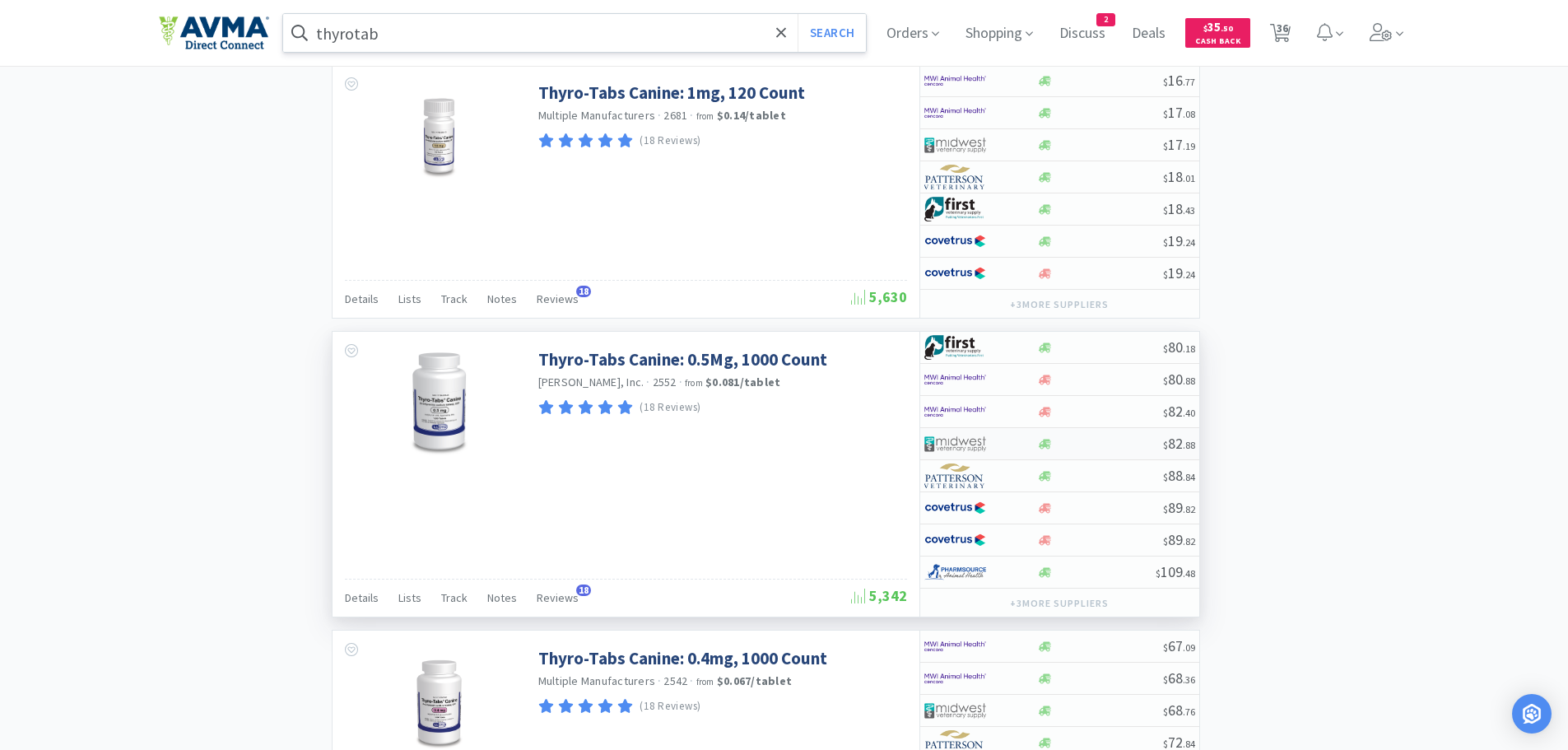
click at [1076, 450] on div at bounding box center [1100, 445] width 126 height 13
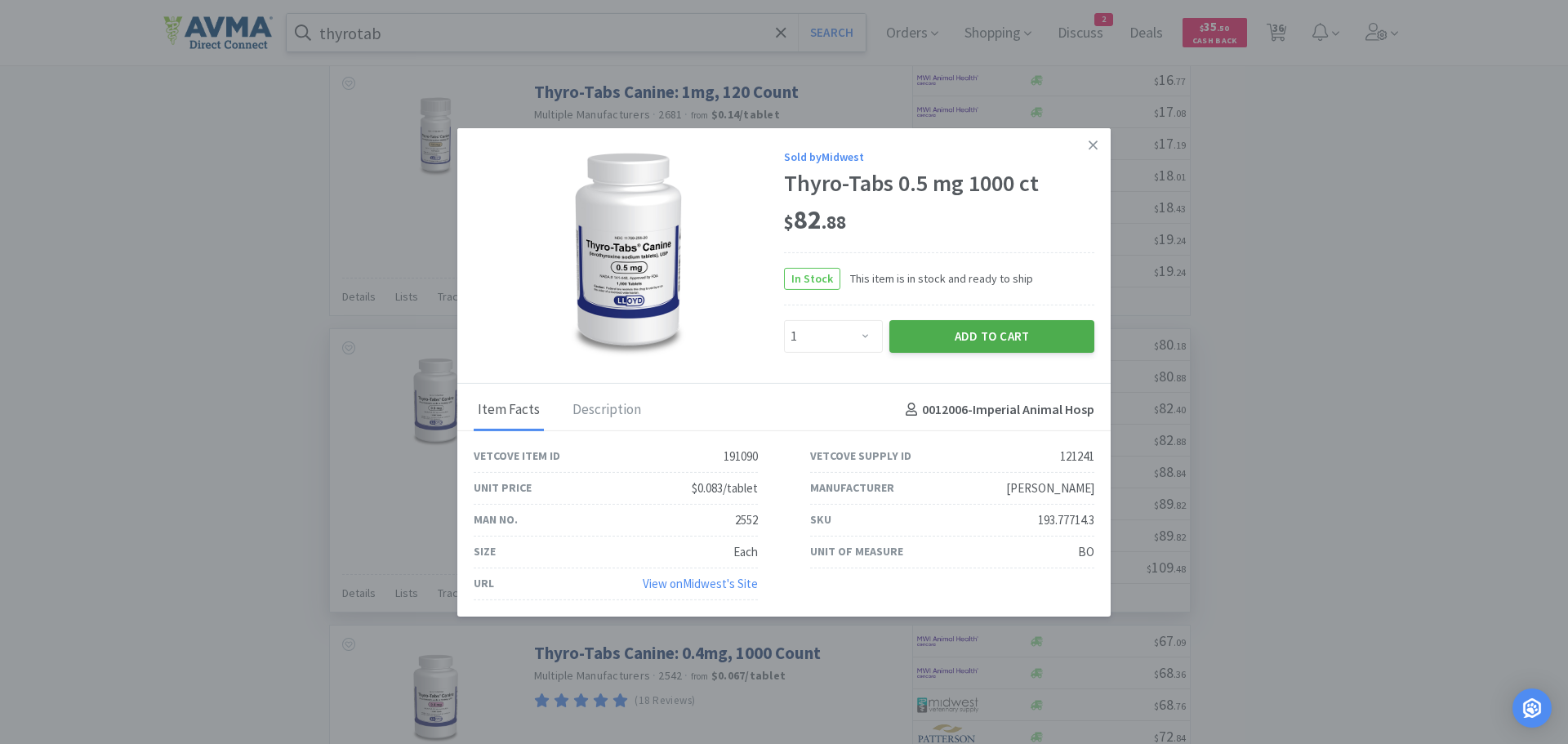
click at [939, 336] on button "Add to Cart" at bounding box center [992, 337] width 205 height 33
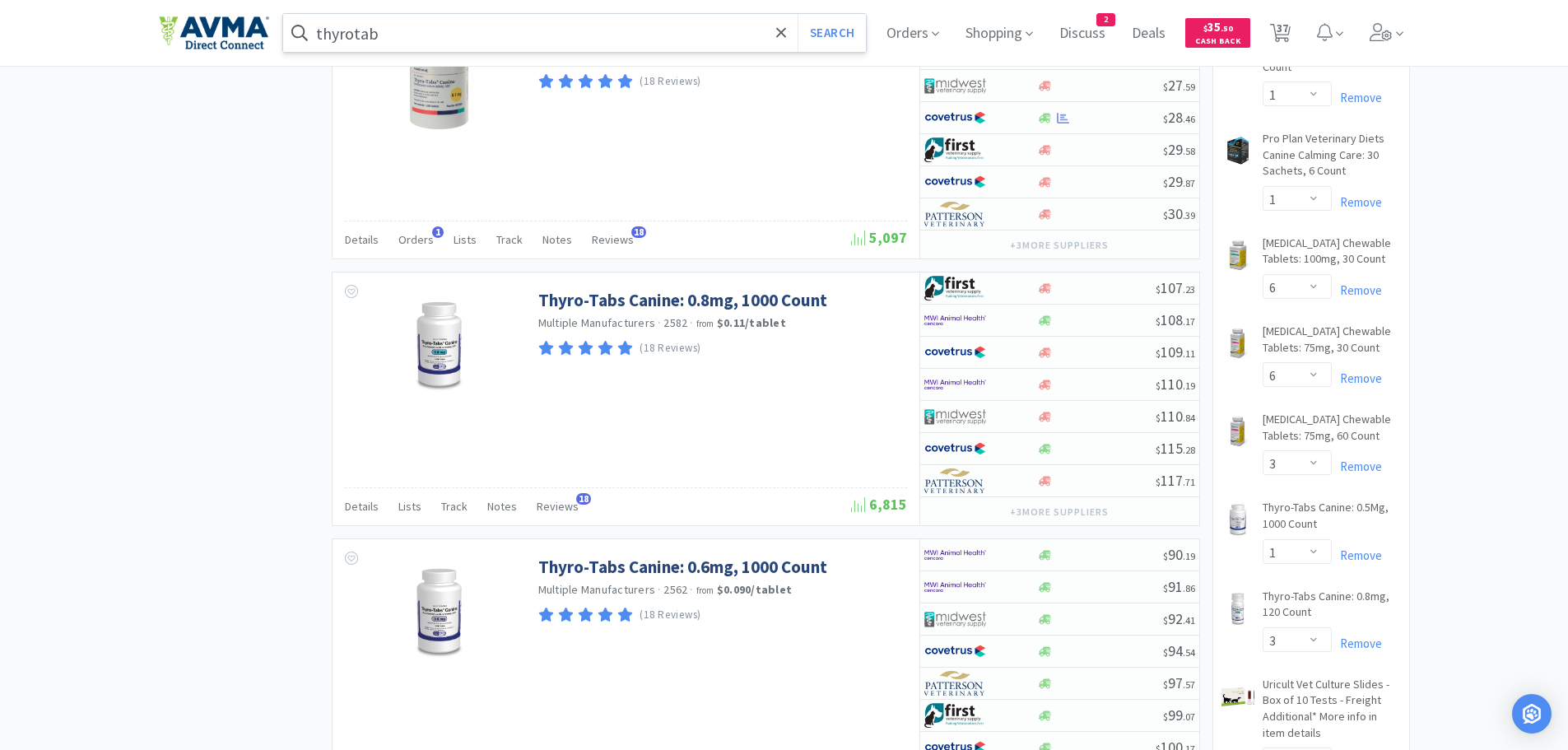
scroll to position [3132, 0]
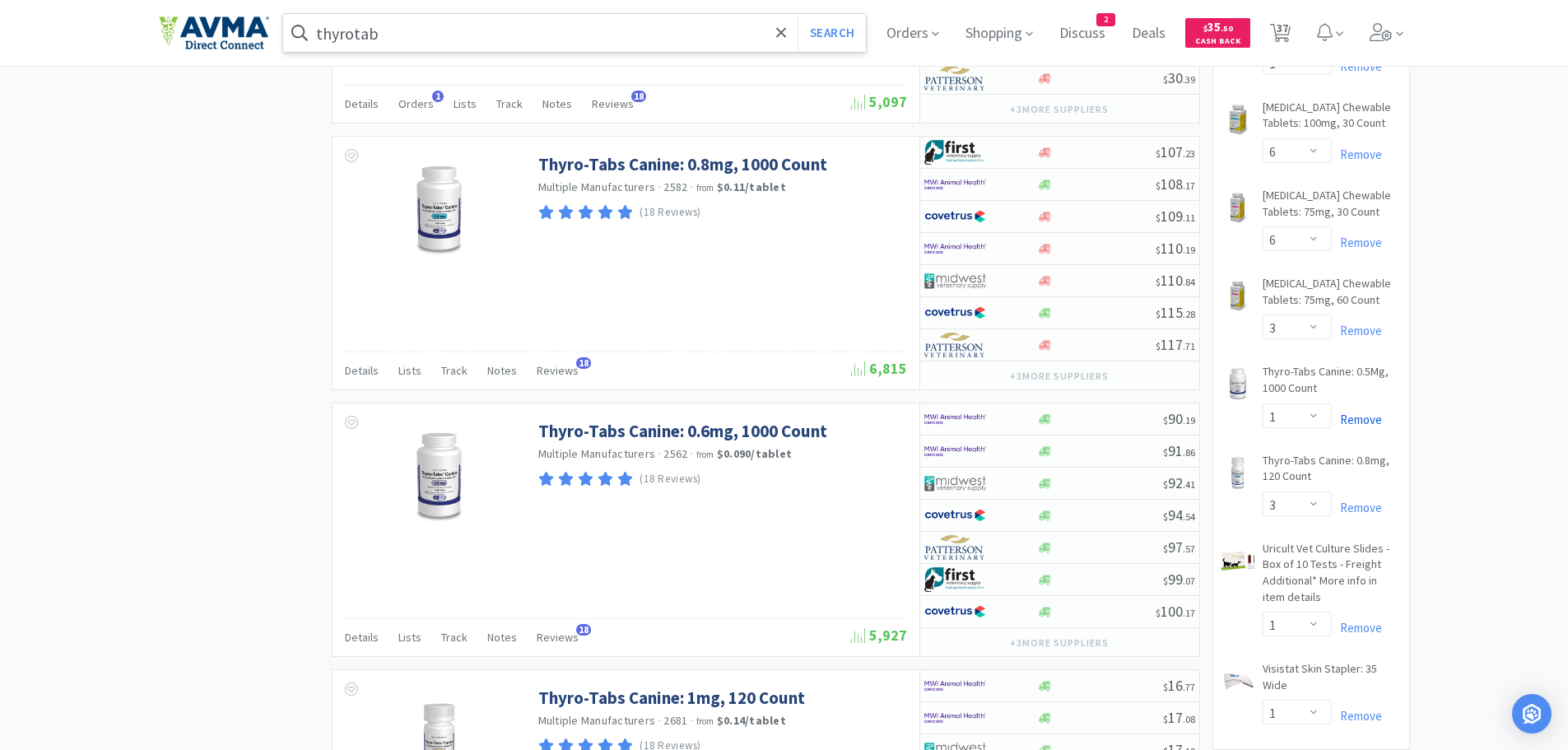
click at [1367, 412] on link "Remove" at bounding box center [1357, 419] width 50 height 16
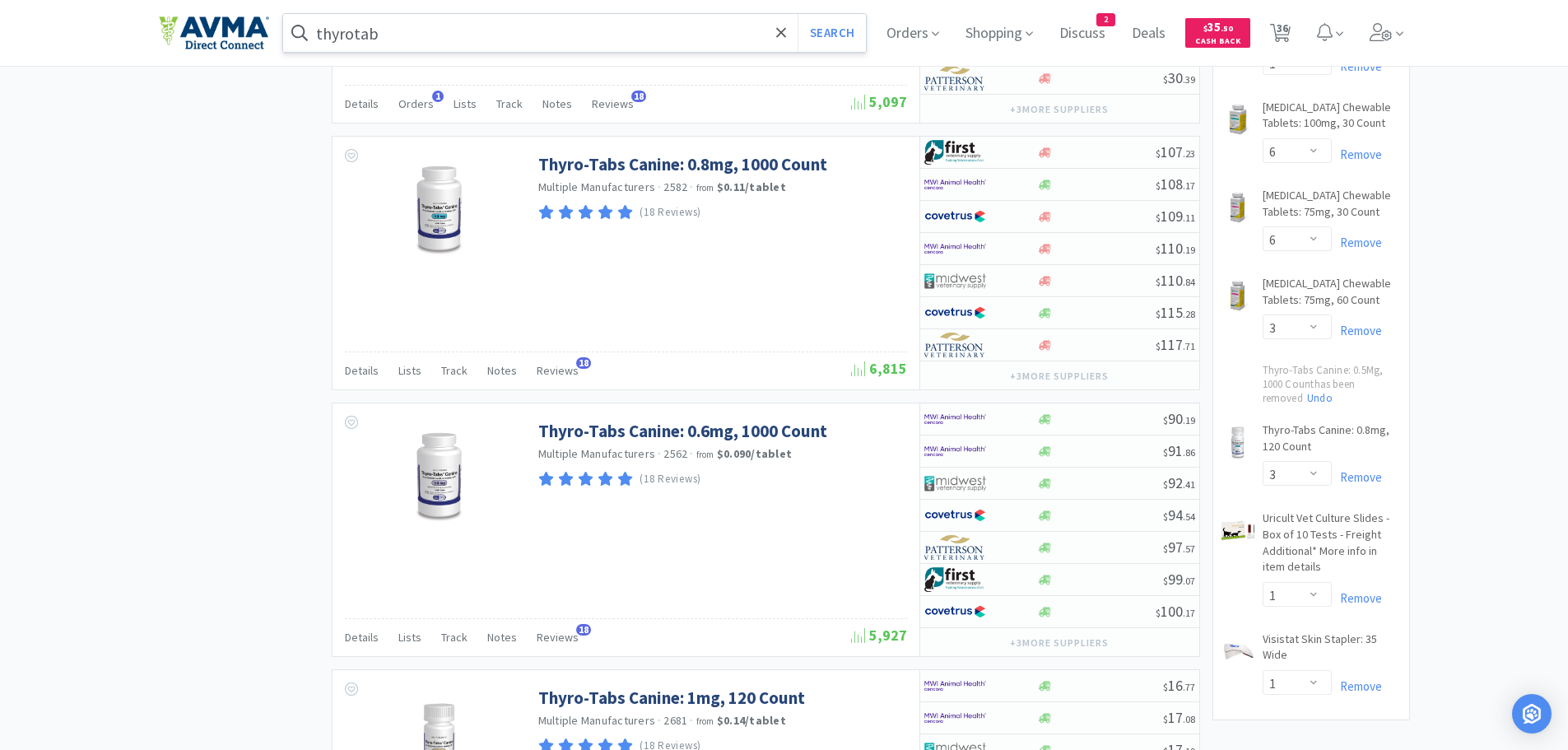
click at [388, 29] on input "thyrotab" at bounding box center [575, 32] width 583 height 38
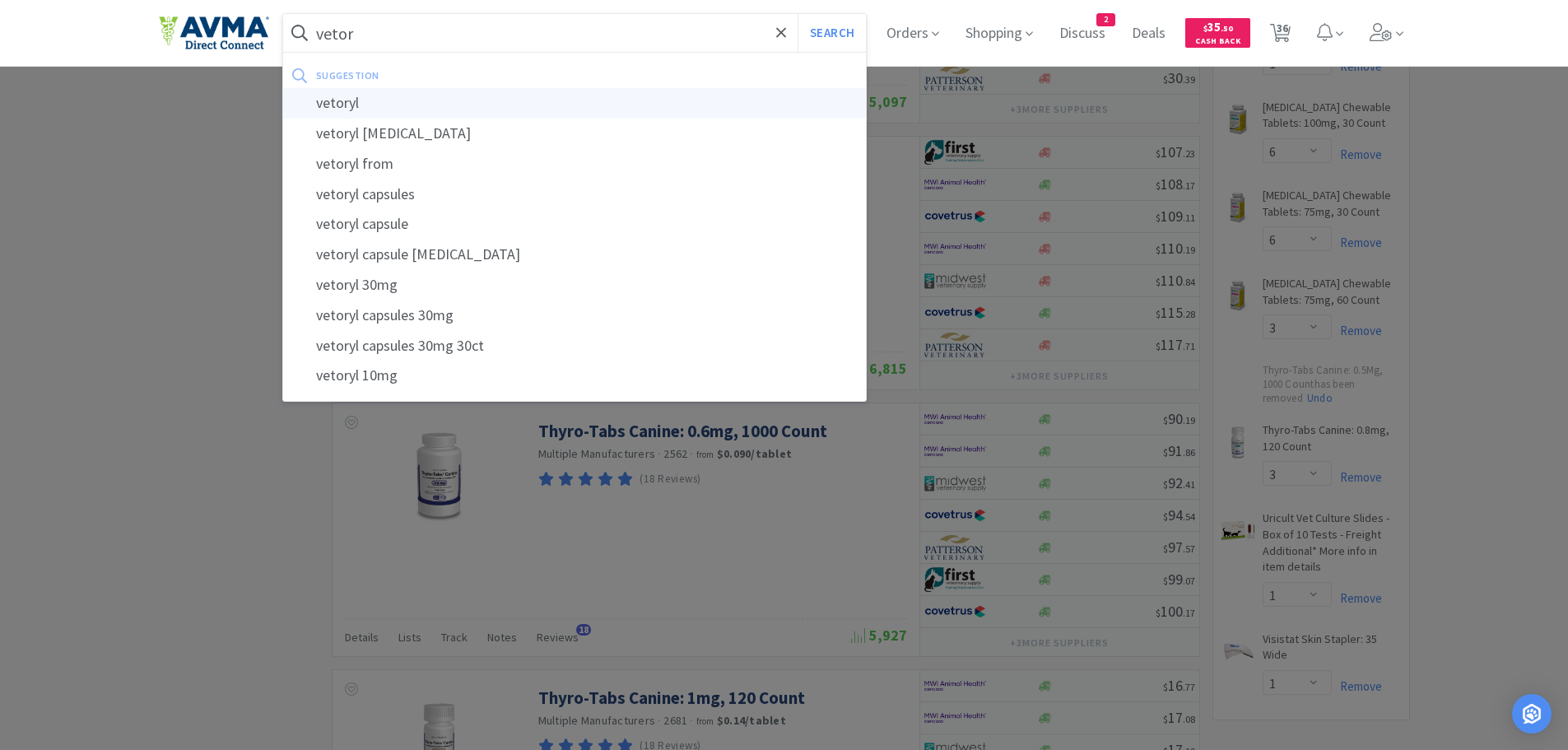
click at [355, 102] on div "vetoryl" at bounding box center [575, 102] width 583 height 30
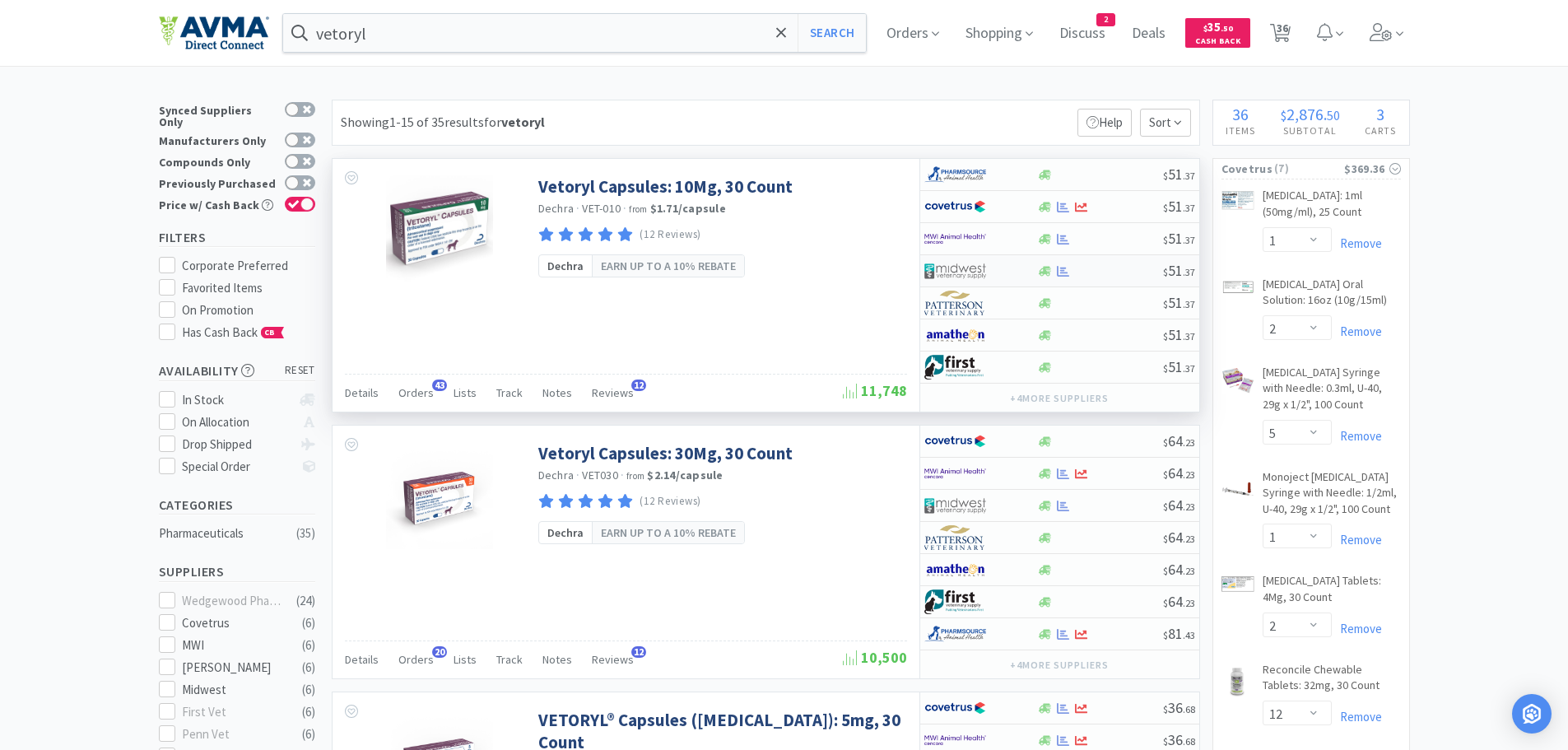
click at [1097, 265] on div at bounding box center [1100, 272] width 126 height 13
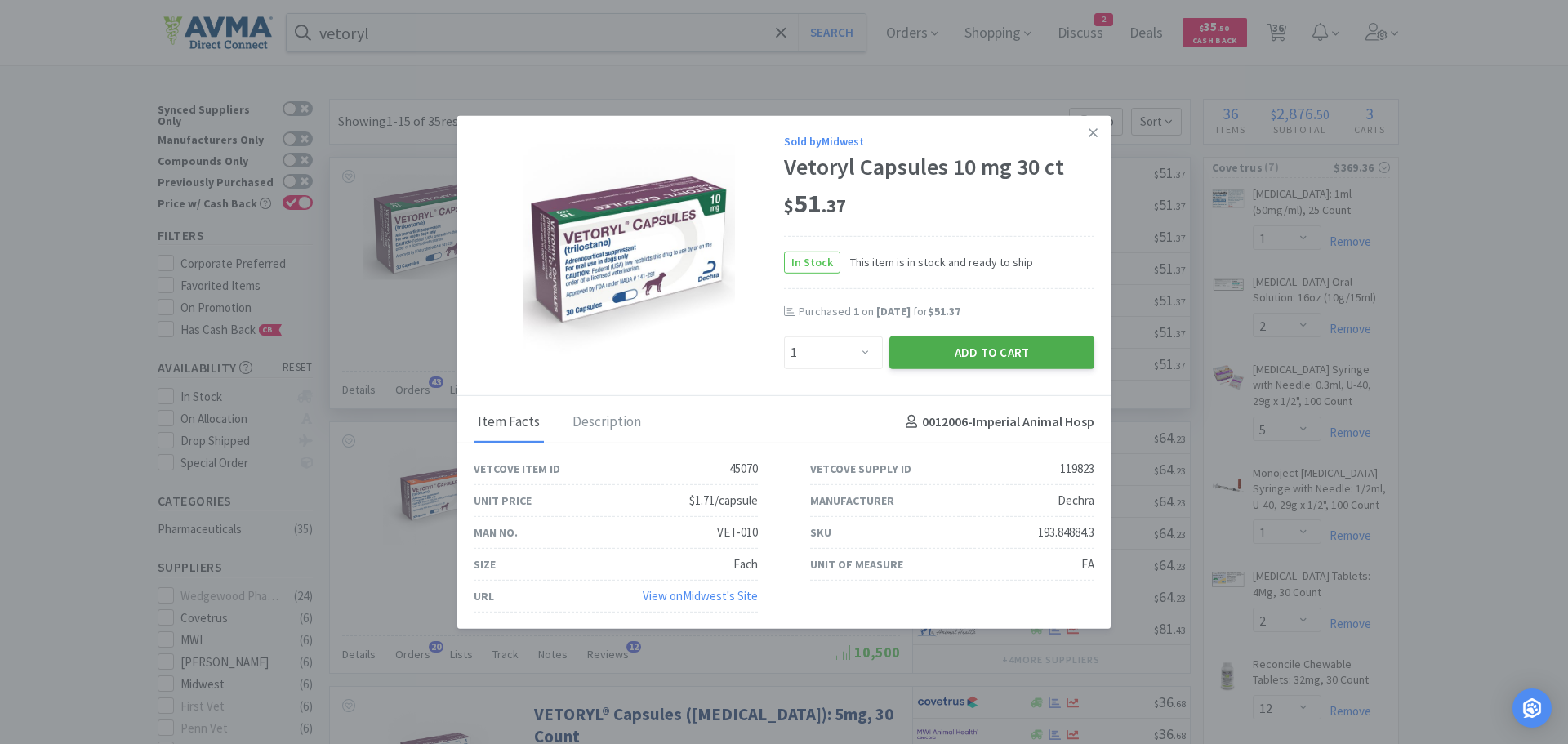
click at [943, 348] on button "Add to Cart" at bounding box center [992, 352] width 205 height 33
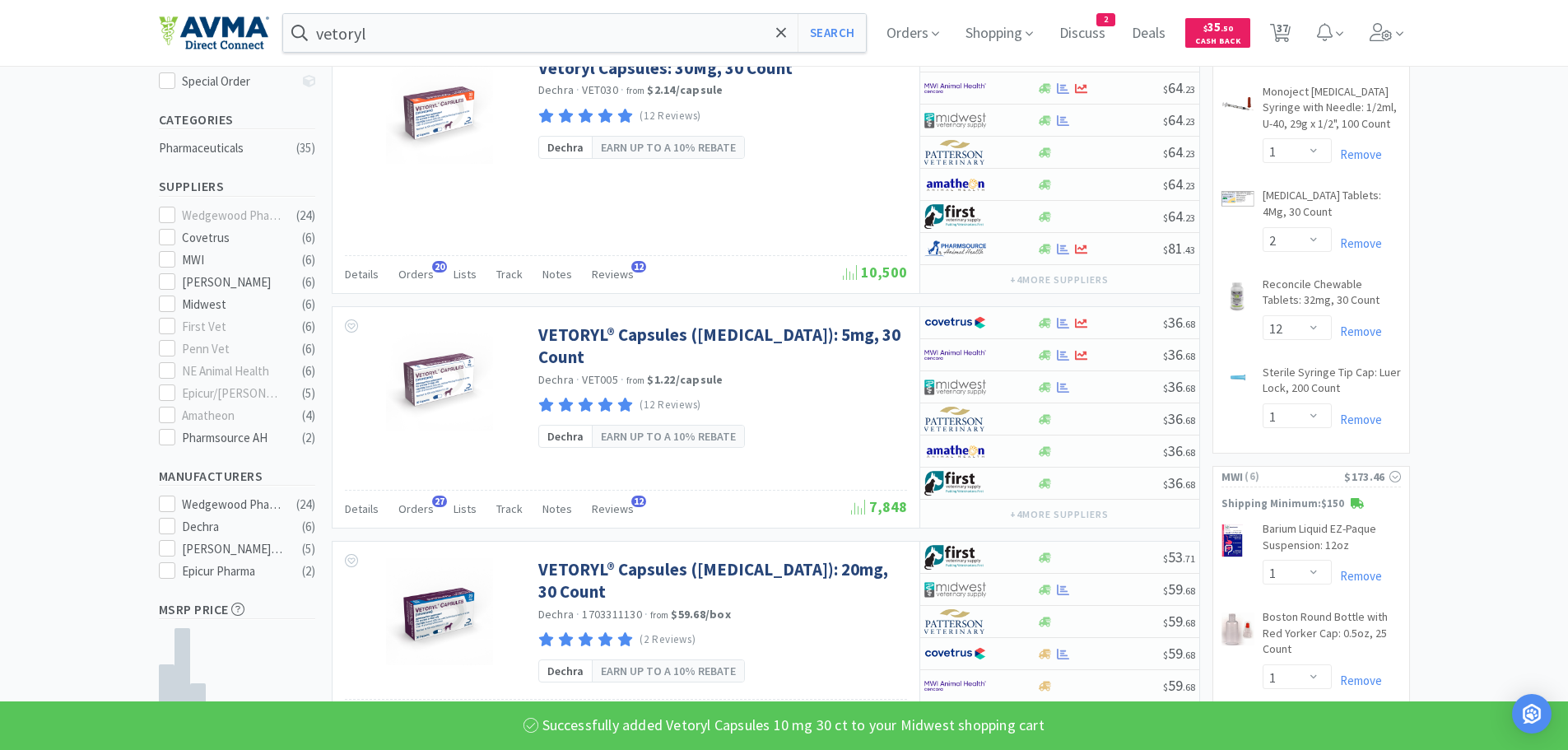
scroll to position [391, 0]
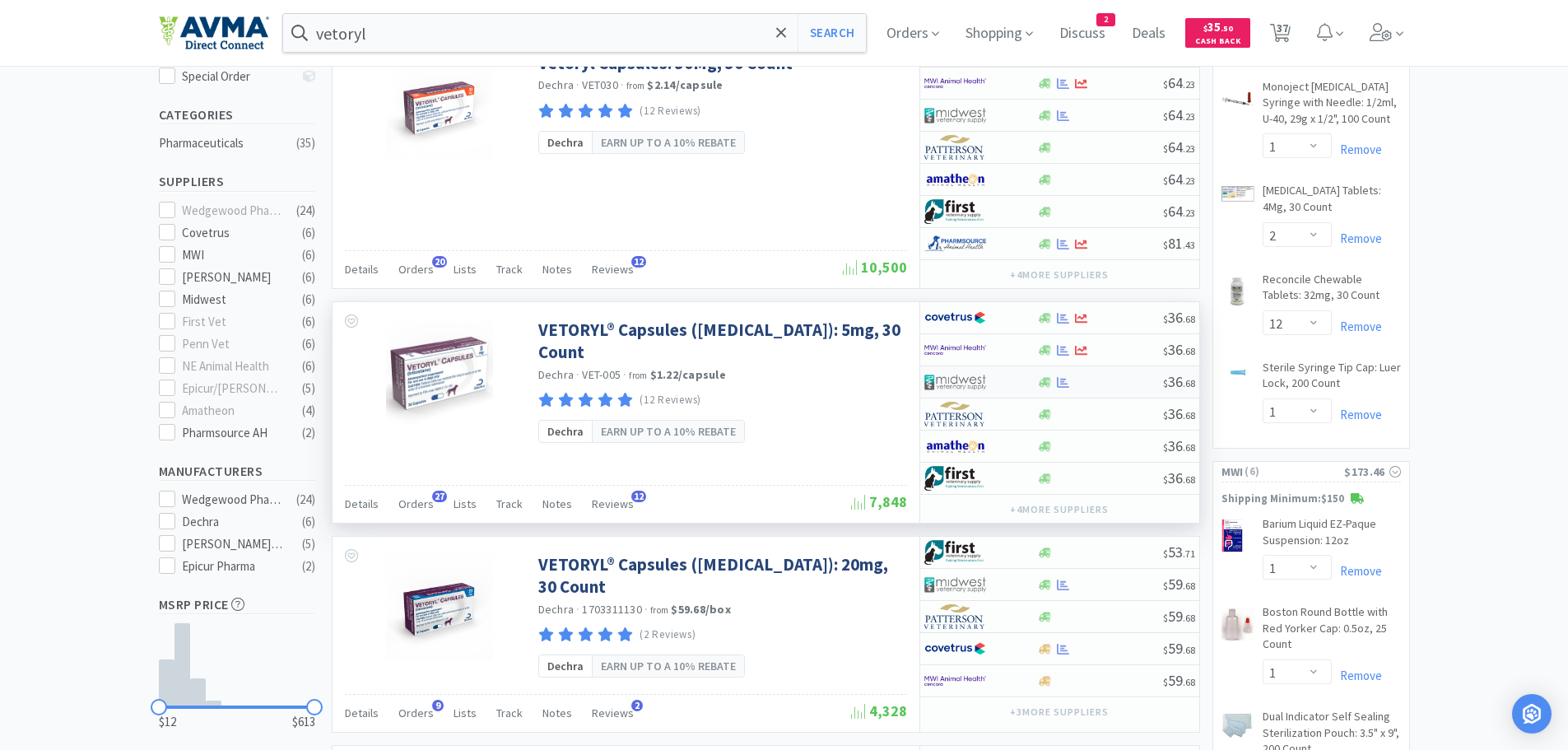
click at [1109, 386] on div at bounding box center [1100, 382] width 126 height 13
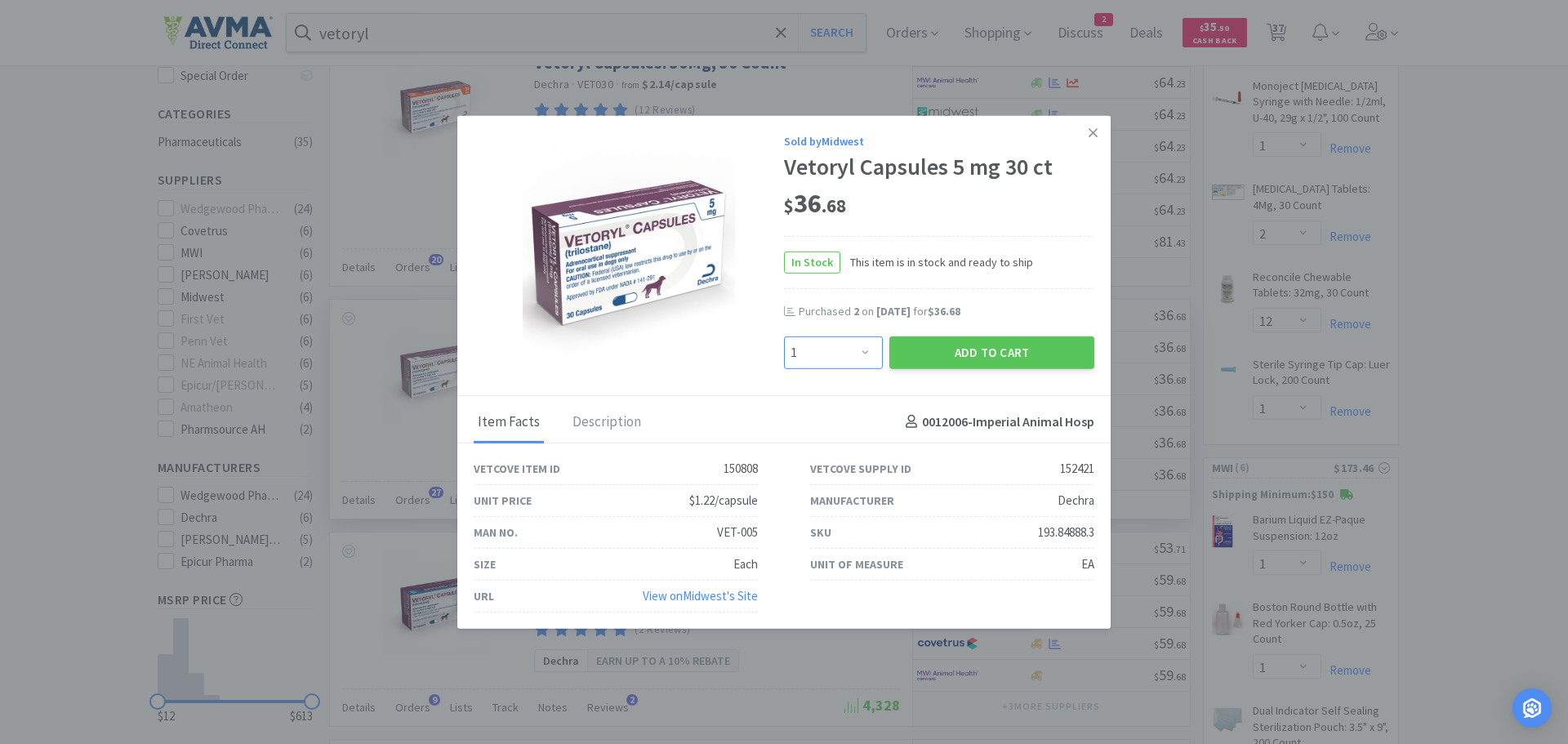
click at [868, 355] on select "Enter Quantity 1 2 3 4 5 6 7 8 9 10 11 12 13 14 15 16 17 18 19 20 Enter Quantity" at bounding box center [833, 352] width 99 height 33
click at [784, 336] on select "Enter Quantity 1 2 3 4 5 6 7 8 9 10 11 12 13 14 15 16 17 18 19 20 Enter Quantity" at bounding box center [833, 352] width 99 height 33
click at [920, 350] on button "Add to Cart" at bounding box center [992, 352] width 205 height 33
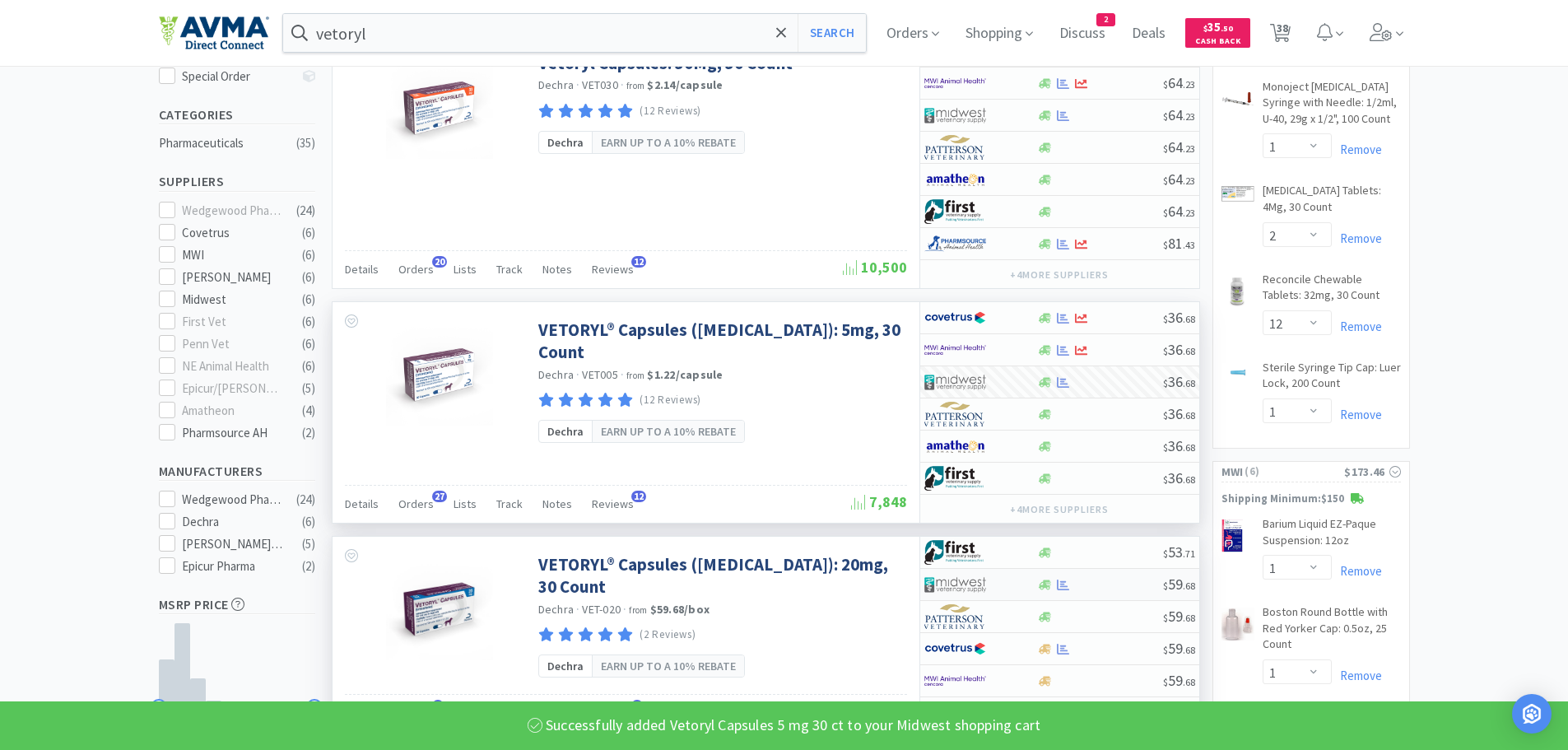
click at [1106, 584] on div at bounding box center [1100, 585] width 126 height 13
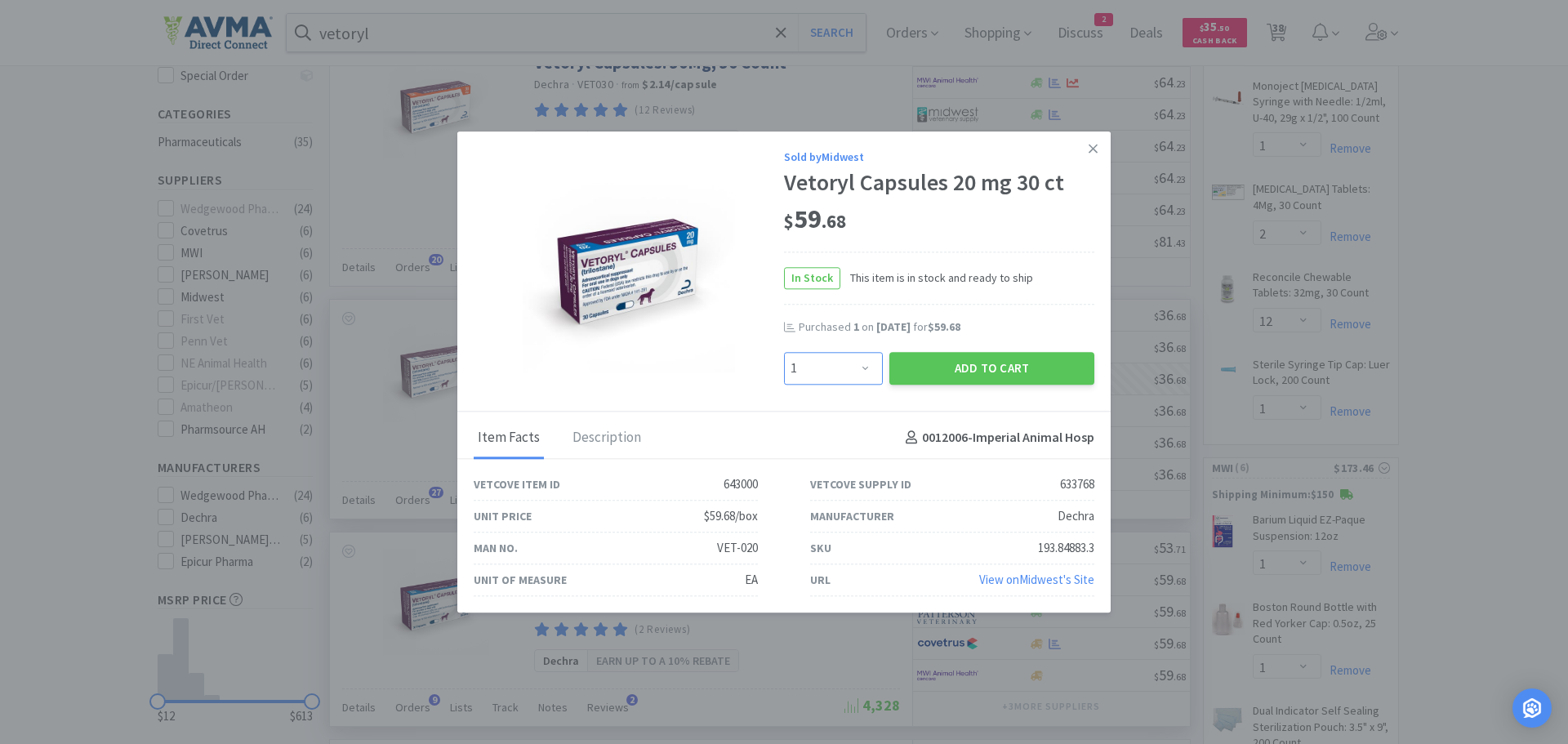
click at [864, 368] on select "Enter Quantity 1 2 3 4 5 6 7 8 9 10 11 12 13 14 15 16 17 18 19 20 Enter Quantity" at bounding box center [833, 368] width 99 height 33
click at [784, 352] on select "Enter Quantity 1 2 3 4 5 6 7 8 9 10 11 12 13 14 15 16 17 18 19 20 Enter Quantity" at bounding box center [833, 368] width 99 height 33
click at [908, 367] on button "Add to Cart" at bounding box center [992, 368] width 205 height 33
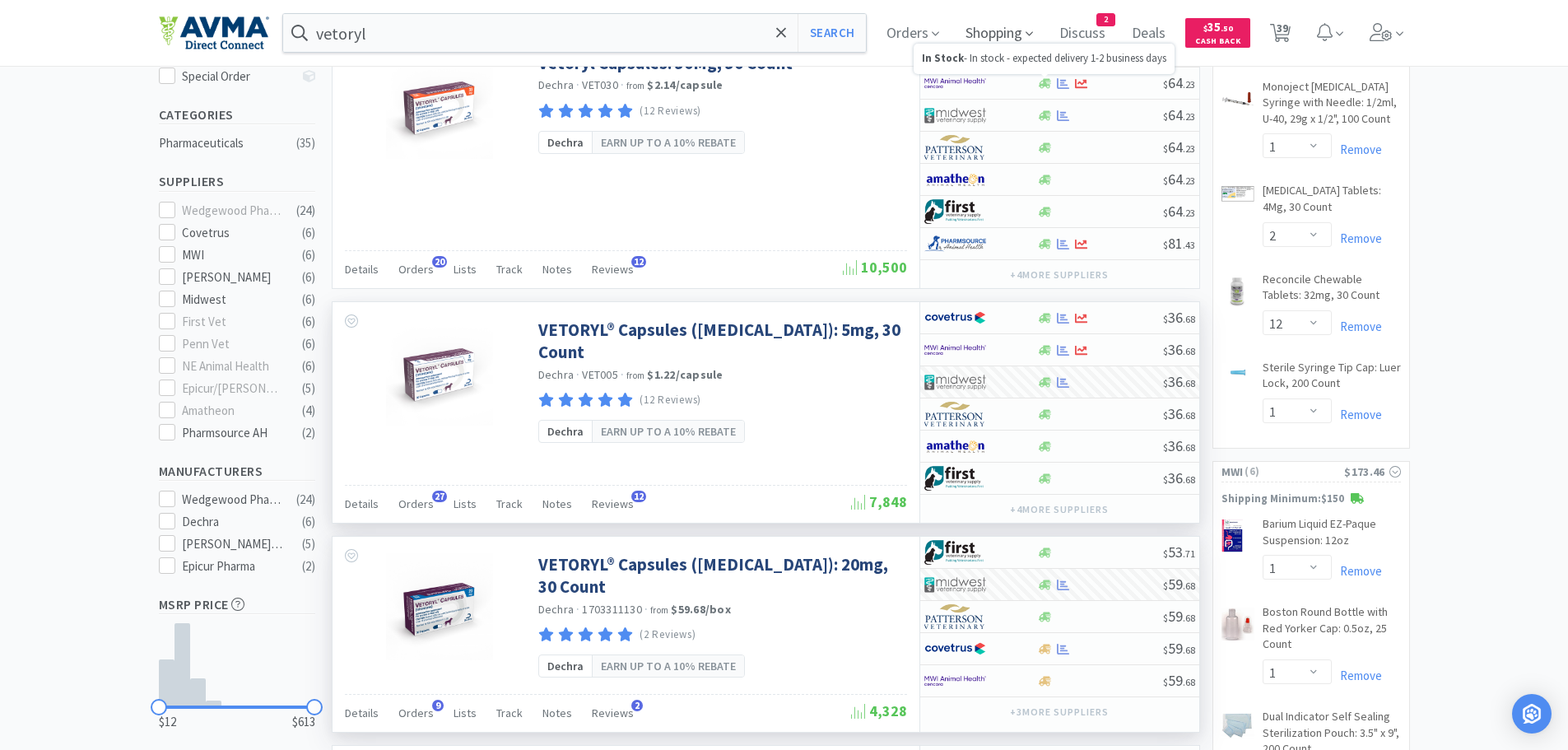
click at [999, 35] on span "Shopping" at bounding box center [999, 33] width 80 height 66
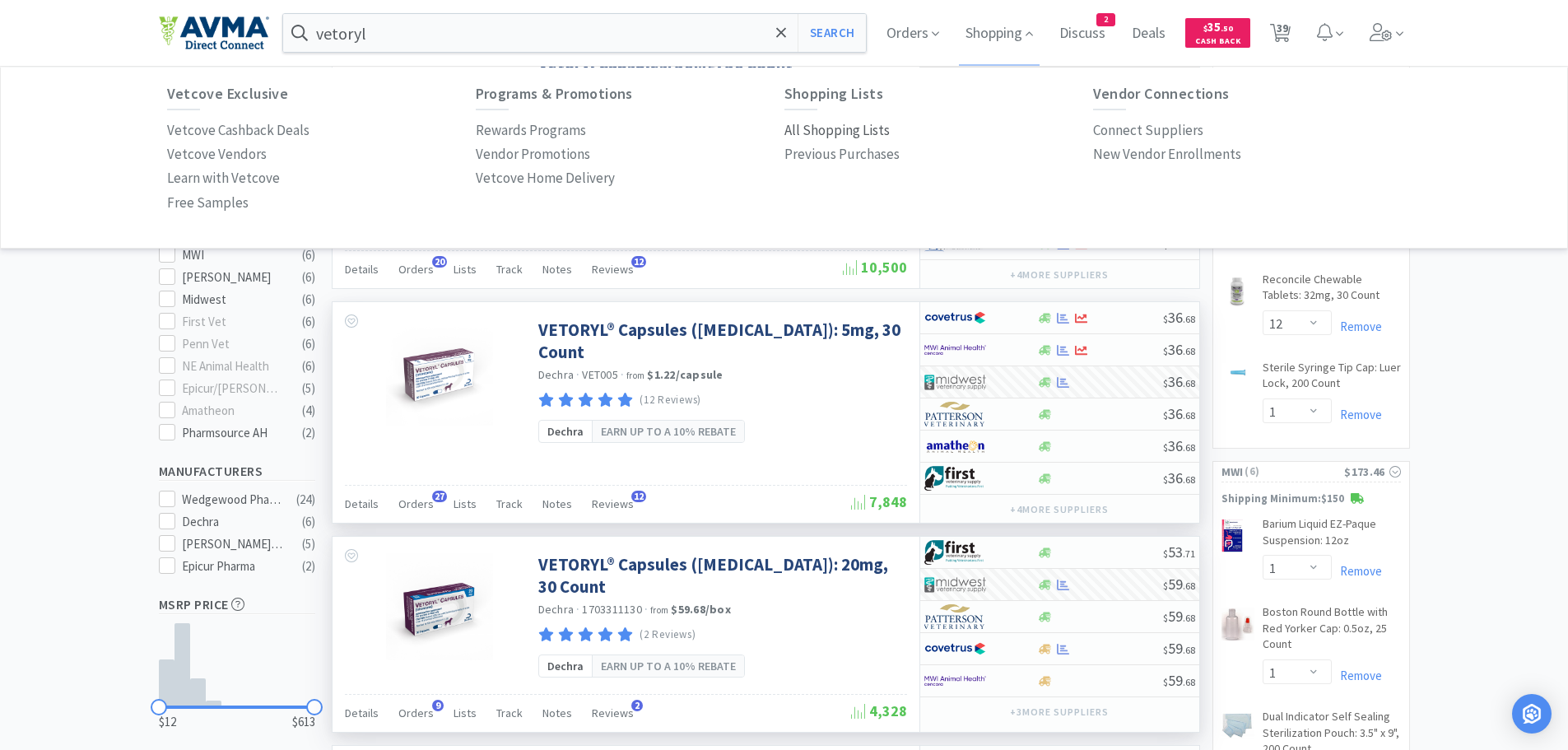
click at [847, 128] on p "All Shopping Lists" at bounding box center [837, 131] width 105 height 22
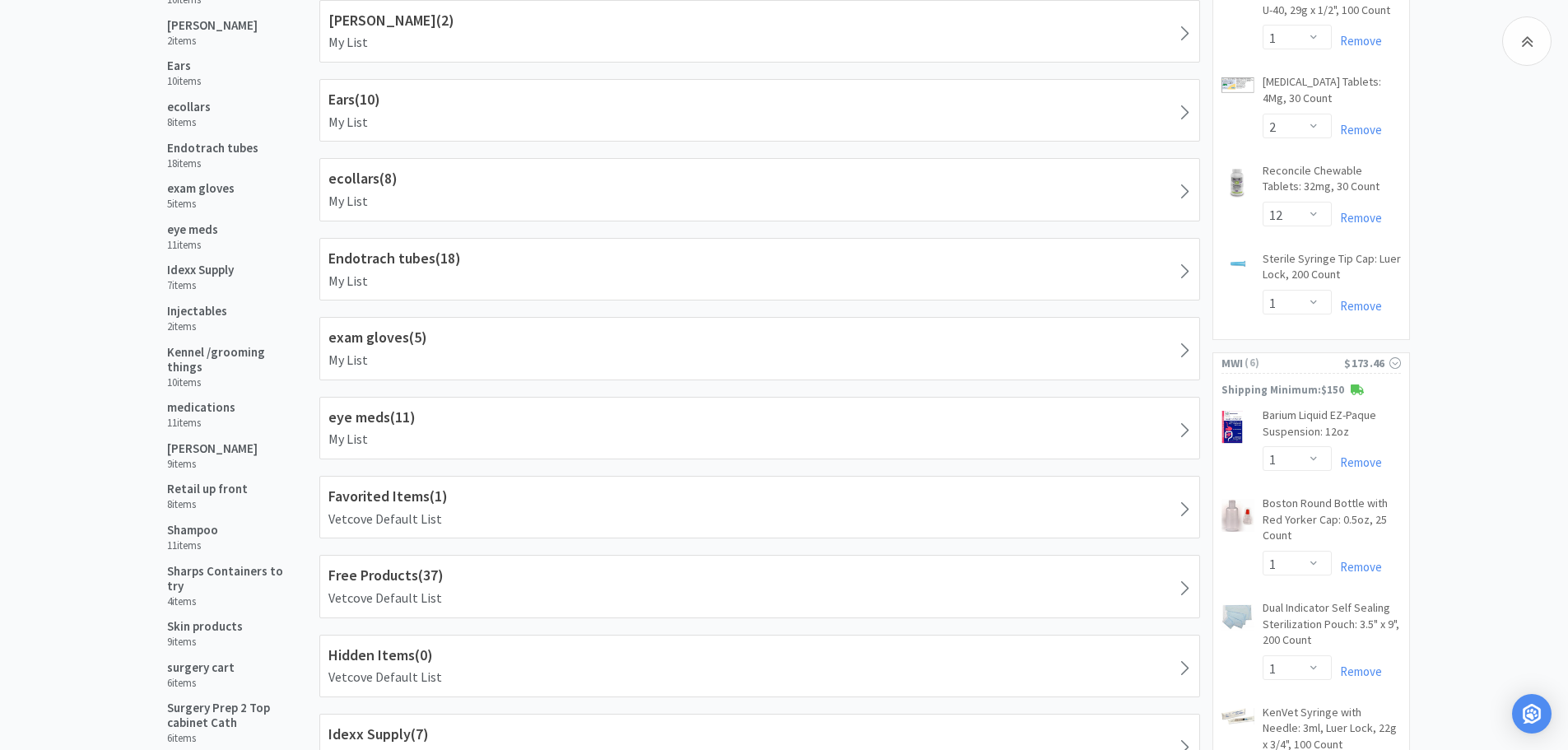
scroll to position [522, 0]
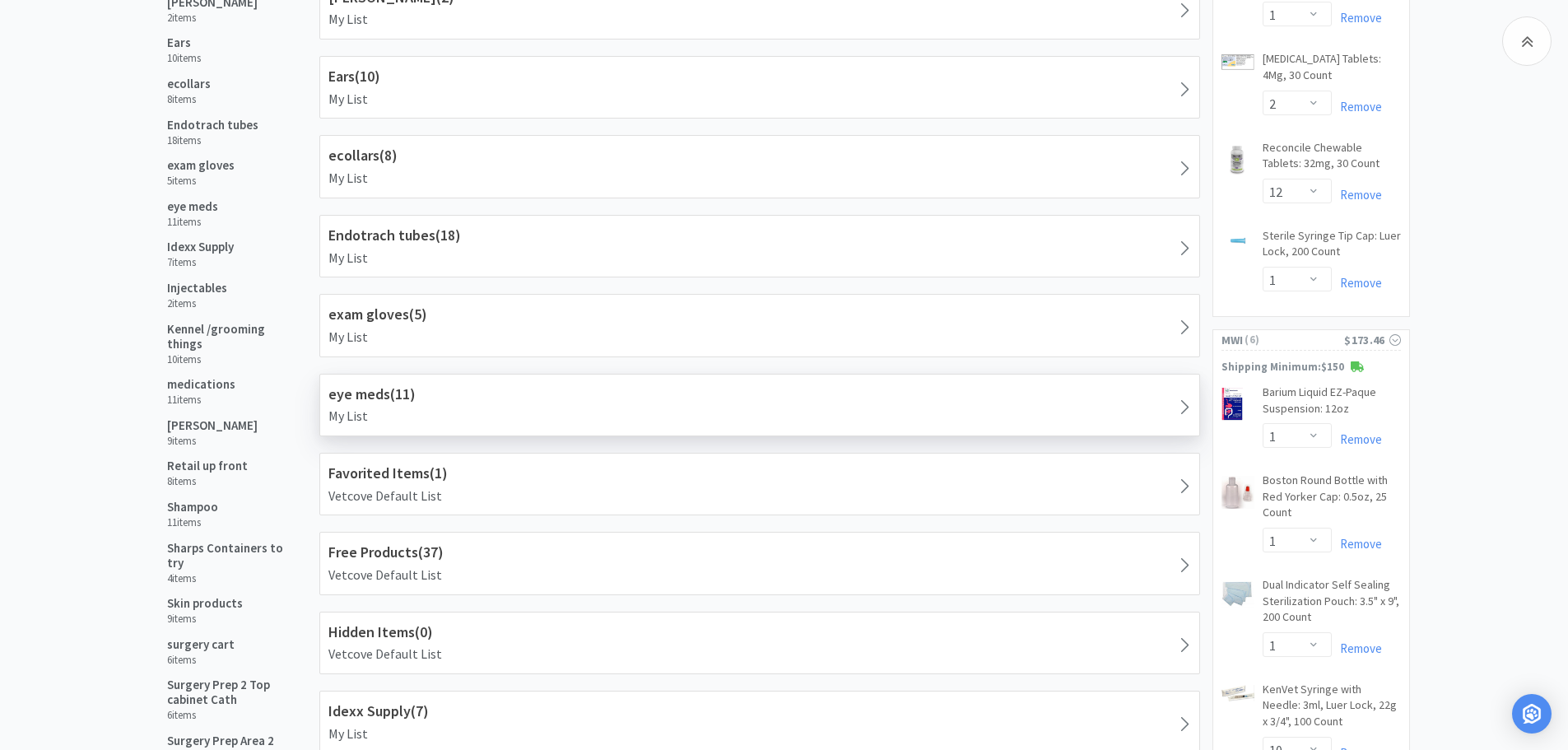
click at [517, 409] on p "My List" at bounding box center [759, 416] width 862 height 21
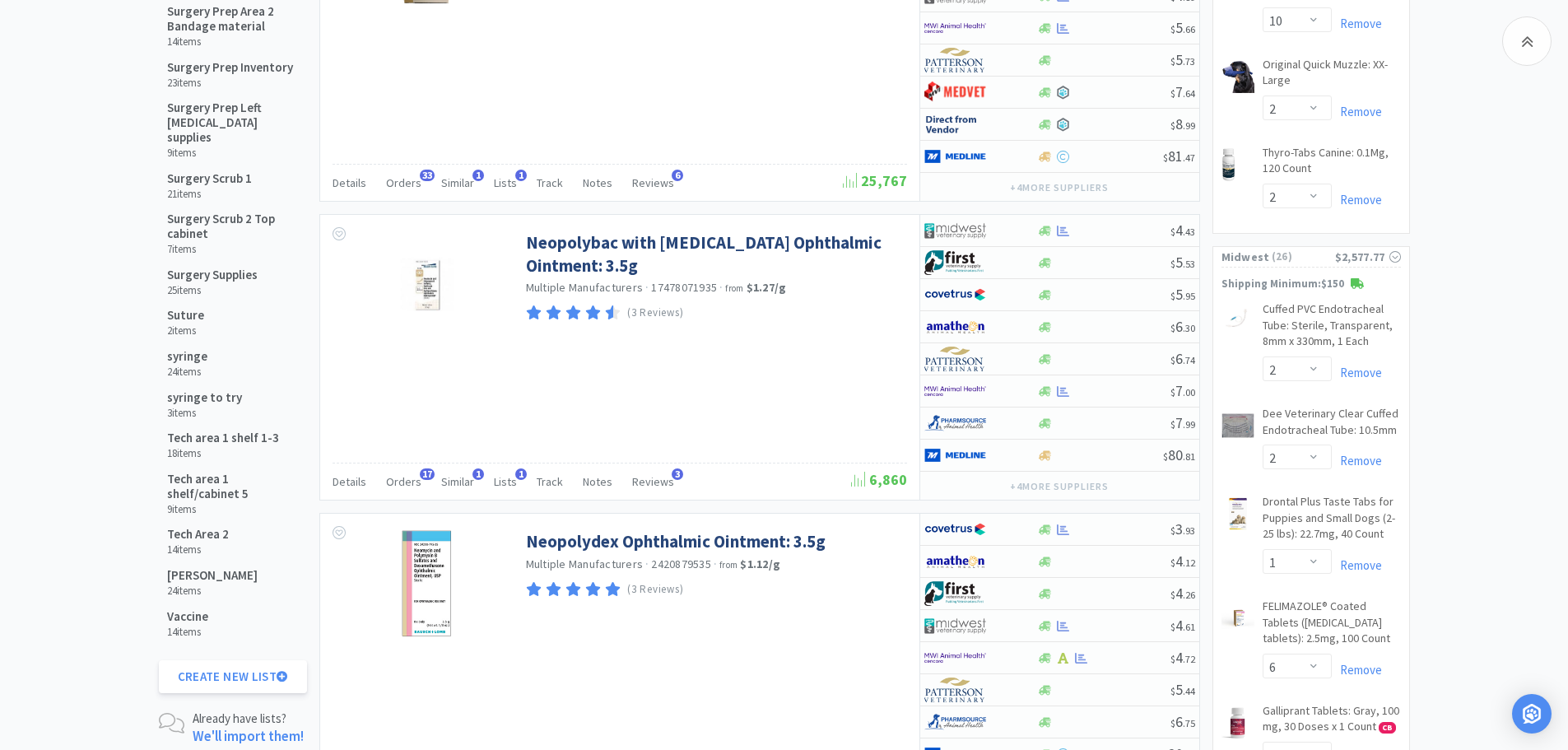
scroll to position [1330, 0]
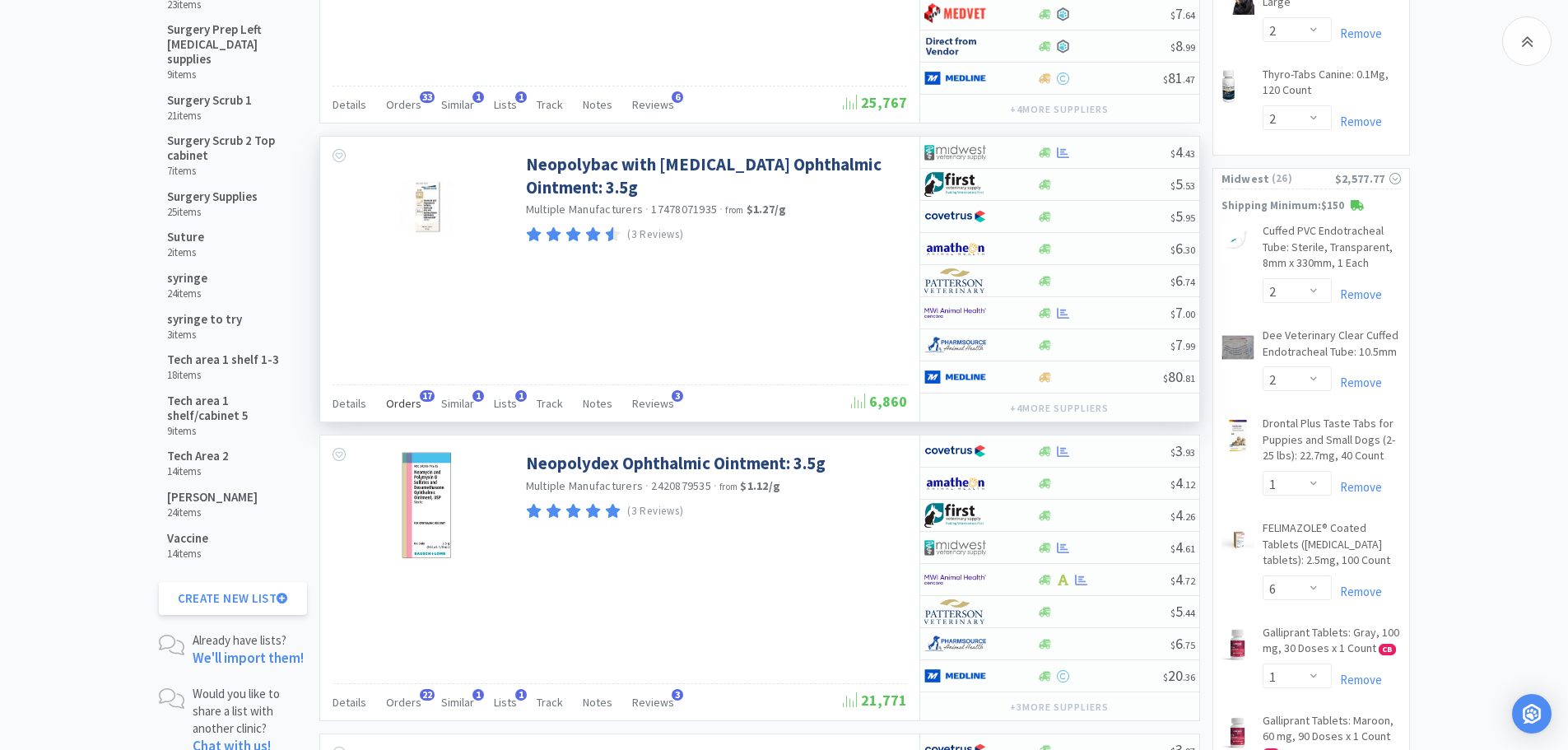
click at [402, 407] on span "Orders" at bounding box center [403, 403] width 36 height 15
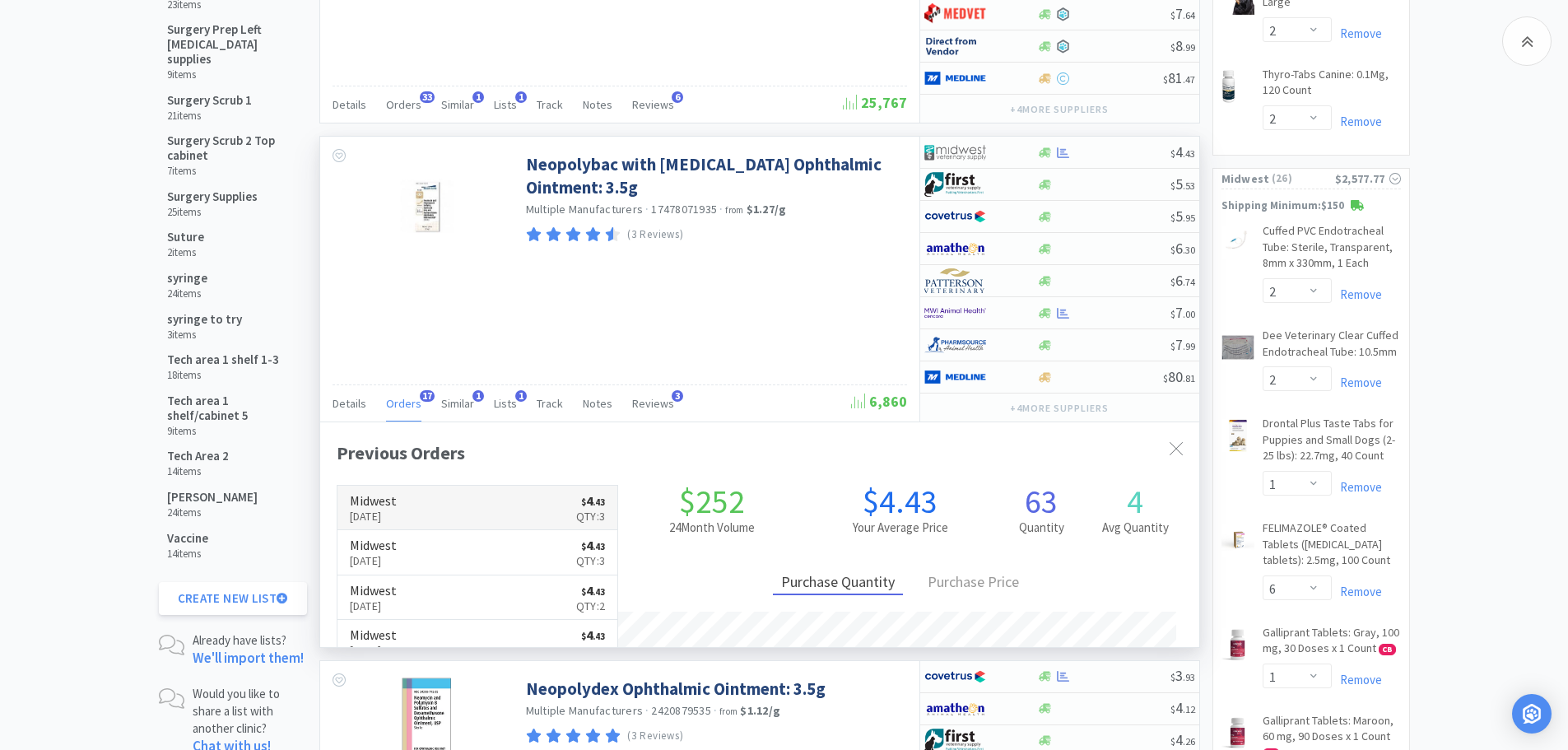
scroll to position [442, 879]
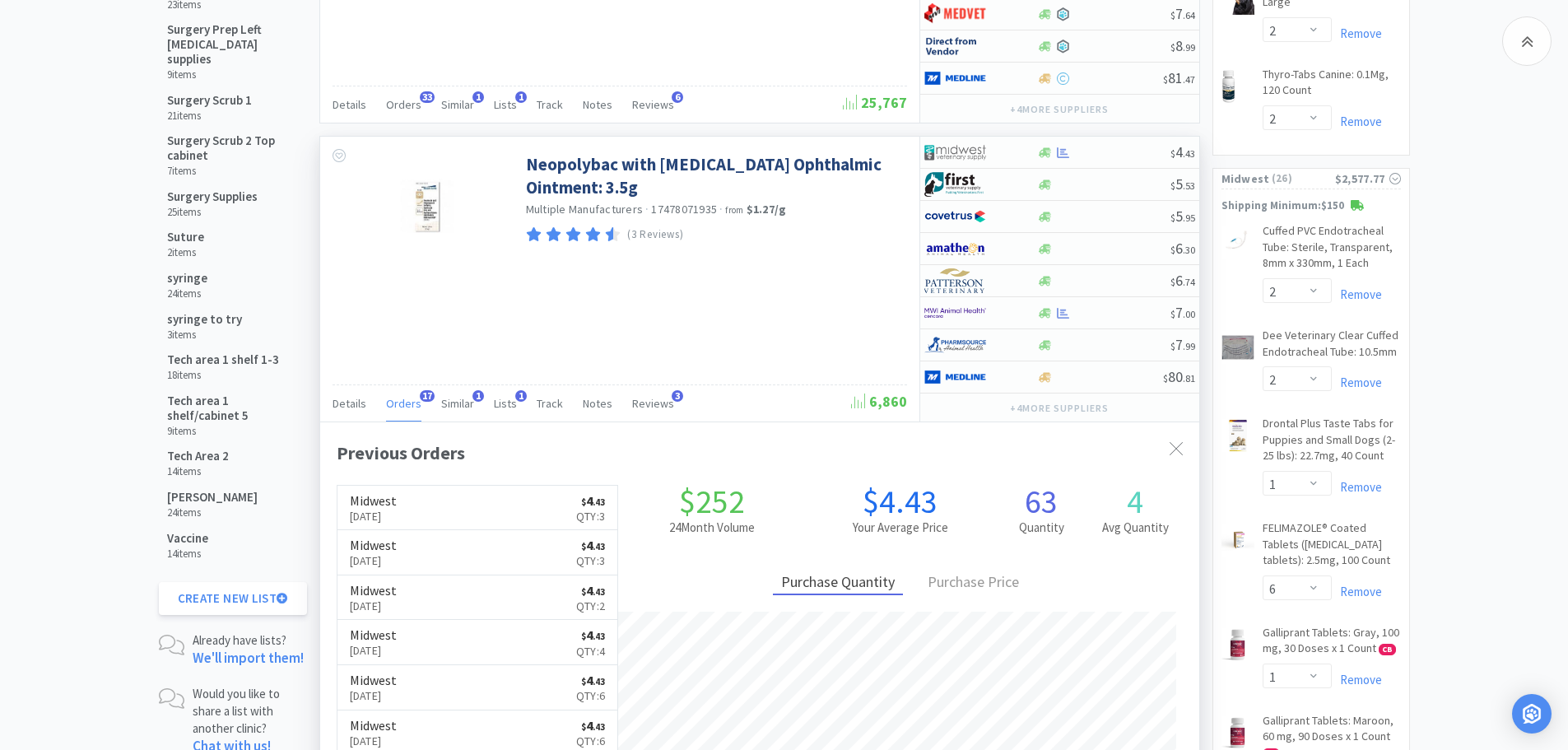
click at [704, 310] on div "Neopolybac with Hydrocortisone Ophthalmic Ointment: 3.5g Multiple Manufacturers…" at bounding box center [619, 278] width 599 height 284
click at [1176, 445] on icon at bounding box center [1176, 448] width 13 height 13
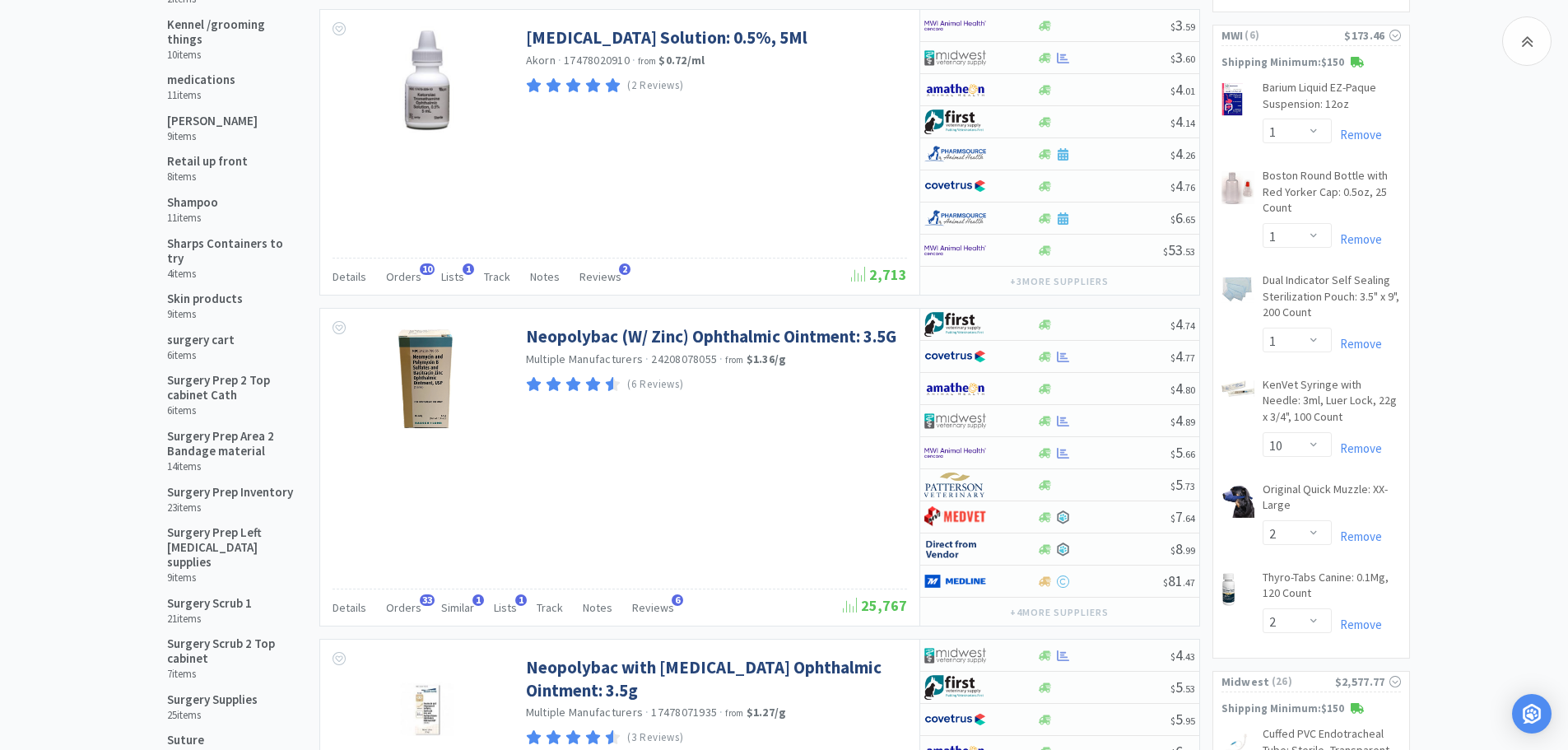
scroll to position [818, 0]
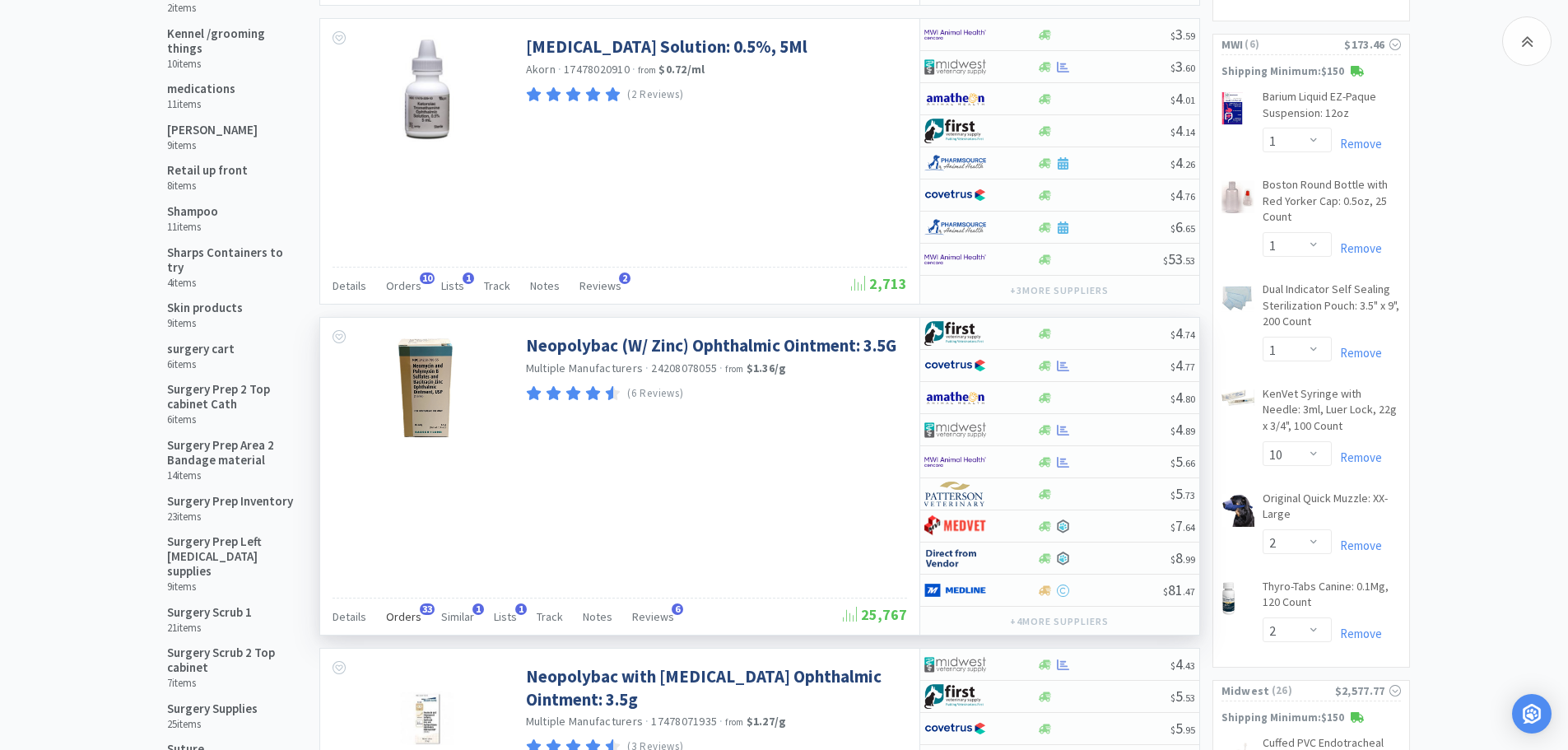
click at [397, 620] on span "Orders" at bounding box center [403, 616] width 36 height 15
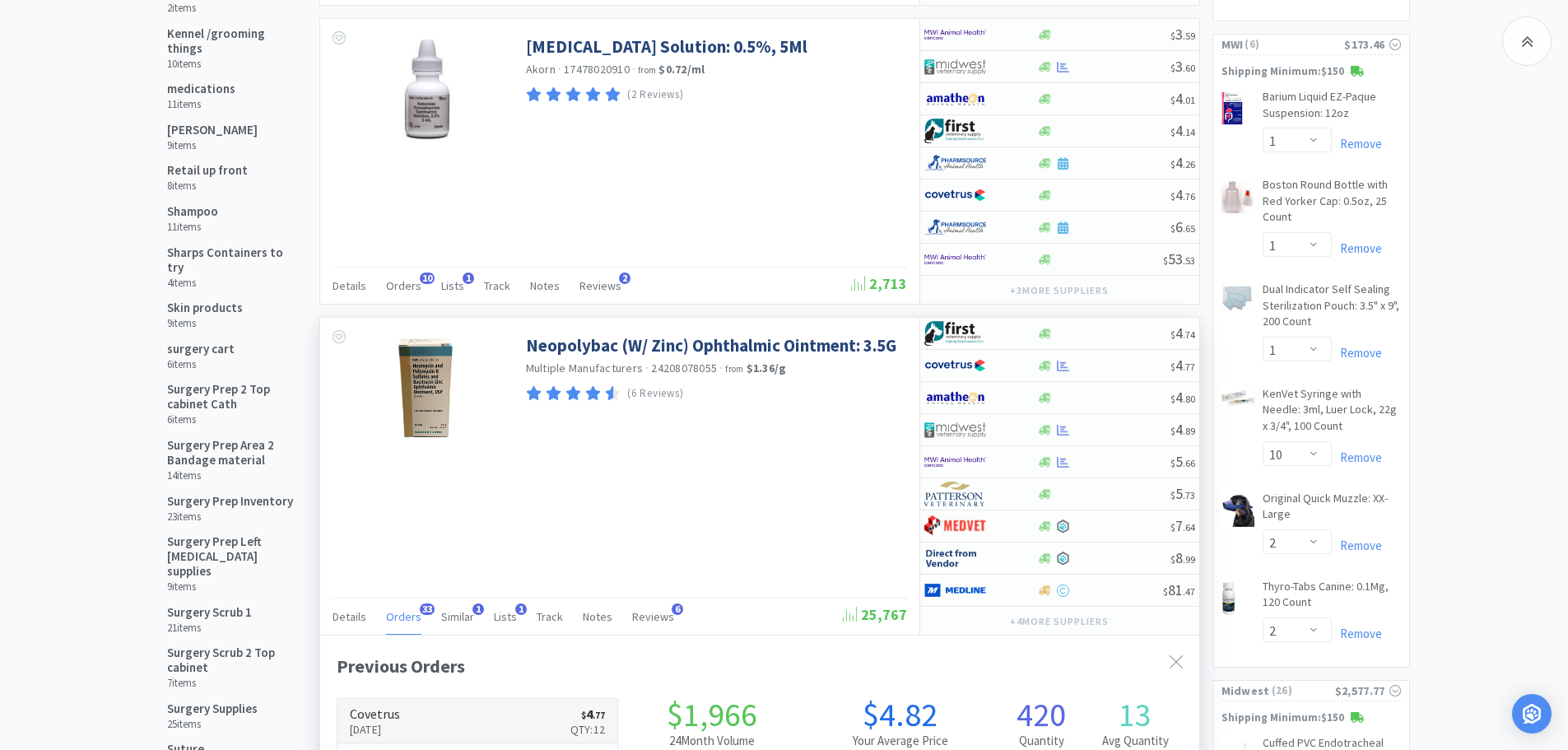
scroll to position [442, 879]
click at [1109, 359] on div at bounding box center [1104, 366] width 133 height 13
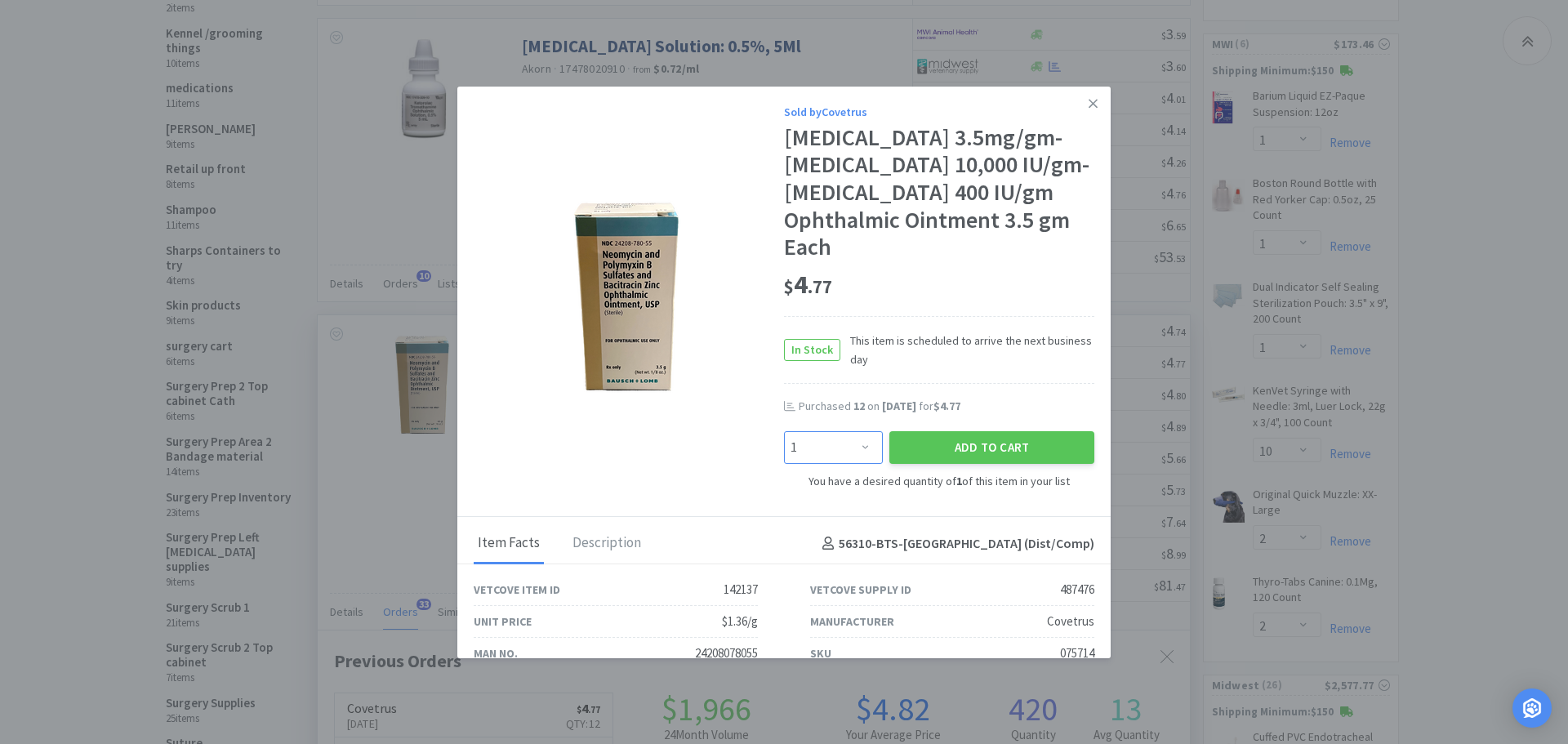
click at [857, 450] on select "Enter Quantity 1 2 3 4 5 6 7 8 9 10 11 12 13 14 15 16 17 18 19 20 Enter Quantity" at bounding box center [833, 447] width 99 height 33
click at [784, 431] on select "Enter Quantity 1 2 3 4 5 6 7 8 9 10 11 12 13 14 15 16 17 18 19 20 Enter Quantity" at bounding box center [833, 447] width 99 height 33
click at [909, 452] on button "Add to Cart" at bounding box center [992, 447] width 205 height 33
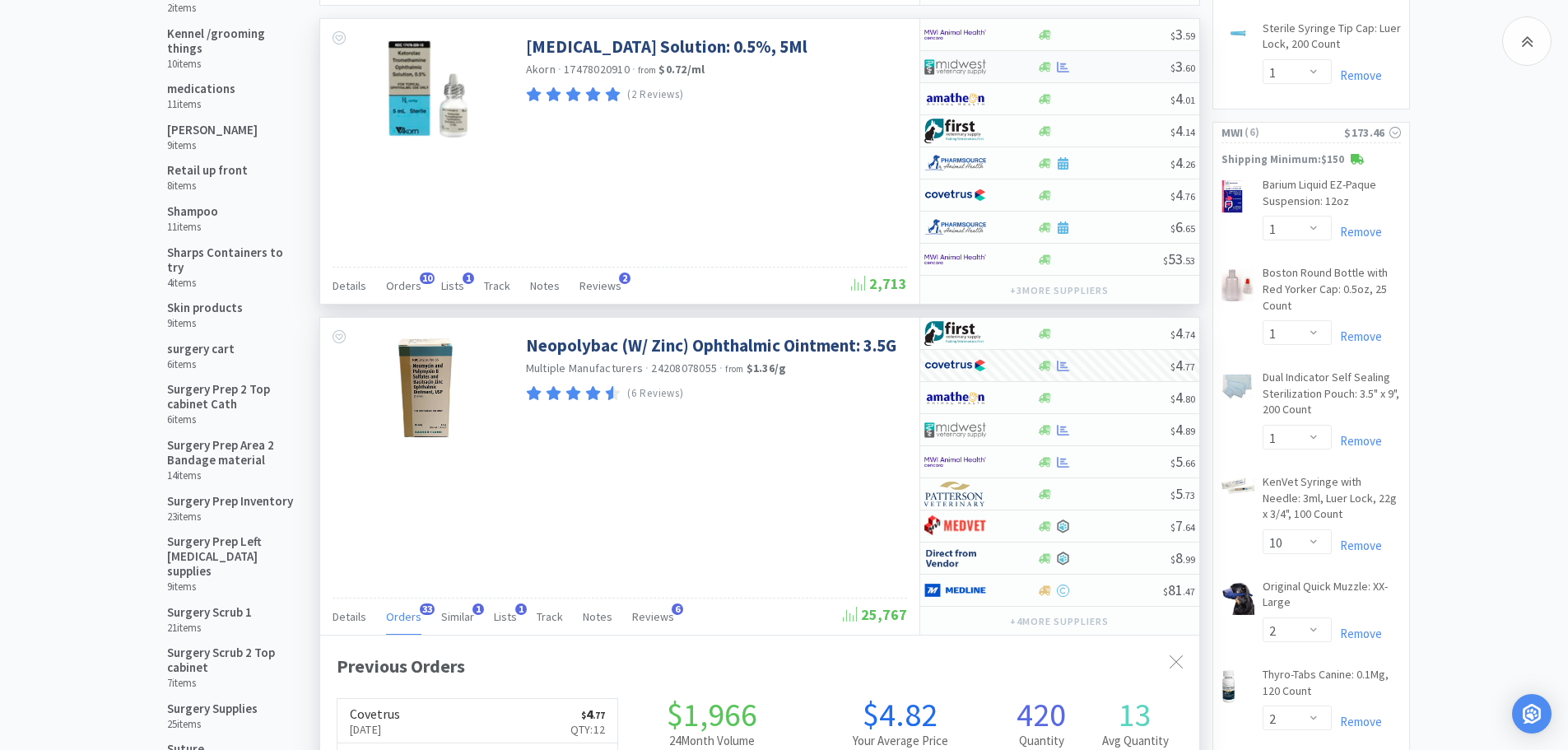
click at [1096, 62] on div at bounding box center [1104, 68] width 133 height 13
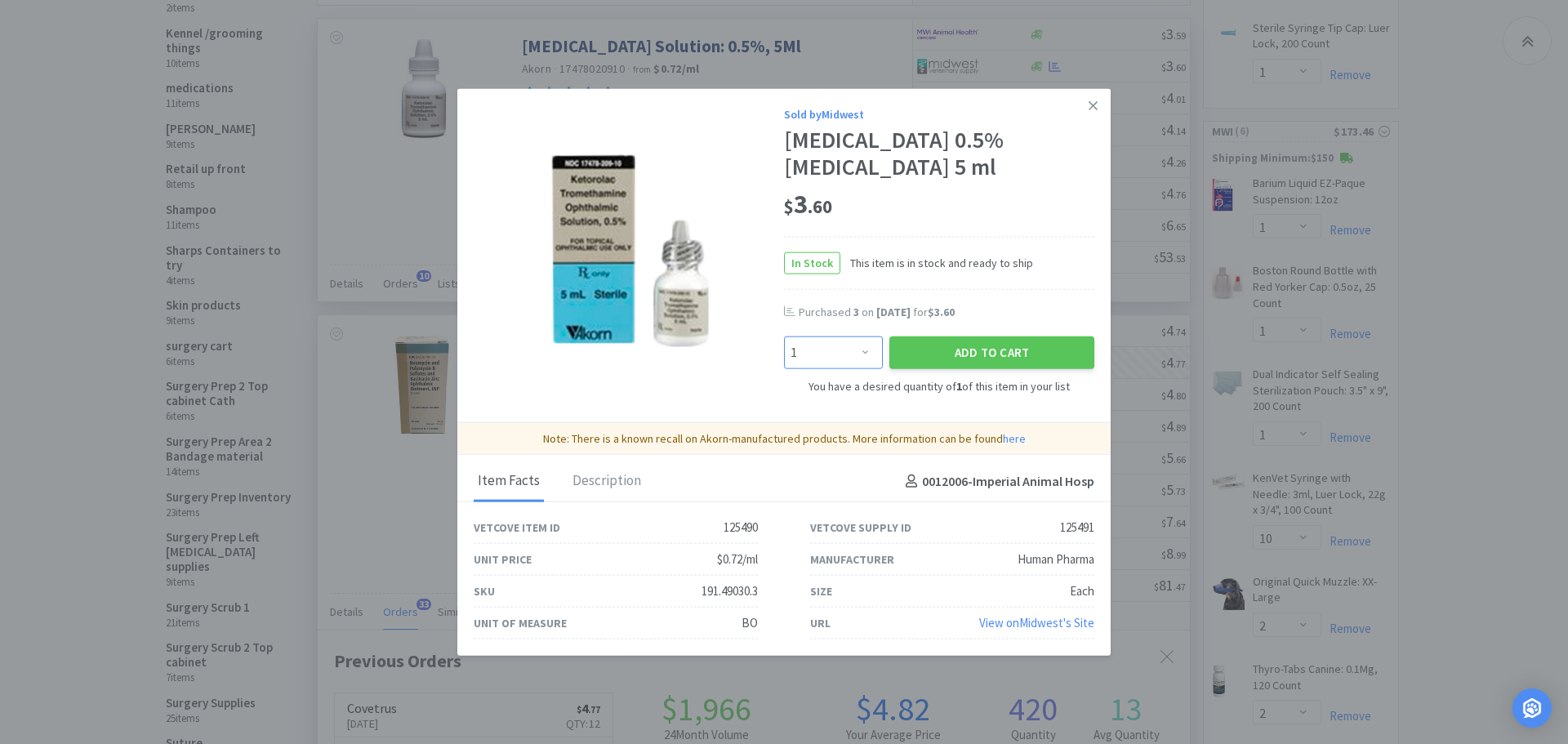
click at [862, 348] on select "Enter Quantity 1 2 3 4 5 6 7 8 9 10 11 12 13 14 15 16 17 18 19 20 Enter Quantity" at bounding box center [833, 353] width 99 height 33
click at [784, 337] on select "Enter Quantity 1 2 3 4 5 6 7 8 9 10 11 12 13 14 15 16 17 18 19 20 Enter Quantity" at bounding box center [833, 353] width 99 height 33
click at [911, 355] on button "Add to Cart" at bounding box center [992, 353] width 205 height 33
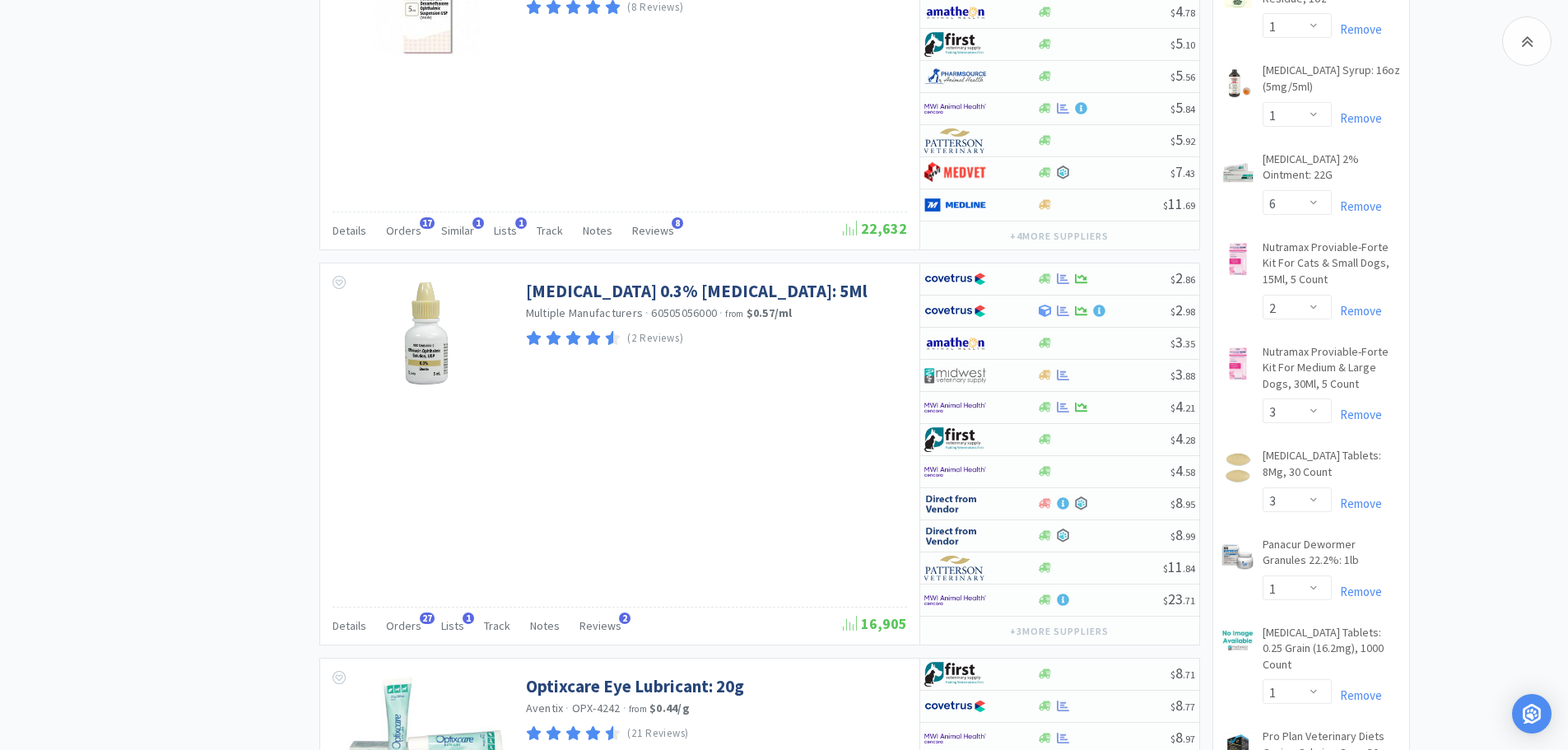
scroll to position [2839, 0]
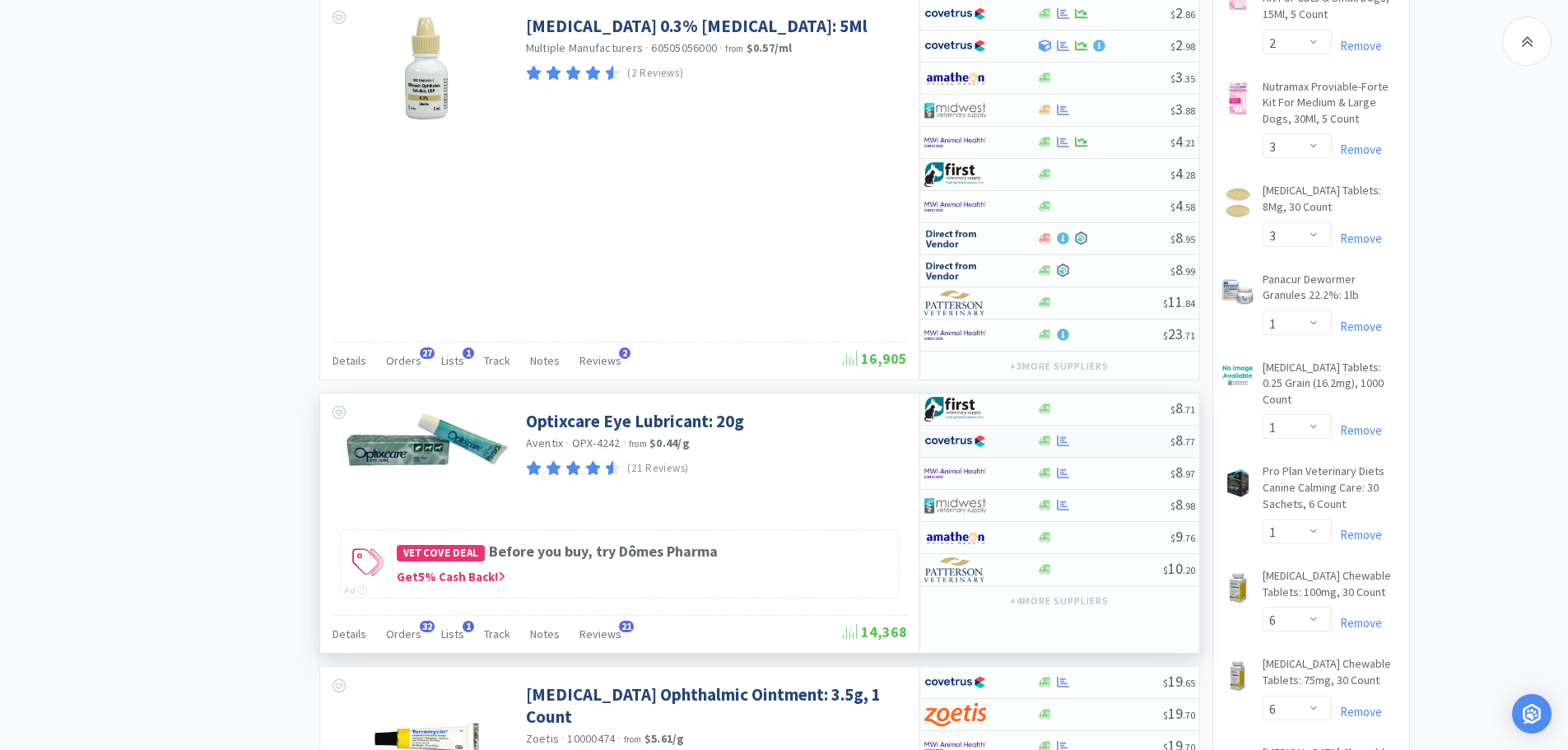
click at [1101, 442] on div at bounding box center [1104, 441] width 133 height 13
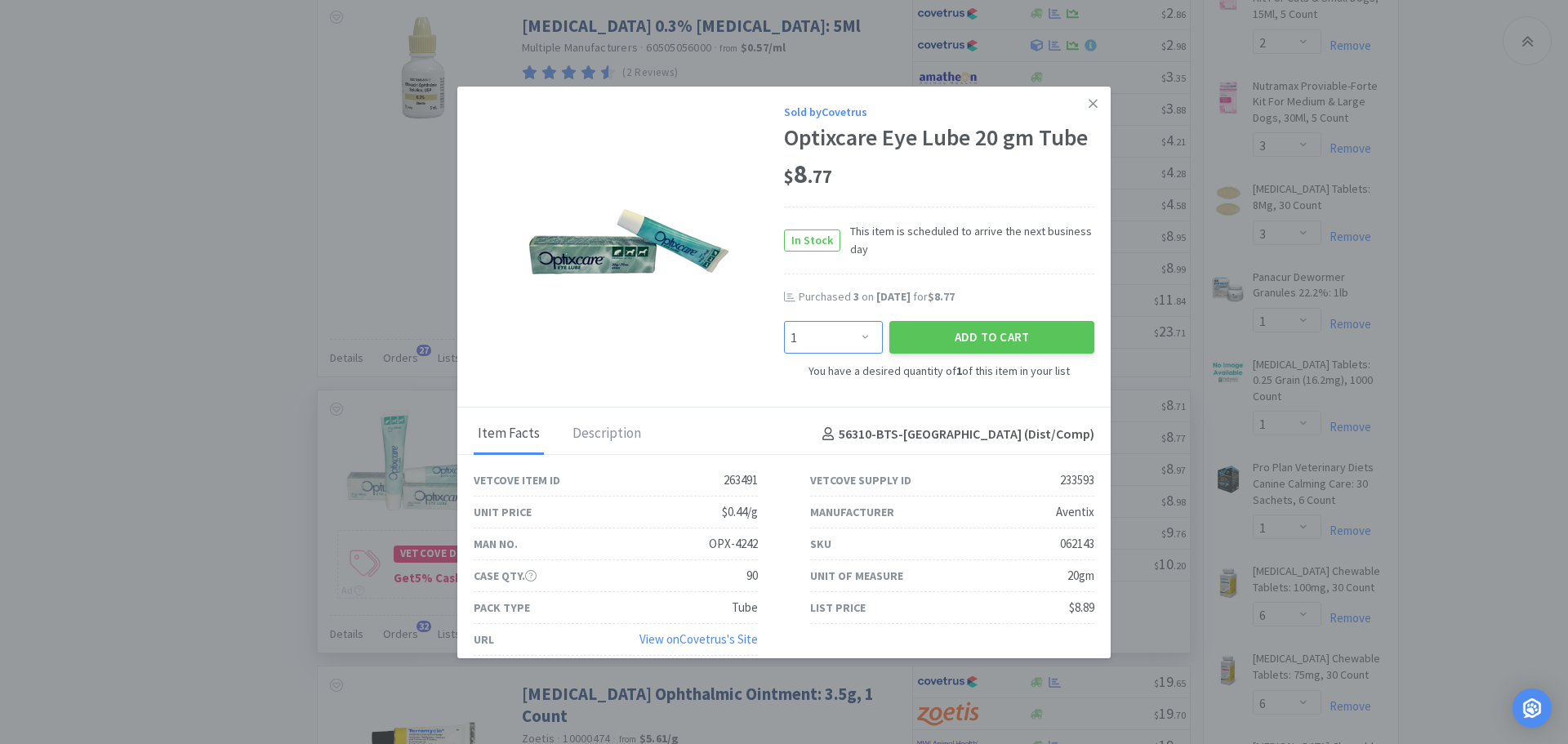
click at [854, 340] on select "Enter Quantity 1 2 3 4 5 6 7 8 9 10 11 12 13 14 15 16 17 18 19 20 Enter Quantity" at bounding box center [833, 338] width 99 height 33
click at [784, 321] on select "Enter Quantity 1 2 3 4 5 6 7 8 9 10 11 12 13 14 15 16 17 18 19 20 Enter Quantity" at bounding box center [833, 338] width 99 height 33
click at [903, 332] on button "Add to Cart" at bounding box center [992, 338] width 205 height 33
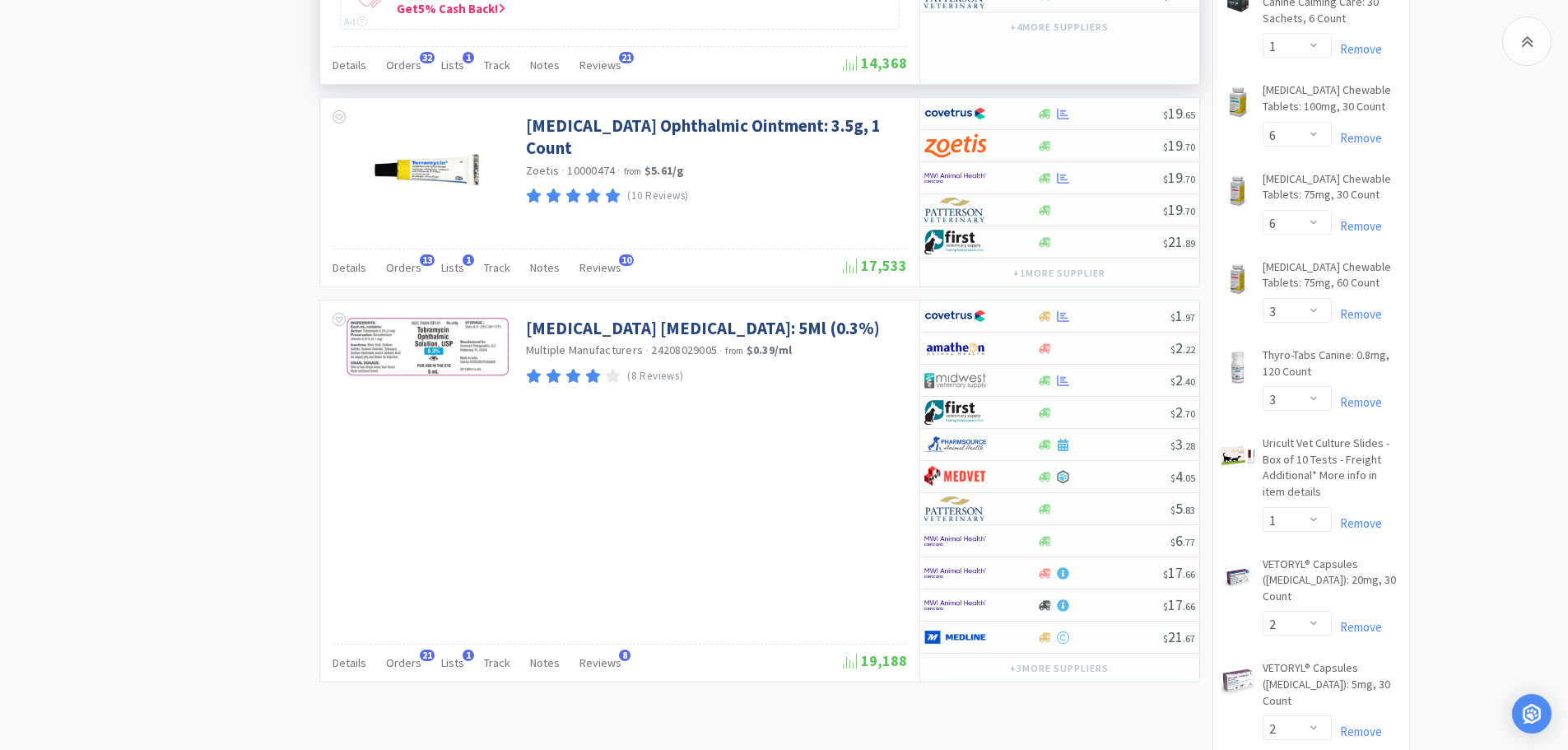
scroll to position [3437, 0]
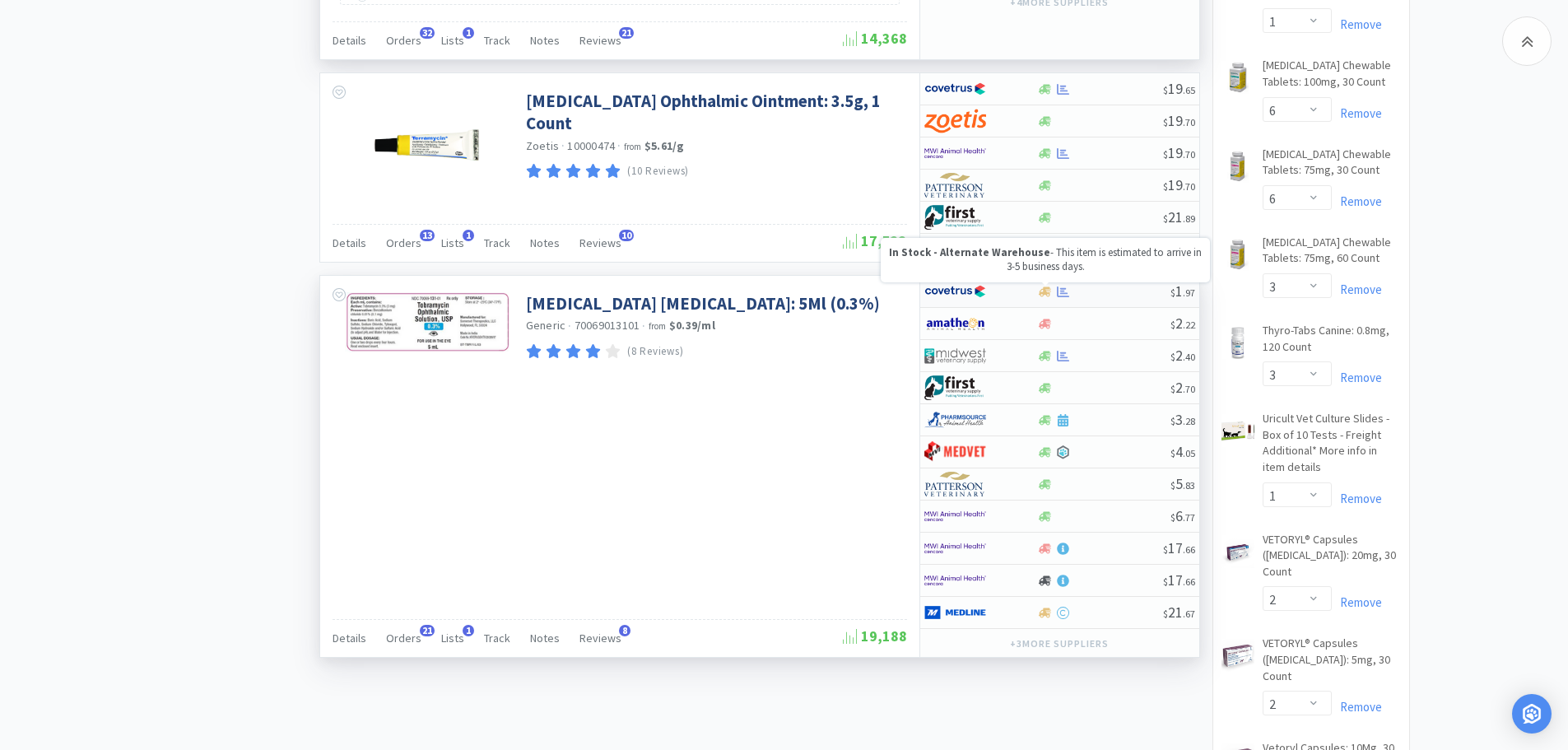
click at [1044, 293] on icon at bounding box center [1045, 291] width 13 height 10
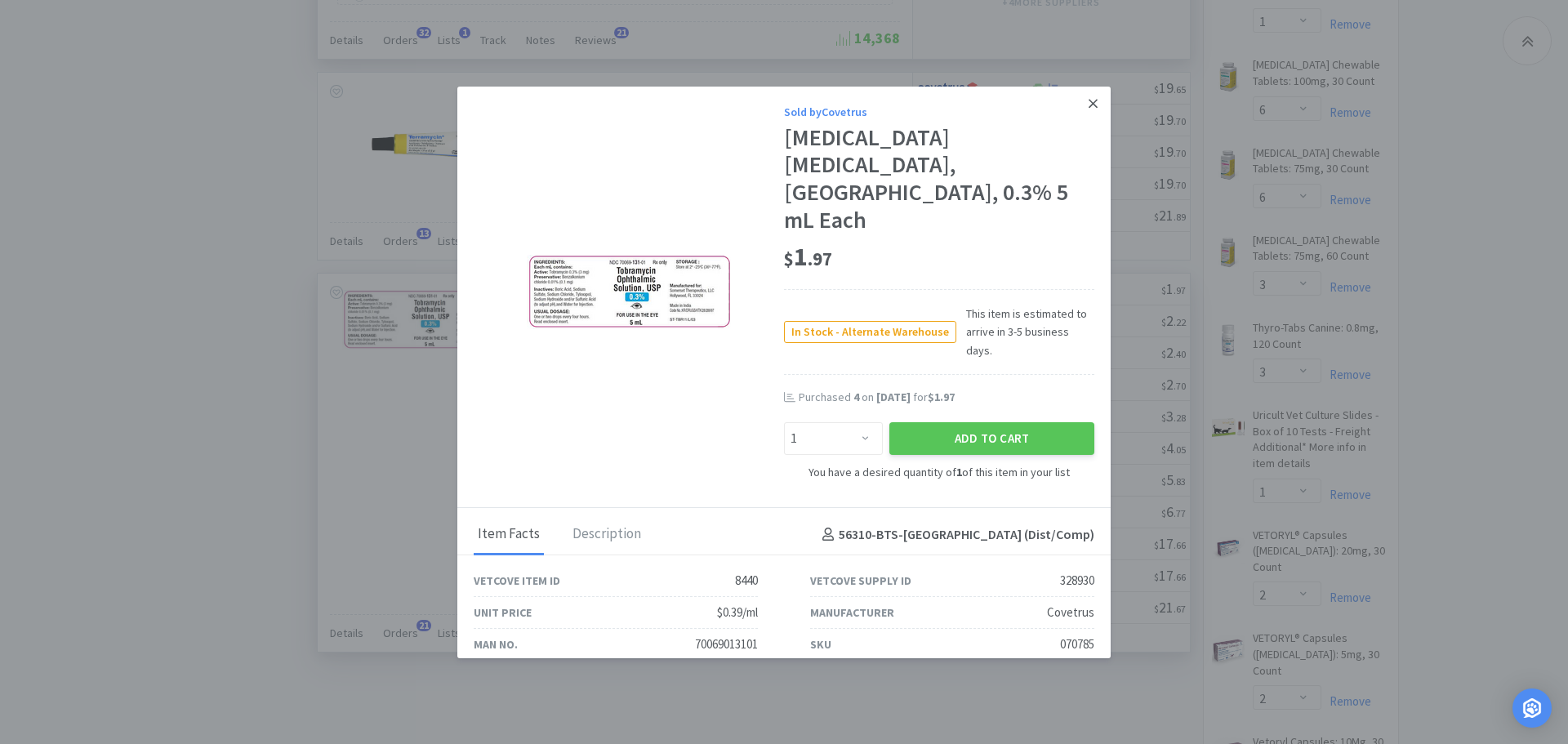
click at [1089, 105] on icon at bounding box center [1093, 103] width 9 height 15
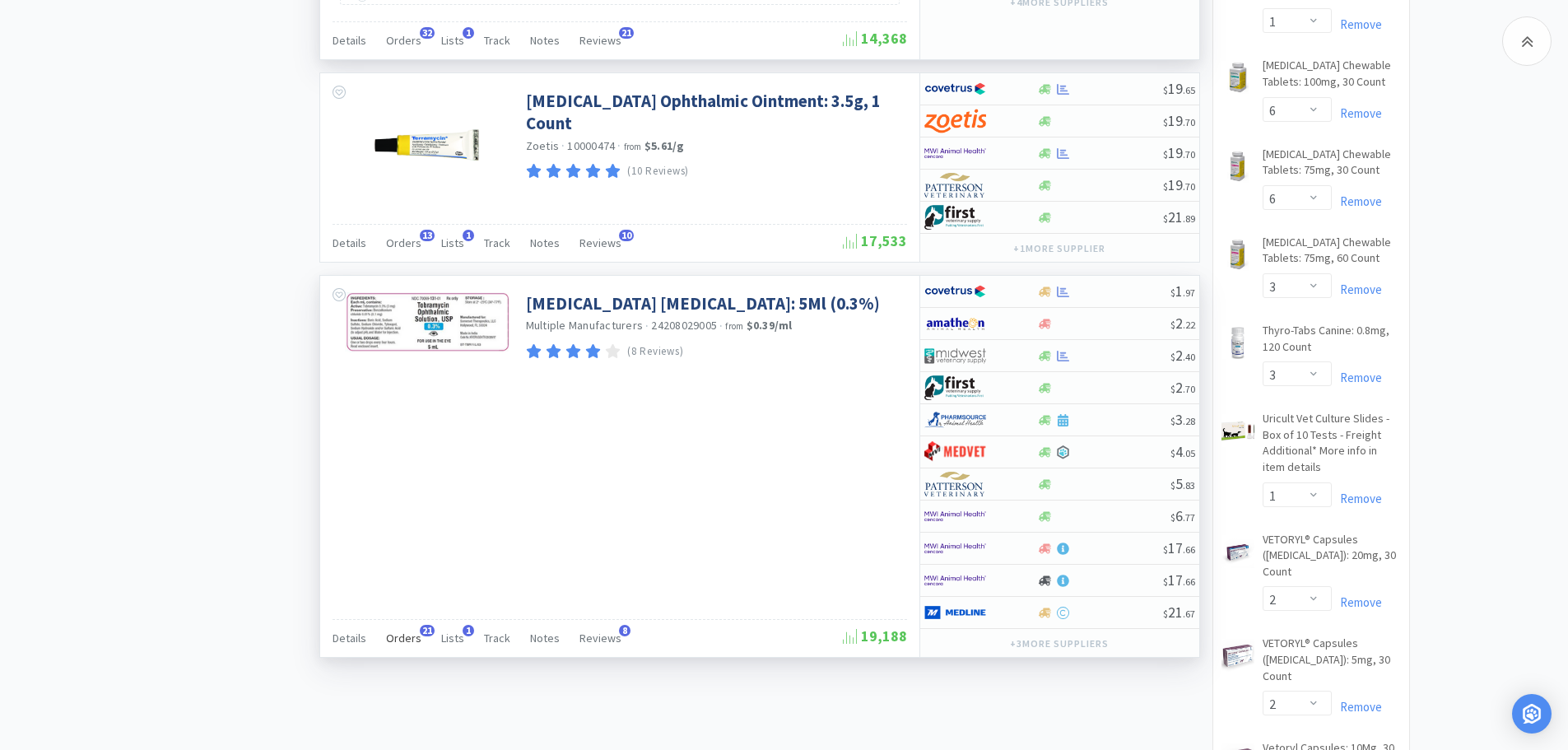
click at [401, 632] on span "Orders" at bounding box center [403, 638] width 36 height 15
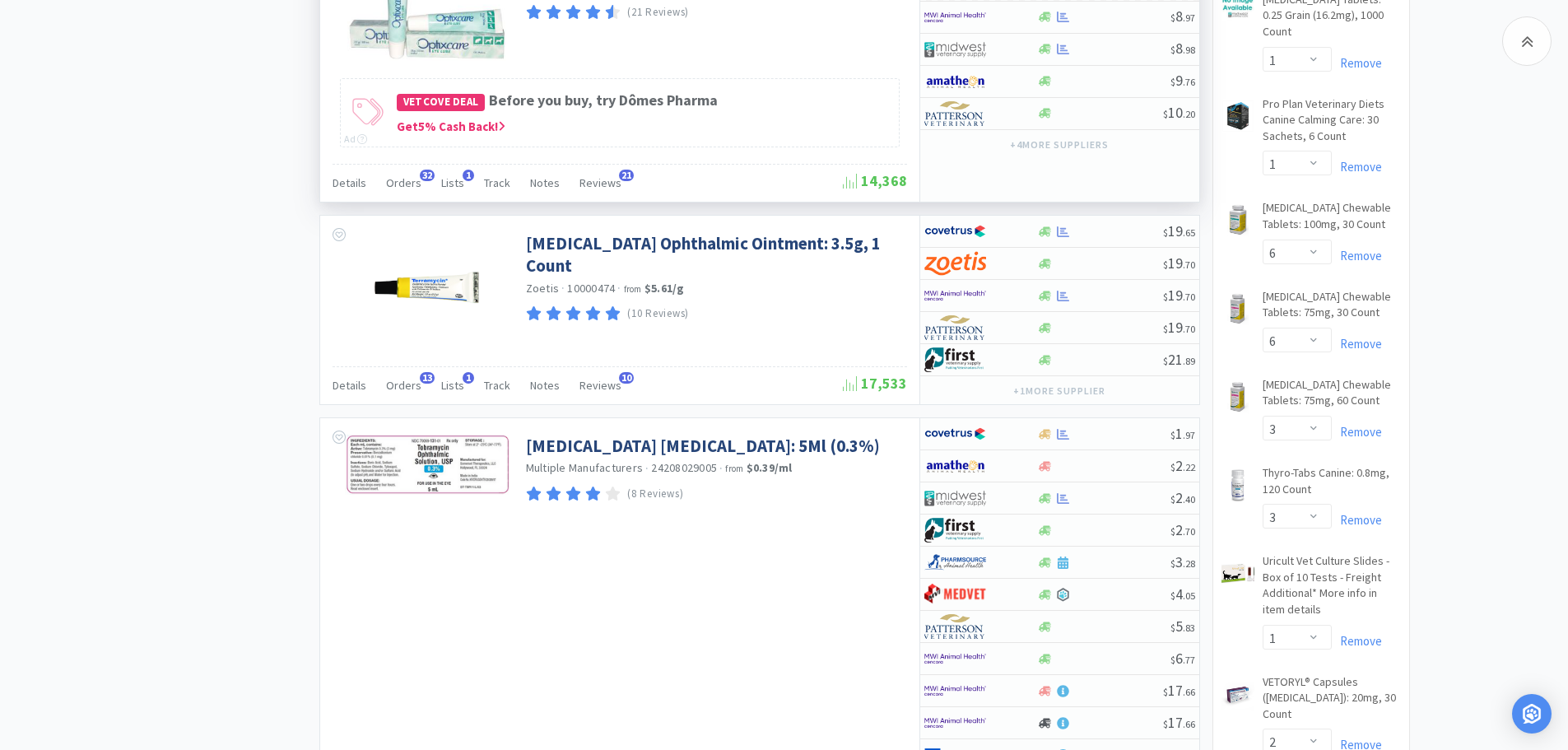
scroll to position [3300, 0]
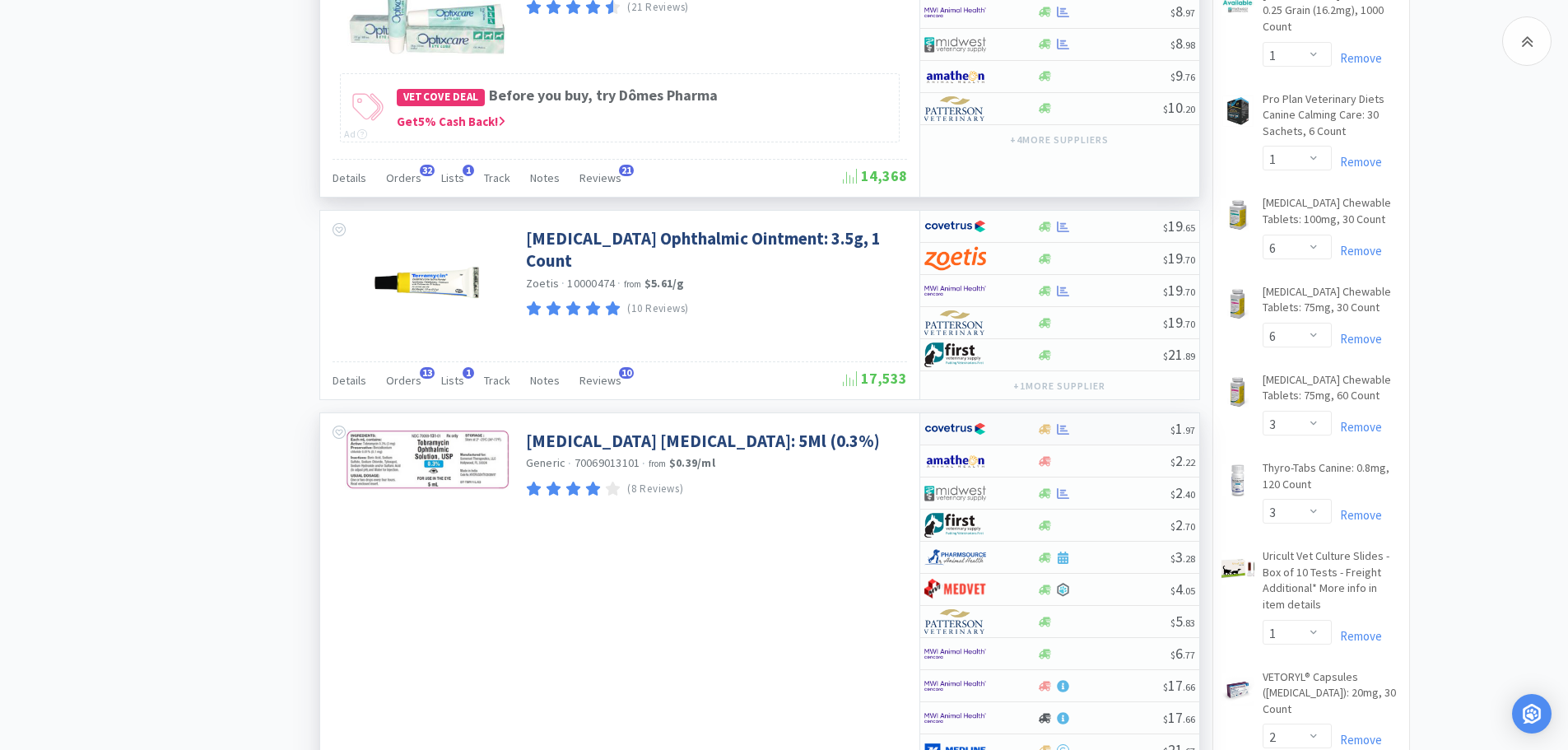
click at [1081, 428] on div at bounding box center [1104, 430] width 133 height 13
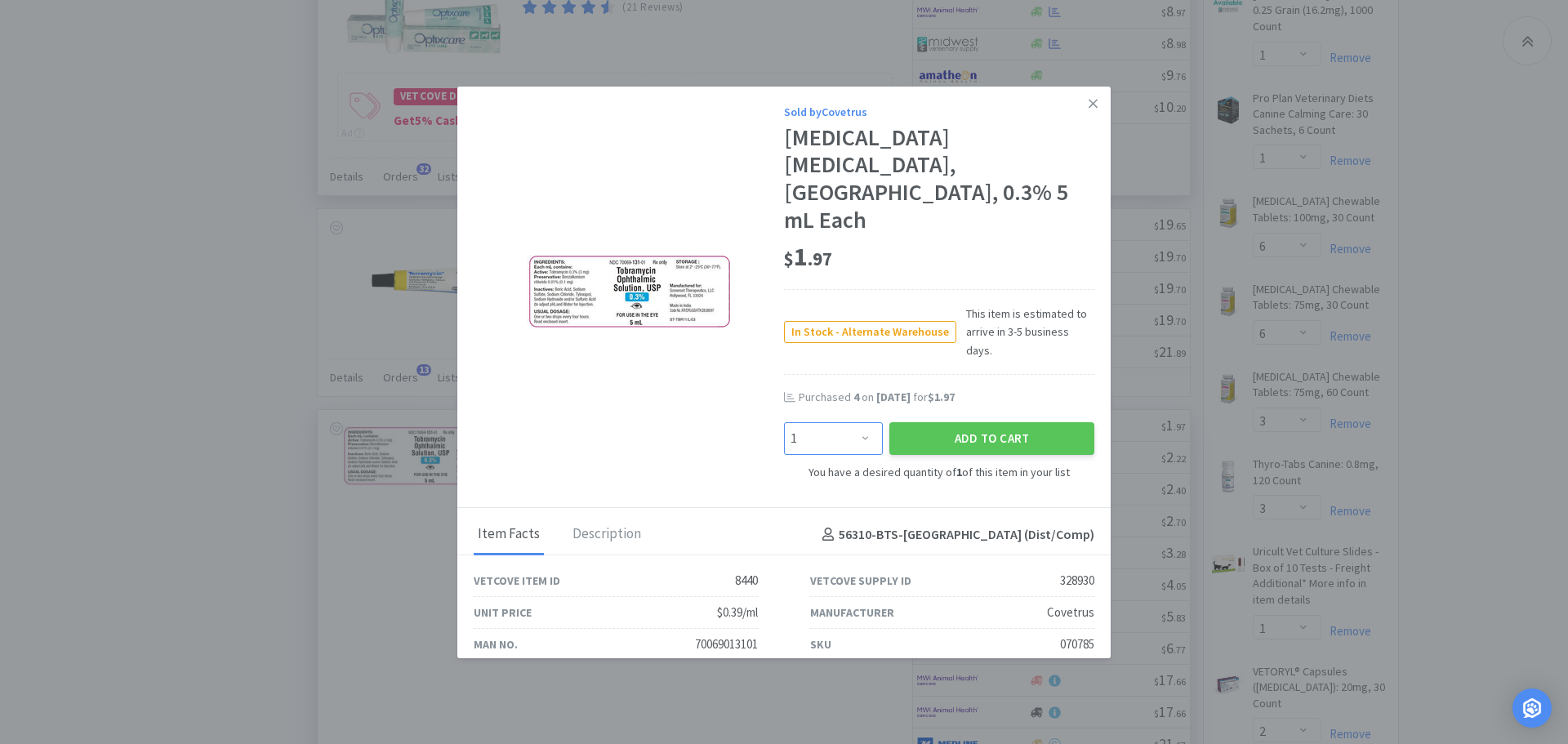
click at [858, 422] on select "Enter Quantity 1 2 3 4 5 6 7 8 9 10 11 12 13 14 15 16 17 18 19 20 Enter Quantity" at bounding box center [833, 438] width 99 height 33
click at [784, 422] on select "Enter Quantity 1 2 3 4 5 6 7 8 9 10 11 12 13 14 15 16 17 18 19 20 Enter Quantity" at bounding box center [833, 438] width 99 height 33
click at [929, 422] on button "Add to Cart" at bounding box center [992, 438] width 205 height 33
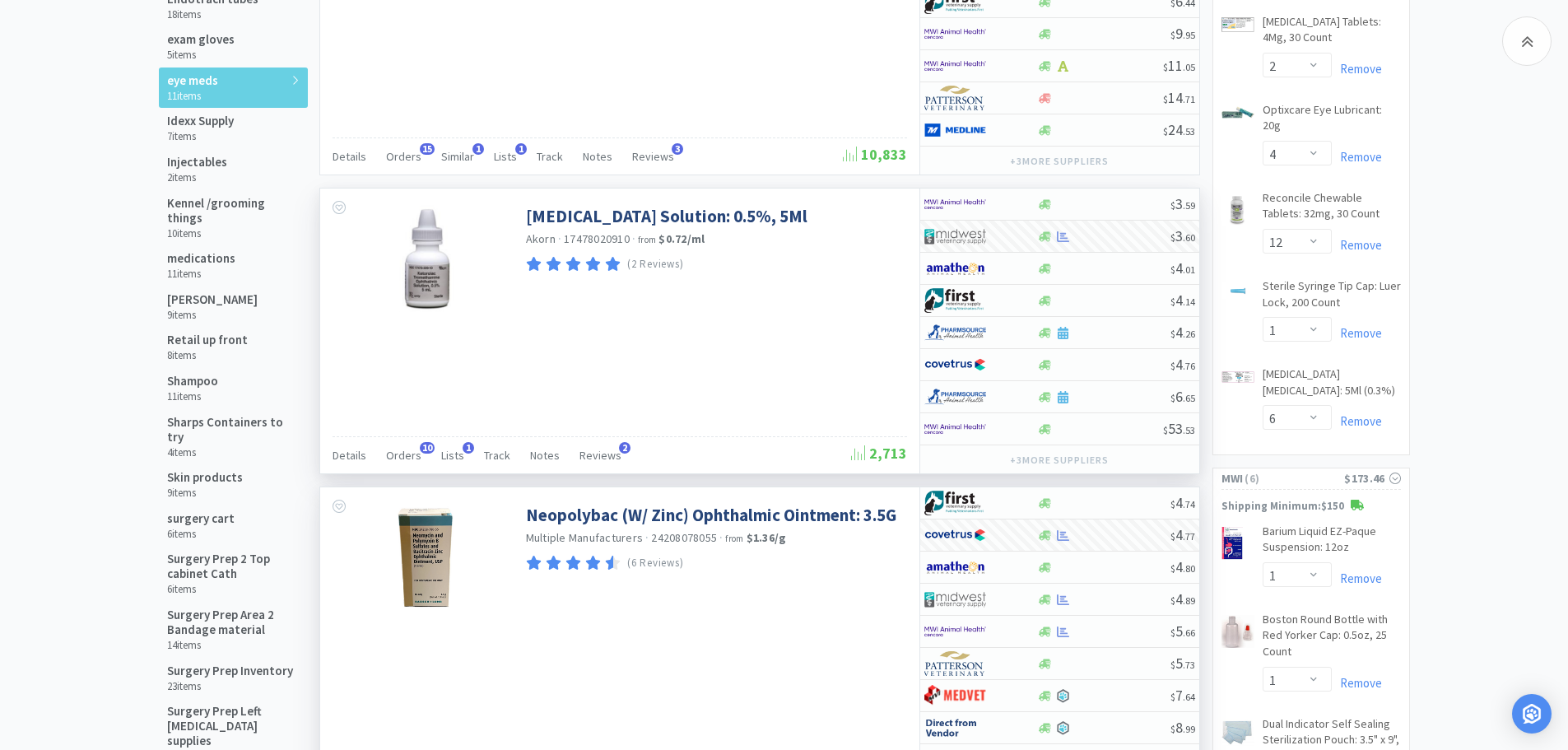
scroll to position [696, 0]
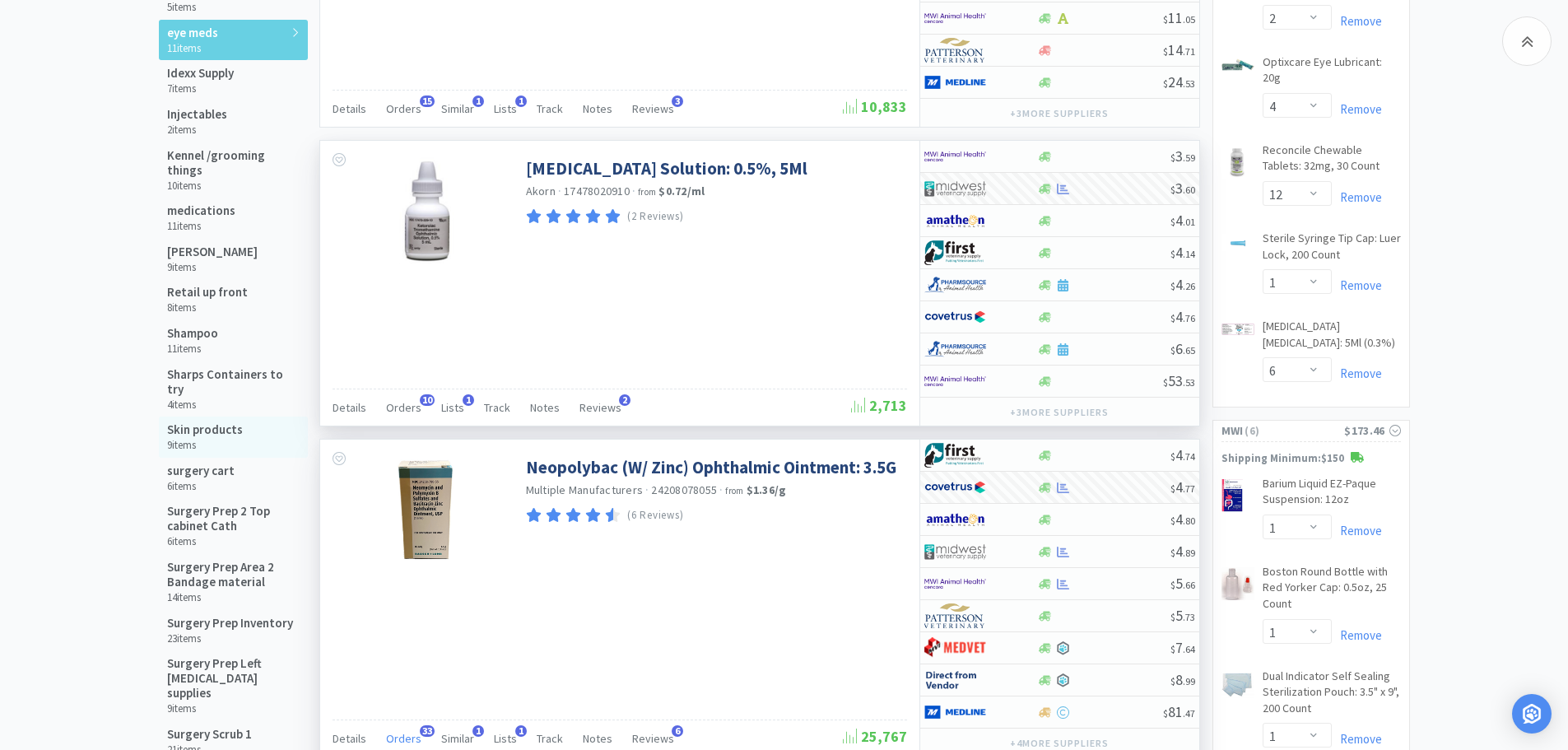
click at [208, 423] on h5 "Skin products" at bounding box center [205, 430] width 76 height 15
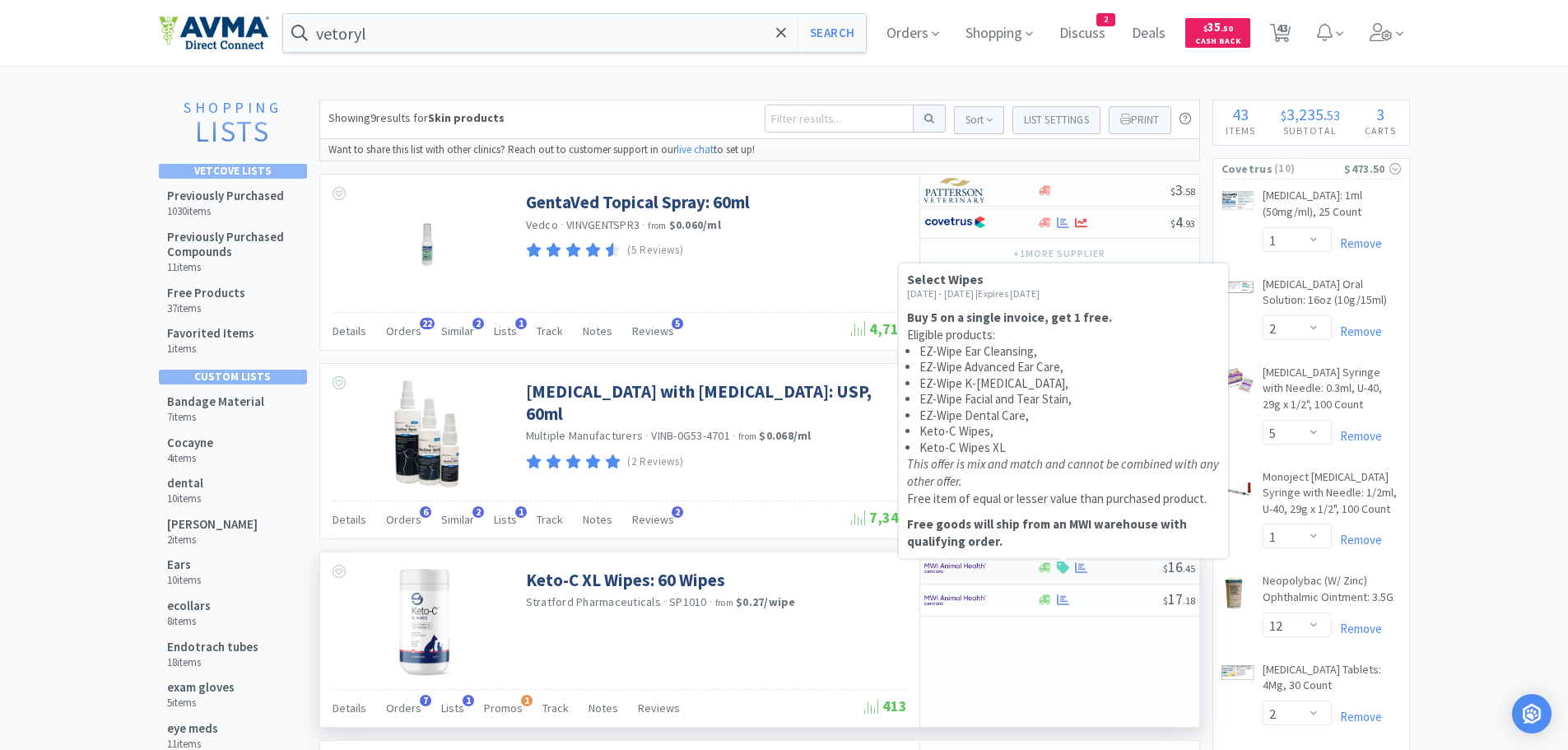
click at [1061, 567] on icon at bounding box center [1063, 568] width 13 height 13
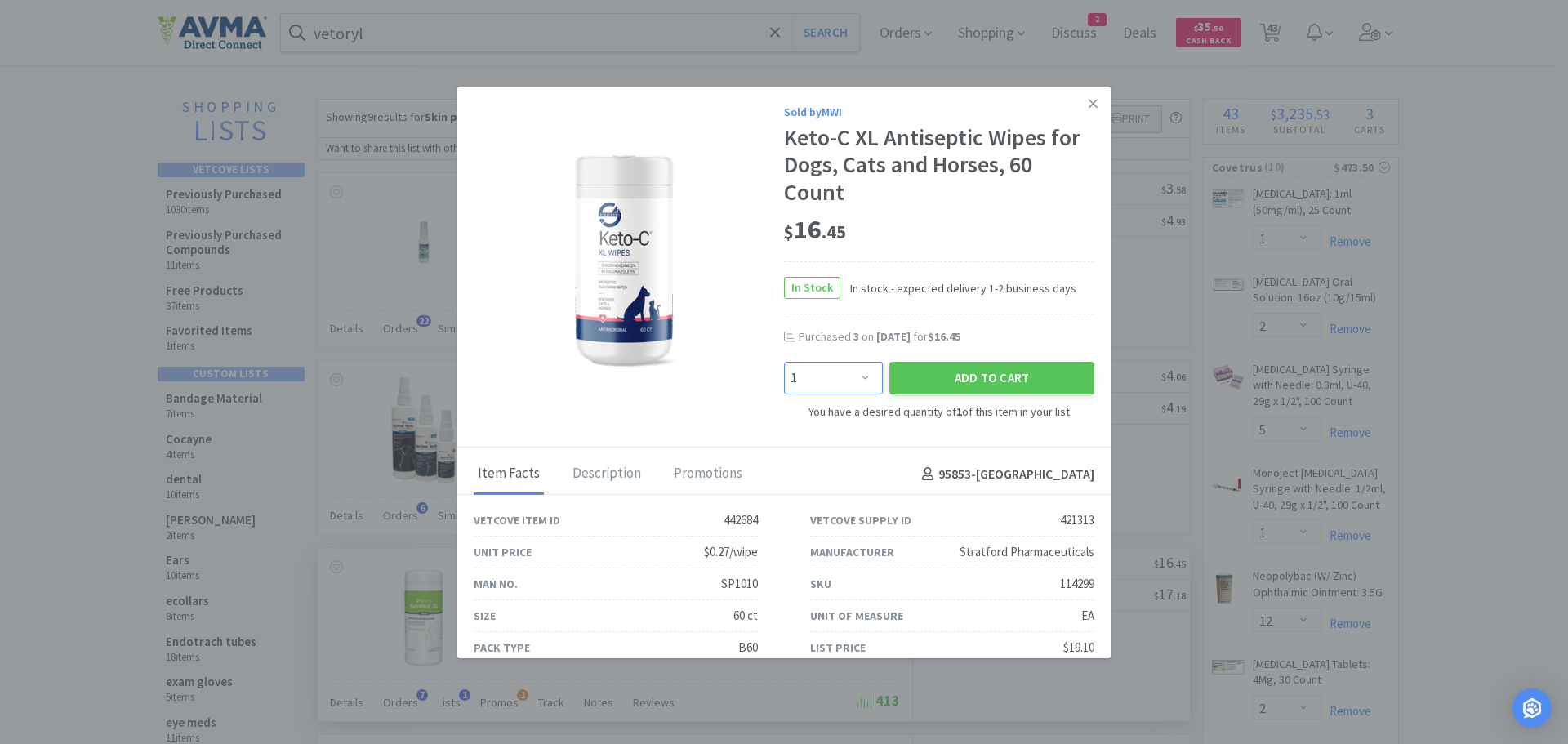
click at [856, 372] on select "Enter Quantity 1 2 3 4 5 6 7 8 9 10 11 12 13 14 15 16 17 18 19 20 Enter Quantity" at bounding box center [833, 378] width 99 height 33
click at [784, 362] on select "Enter Quantity 1 2 3 4 5 6 7 8 9 10 11 12 13 14 15 16 17 18 19 20 Enter Quantity" at bounding box center [833, 378] width 99 height 33
click at [906, 379] on button "Add to Cart" at bounding box center [992, 378] width 205 height 33
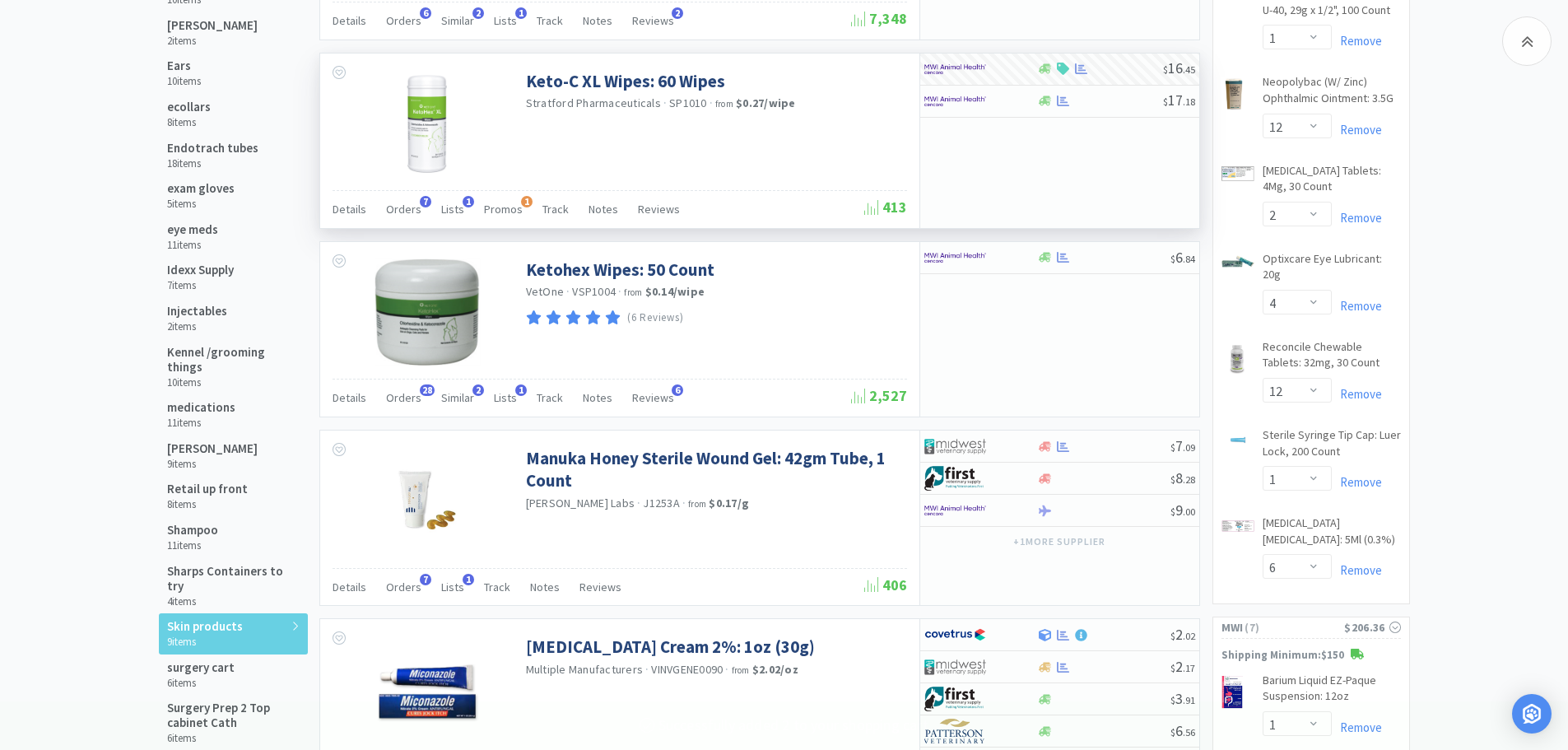
scroll to position [524, 0]
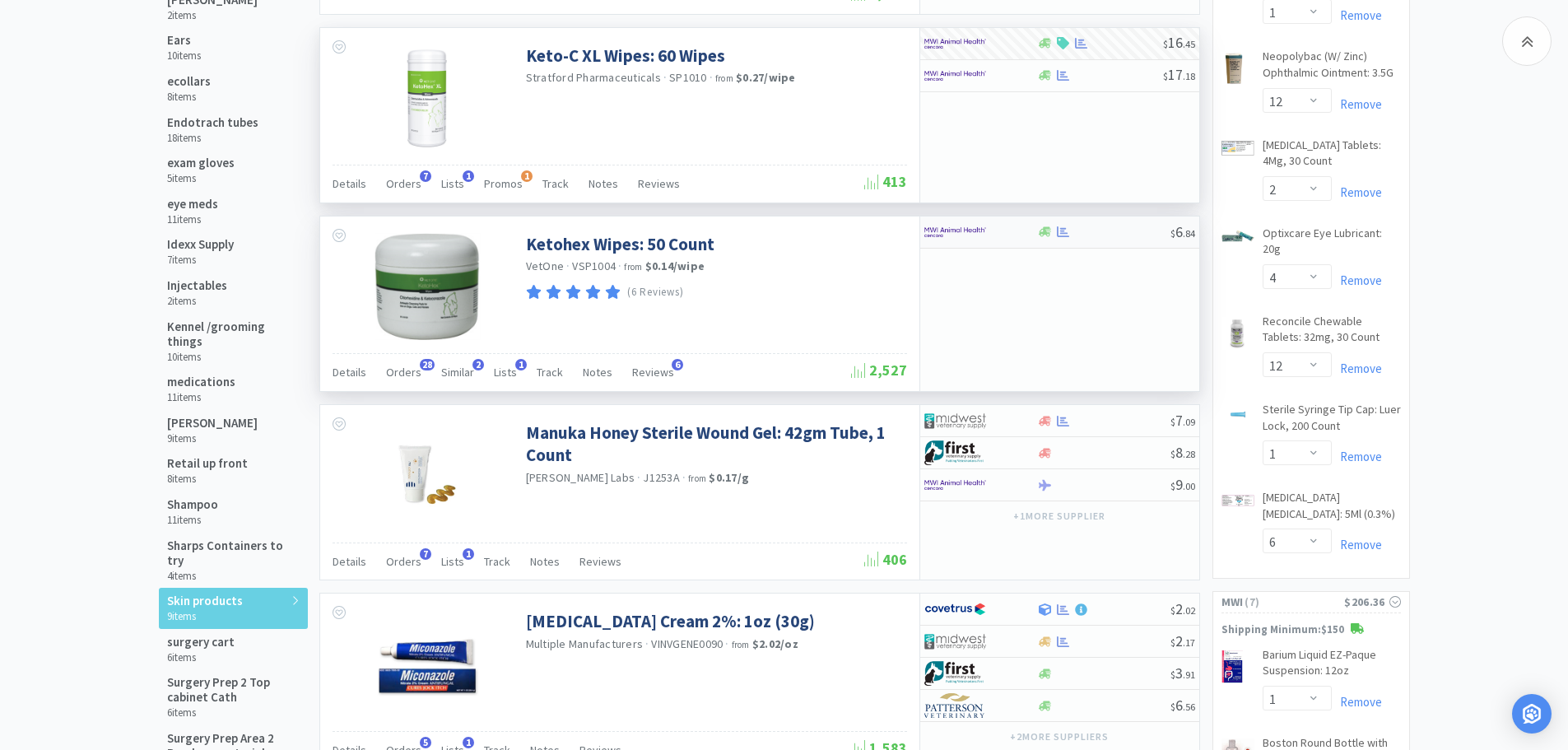
click at [1107, 228] on div at bounding box center [1104, 232] width 133 height 13
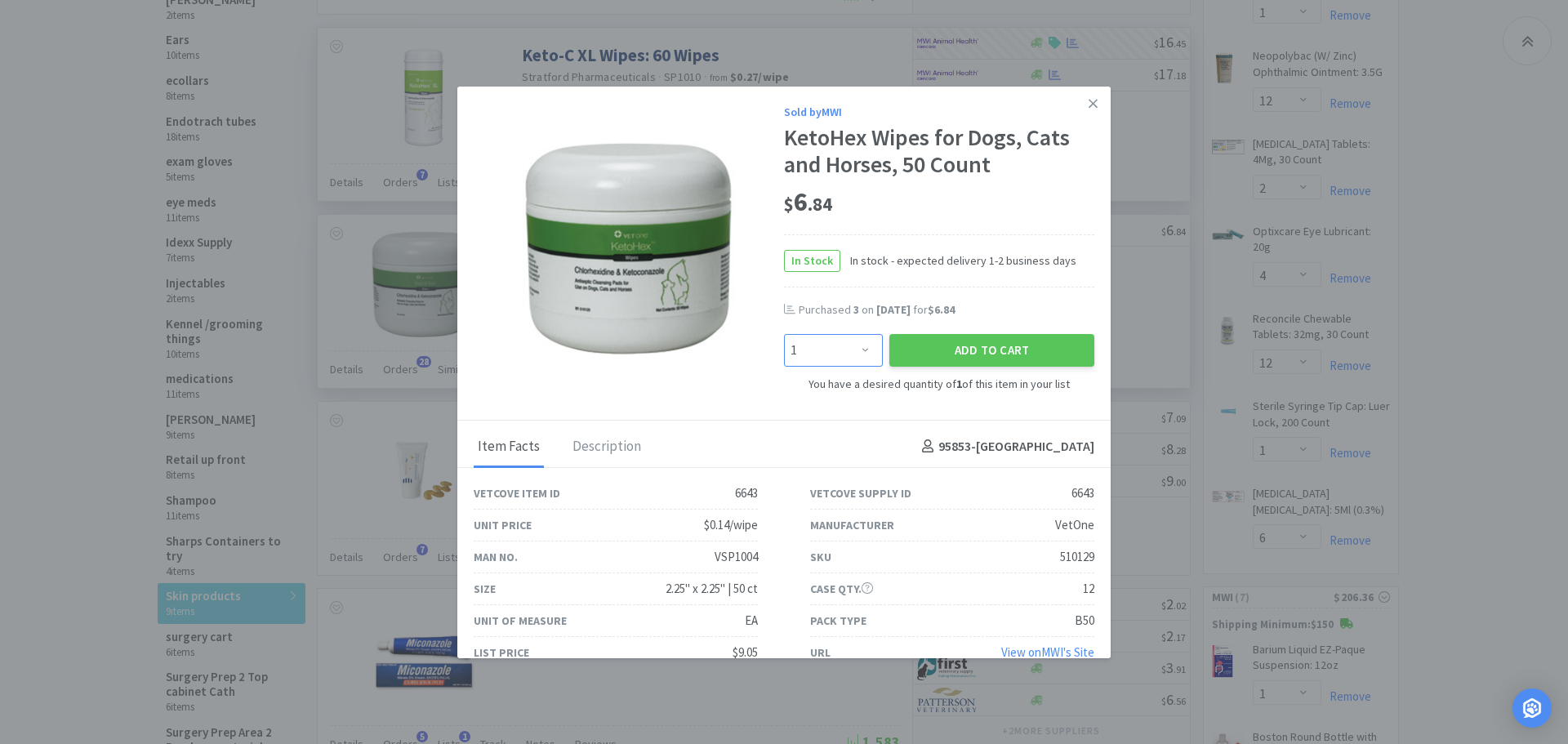
click at [856, 351] on select "Enter Quantity 1 2 3 4 5 6 7 8 9 10 11 12 13 14 15 16 17 18 19 20 Enter Quantity" at bounding box center [833, 350] width 99 height 33
click at [784, 334] on select "Enter Quantity 1 2 3 4 5 6 7 8 9 10 11 12 13 14 15 16 17 18 19 20 Enter Quantity" at bounding box center [833, 350] width 99 height 33
click at [925, 357] on button "Add to Cart" at bounding box center [992, 350] width 205 height 33
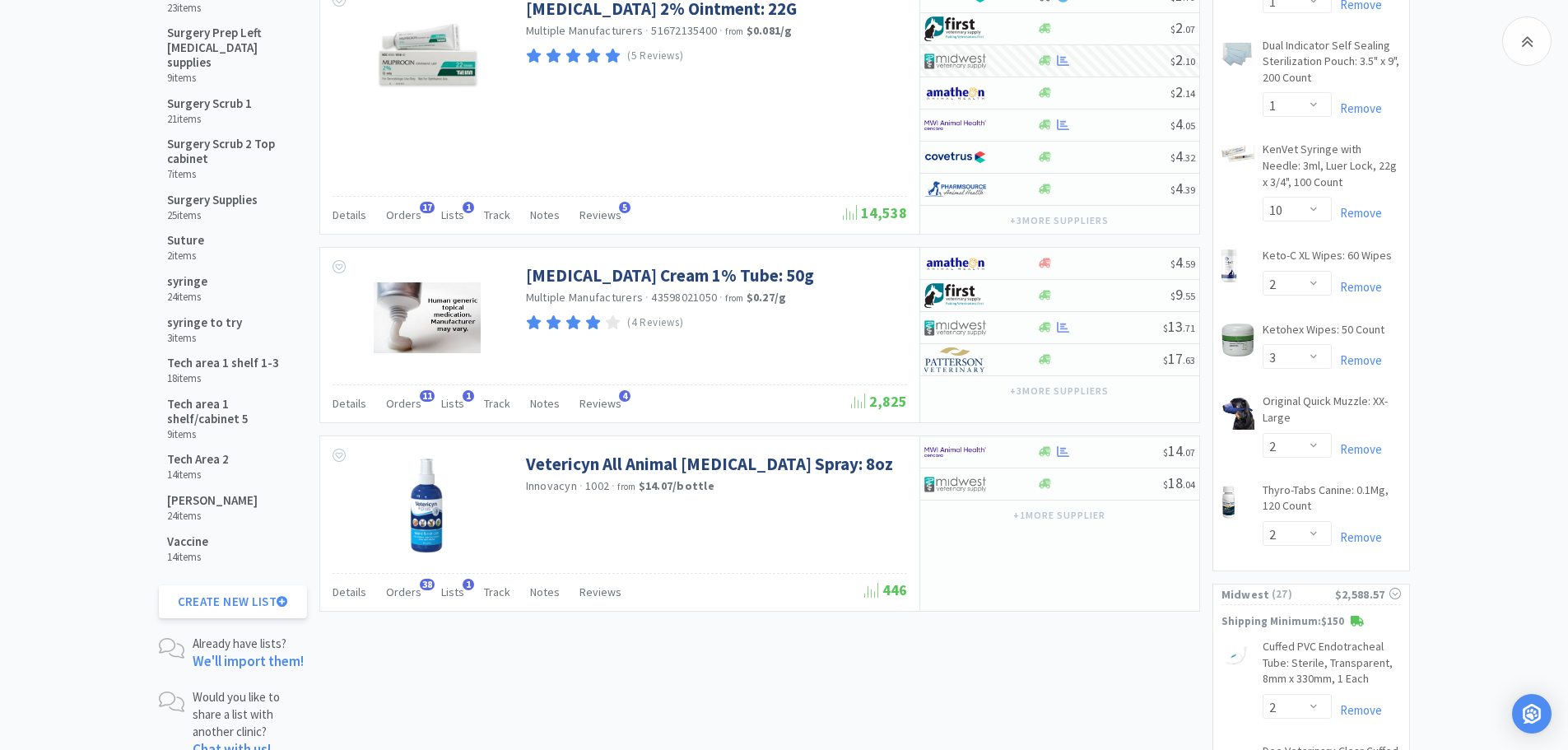
scroll to position [1383, 0]
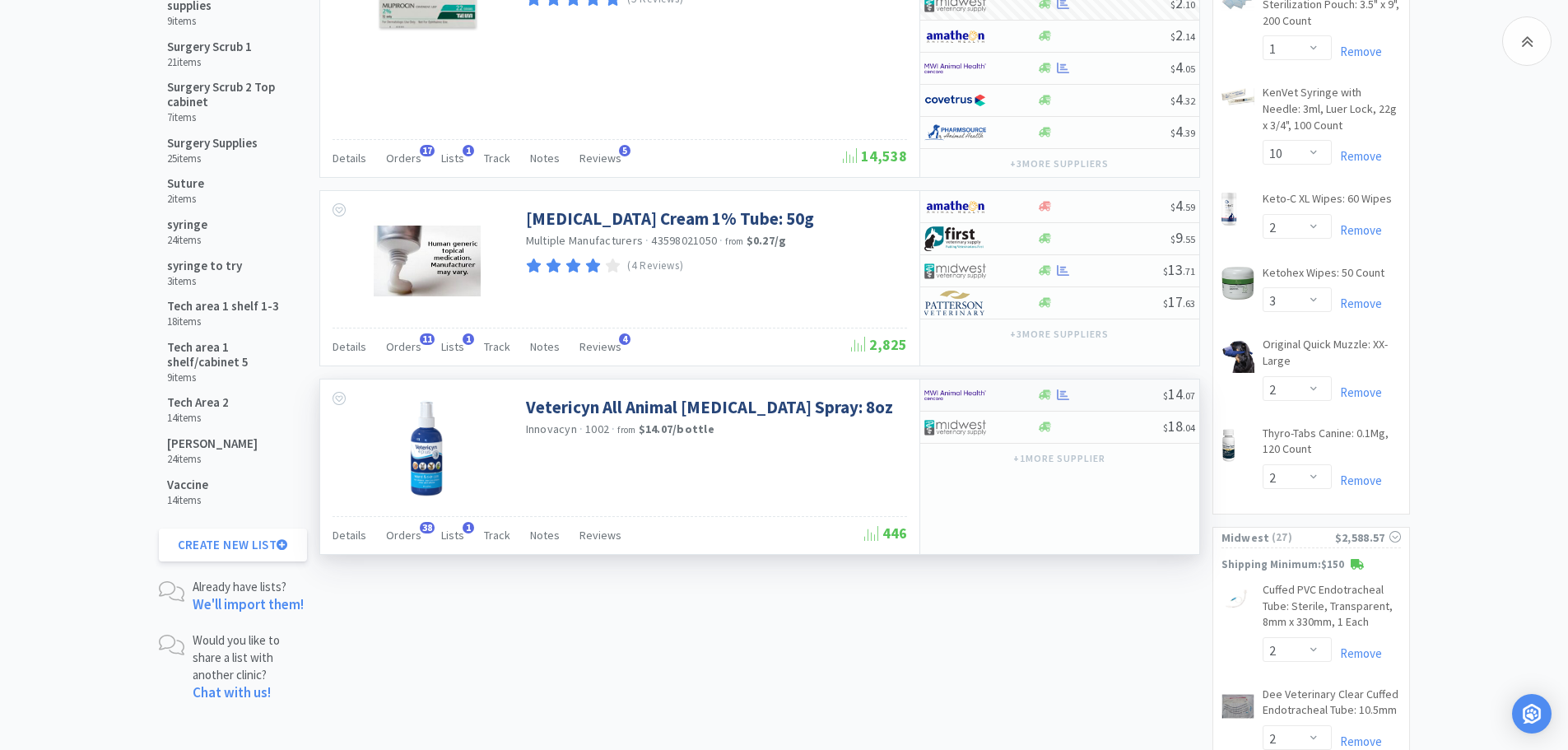
click at [1089, 399] on div at bounding box center [1100, 395] width 126 height 13
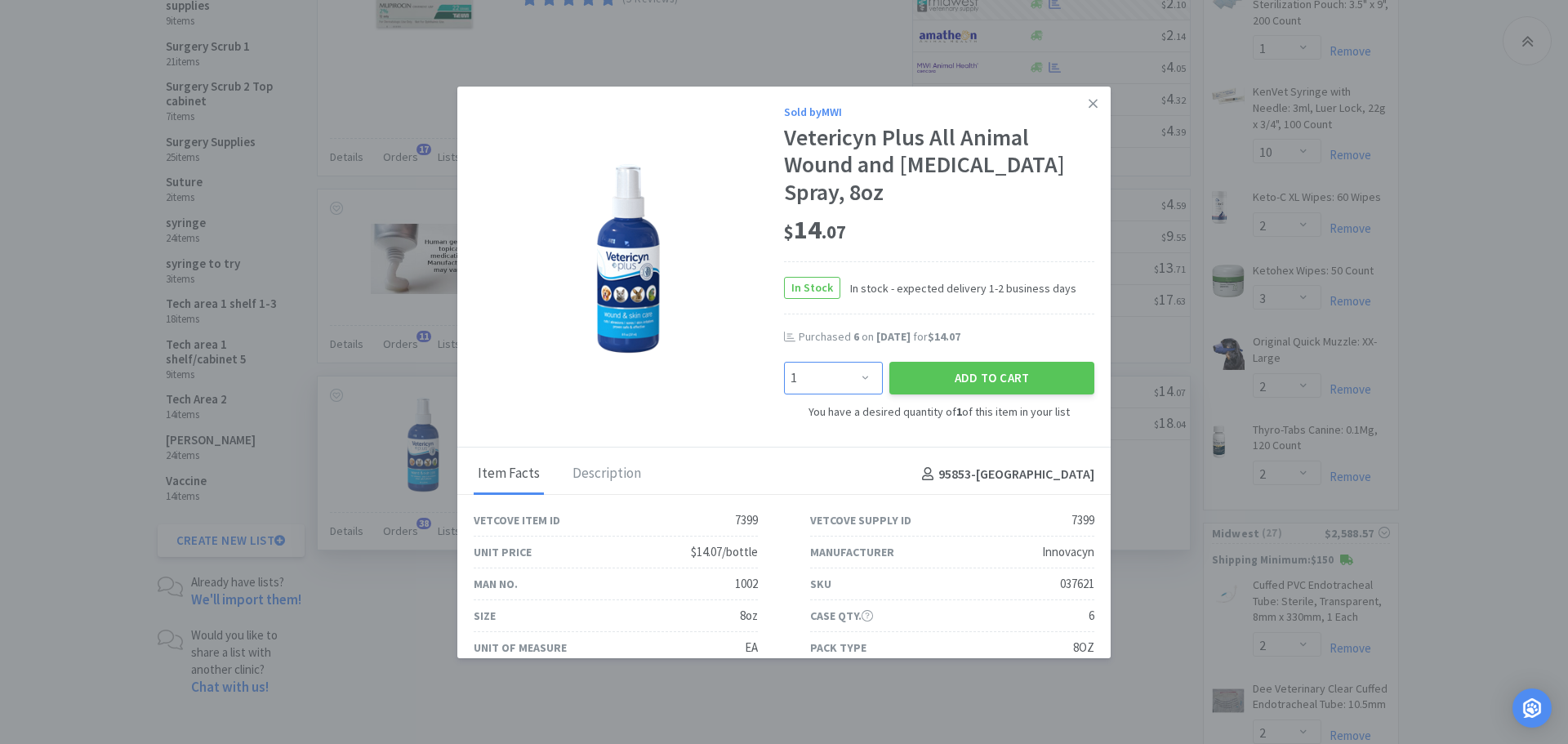
click at [864, 379] on select "Enter Quantity 1 2 3 4 5 6 7 8 9 10 11 12 13 14 15 16 17 18 19 20 Enter Quantity" at bounding box center [833, 378] width 99 height 33
click at [784, 362] on select "Enter Quantity 1 2 3 4 5 6 7 8 9 10 11 12 13 14 15 16 17 18 19 20 Enter Quantity" at bounding box center [833, 378] width 99 height 33
click at [970, 367] on button "Add to Cart" at bounding box center [992, 378] width 205 height 33
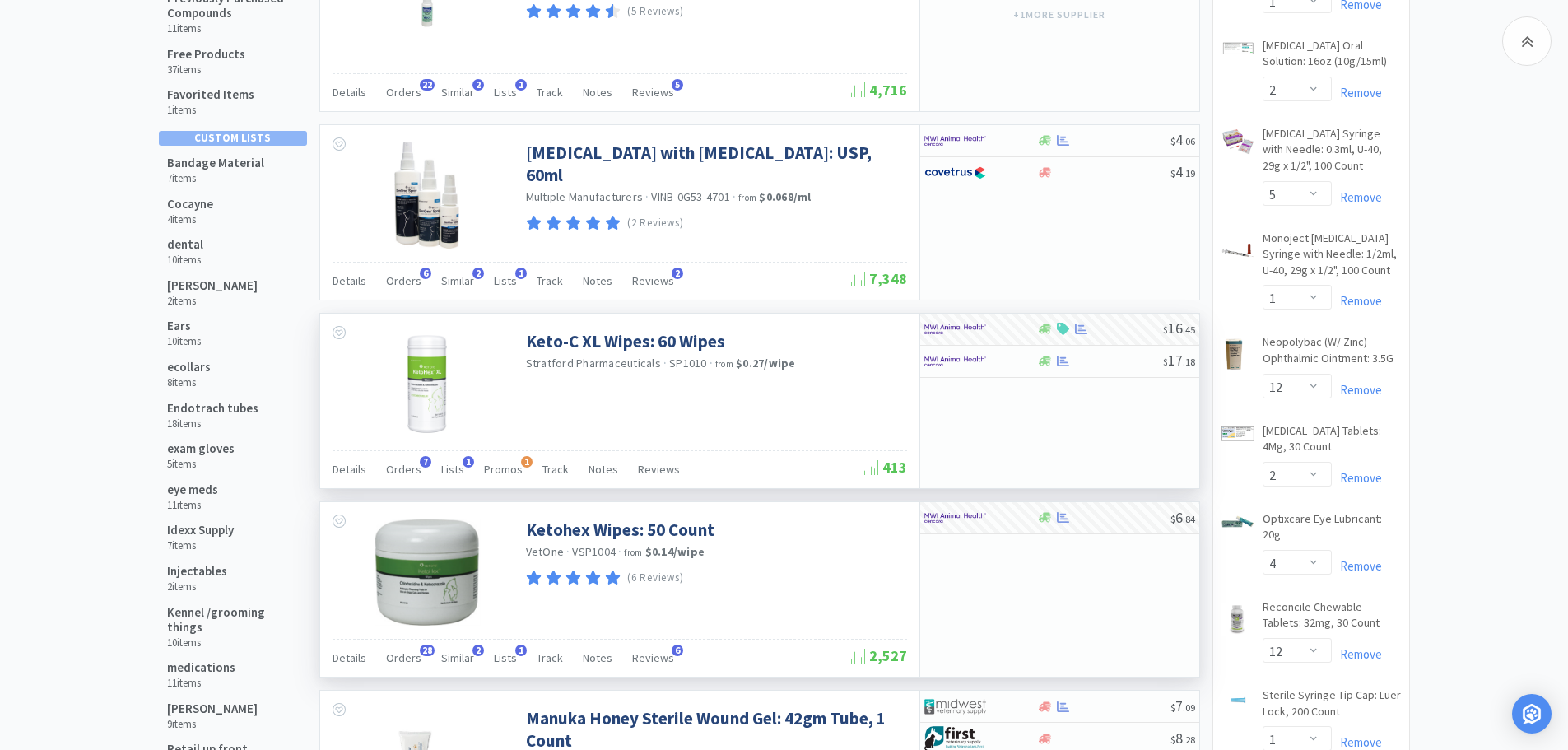
scroll to position [233, 0]
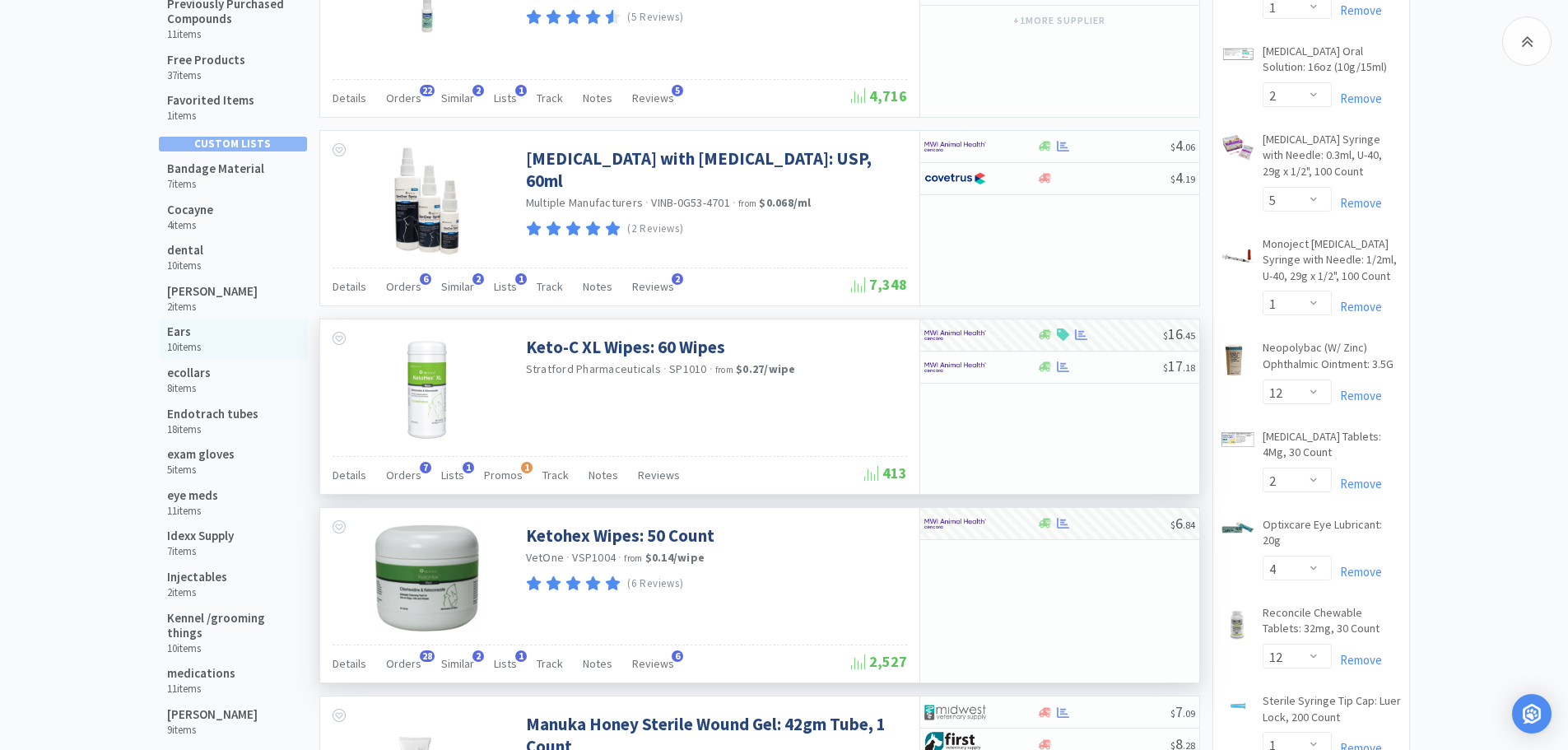
click at [181, 337] on h5 "Ears" at bounding box center [184, 332] width 34 height 15
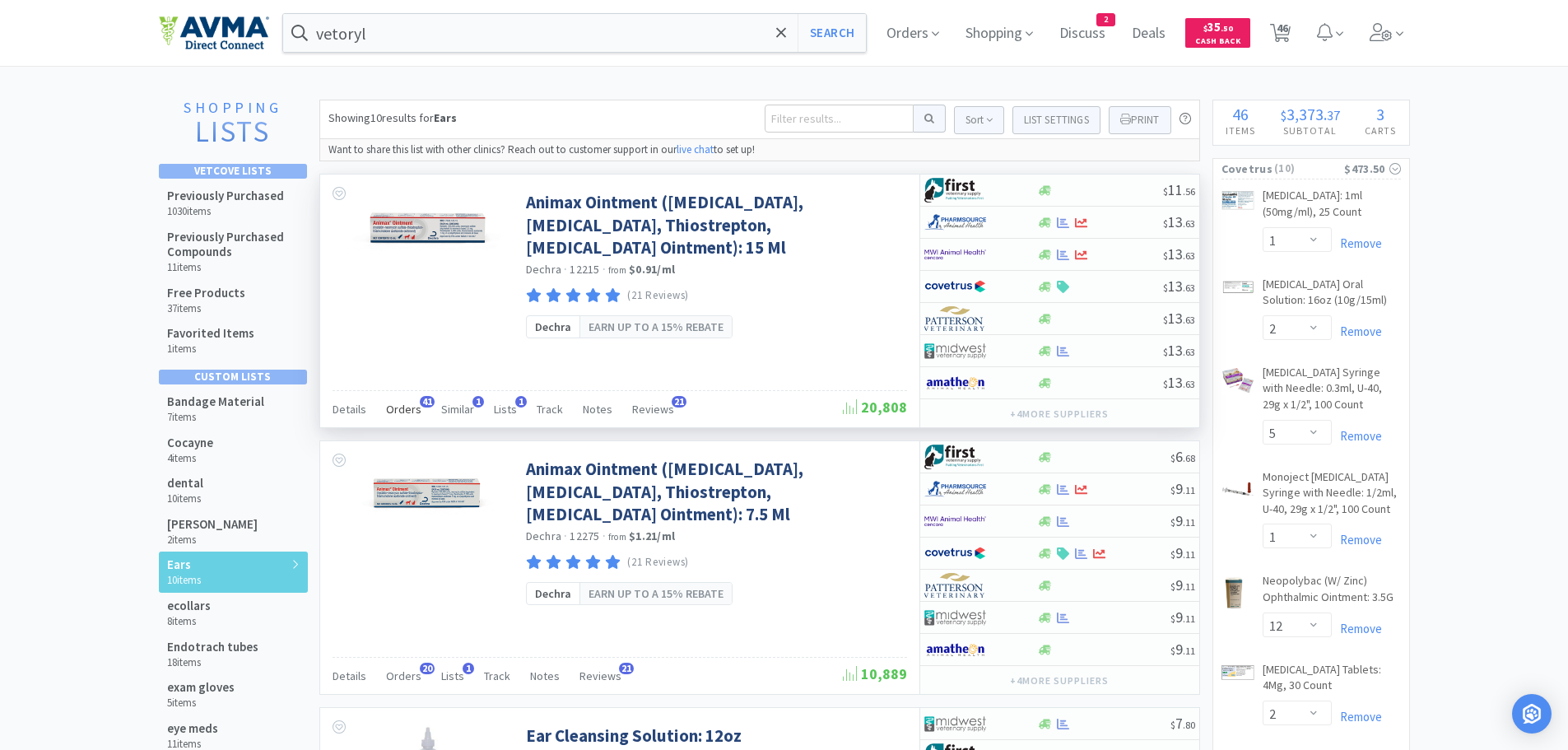
click at [398, 412] on span "Orders" at bounding box center [403, 409] width 36 height 15
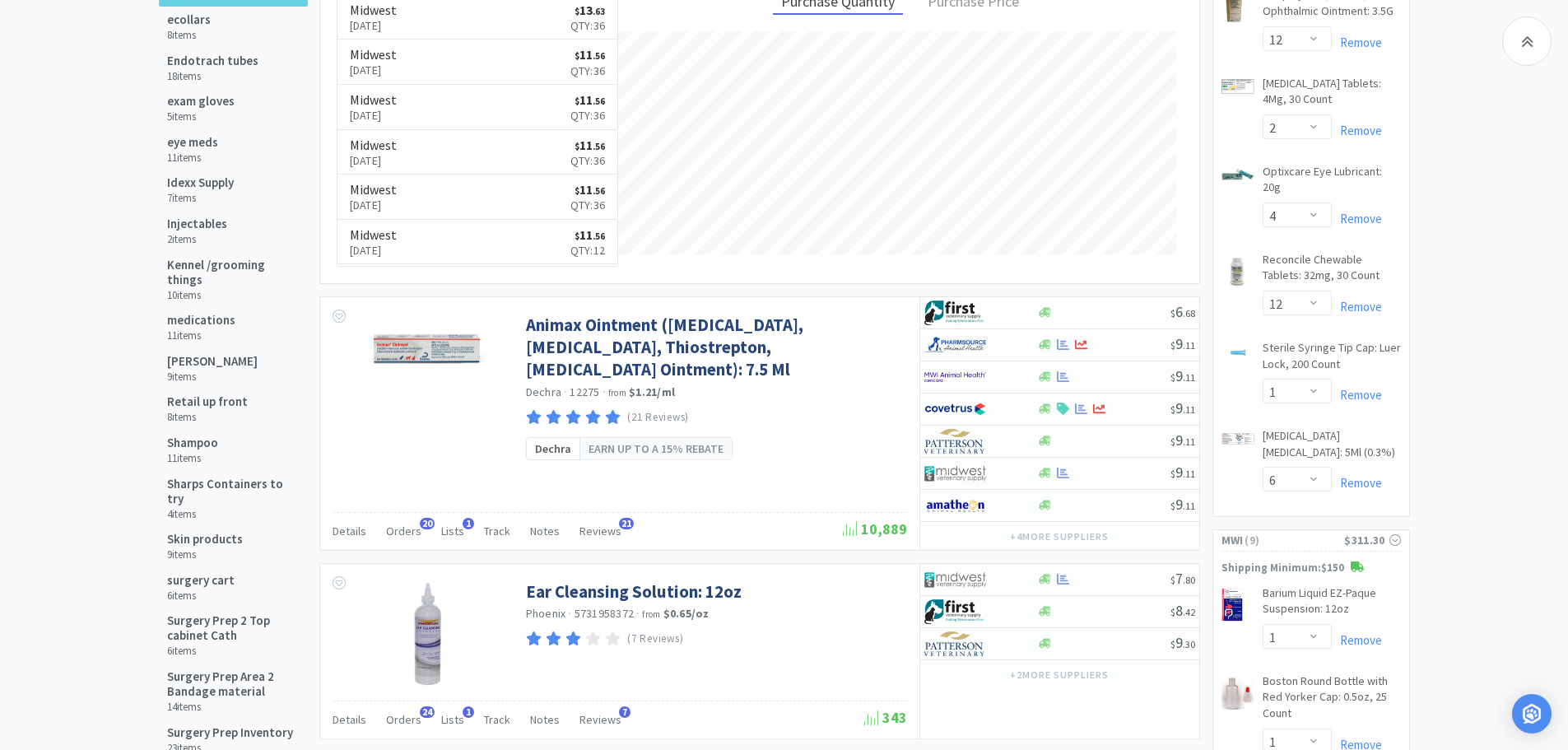
scroll to position [655, 0]
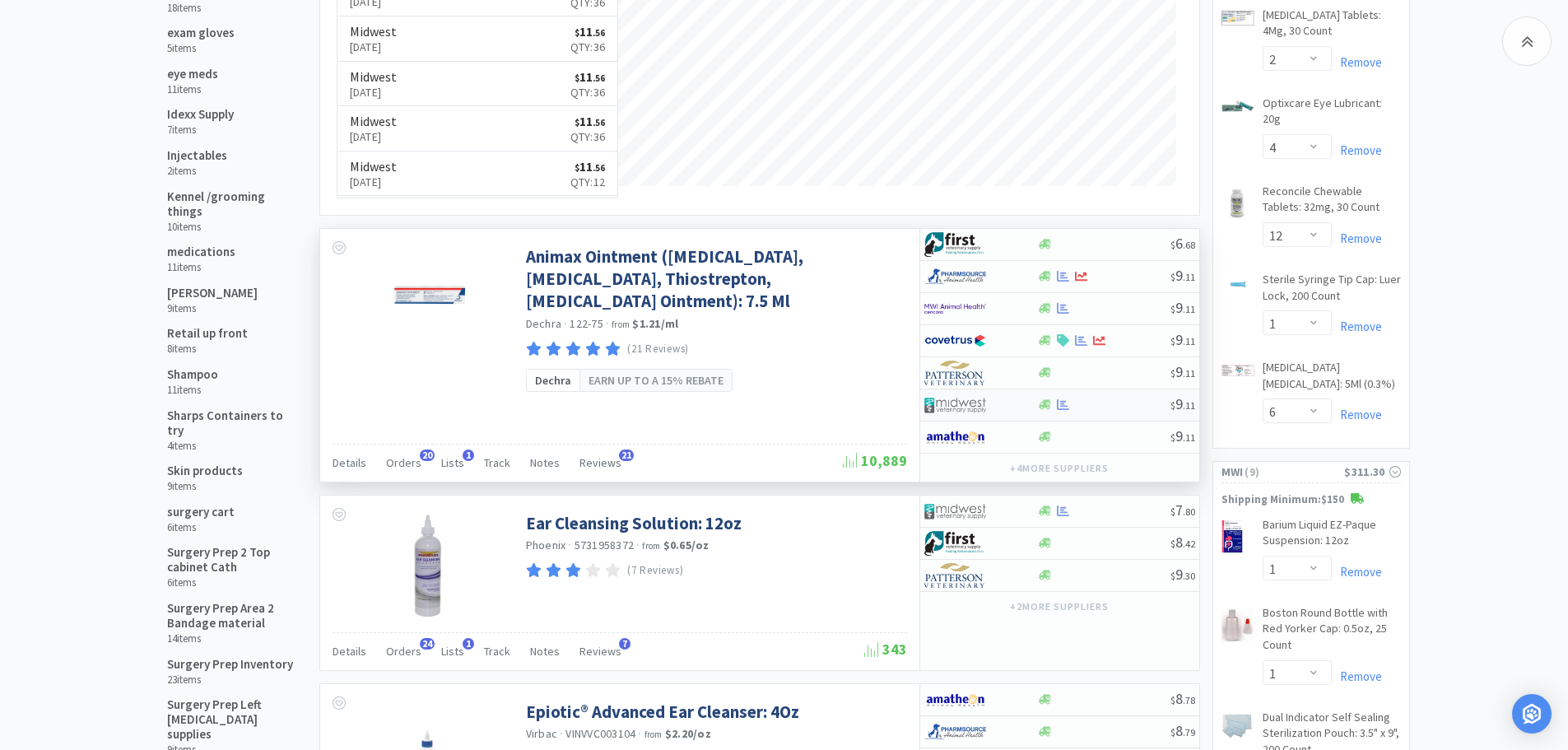
click at [1120, 408] on div at bounding box center [1104, 405] width 133 height 13
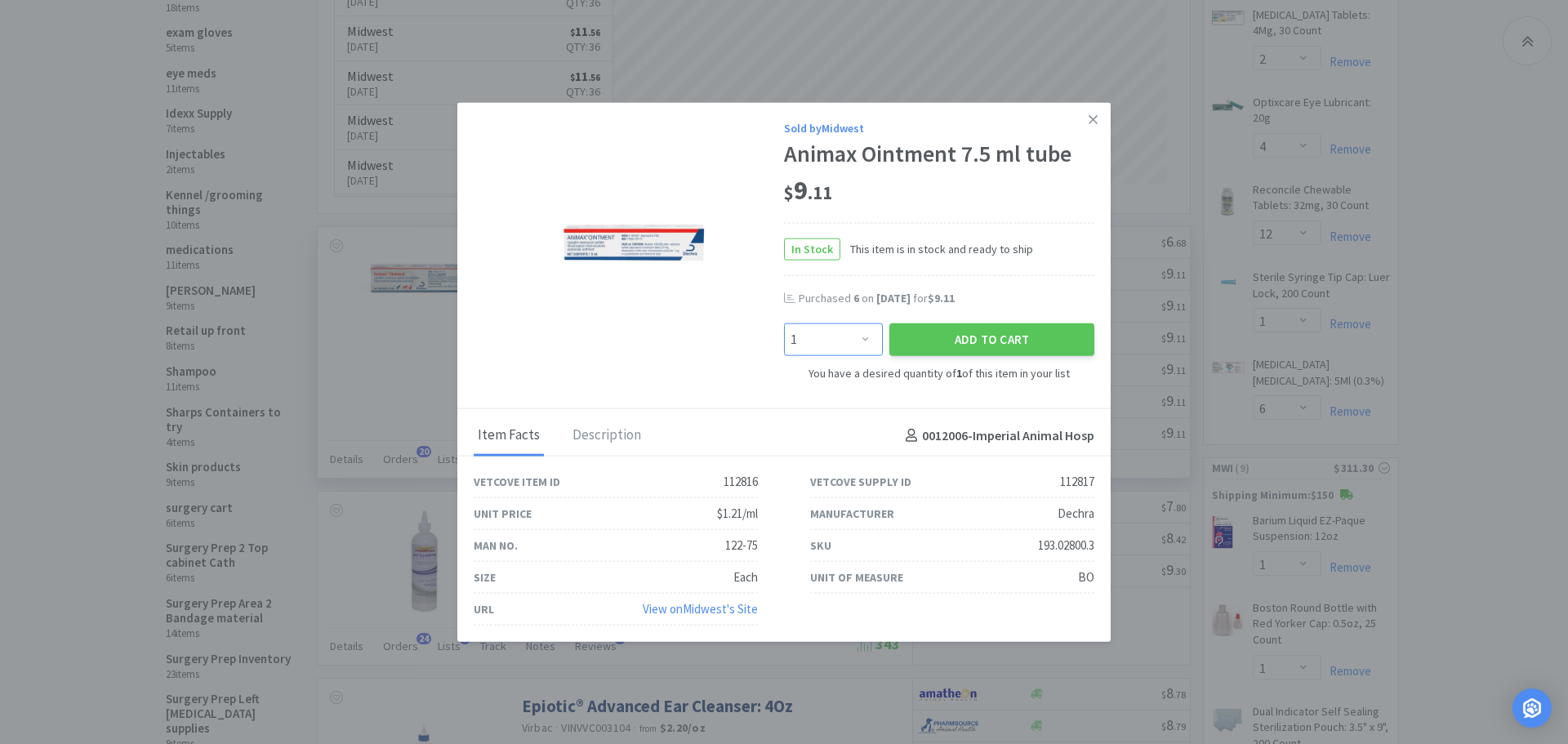
click at [872, 340] on select "Enter Quantity 1 2 3 4 5 6 7 8 9 10 11 12 13 14 15 16 17 18 19 20 Enter Quantity" at bounding box center [833, 339] width 99 height 33
click at [784, 323] on select "Enter Quantity 1 2 3 4 5 6 7 8 9 10 11 12 13 14 15 16 17 18 19 20 Enter Quantity" at bounding box center [833, 339] width 99 height 33
click at [922, 334] on button "Add to Cart" at bounding box center [992, 339] width 205 height 33
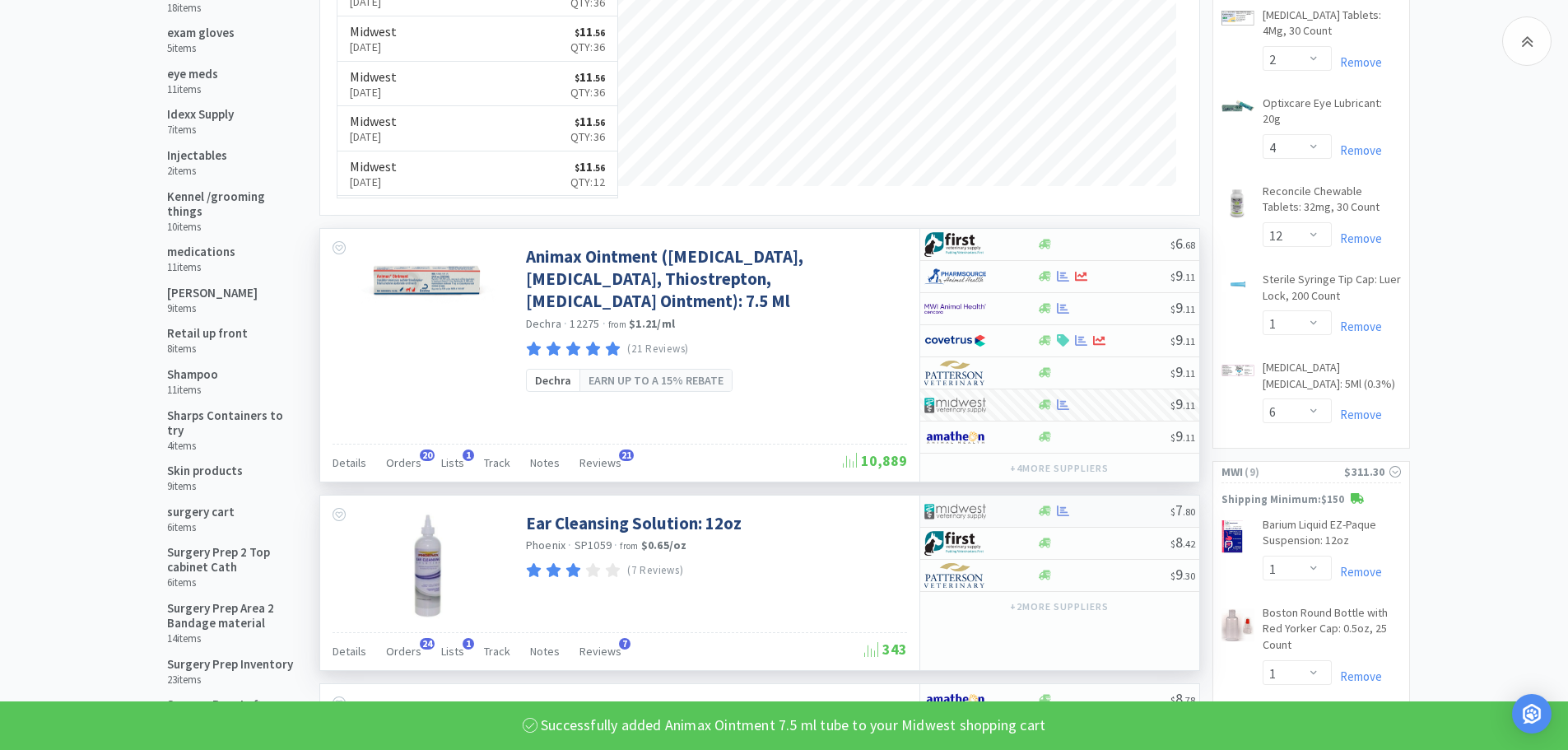
click at [1099, 508] on div at bounding box center [1104, 511] width 133 height 13
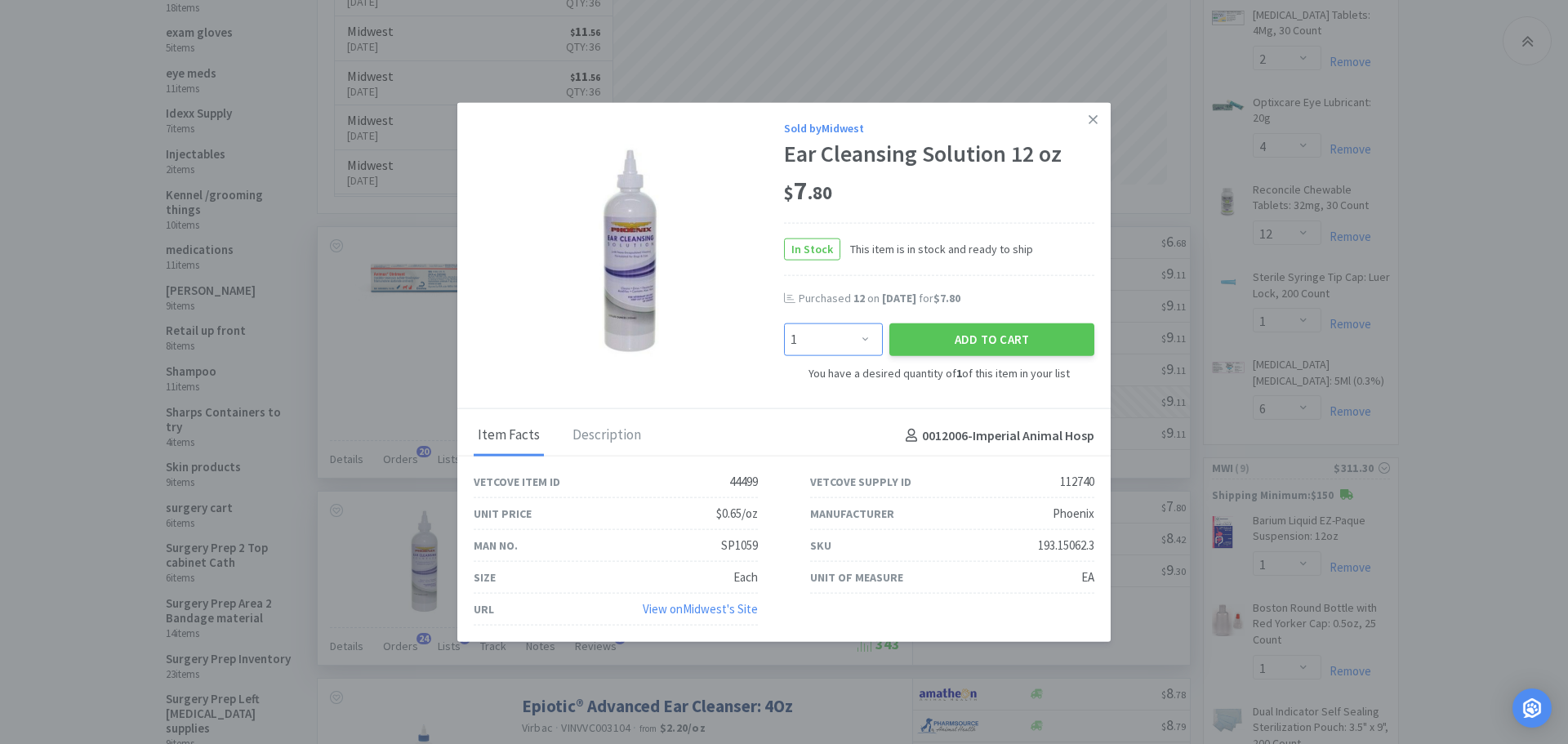
click at [864, 333] on select "Enter Quantity 1 2 3 4 5 6 7 8 9 10 11 12 13 14 15 16 17 18 19 20 Enter Quantity" at bounding box center [833, 339] width 99 height 33
click at [784, 323] on select "Enter Quantity 1 2 3 4 5 6 7 8 9 10 11 12 13 14 15 16 17 18 19 20 Enter Quantity" at bounding box center [833, 339] width 99 height 33
click at [906, 334] on button "Add to Cart" at bounding box center [992, 339] width 205 height 33
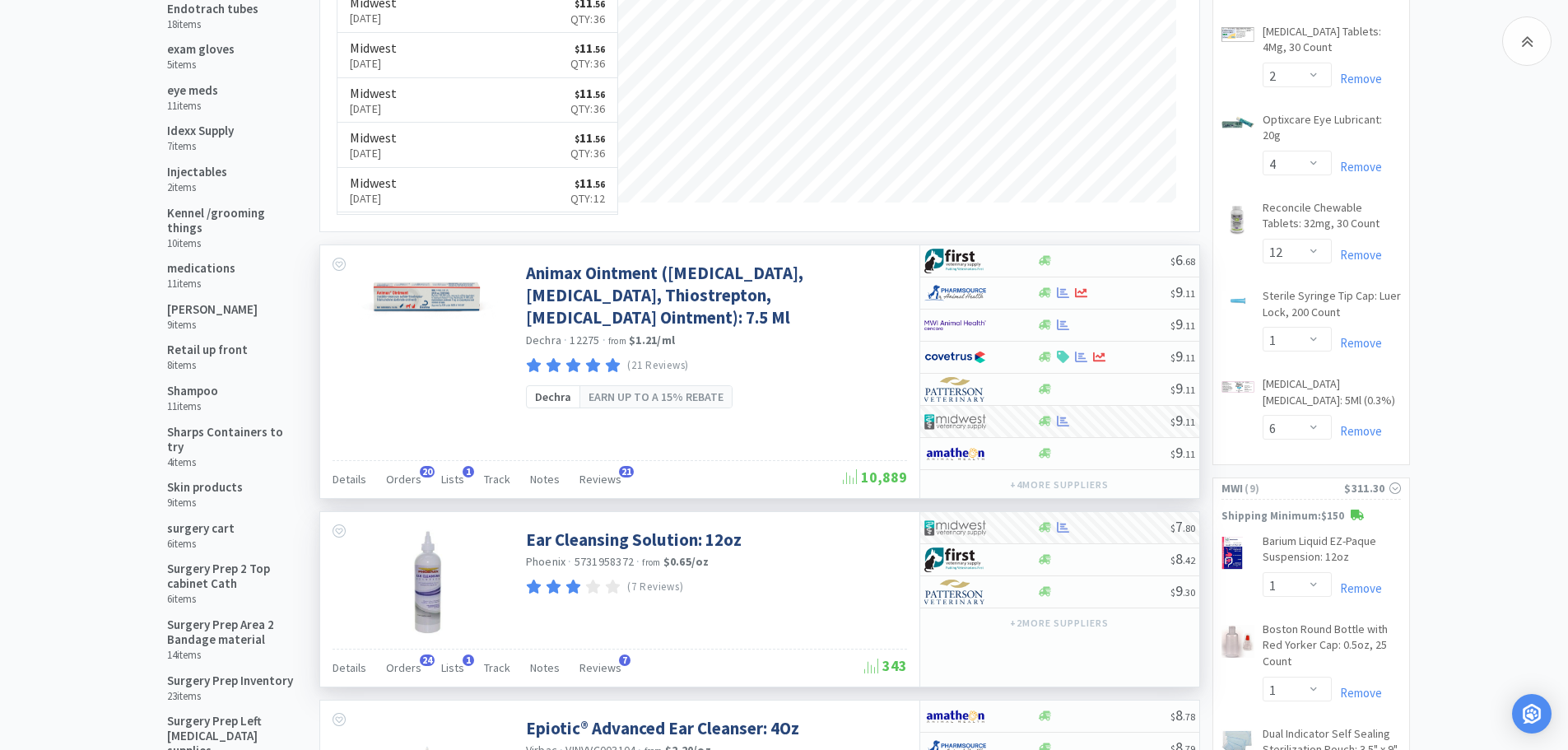
scroll to position [1270, 0]
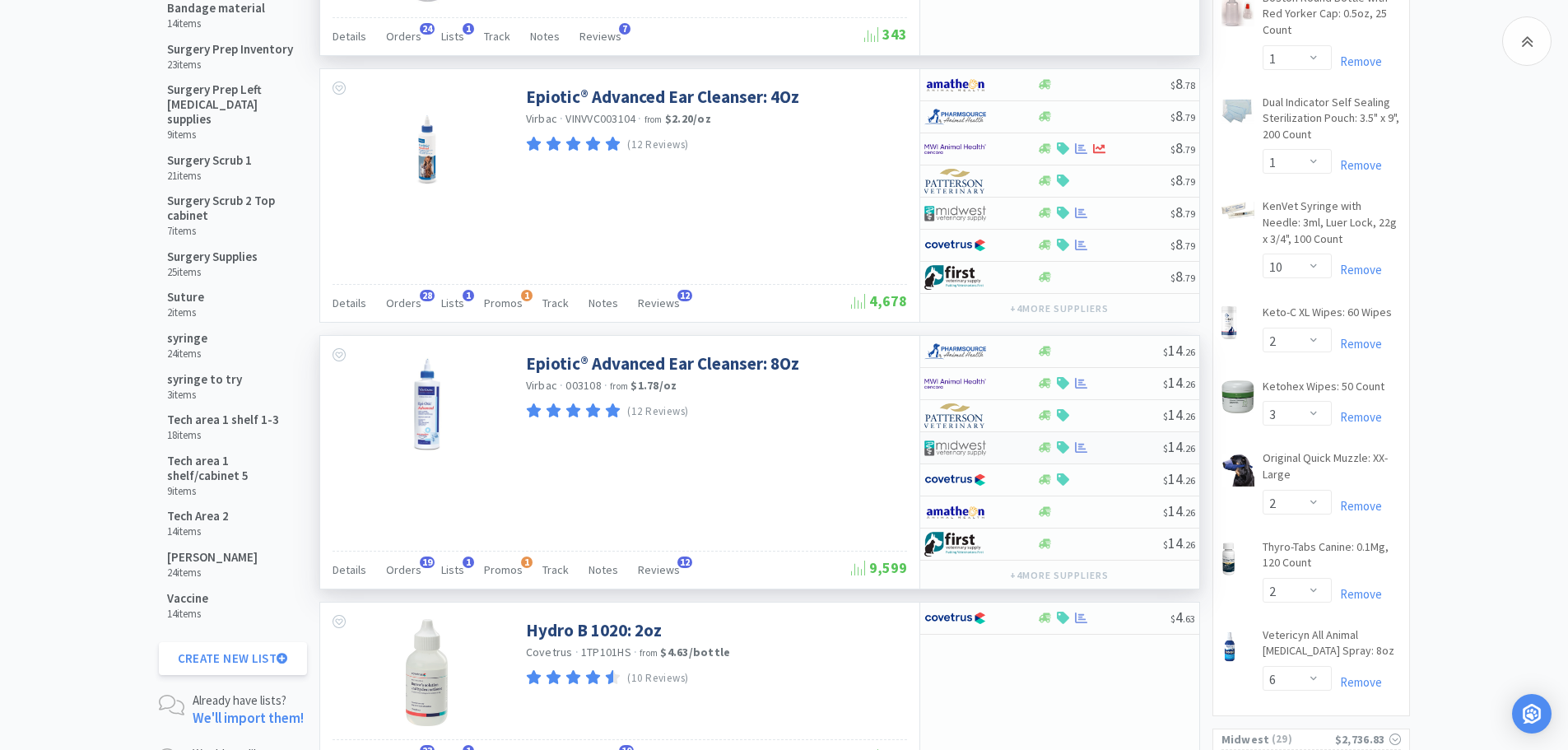
click at [1134, 445] on div at bounding box center [1100, 448] width 126 height 13
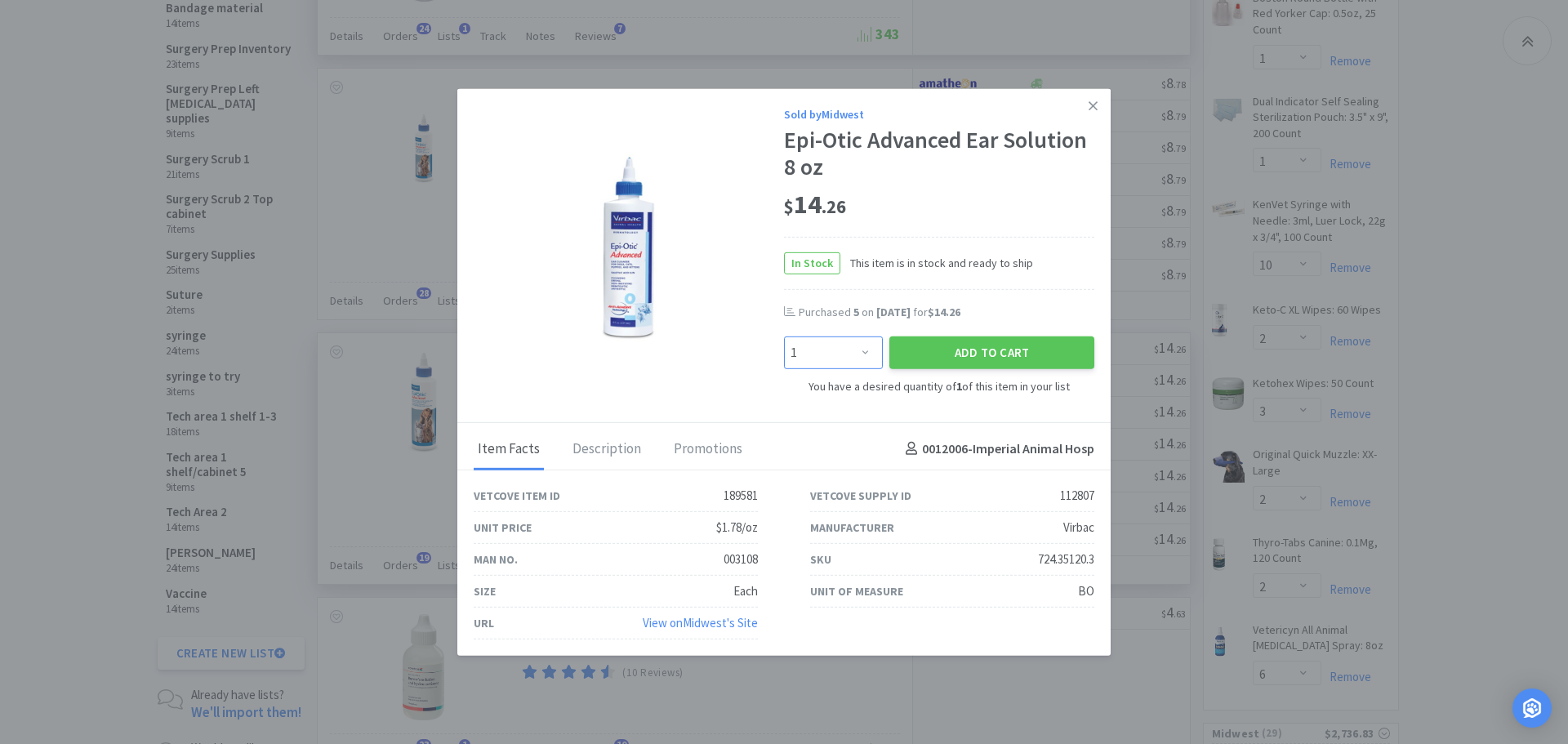
click at [867, 349] on select "Enter Quantity 1 2 3 4 5 6 7 8 9 10 11 12 13 14 15 16 17 18 19 20 Enter Quantity" at bounding box center [833, 353] width 99 height 33
click at [784, 337] on select "Enter Quantity 1 2 3 4 5 6 7 8 9 10 11 12 13 14 15 16 17 18 19 20 Enter Quantity" at bounding box center [833, 353] width 99 height 33
click at [916, 350] on button "Add to Cart" at bounding box center [992, 353] width 205 height 33
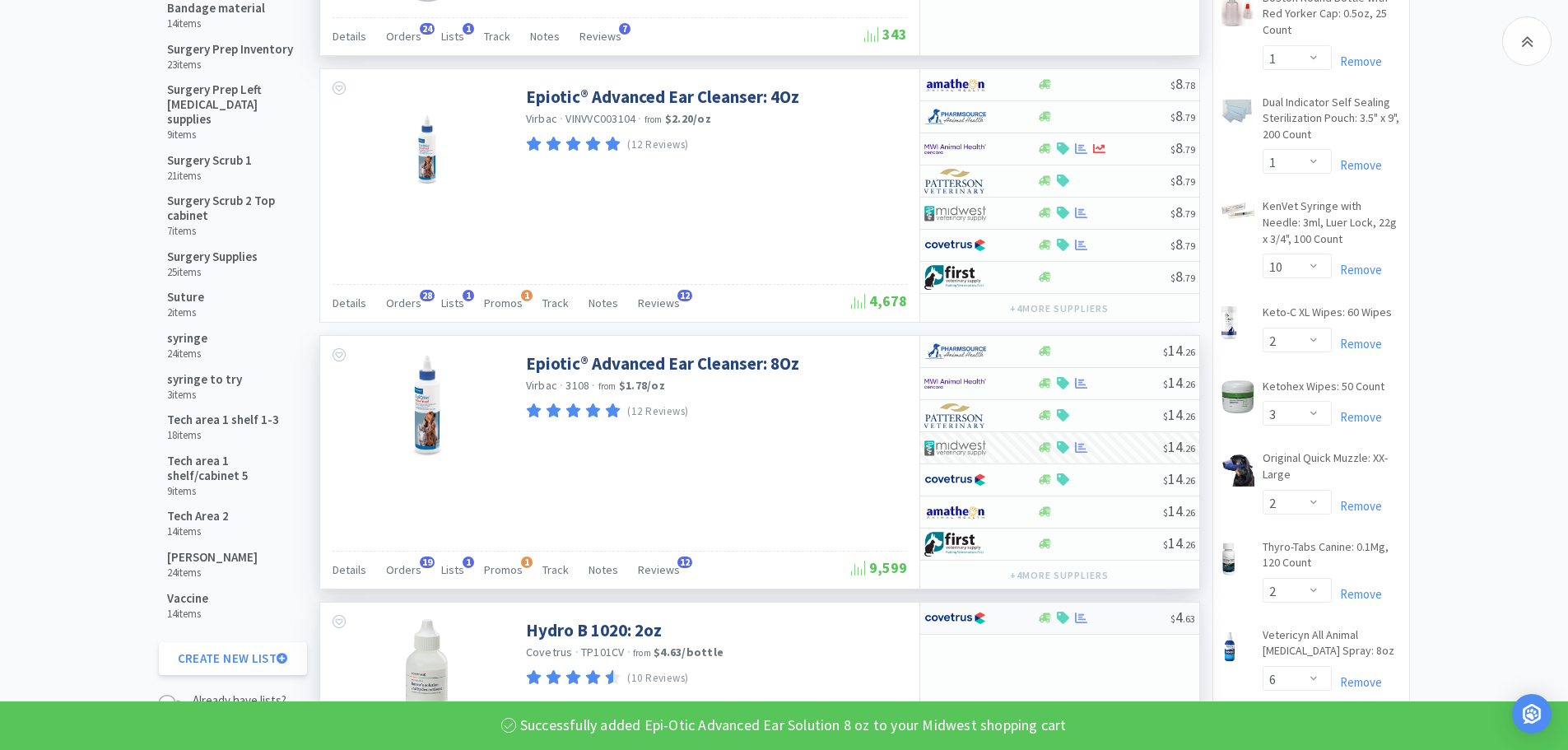
click at [1136, 619] on div at bounding box center [1104, 618] width 133 height 13
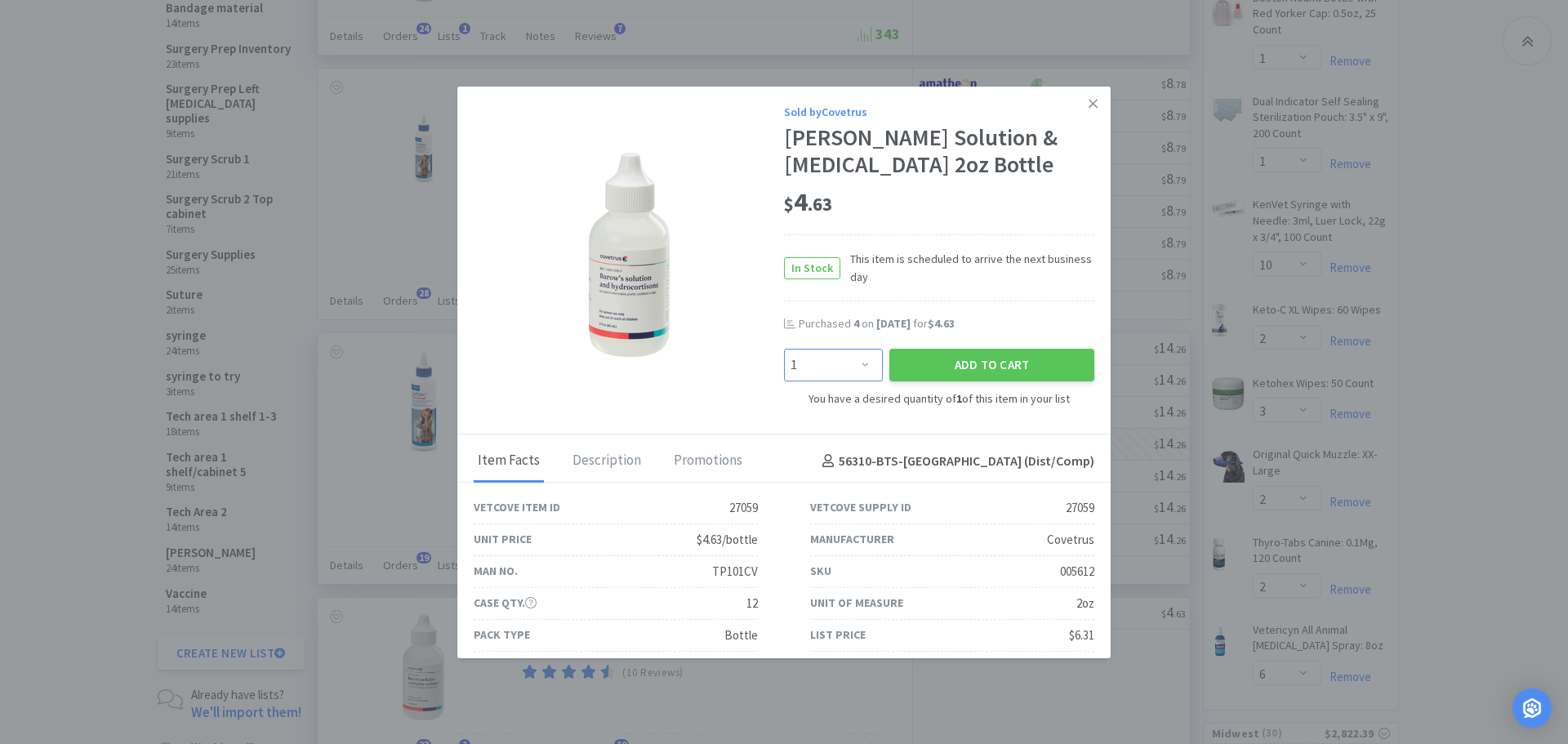
click at [863, 354] on select "Enter Quantity 1 2 3 4 5 6 7 8 9 10 11 12 13 14 15 16 17 18 19 20 Enter Quantity" at bounding box center [833, 365] width 99 height 33
click at [784, 348] on select "Enter Quantity 1 2 3 4 5 6 7 8 9 10 11 12 13 14 15 16 17 18 19 20 Enter Quantity" at bounding box center [833, 365] width 99 height 33
click at [912, 364] on button "Add to Cart" at bounding box center [992, 365] width 205 height 33
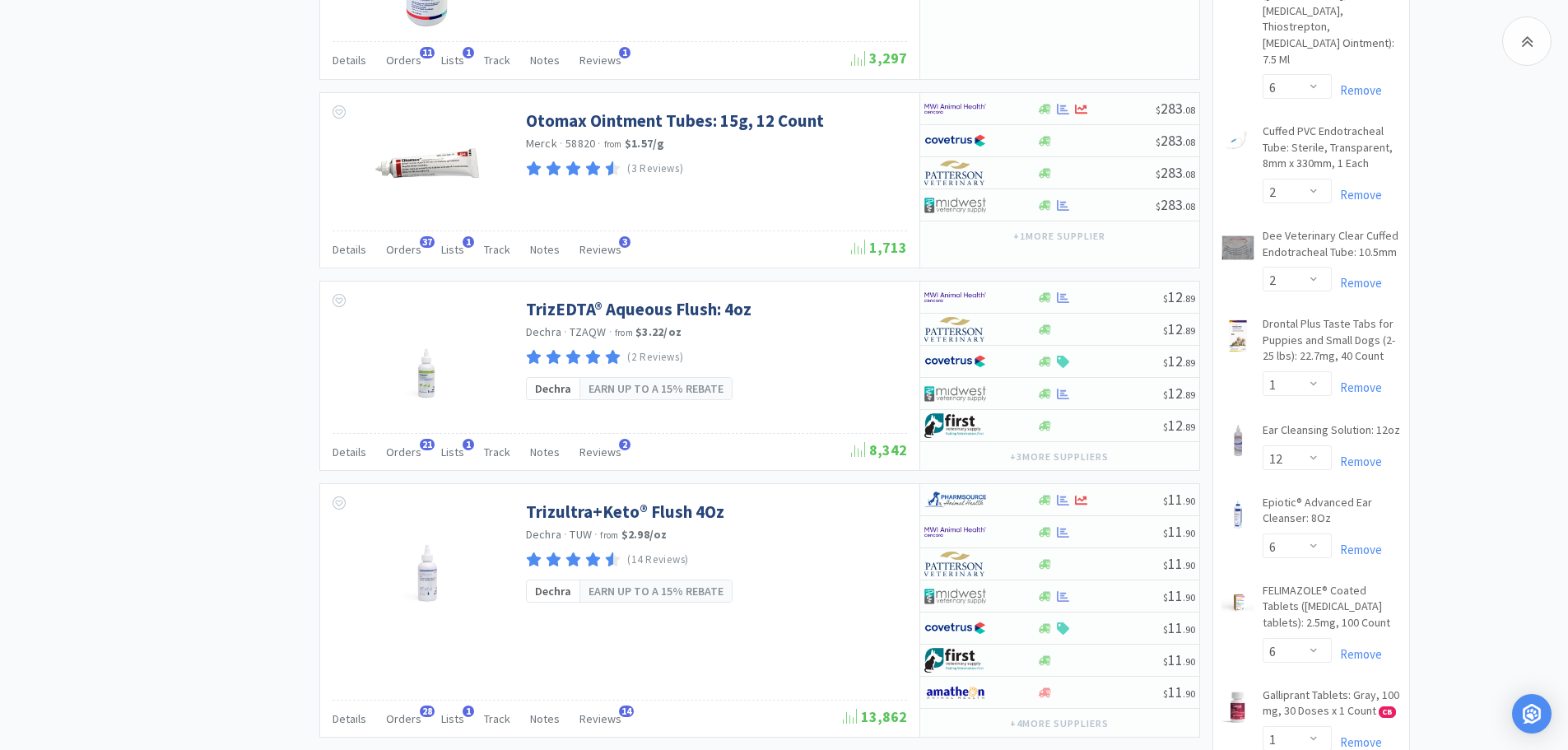
scroll to position [2242, 0]
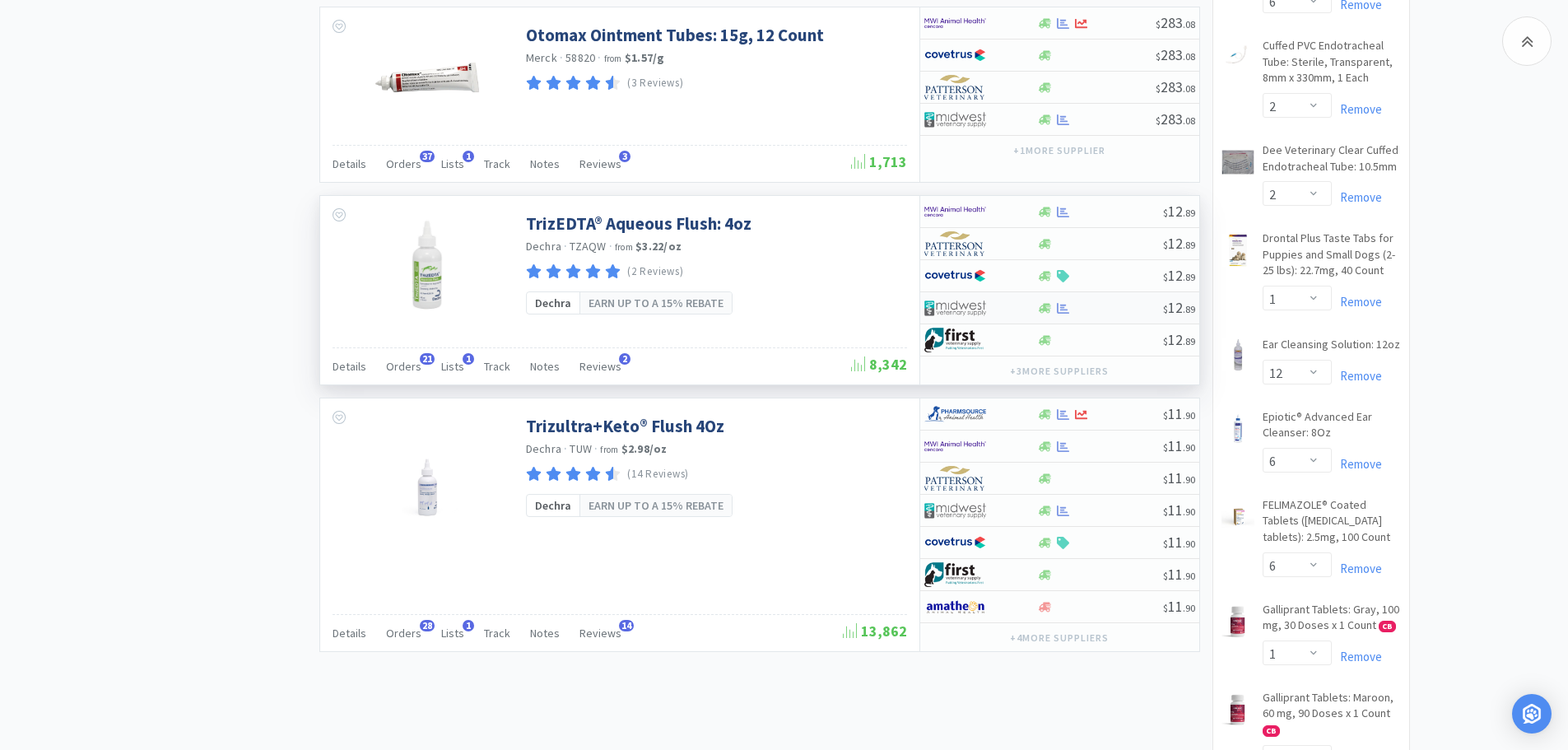
click at [1101, 311] on div at bounding box center [1100, 308] width 126 height 13
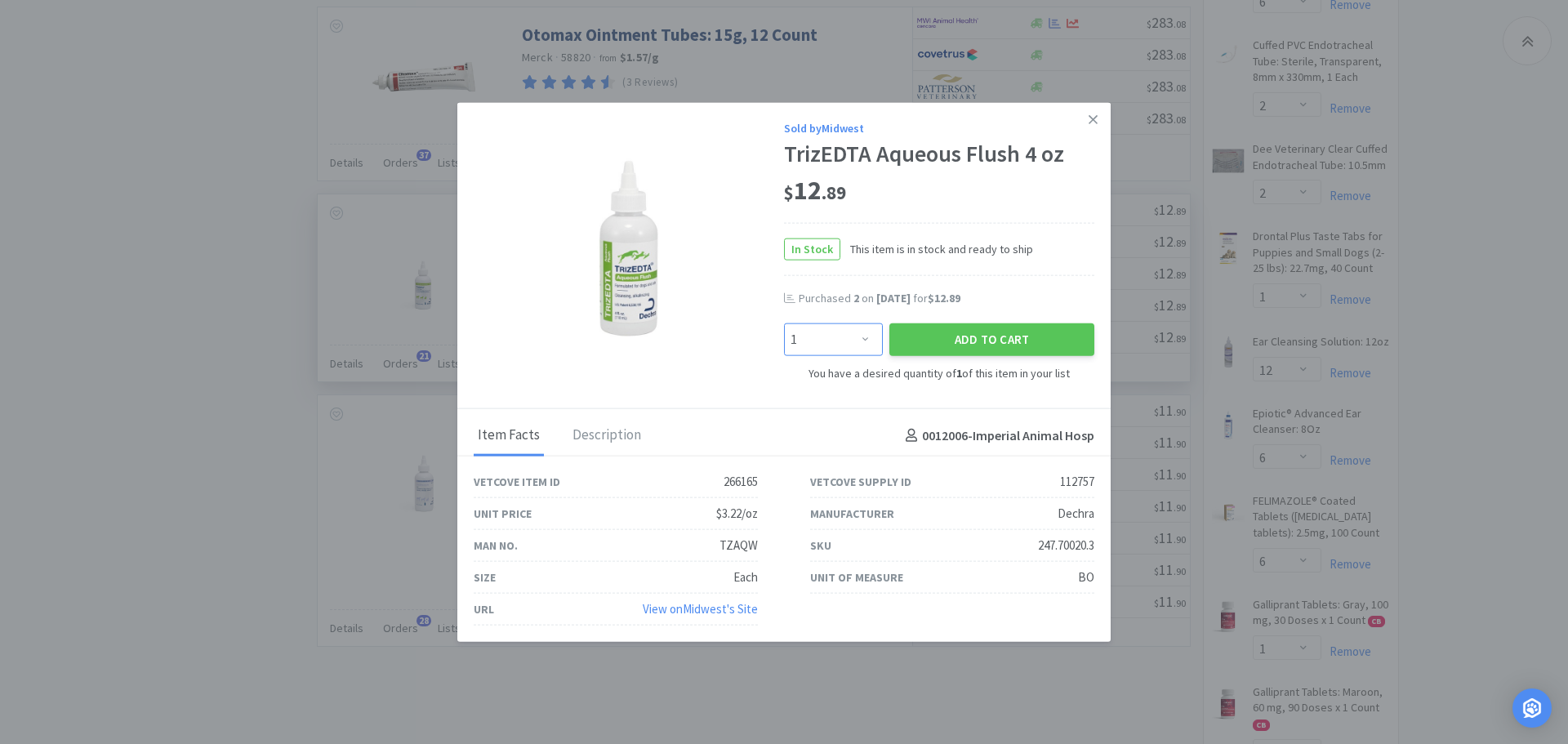
click at [866, 338] on select "Enter Quantity 1 2 3 4 5 6 7 8 9 10 11 12 13 14 15 16 17 18 19 20 Enter Quantity" at bounding box center [833, 339] width 99 height 33
click at [784, 323] on select "Enter Quantity 1 2 3 4 5 6 7 8 9 10 11 12 13 14 15 16 17 18 19 20 Enter Quantity" at bounding box center [833, 339] width 99 height 33
click at [932, 336] on button "Add to Cart" at bounding box center [992, 339] width 205 height 33
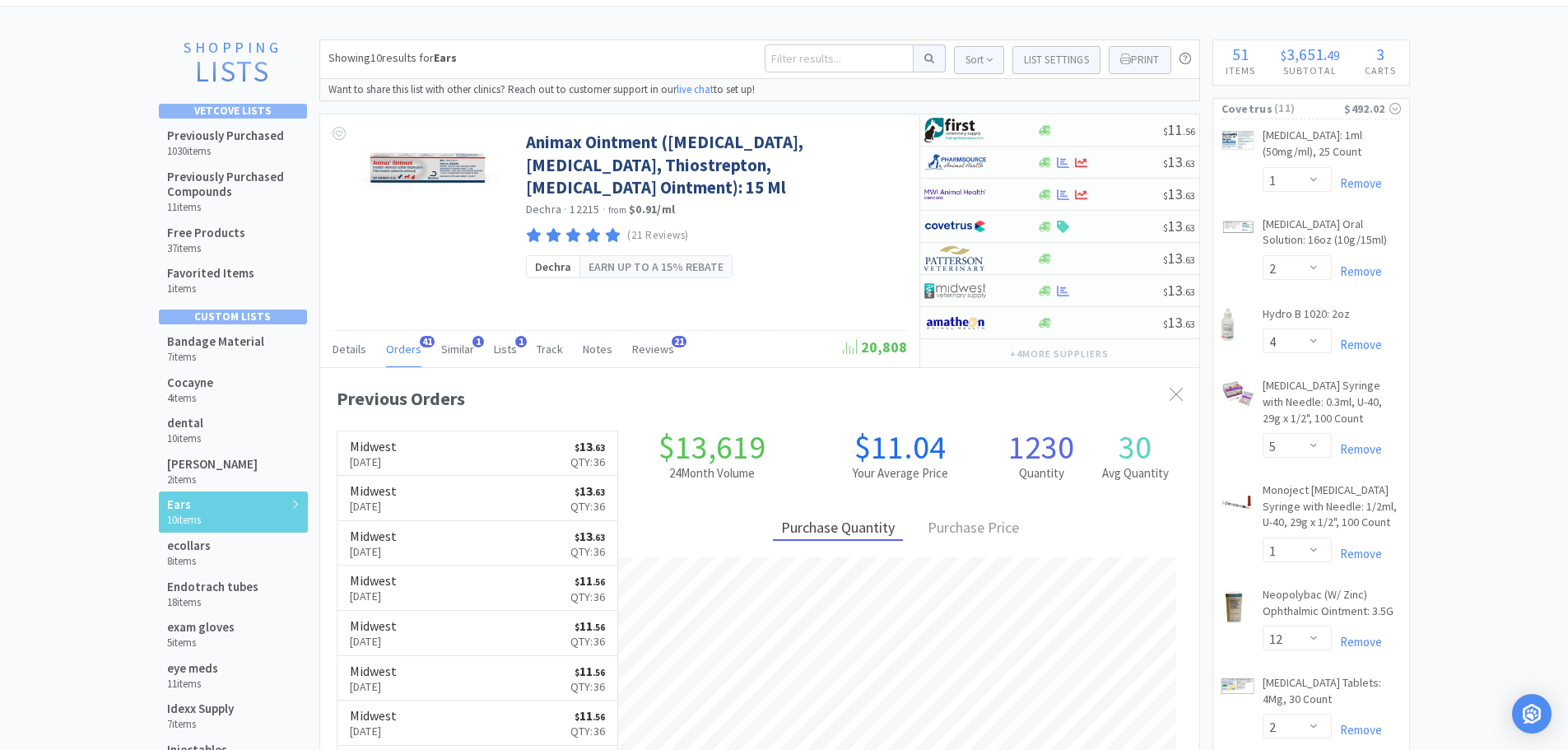
scroll to position [0, 0]
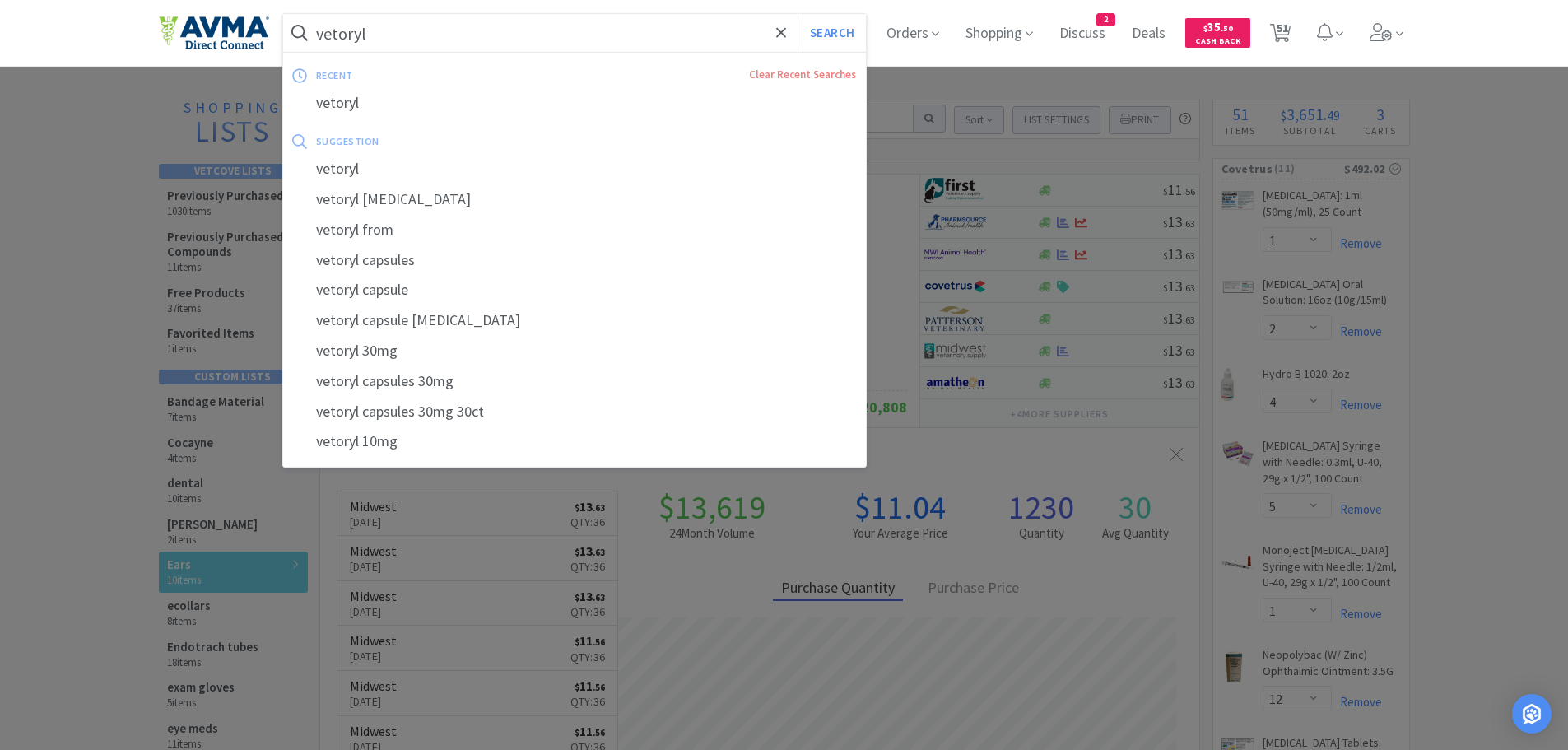
click at [514, 39] on input "vetoryl" at bounding box center [575, 32] width 583 height 38
click at [298, 649] on div at bounding box center [784, 375] width 1568 height 750
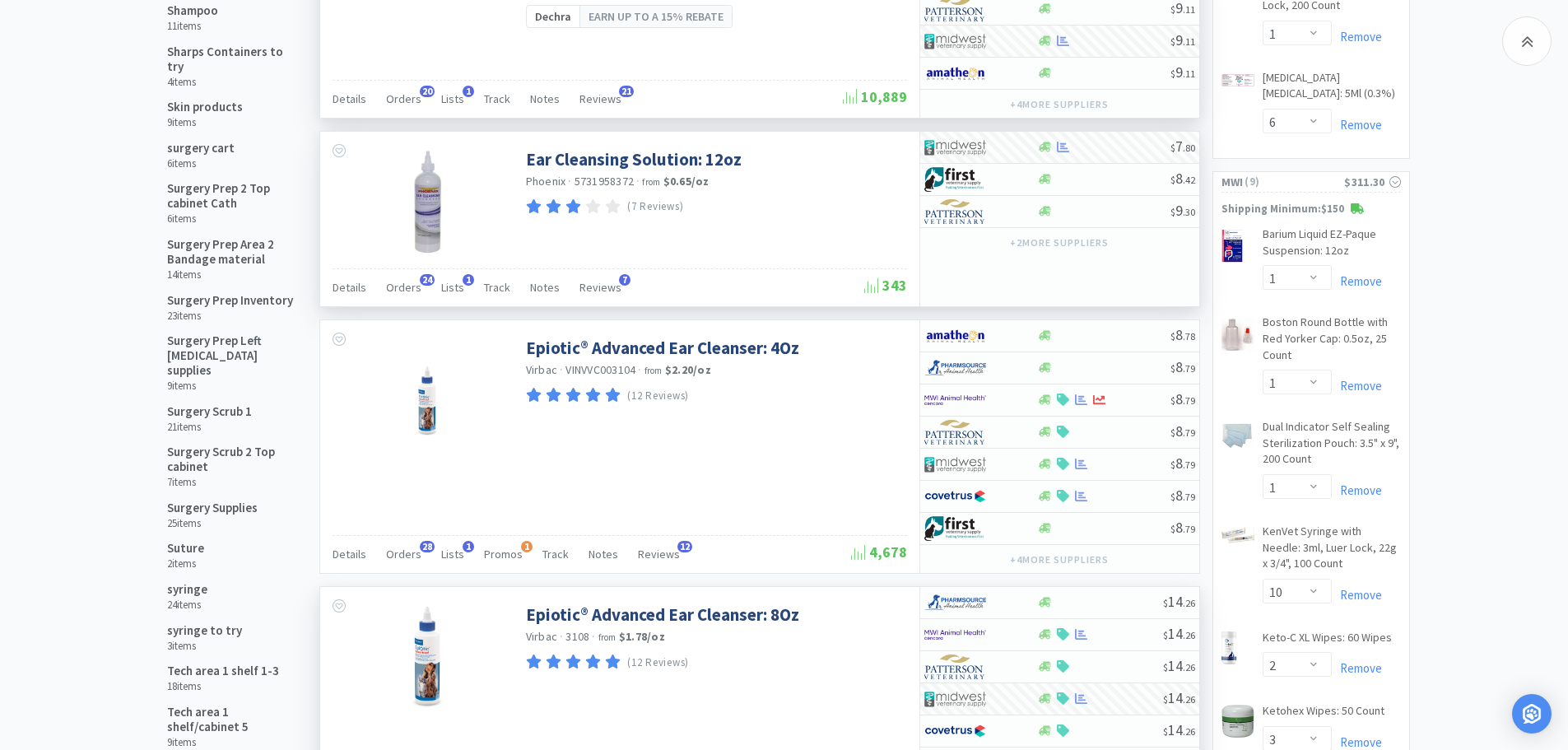
scroll to position [1007, 0]
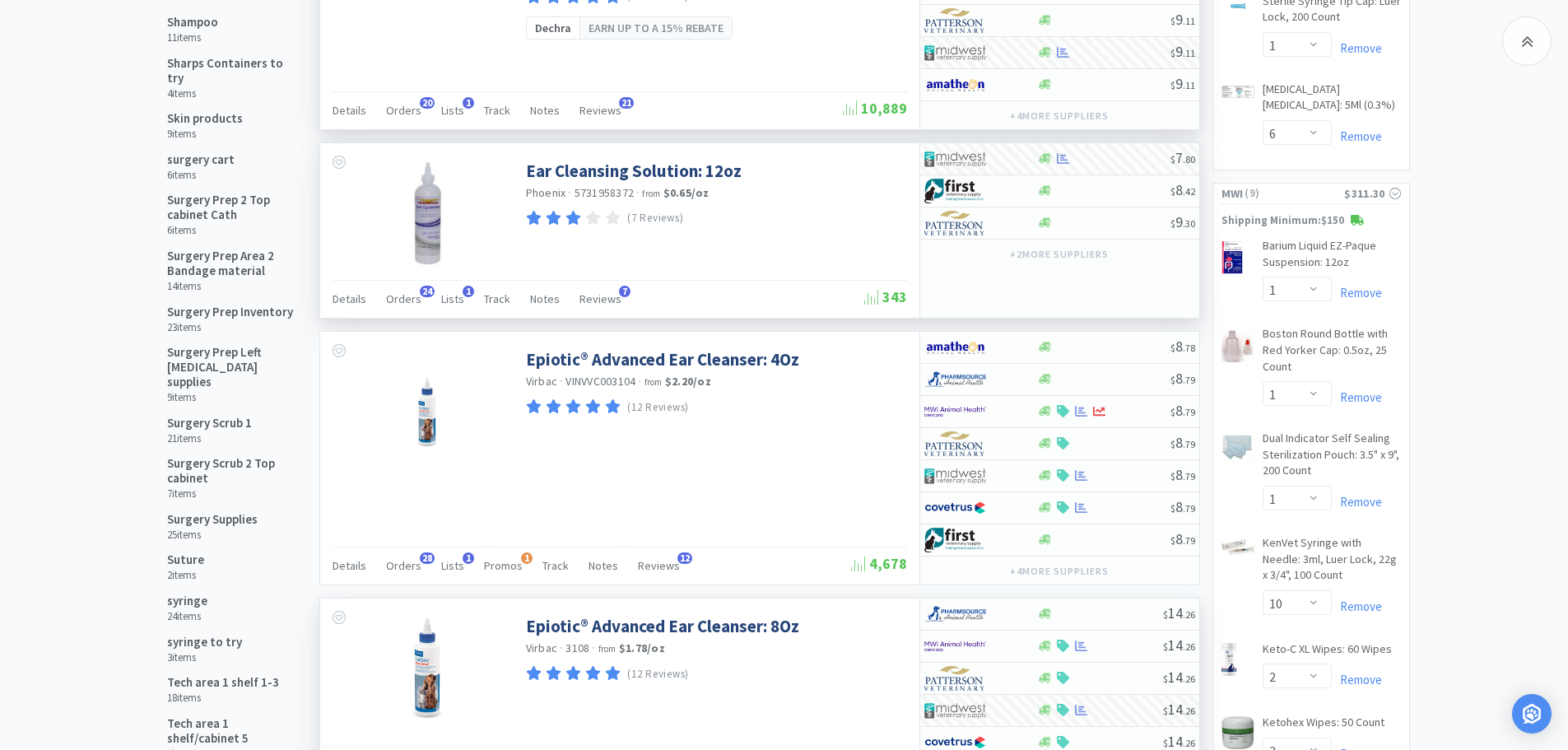
click at [197, 31] on h6 "11 items" at bounding box center [193, 38] width 51 height 13
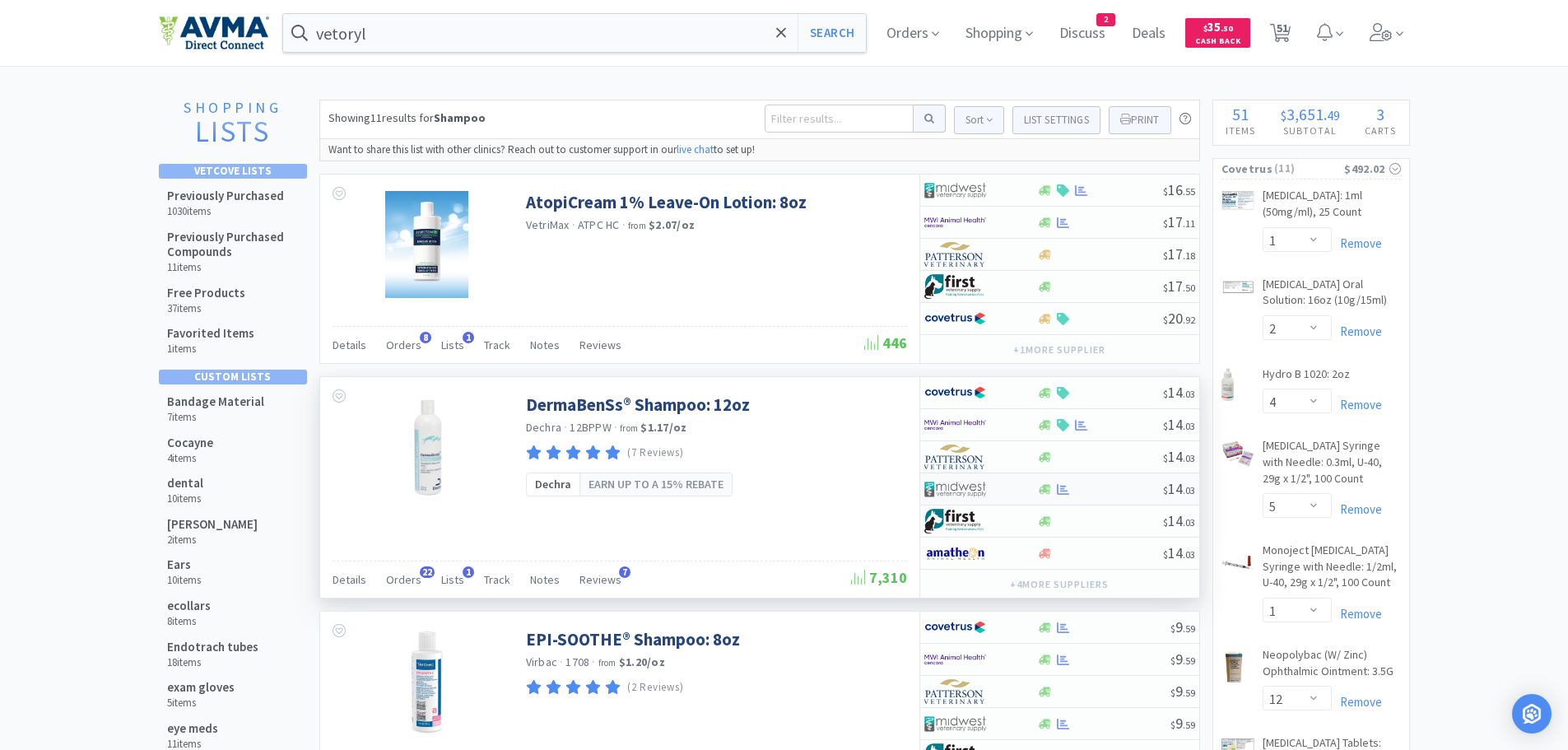
click at [1110, 492] on div at bounding box center [1100, 489] width 126 height 13
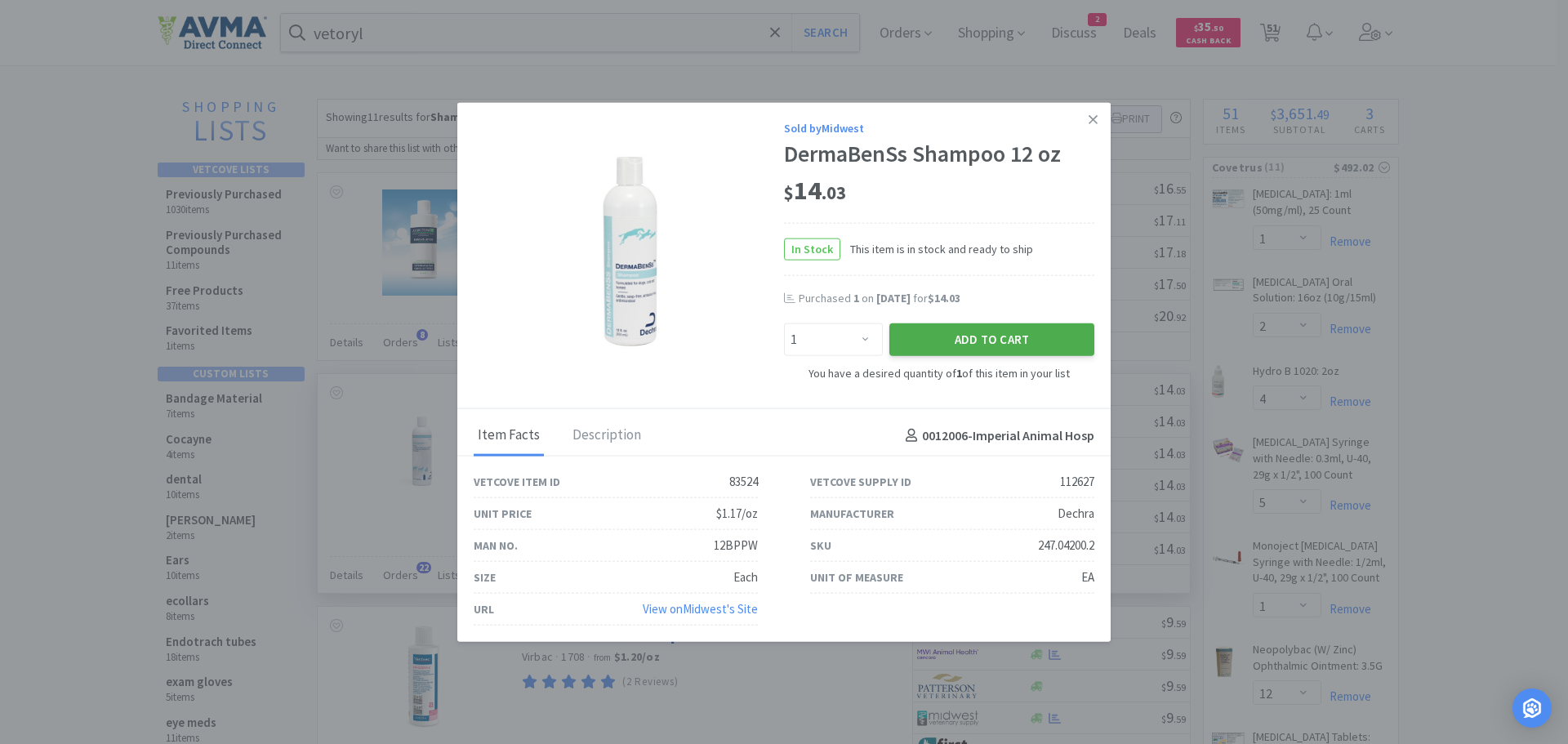
click at [921, 348] on button "Add to Cart" at bounding box center [992, 339] width 205 height 33
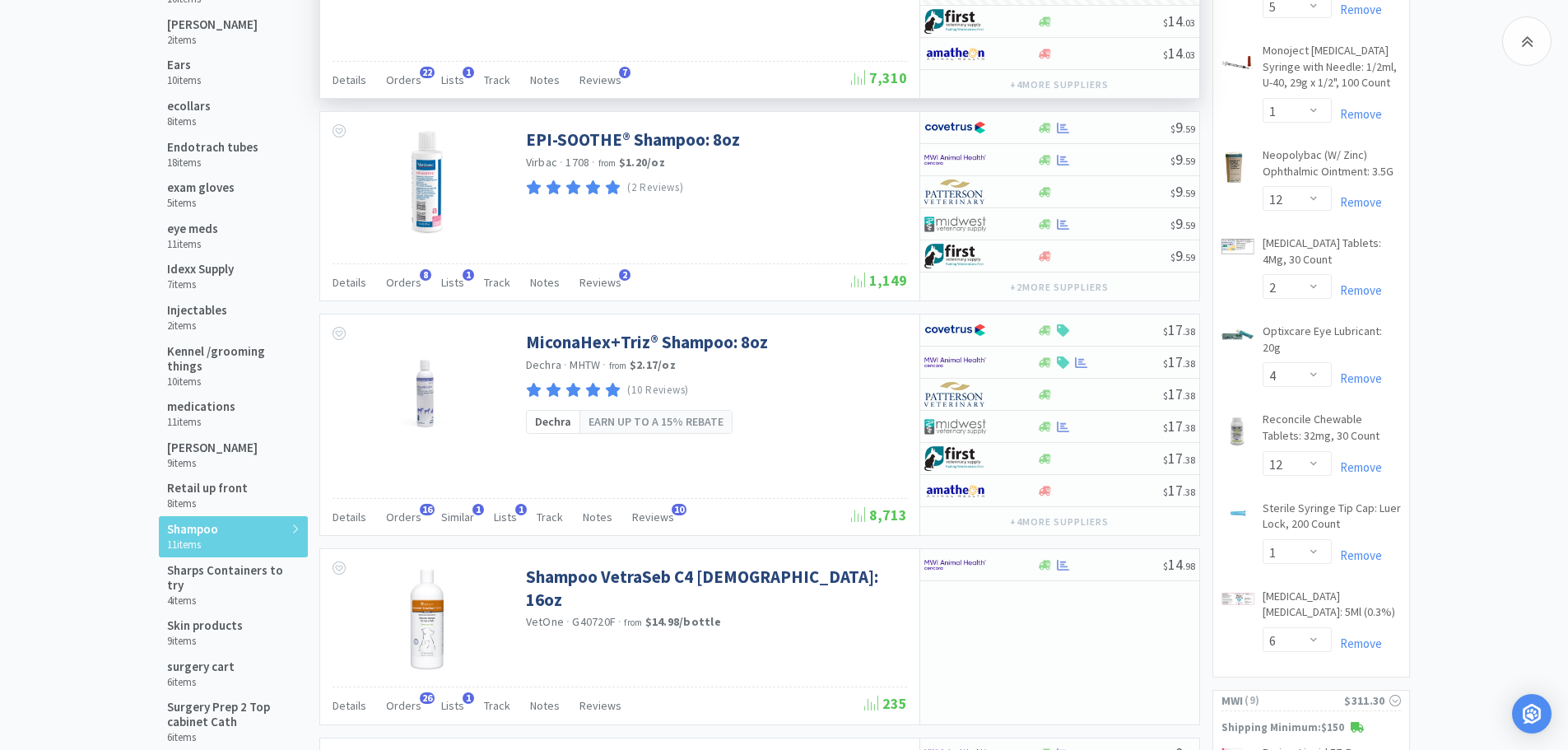
scroll to position [565, 0]
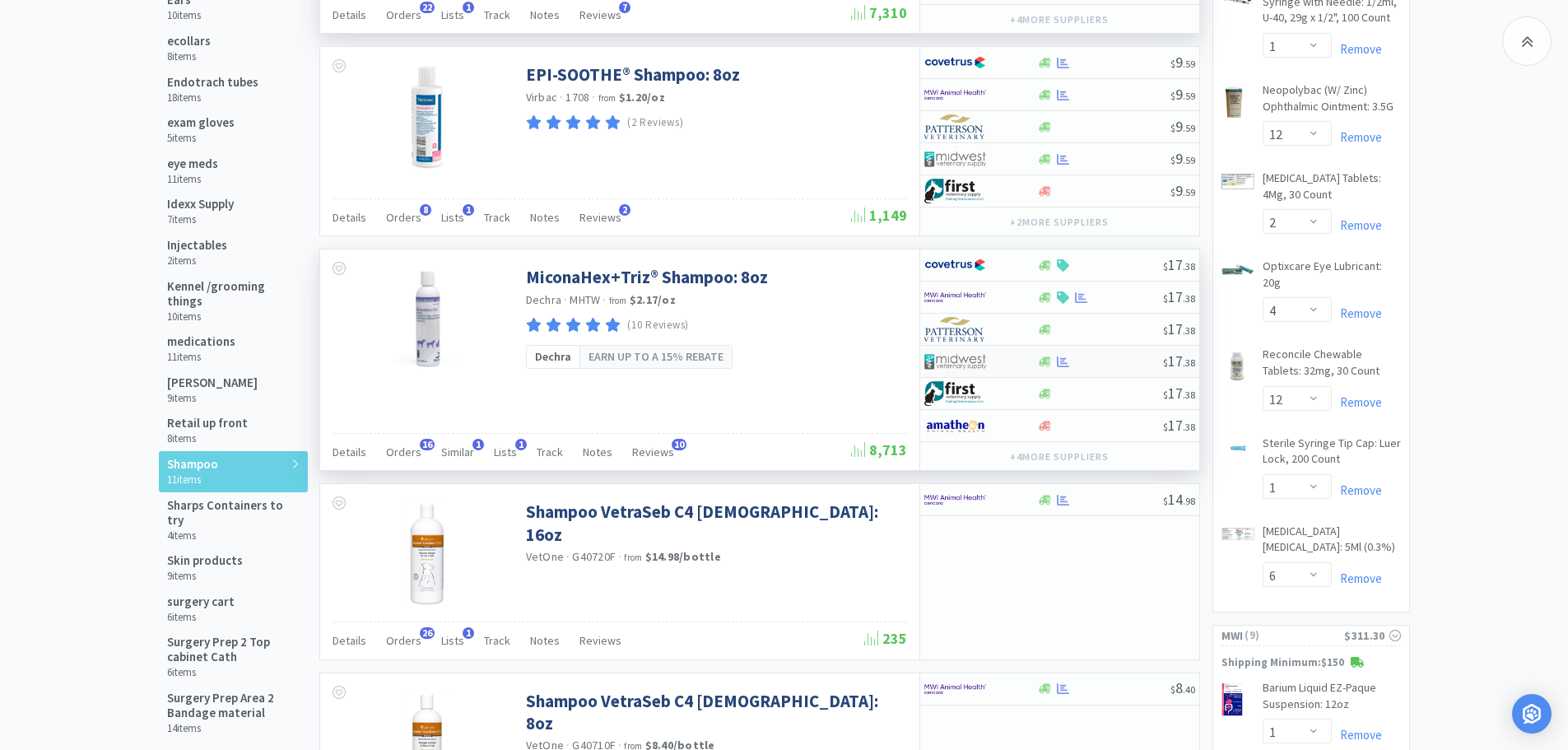
click at [1090, 364] on div at bounding box center [1100, 362] width 126 height 13
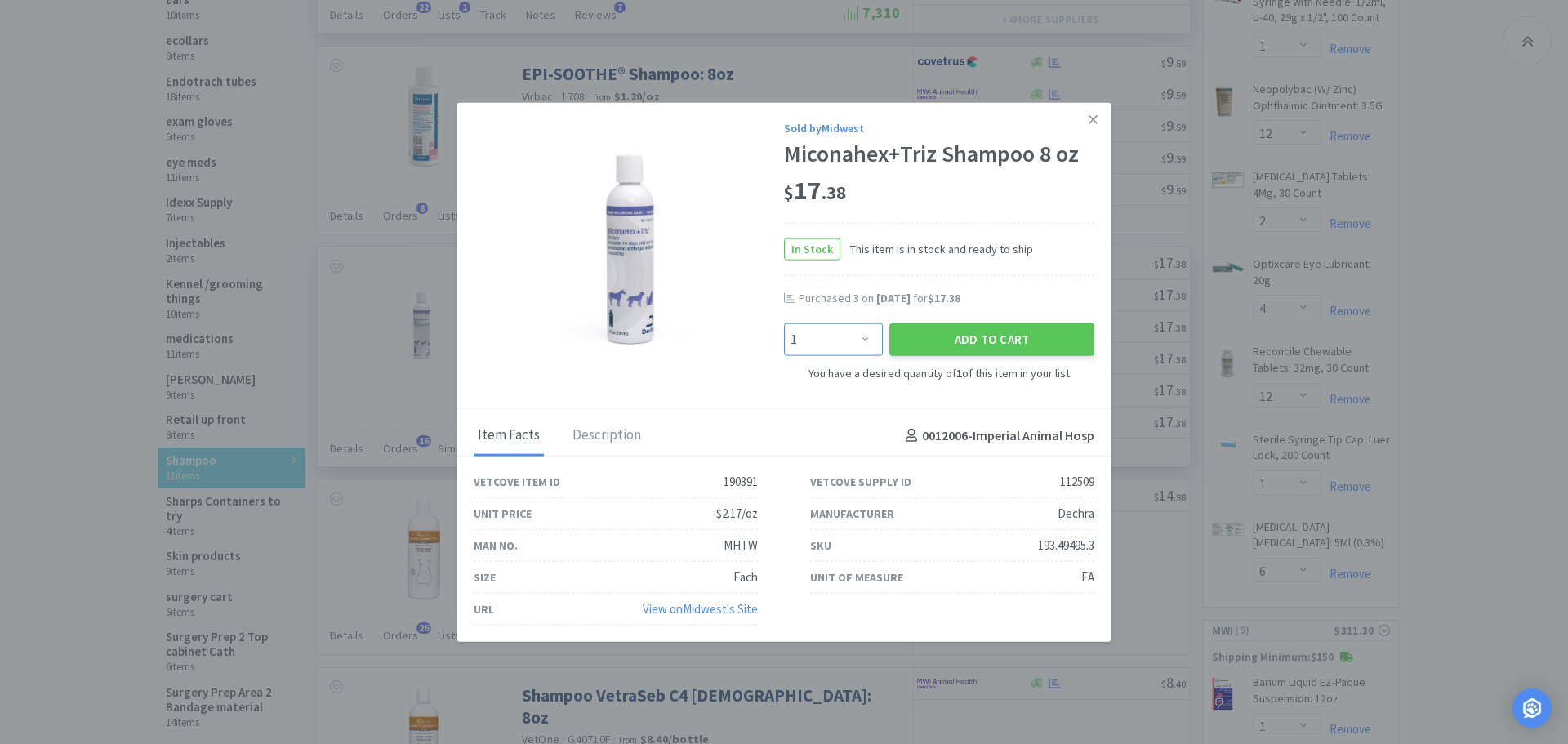
click at [859, 342] on select "Enter Quantity 1 2 3 4 5 6 7 8 9 10 11 12 13 14 15 16 17 18 19 20 Enter Quantity" at bounding box center [833, 339] width 99 height 33
click at [784, 323] on select "Enter Quantity 1 2 3 4 5 6 7 8 9 10 11 12 13 14 15 16 17 18 19 20 Enter Quantity" at bounding box center [833, 339] width 99 height 33
click at [906, 338] on button "Add to Cart" at bounding box center [992, 339] width 205 height 33
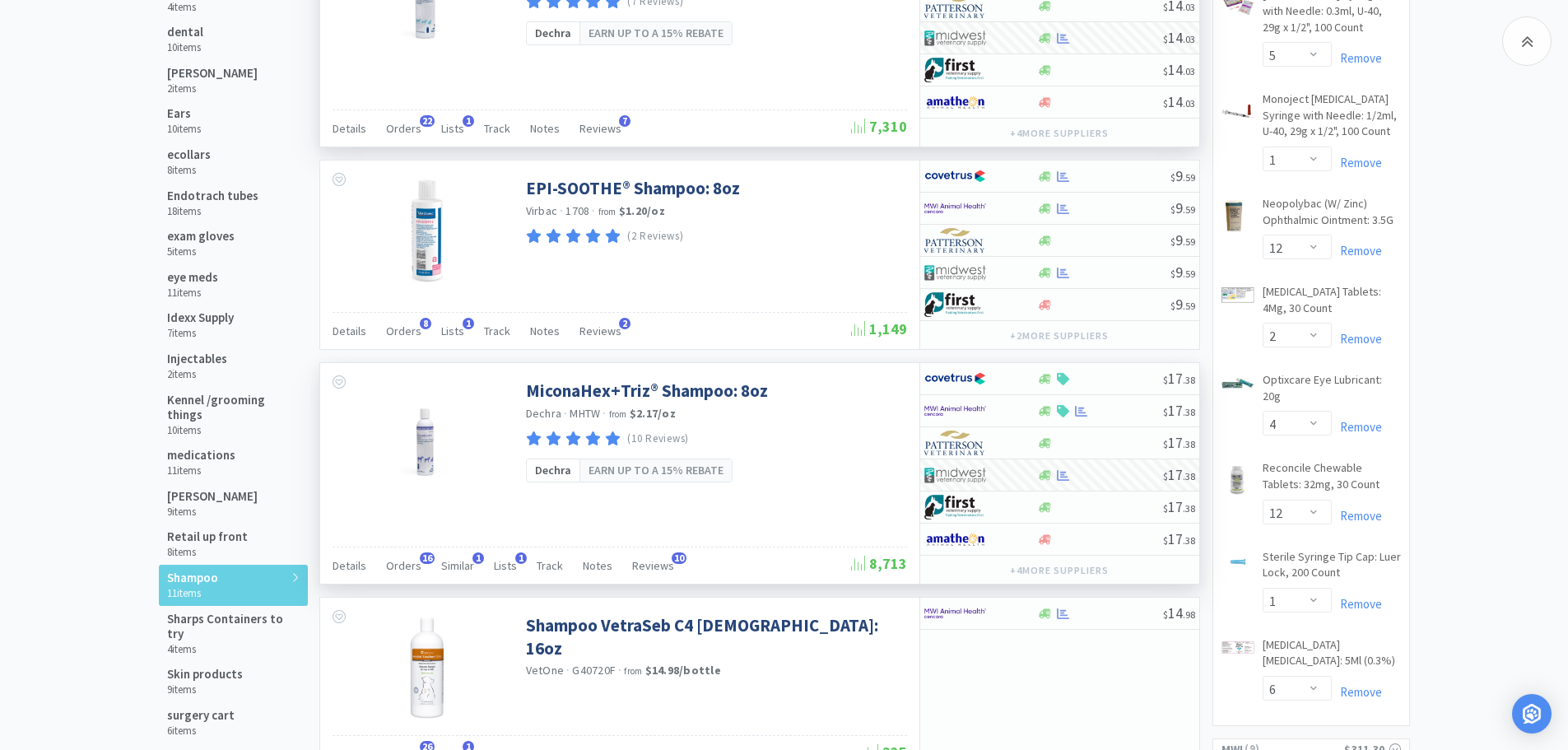
scroll to position [0, 0]
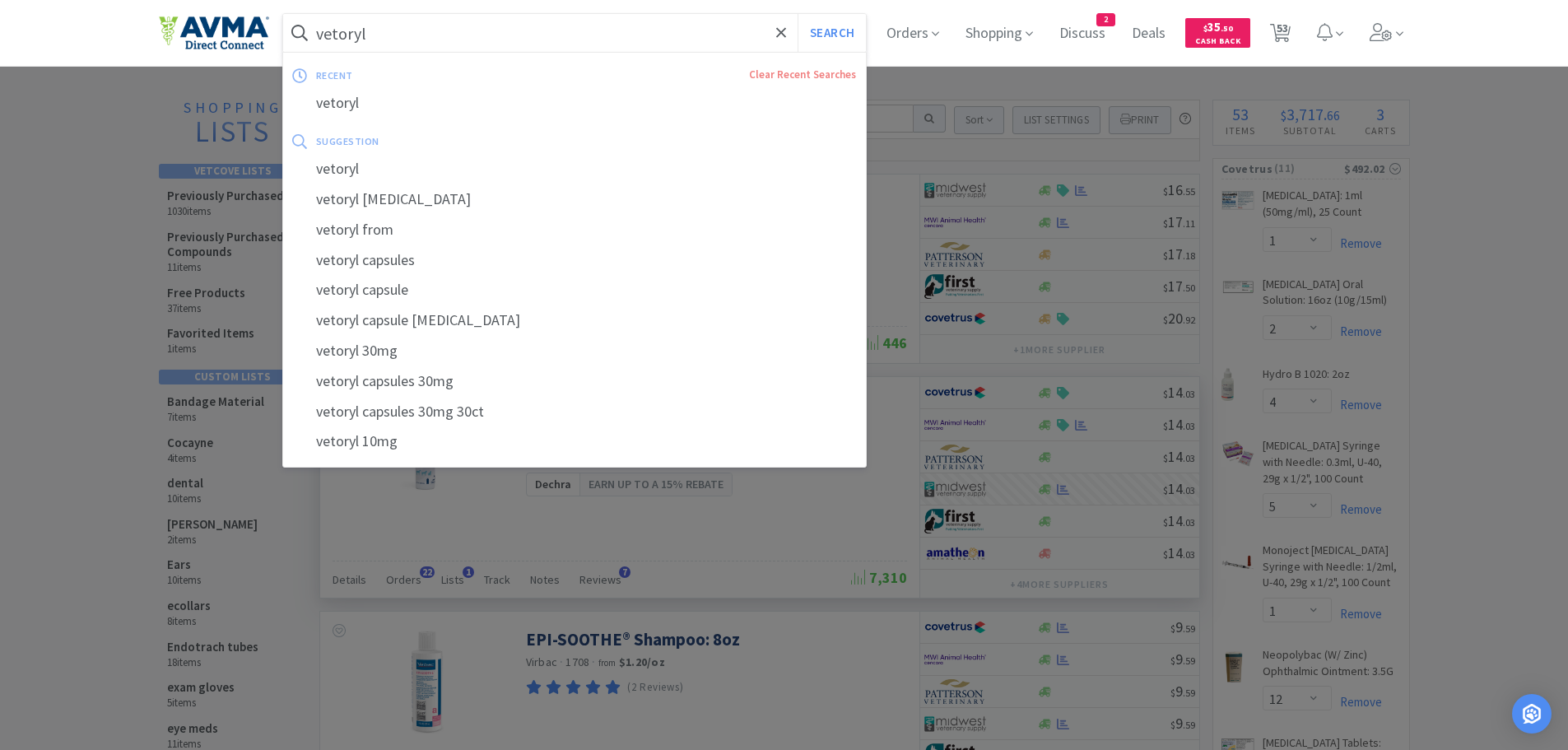
click at [398, 40] on input "vetoryl" at bounding box center [575, 32] width 583 height 38
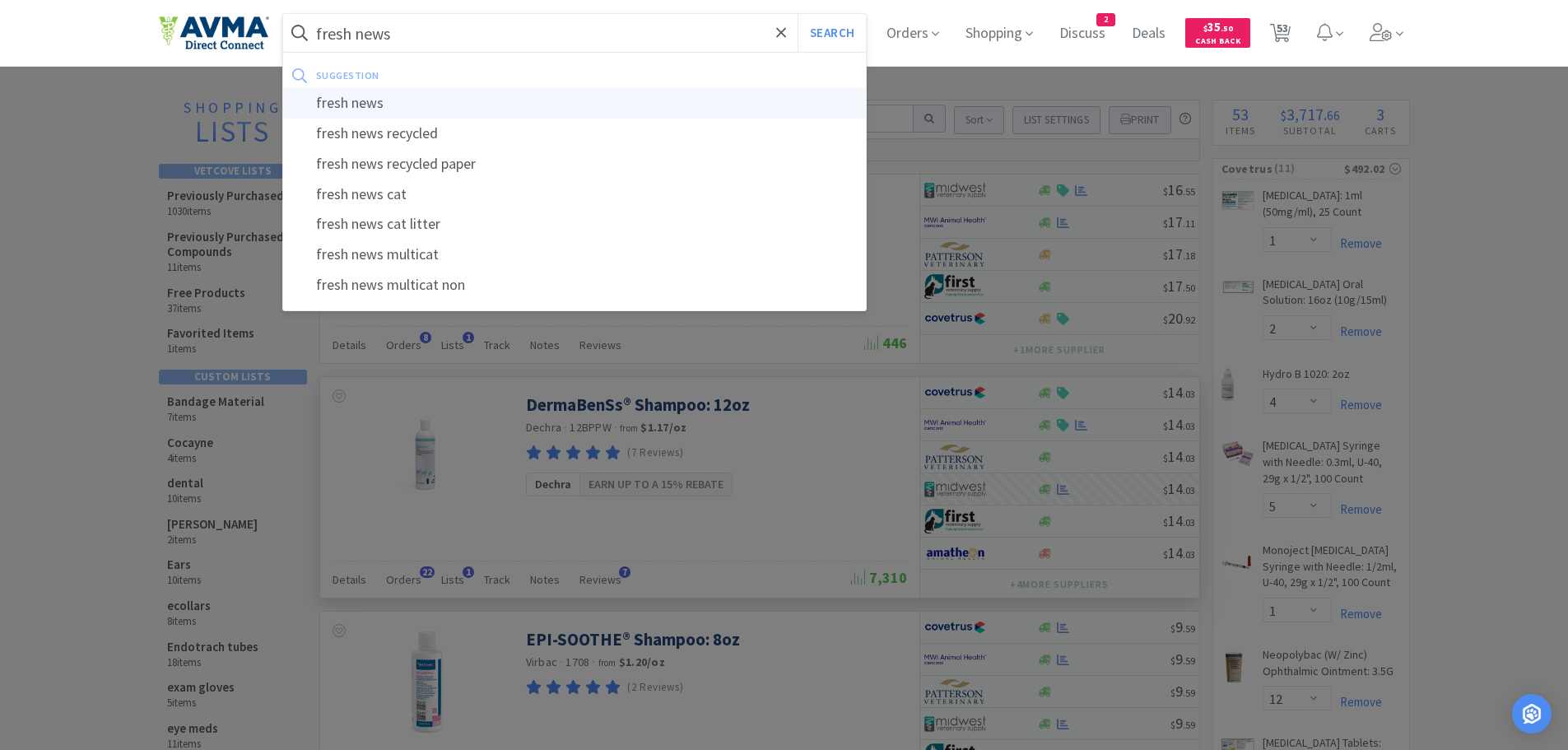
click at [356, 112] on div "fresh news" at bounding box center [575, 102] width 583 height 30
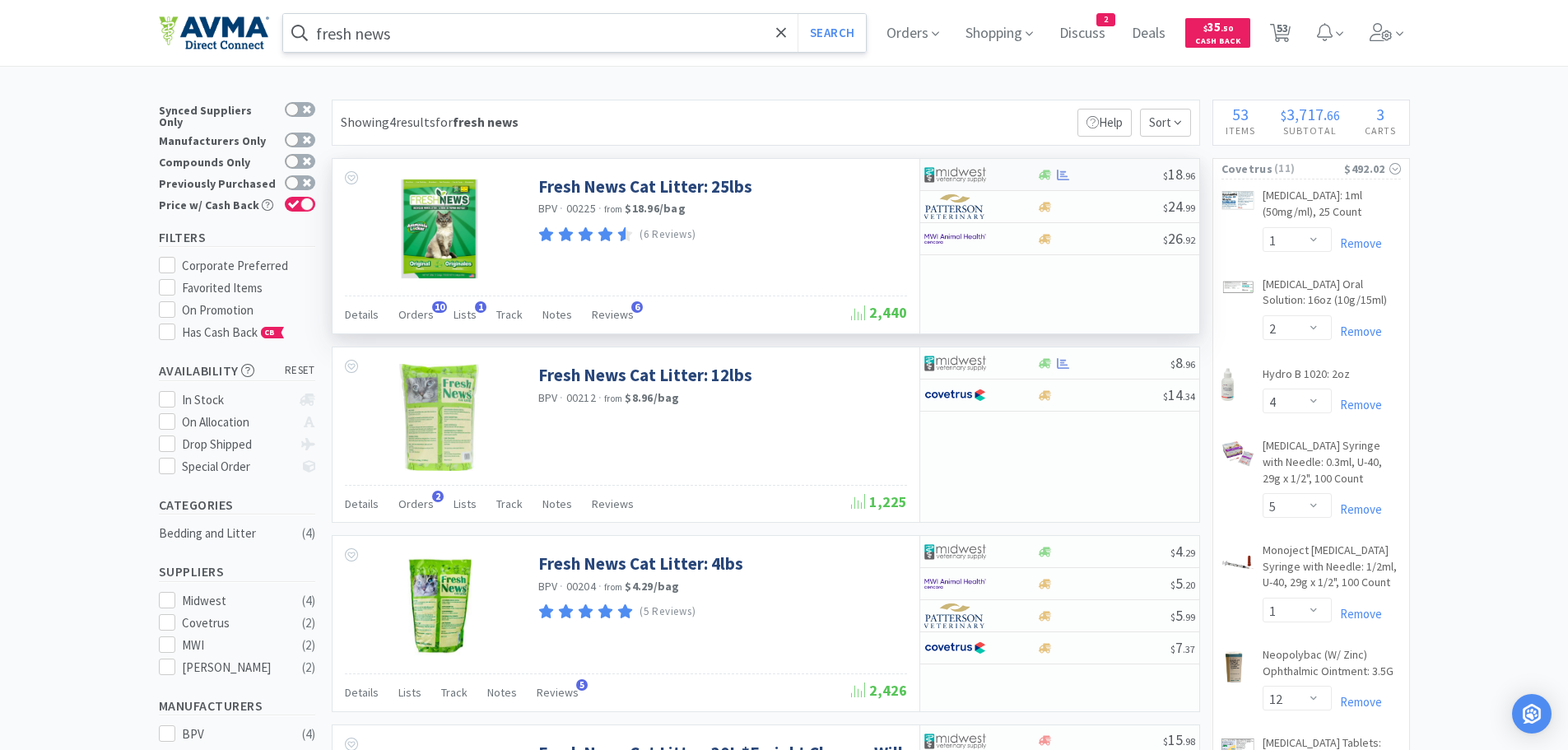
click at [1093, 176] on div at bounding box center [1100, 176] width 126 height 13
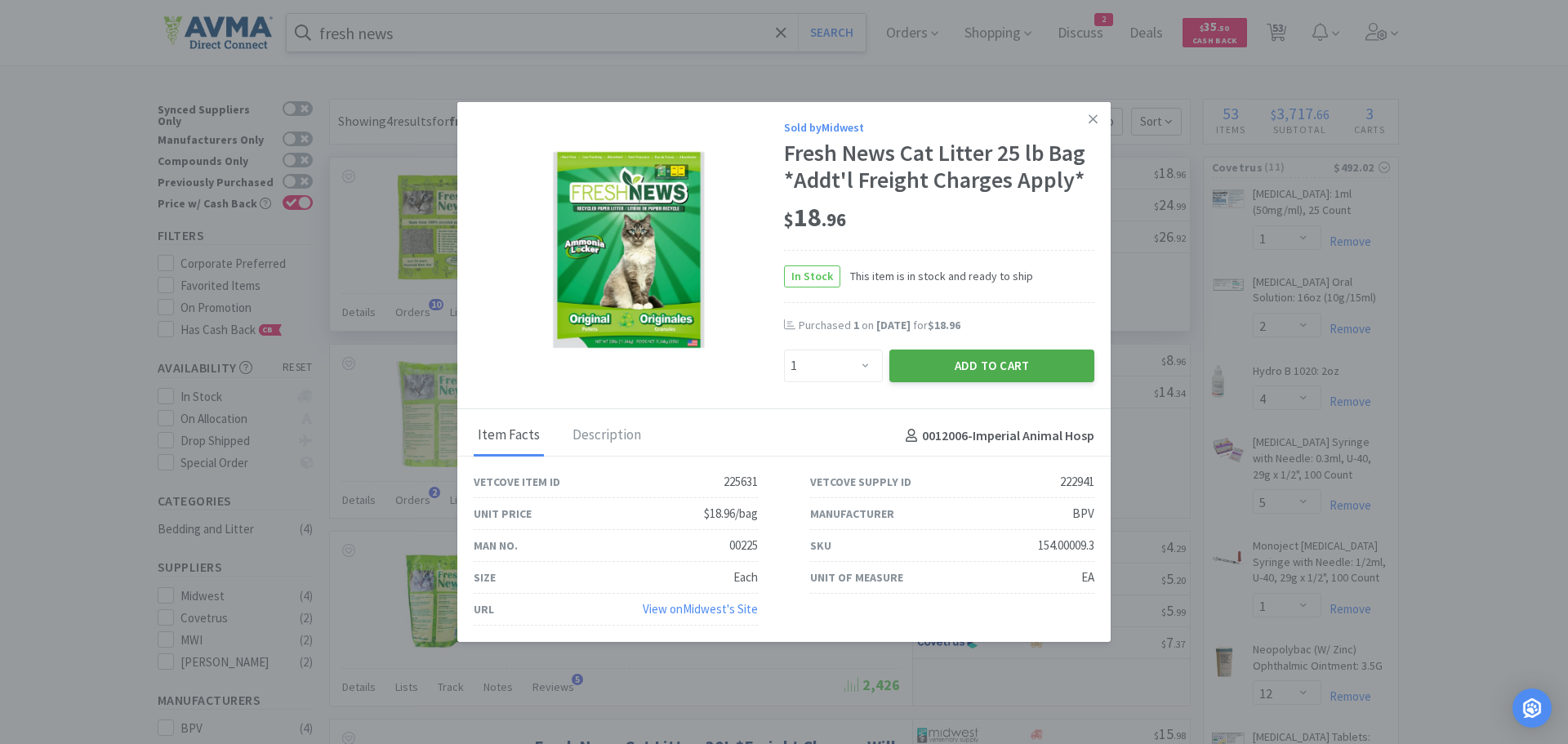
click at [918, 371] on button "Add to Cart" at bounding box center [992, 366] width 205 height 33
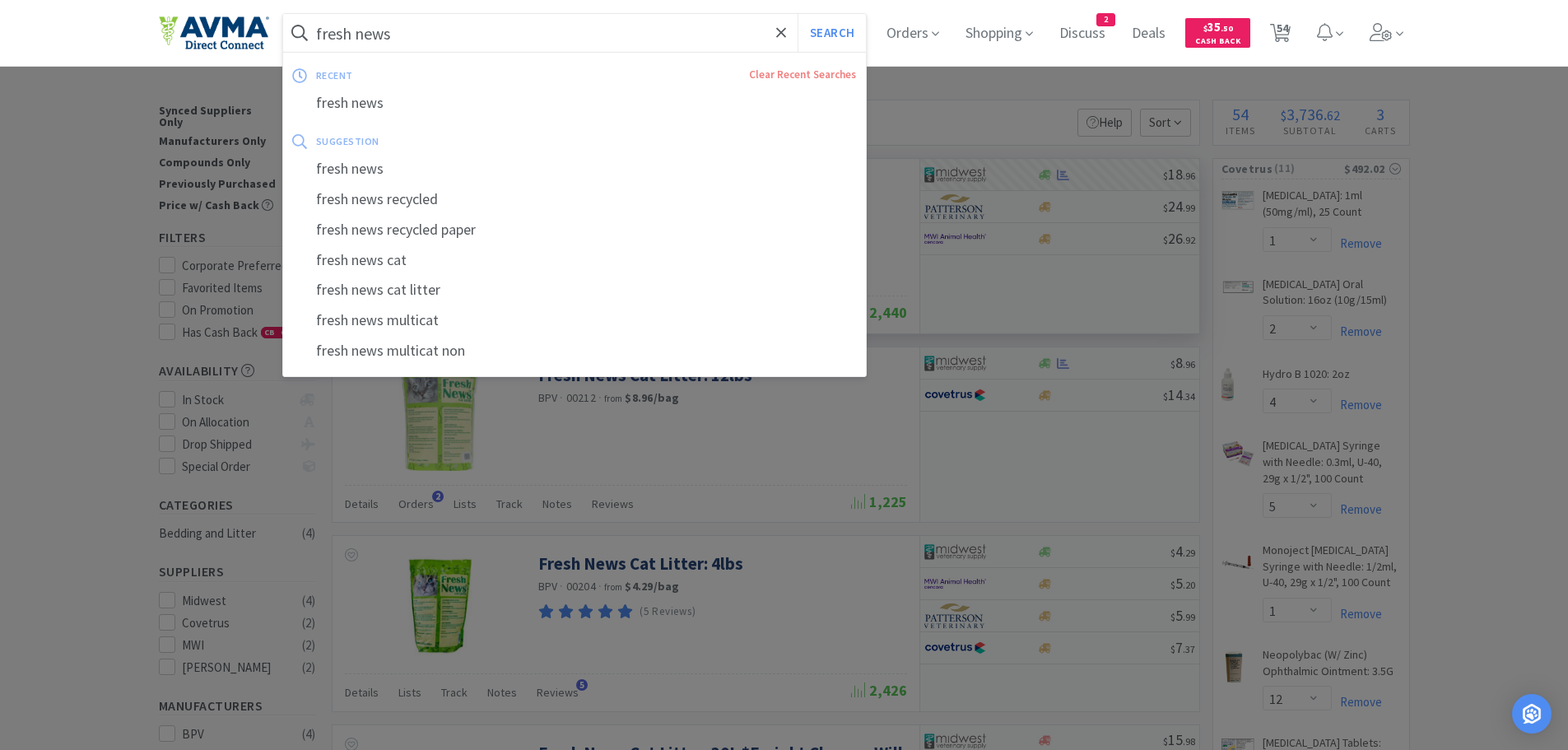
click at [433, 29] on input "fresh news" at bounding box center [575, 32] width 583 height 38
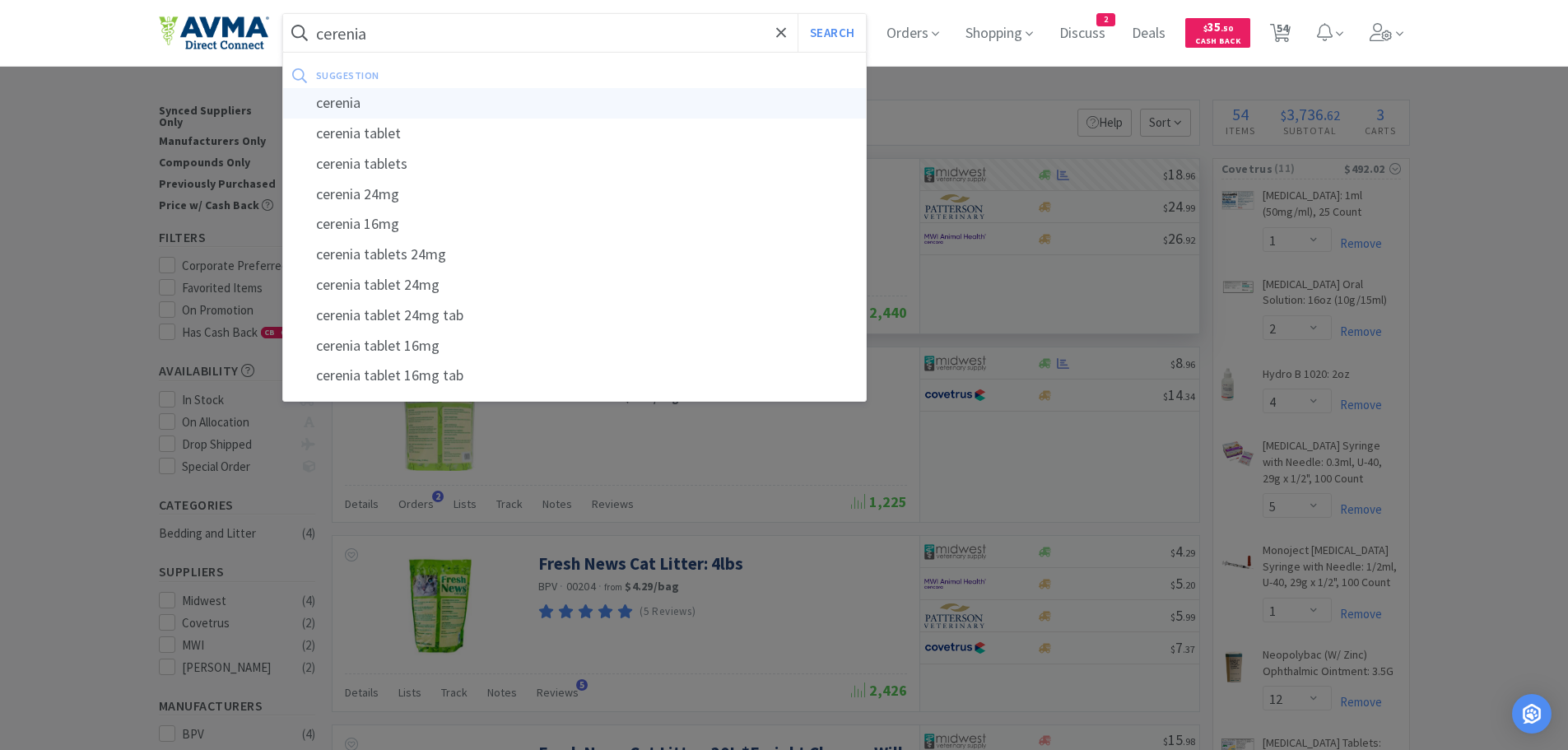
click at [347, 107] on div "cerenia" at bounding box center [575, 102] width 583 height 30
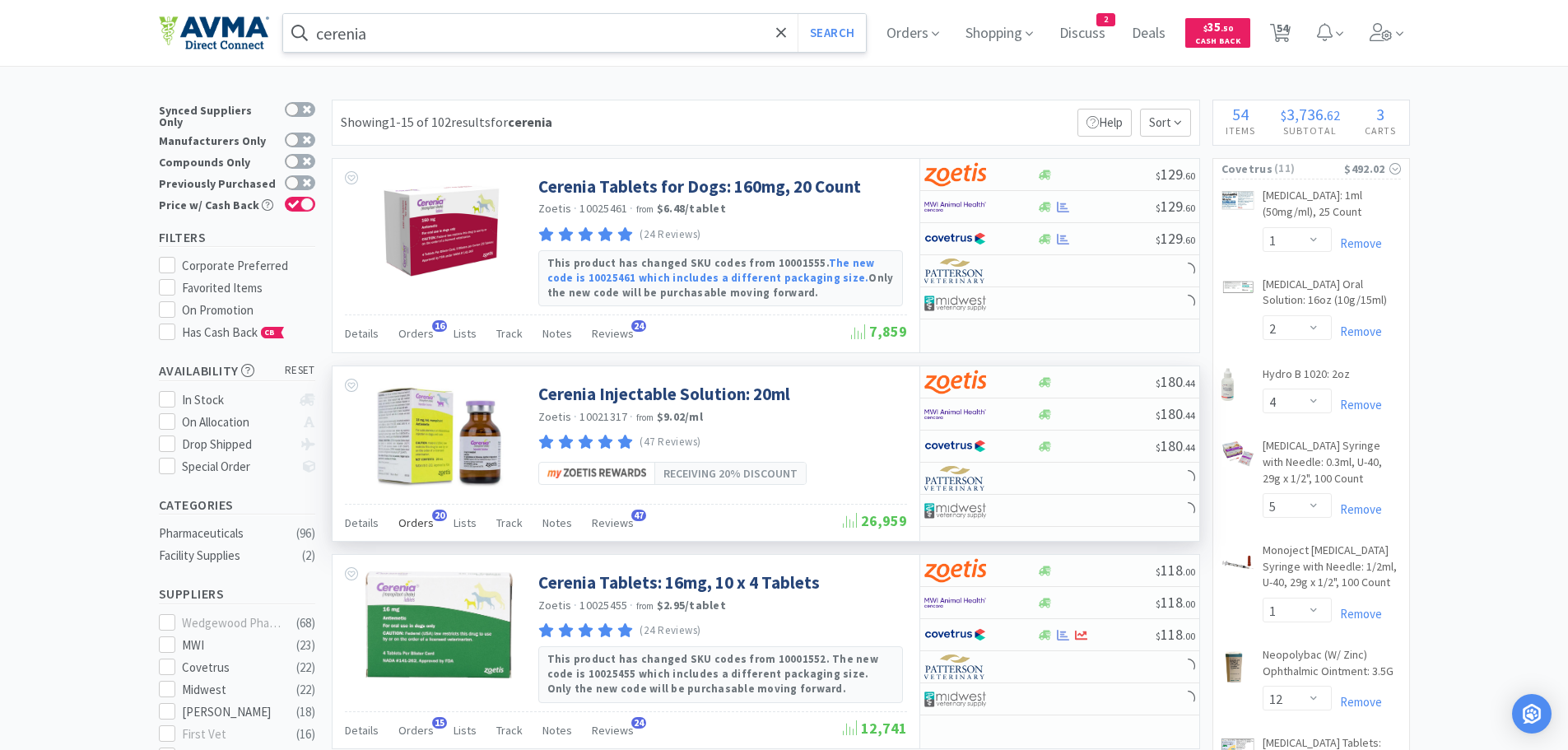
click at [411, 525] on span "Orders" at bounding box center [416, 523] width 36 height 15
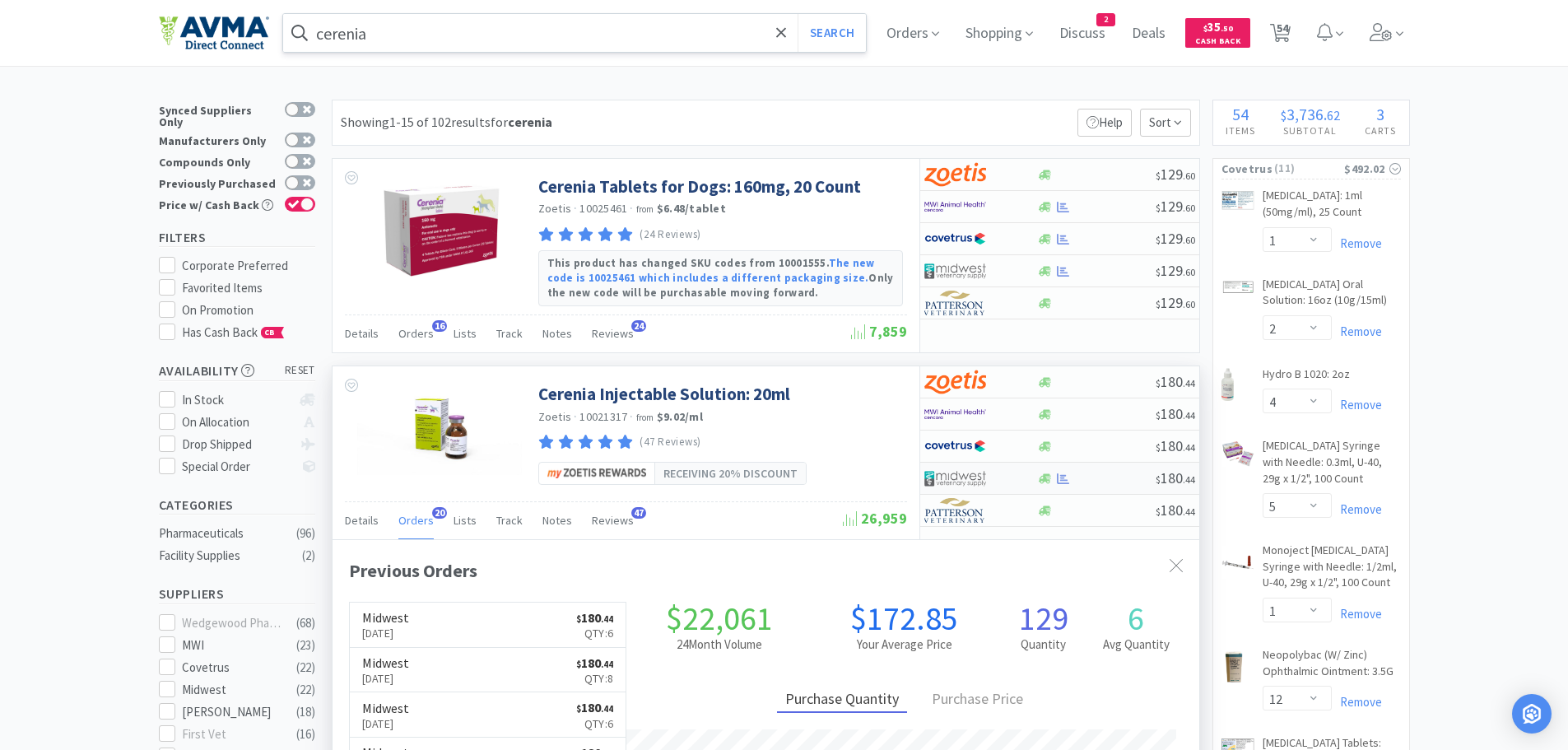
scroll to position [442, 867]
click at [516, 30] on input "cerenia" at bounding box center [575, 32] width 583 height 38
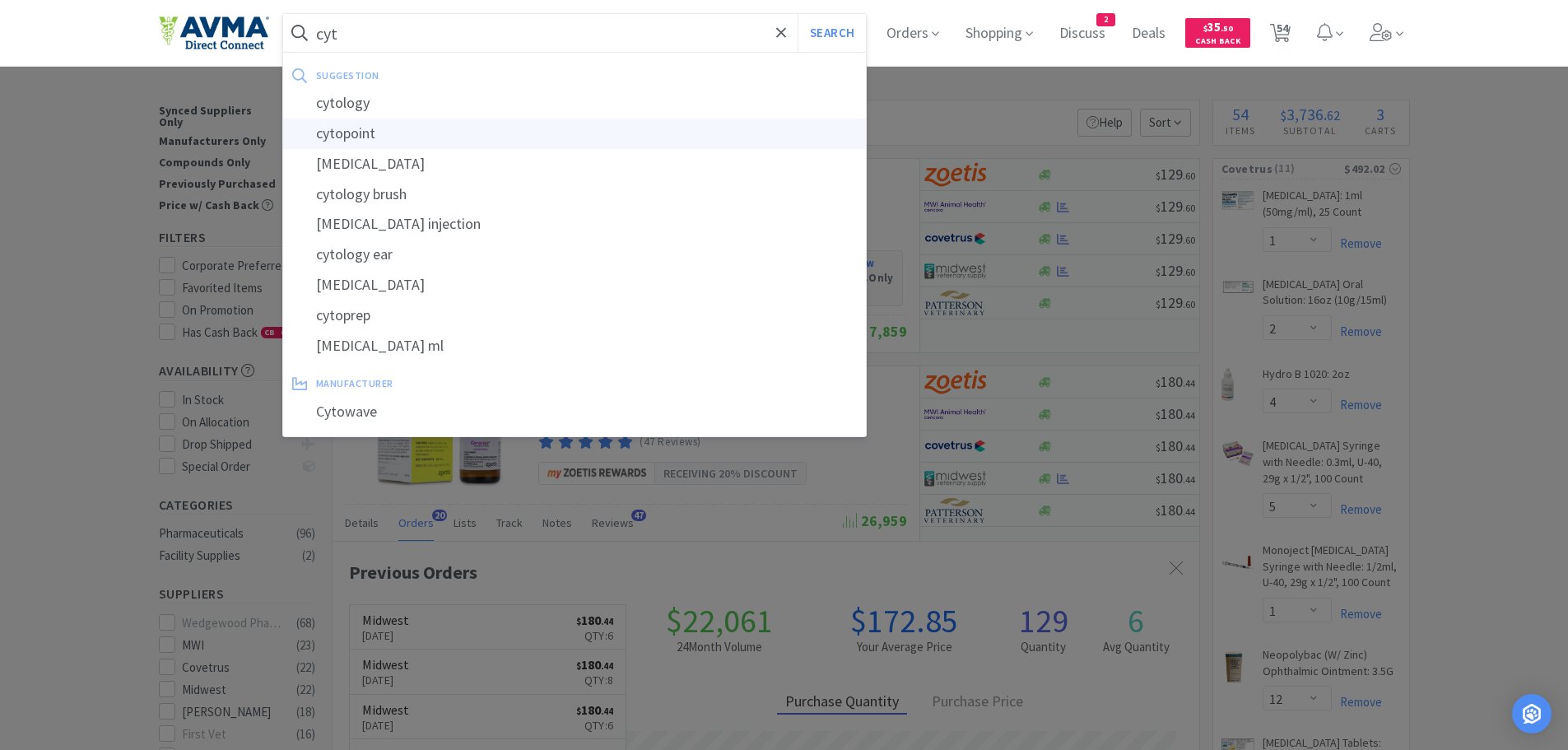
click at [343, 137] on div "cytopoint" at bounding box center [575, 134] width 583 height 30
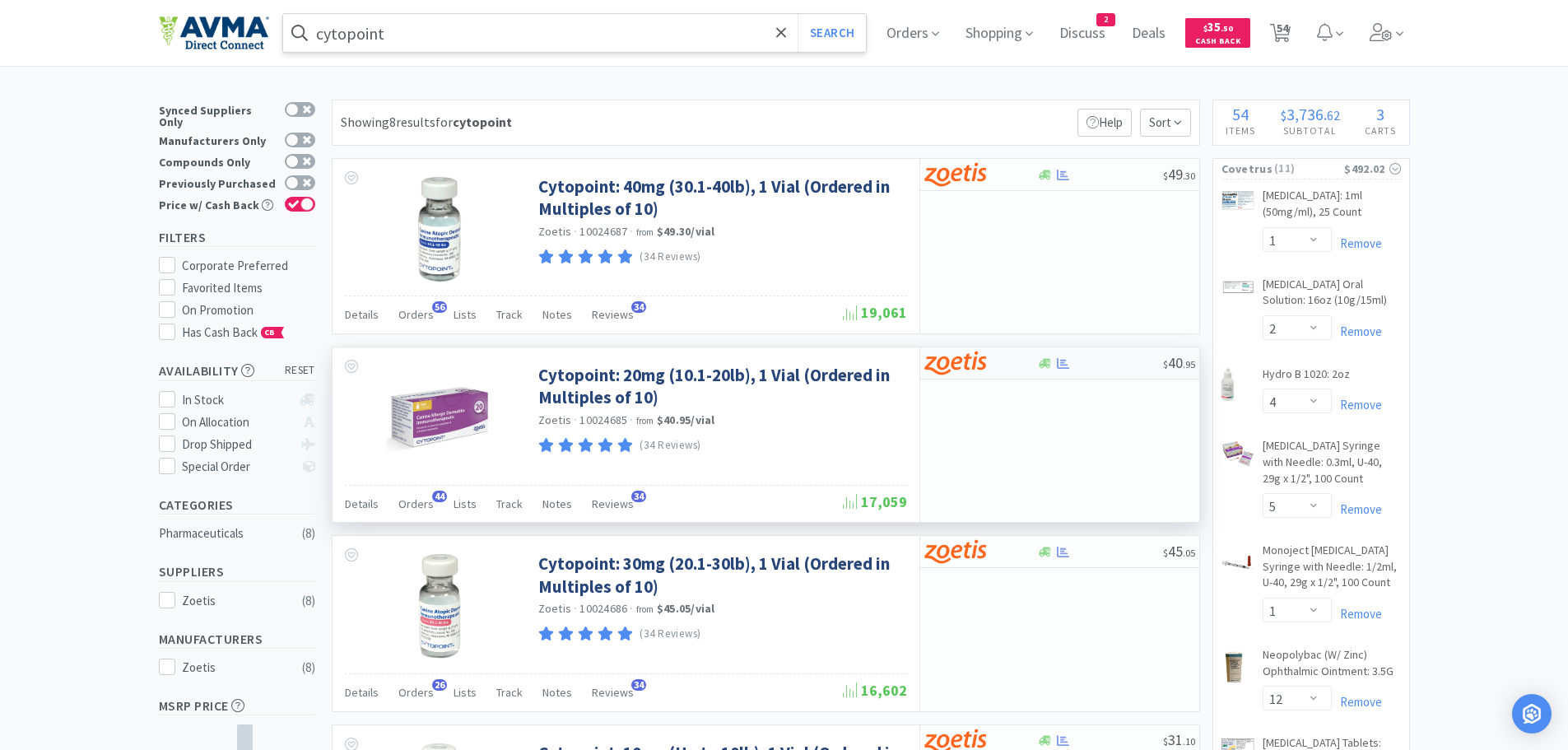
click at [1116, 368] on div at bounding box center [1100, 364] width 126 height 13
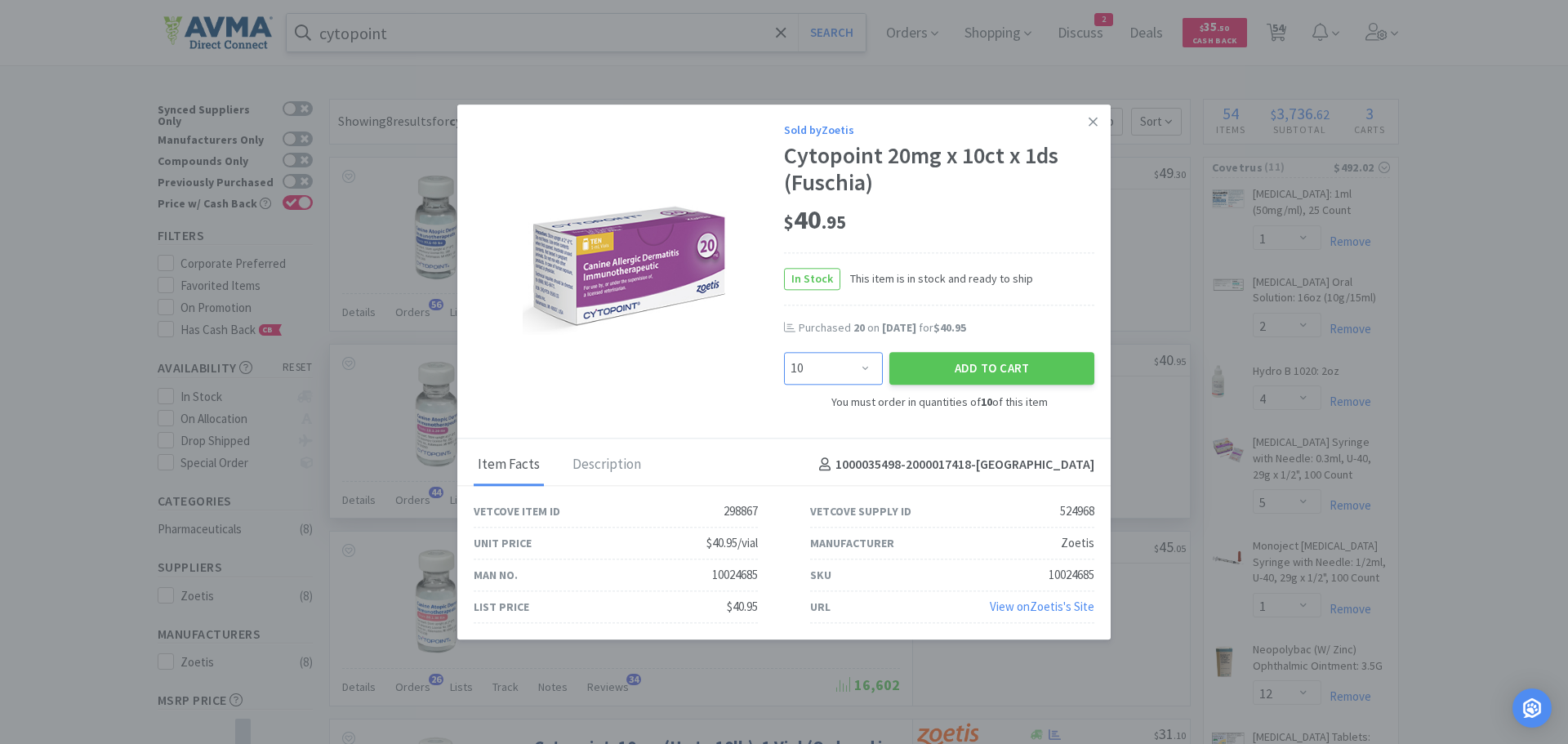
click at [862, 369] on select "Enter Quantity 10 20 30 40 50 60 70 80 90 100 110 120 130 140 150 160 170 180 1…" at bounding box center [833, 369] width 99 height 33
click at [784, 353] on select "Enter Quantity 10 20 30 40 50 60 70 80 90 100 110 120 130 140 150 160 170 180 1…" at bounding box center [833, 369] width 99 height 33
click at [942, 372] on button "Add to Cart" at bounding box center [992, 369] width 205 height 33
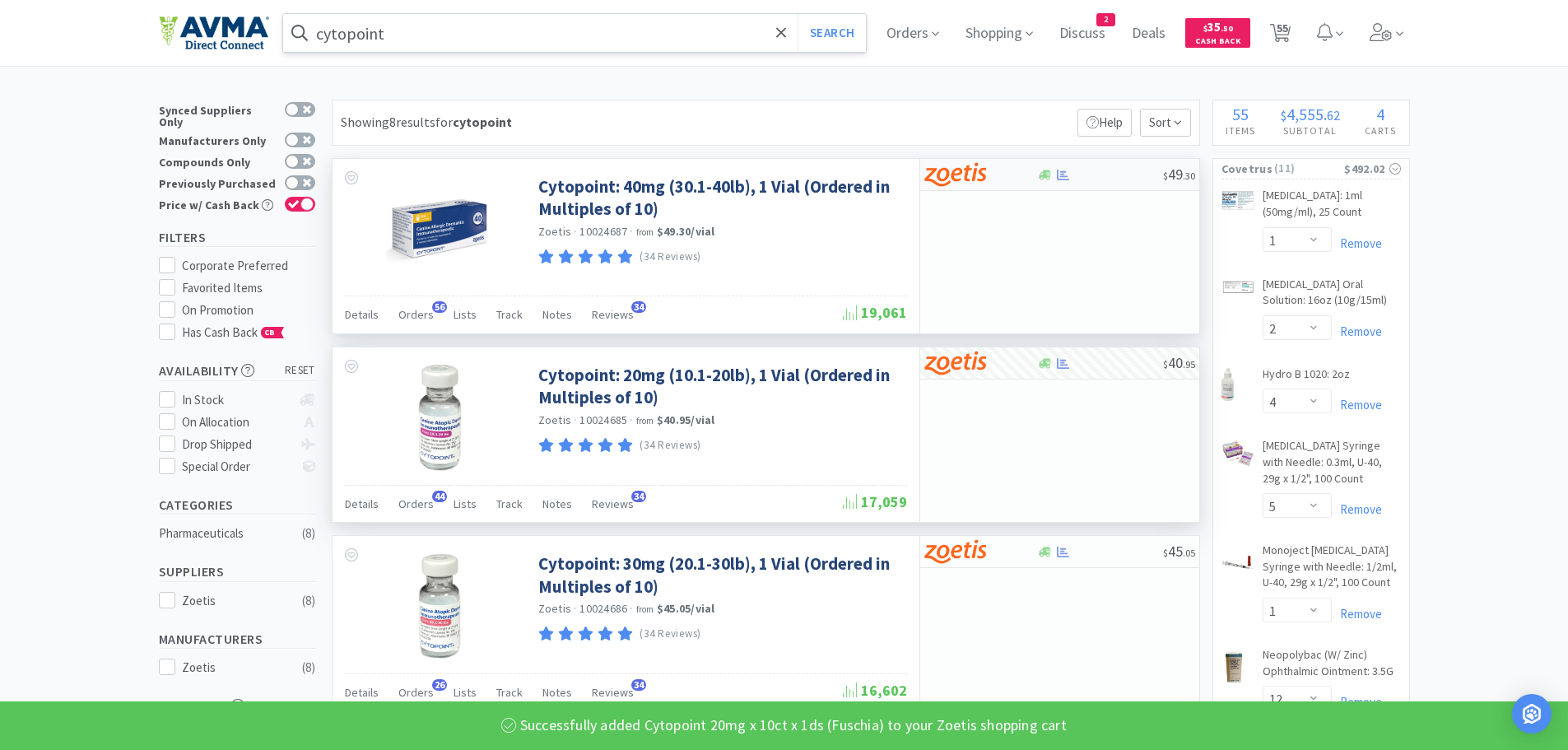
click at [1096, 170] on div at bounding box center [1100, 176] width 126 height 13
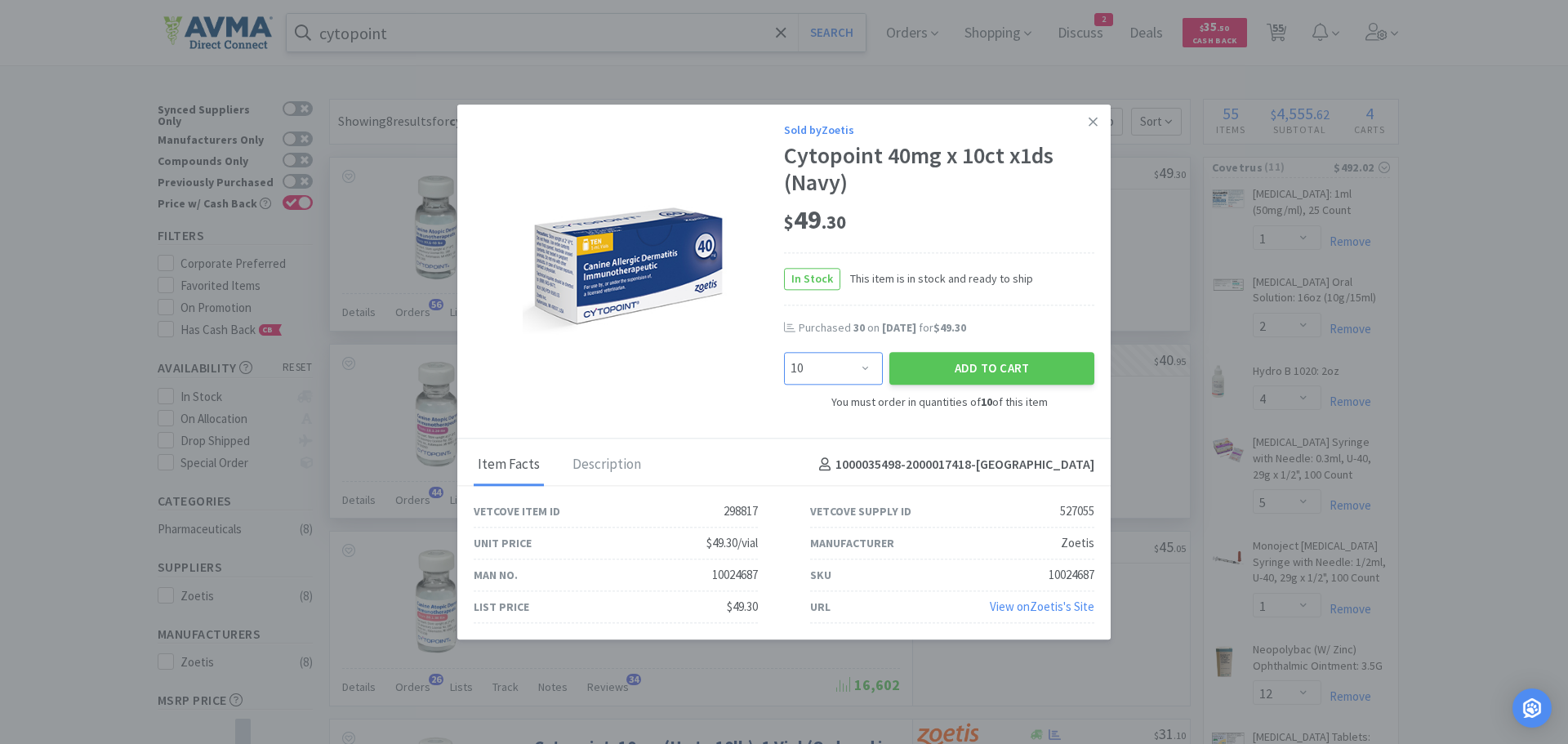
click at [864, 365] on select "Enter Quantity 10 20 30 40 50 60 70 80 90 100 110 120 130 140 150 160 170 180 1…" at bounding box center [833, 369] width 99 height 33
click at [784, 353] on select "Enter Quantity 10 20 30 40 50 60 70 80 90 100 110 120 130 140 150 160 170 180 1…" at bounding box center [833, 369] width 99 height 33
click at [943, 359] on button "Add to Cart" at bounding box center [992, 369] width 205 height 33
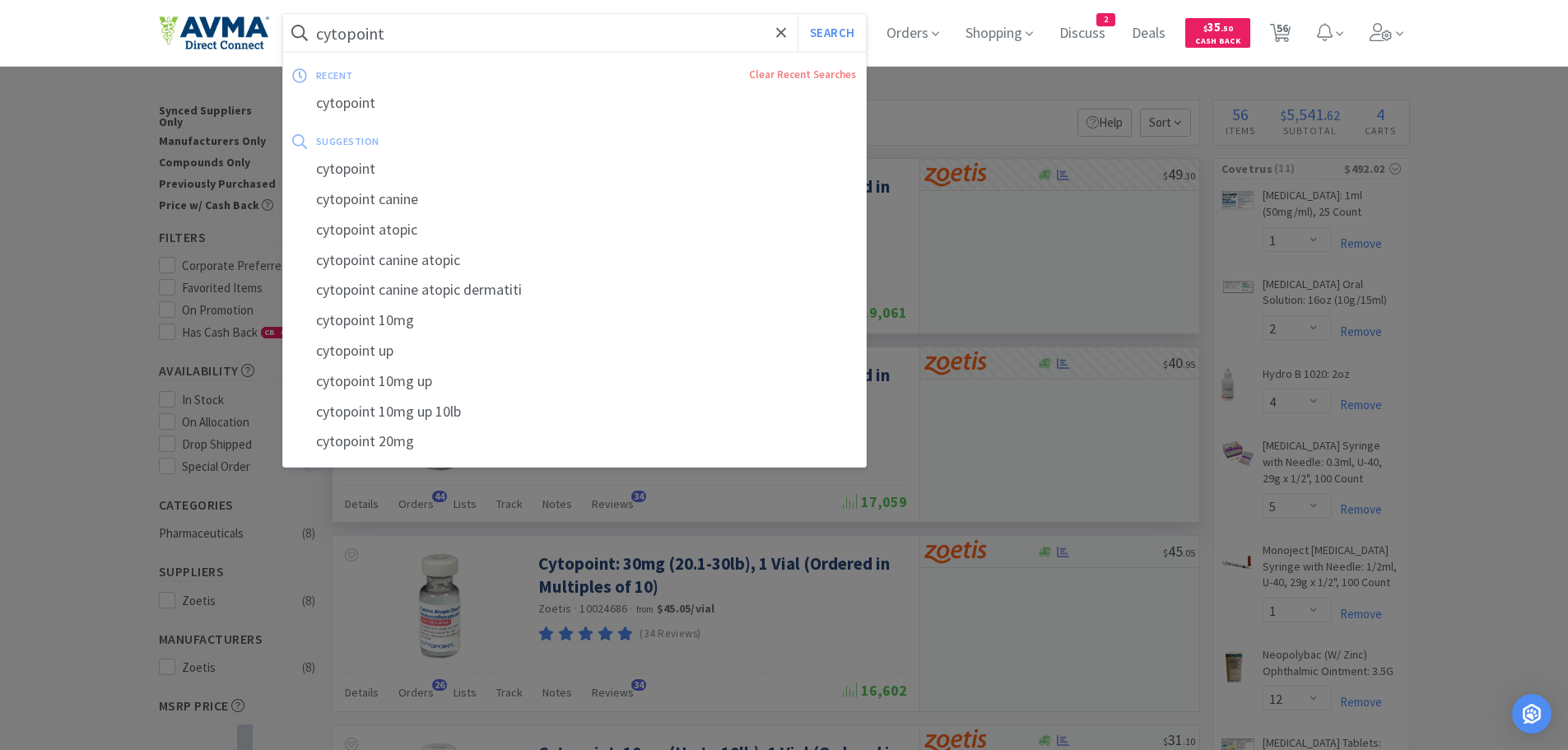
click at [440, 29] on input "cytopoint" at bounding box center [575, 32] width 583 height 38
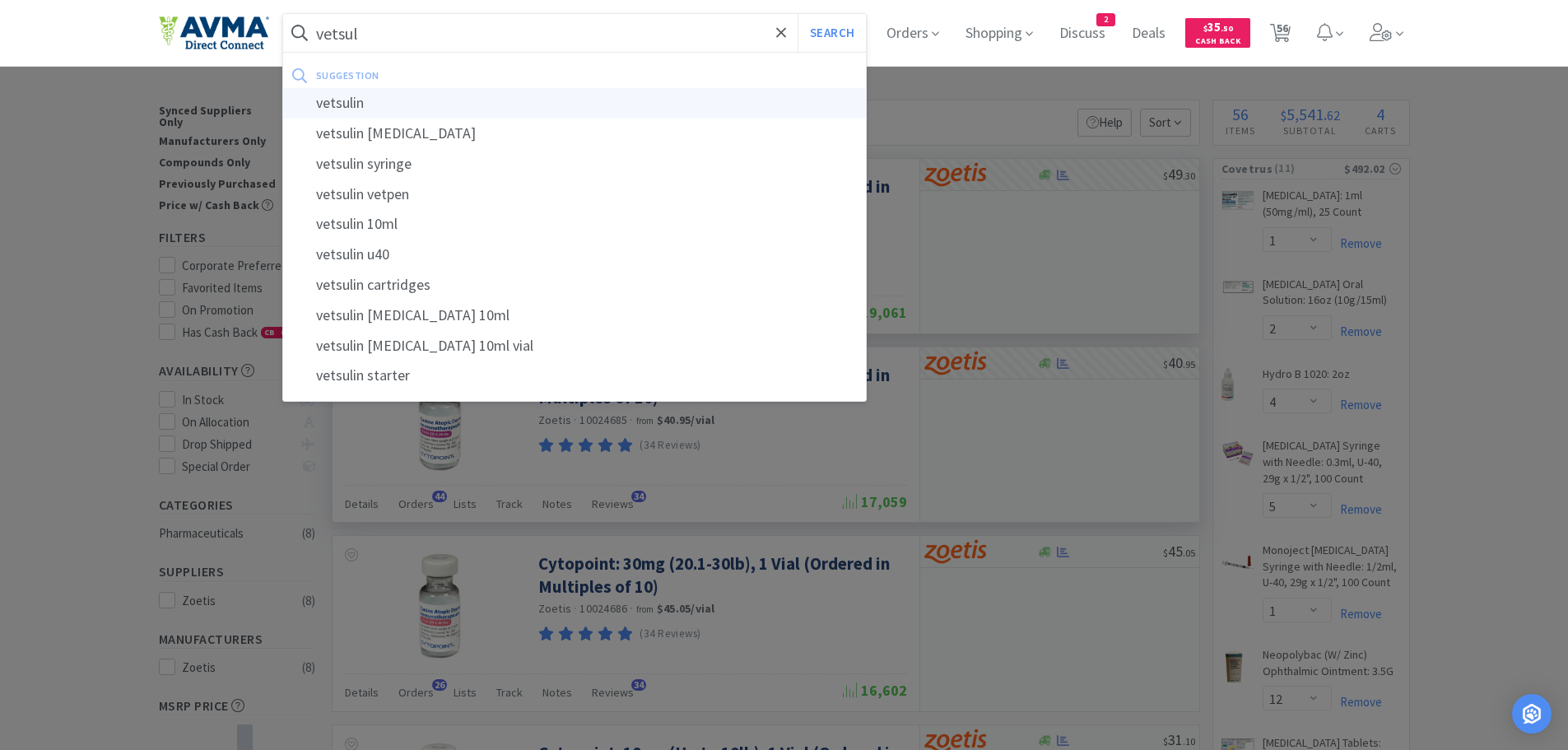
click at [377, 99] on div "vetsulin" at bounding box center [575, 102] width 583 height 30
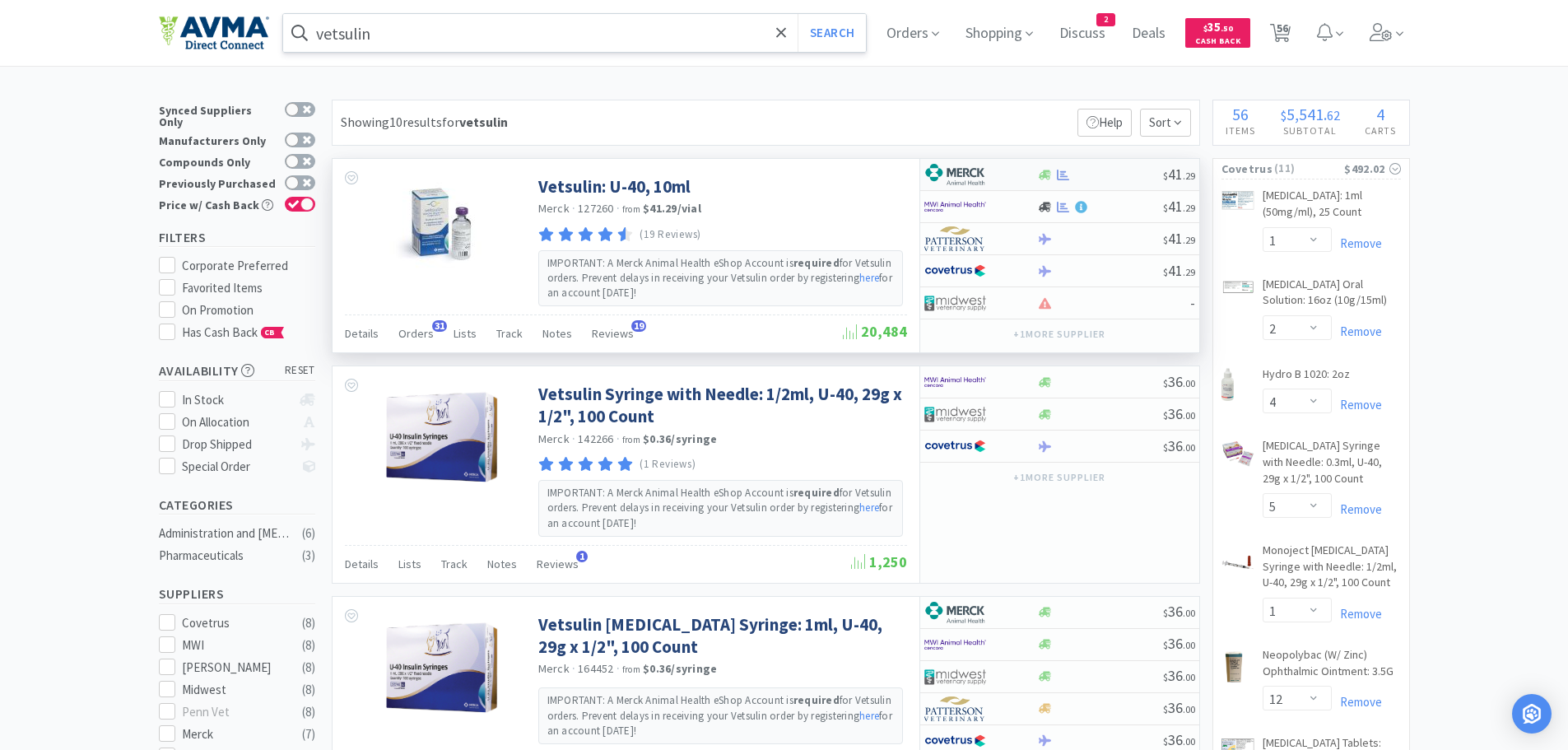
click at [1142, 176] on div at bounding box center [1100, 176] width 126 height 13
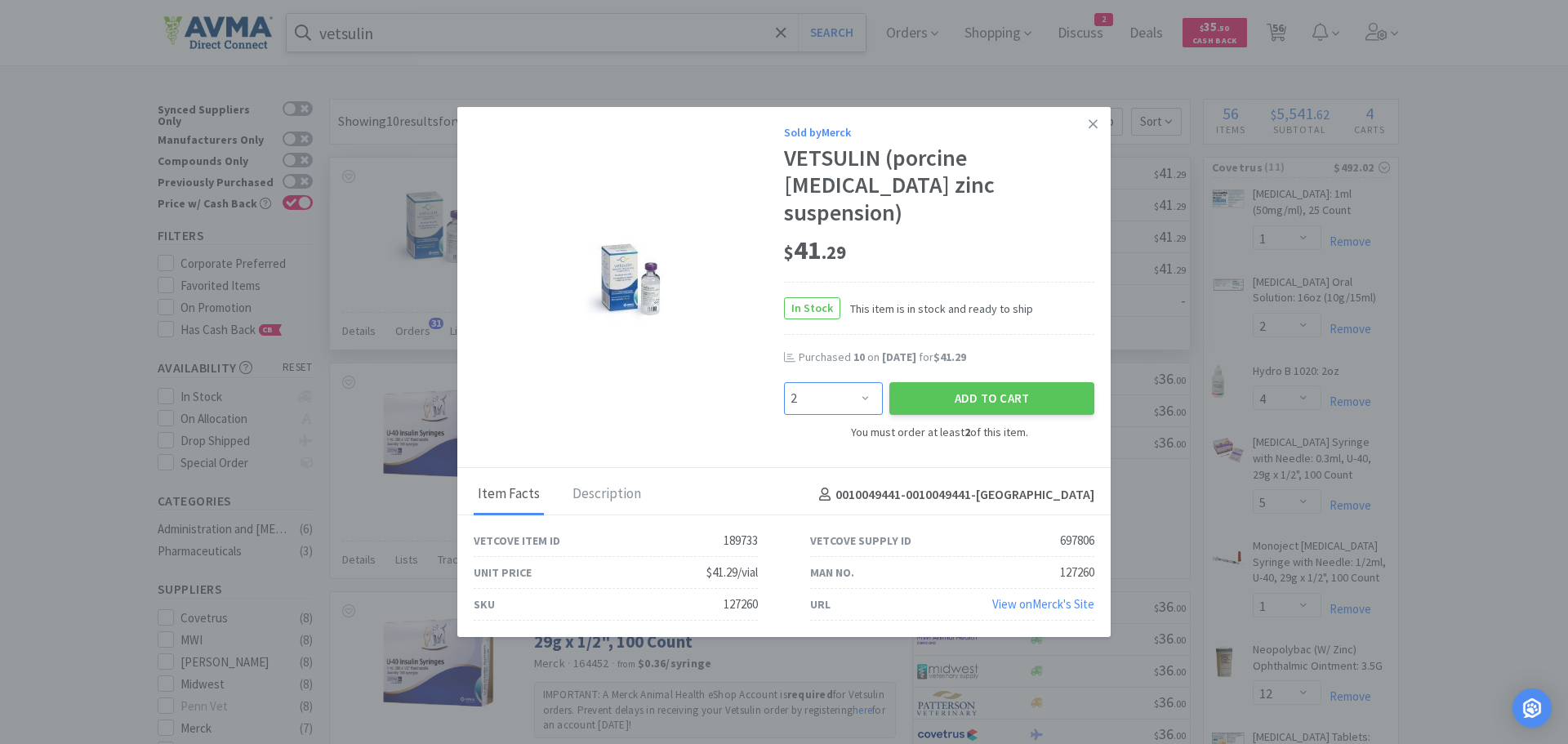
click at [866, 382] on select "Enter Quantity 2 3 4 5 6 7 8 9 10 11 12 13 14 15 16 17 18 19 20 21 Enter Quanti…" at bounding box center [833, 398] width 99 height 33
click at [784, 382] on select "Enter Quantity 2 3 4 5 6 7 8 9 10 11 12 13 14 15 16 17 18 19 20 21 Enter Quanti…" at bounding box center [833, 398] width 99 height 33
click at [938, 382] on button "Add to Cart" at bounding box center [992, 398] width 205 height 33
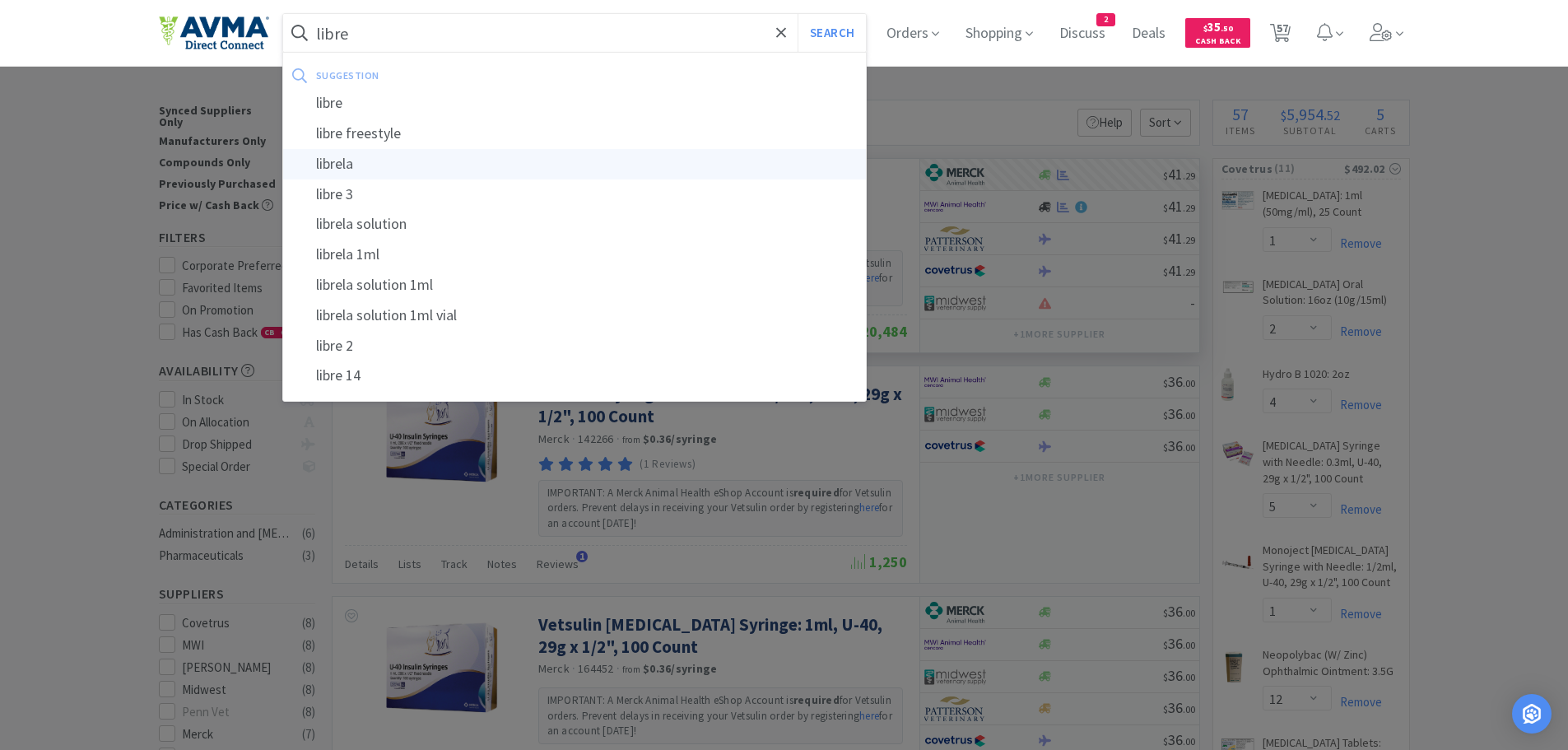
click at [350, 164] on div "librela" at bounding box center [575, 164] width 583 height 30
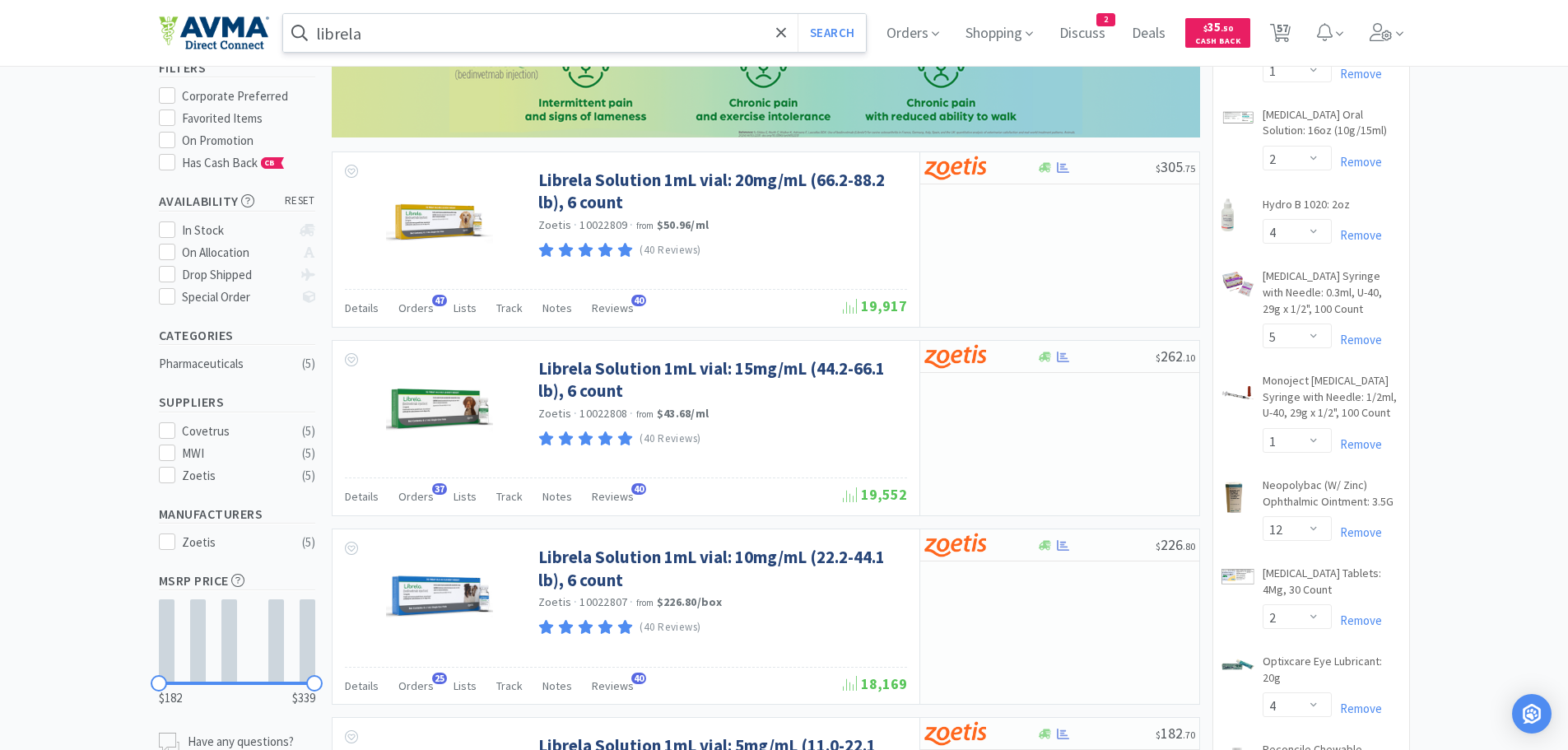
scroll to position [215, 0]
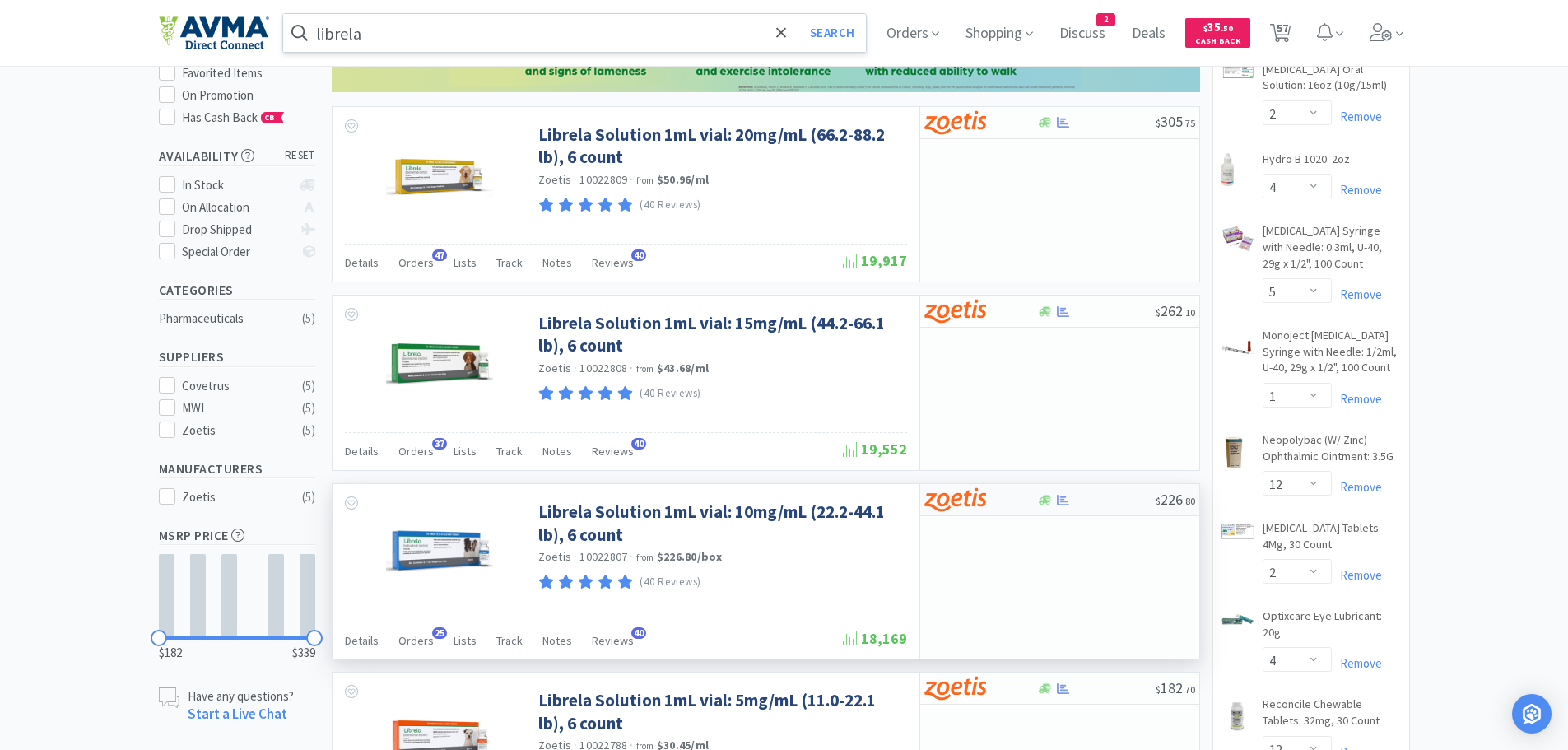
click at [1104, 499] on div at bounding box center [1096, 500] width 119 height 13
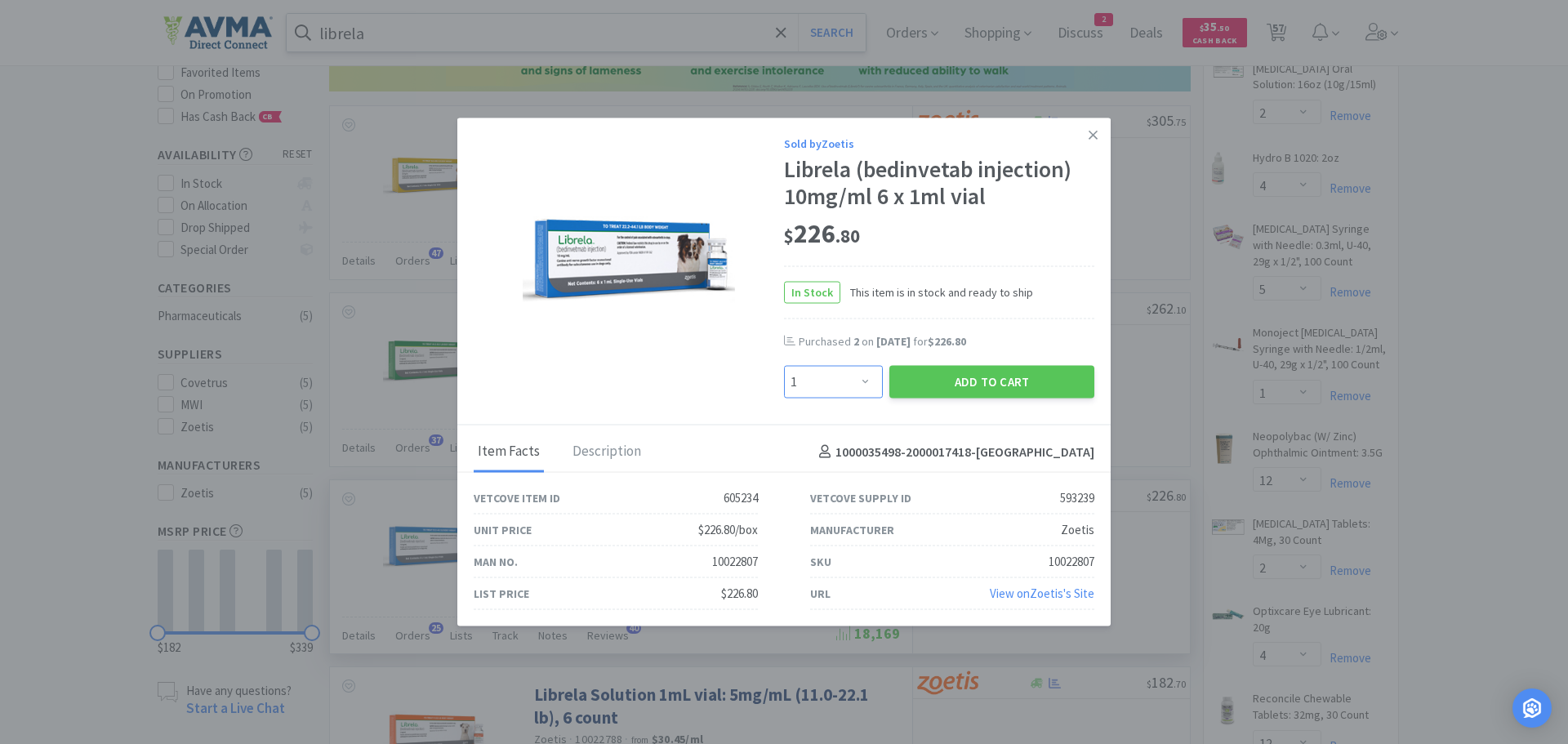
click at [866, 390] on select "Enter Quantity 1 2 3 4 5 6 7 8 9 10 11 12 13 14 15 16 17 18 19 20 Enter Quantity" at bounding box center [833, 382] width 99 height 33
click at [784, 366] on select "Enter Quantity 1 2 3 4 5 6 7 8 9 10 11 12 13 14 15 16 17 18 19 20 Enter Quantity" at bounding box center [833, 382] width 99 height 33
click at [959, 377] on button "Add to Cart" at bounding box center [992, 382] width 205 height 33
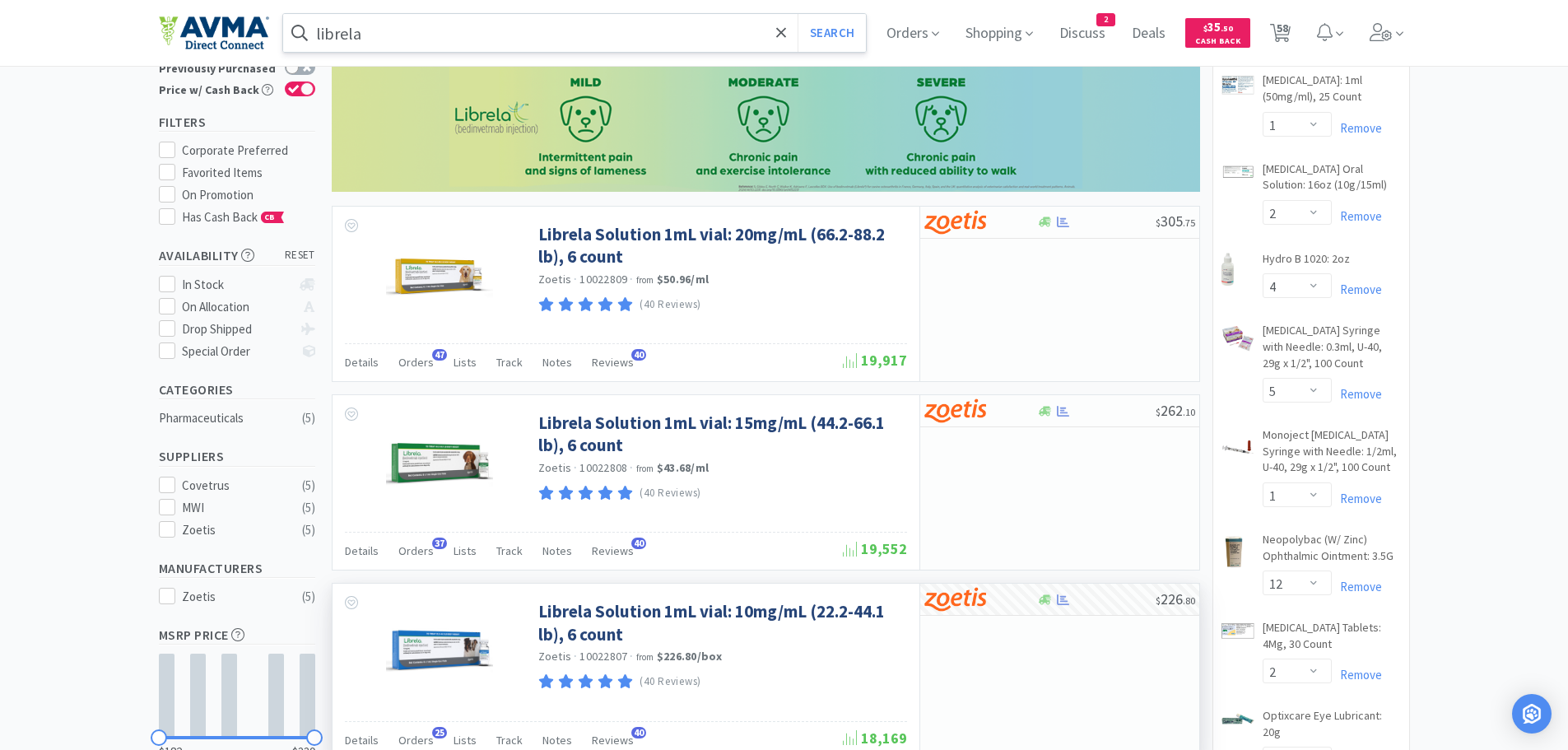
scroll to position [0, 0]
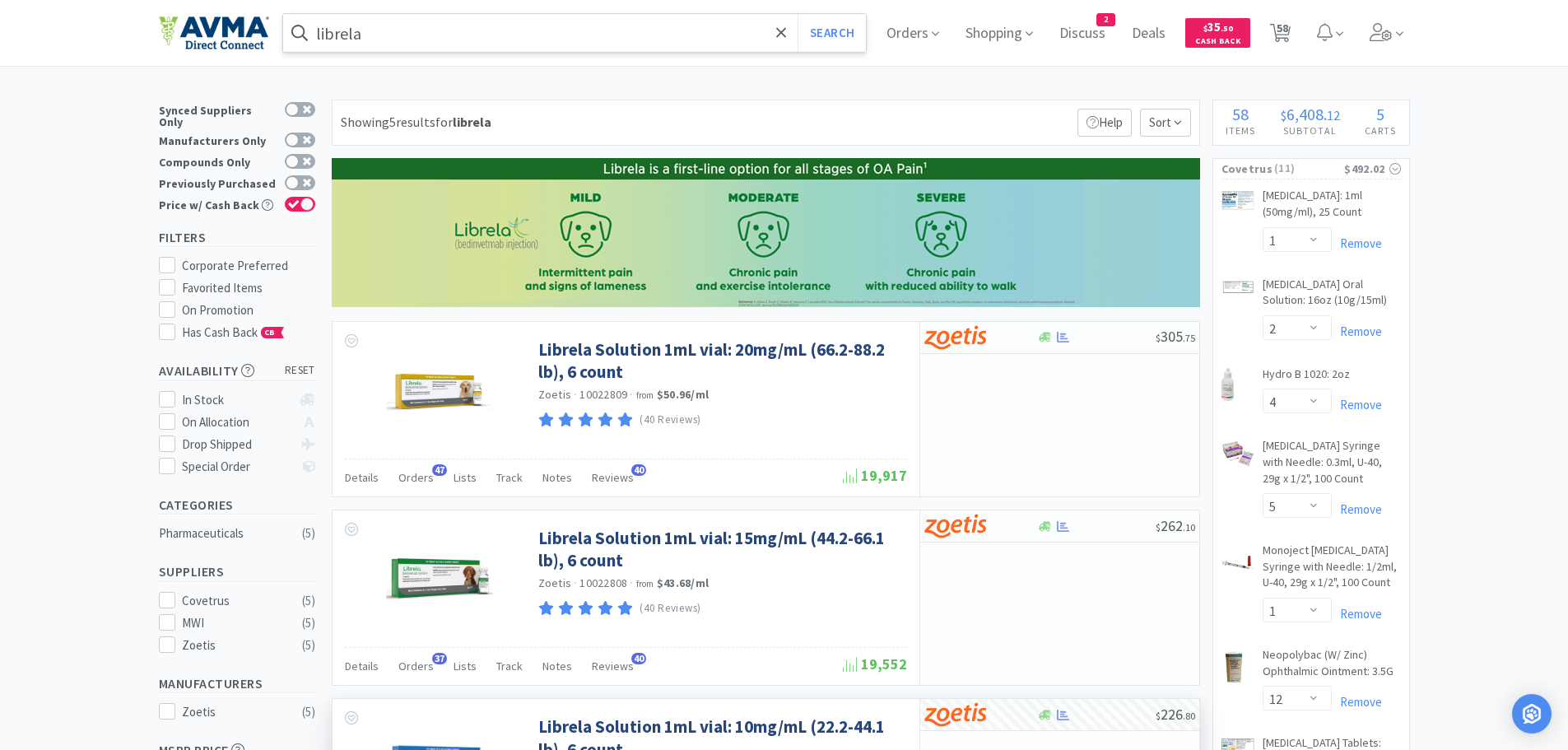
click at [382, 37] on input "librela" at bounding box center [575, 32] width 583 height 38
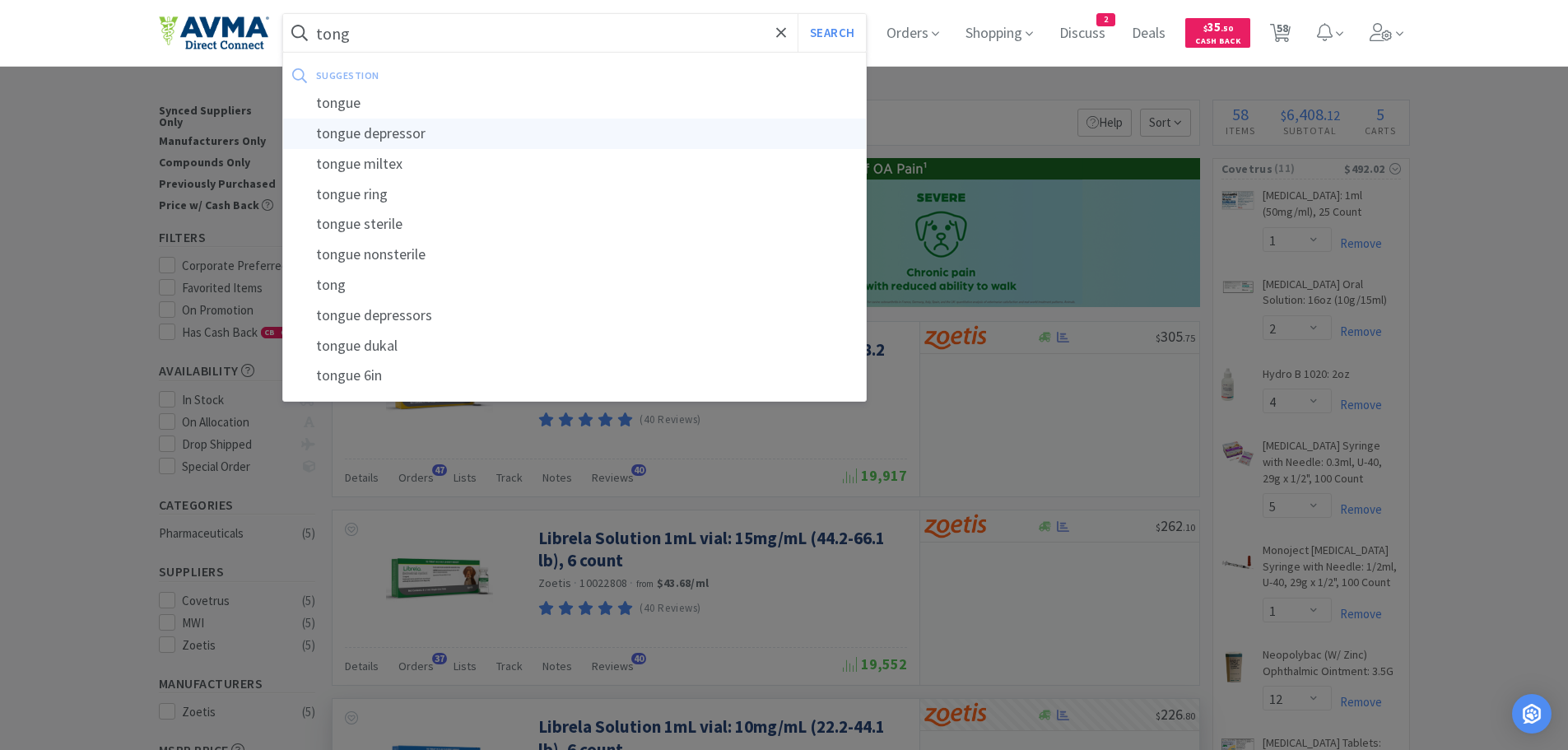
click at [400, 137] on div "tongue depressor" at bounding box center [575, 134] width 583 height 30
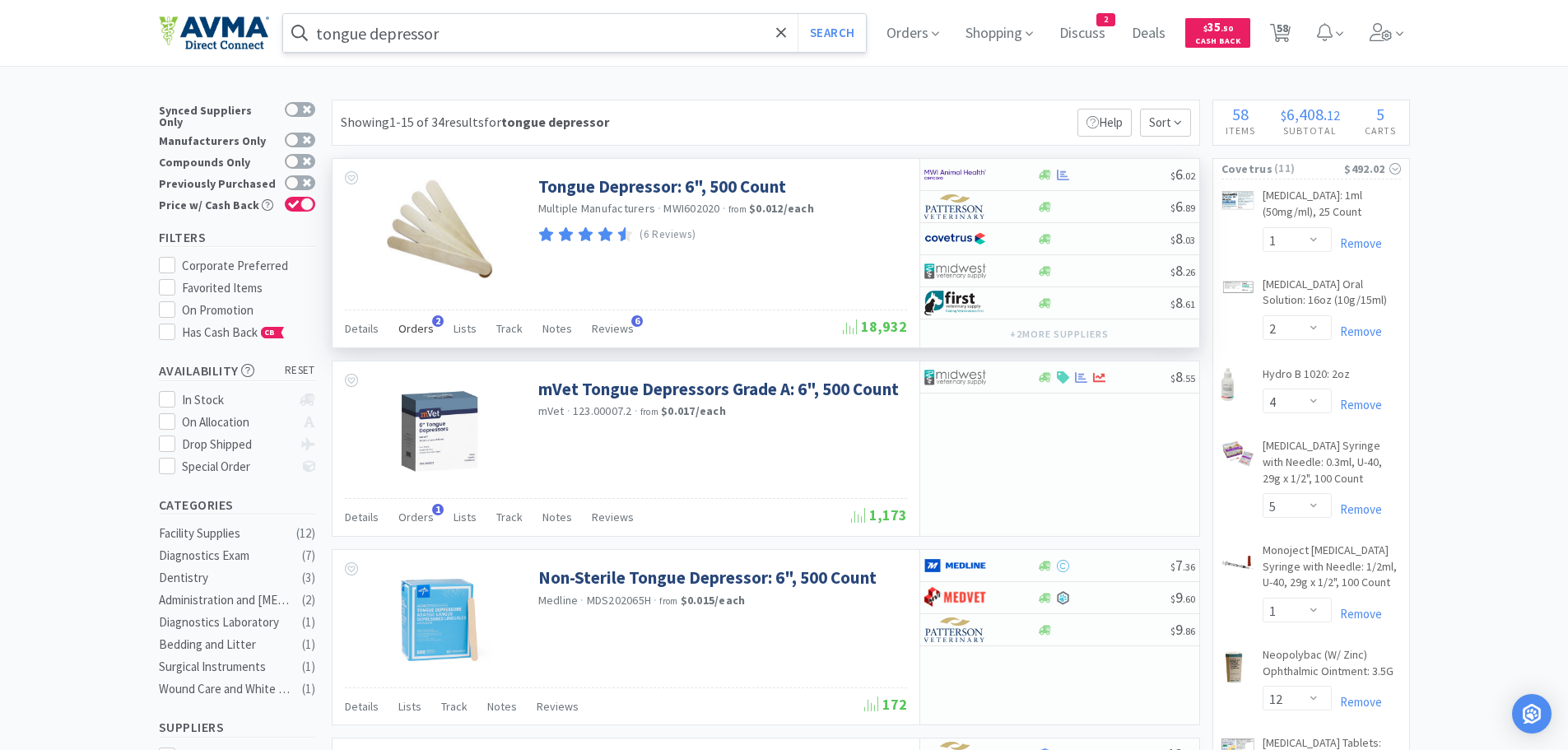
click at [412, 324] on span "Orders" at bounding box center [416, 328] width 36 height 15
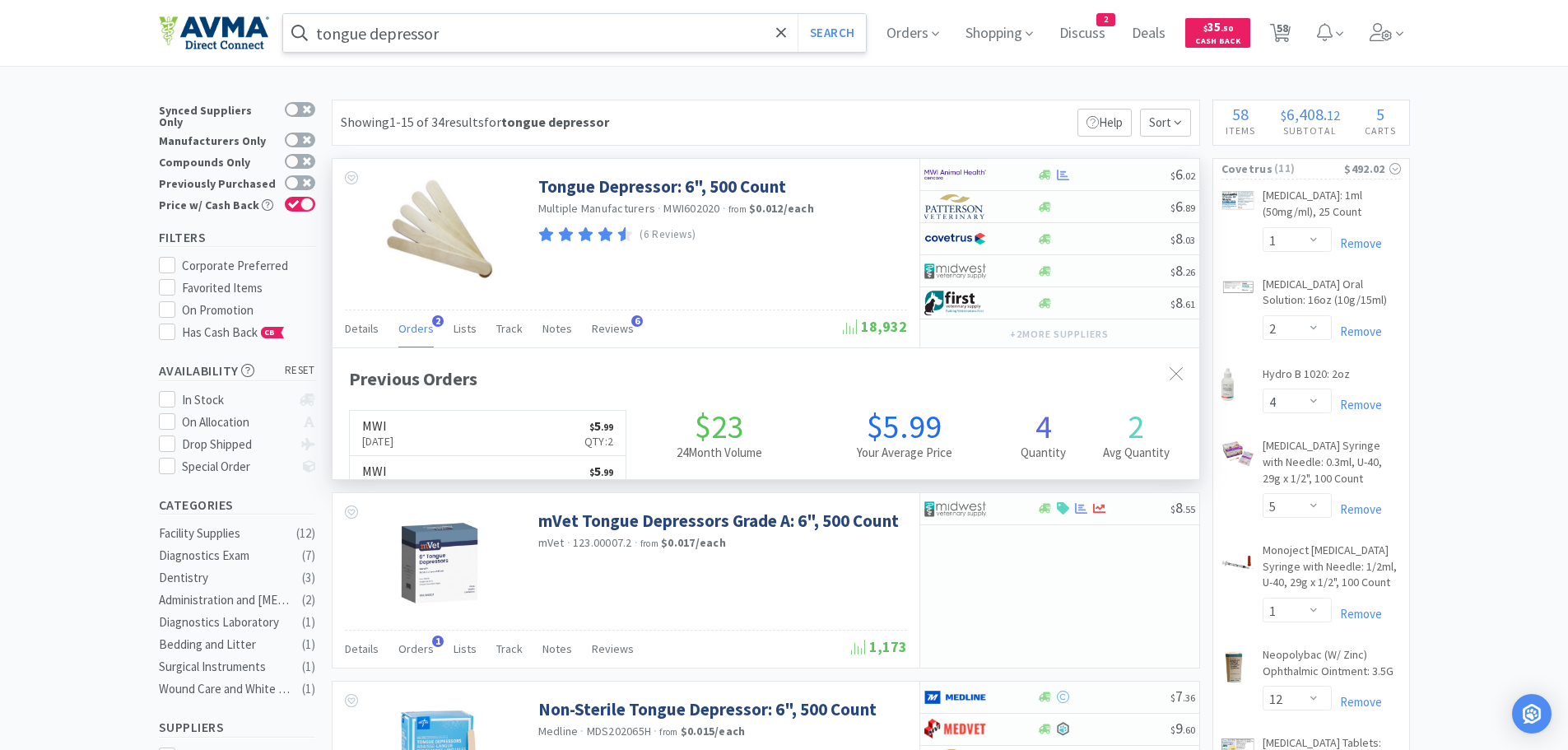
scroll to position [426, 867]
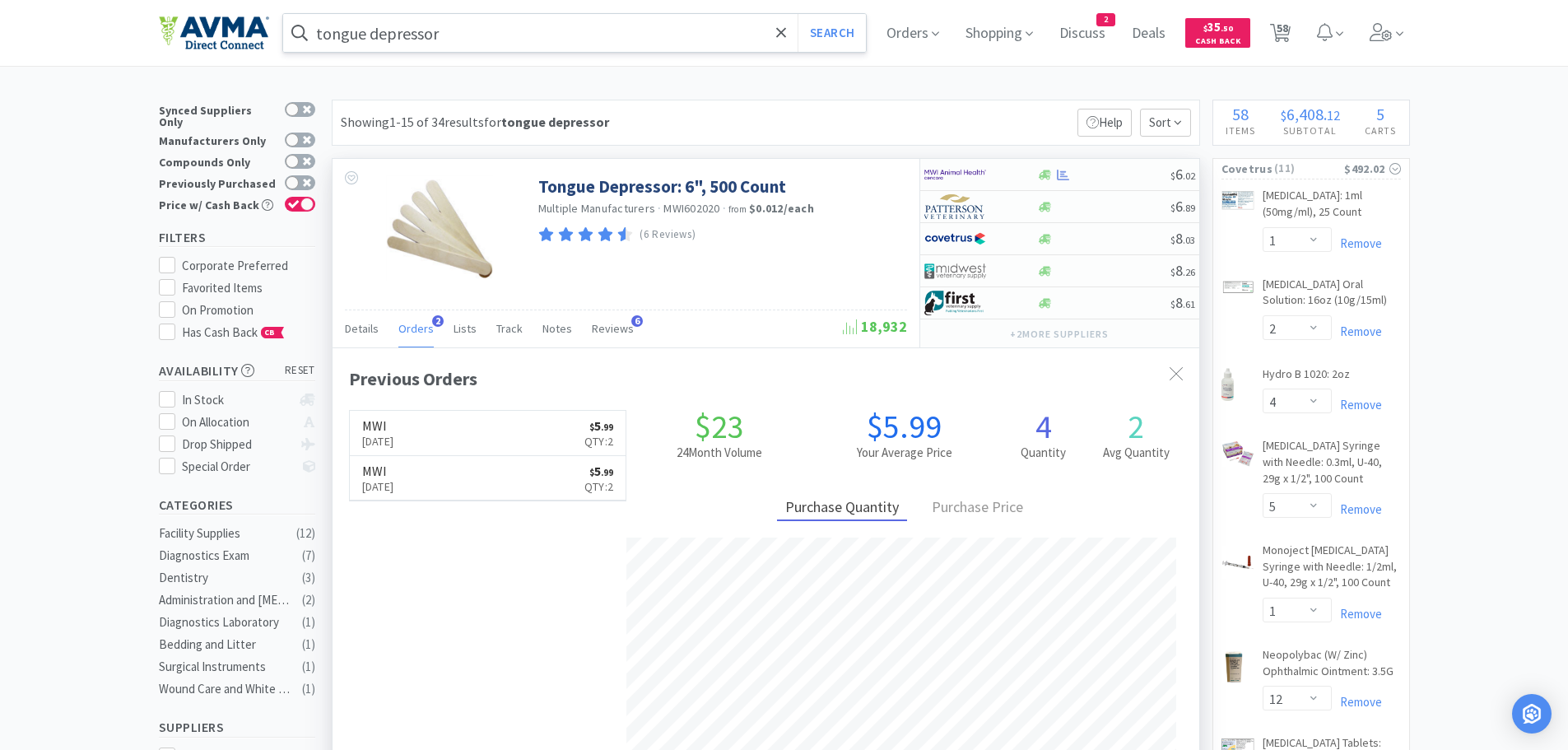
click at [412, 324] on span "Orders" at bounding box center [416, 328] width 36 height 15
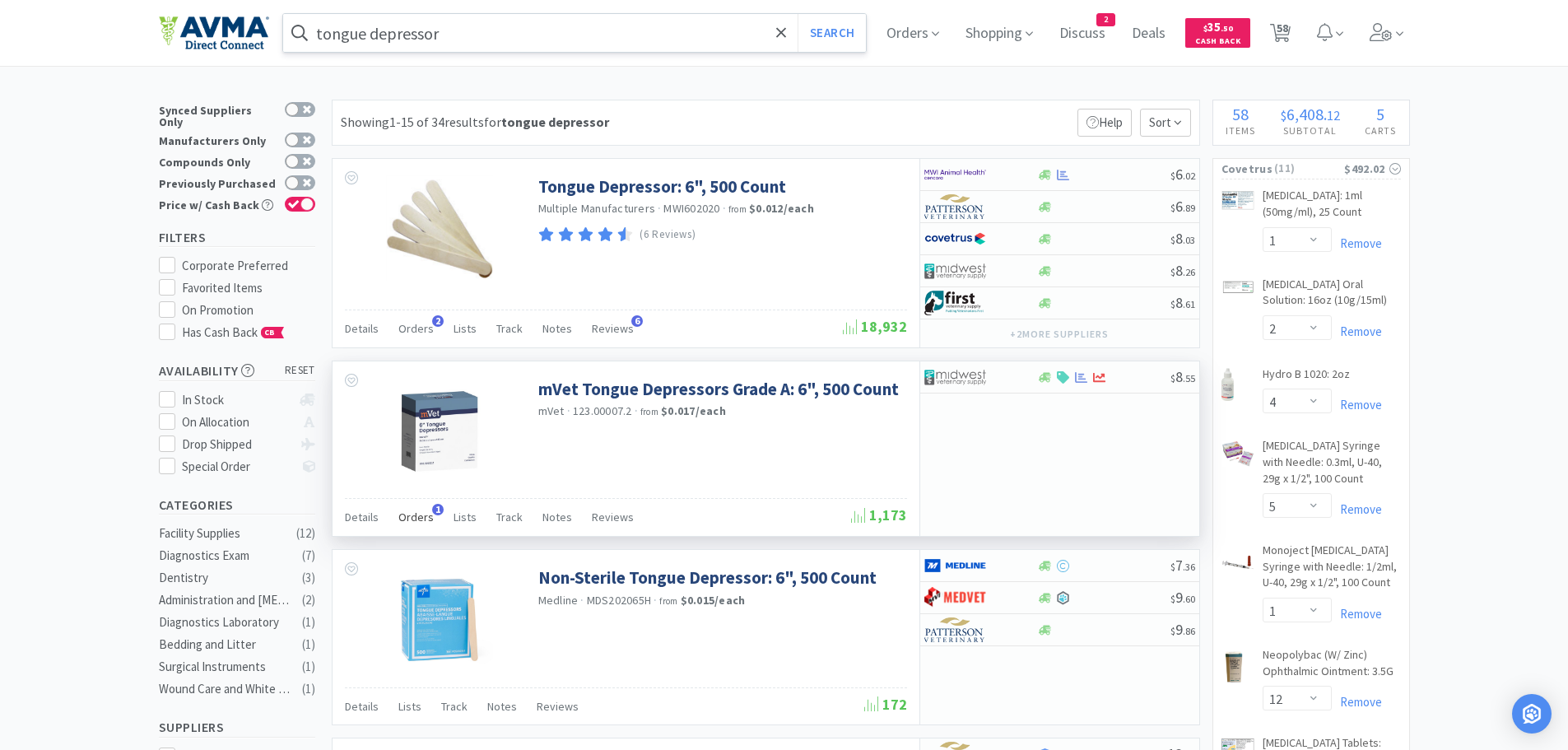
click at [411, 516] on span "Orders" at bounding box center [416, 517] width 36 height 15
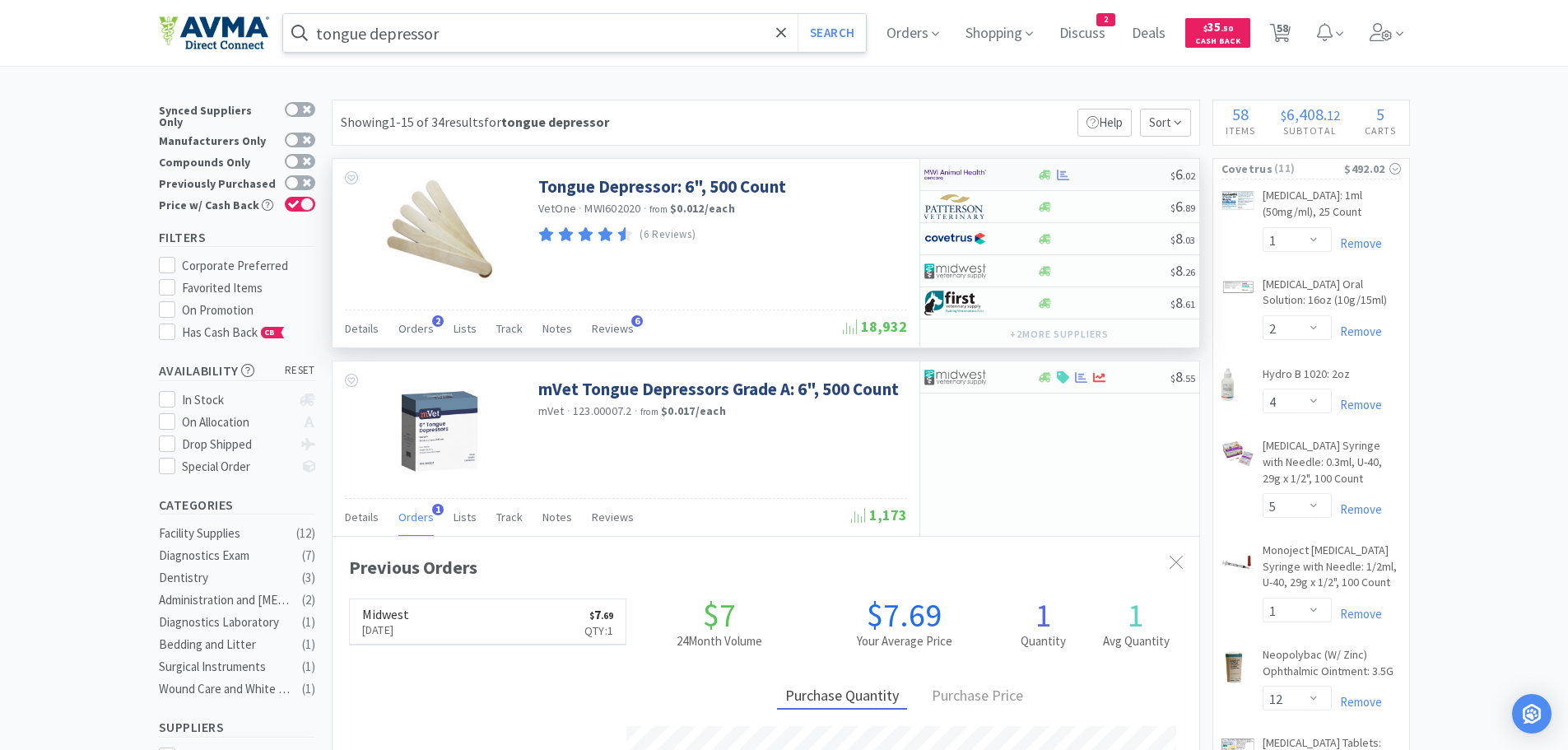
click at [1125, 173] on div at bounding box center [1104, 176] width 133 height 13
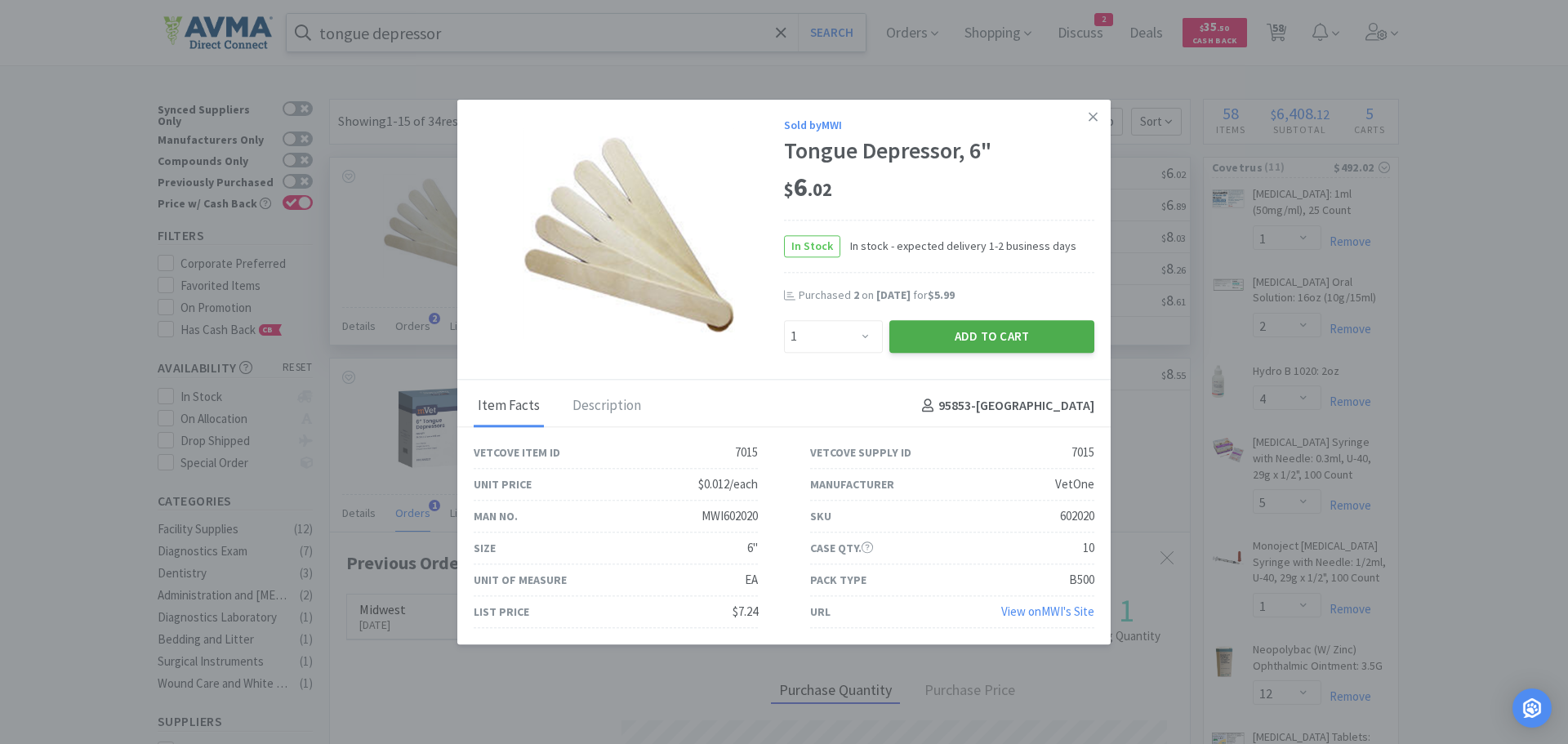
click at [946, 339] on button "Add to Cart" at bounding box center [992, 337] width 205 height 33
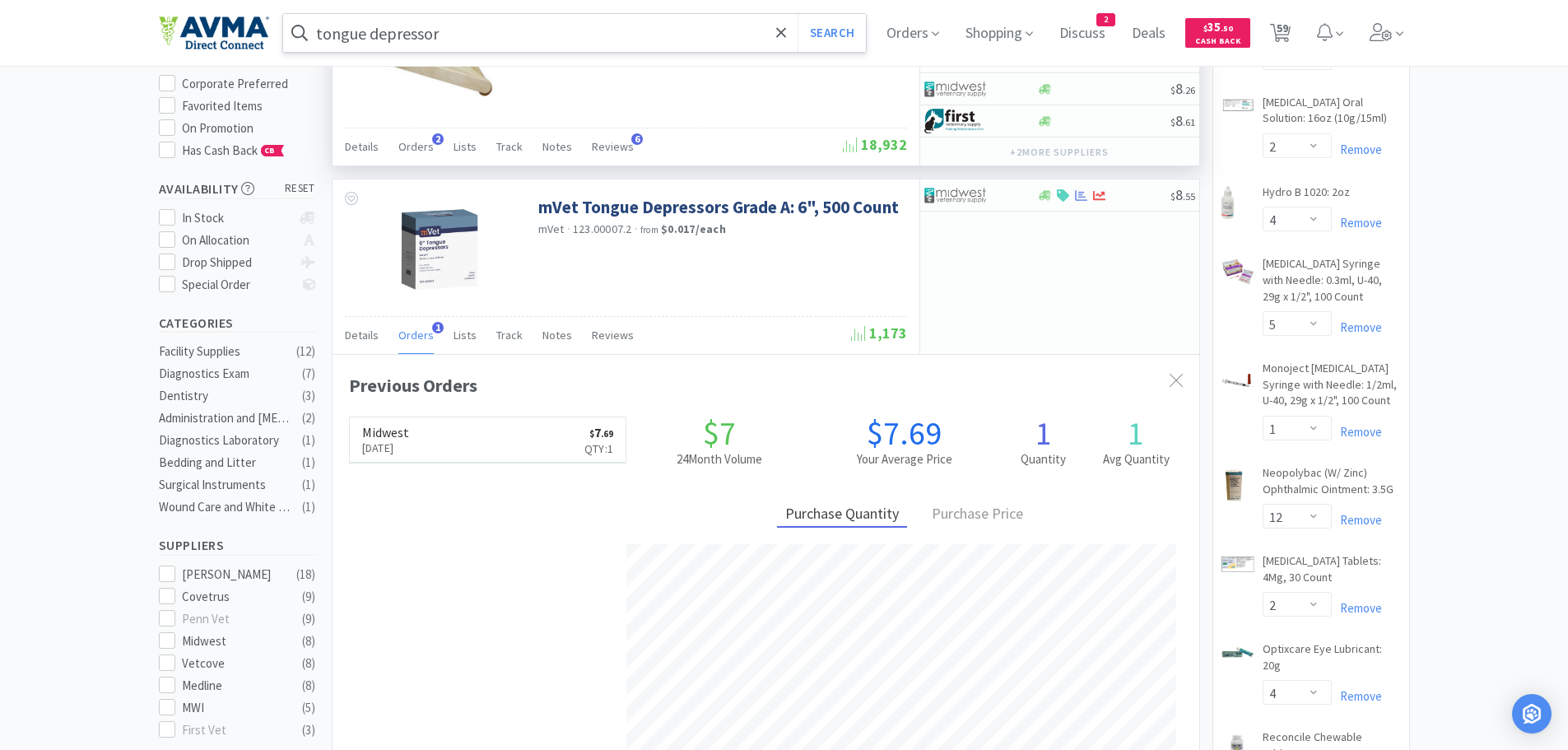
scroll to position [0, 0]
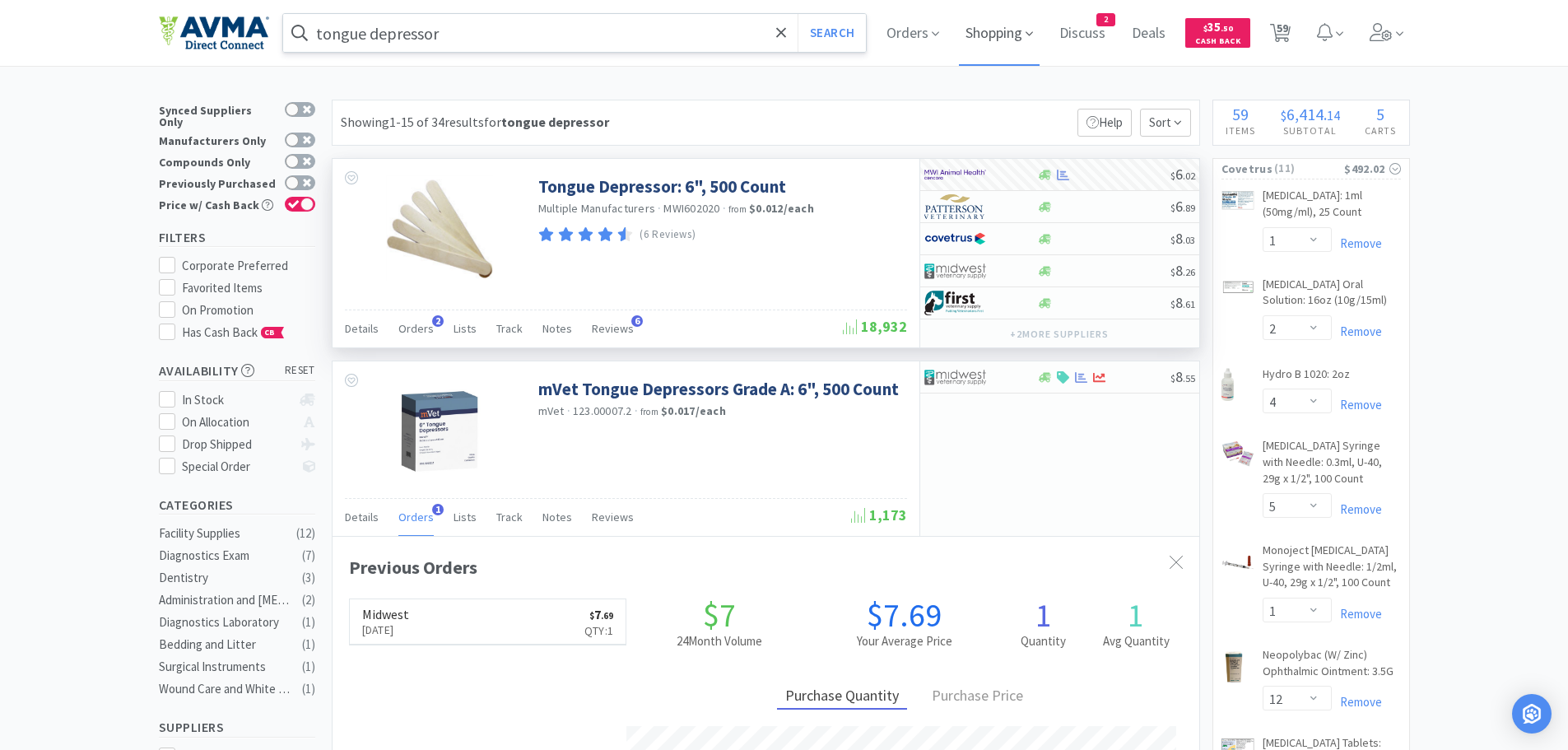
click at [1003, 31] on span "Shopping" at bounding box center [999, 33] width 80 height 66
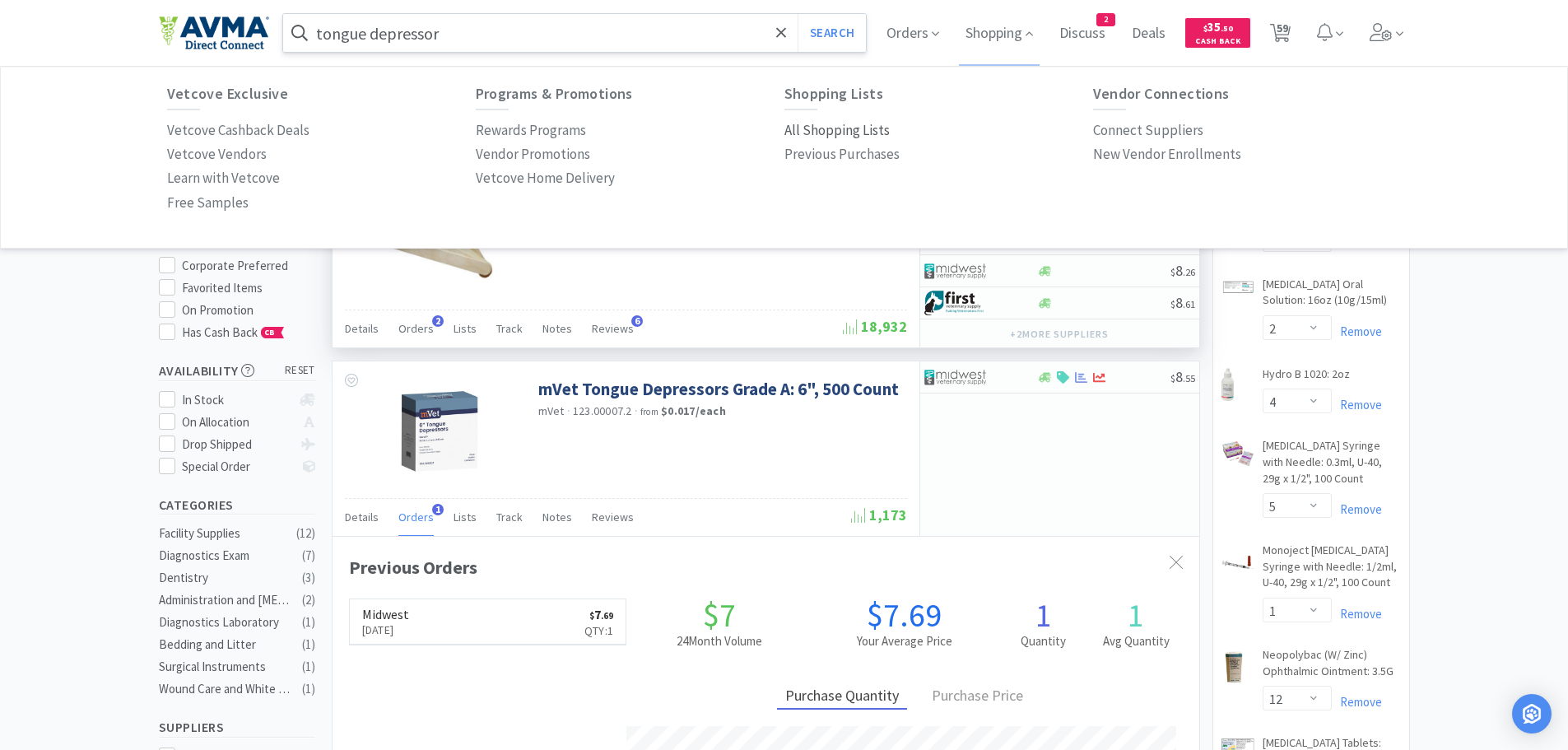
click at [826, 134] on p "All Shopping Lists" at bounding box center [837, 131] width 105 height 22
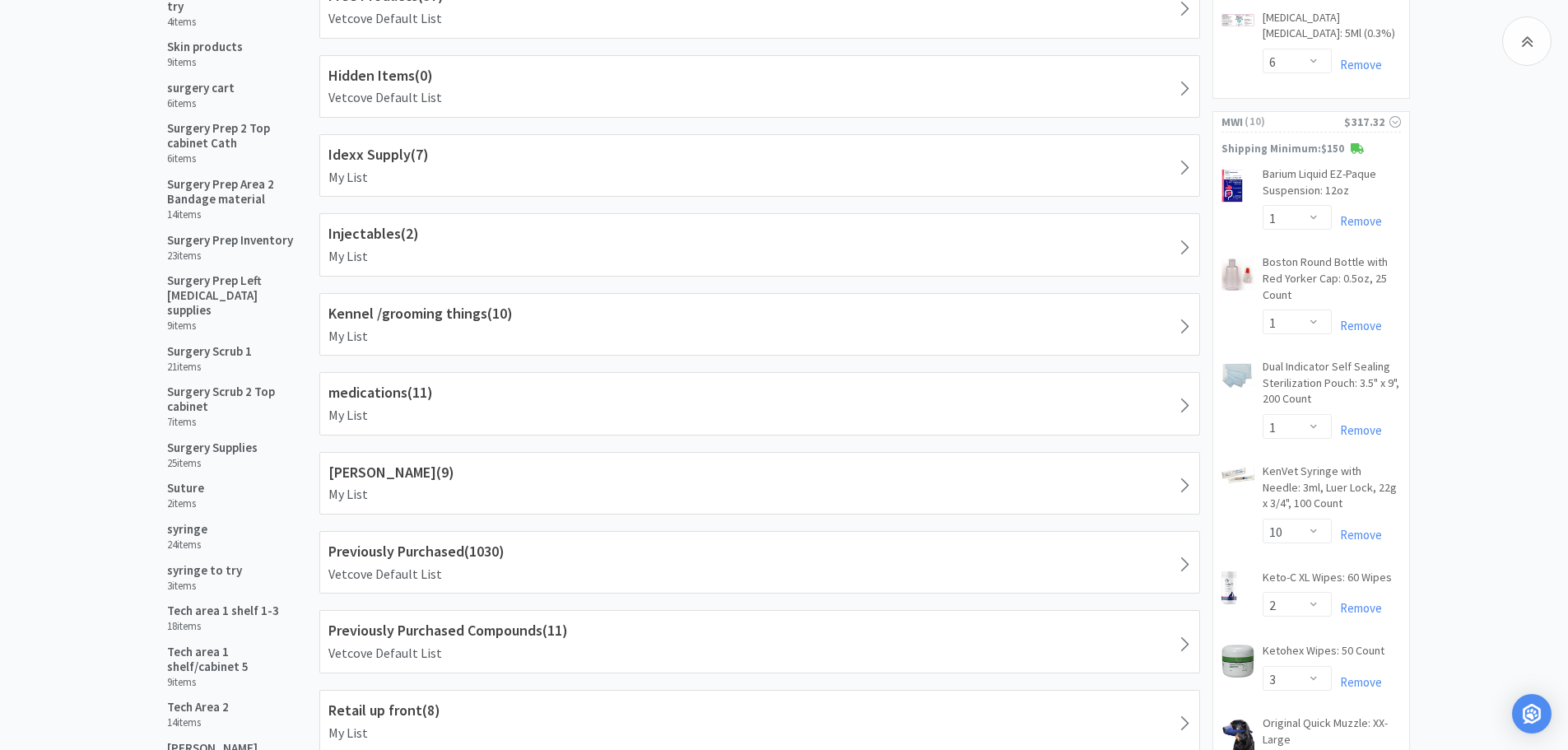
scroll to position [1160, 0]
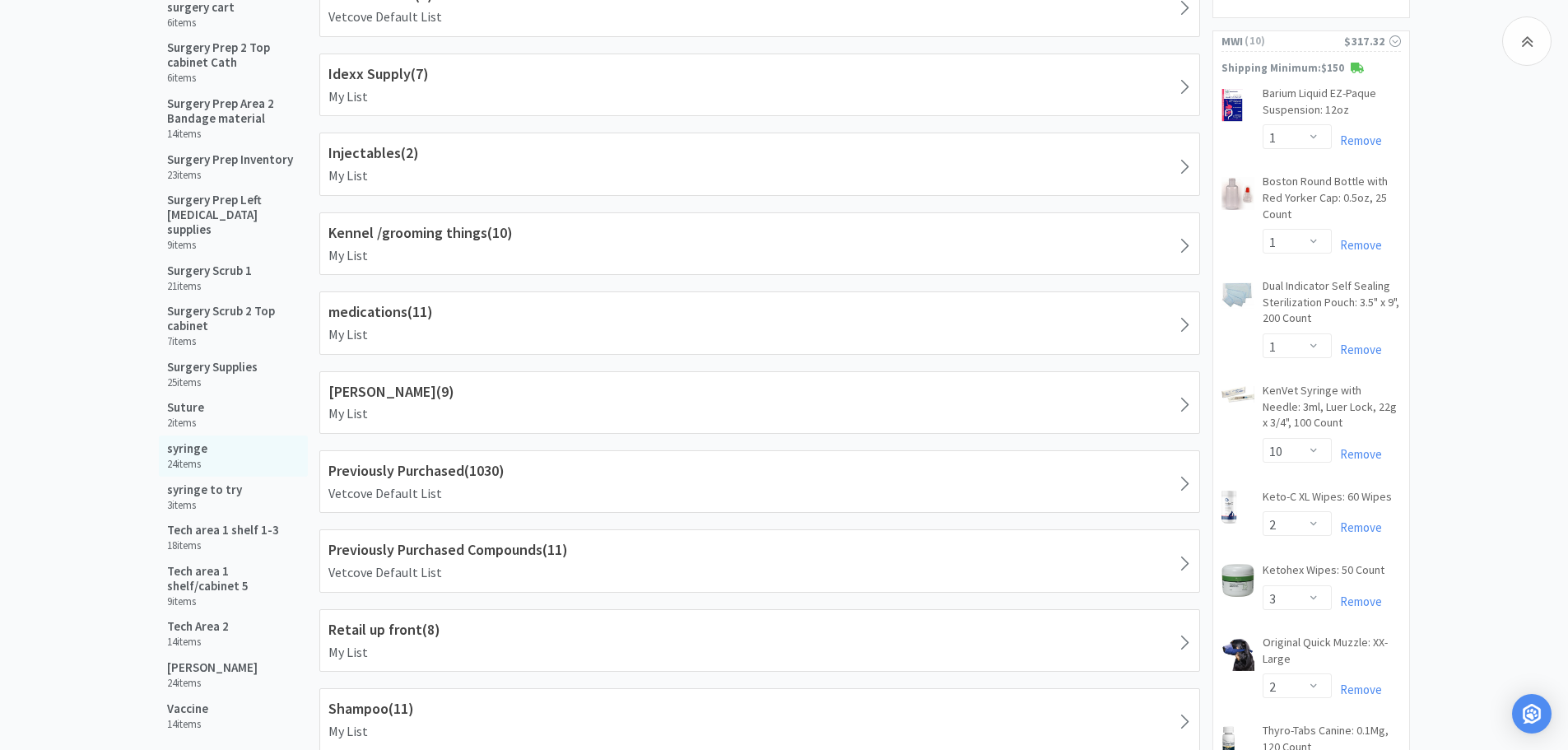
click at [184, 442] on h5 "syringe" at bounding box center [187, 449] width 40 height 15
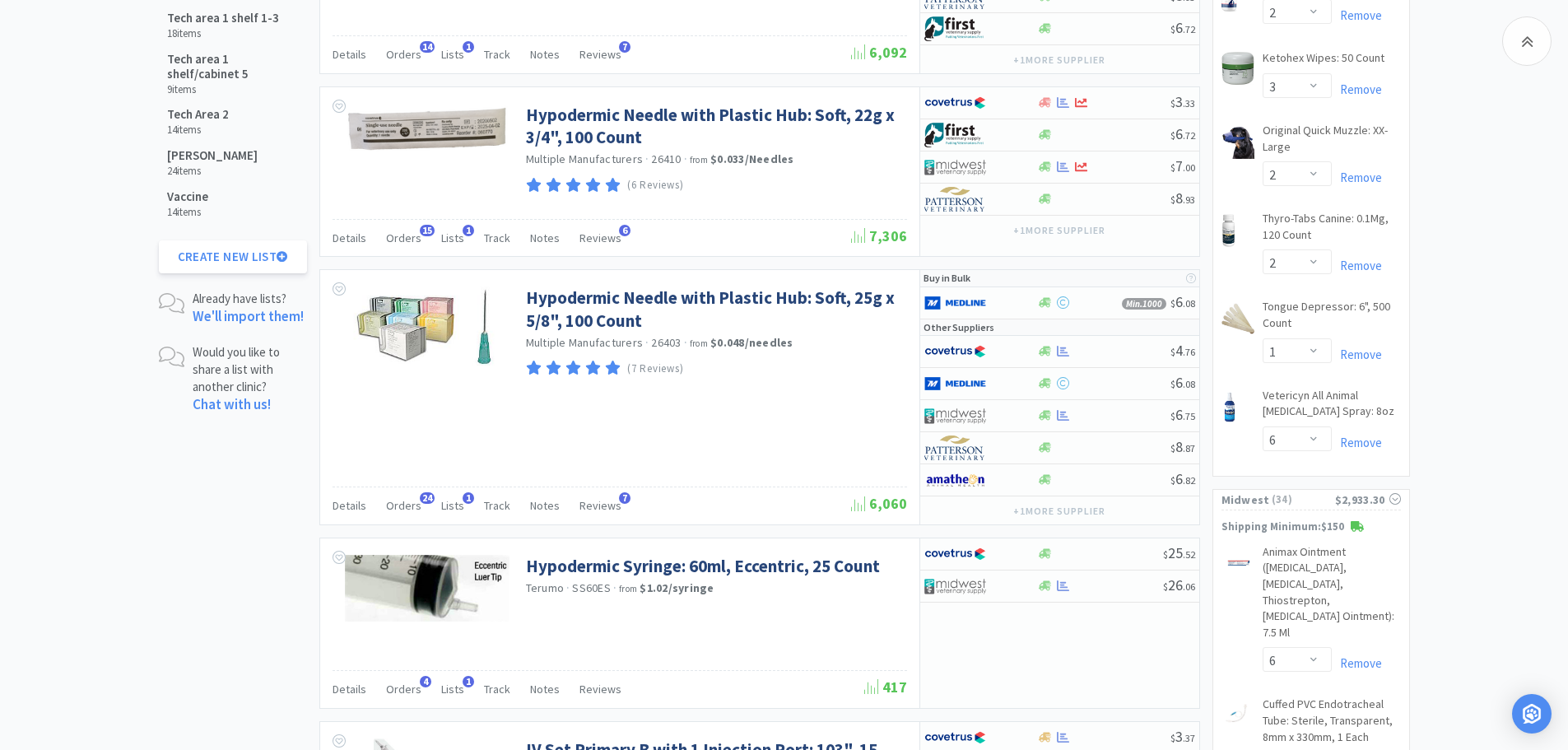
scroll to position [1665, 0]
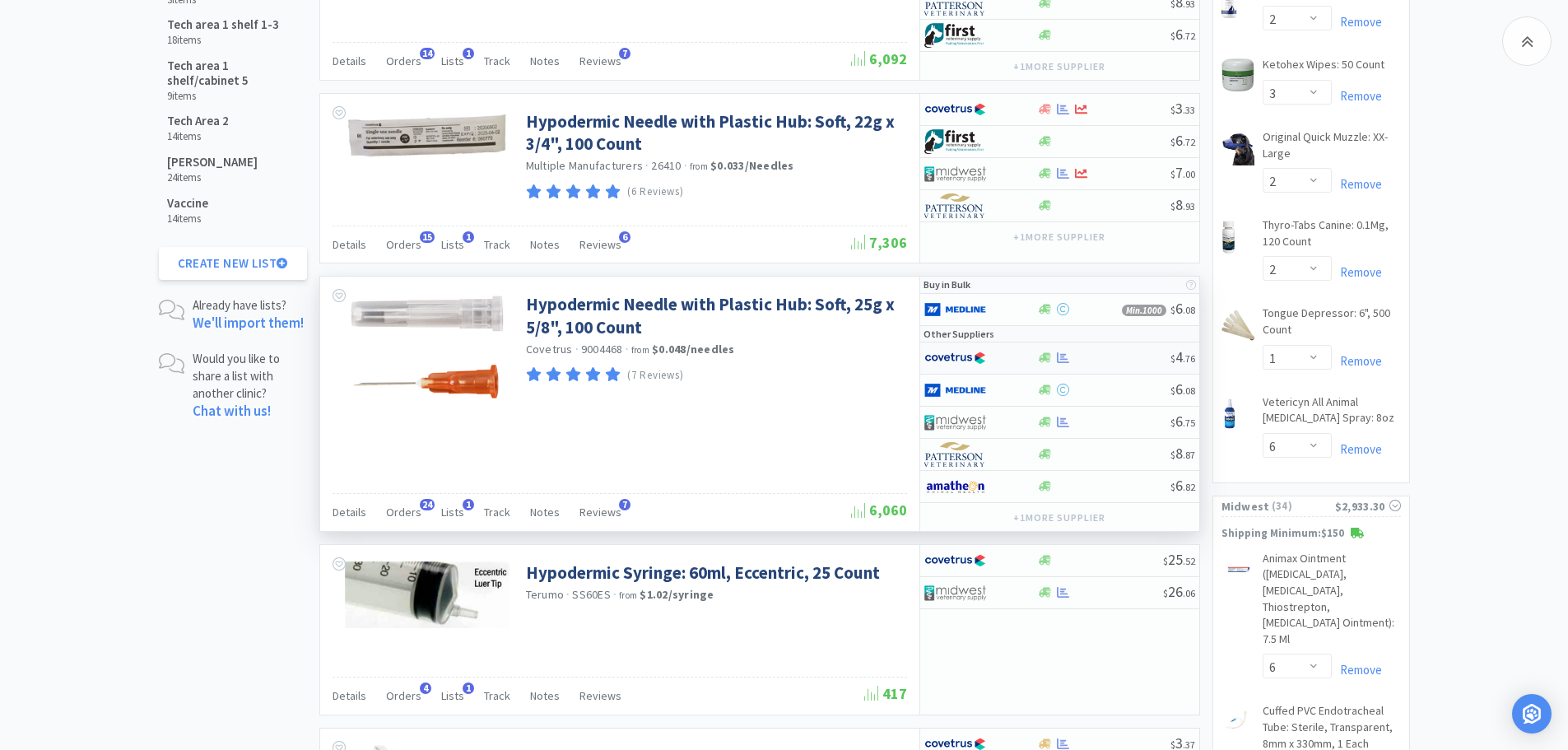
click at [1083, 360] on div at bounding box center [1104, 358] width 133 height 13
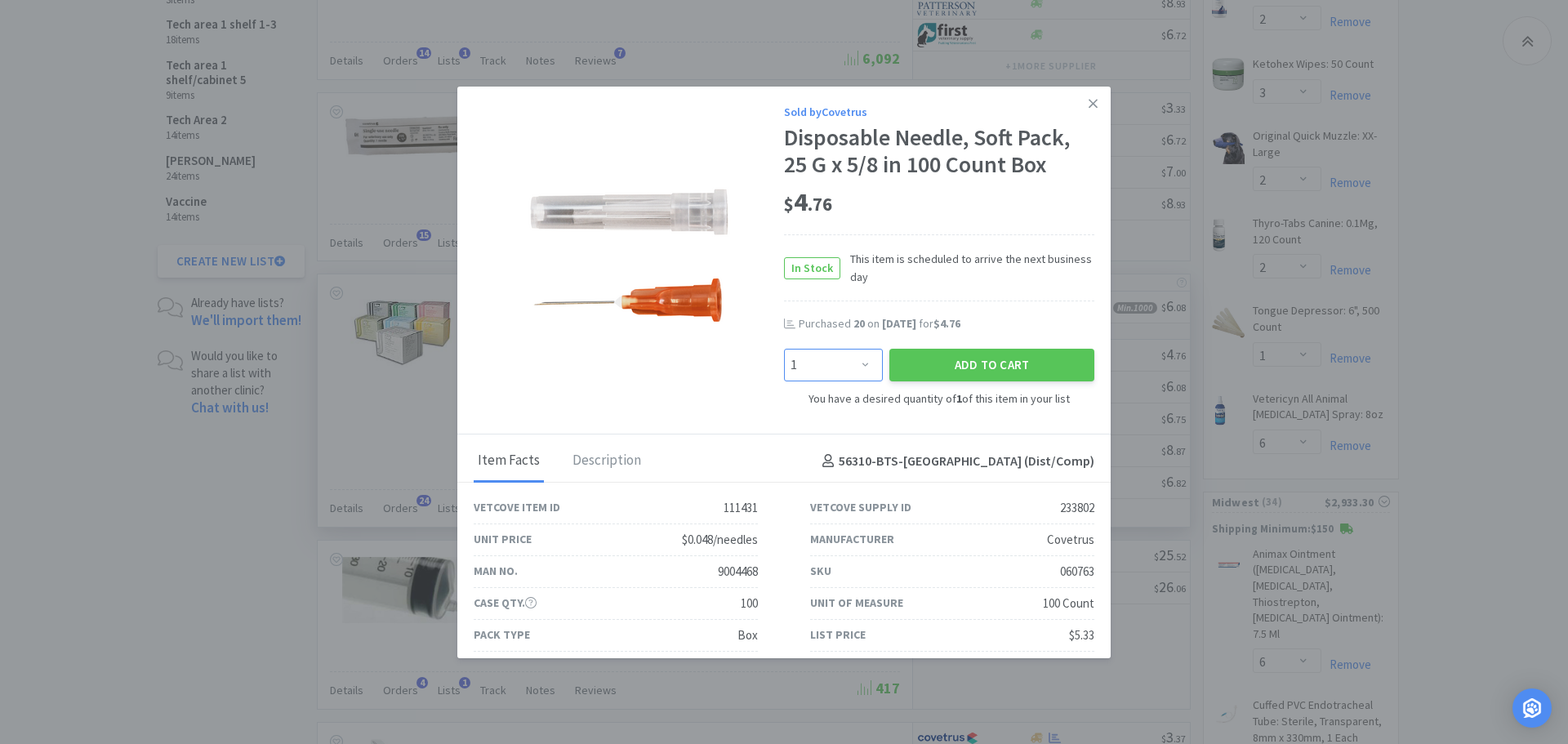
click at [864, 363] on select "Enter Quantity 1 2 3 4 5 6 7 8 9 10 11 12 13 14 15 16 17 18 19 20 Enter Quantity" at bounding box center [833, 365] width 99 height 33
click at [784, 348] on select "Enter Quantity 1 2 3 4 5 6 7 8 9 10 11 12 13 14 15 16 17 18 19 20 Enter Quantity" at bounding box center [833, 365] width 99 height 33
click at [911, 369] on button "Add to Cart" at bounding box center [992, 365] width 205 height 33
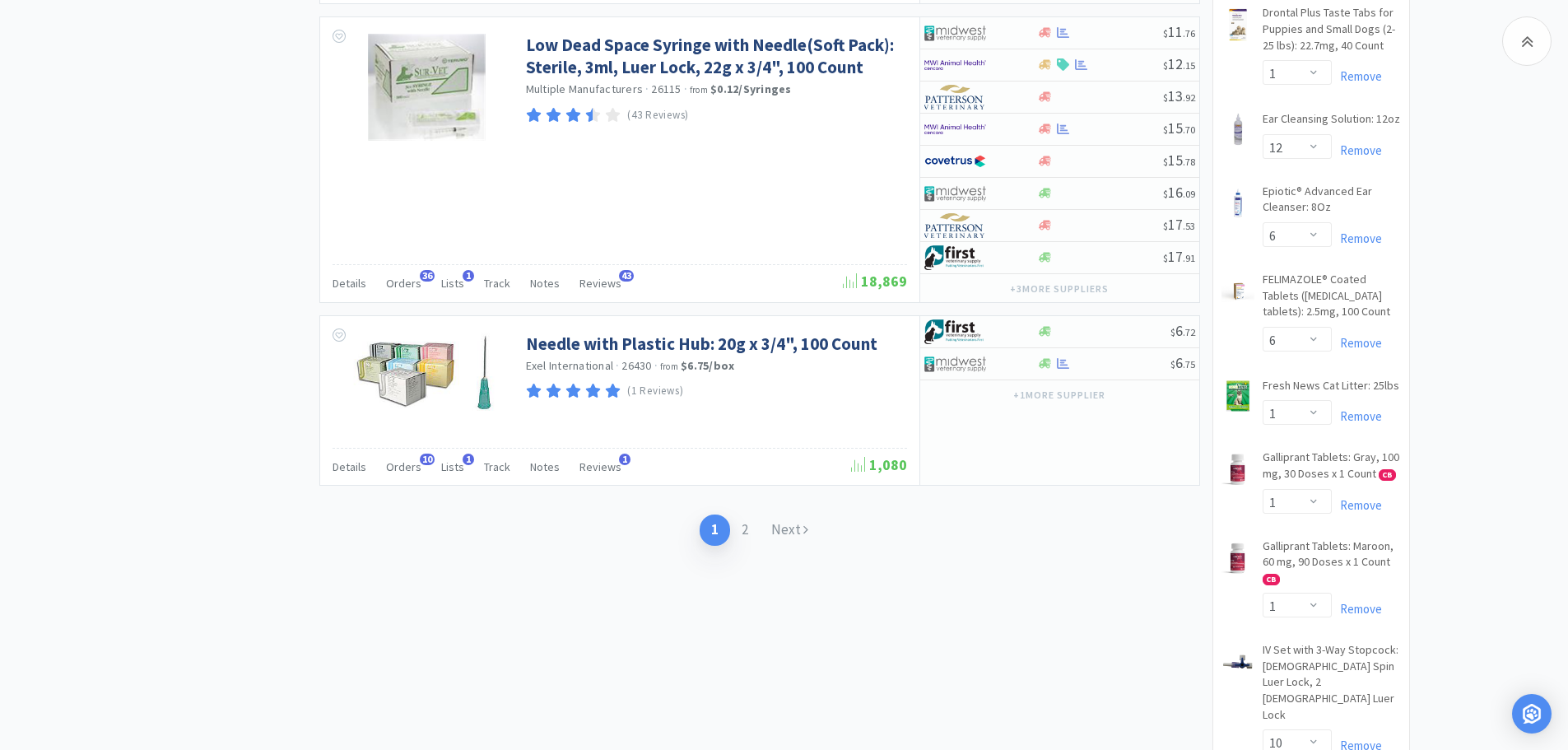
scroll to position [2865, 0]
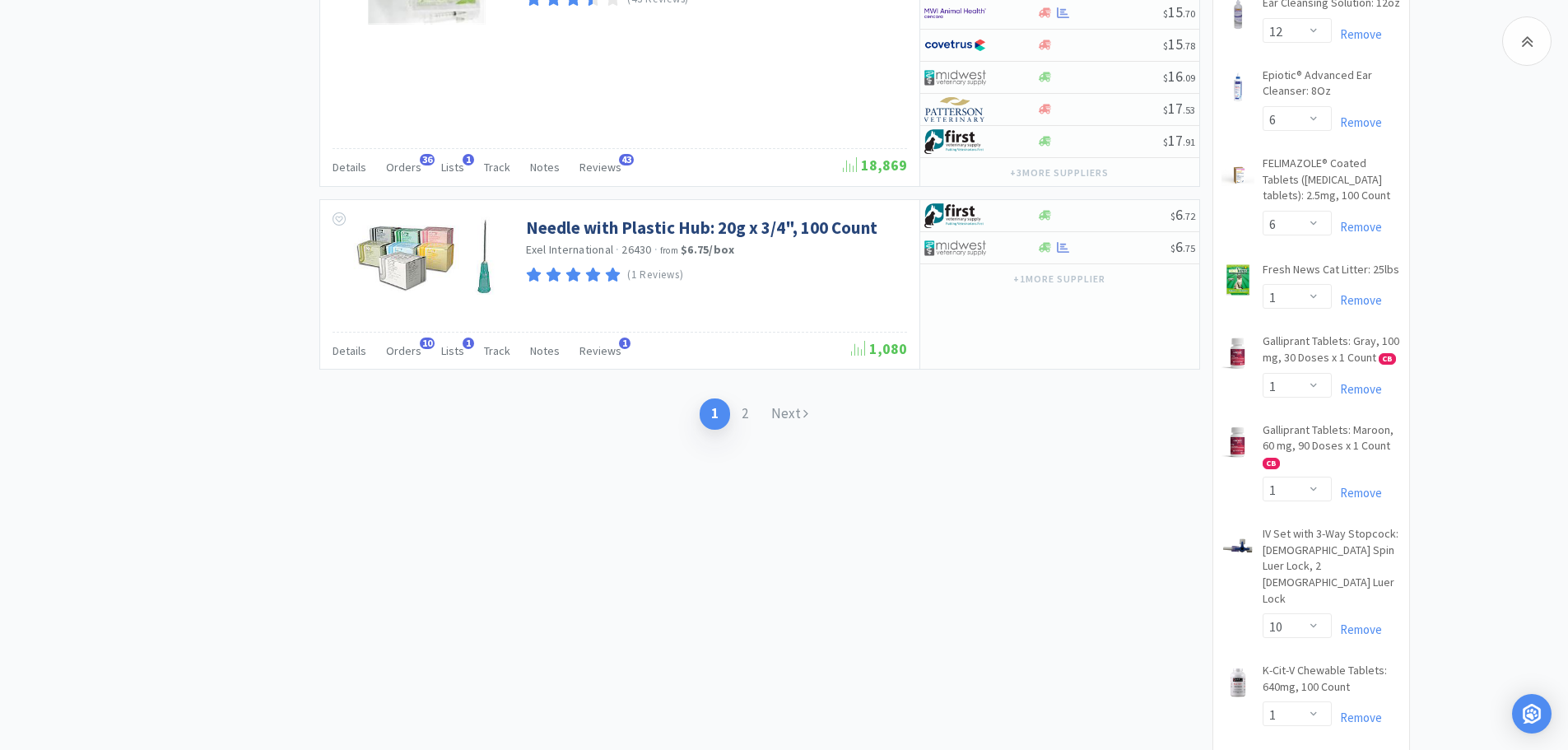
click at [746, 415] on link "2" at bounding box center [744, 413] width 29 height 30
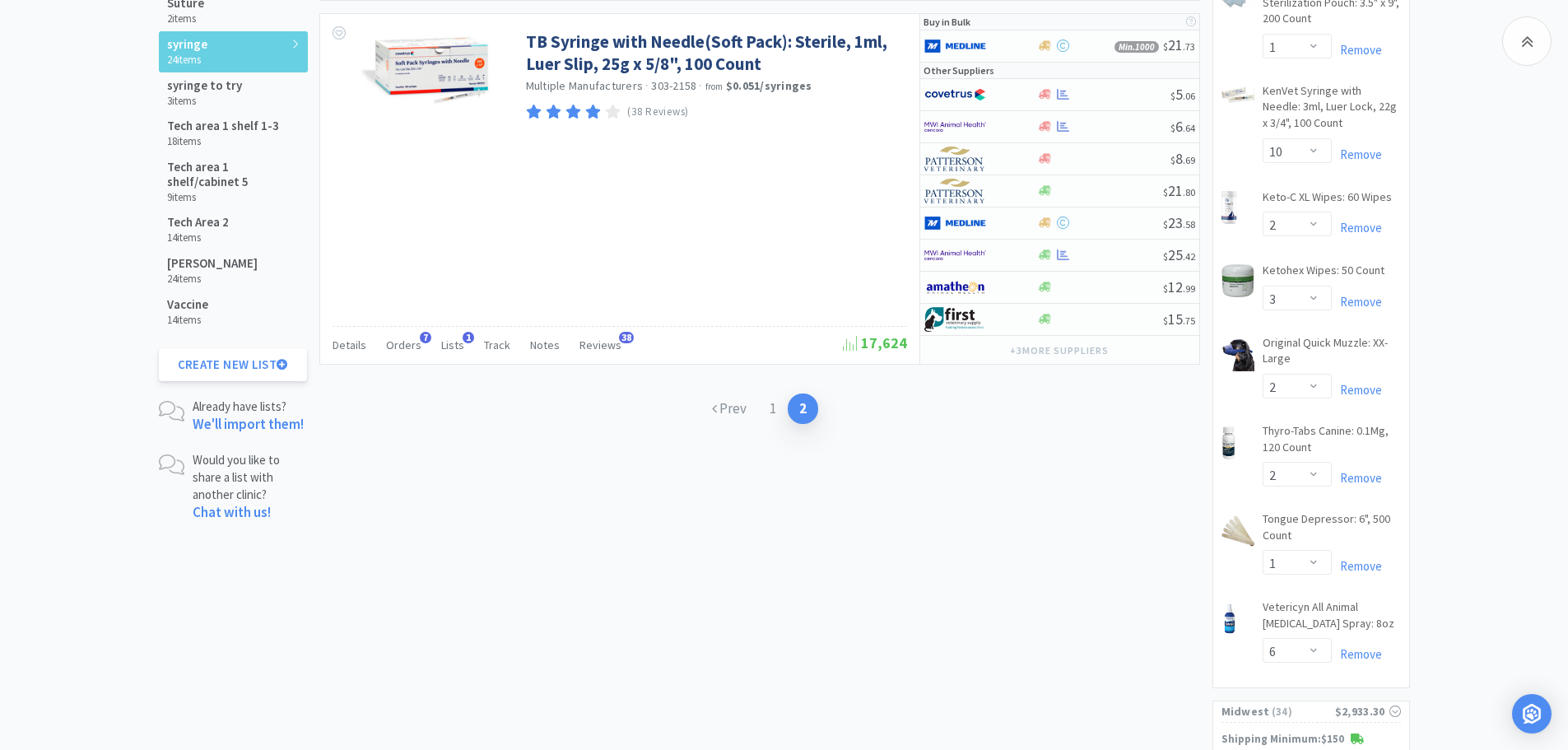
scroll to position [1584, 0]
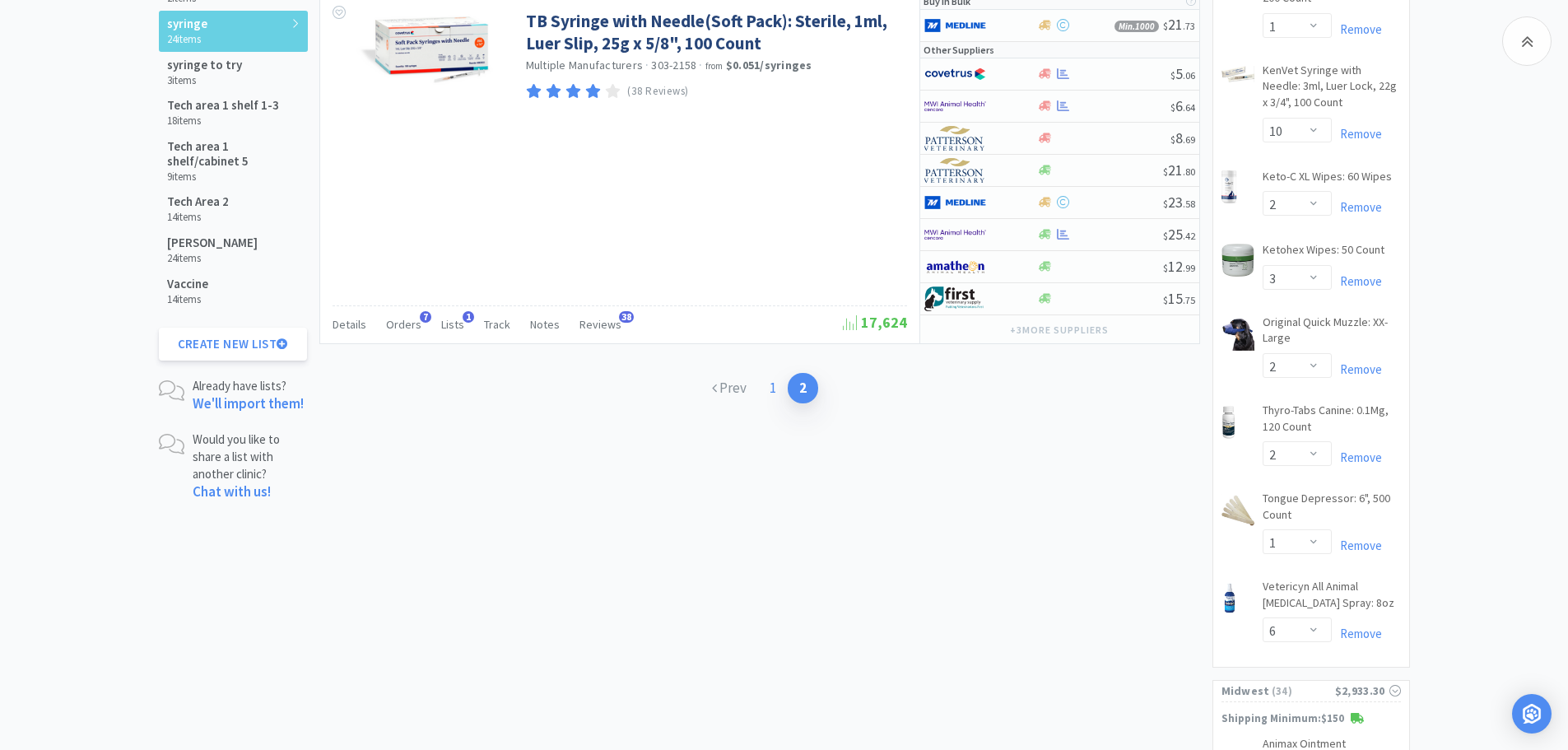
click at [771, 388] on link "1" at bounding box center [773, 388] width 29 height 30
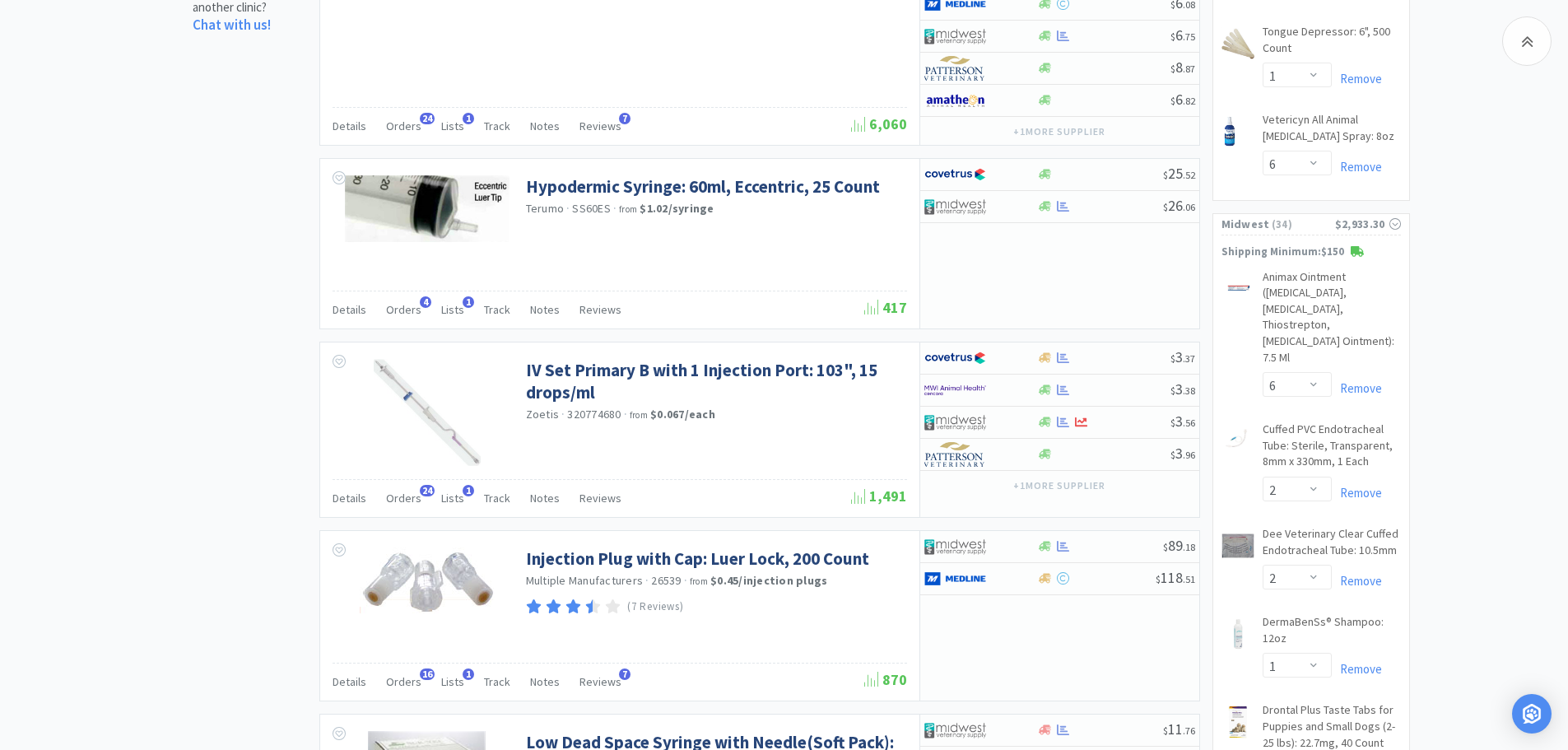
scroll to position [2126, 0]
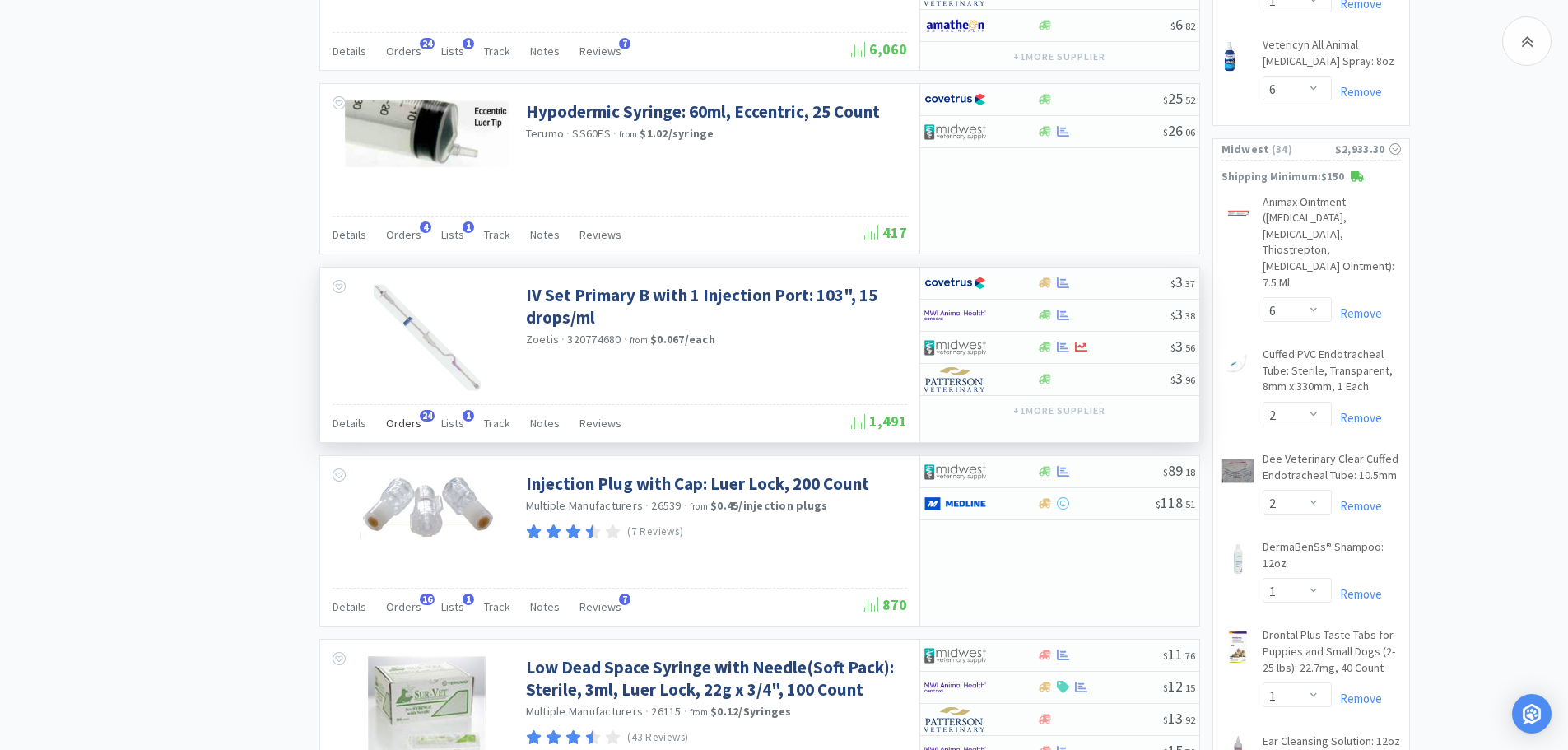
click at [407, 426] on span "Orders" at bounding box center [403, 423] width 36 height 15
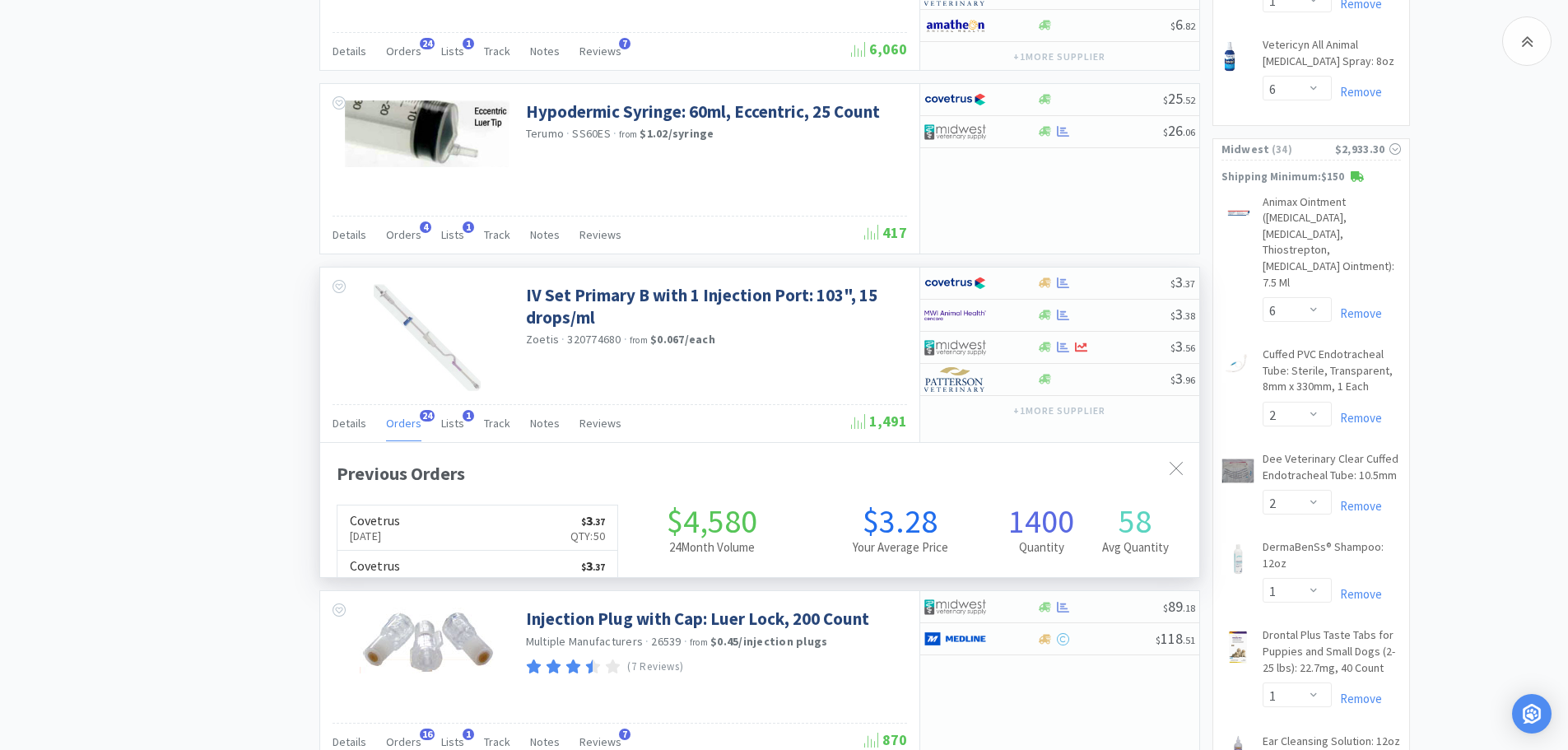
scroll to position [442, 879]
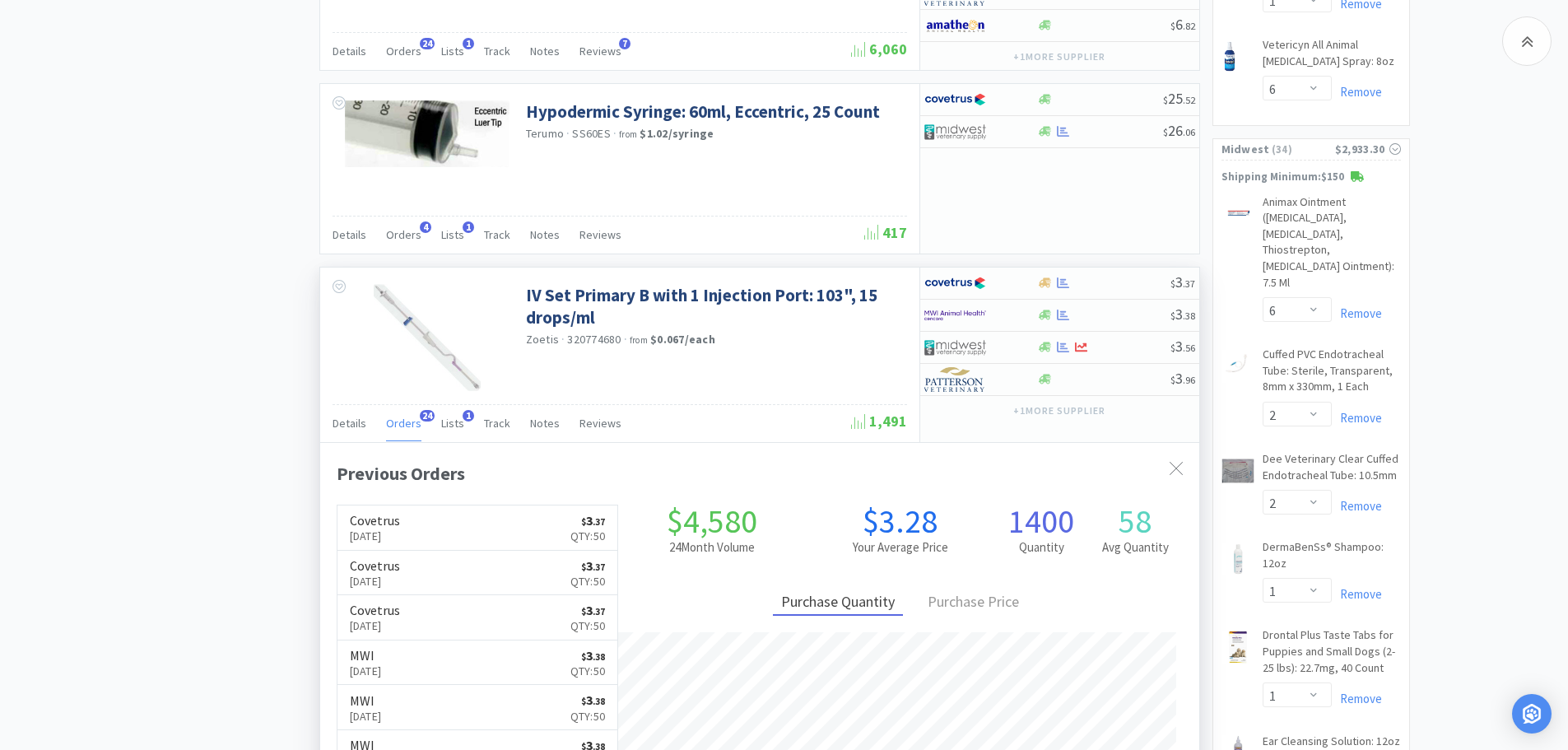
click at [407, 426] on span "Orders" at bounding box center [403, 423] width 36 height 15
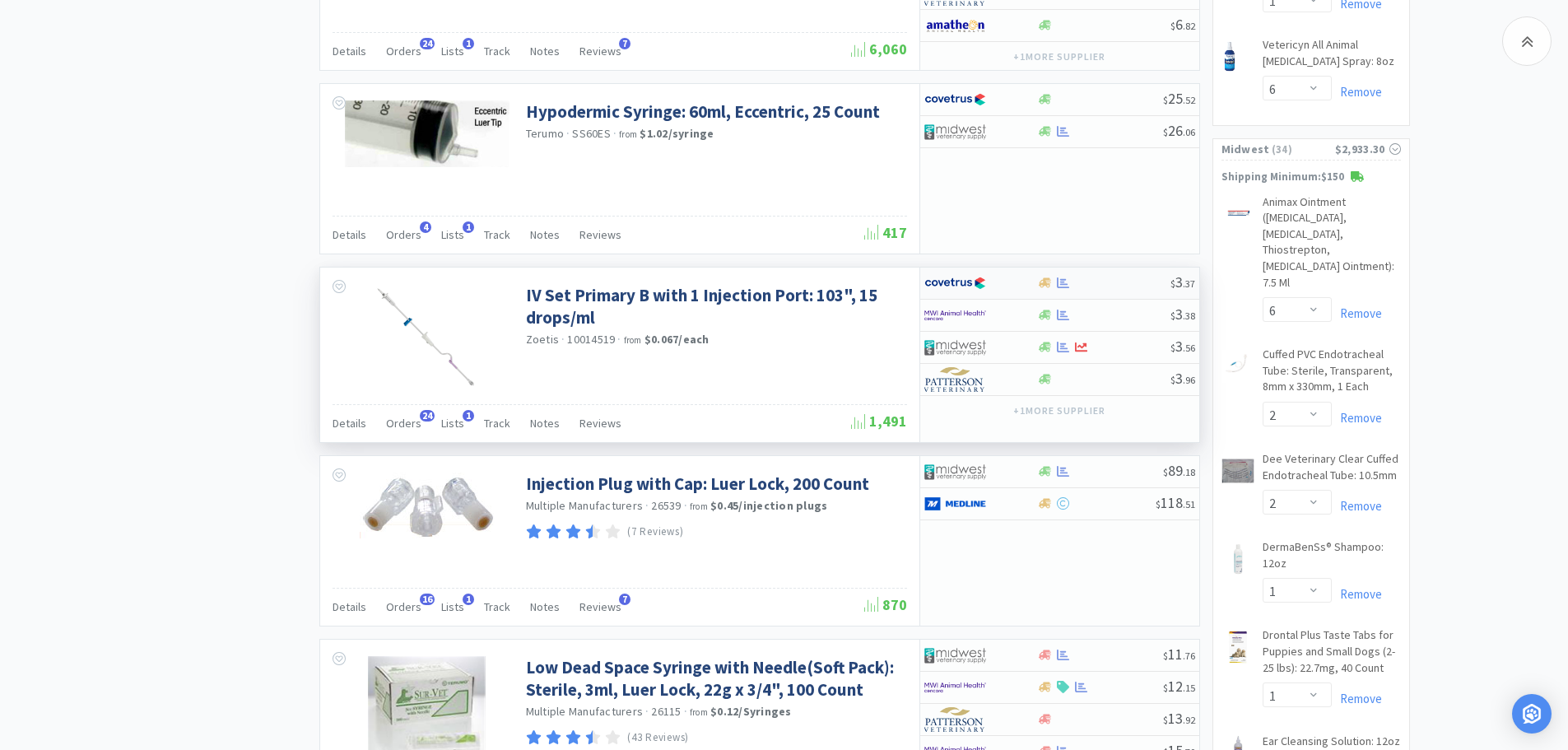
click at [1117, 282] on div at bounding box center [1104, 283] width 133 height 13
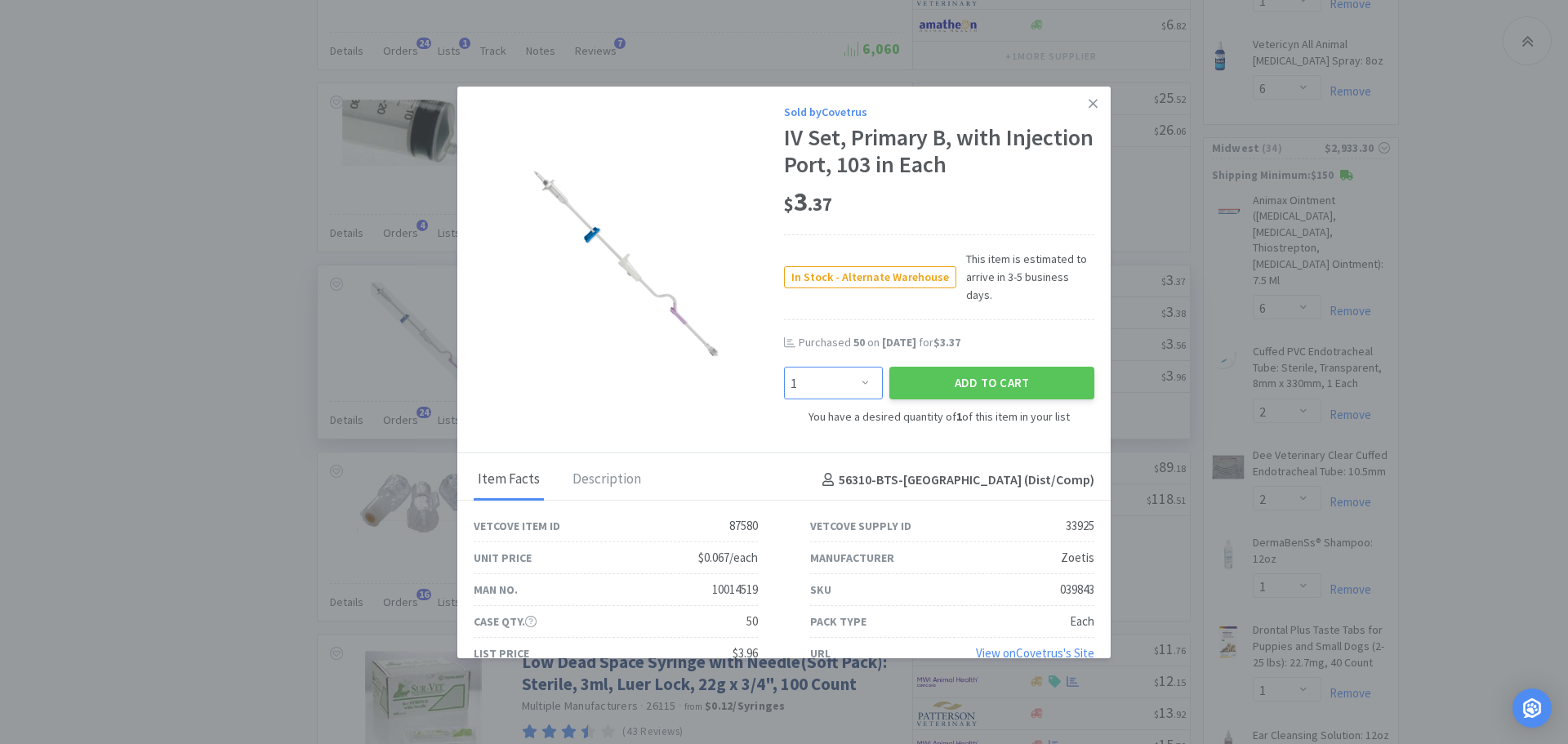
click at [855, 367] on select "Enter Quantity 1 2 3 4 5 6 7 8 9 10 11 12 13 14 15 16 17 18 19 20 Enter Quantity" at bounding box center [833, 383] width 99 height 33
click at [793, 369] on input at bounding box center [833, 383] width 97 height 31
click at [967, 367] on button "Add to Cart" at bounding box center [992, 383] width 205 height 33
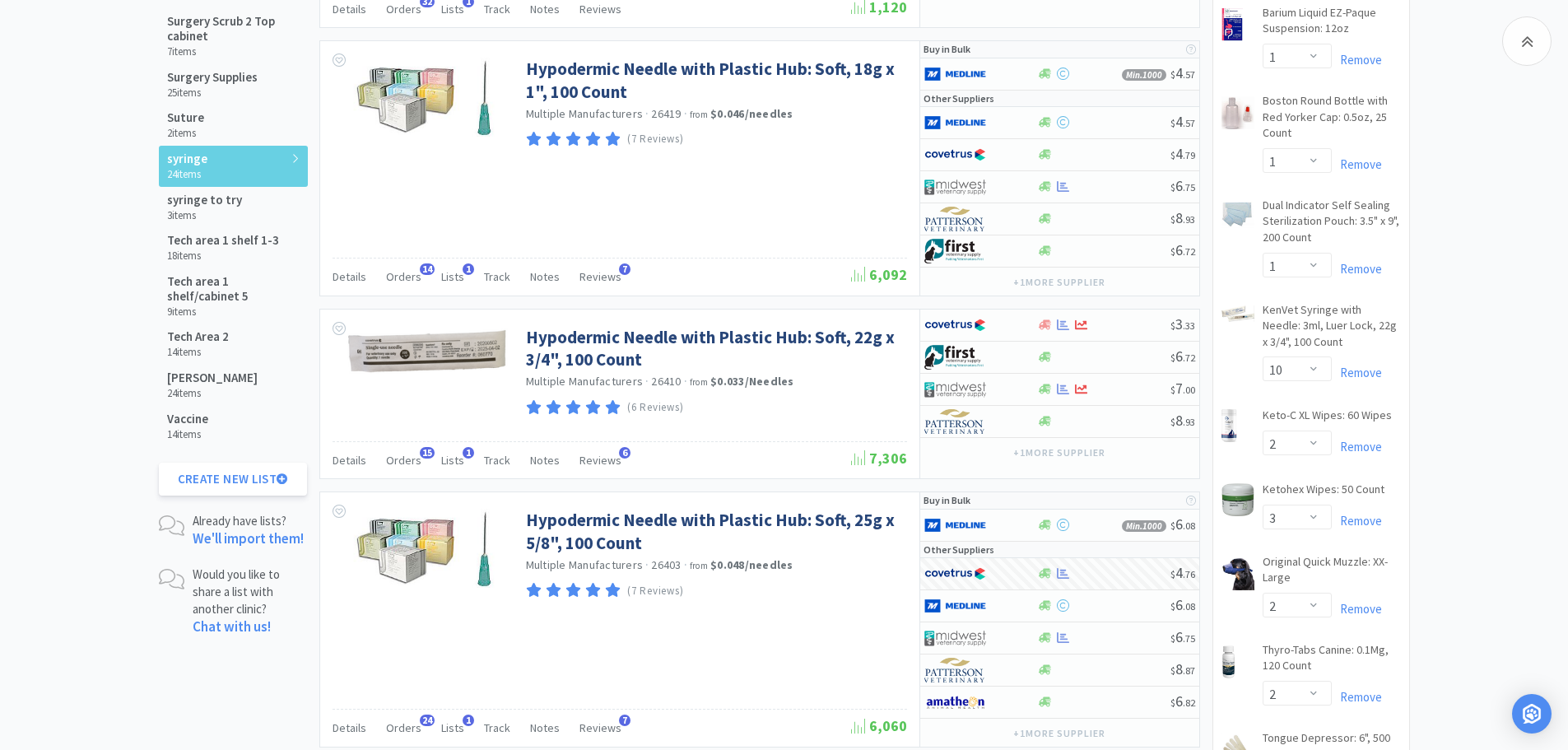
scroll to position [1554, 0]
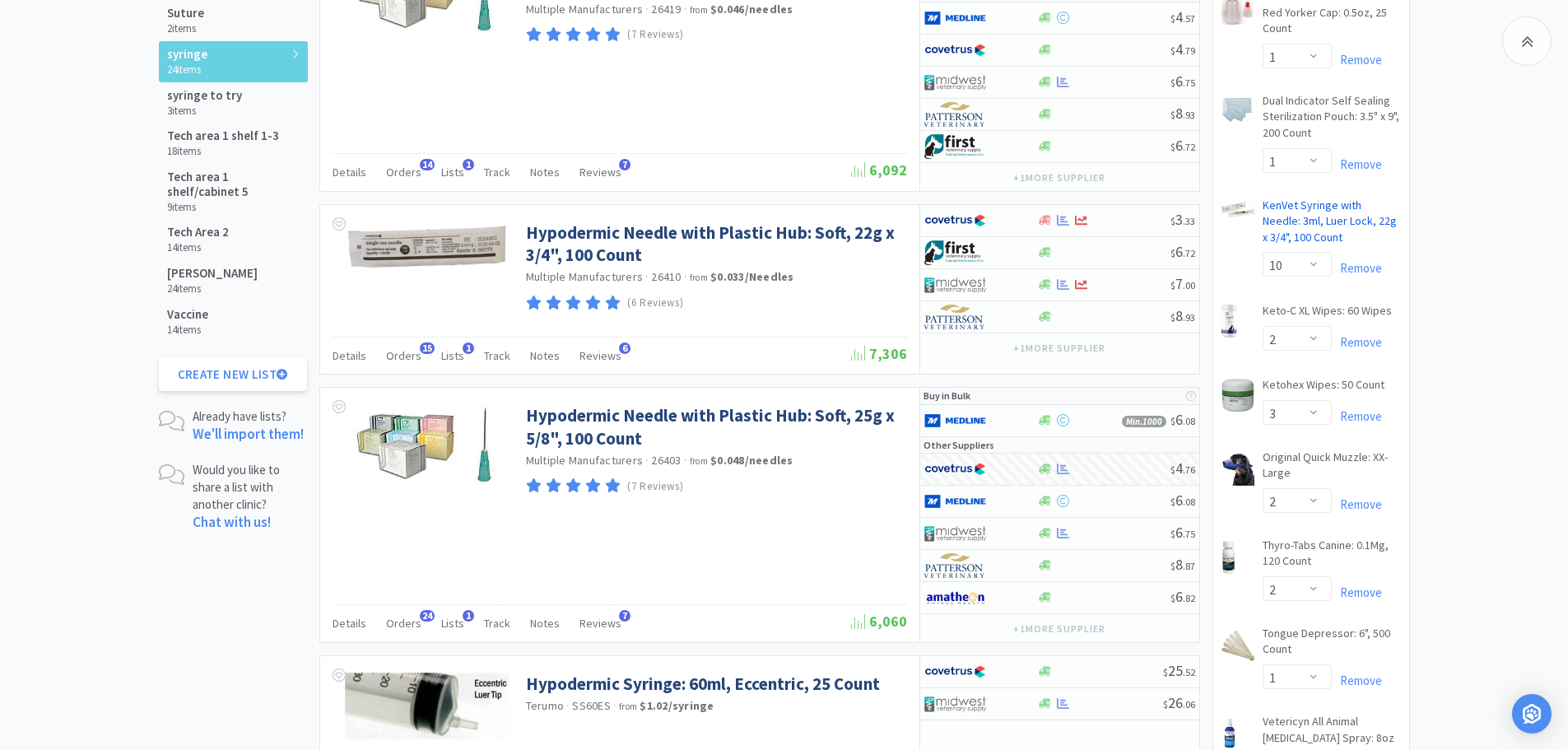
click at [1291, 198] on link "KenVet Syringe with Needle: 3ml, Luer Lock, 22g x 3/4", 100 Count CB" at bounding box center [1331, 225] width 138 height 55
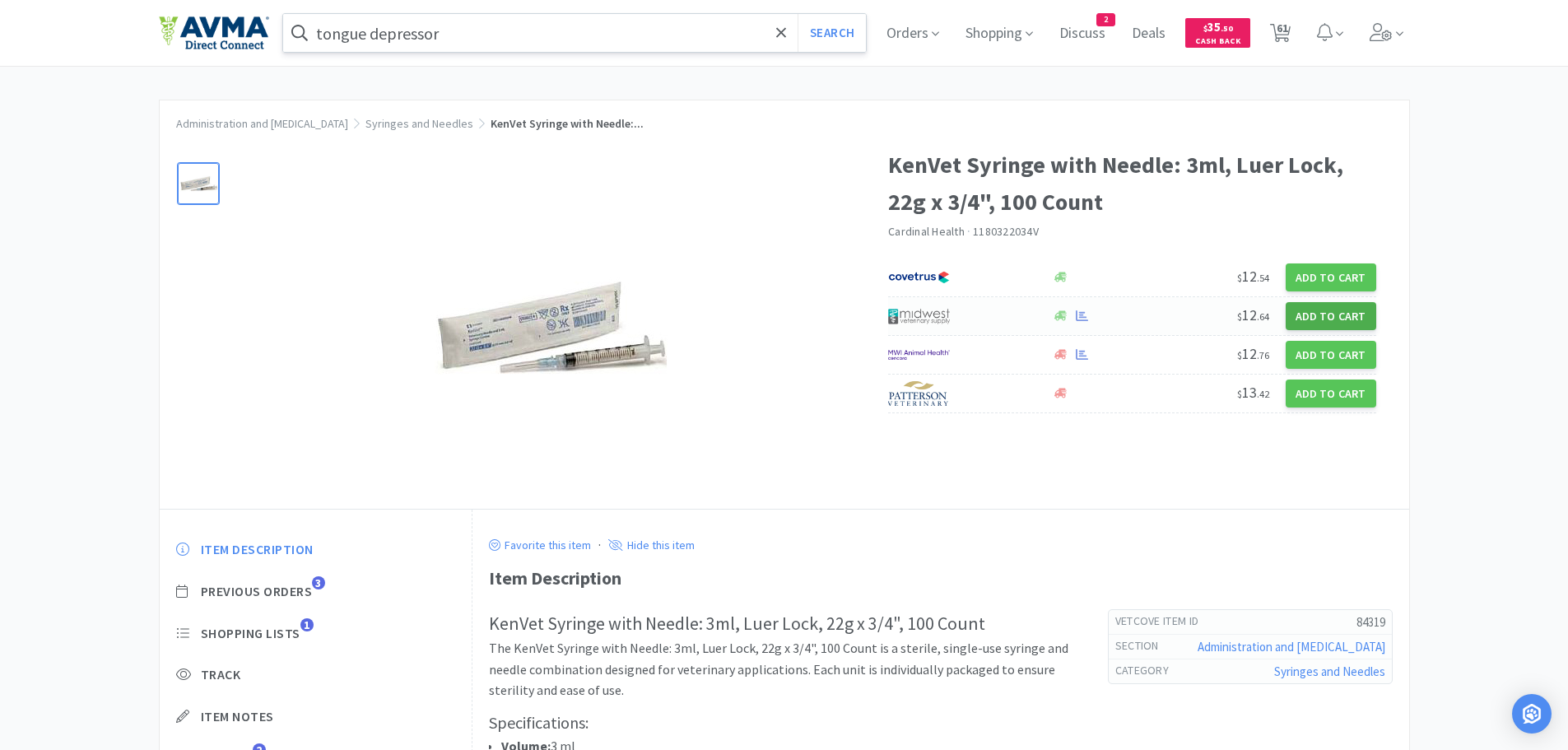
click at [1315, 314] on button "Add to Cart" at bounding box center [1330, 316] width 91 height 28
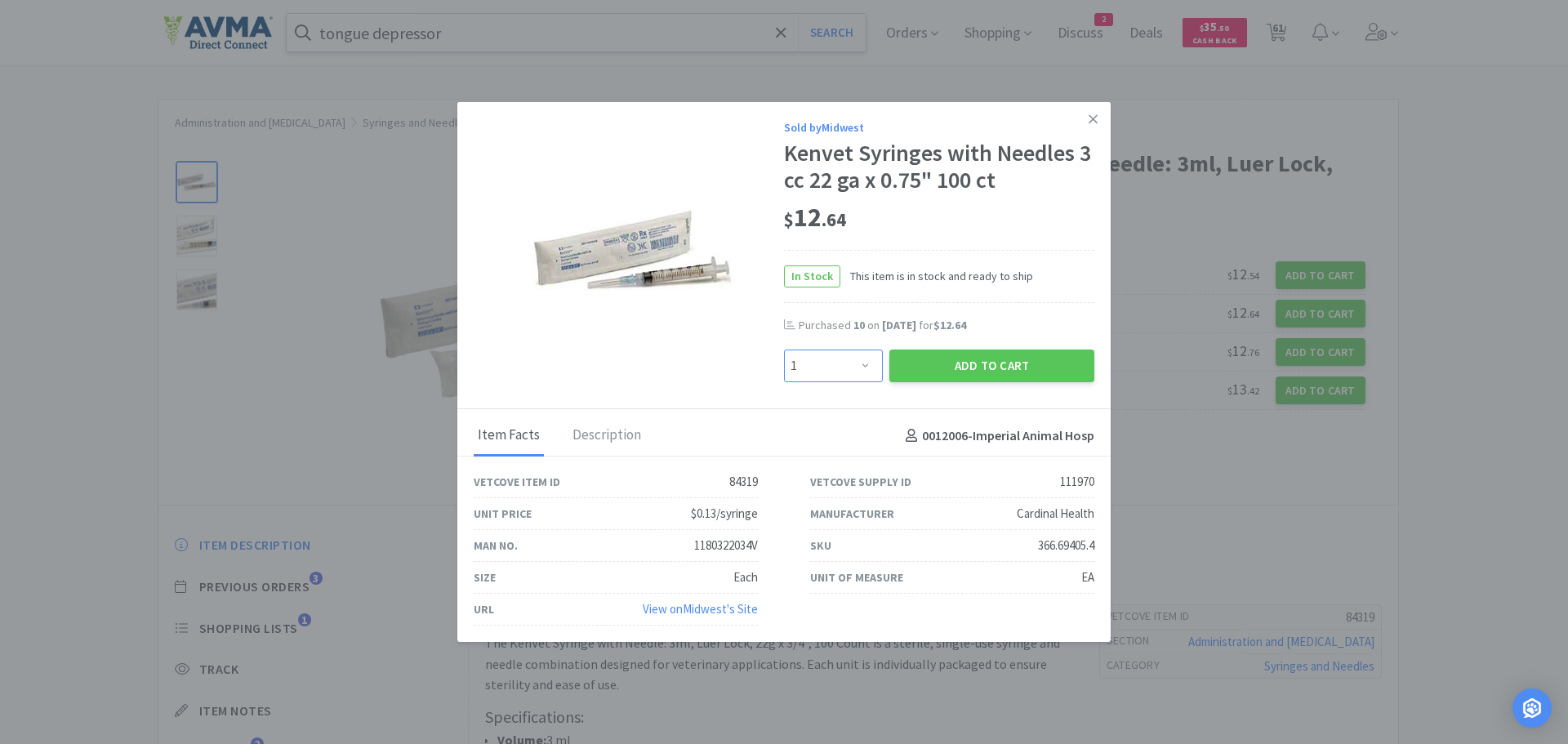
click at [867, 361] on select "Enter Quantity 1 2 3 4 5 6 7 8 9 10 11 12 13 14 15 16 17 18 19 20 Enter Quantity" at bounding box center [833, 366] width 99 height 33
click at [784, 349] on select "Enter Quantity 1 2 3 4 5 6 7 8 9 10 11 12 13 14 15 16 17 18 19 20 Enter Quantity" at bounding box center [833, 366] width 99 height 33
click at [956, 358] on button "Add to Cart" at bounding box center [992, 366] width 205 height 33
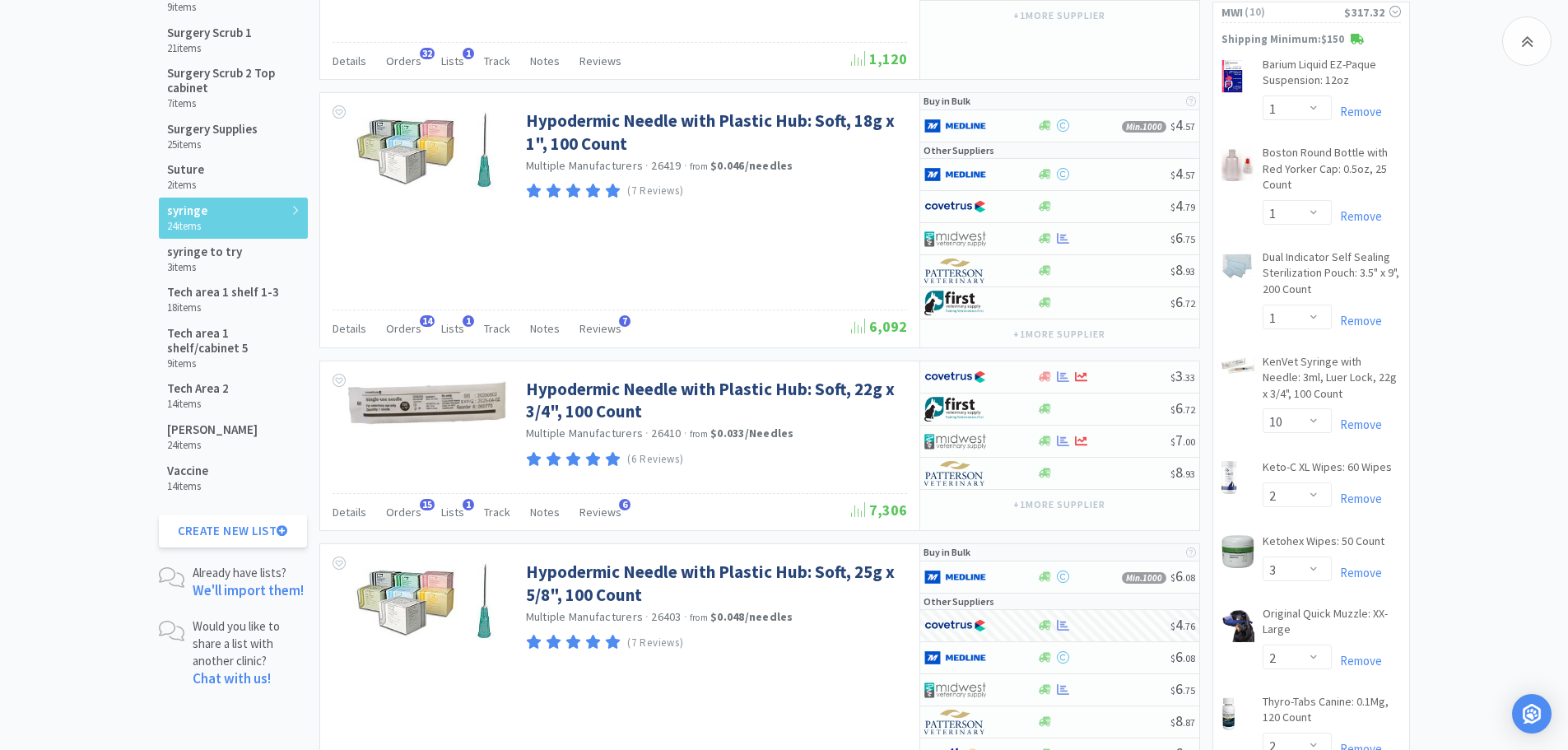
scroll to position [1489, 0]
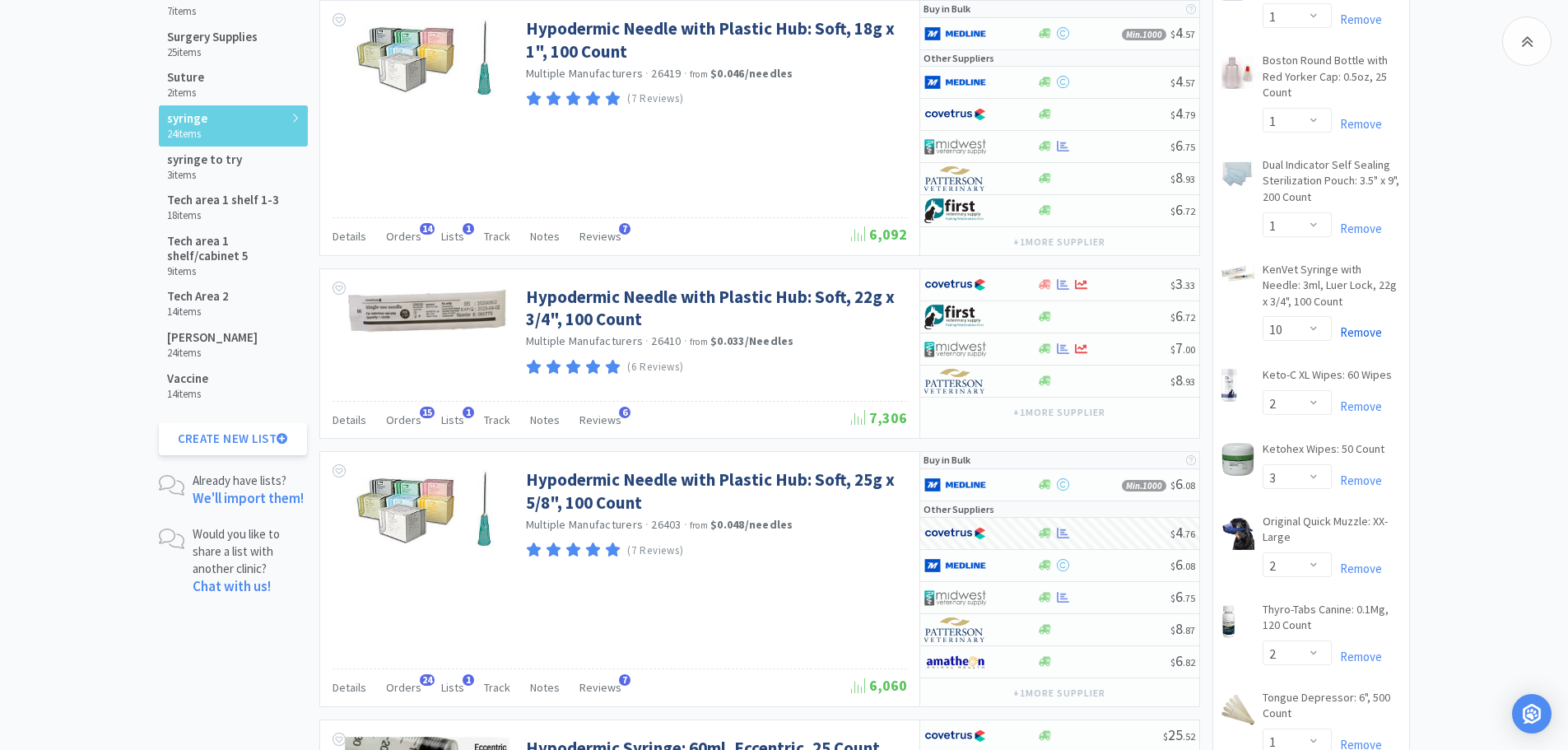
click at [1365, 325] on link "Remove" at bounding box center [1357, 332] width 50 height 16
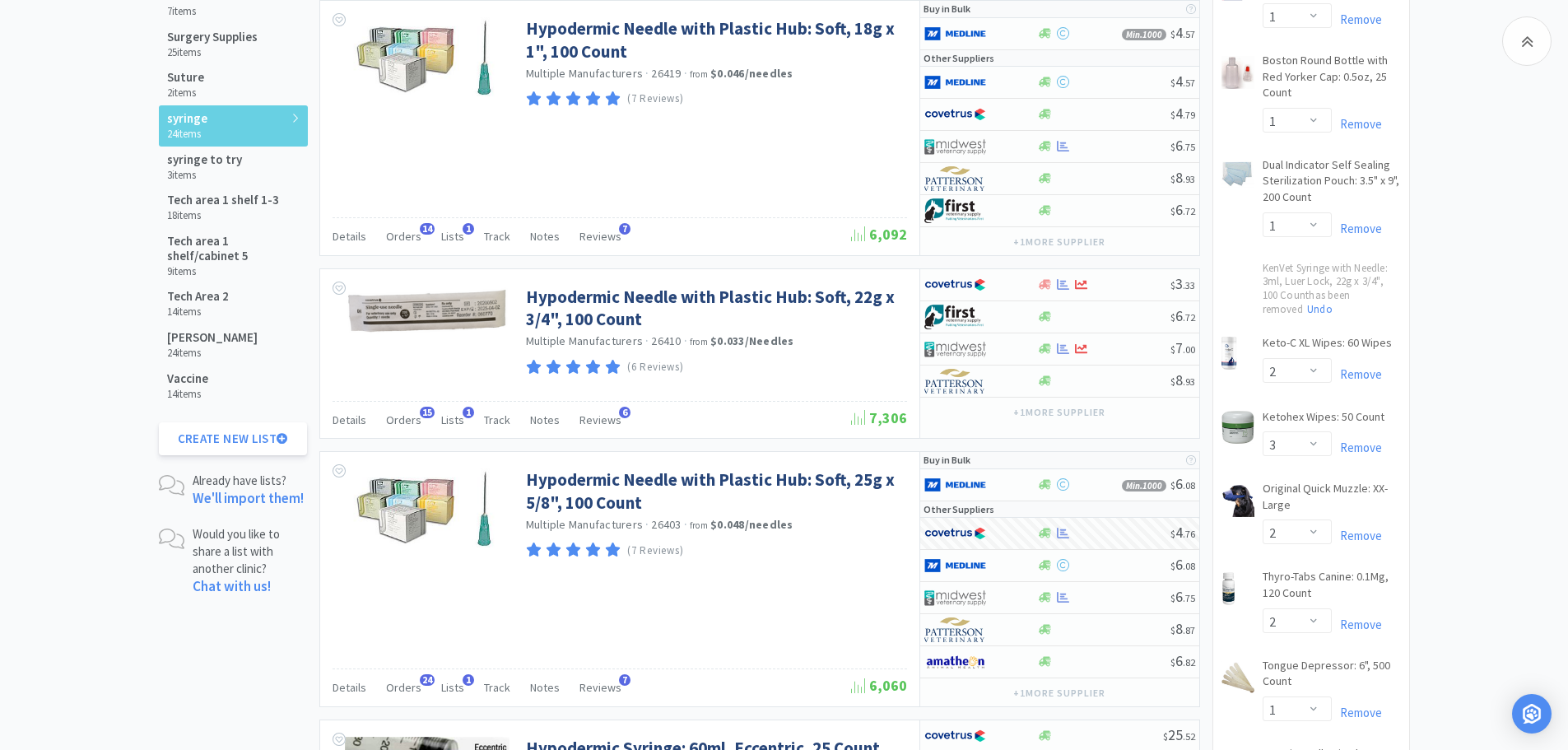
scroll to position [0, 0]
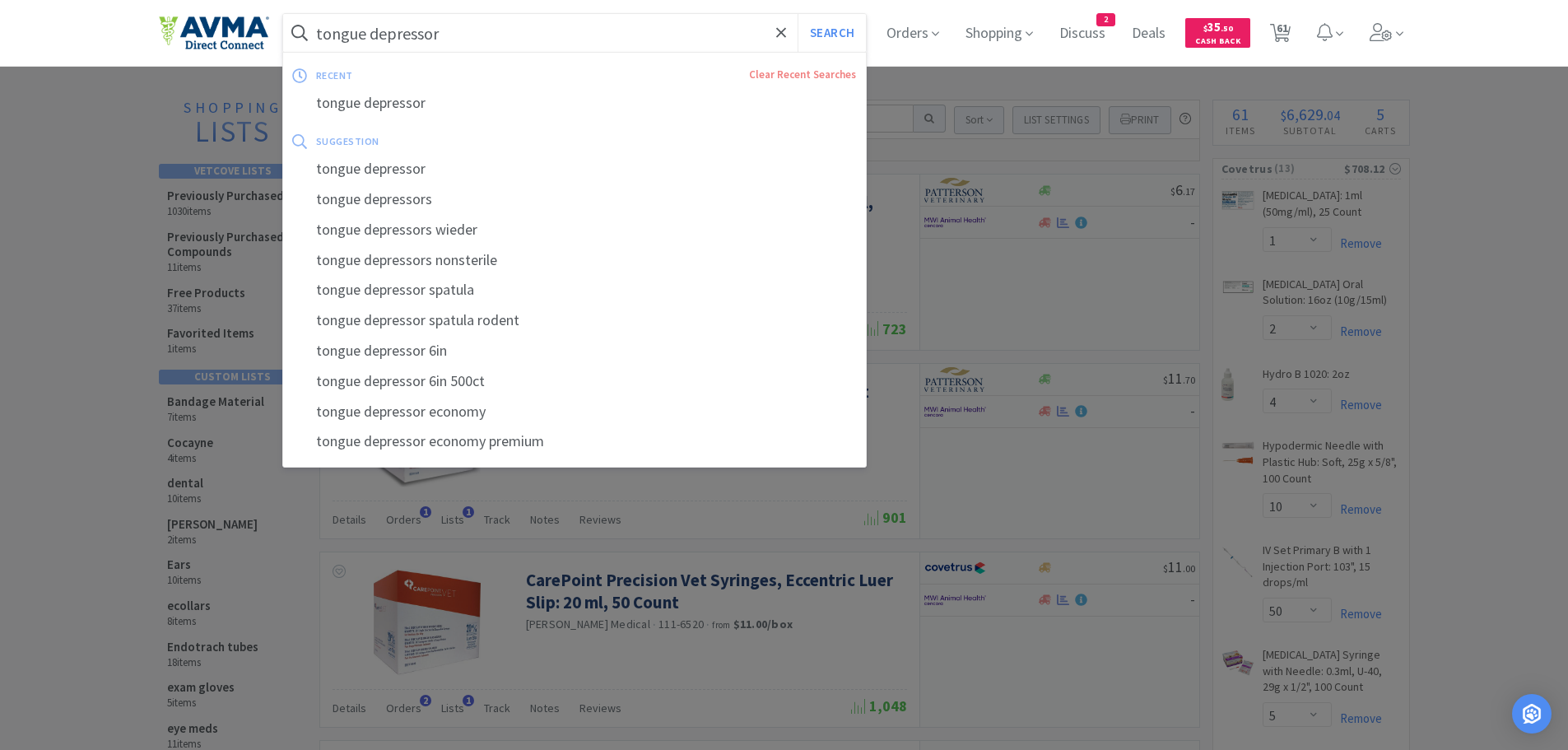
click at [506, 19] on input "tongue depressor" at bounding box center [575, 32] width 583 height 38
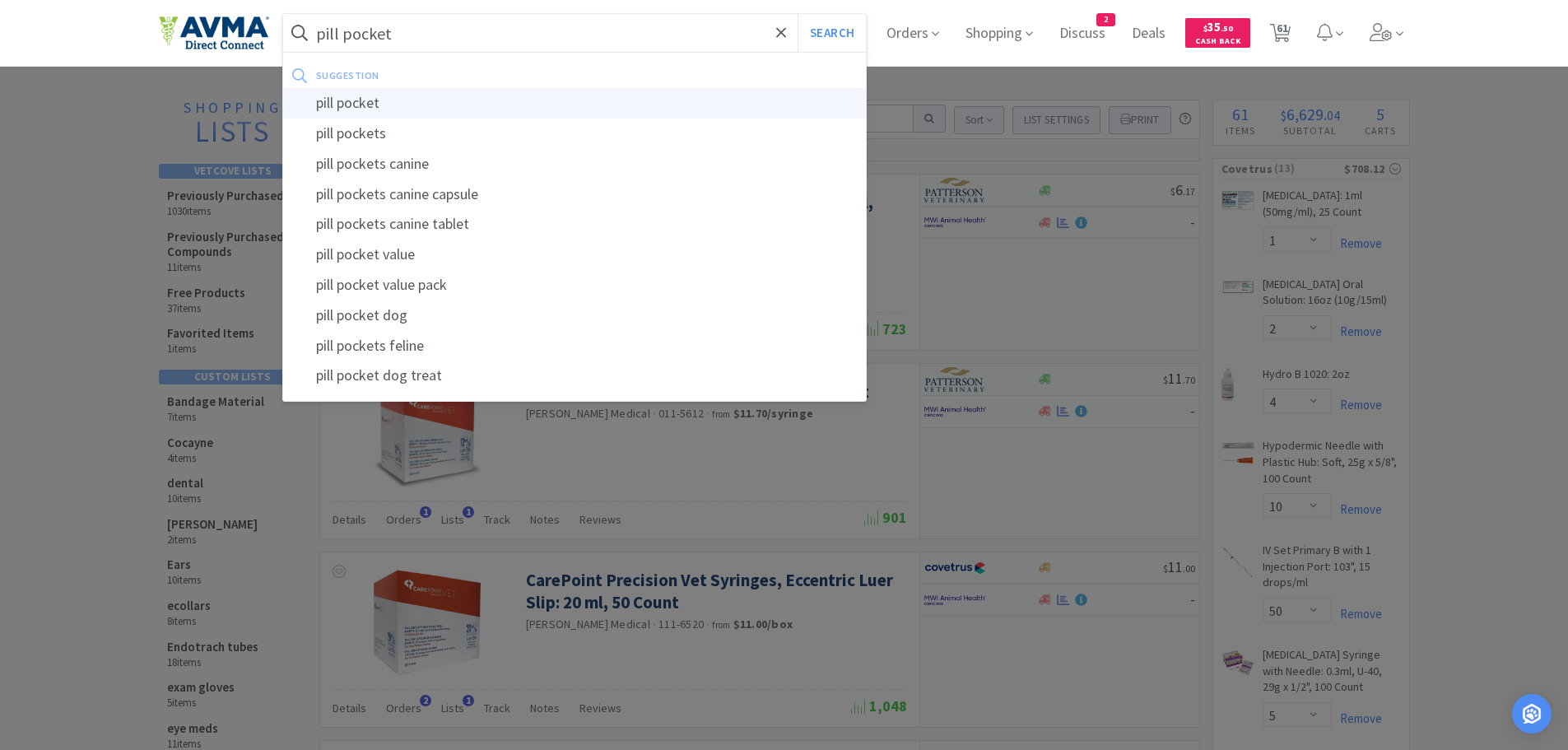
click at [366, 102] on div "pill pocket" at bounding box center [575, 102] width 583 height 30
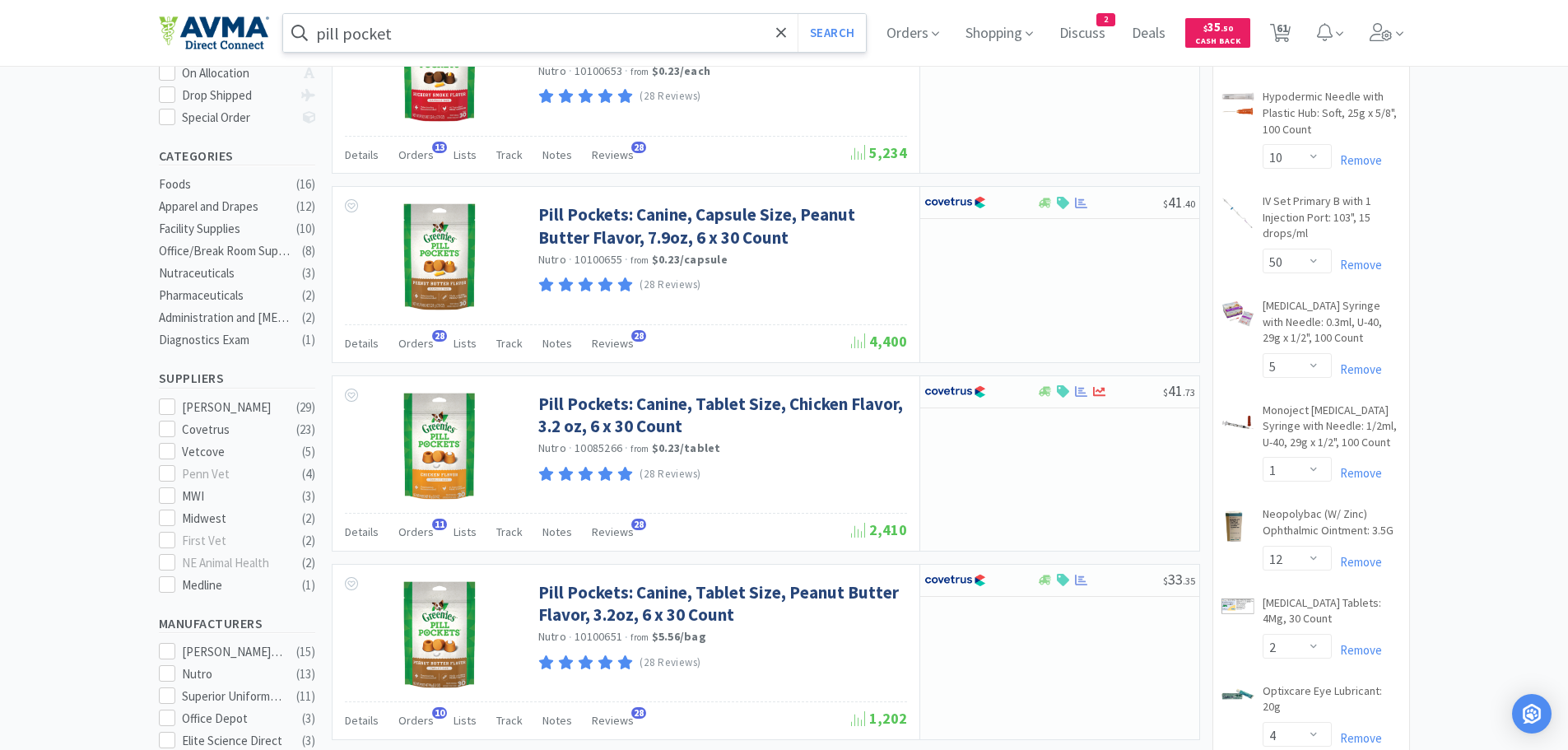
scroll to position [383, 0]
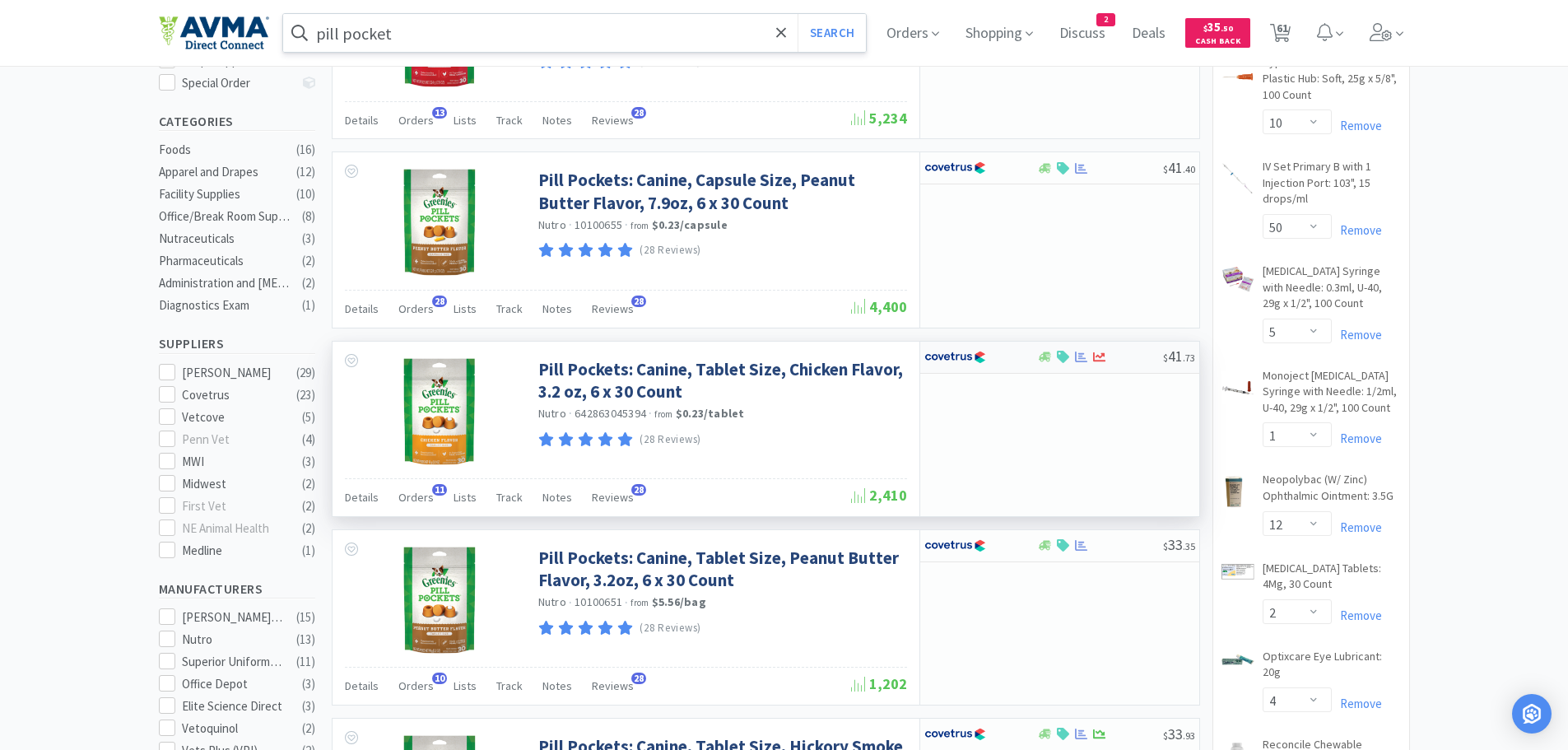
click at [1132, 358] on div at bounding box center [1100, 357] width 126 height 13
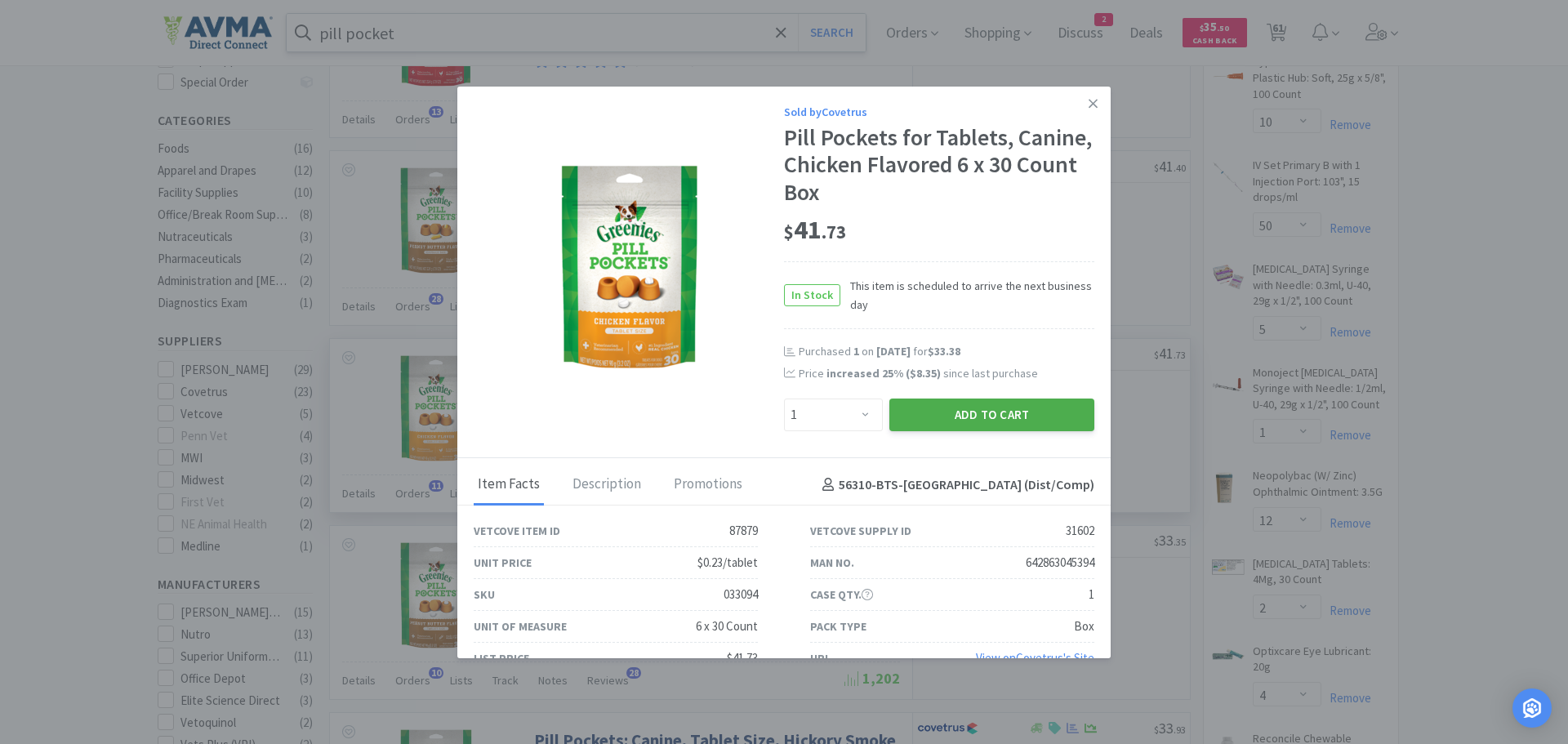
click at [920, 417] on button "Add to Cart" at bounding box center [992, 415] width 205 height 33
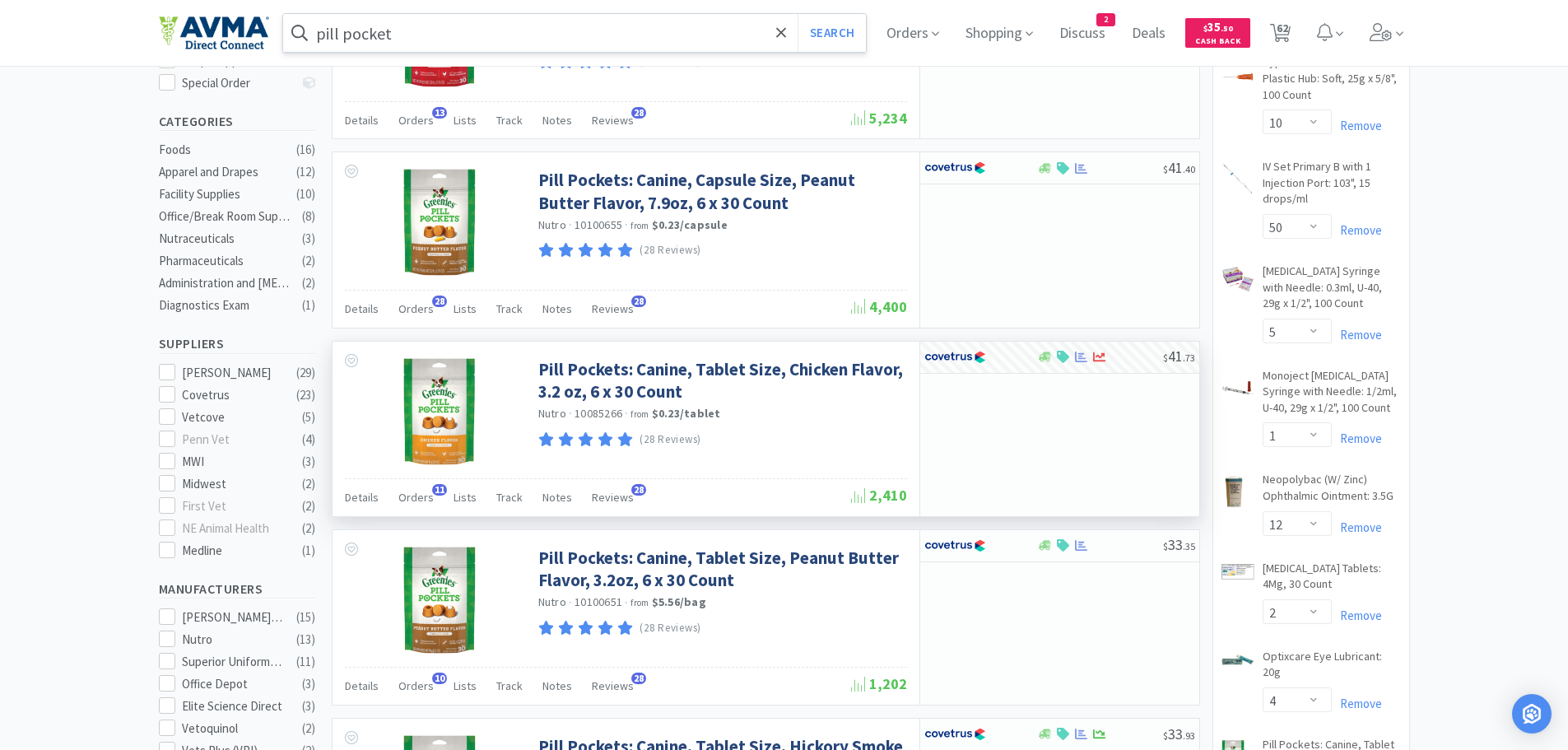
click at [450, 40] on input "pill pocket" at bounding box center [575, 32] width 583 height 38
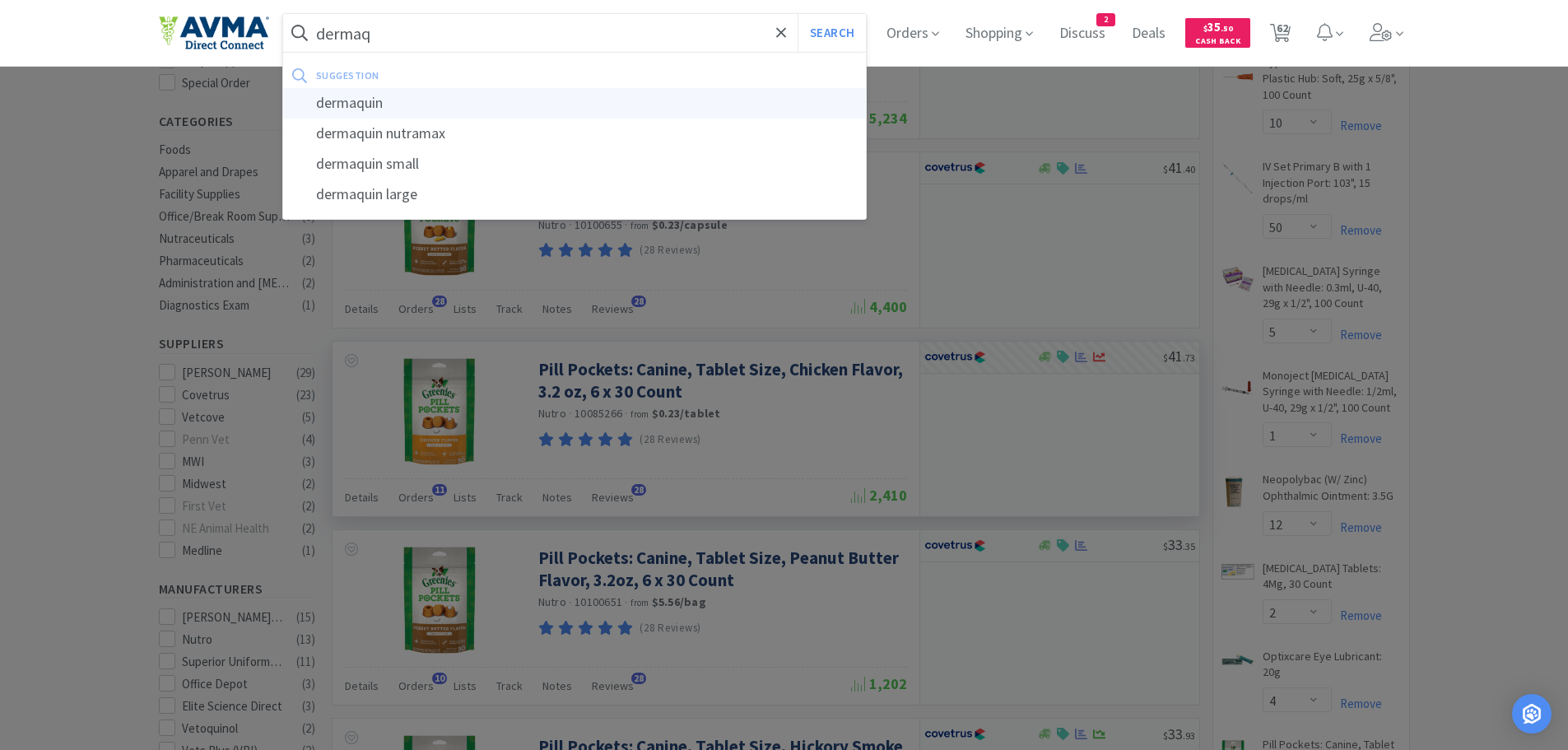
click at [382, 111] on div "dermaquin" at bounding box center [575, 102] width 583 height 30
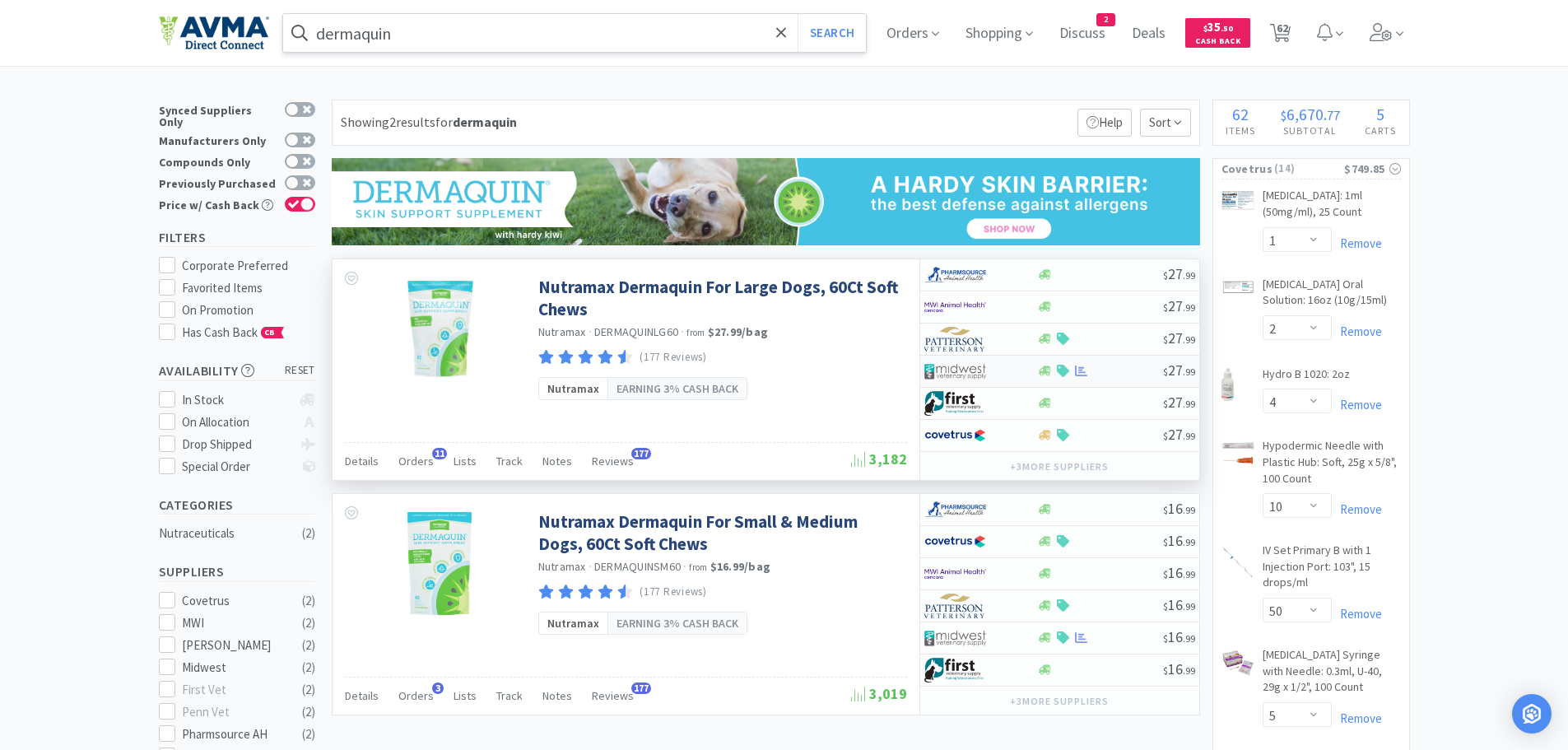
click at [1102, 376] on div at bounding box center [1100, 371] width 126 height 13
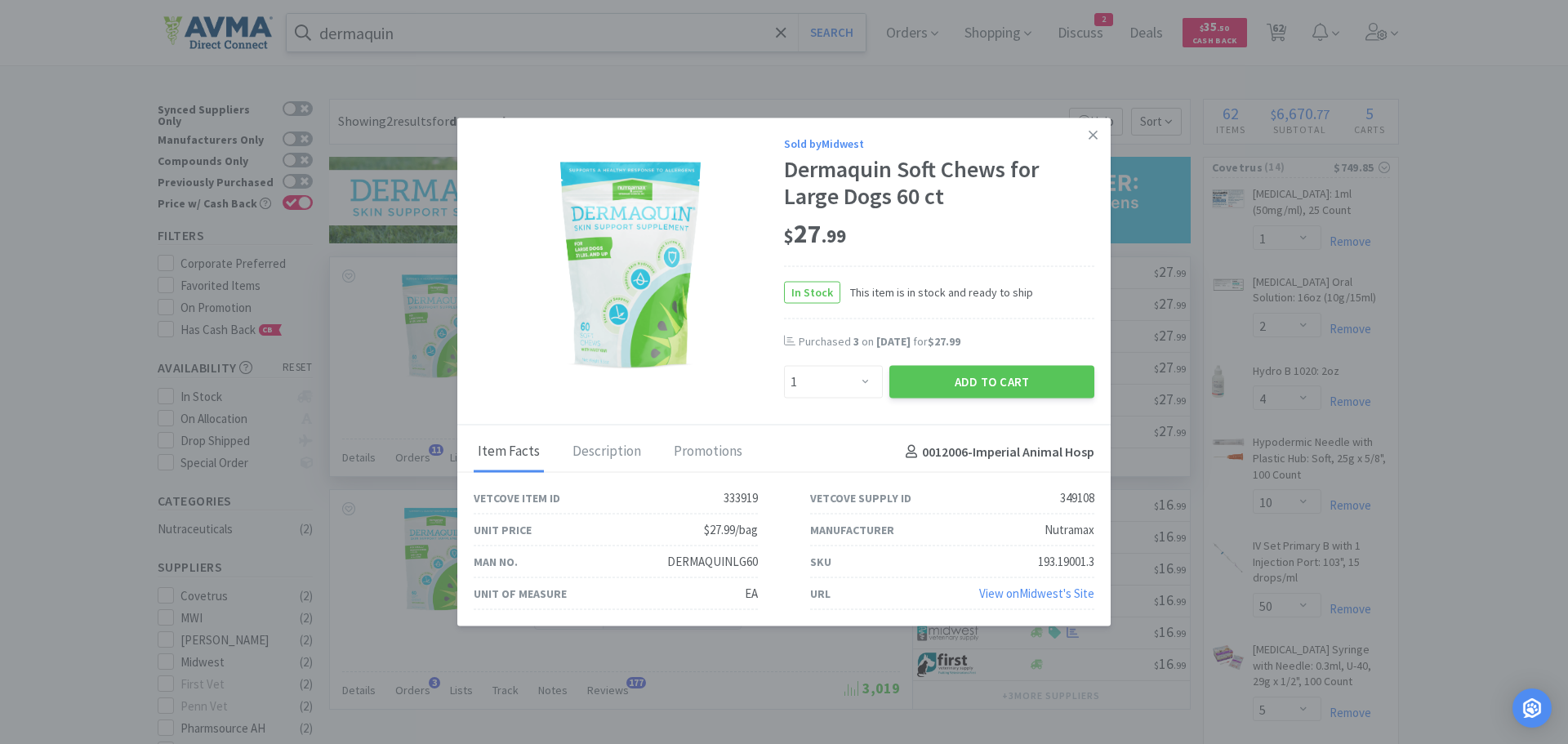
click at [1077, 136] on div "Sold by Midwest" at bounding box center [939, 143] width 310 height 18
click at [1089, 131] on icon at bounding box center [1093, 134] width 9 height 15
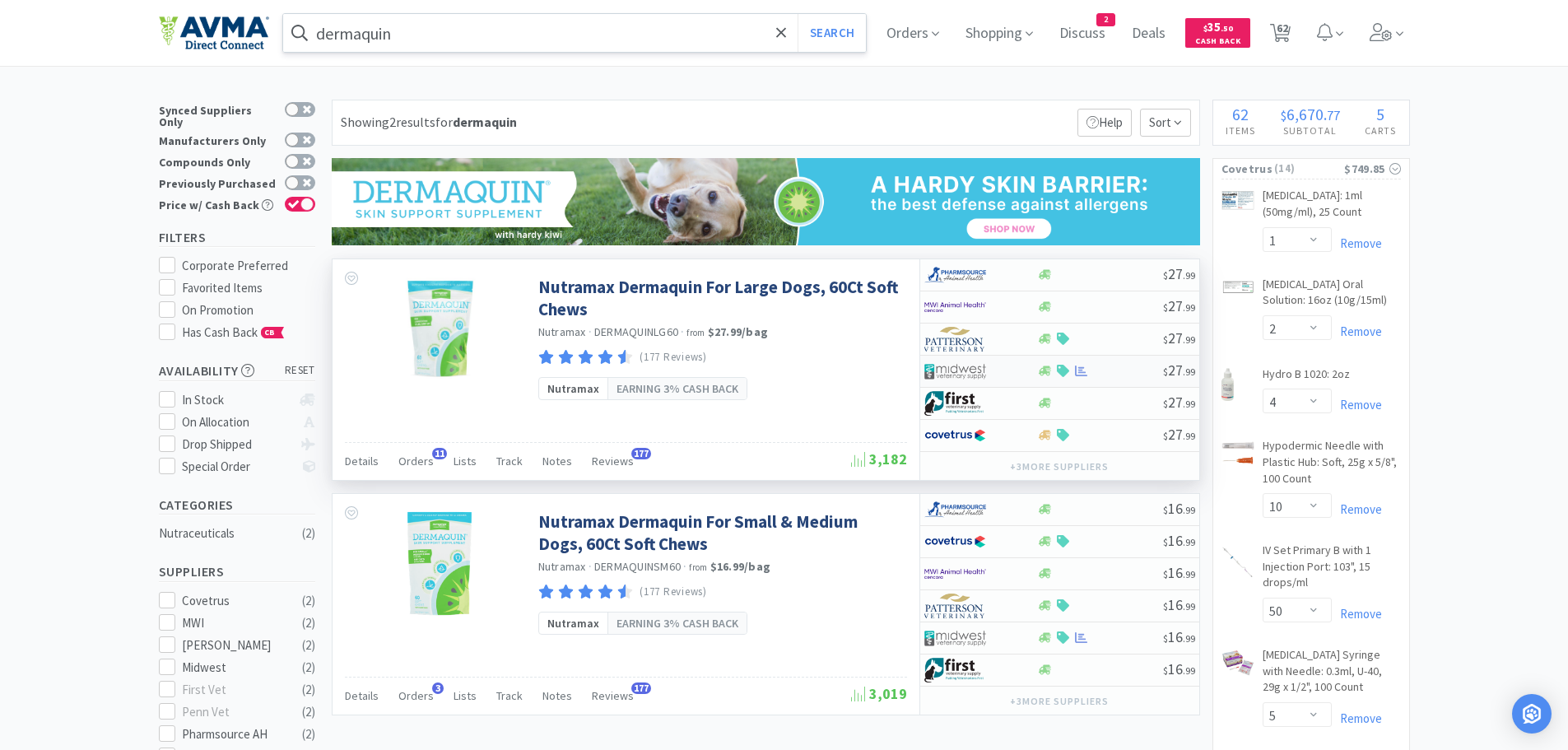
click at [1101, 371] on div at bounding box center [1100, 371] width 126 height 13
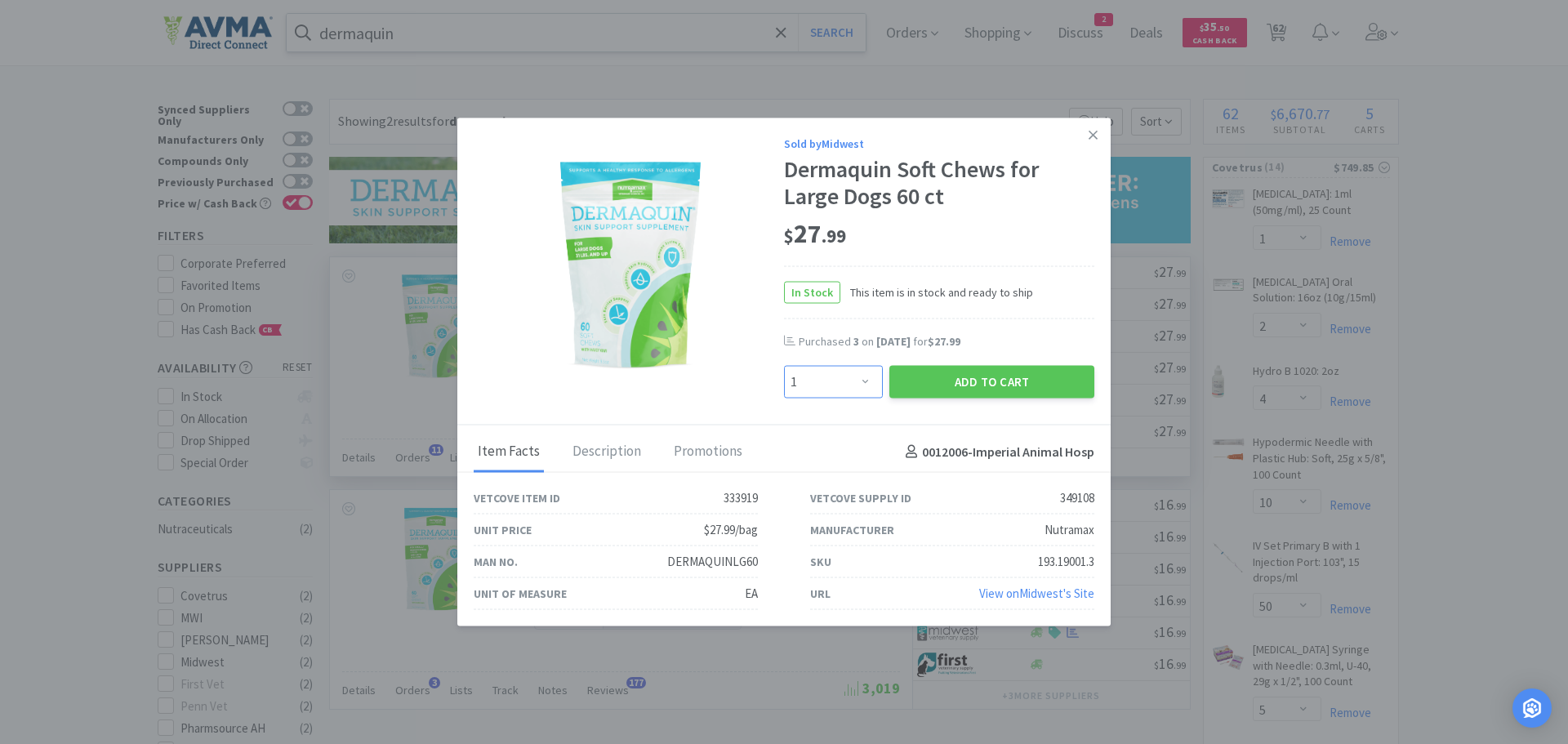
click at [864, 380] on select "Enter Quantity 1 2 3 4 5 6 7 8 9 10 11 12 13 14 15 16 17 18 19 20 Enter Quantity" at bounding box center [833, 382] width 99 height 33
click at [784, 366] on select "Enter Quantity 1 2 3 4 5 6 7 8 9 10 11 12 13 14 15 16 17 18 19 20 Enter Quantity" at bounding box center [833, 382] width 99 height 33
click at [917, 377] on button "Add to Cart" at bounding box center [992, 382] width 205 height 33
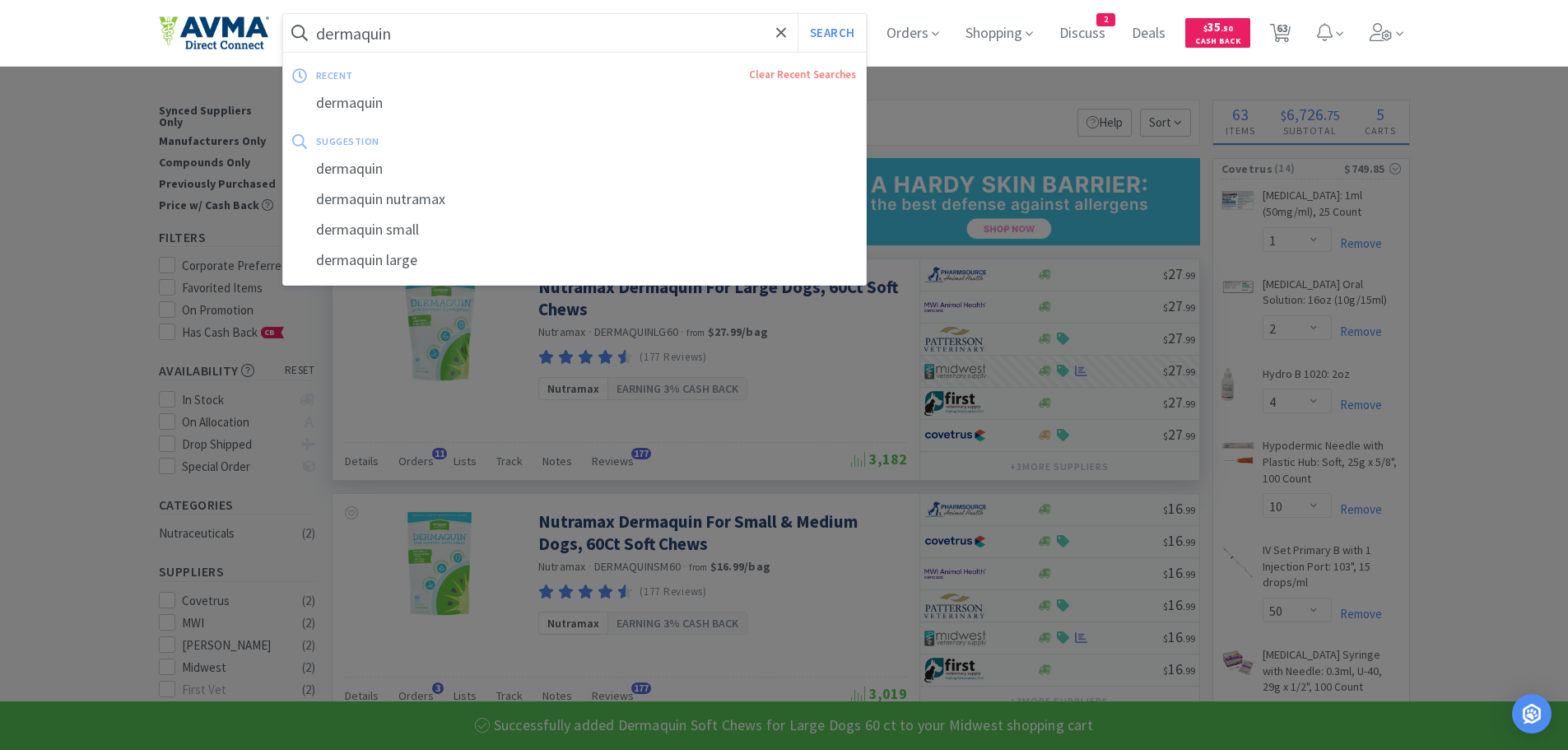
click at [450, 43] on input "dermaquin" at bounding box center [575, 32] width 583 height 38
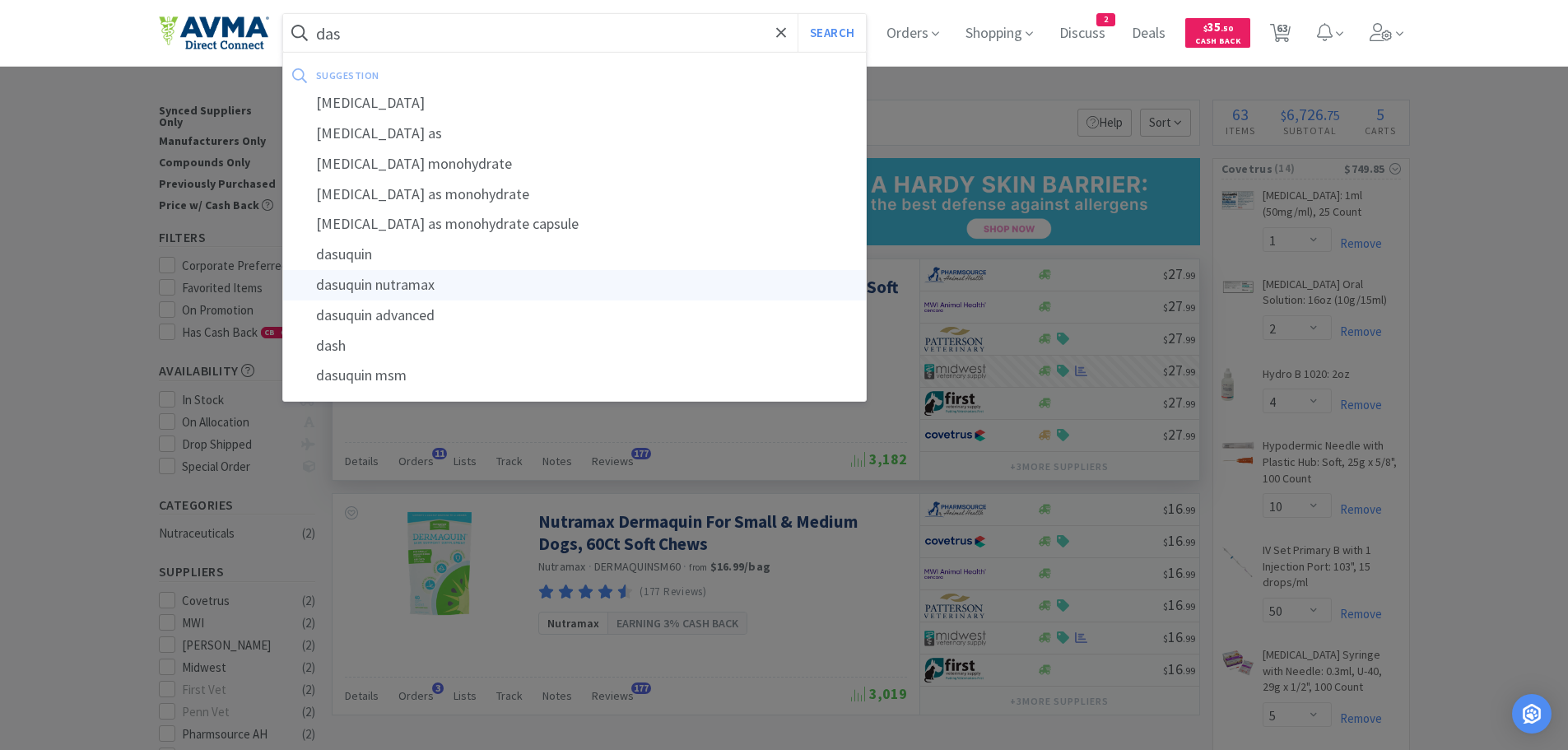
click at [415, 284] on div "dasuquin nutramax" at bounding box center [575, 284] width 583 height 30
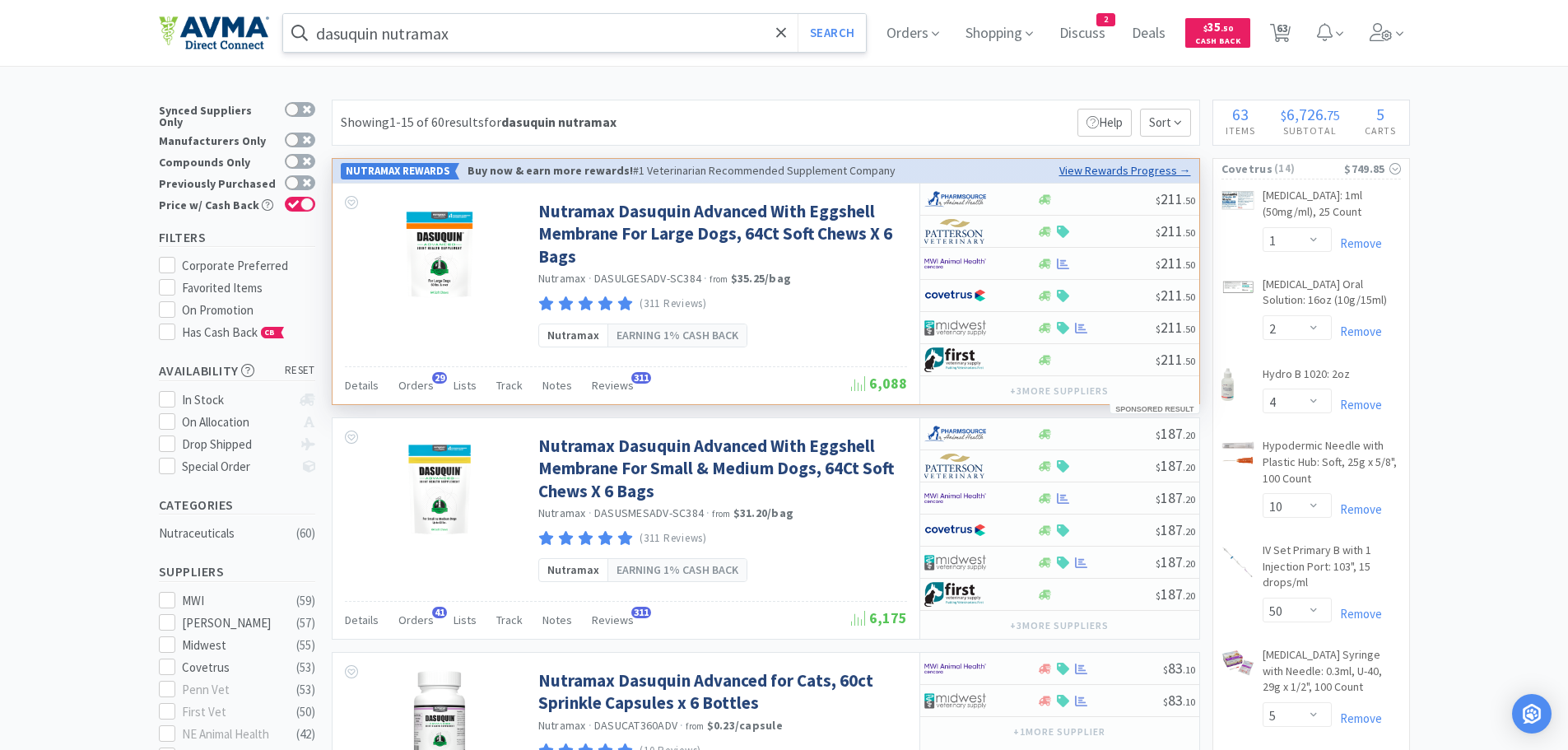
click at [1132, 174] on link "View Rewards Progress →" at bounding box center [1125, 170] width 132 height 18
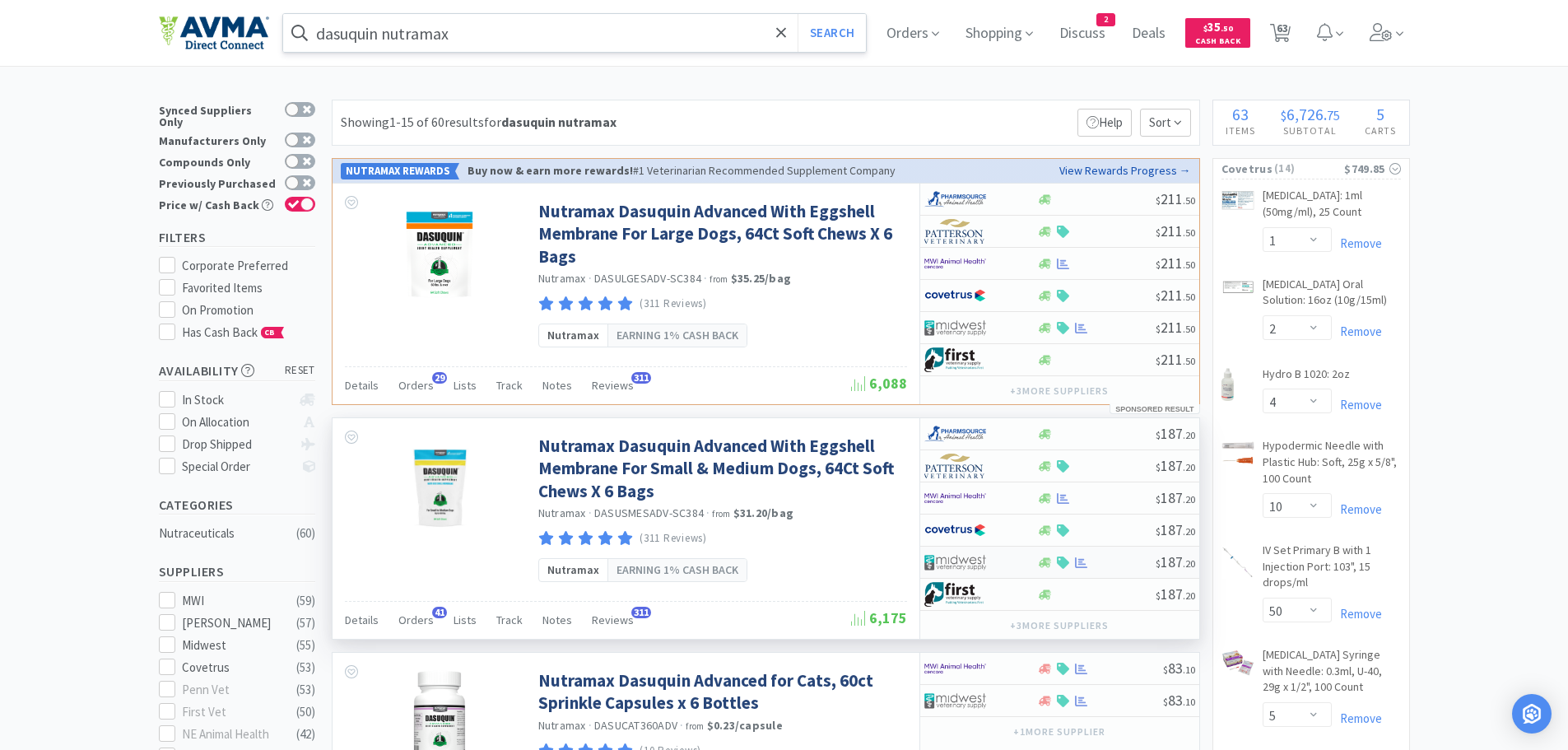
click at [1099, 565] on div at bounding box center [1096, 563] width 119 height 13
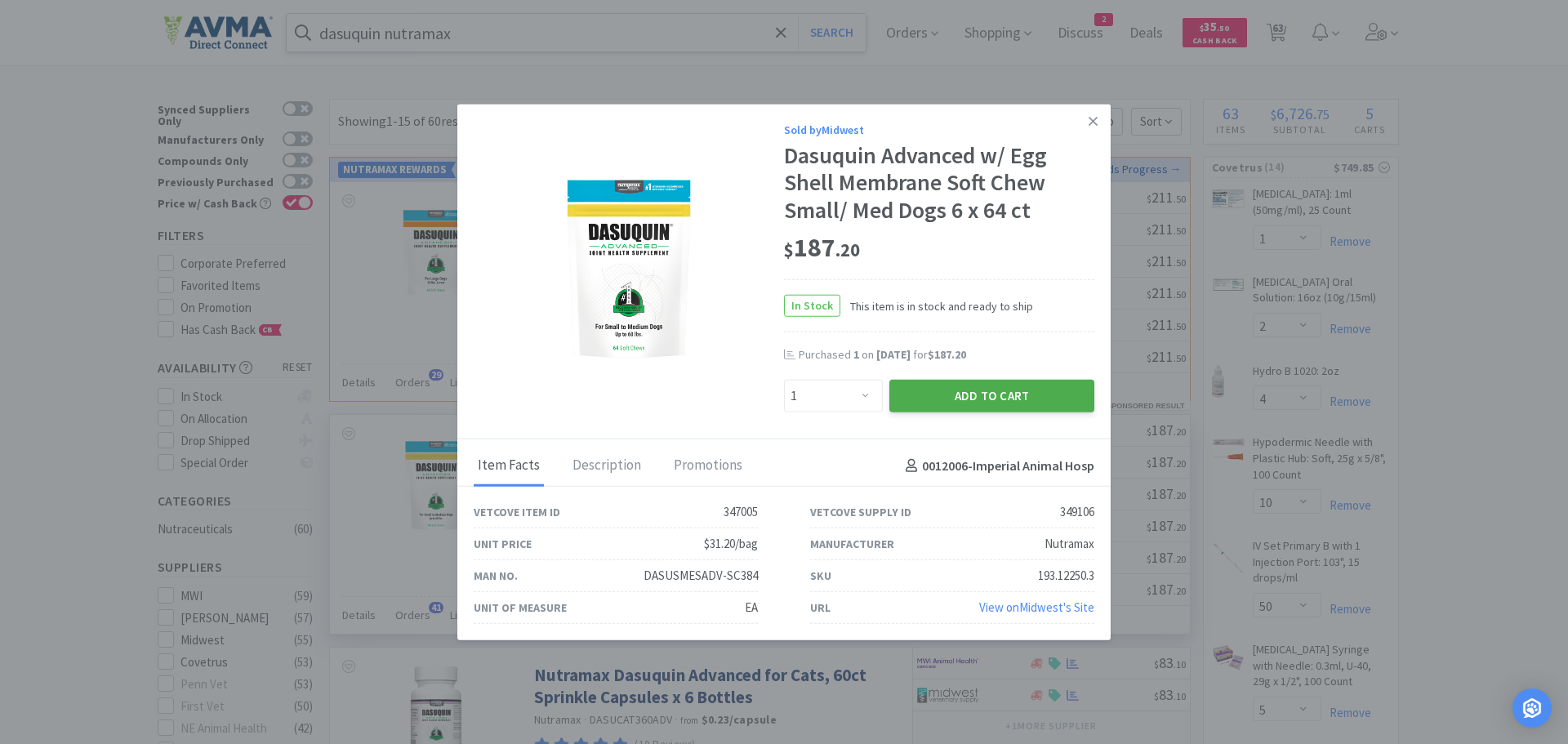
click at [916, 394] on button "Add to Cart" at bounding box center [992, 396] width 205 height 33
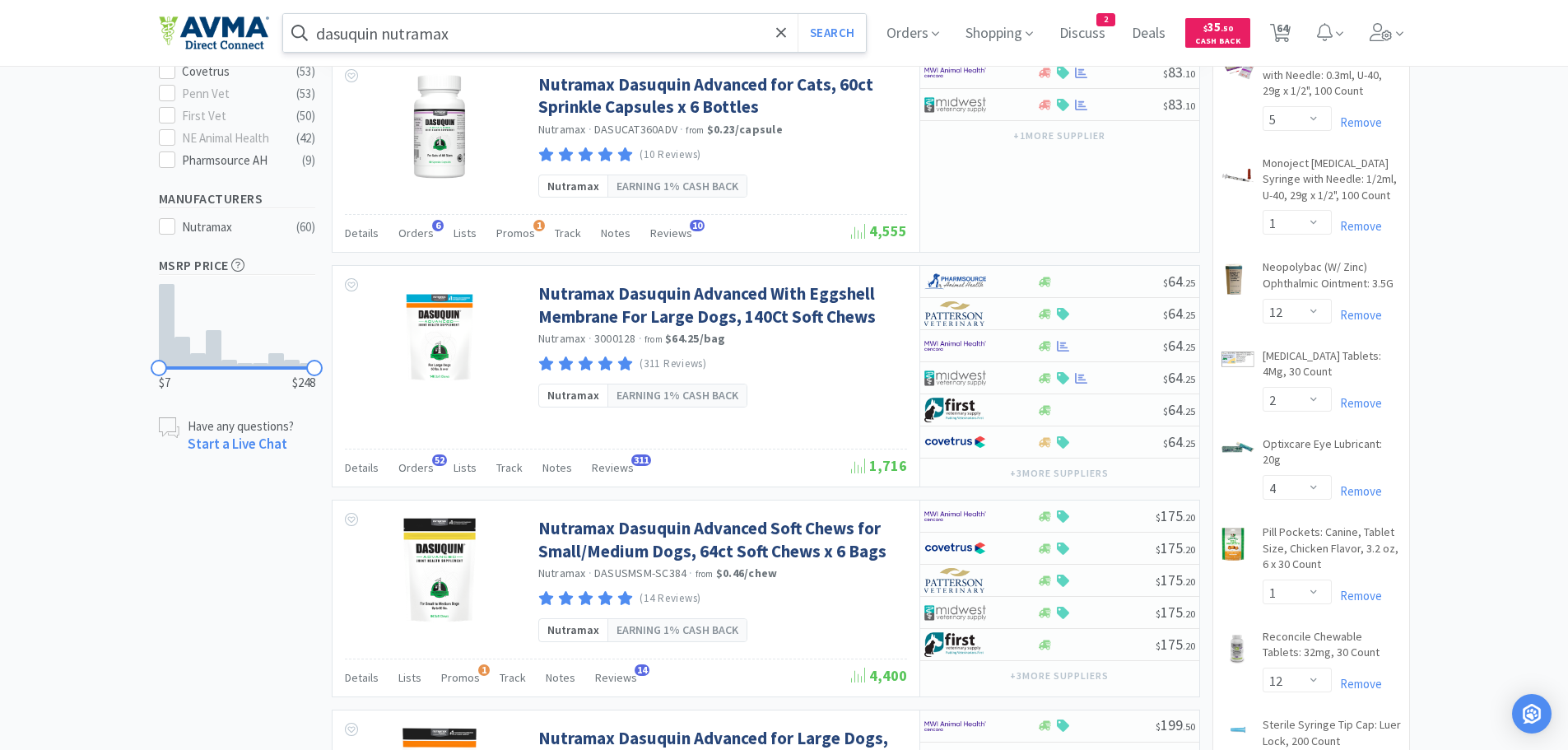
scroll to position [670, 0]
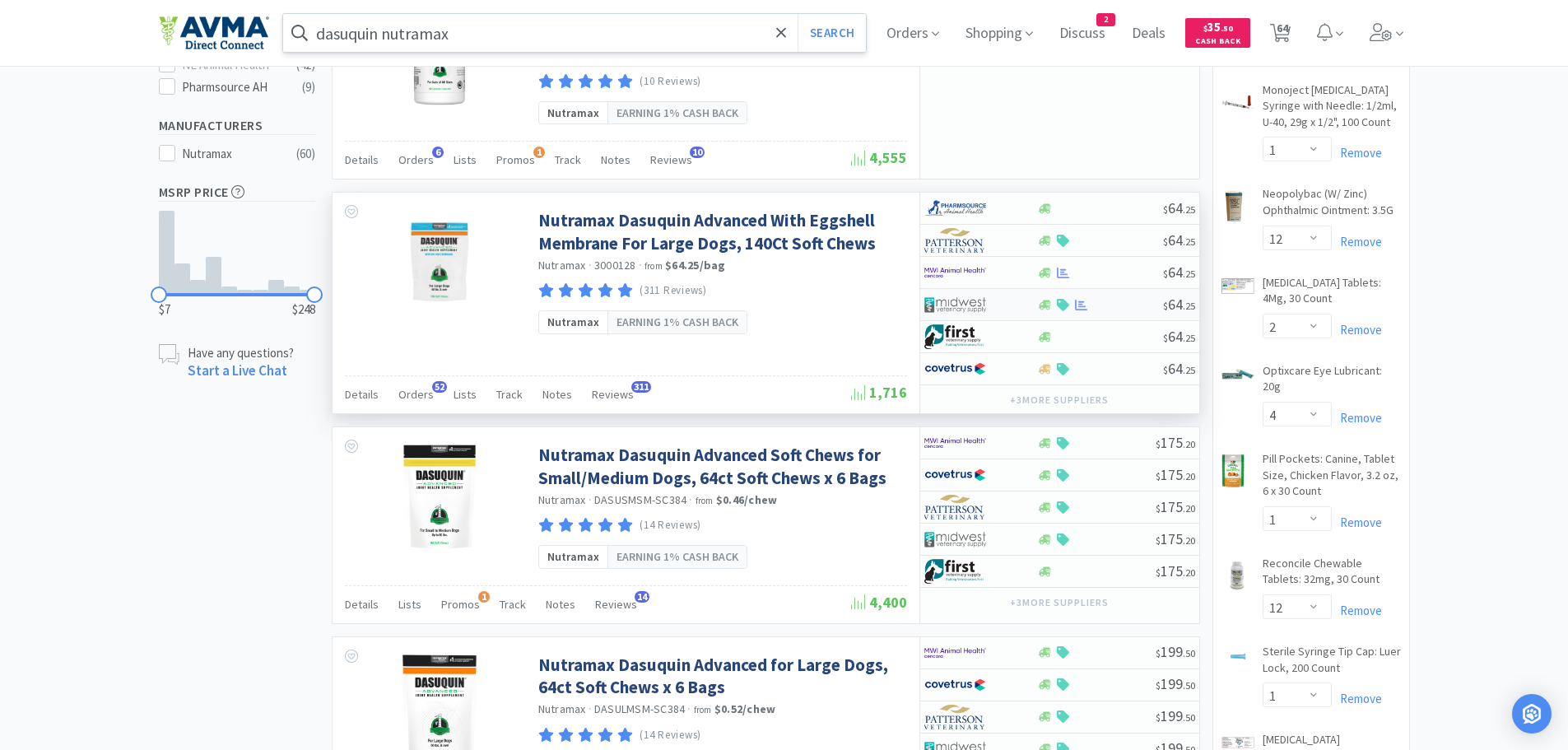
click at [1104, 303] on div at bounding box center [1100, 305] width 126 height 13
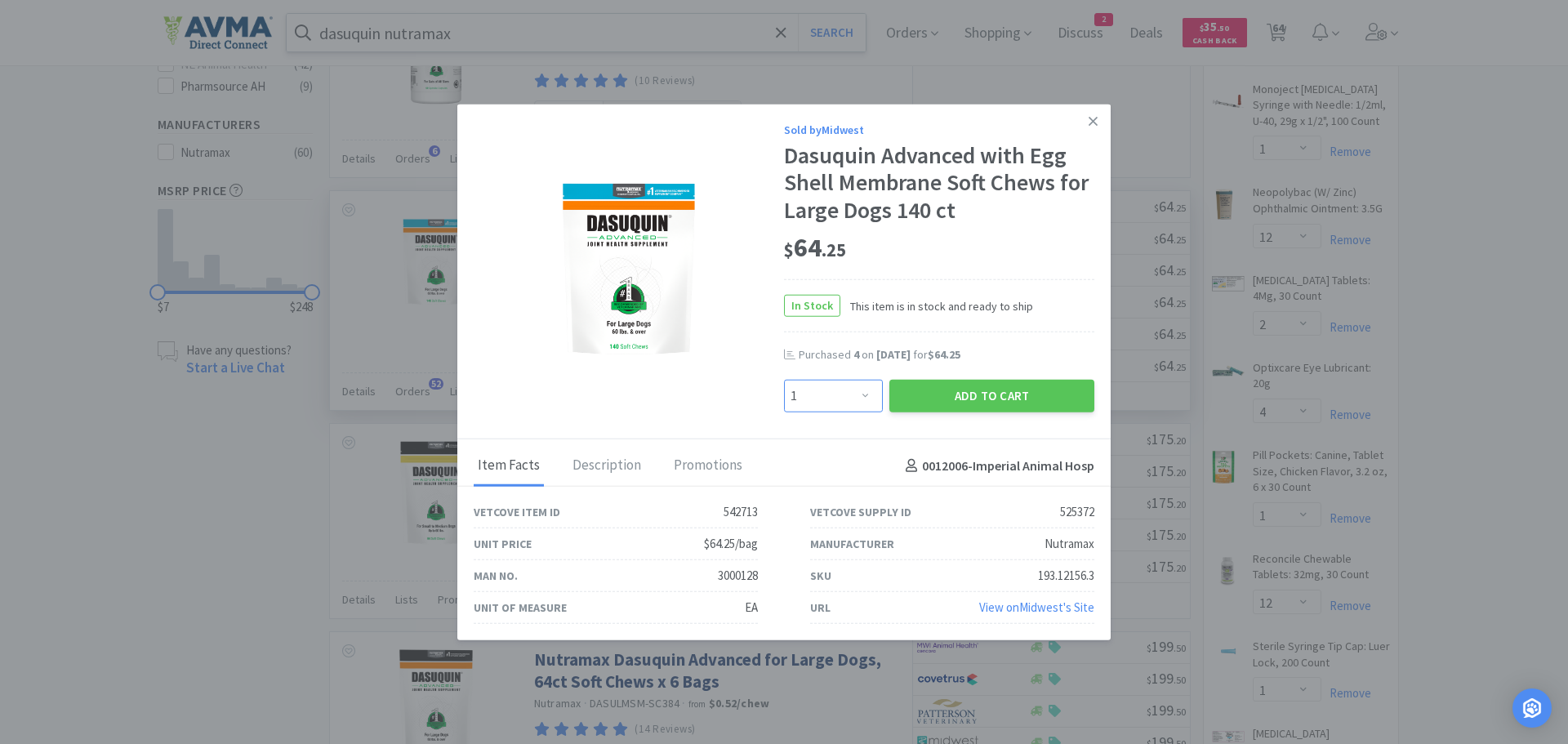
click at [862, 397] on select "Enter Quantity 1 2 3 4 5 6 7 8 9 10 11 12 13 14 15 16 17 18 19 20 Enter Quantity" at bounding box center [833, 396] width 99 height 33
click at [784, 380] on select "Enter Quantity 1 2 3 4 5 6 7 8 9 10 11 12 13 14 15 16 17 18 19 20 Enter Quantity" at bounding box center [833, 396] width 99 height 33
click at [925, 399] on button "Add to Cart" at bounding box center [992, 396] width 205 height 33
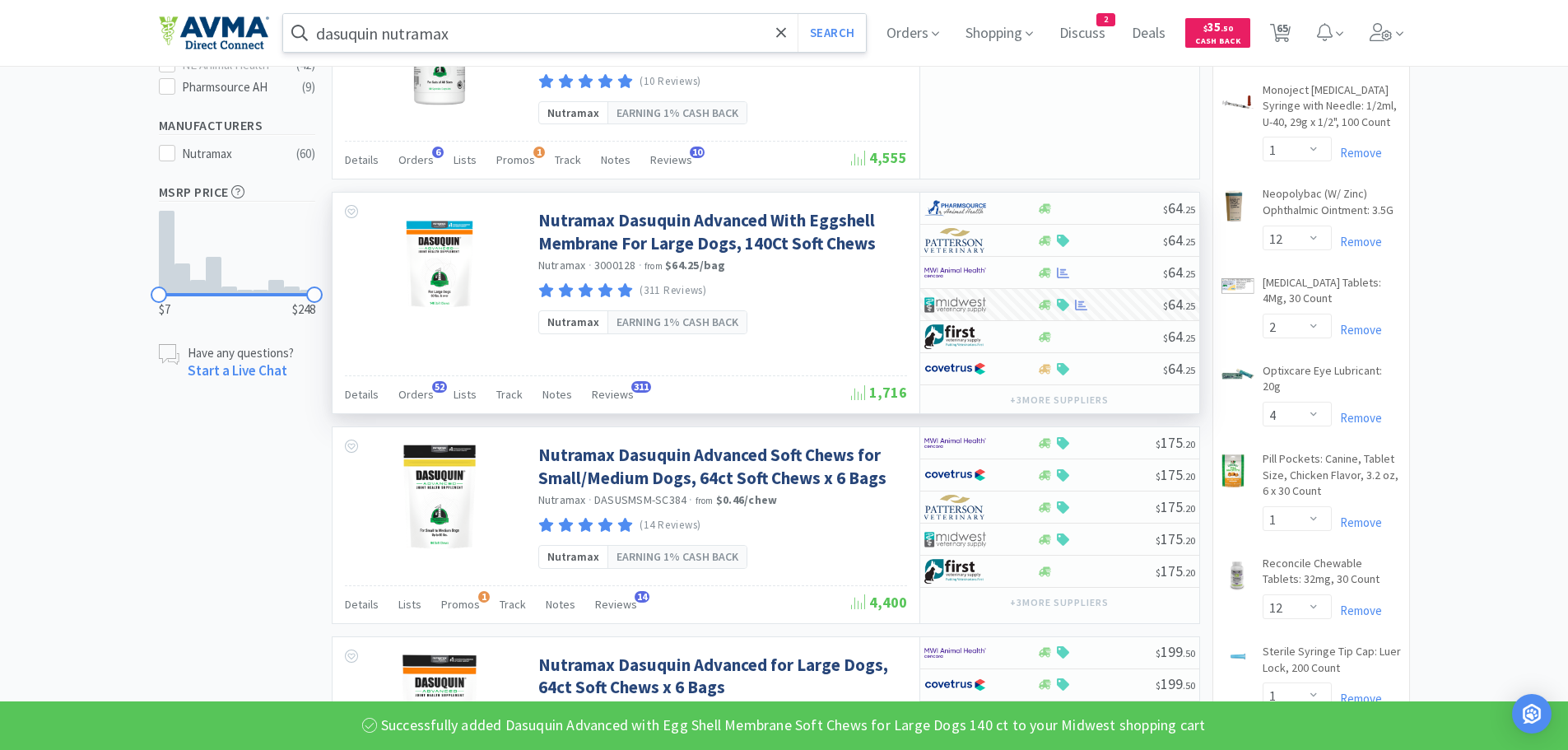
click at [567, 43] on input "dasuquin nutramax" at bounding box center [575, 32] width 583 height 38
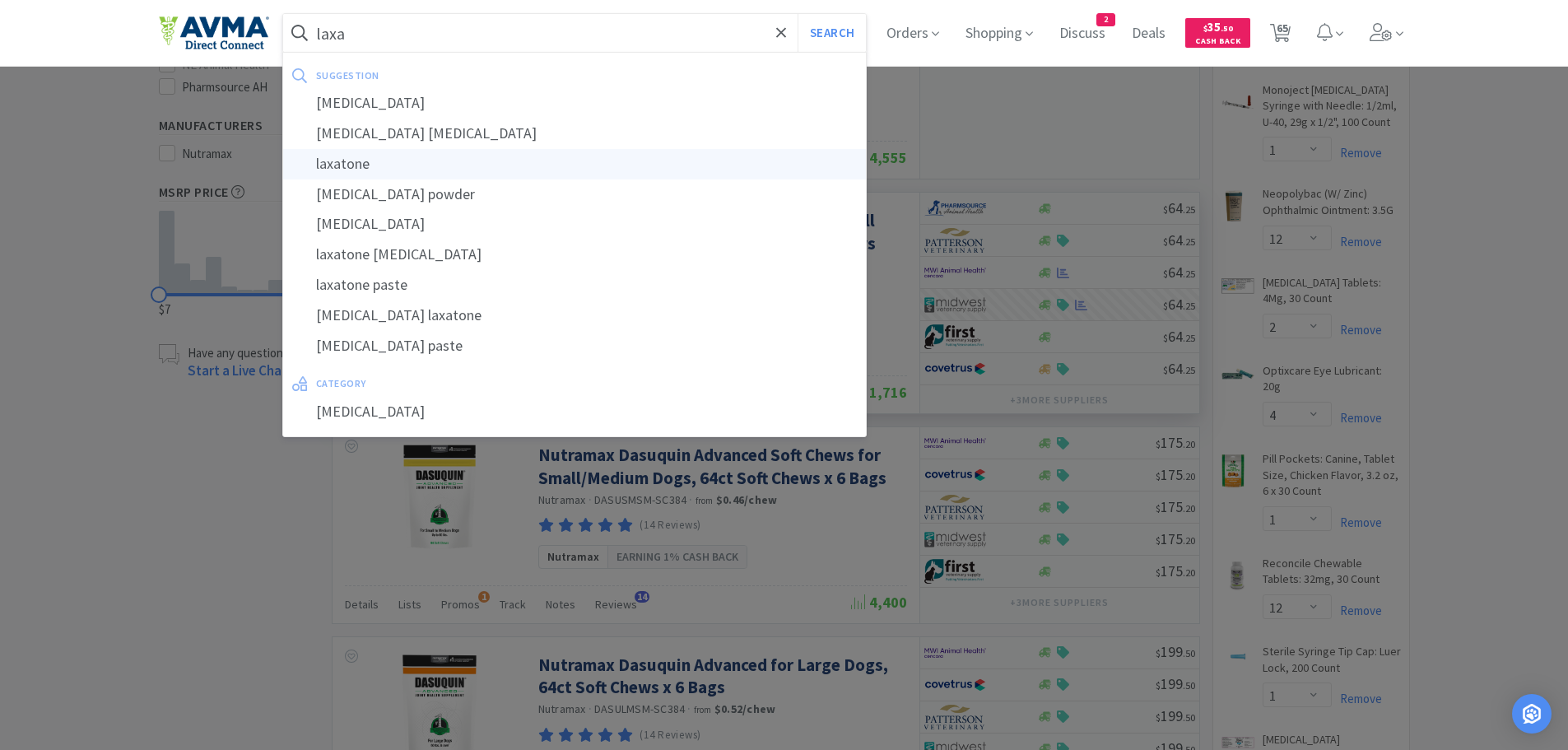
click at [425, 164] on div "laxatone" at bounding box center [575, 164] width 583 height 30
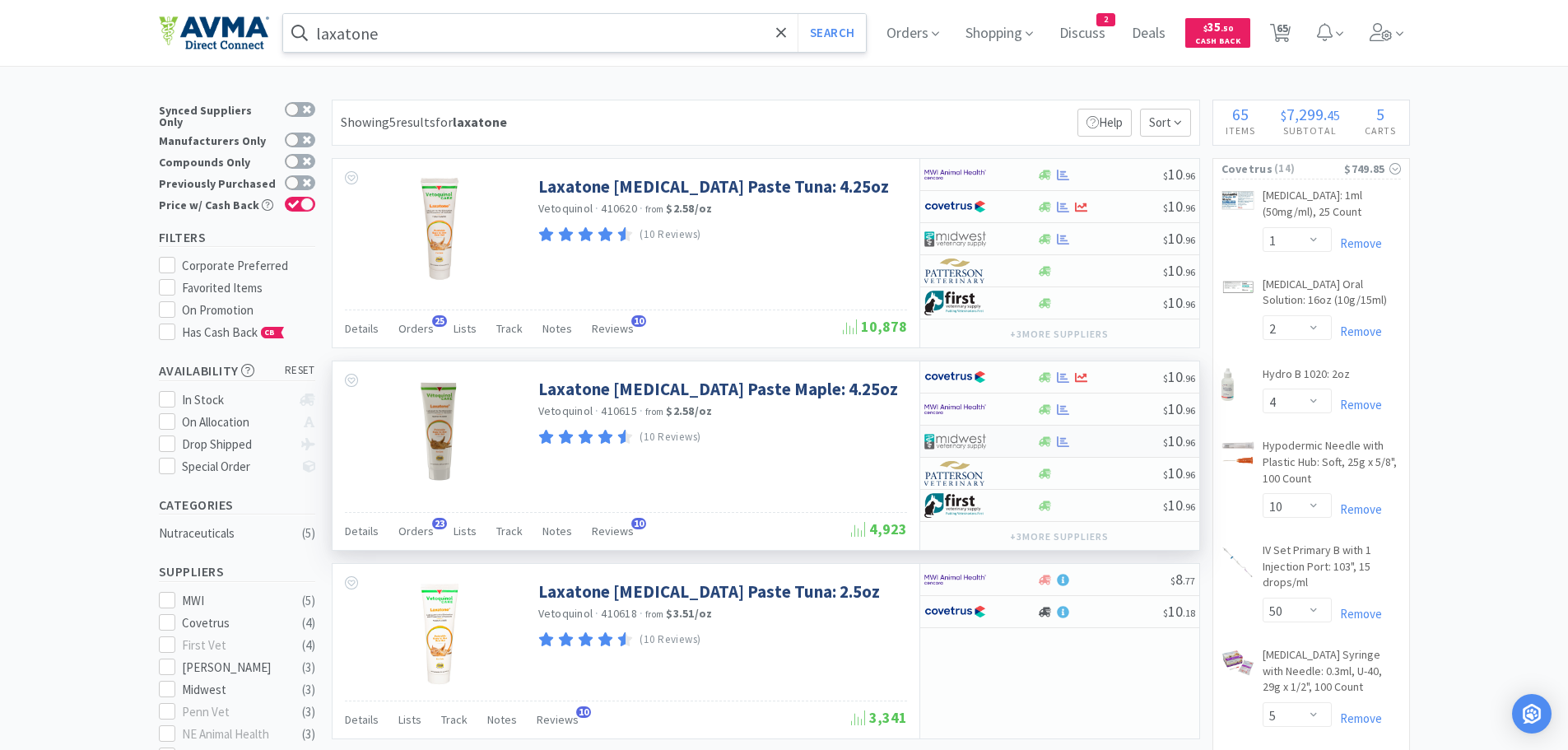
click at [1093, 444] on div at bounding box center [1100, 442] width 126 height 13
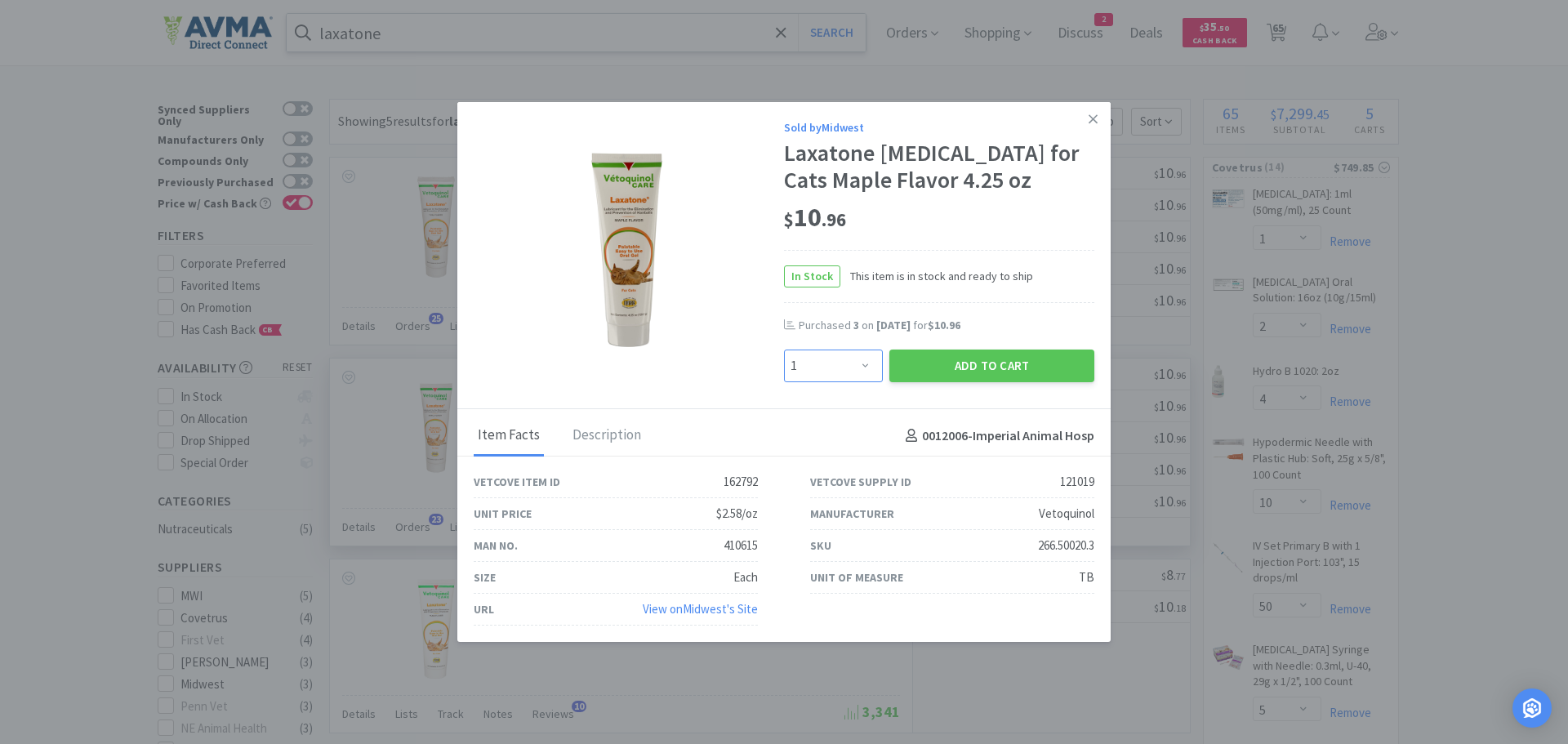
click at [864, 367] on select "Enter Quantity 1 2 3 4 5 6 7 8 9 10 11 12 13 14 15 16 17 18 19 20 Enter Quantity" at bounding box center [833, 366] width 99 height 33
click at [784, 349] on select "Enter Quantity 1 2 3 4 5 6 7 8 9 10 11 12 13 14 15 16 17 18 19 20 Enter Quantity" at bounding box center [833, 366] width 99 height 33
click at [908, 357] on button "Add to Cart" at bounding box center [992, 366] width 205 height 33
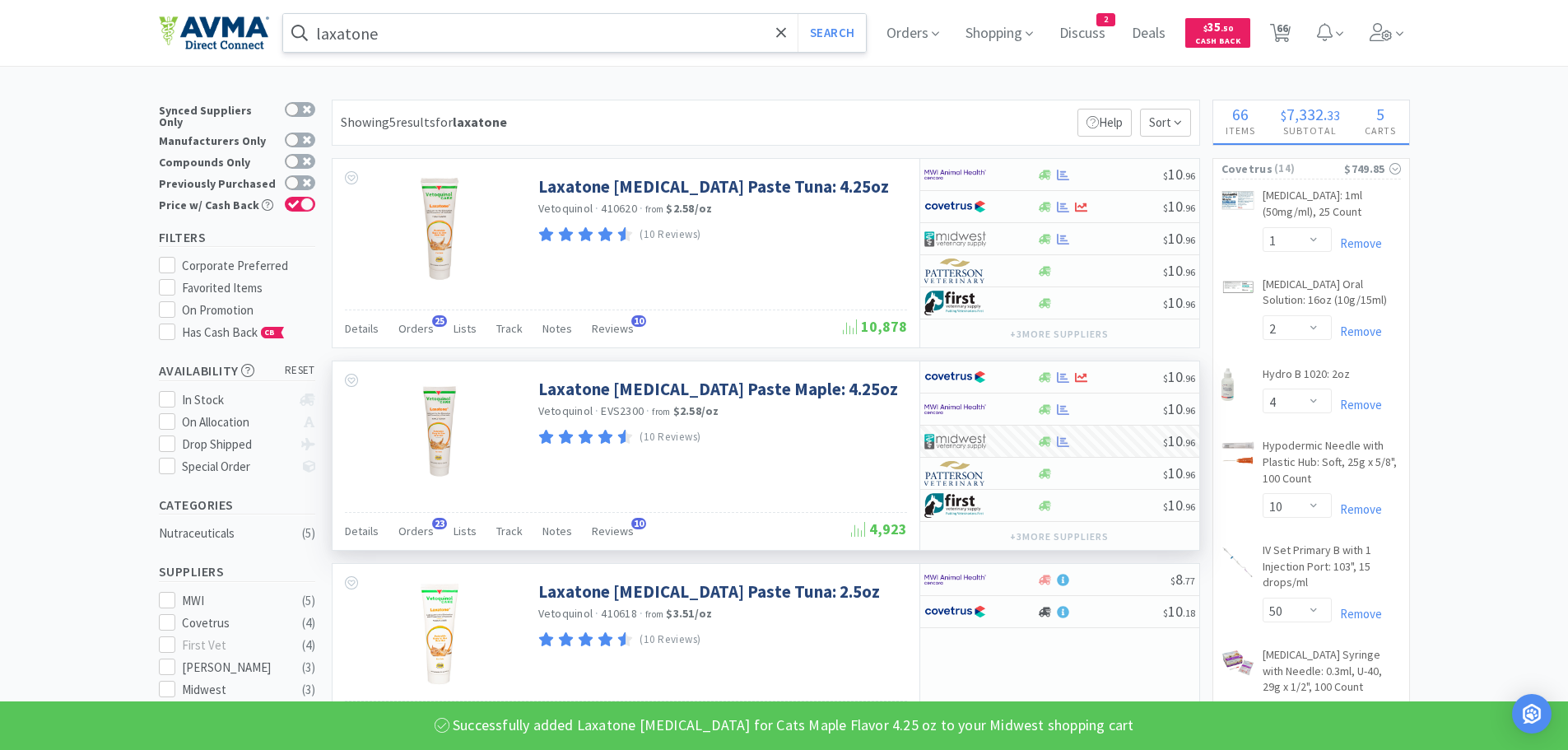
click at [581, 42] on input "laxatone" at bounding box center [575, 32] width 583 height 38
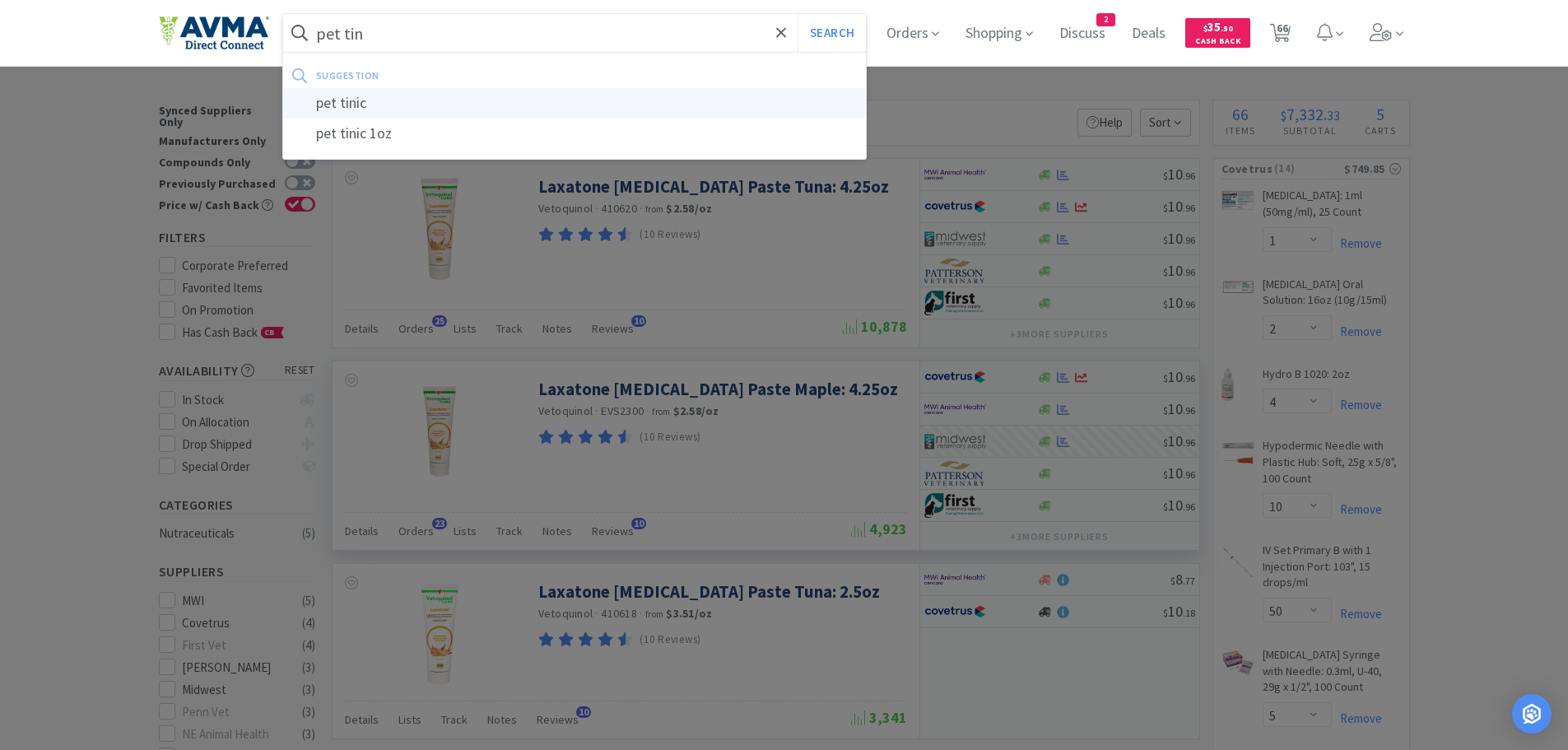
click at [421, 111] on div "pet tinic" at bounding box center [575, 102] width 583 height 30
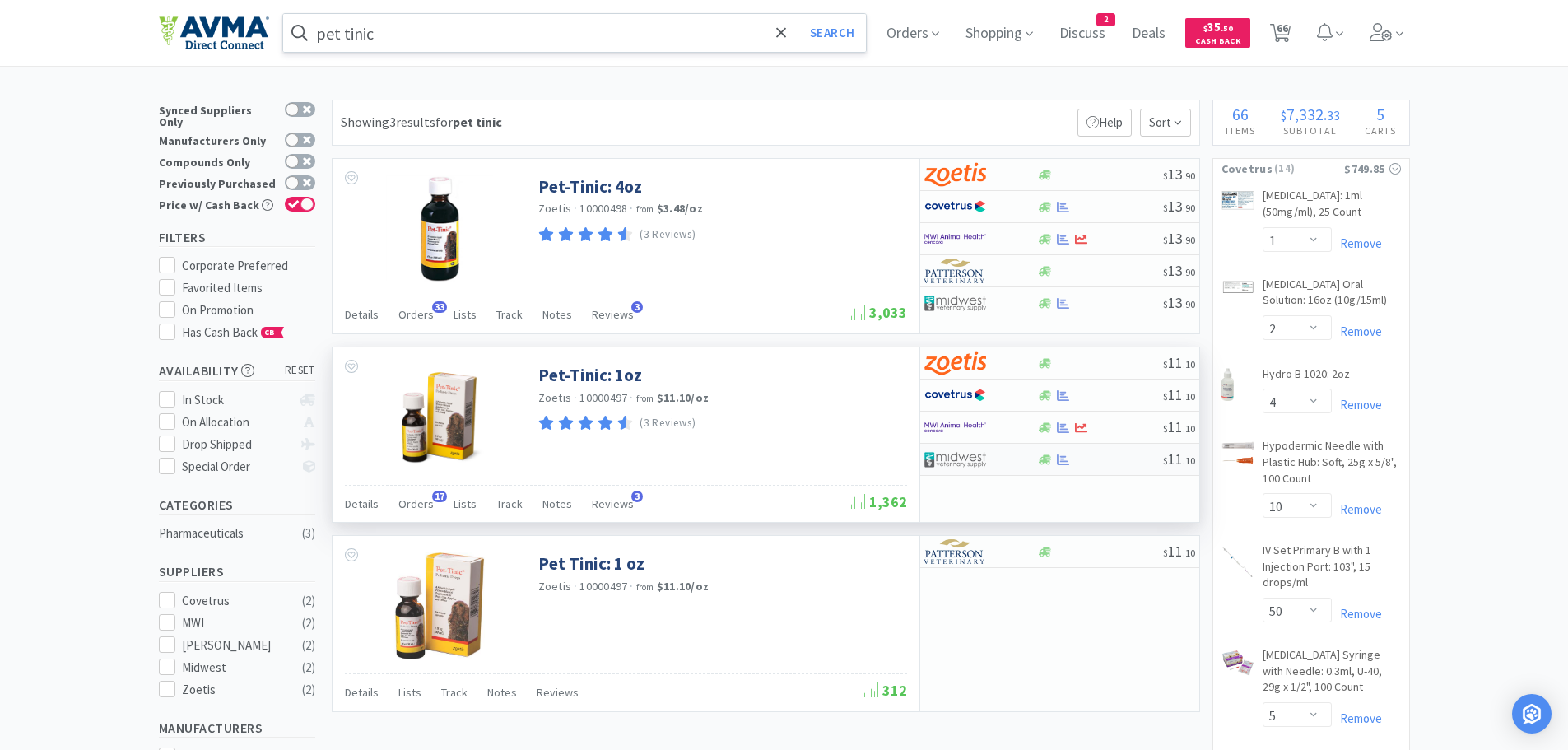
click at [1094, 460] on div at bounding box center [1100, 460] width 126 height 13
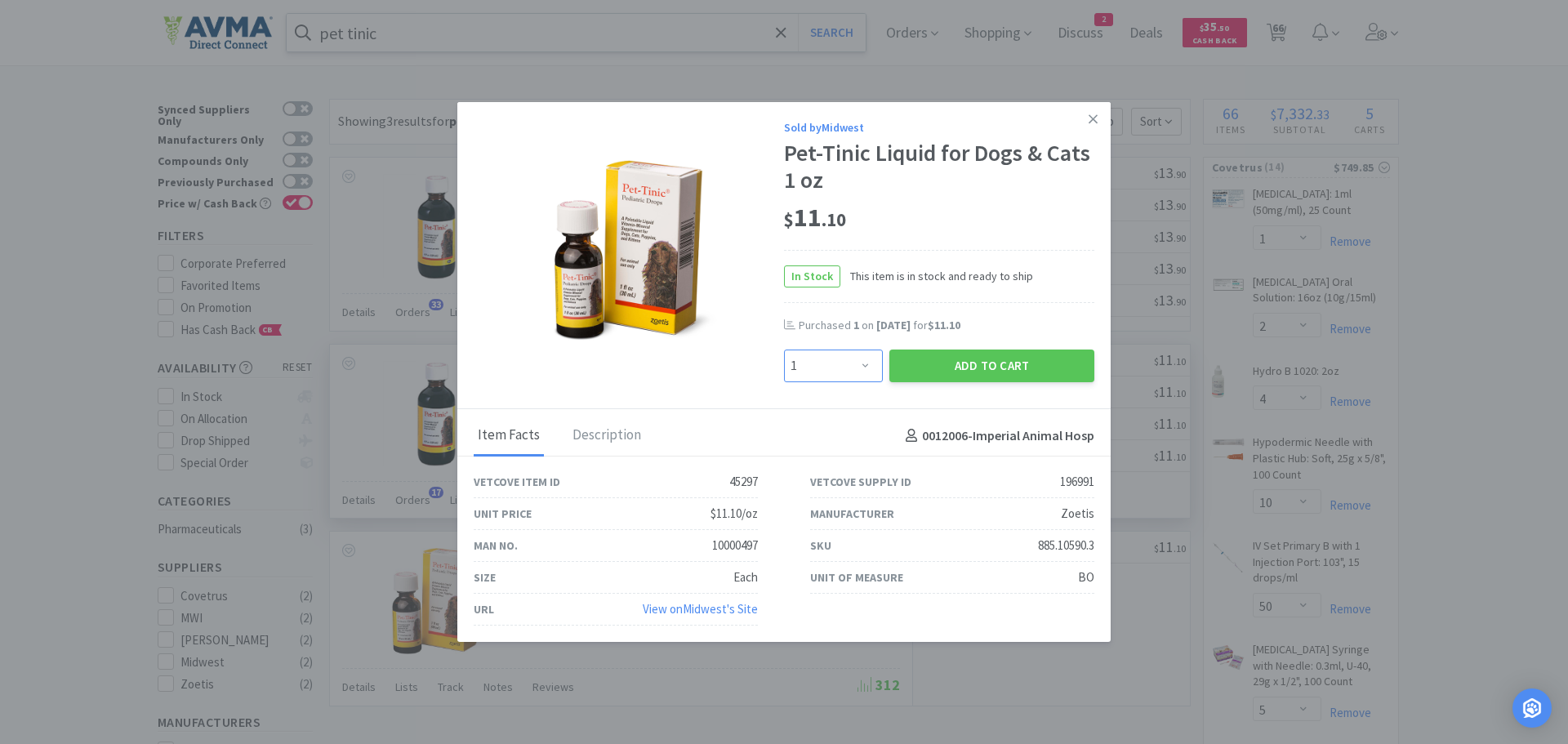
click at [860, 367] on select "Enter Quantity 1 2 3 4 5 6 7 8 9 10 11 12 13 14 15 16 17 18 19 20 Enter Quantity" at bounding box center [833, 366] width 99 height 33
click at [784, 349] on select "Enter Quantity 1 2 3 4 5 6 7 8 9 10 11 12 13 14 15 16 17 18 19 20 Enter Quantity" at bounding box center [833, 366] width 99 height 33
click at [916, 367] on button "Add to Cart" at bounding box center [992, 366] width 205 height 33
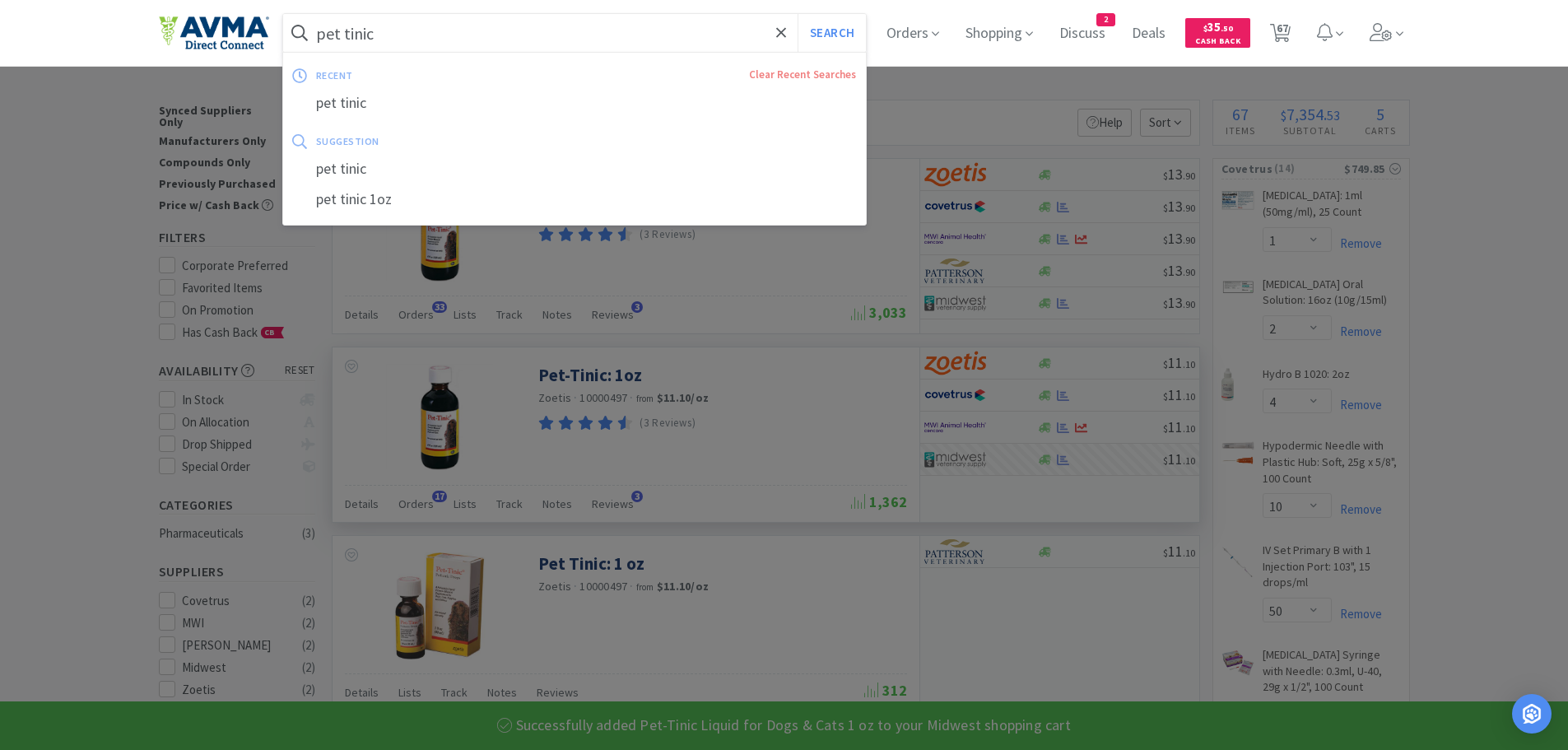
click at [623, 27] on input "pet tinic" at bounding box center [575, 32] width 583 height 38
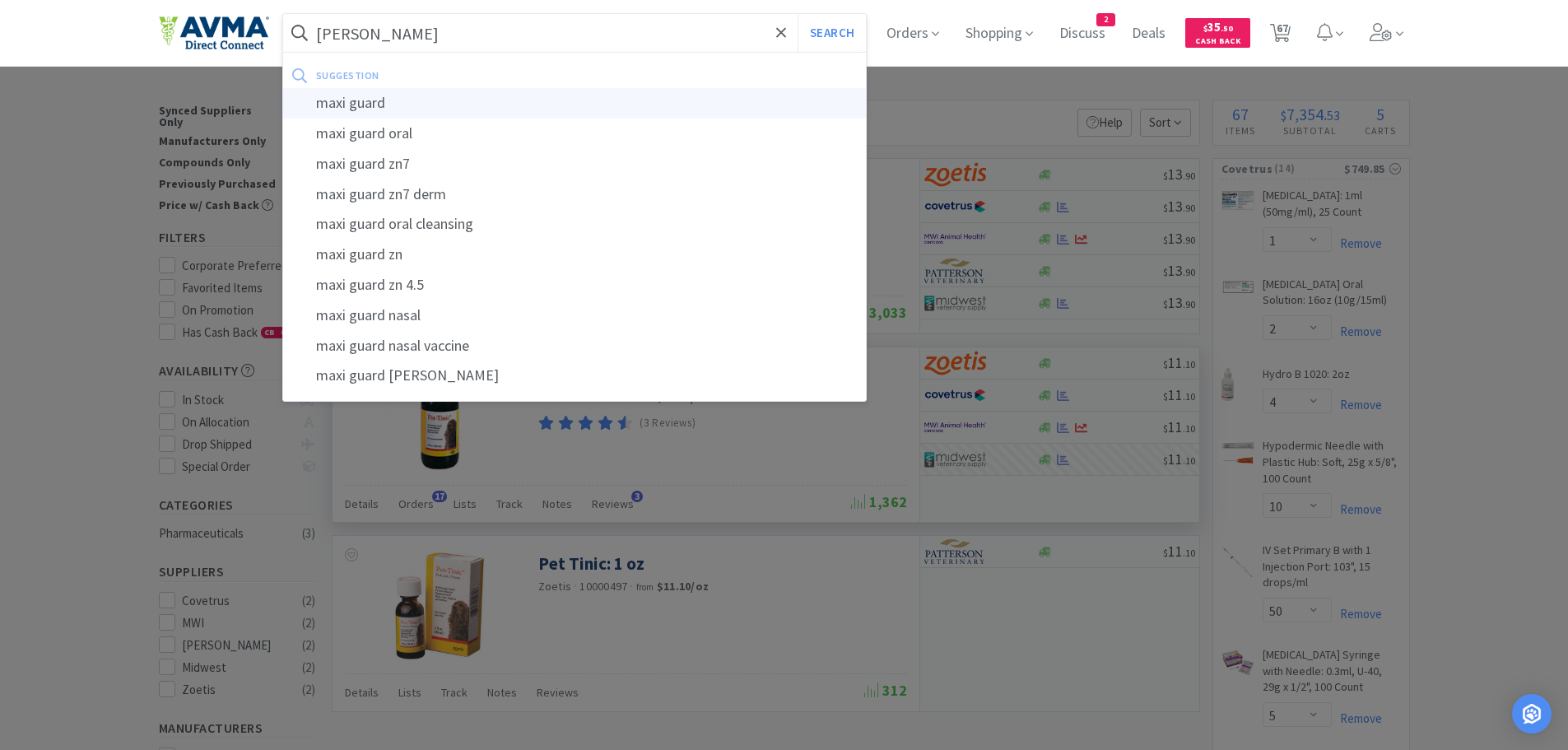
click at [388, 102] on div "maxi guard" at bounding box center [575, 102] width 583 height 30
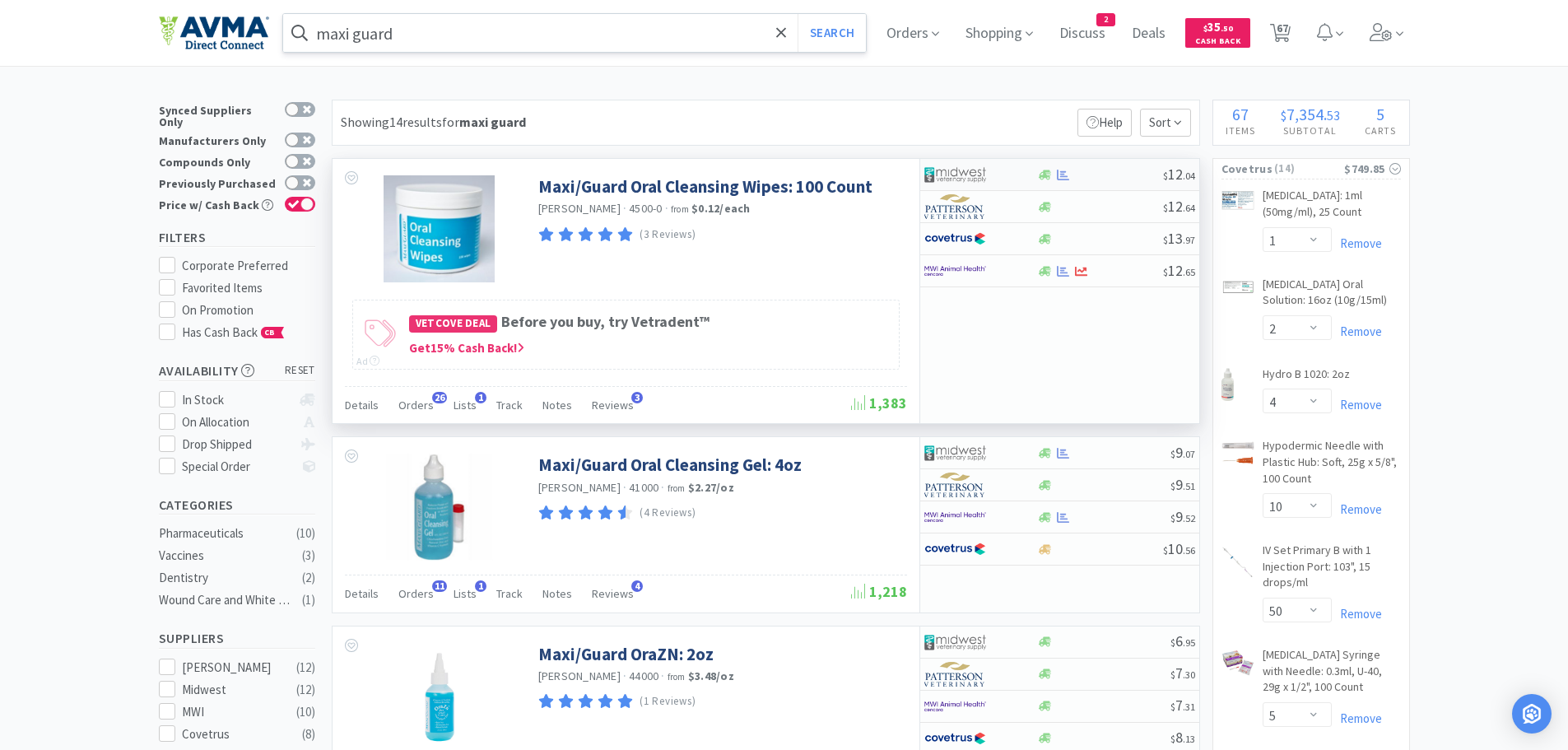
click at [1095, 175] on div at bounding box center [1100, 176] width 126 height 13
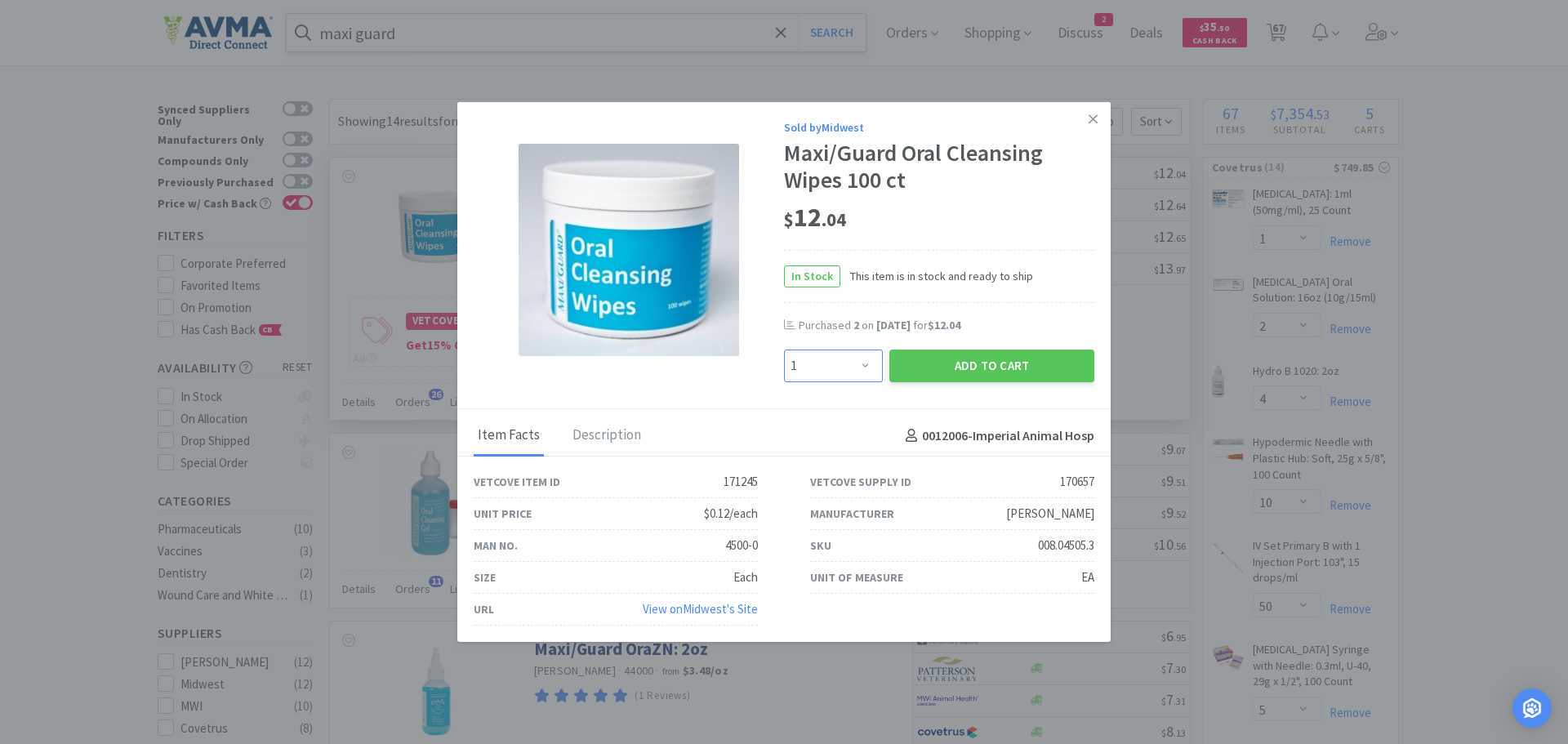
click at [864, 366] on select "Enter Quantity 1 2 3 4 5 6 7 8 9 10 11 12 13 14 15 16 17 18 19 20 Enter Quantity" at bounding box center [833, 366] width 99 height 33
click at [784, 349] on select "Enter Quantity 1 2 3 4 5 6 7 8 9 10 11 12 13 14 15 16 17 18 19 20 Enter Quantity" at bounding box center [833, 366] width 99 height 33
click at [955, 366] on button "Add to Cart" at bounding box center [992, 366] width 205 height 33
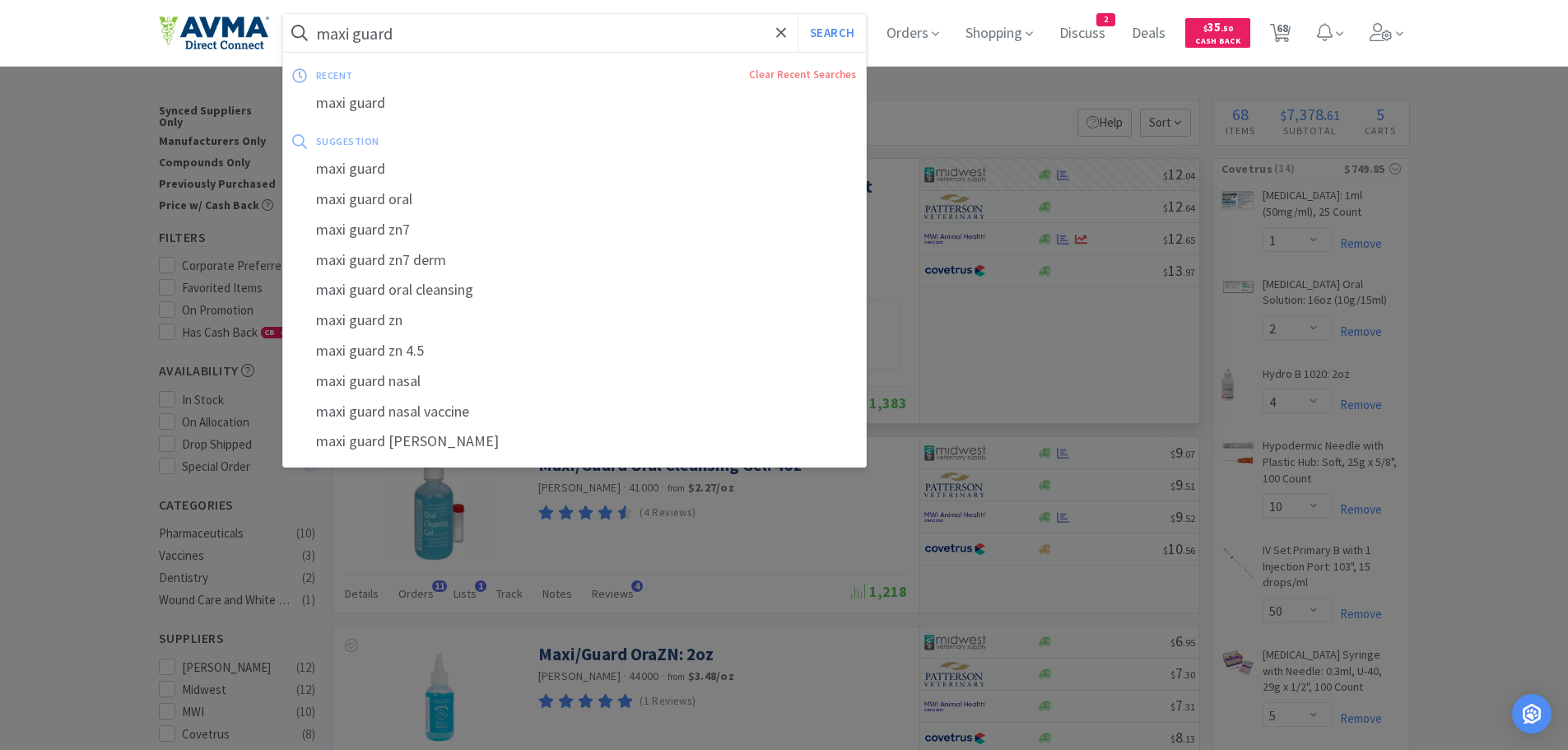
click at [646, 23] on input "maxi guard" at bounding box center [575, 32] width 583 height 38
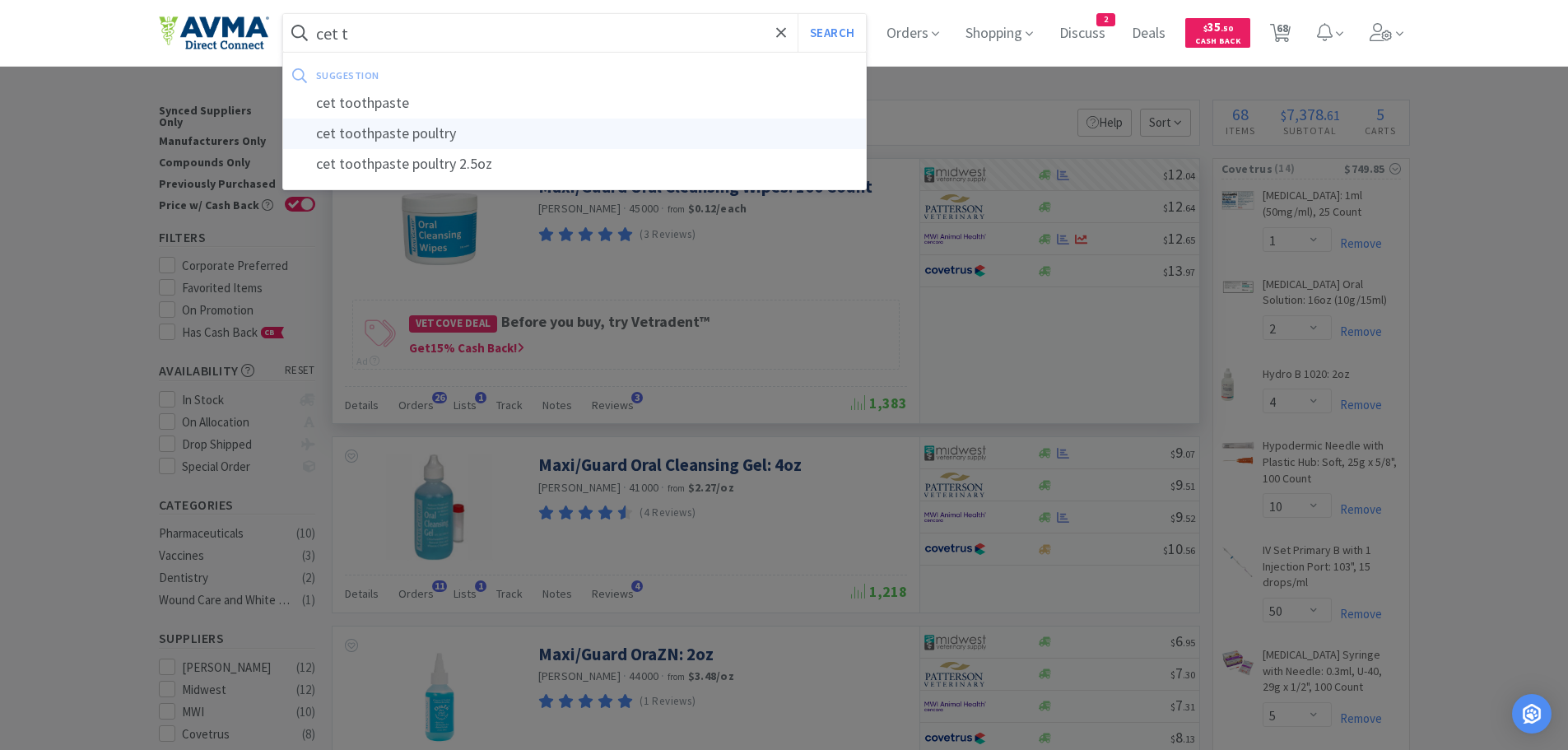
click at [473, 127] on div "cet toothpaste poultry" at bounding box center [575, 134] width 583 height 30
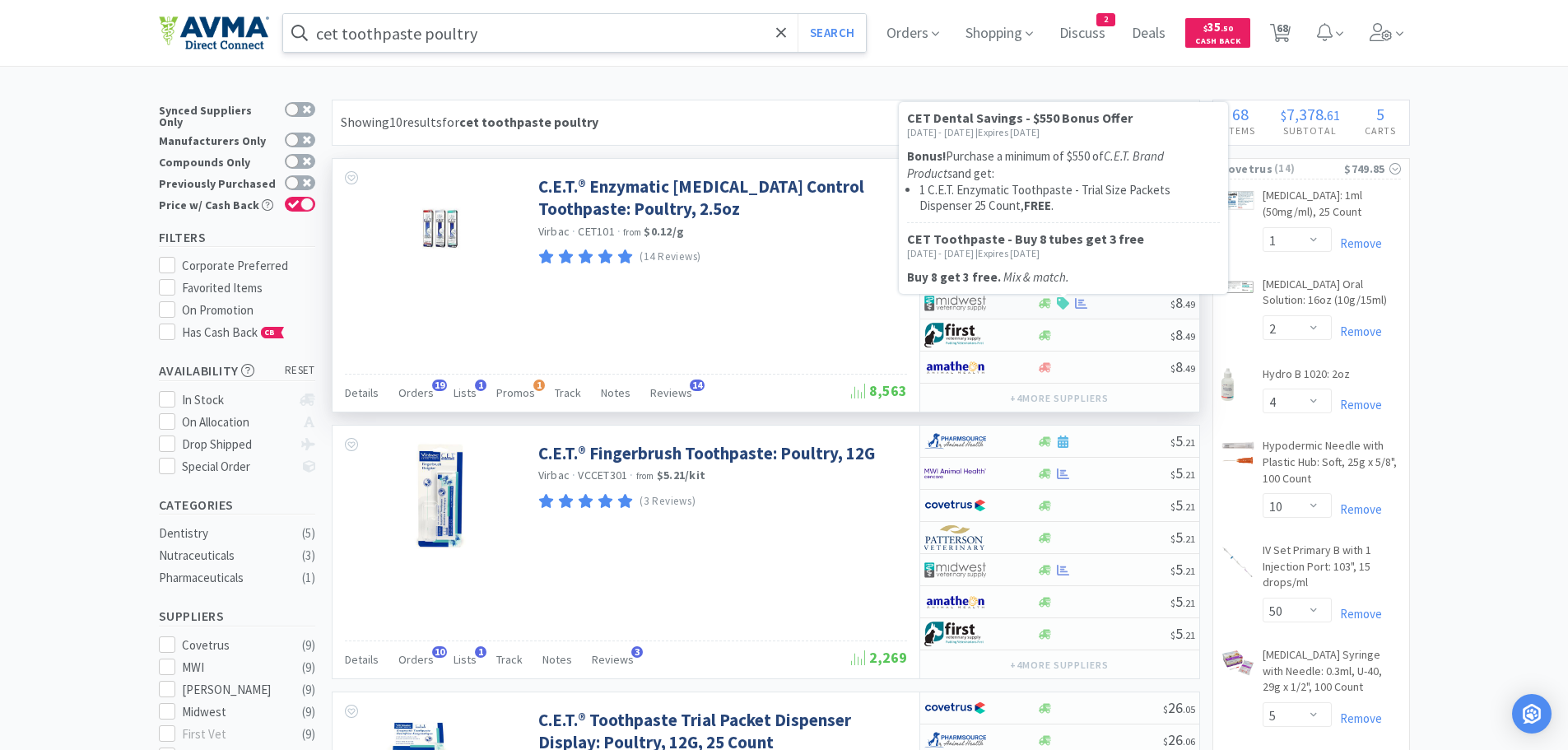
click at [1066, 298] on icon at bounding box center [1063, 304] width 13 height 13
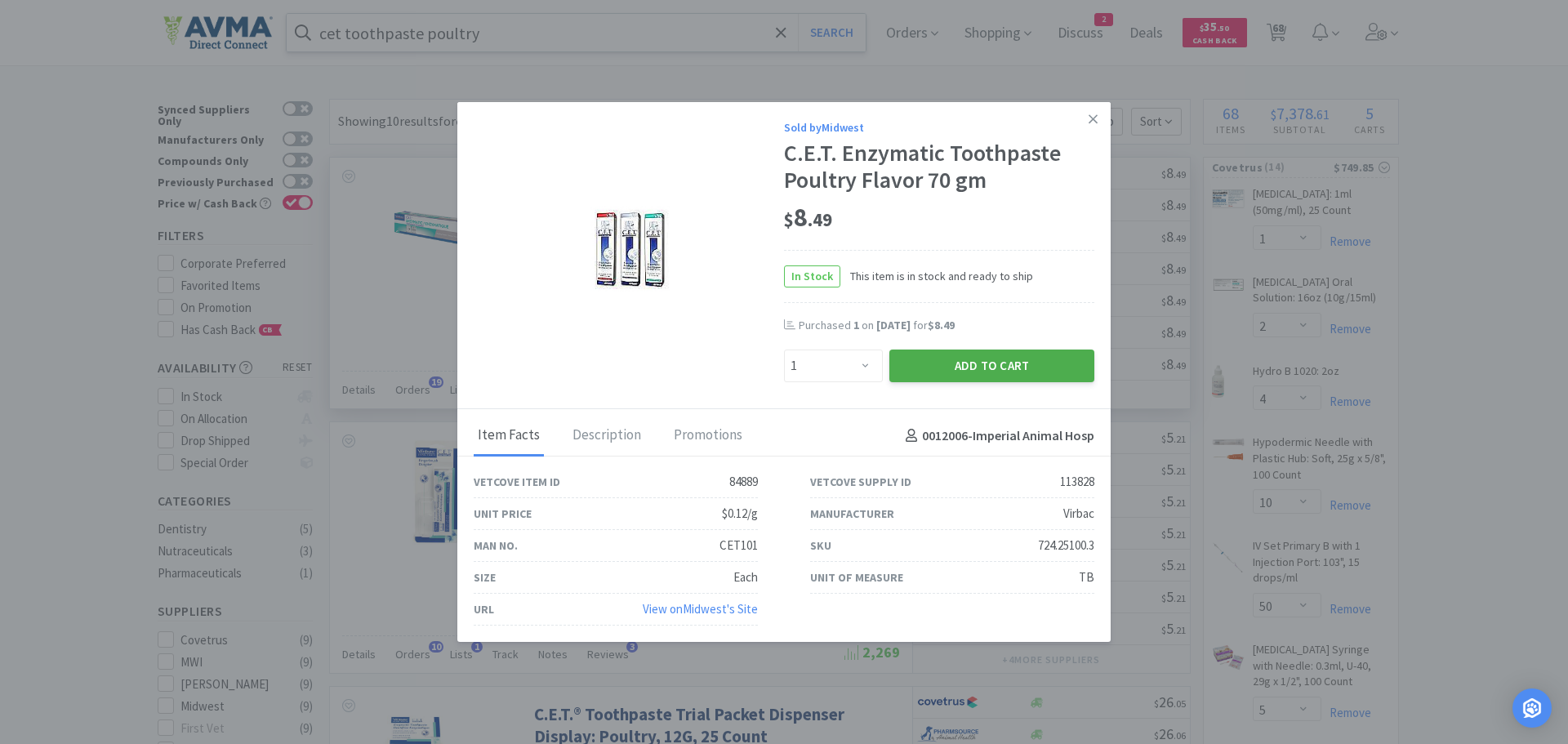
click at [963, 364] on button "Add to Cart" at bounding box center [992, 366] width 205 height 33
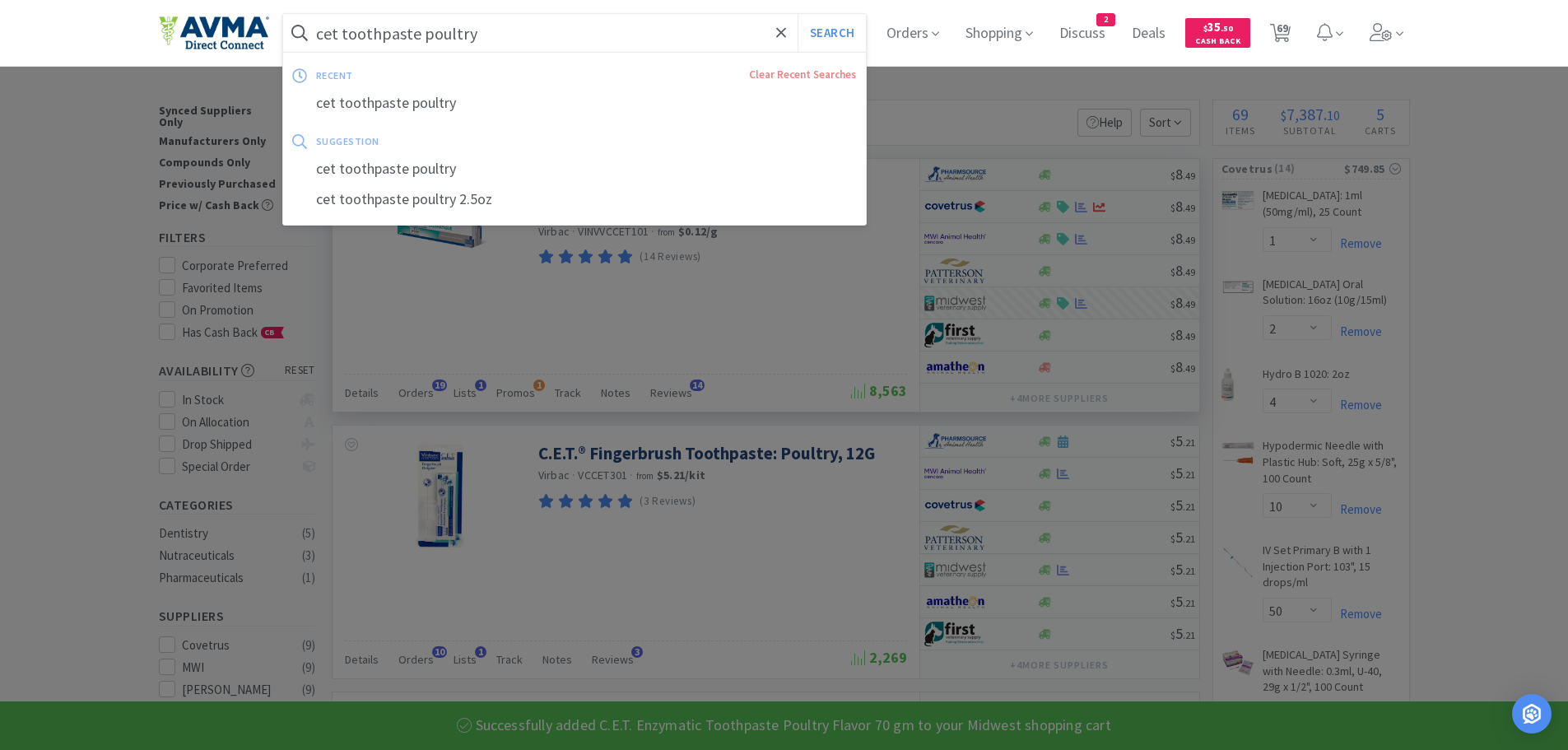
click at [573, 38] on input "cet toothpaste poultry" at bounding box center [575, 32] width 583 height 38
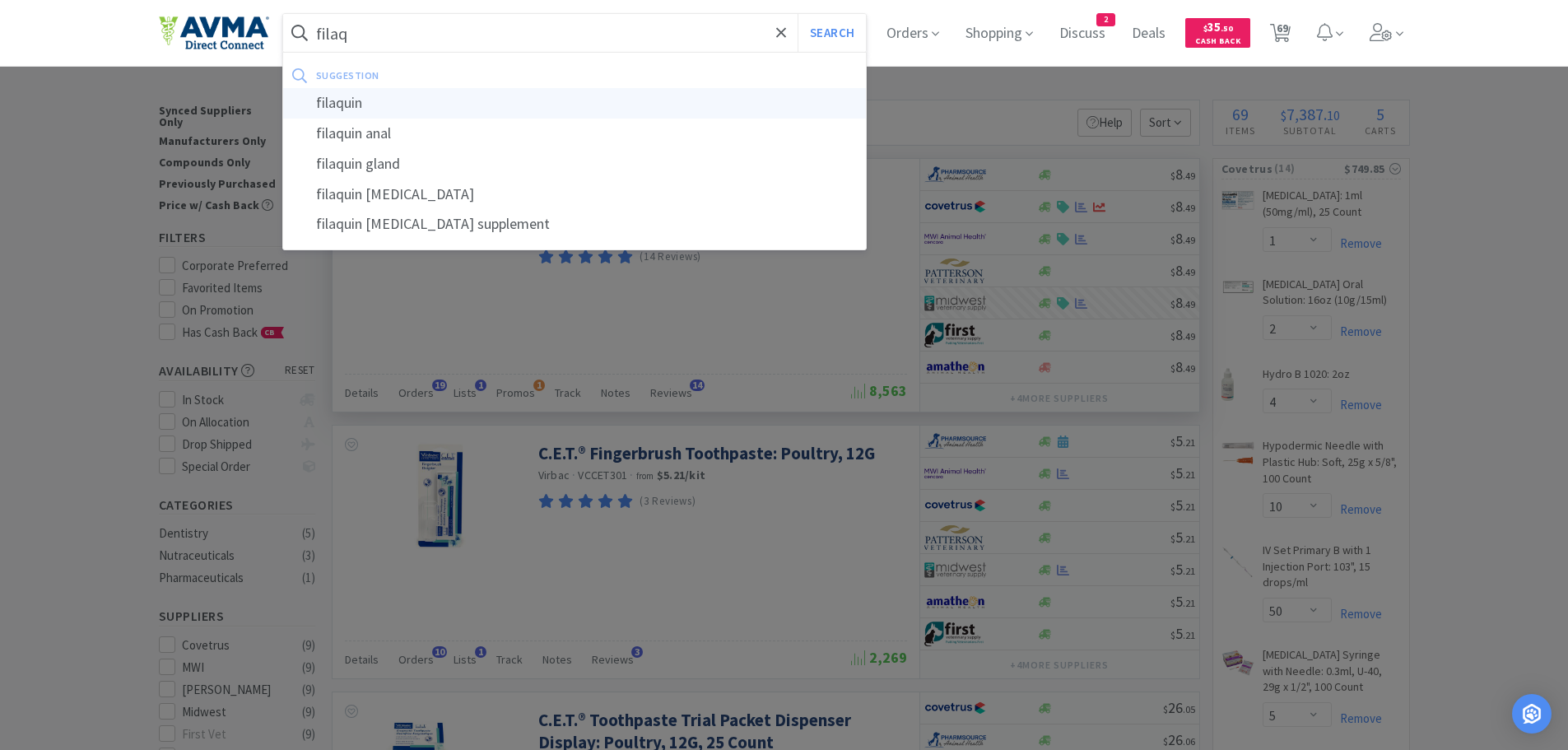
click at [446, 106] on div "filaquin" at bounding box center [575, 102] width 583 height 30
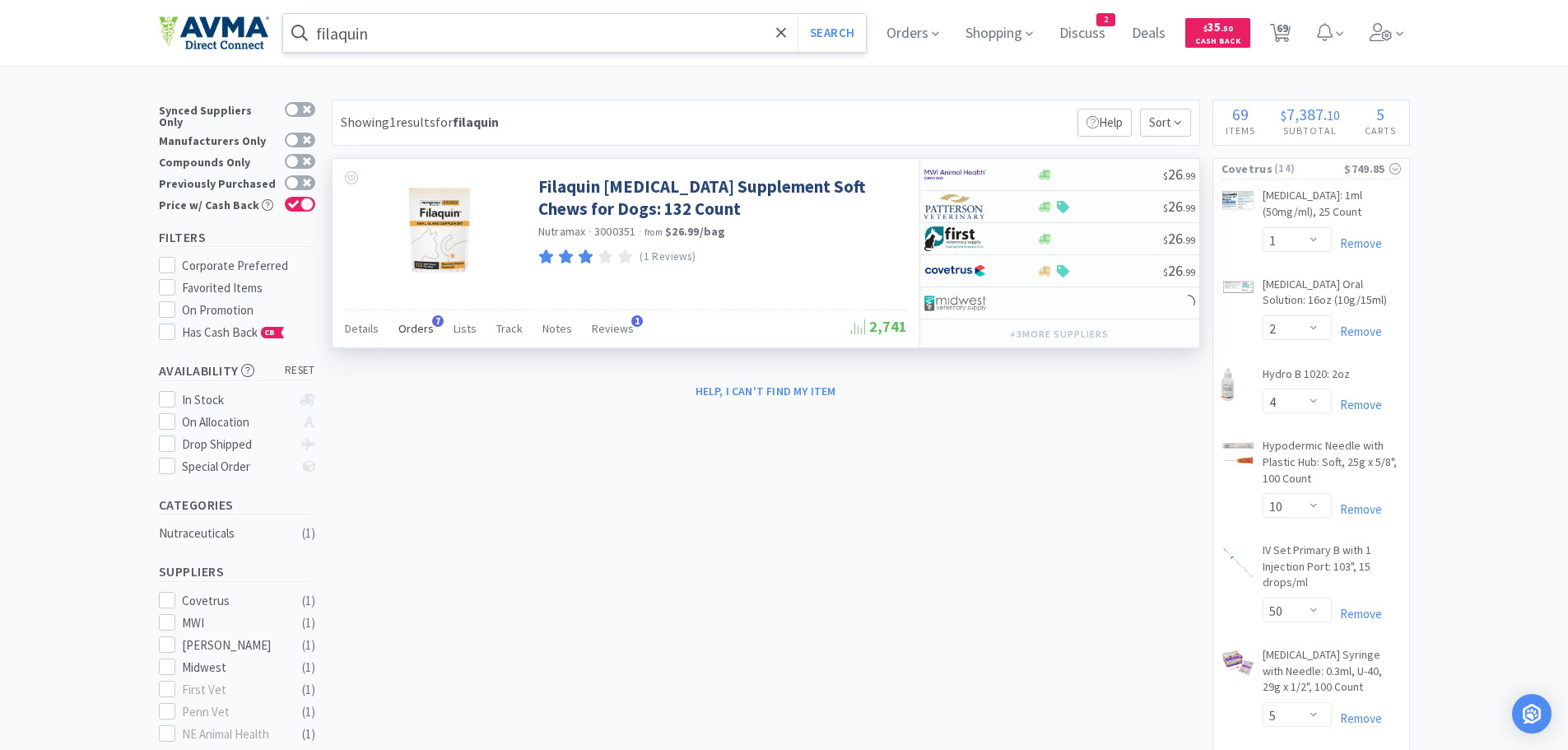
click at [411, 330] on span "Orders" at bounding box center [416, 328] width 36 height 15
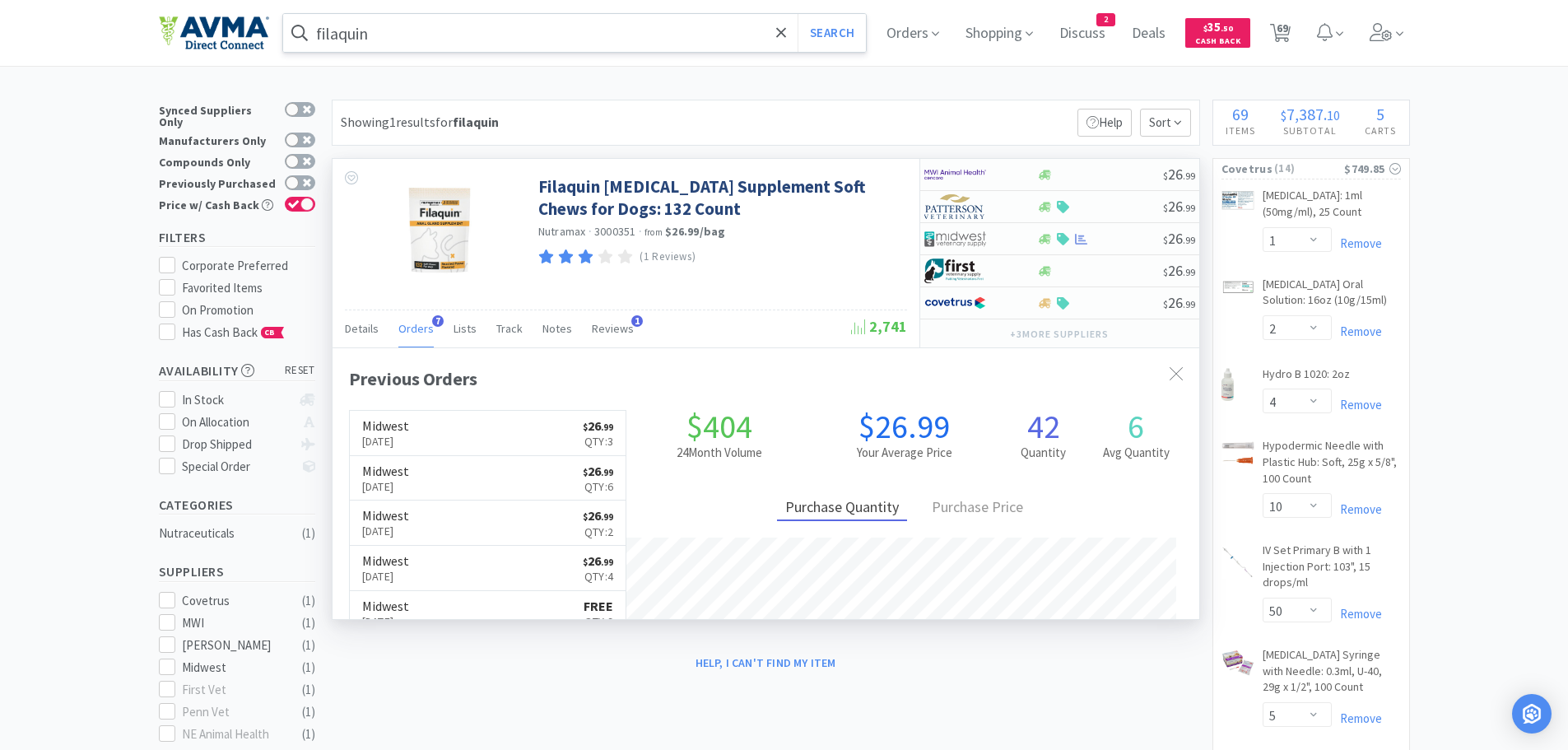
scroll to position [426, 867]
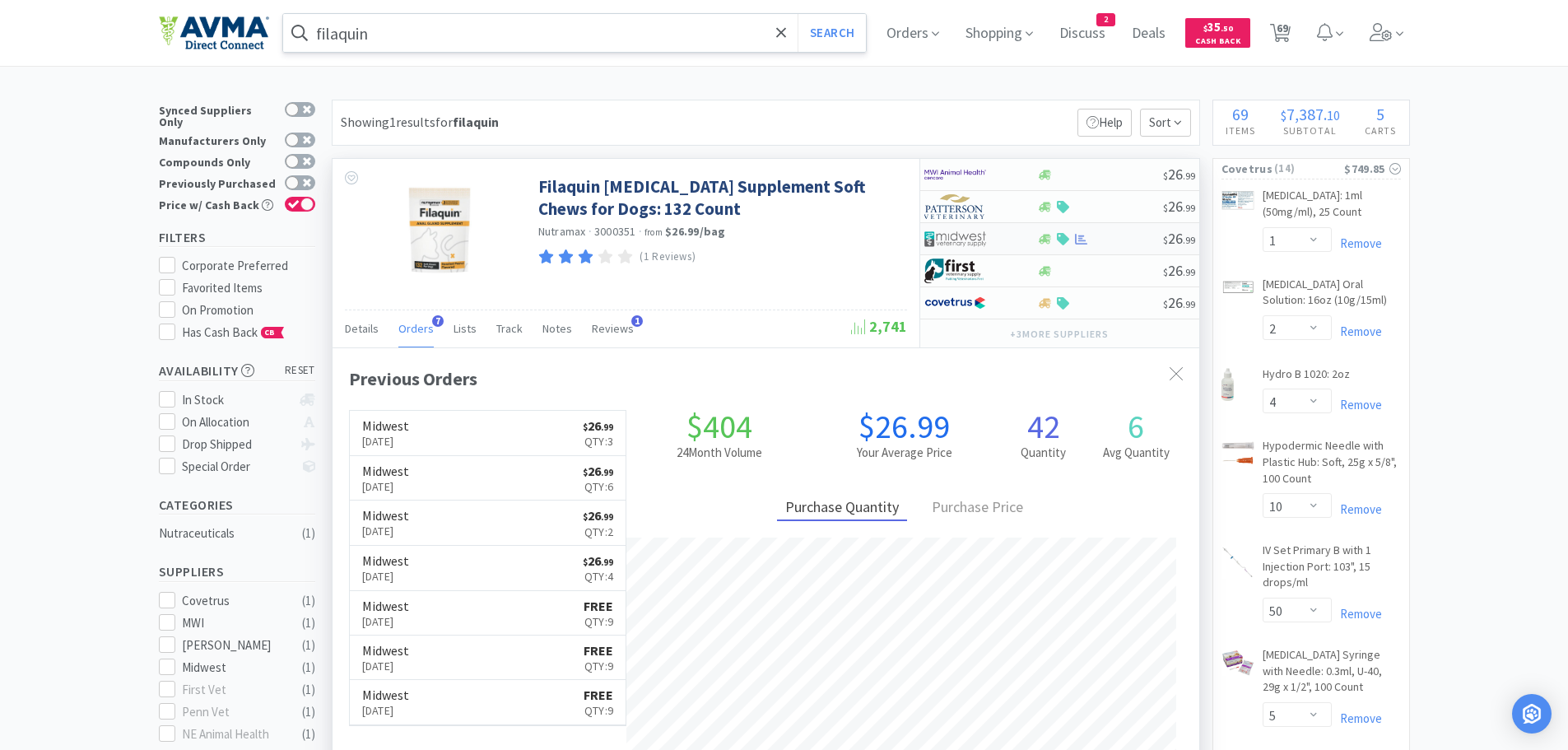
click at [1092, 237] on div at bounding box center [1100, 240] width 126 height 13
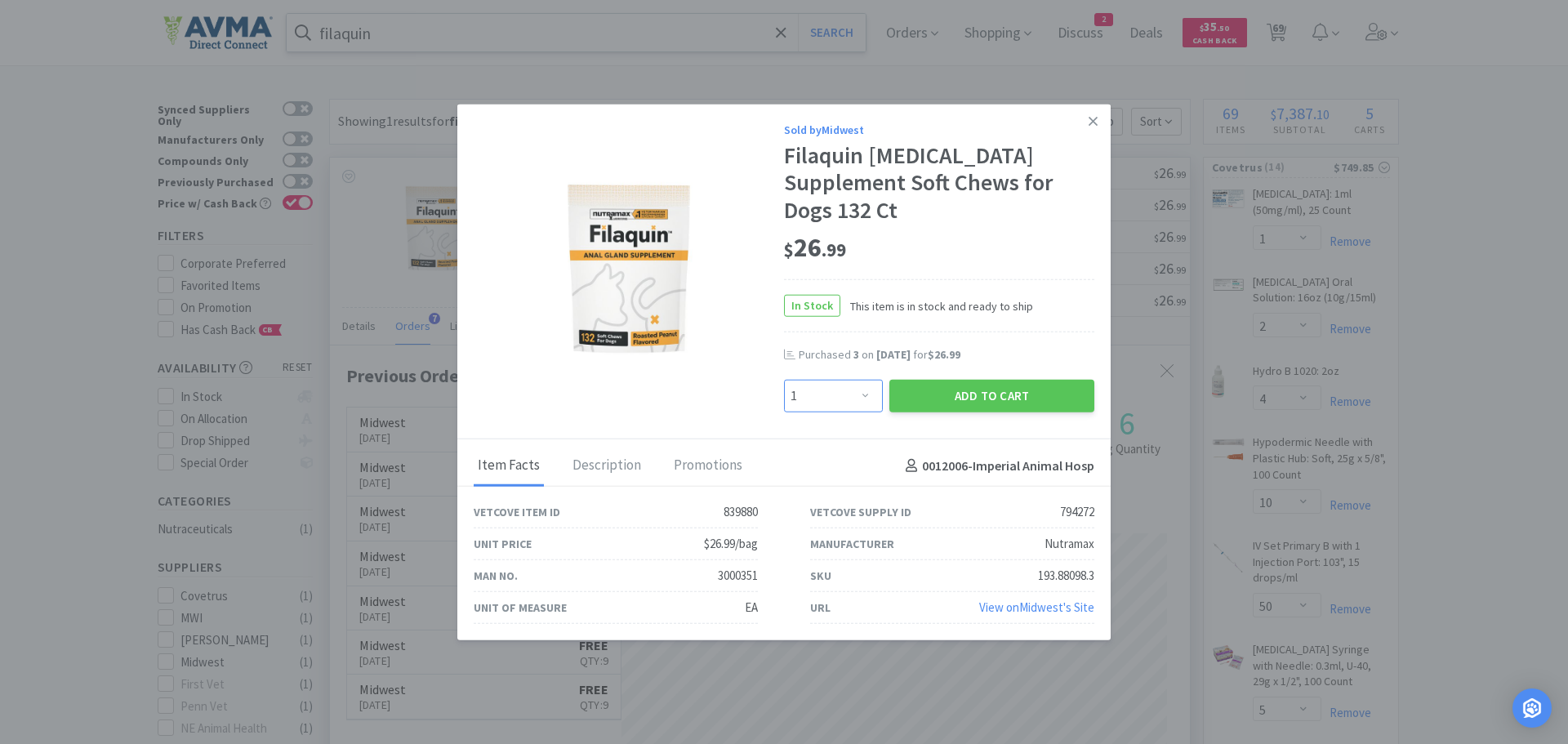
click at [862, 392] on select "Enter Quantity 1 2 3 4 5 6 7 8 9 10 11 12 13 14 15 16 17 18 19 20 Enter Quantity" at bounding box center [833, 396] width 99 height 33
click at [784, 380] on select "Enter Quantity 1 2 3 4 5 6 7 8 9 10 11 12 13 14 15 16 17 18 19 20 Enter Quantity" at bounding box center [833, 396] width 99 height 33
click at [933, 394] on button "Add to Cart" at bounding box center [992, 396] width 205 height 33
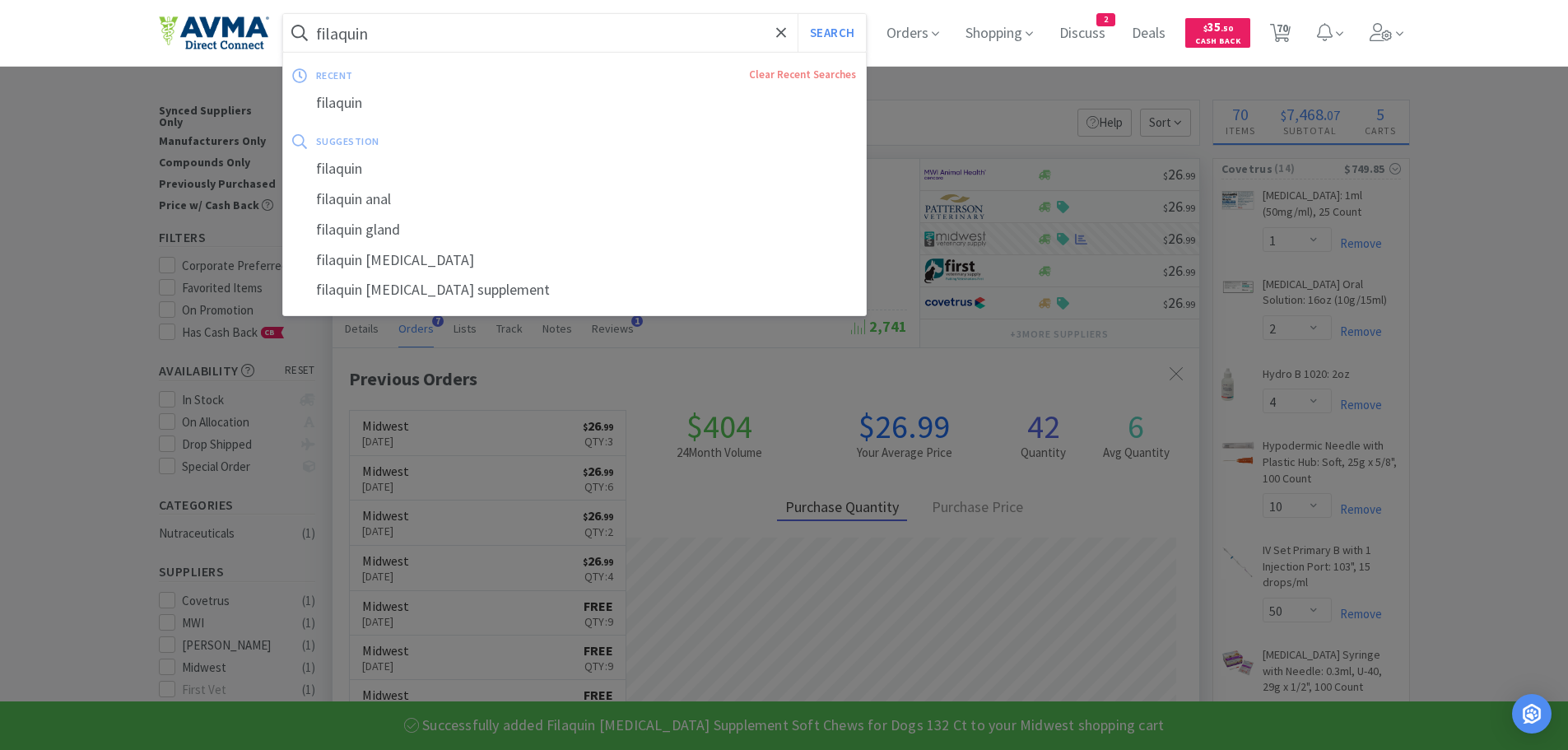
click at [479, 45] on input "filaquin" at bounding box center [575, 32] width 583 height 38
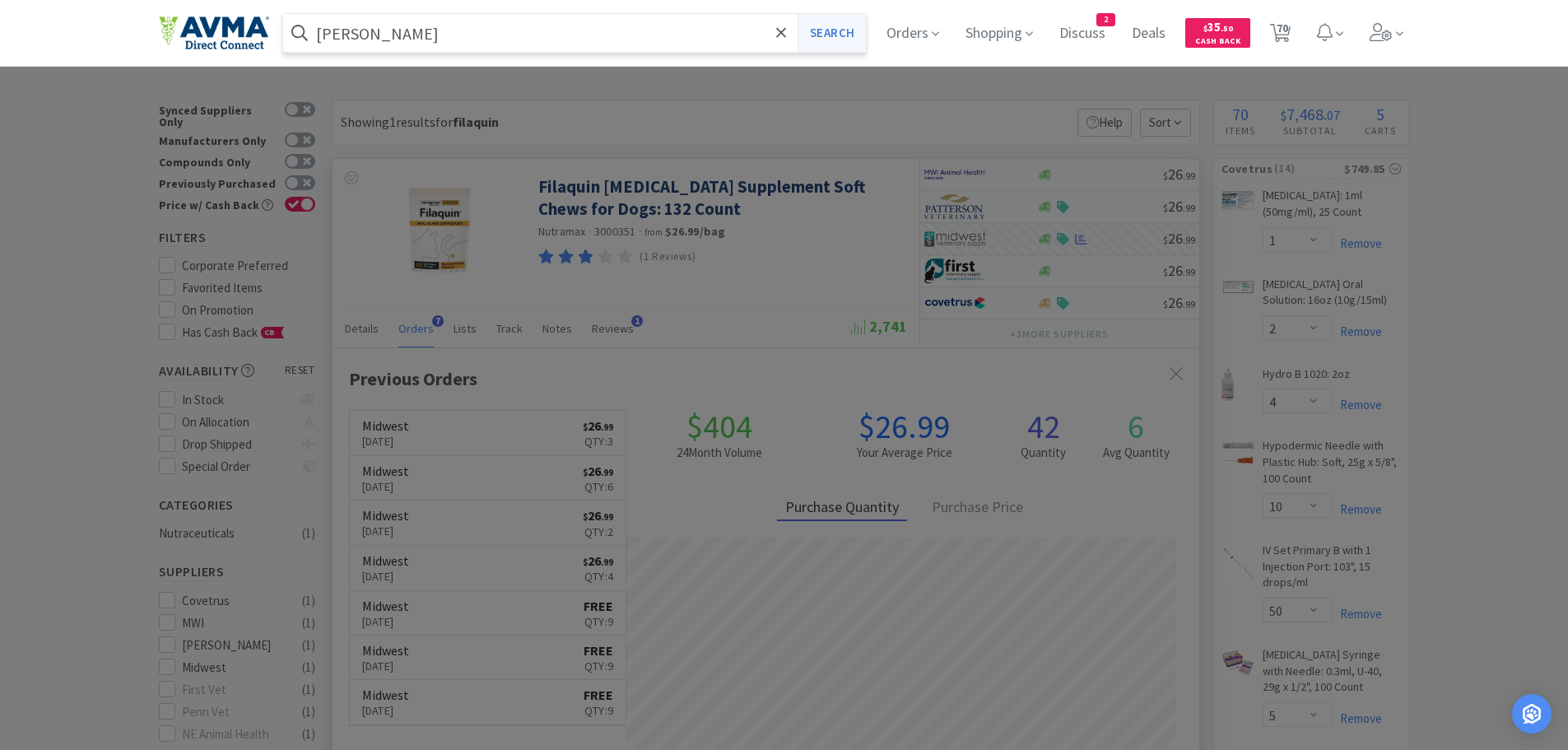
click at [827, 29] on button "Search" at bounding box center [831, 32] width 69 height 38
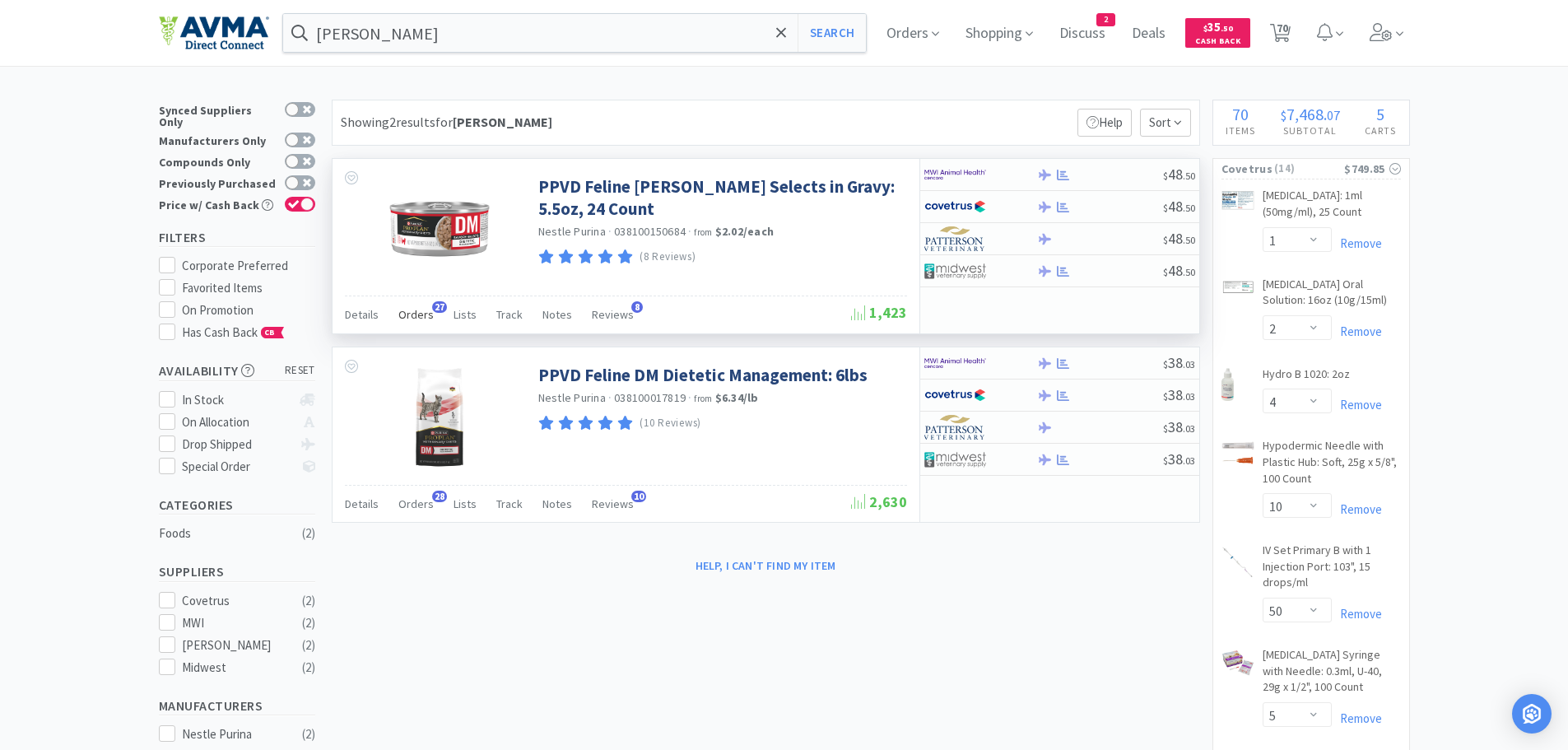
click at [423, 314] on span "Orders" at bounding box center [416, 315] width 36 height 15
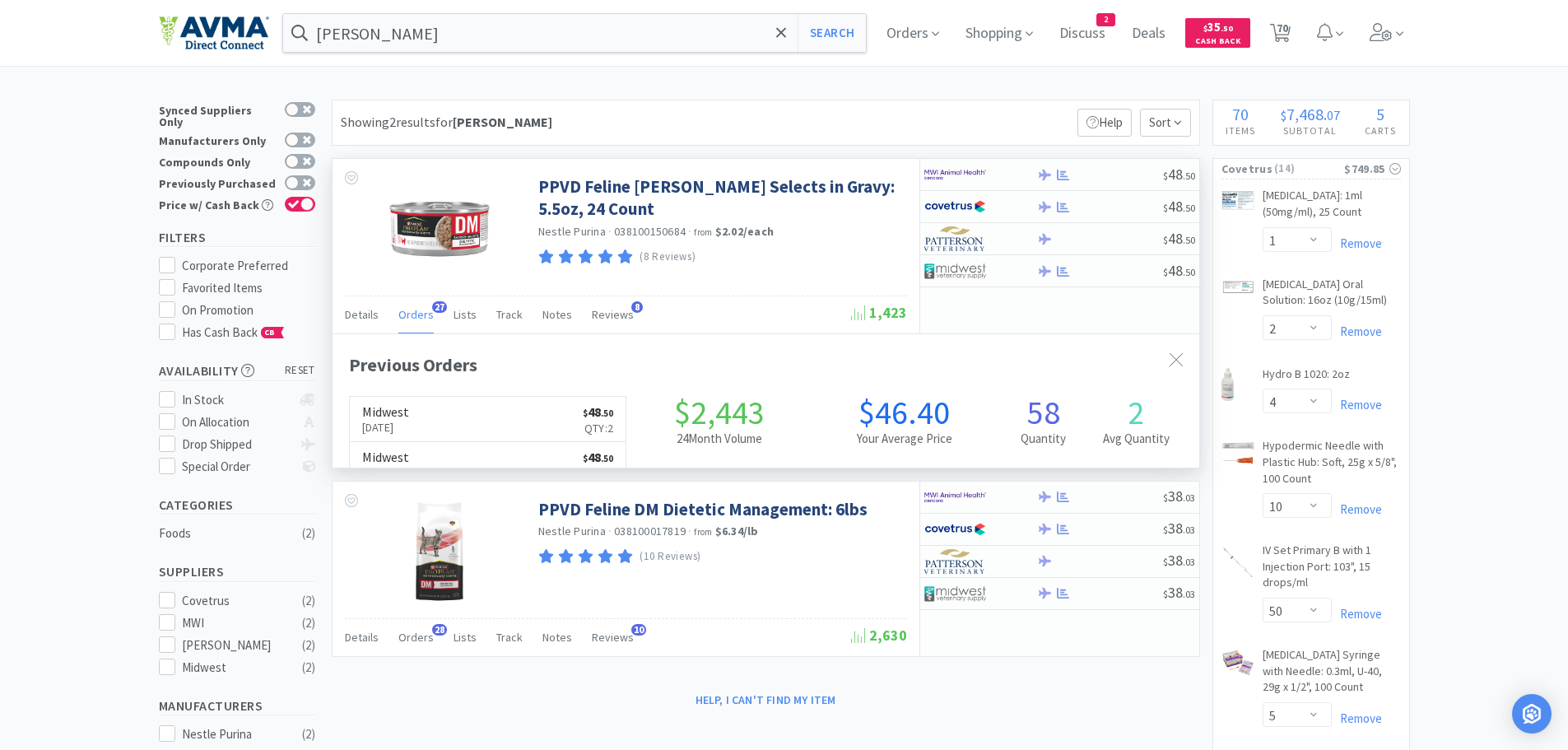
scroll to position [442, 867]
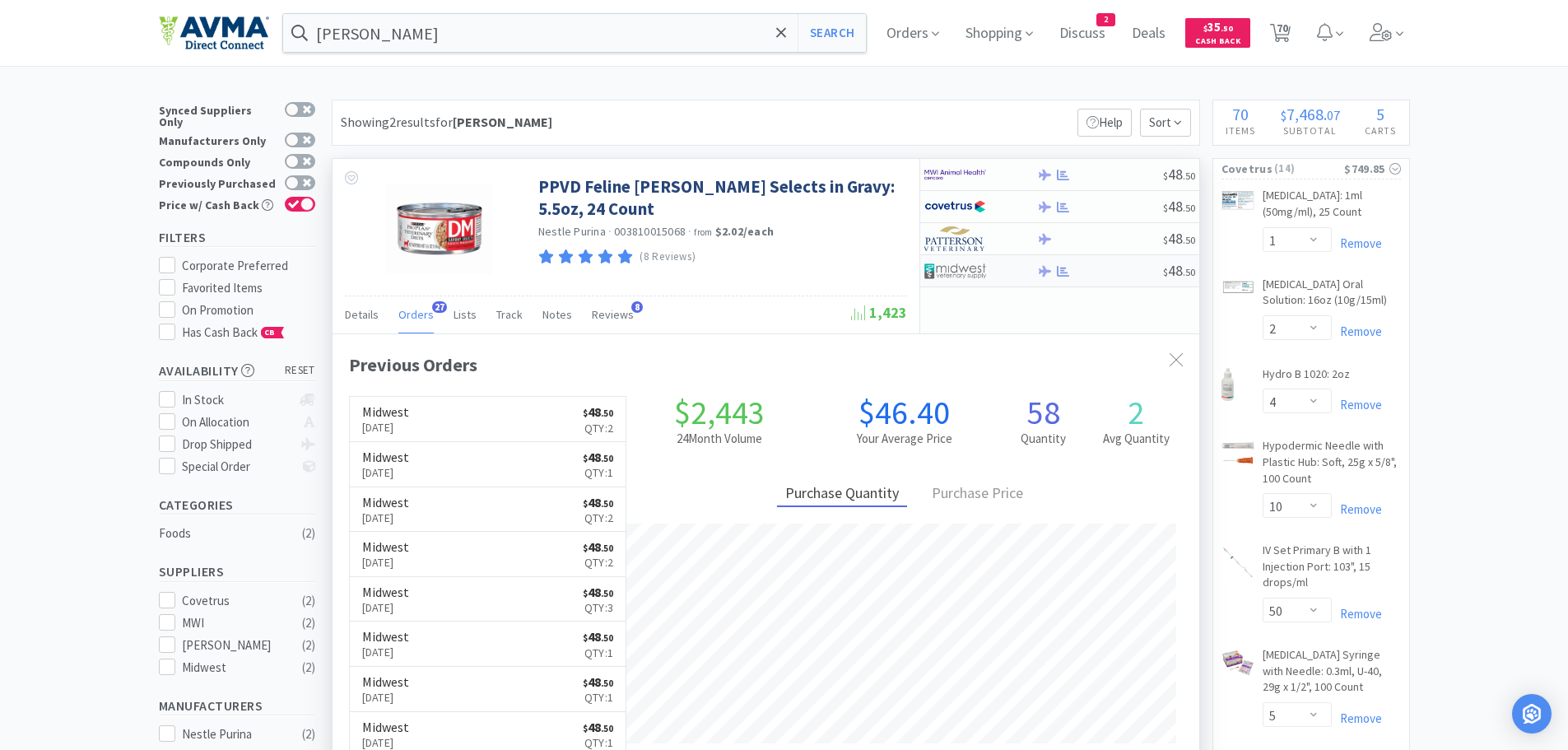
click at [1093, 276] on div at bounding box center [1100, 272] width 126 height 13
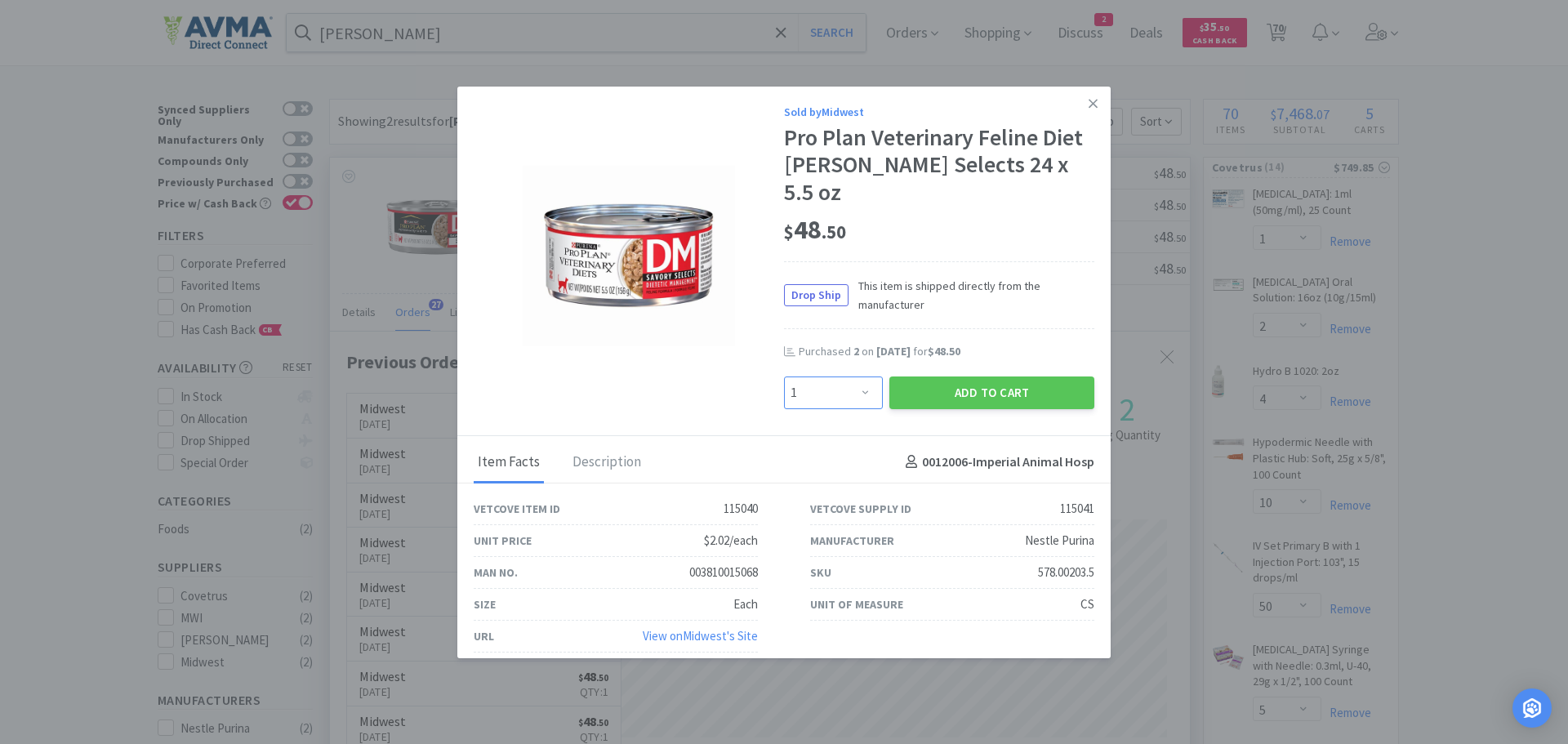
click at [869, 377] on select "Enter Quantity 1 2 3 4 5 6 7 8 9 10 11 12 13 14 15 16 17 18 19 20 Enter Quantity" at bounding box center [833, 393] width 99 height 33
click at [784, 377] on select "Enter Quantity 1 2 3 4 5 6 7 8 9 10 11 12 13 14 15 16 17 18 19 20 Enter Quantity" at bounding box center [833, 393] width 99 height 33
click at [946, 378] on button "Add to Cart" at bounding box center [992, 393] width 205 height 33
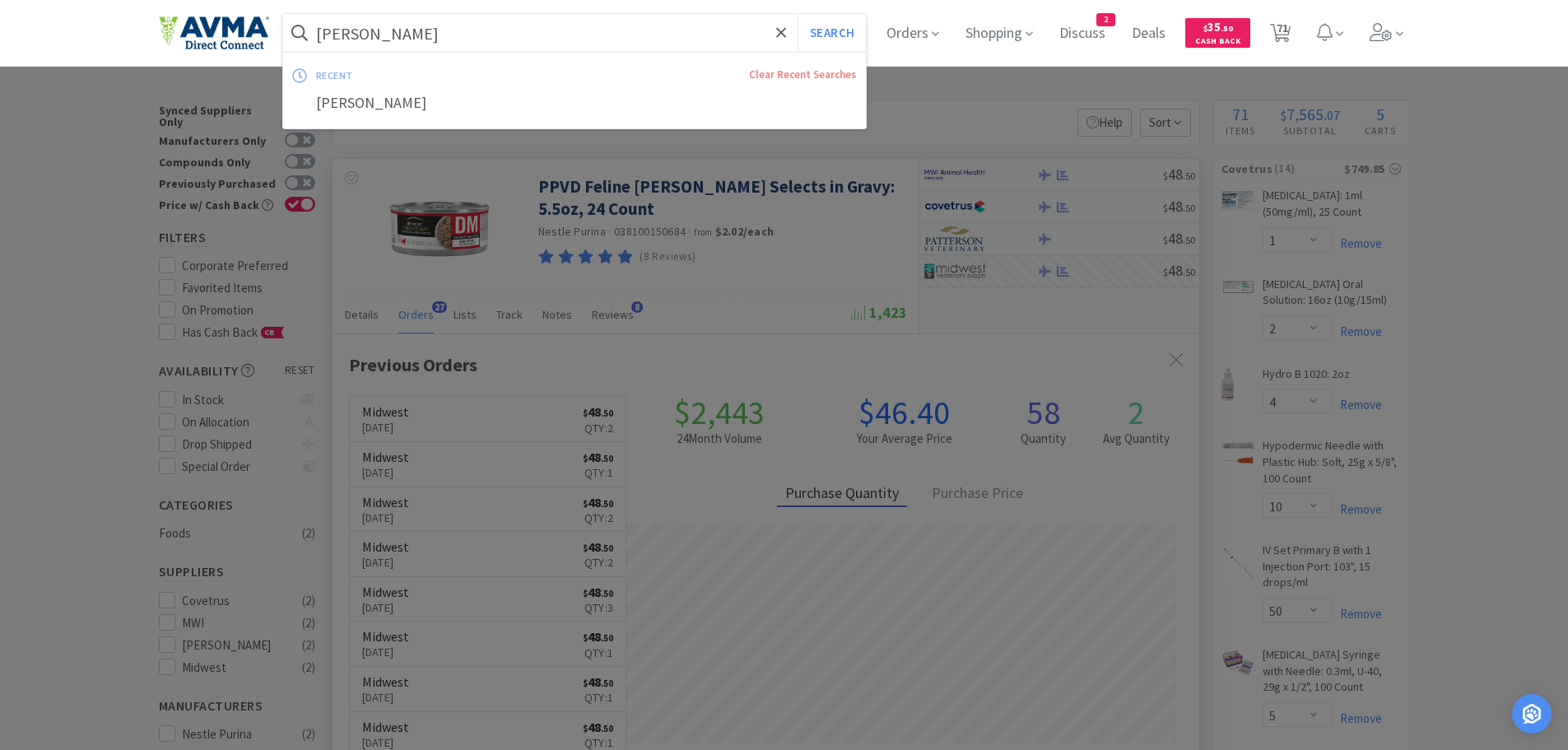
click at [540, 44] on input "dm savory" at bounding box center [575, 32] width 583 height 38
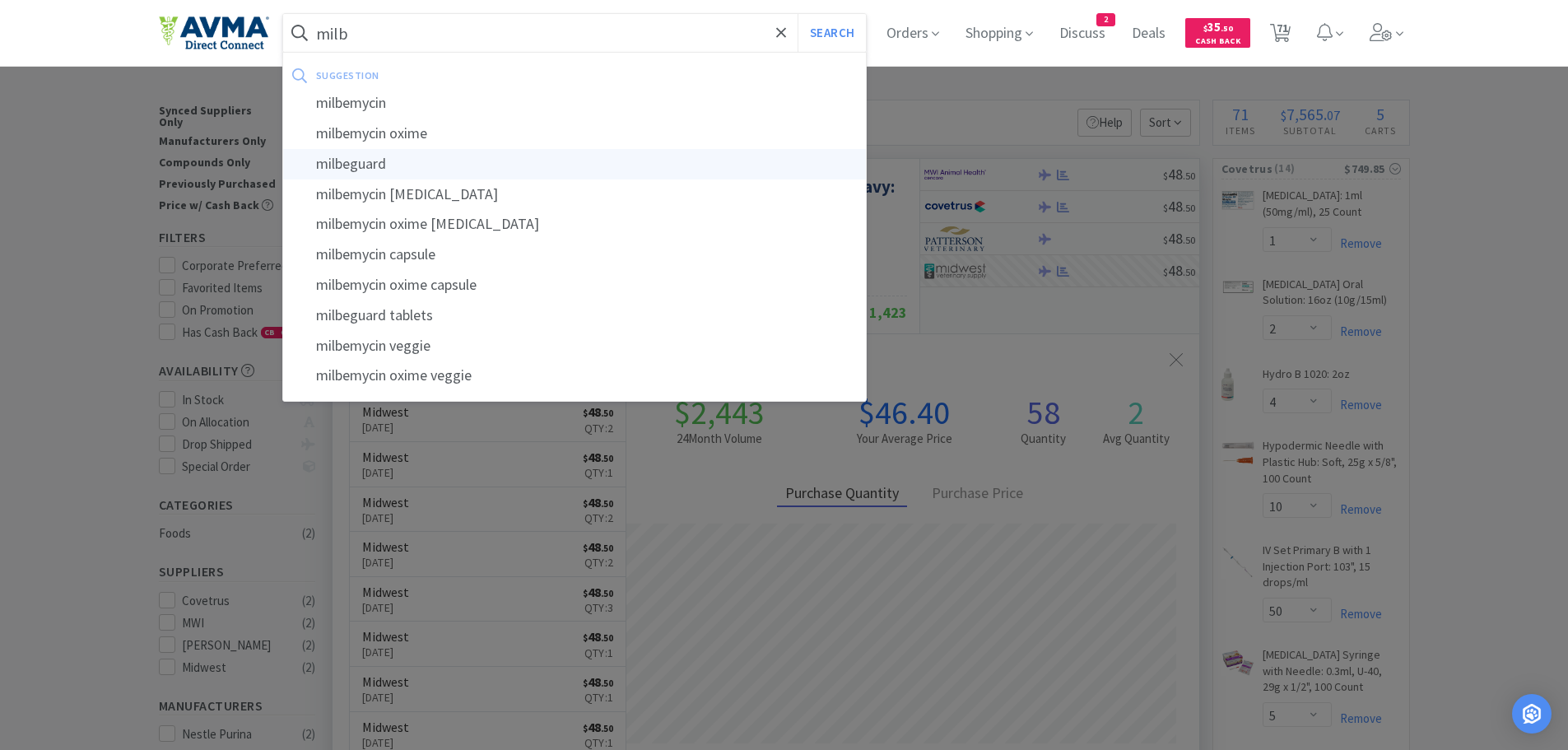
click at [418, 153] on div "milbeguard" at bounding box center [575, 164] width 583 height 30
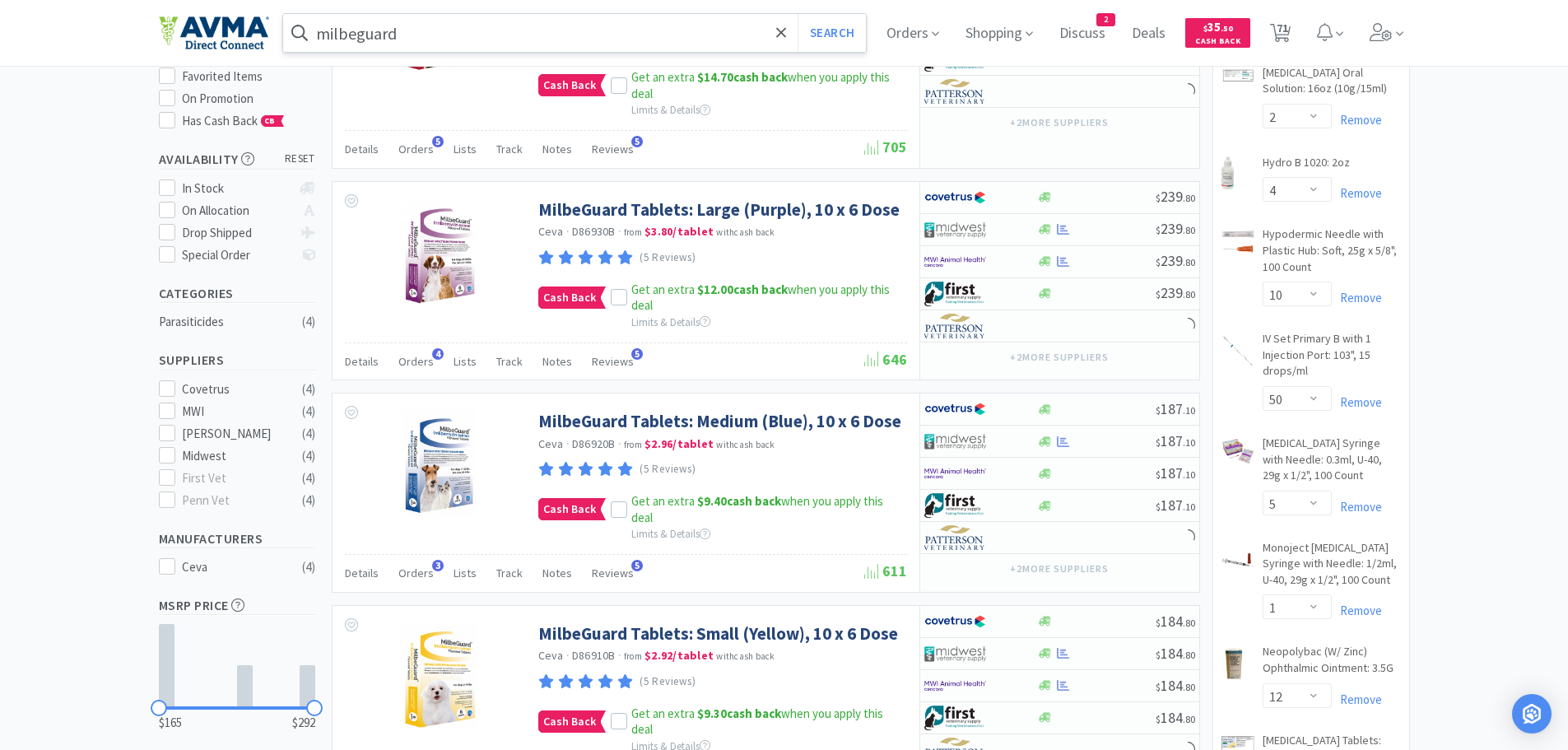
scroll to position [334, 0]
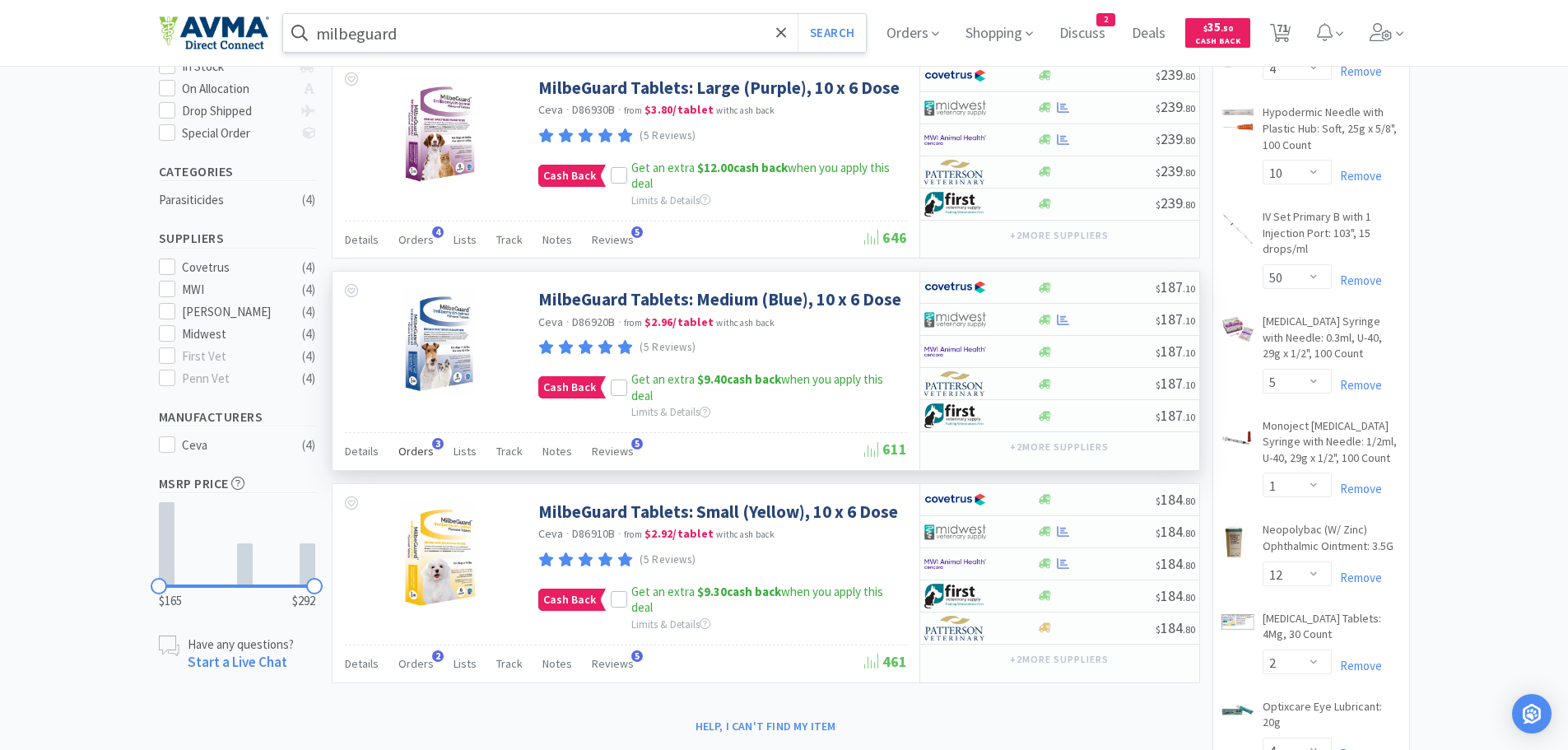
click at [418, 450] on span "Orders" at bounding box center [416, 451] width 36 height 15
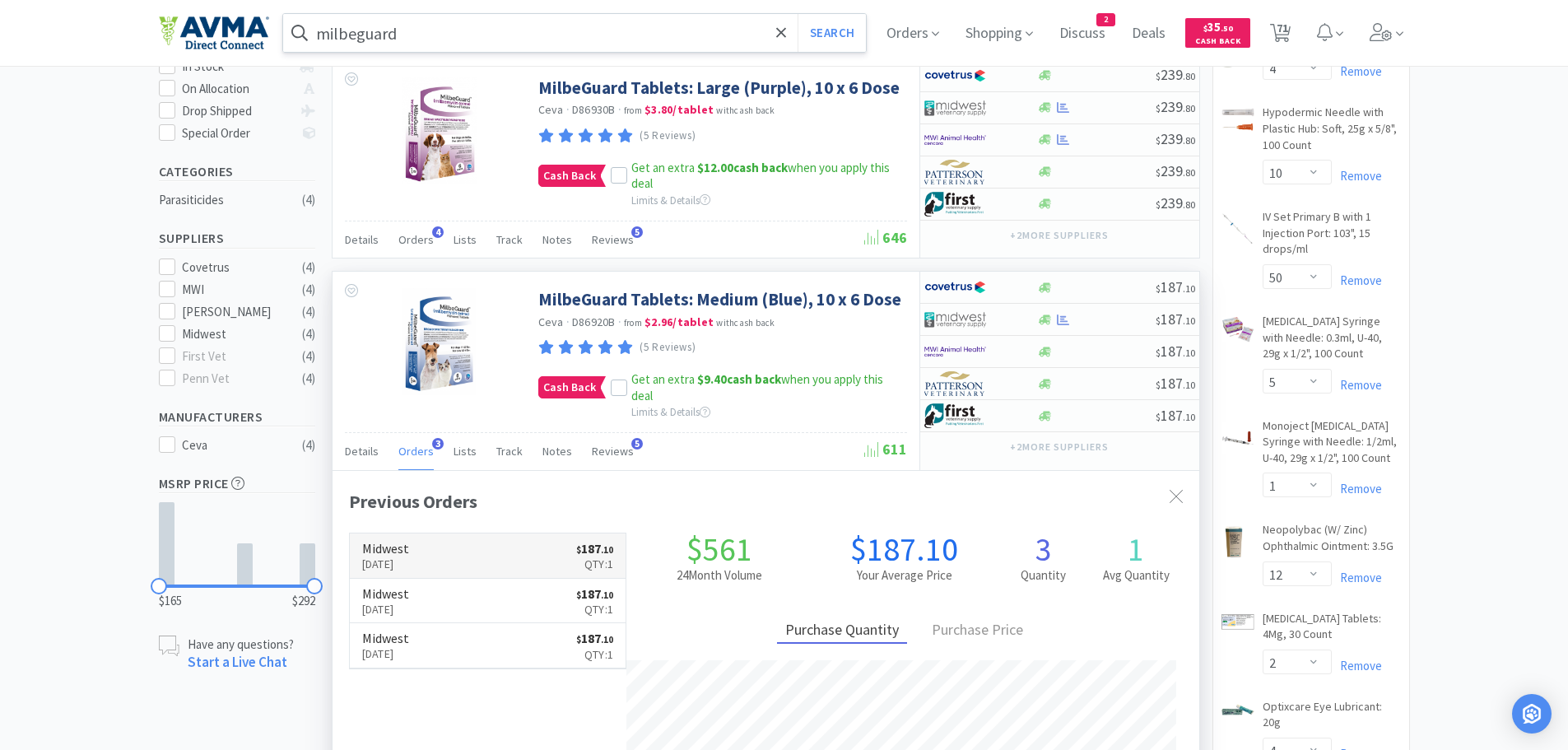
scroll to position [426, 867]
drag, startPoint x: 1083, startPoint y: 315, endPoint x: 1197, endPoint y: 482, distance: 202.2
click at [1172, 409] on div "$ 187 . 10 $ 187 . 10 $ 187 . 10 $ 187 . 10 $ 187 . 10" at bounding box center [1059, 352] width 279 height 161
click at [622, 390] on icon at bounding box center [619, 388] width 12 height 12
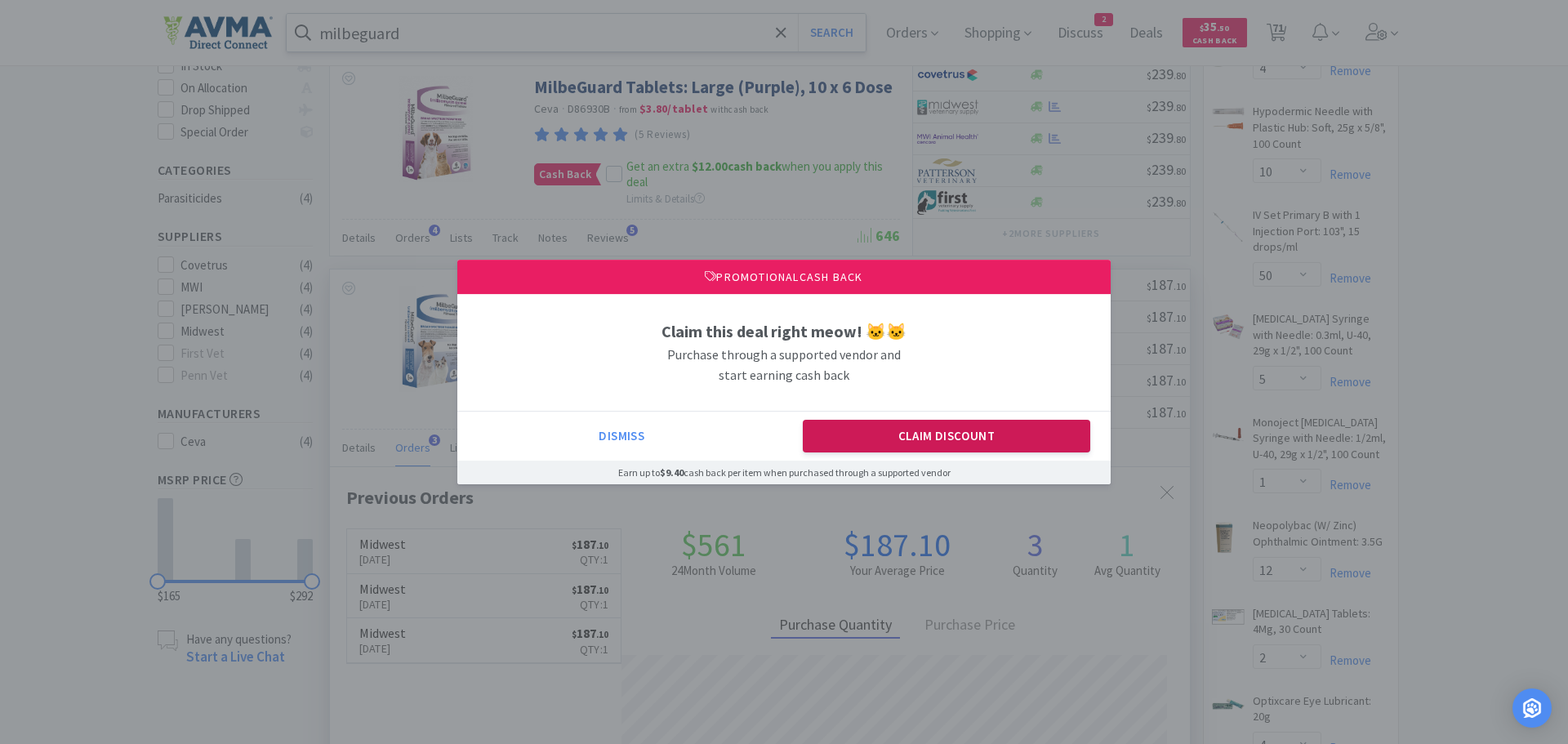
click at [928, 449] on button "Claim Discount" at bounding box center [947, 436] width 289 height 33
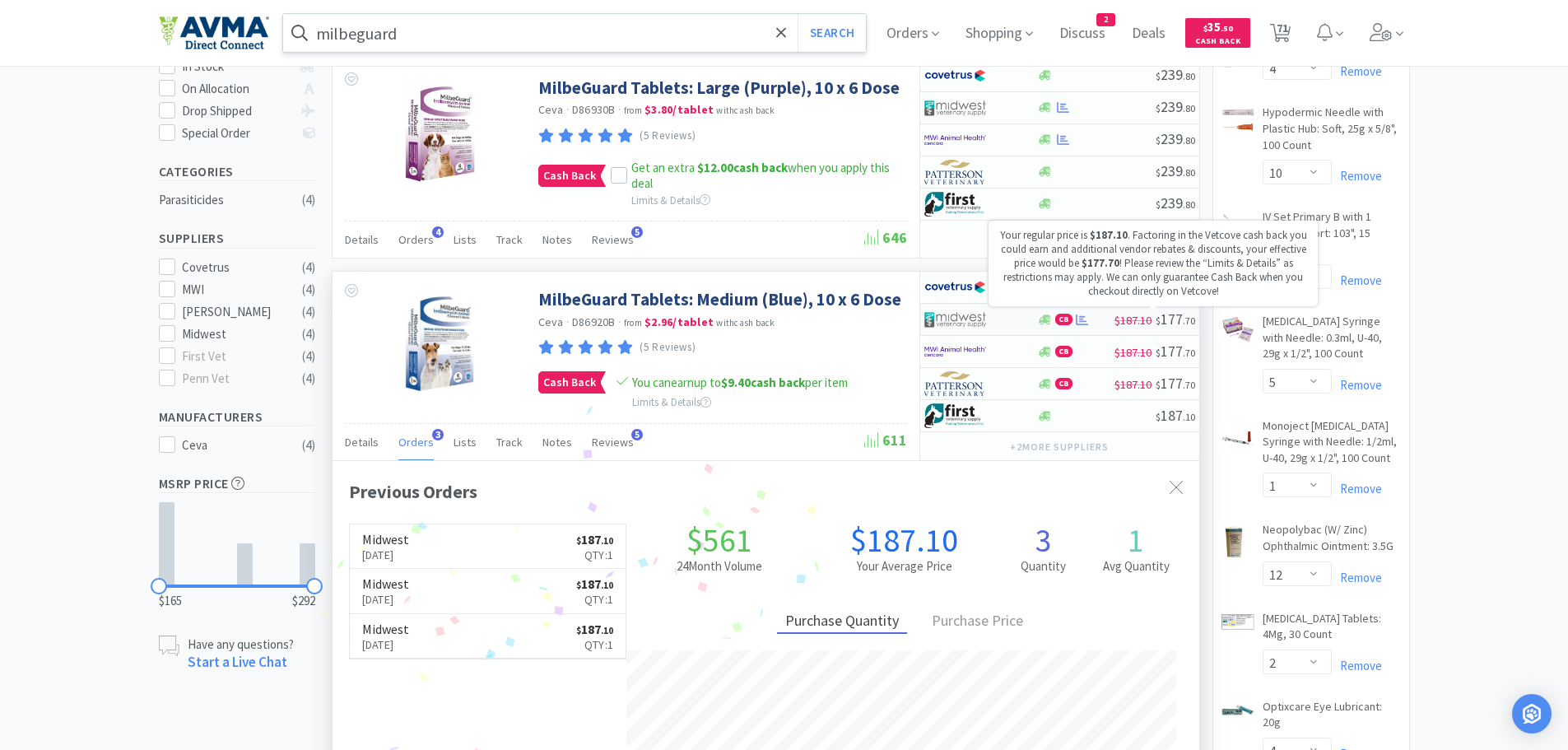
click at [1121, 320] on span "$187.10" at bounding box center [1133, 320] width 37 height 15
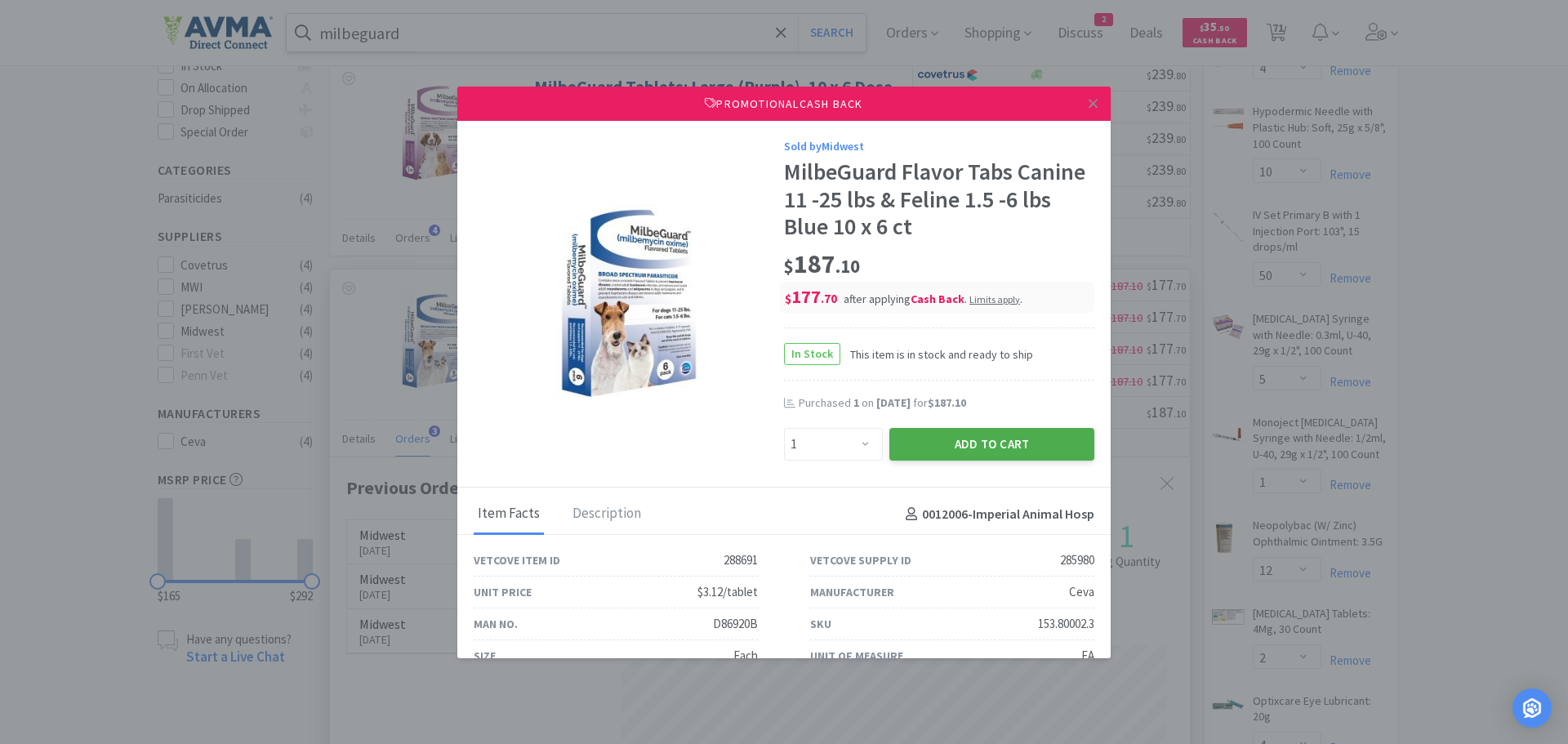
click at [909, 447] on button "Add to Cart" at bounding box center [992, 445] width 205 height 33
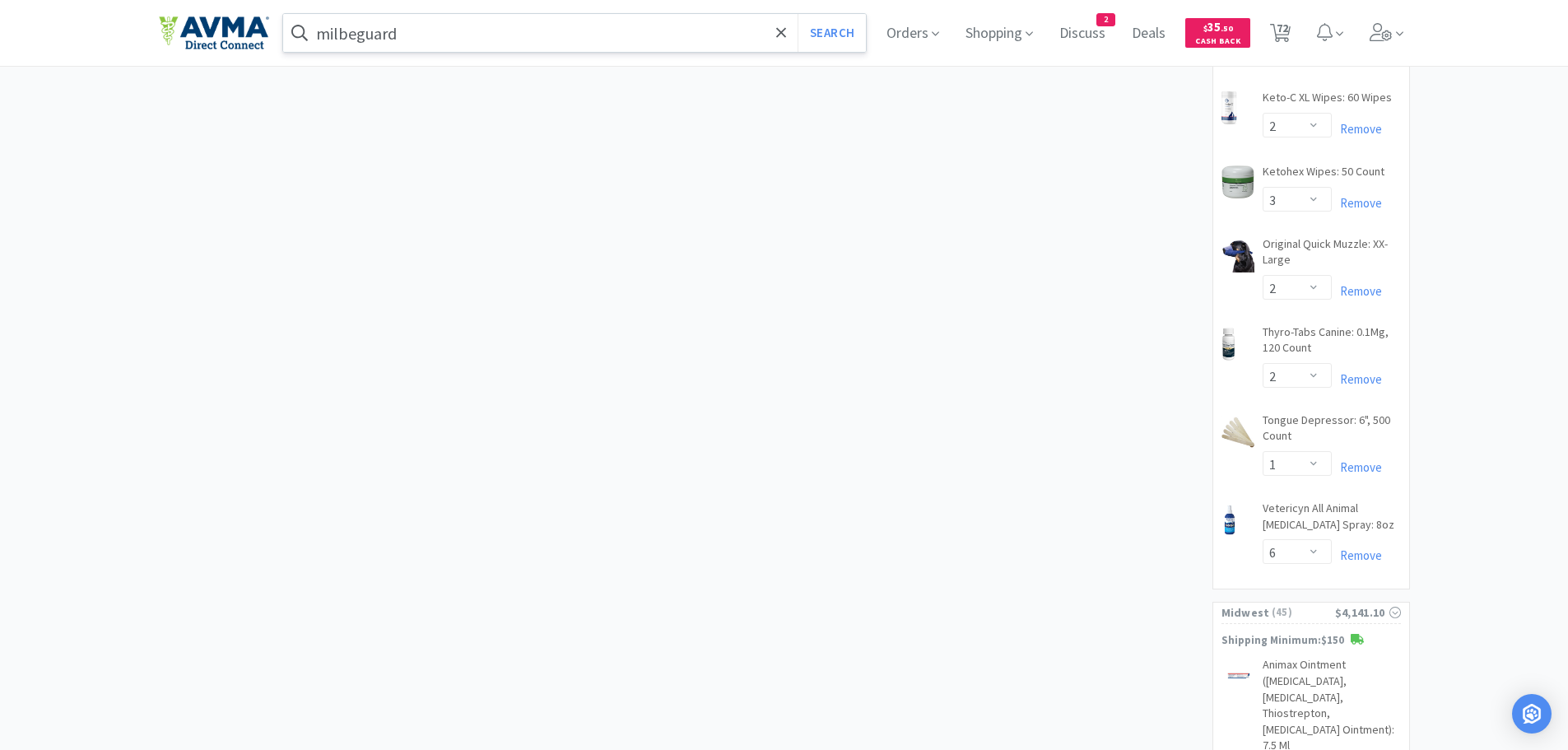
scroll to position [0, 0]
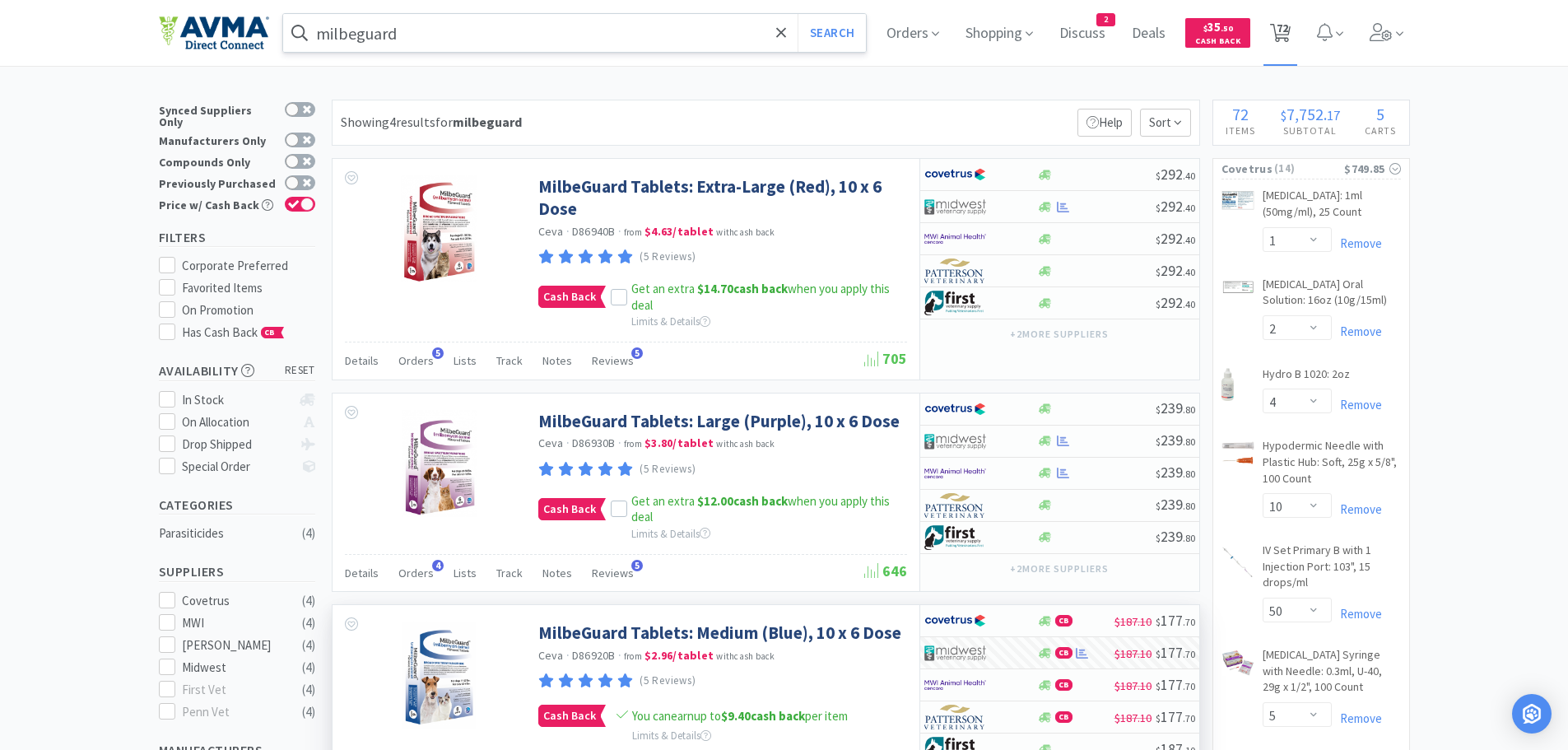
click at [1288, 35] on span "72" at bounding box center [1282, 28] width 12 height 66
click at [1281, 29] on icon at bounding box center [1280, 33] width 21 height 18
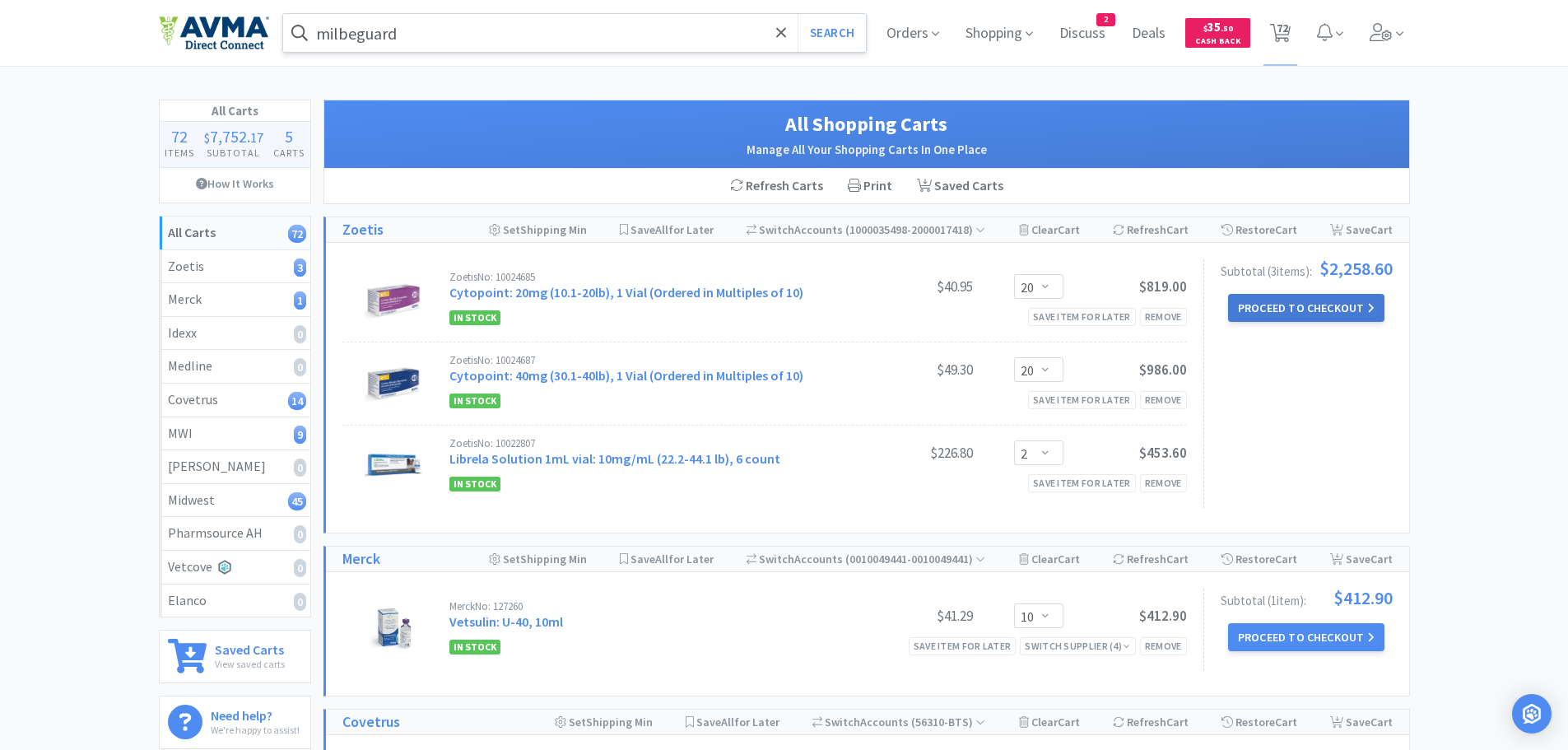
click at [1284, 307] on button "Proceed to Checkout" at bounding box center [1306, 307] width 156 height 28
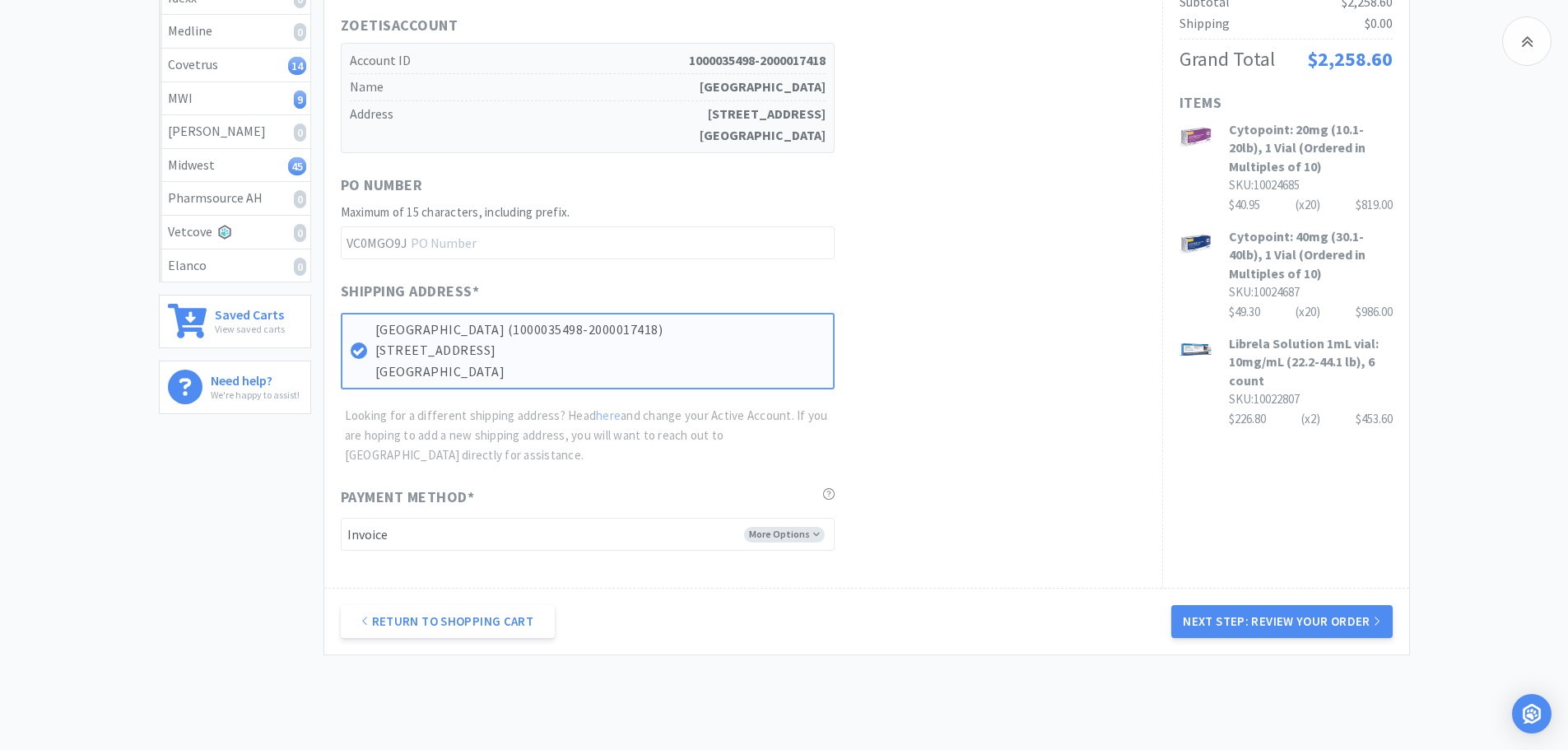
scroll to position [325, 0]
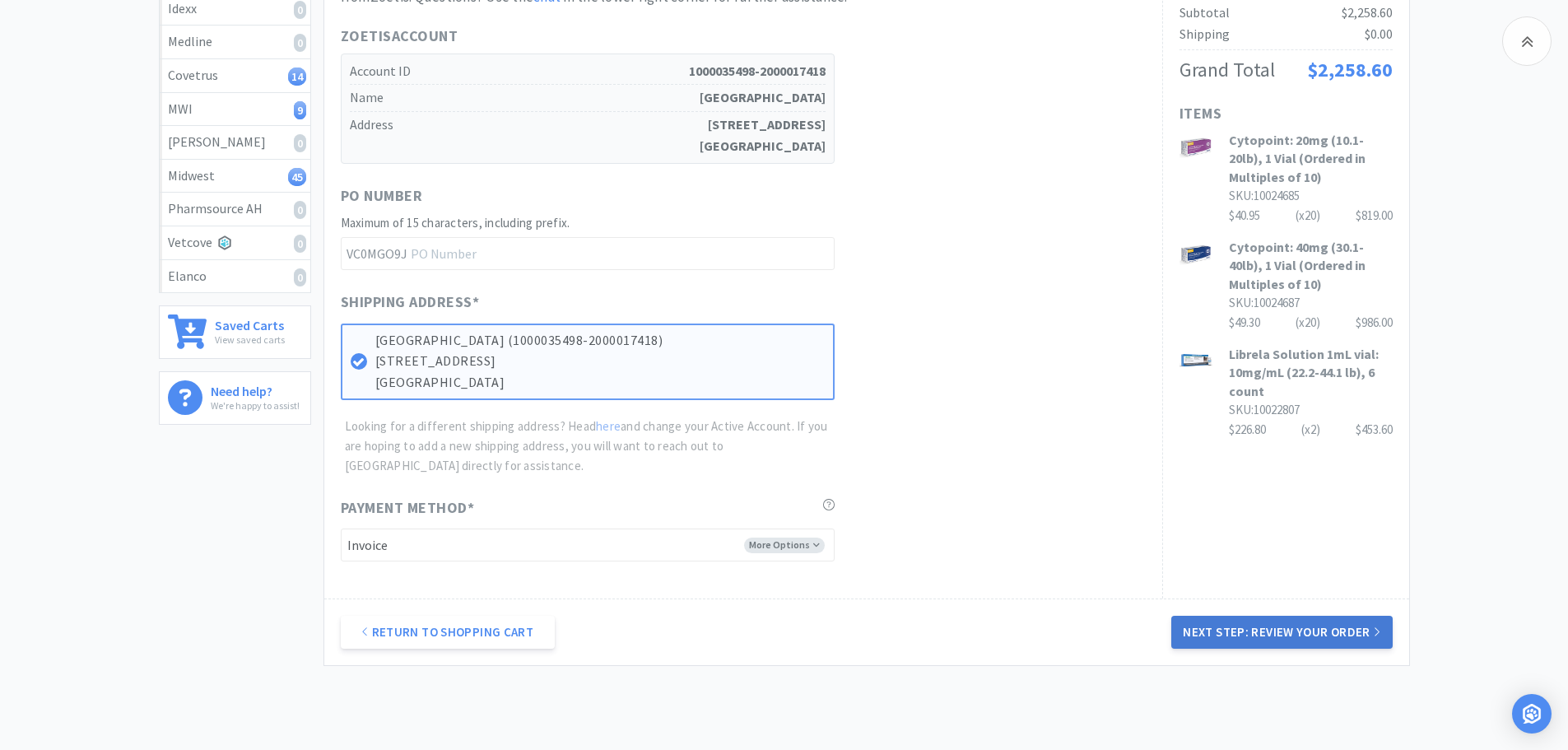
click at [1275, 636] on button "Next Step: Review Your Order" at bounding box center [1281, 632] width 220 height 33
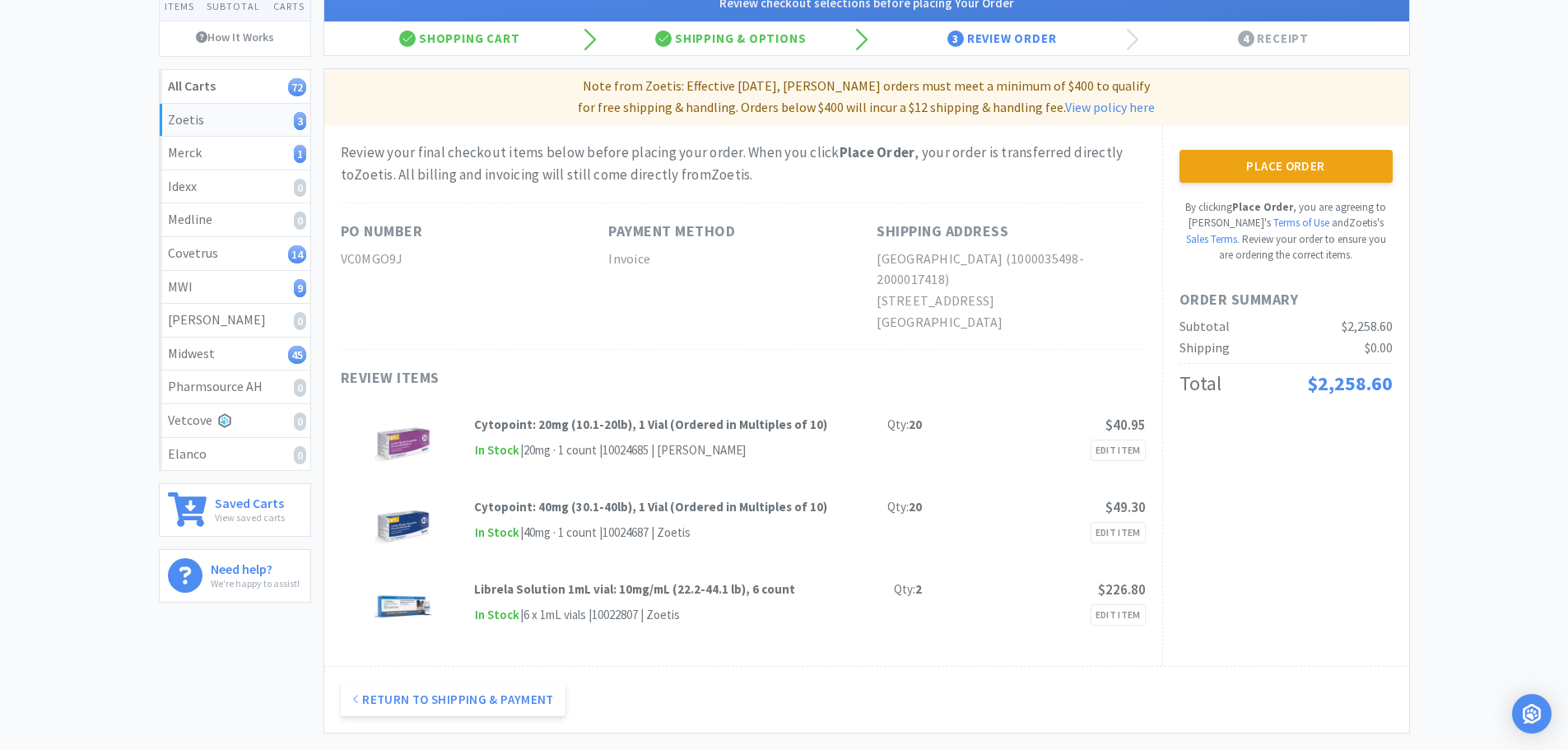
scroll to position [143, 0]
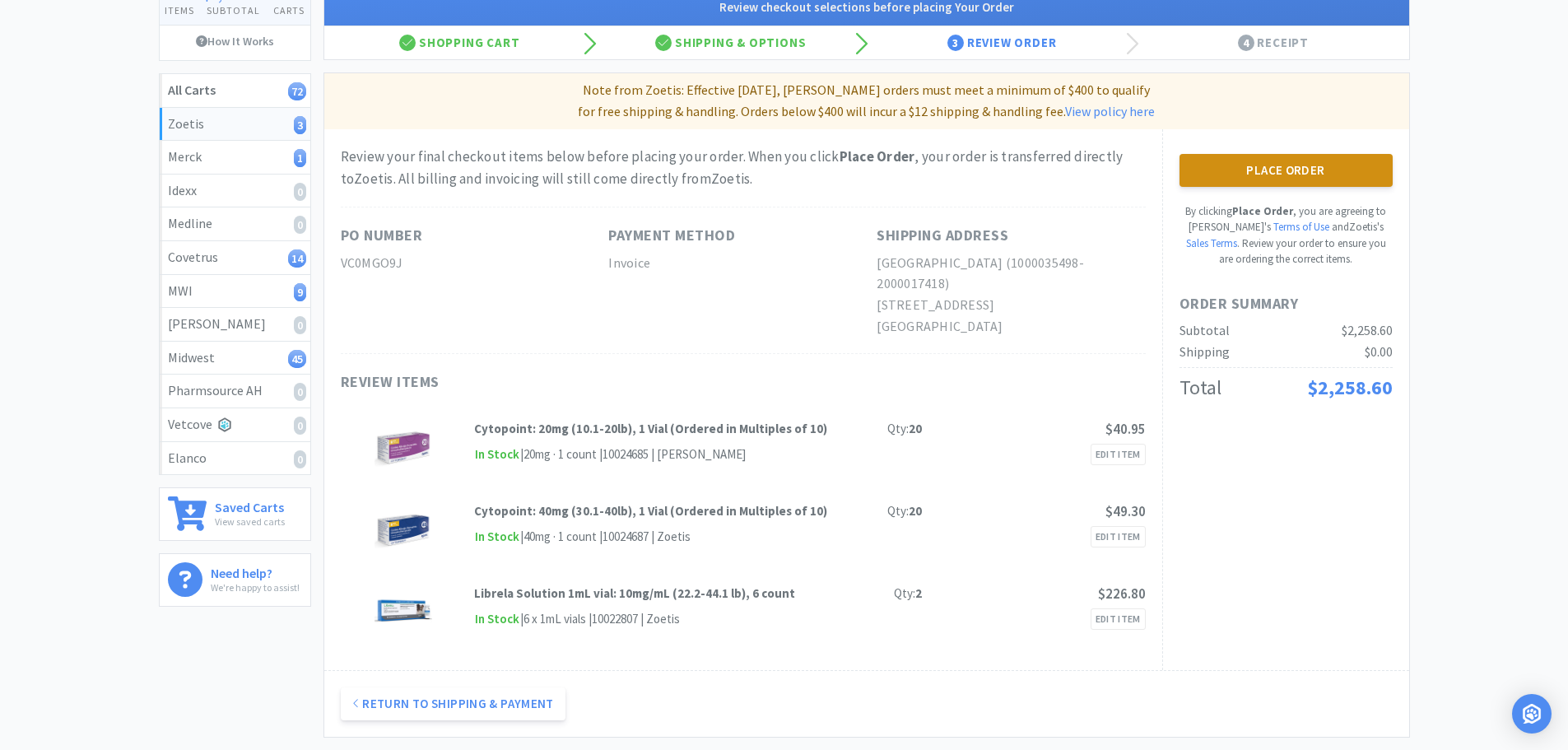
click at [1275, 176] on button "Place Order" at bounding box center [1285, 170] width 213 height 33
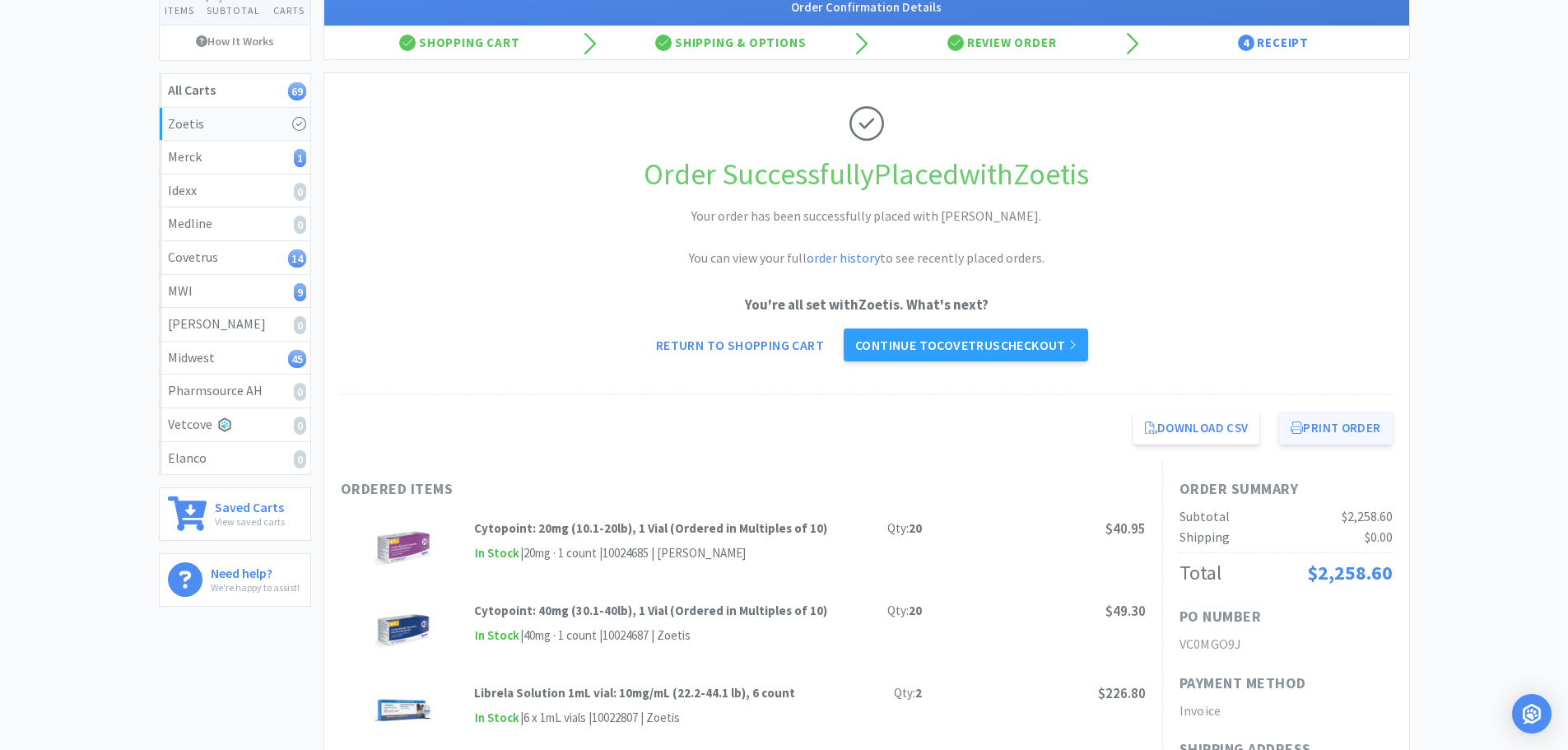
click at [1346, 430] on button "Print Order" at bounding box center [1335, 428] width 112 height 33
click at [966, 343] on link "Continue to Covetrus checkout" at bounding box center [965, 345] width 244 height 33
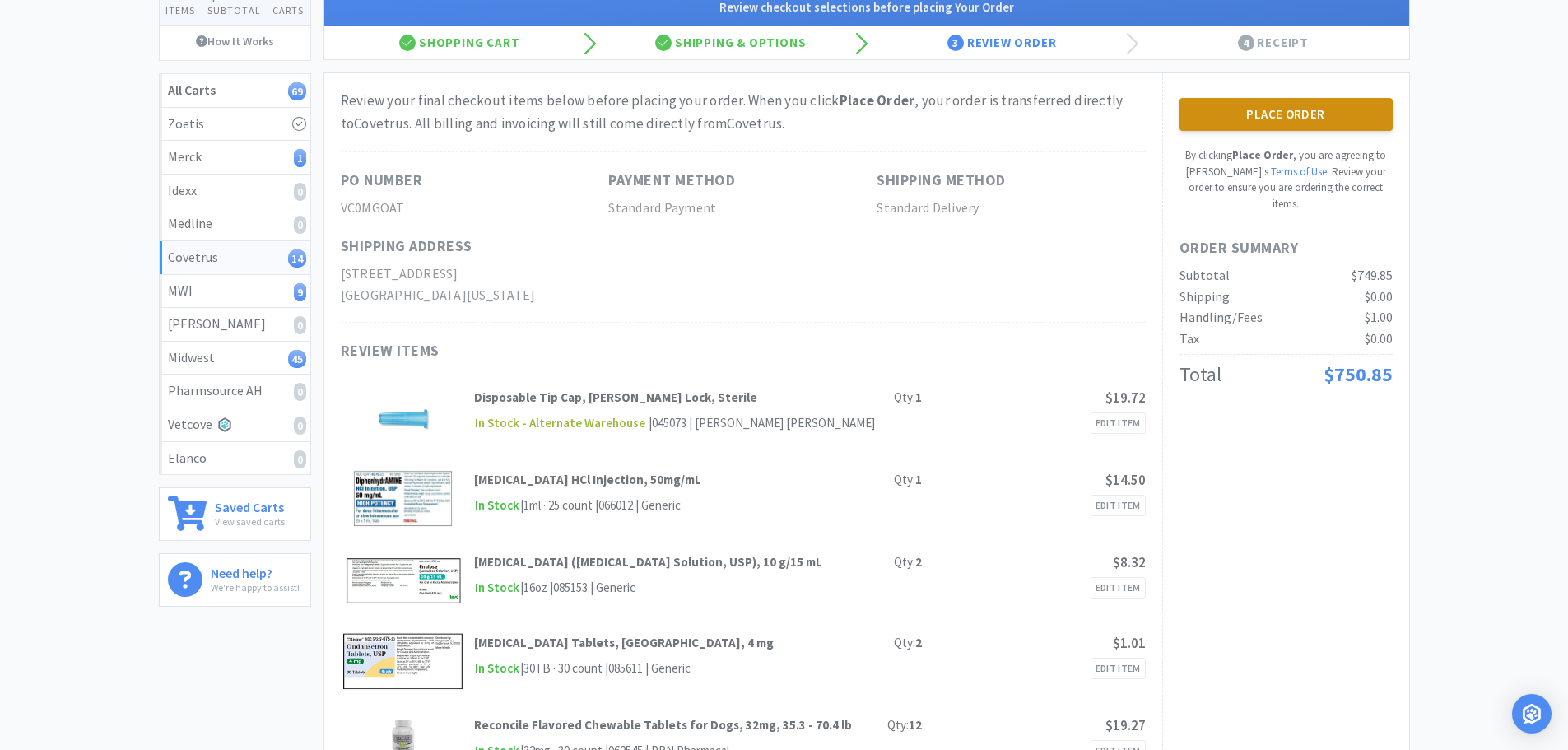
click at [1284, 131] on button "Place Order" at bounding box center [1285, 114] width 213 height 33
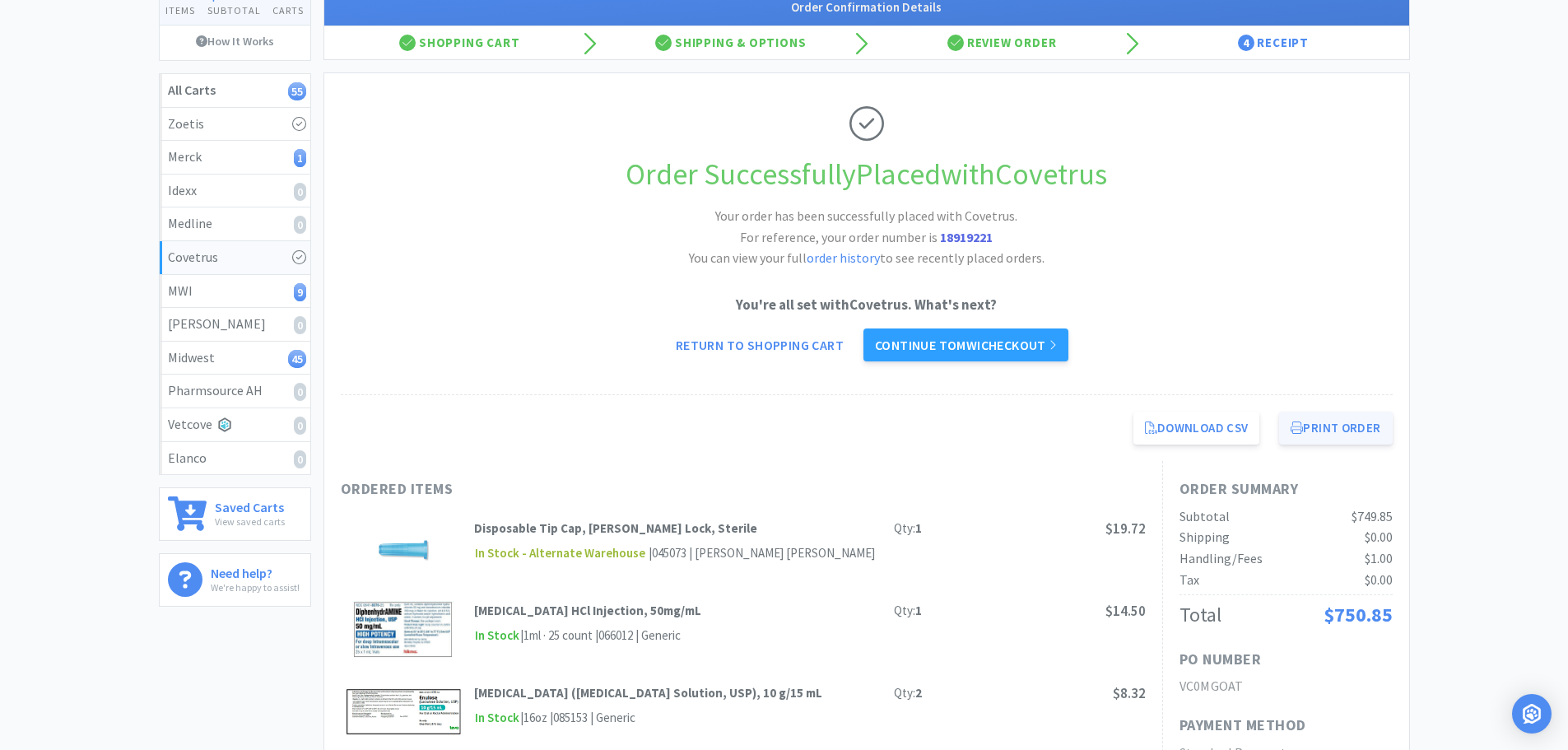
click at [1319, 445] on button "Print Order" at bounding box center [1335, 428] width 112 height 33
click at [984, 361] on link "Continue to MWI checkout" at bounding box center [965, 345] width 205 height 33
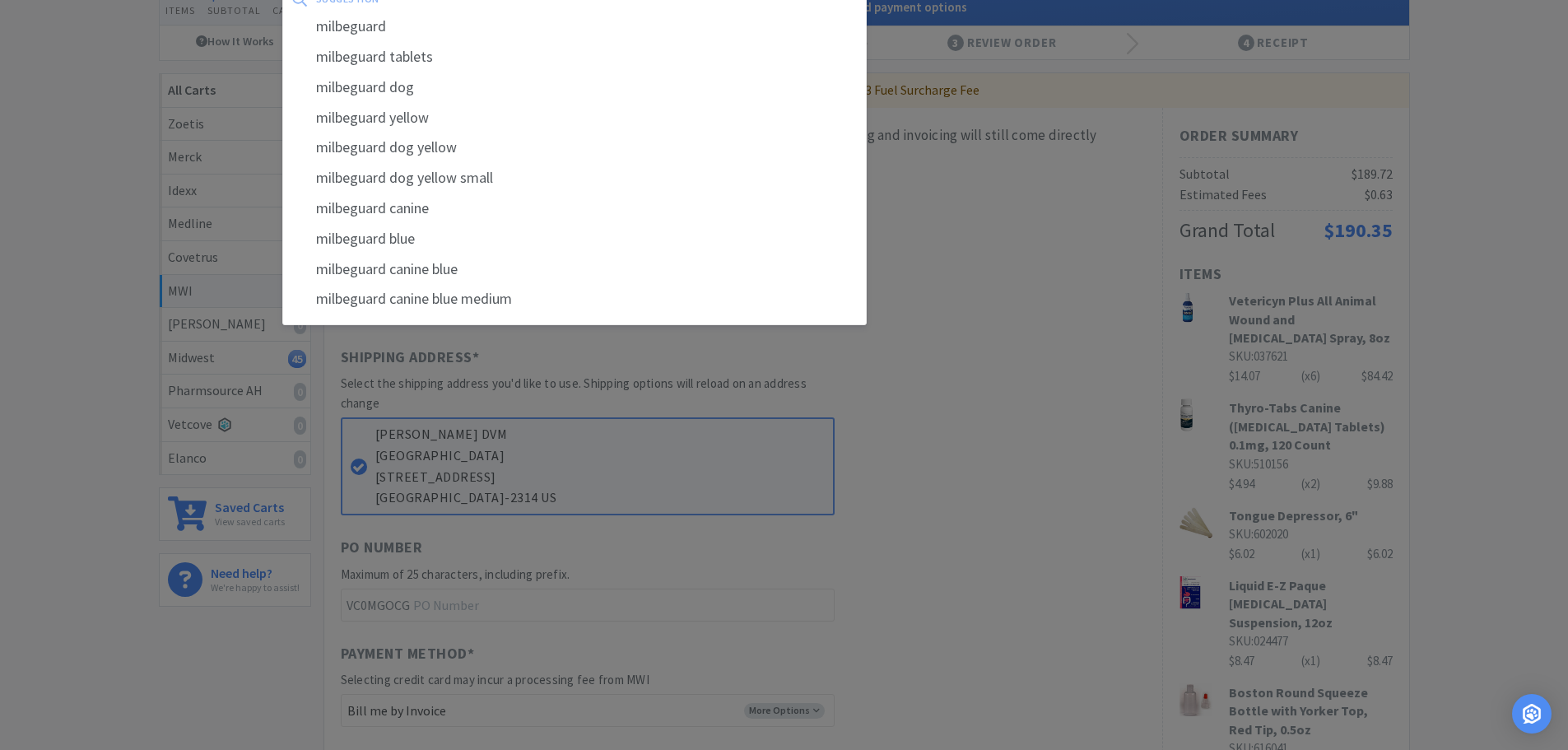
drag, startPoint x: 1521, startPoint y: 203, endPoint x: 1447, endPoint y: 177, distance: 78.4
click at [1505, 198] on div at bounding box center [784, 375] width 1568 height 750
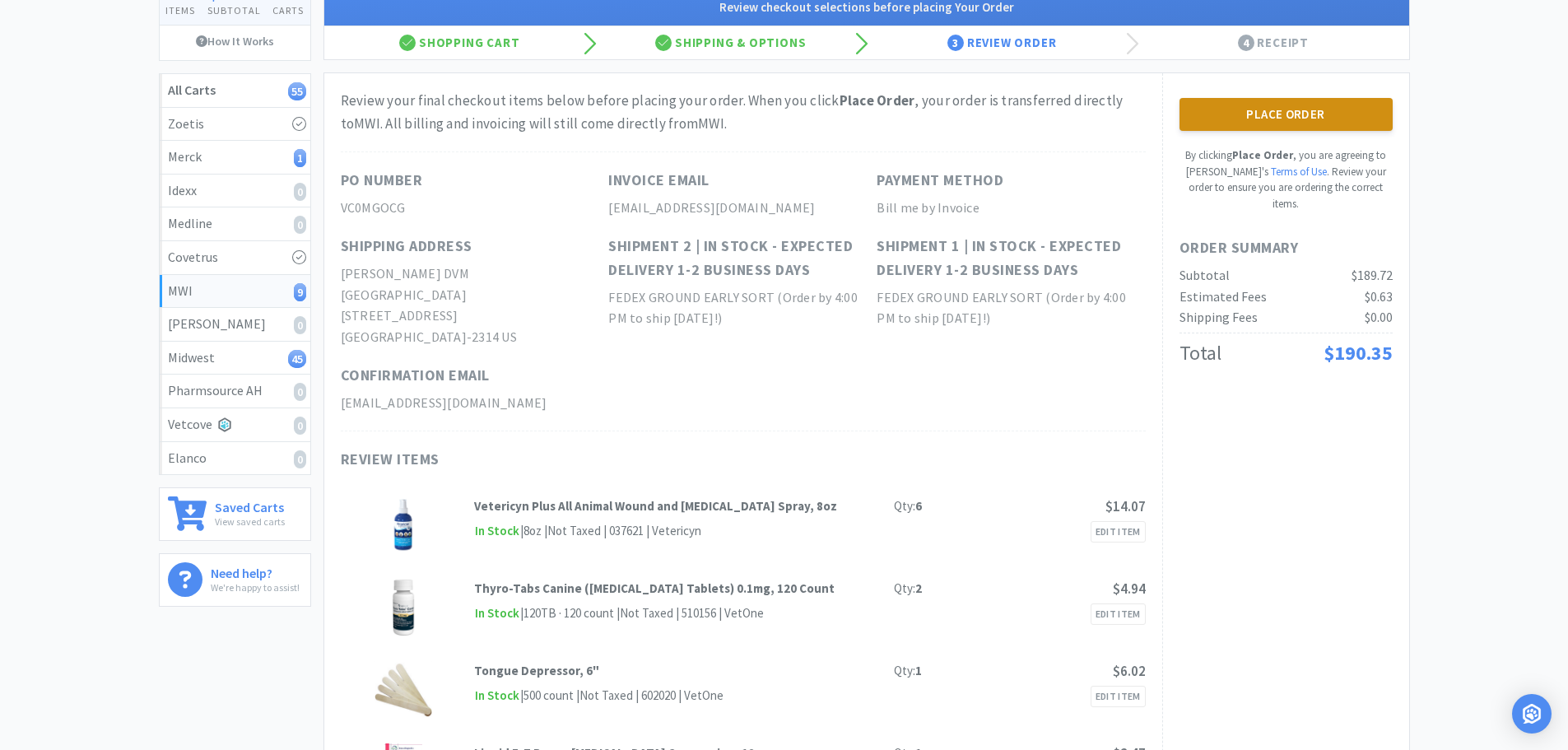
click at [1245, 131] on button "Place Order" at bounding box center [1285, 114] width 213 height 33
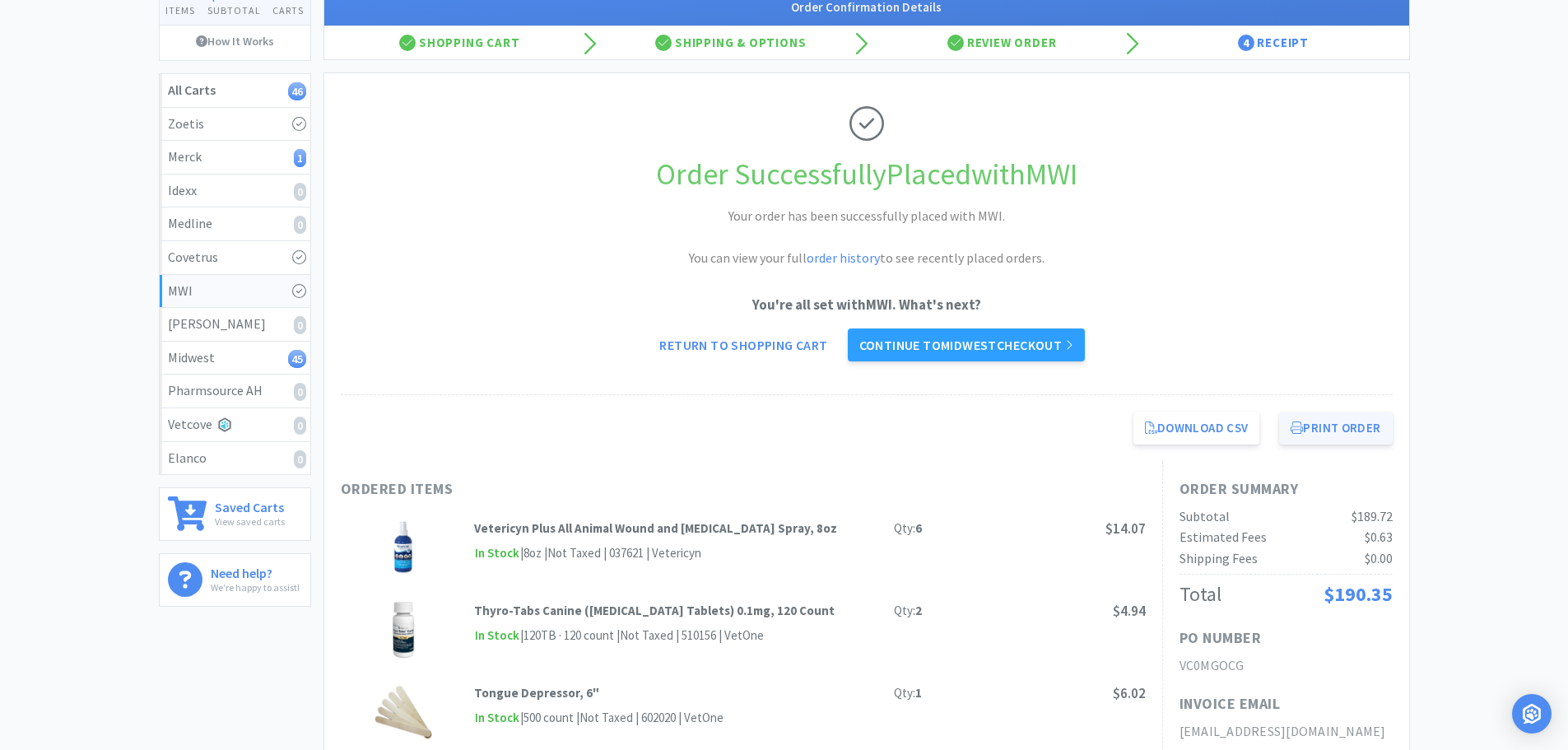
click at [1342, 445] on button "Print Order" at bounding box center [1335, 428] width 112 height 33
click at [956, 361] on link "Continue to Midwest checkout" at bounding box center [965, 345] width 237 height 33
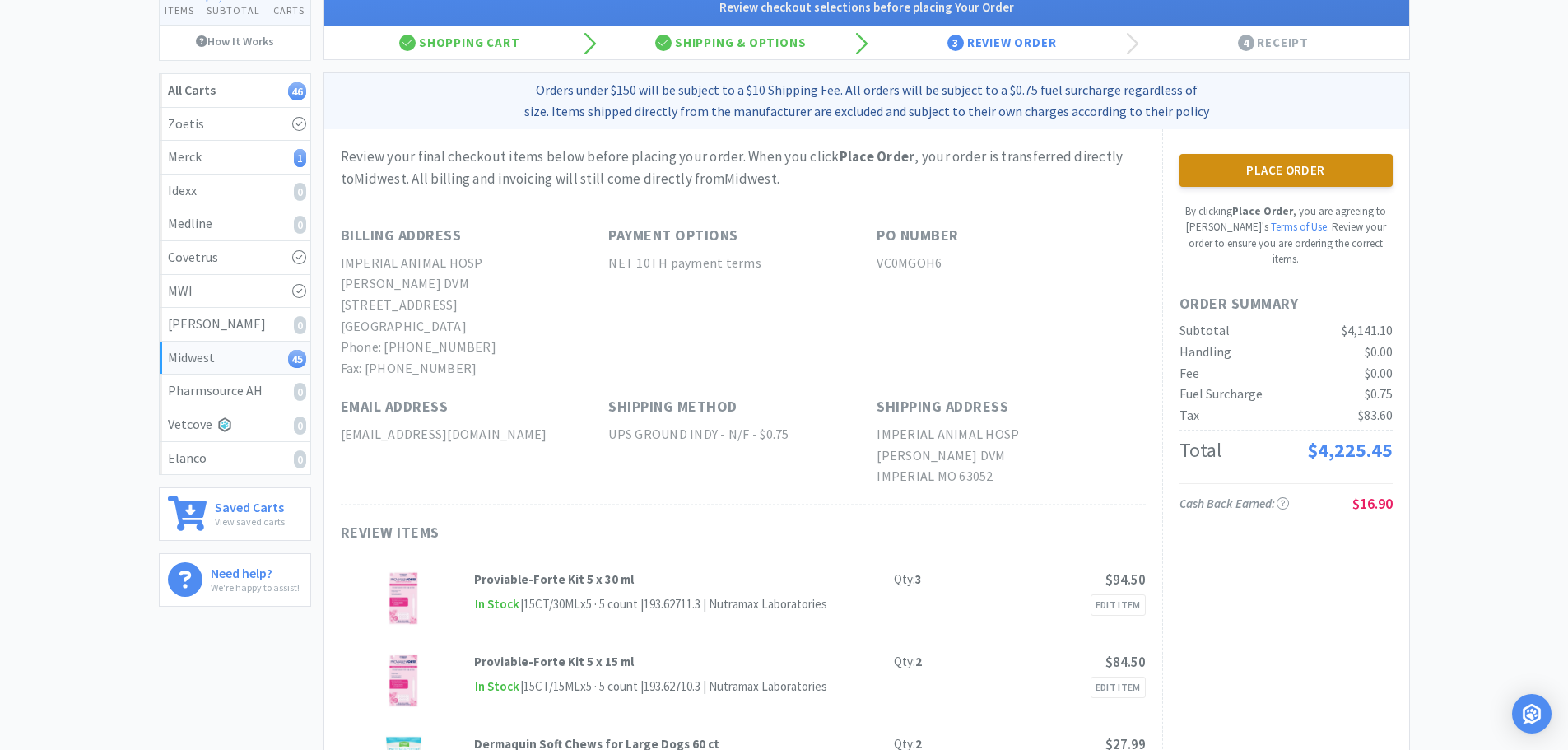
click at [1287, 187] on button "Place Order" at bounding box center [1285, 170] width 213 height 33
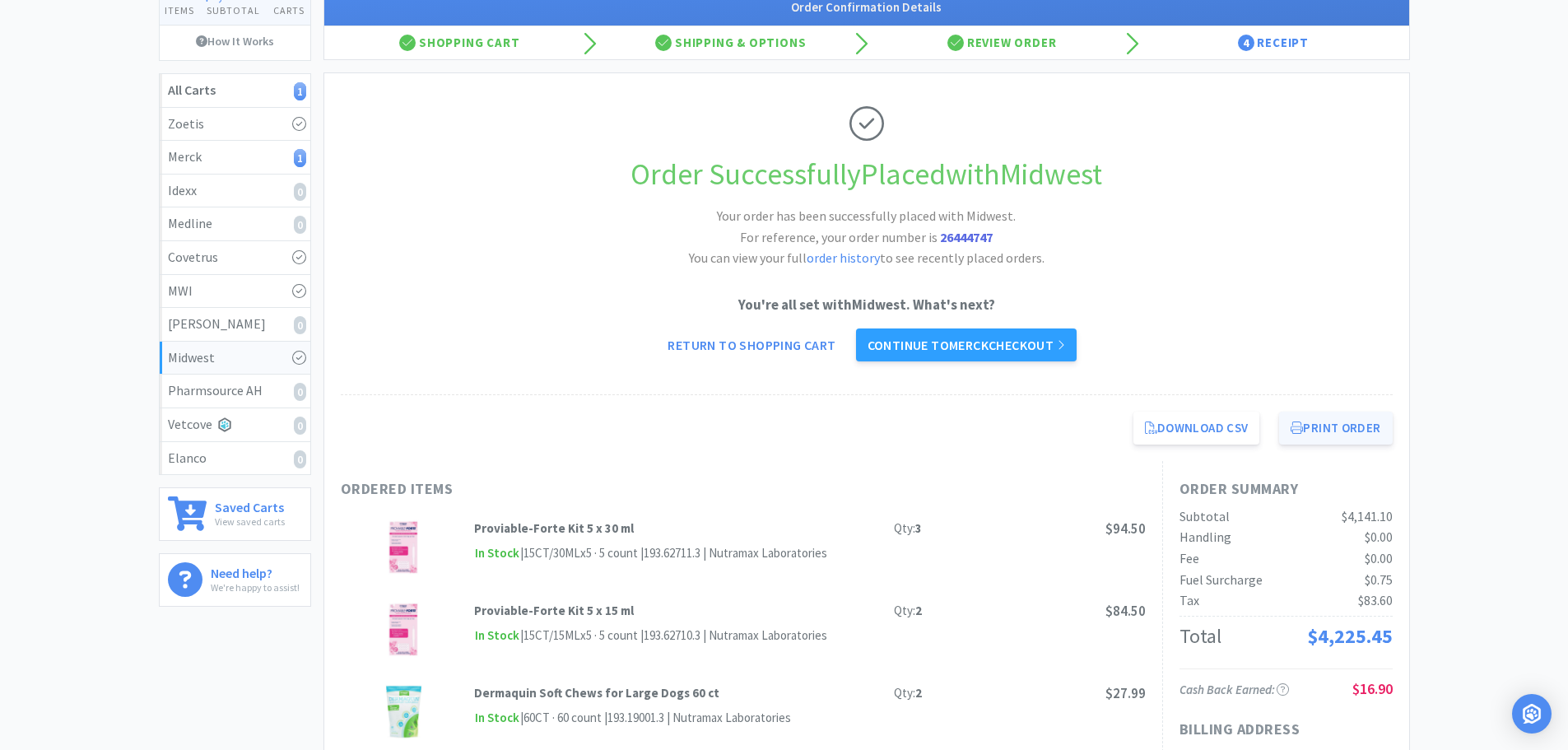
click at [1348, 445] on button "Print Order" at bounding box center [1335, 428] width 112 height 33
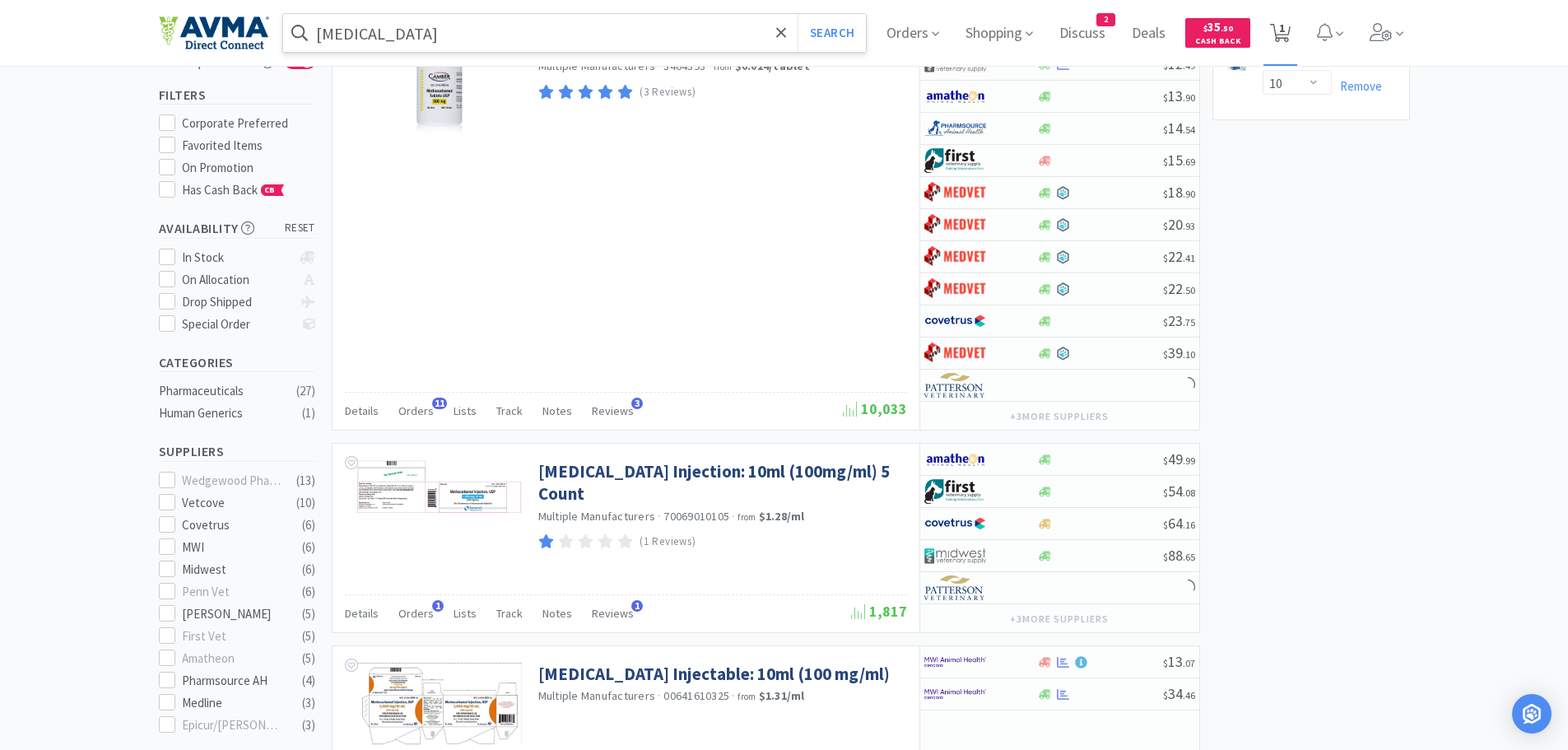
click at [1285, 31] on span "1" at bounding box center [1282, 28] width 5 height 66
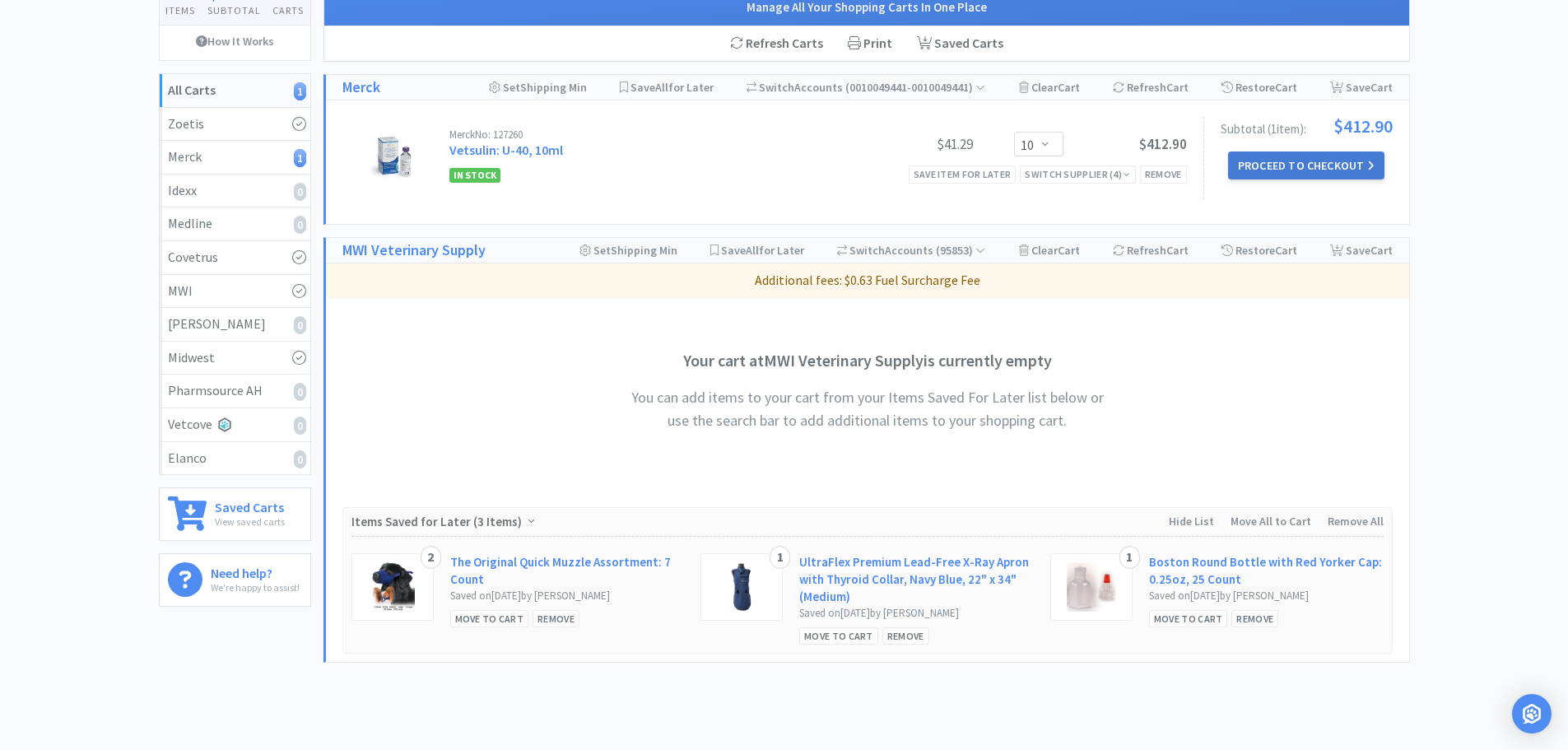
click at [1295, 179] on button "Proceed to Checkout" at bounding box center [1306, 166] width 156 height 28
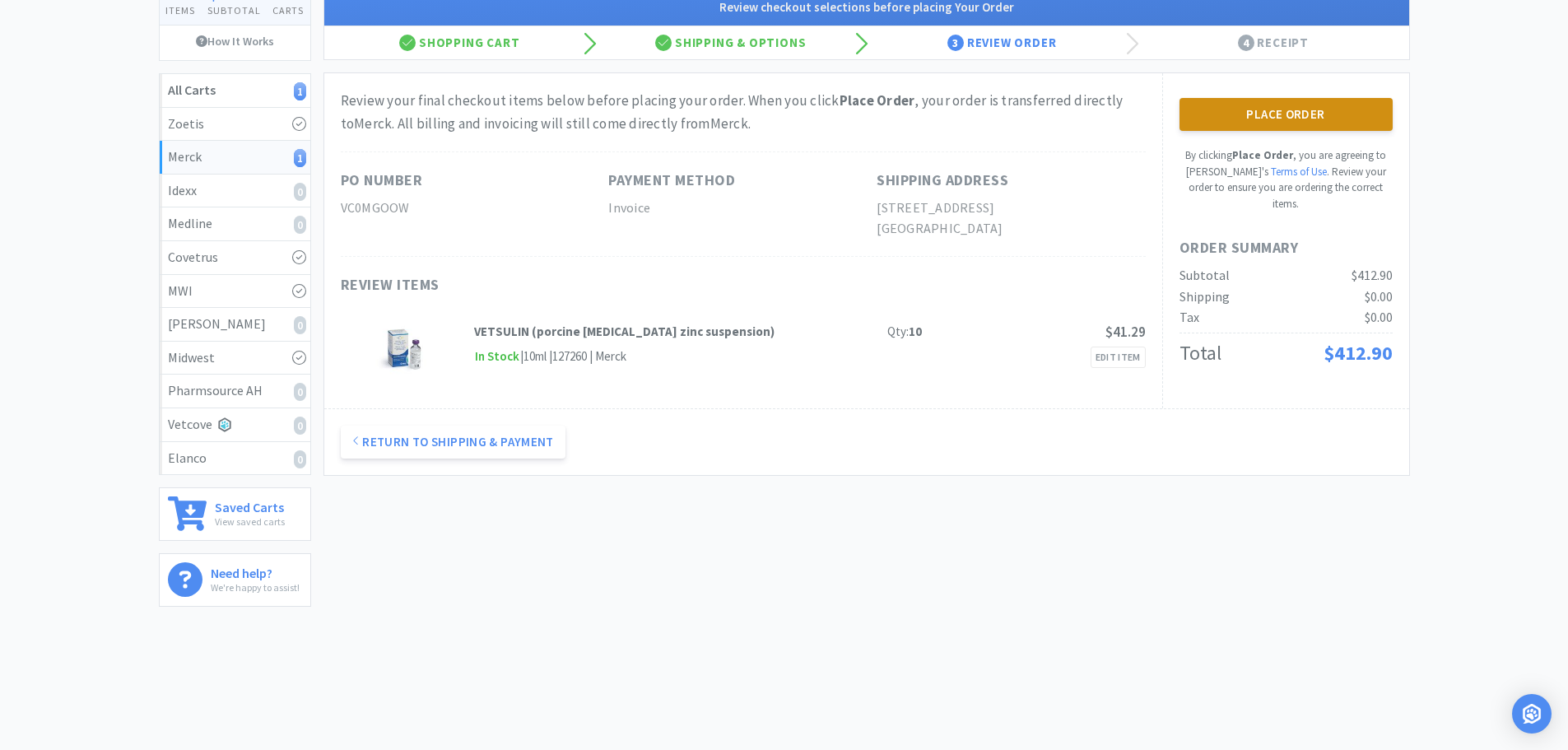
click at [1244, 131] on button "Place Order" at bounding box center [1285, 114] width 213 height 33
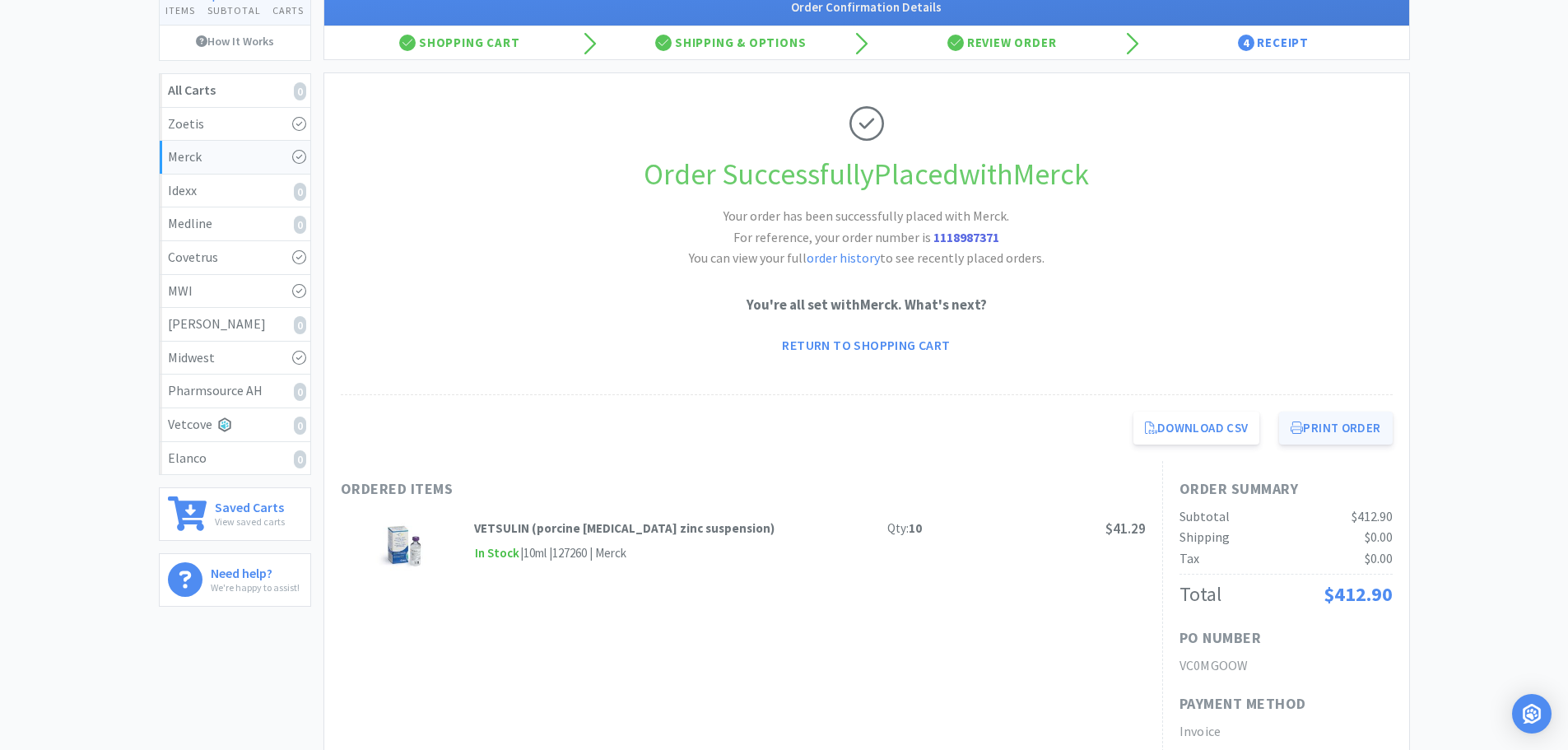
click at [1339, 445] on button "Print Order" at bounding box center [1335, 428] width 112 height 33
click at [1512, 322] on div "Merck 0 Items $ 412 . 90 Subtotal 0 Carts How It Works All Carts 0 Zoetis Merck…" at bounding box center [784, 424] width 1568 height 936
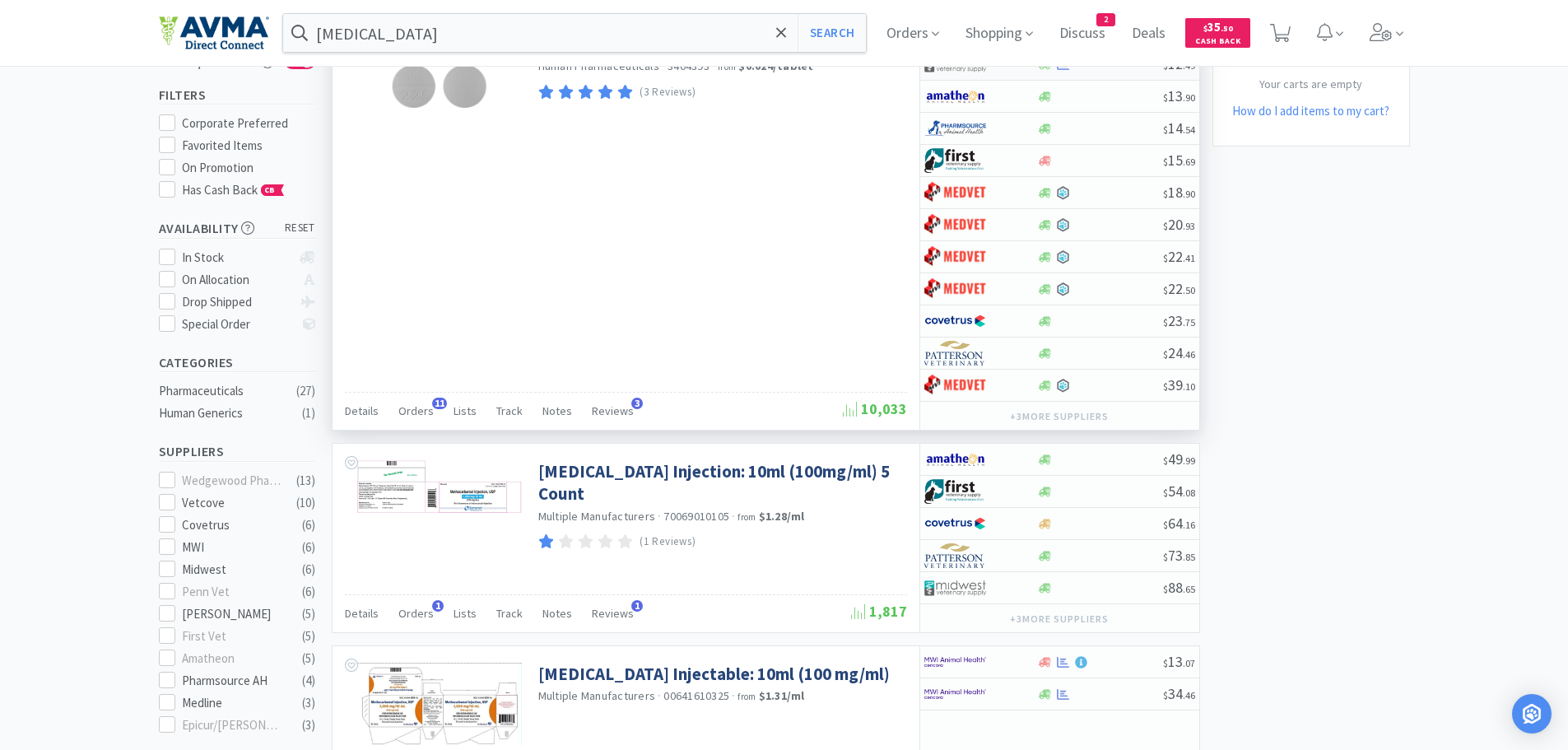
click at [1094, 70] on div at bounding box center [1100, 65] width 126 height 13
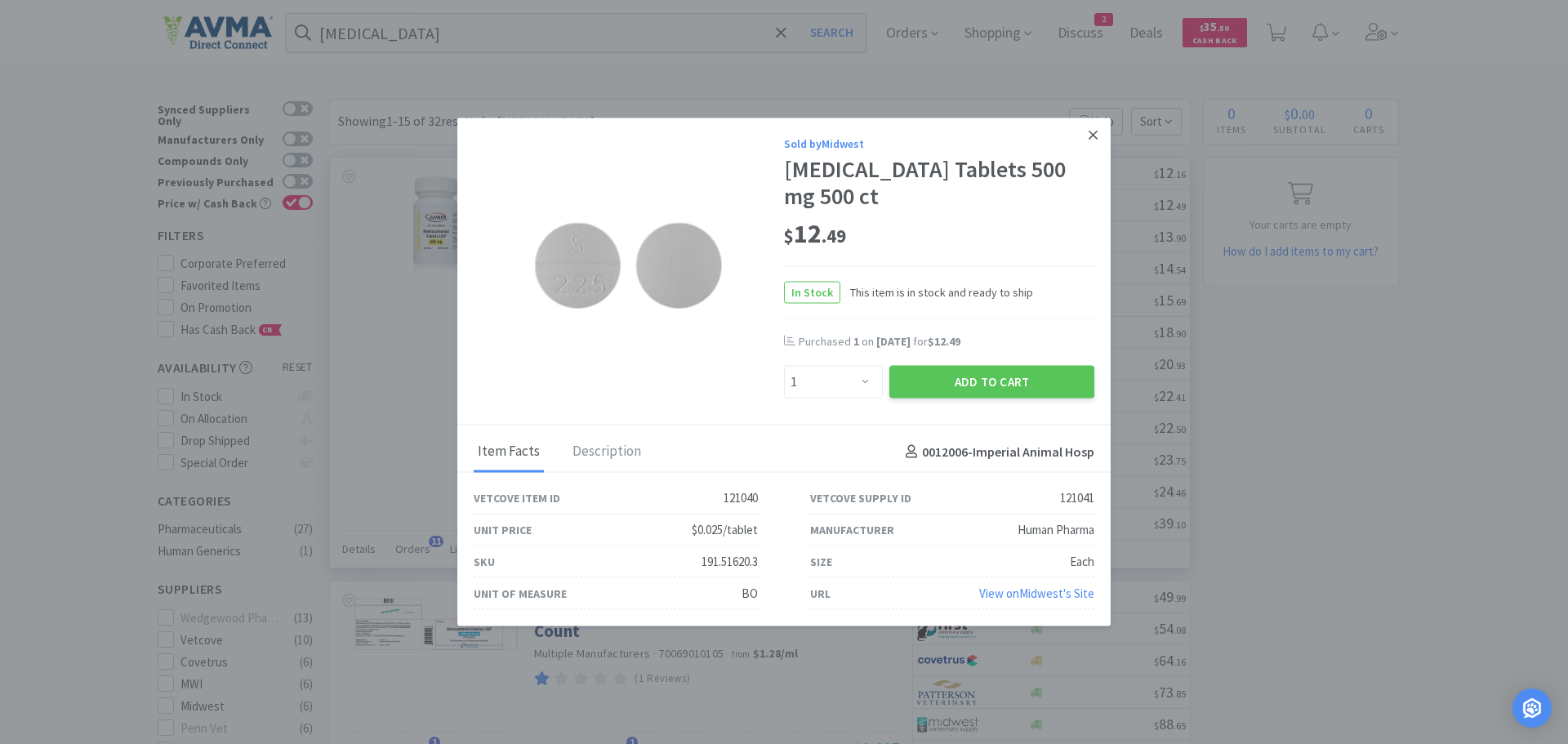
click at [1086, 135] on link at bounding box center [1093, 135] width 29 height 35
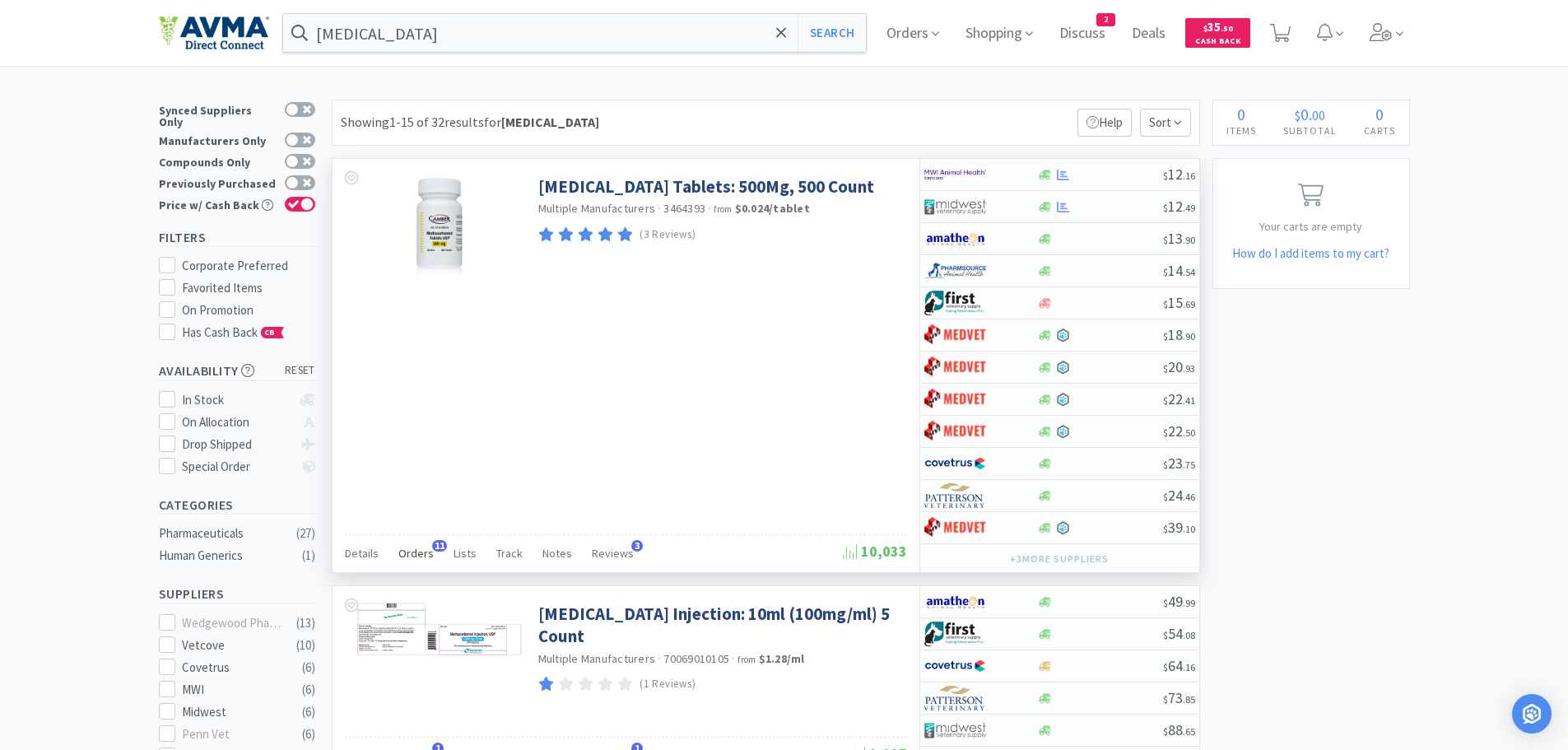
click at [415, 557] on span "Orders" at bounding box center [416, 553] width 36 height 15
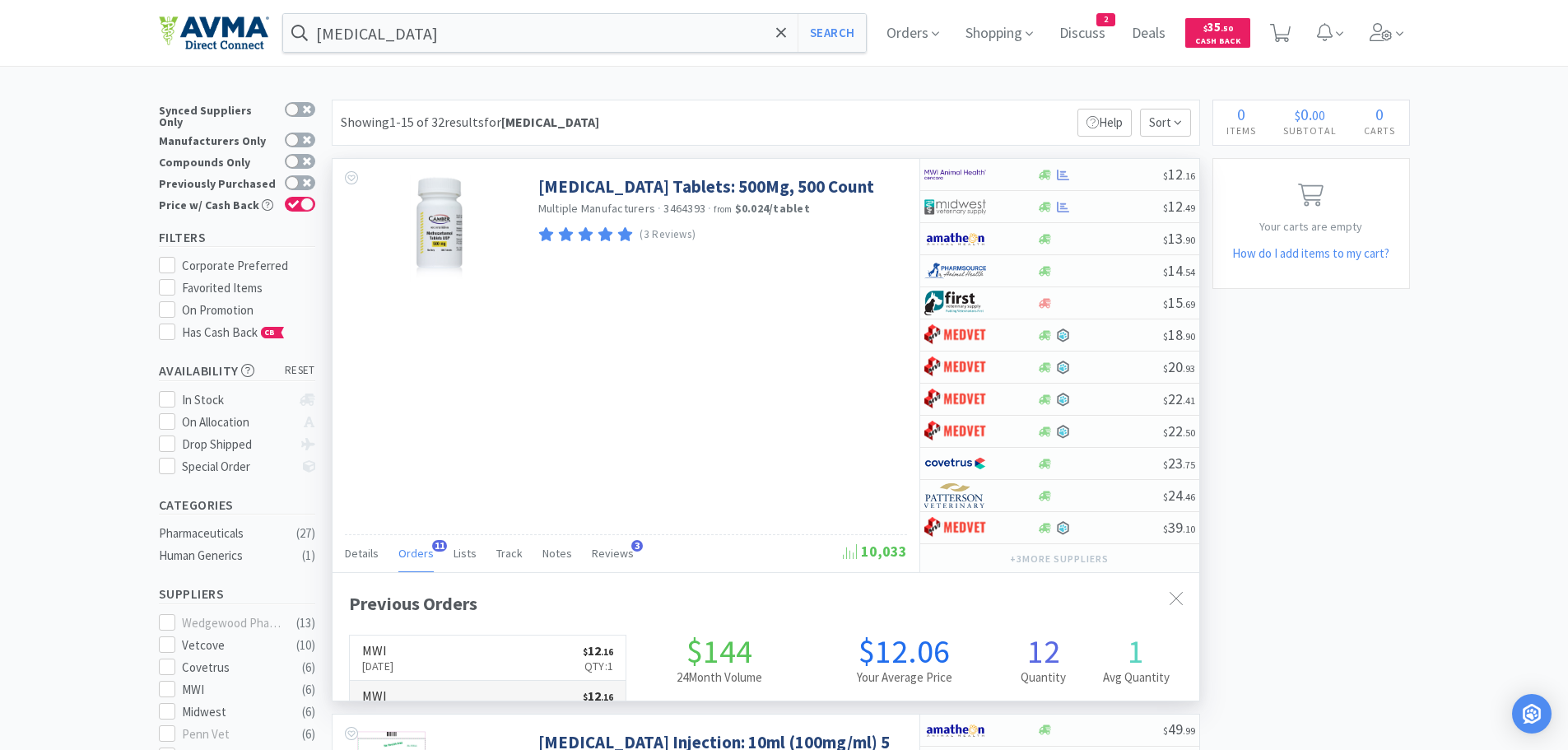
scroll to position [442, 867]
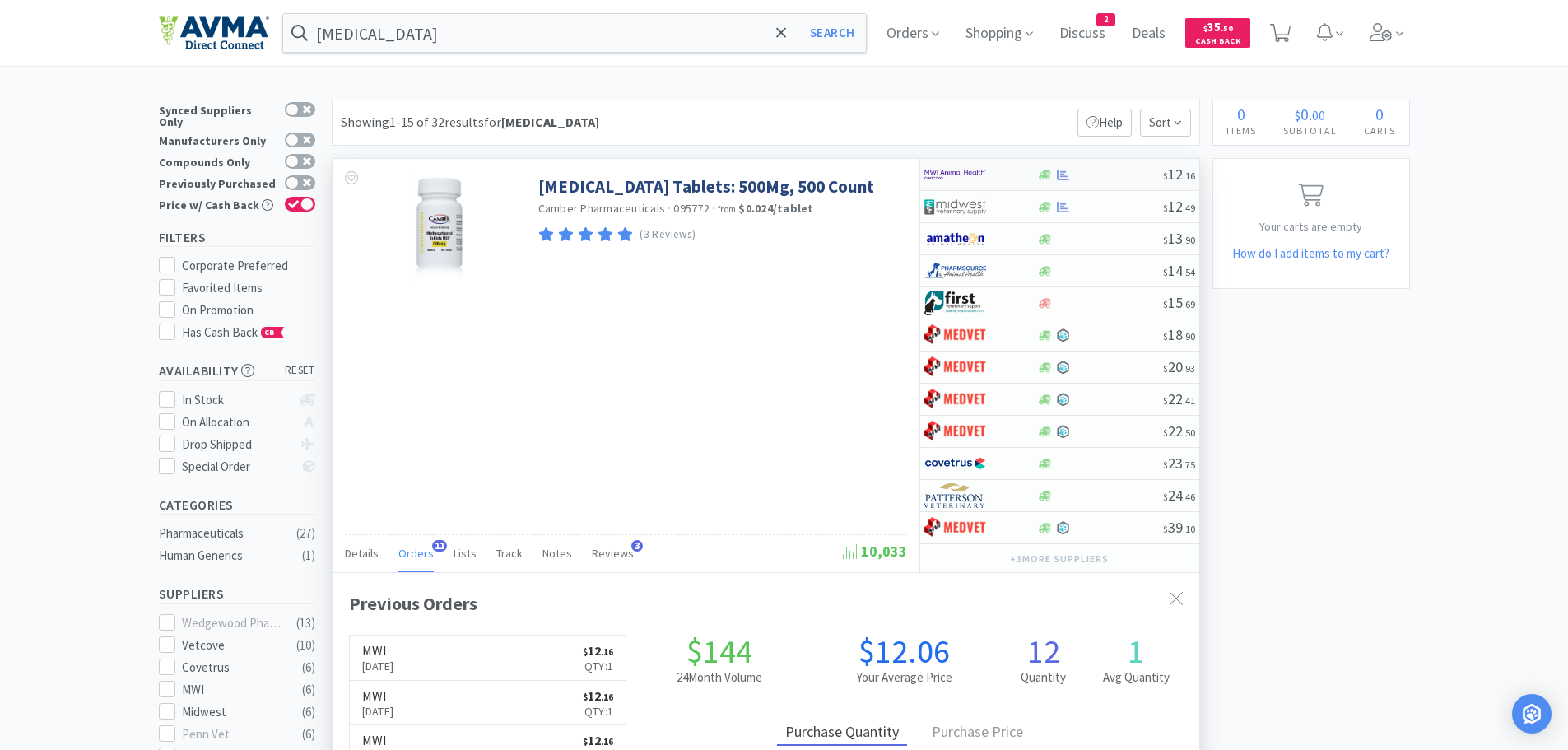
click at [1086, 177] on div at bounding box center [1100, 176] width 126 height 13
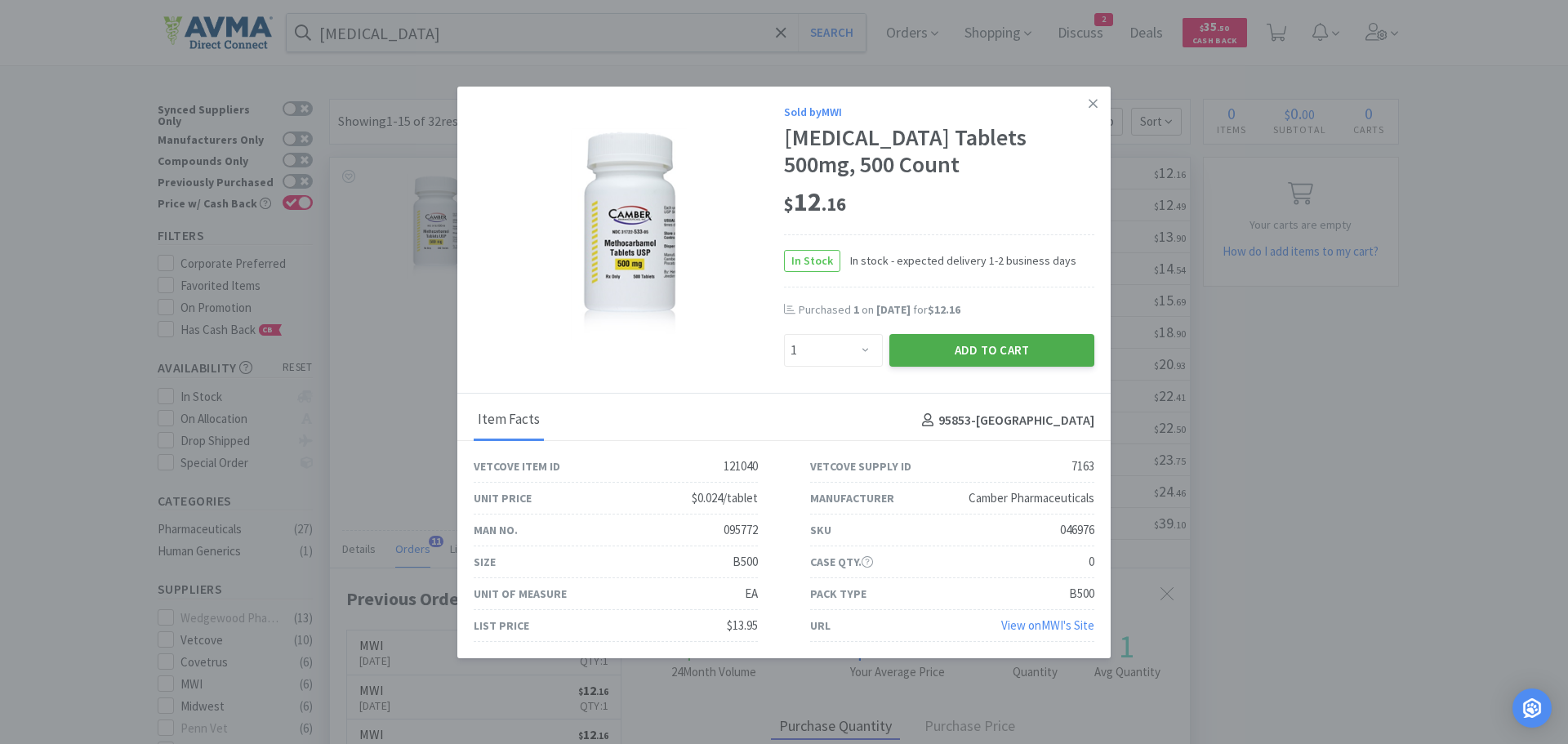
click at [904, 346] on button "Add to Cart" at bounding box center [992, 350] width 205 height 33
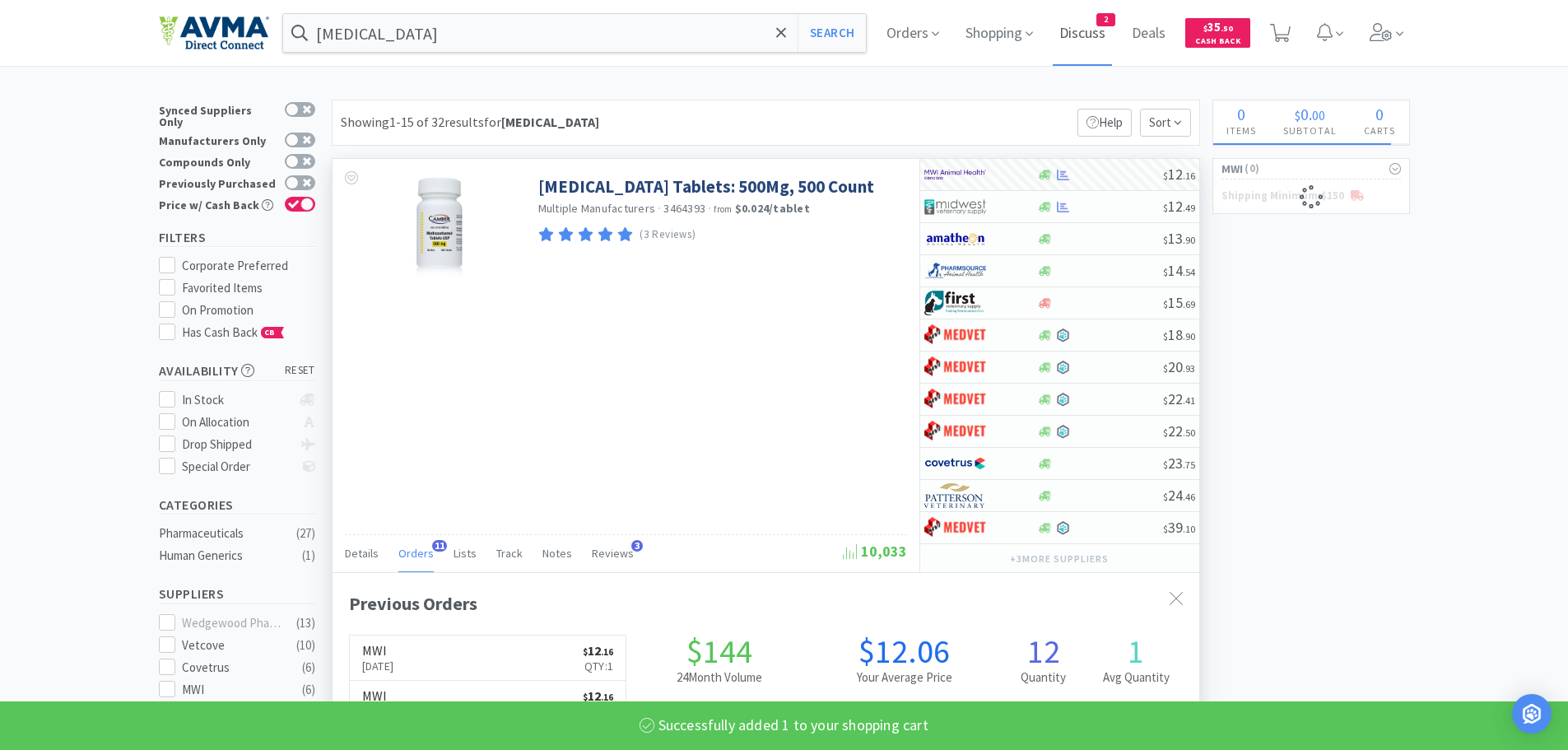
click at [1095, 31] on span "Discuss" at bounding box center [1082, 33] width 59 height 66
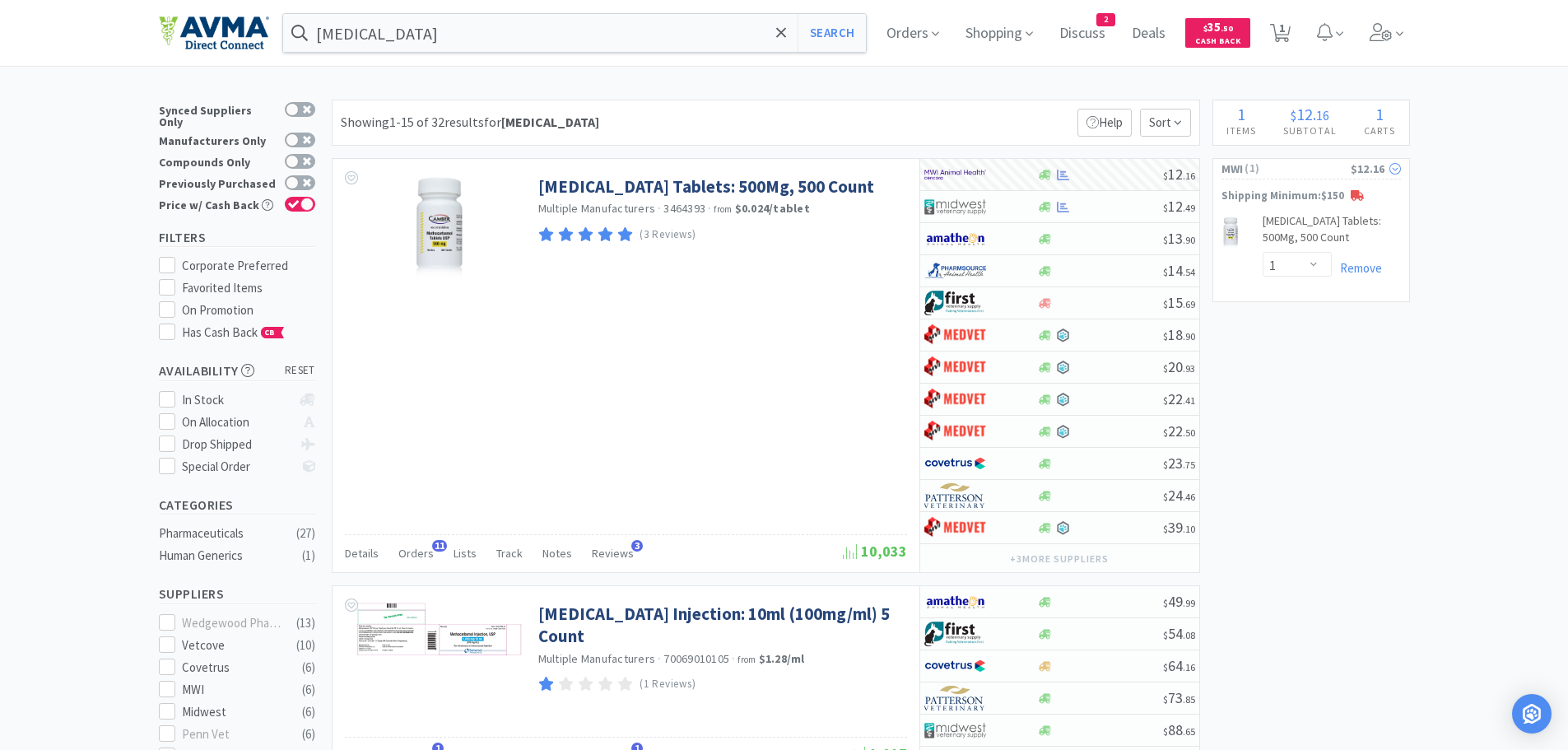
click at [1285, 174] on span "( 1 )" at bounding box center [1296, 169] width 107 height 16
select select "1"
click at [1285, 174] on span "( 1 )" at bounding box center [1296, 169] width 107 height 16
select select "1"
click at [1285, 25] on span "1" at bounding box center [1282, 28] width 5 height 66
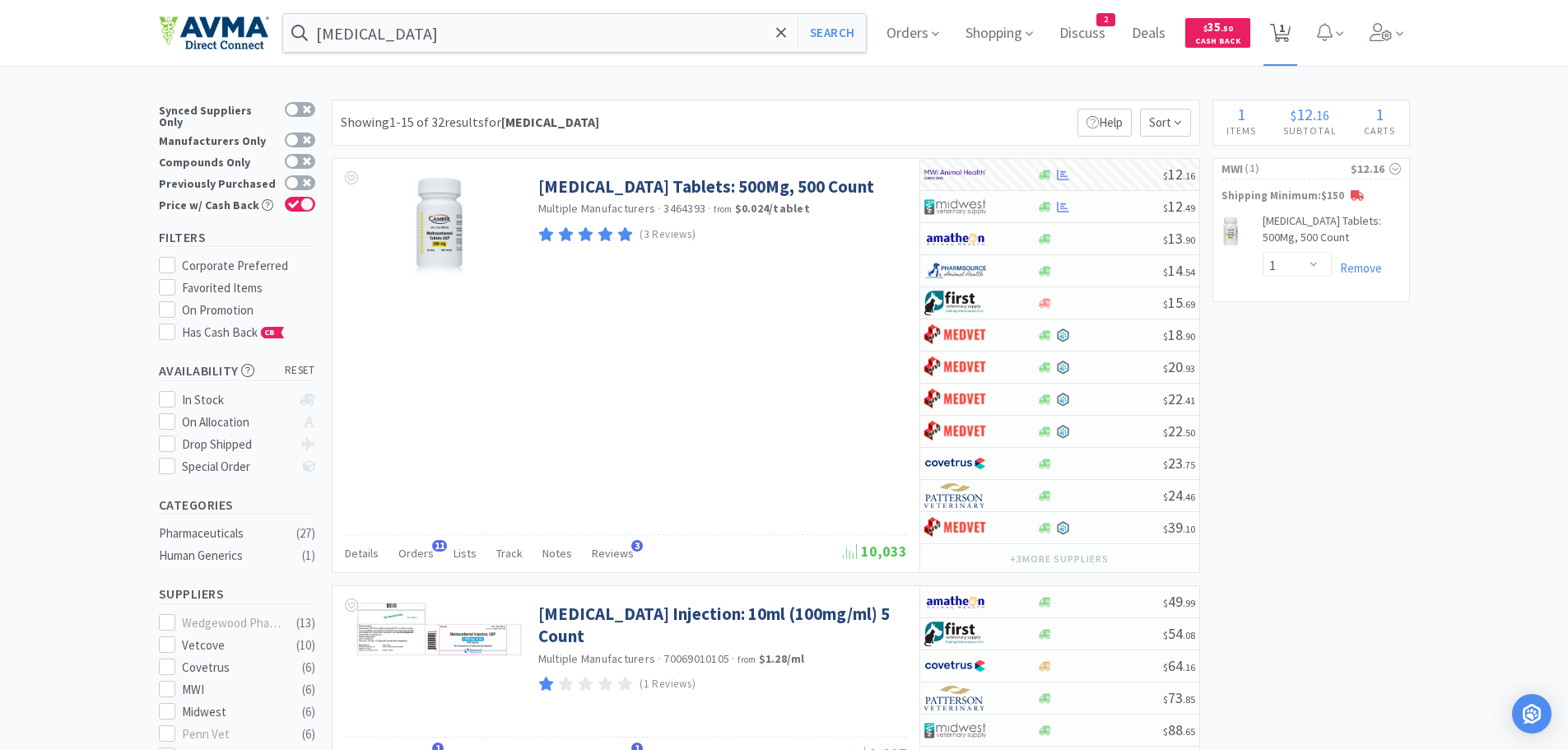
select select "1"
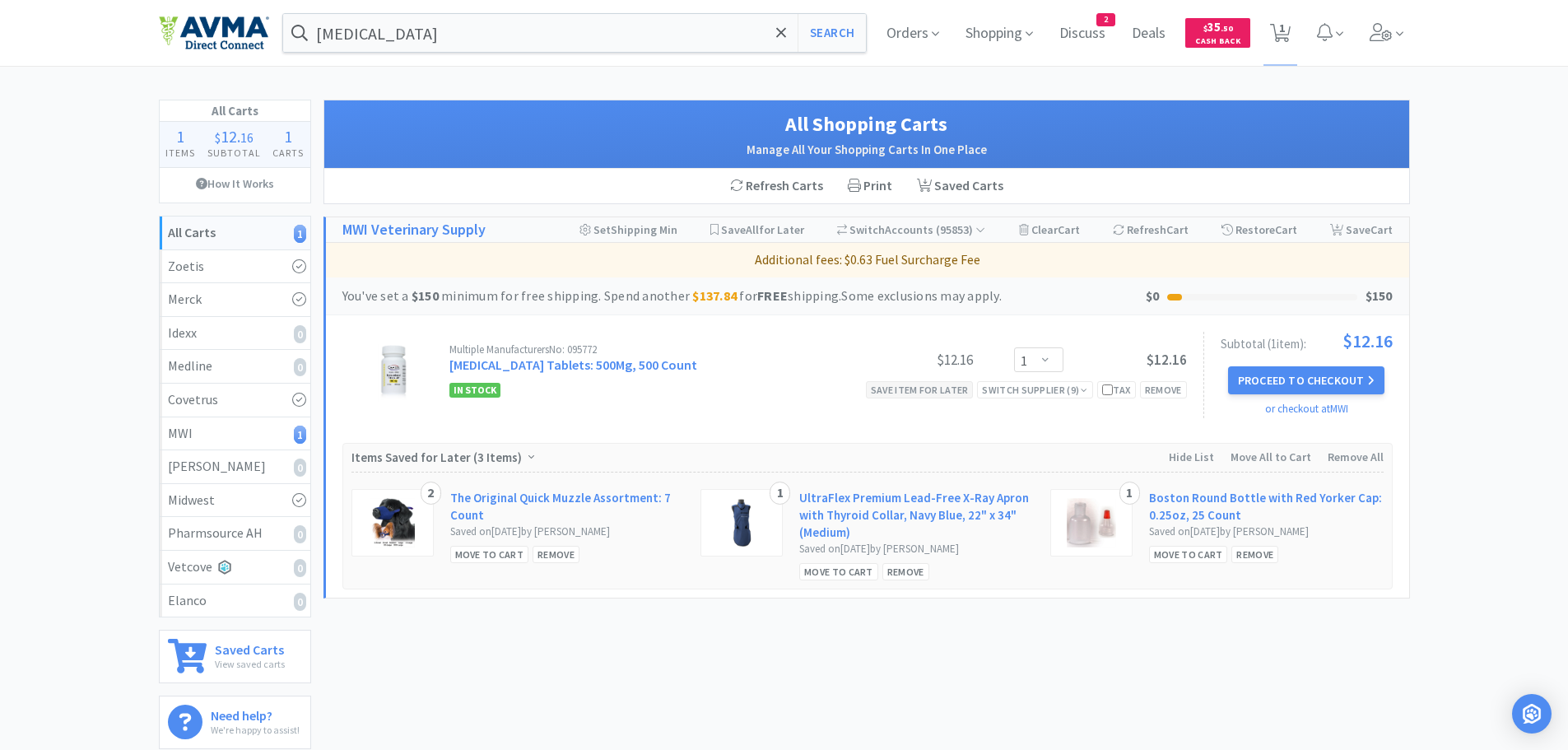
click at [910, 391] on div "Save item for later" at bounding box center [920, 390] width 108 height 17
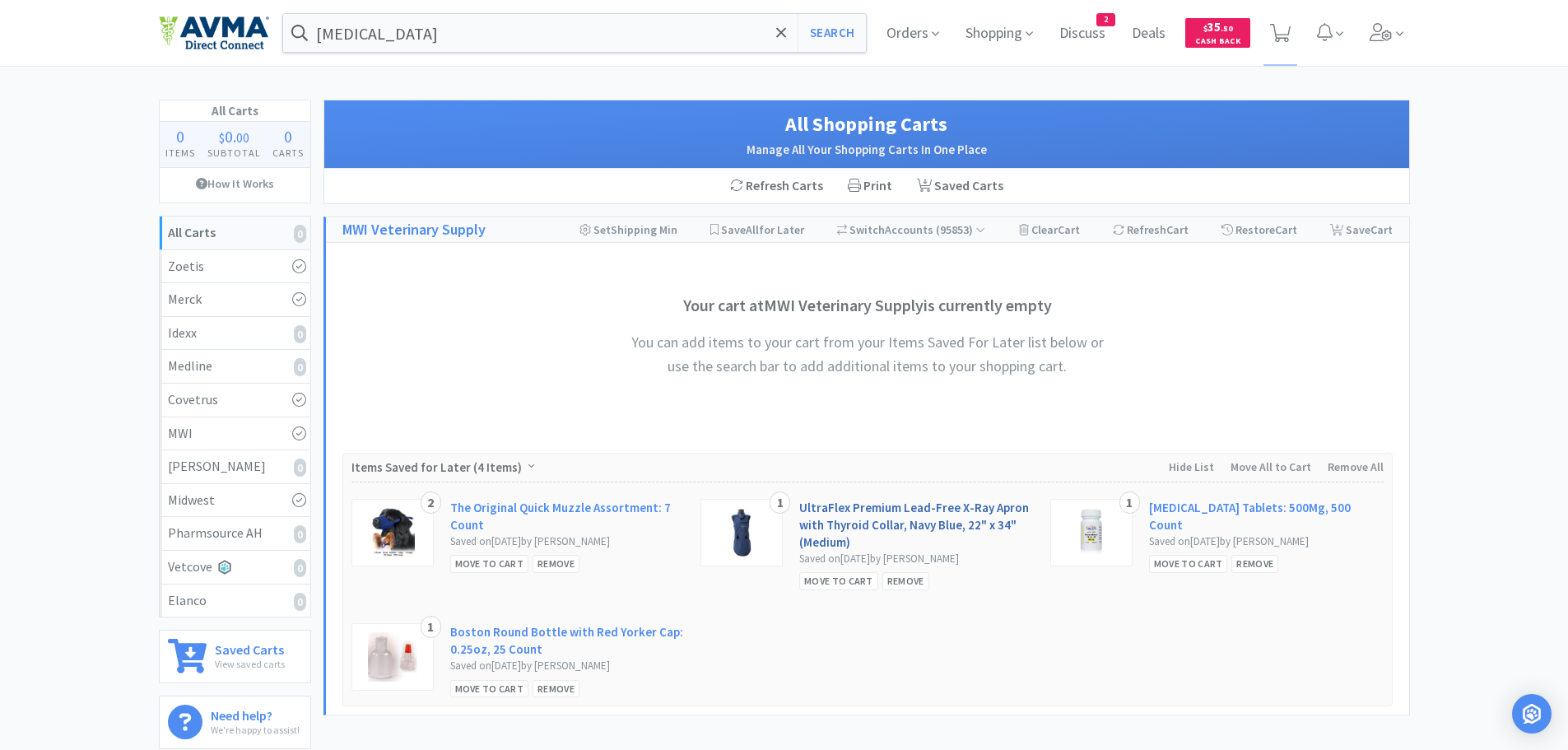
click at [871, 513] on link "UltraFlex Premium Lead-Free X-Ray Apron with Thyroid Collar, Navy Blue, 22" x 3…" at bounding box center [916, 525] width 235 height 52
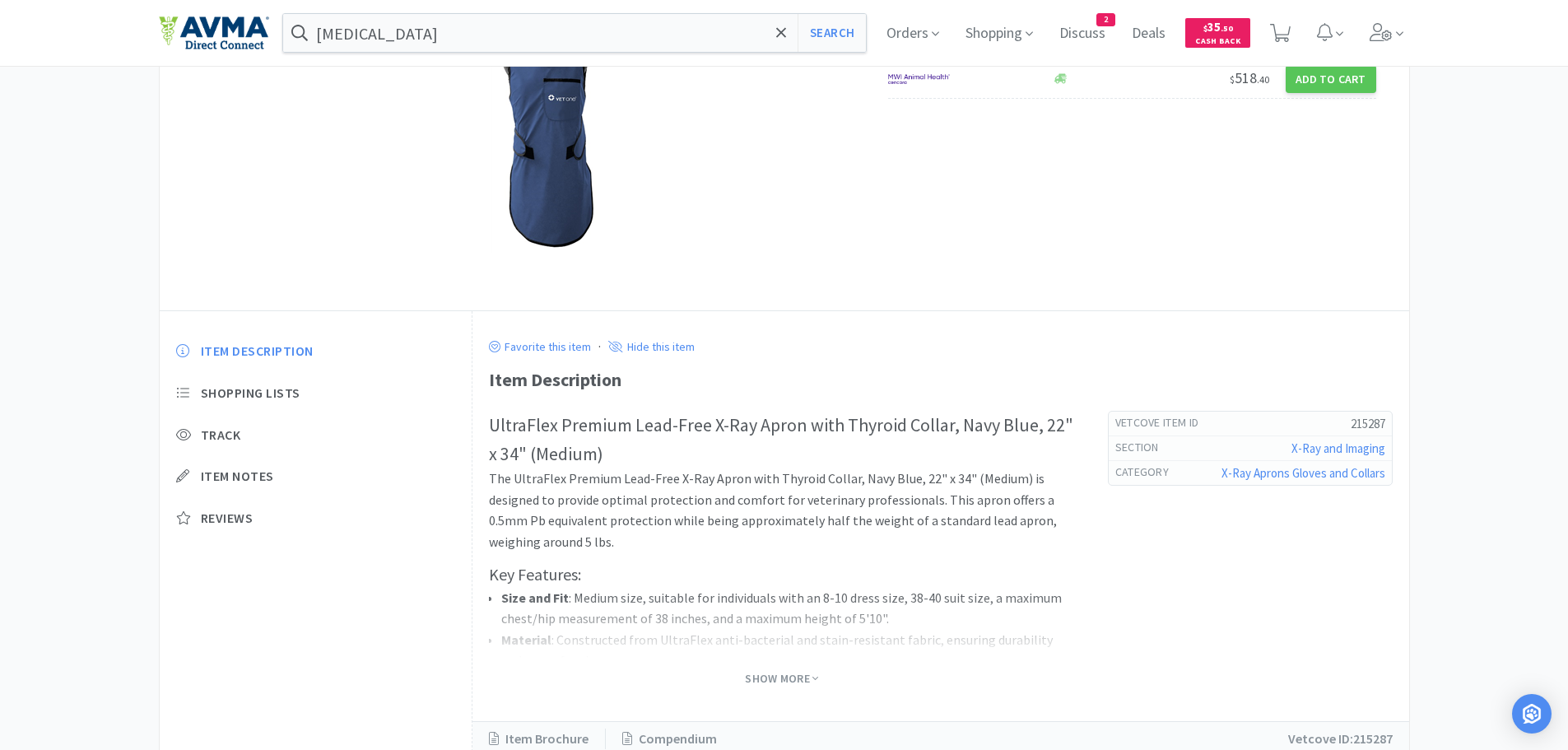
scroll to position [254, 0]
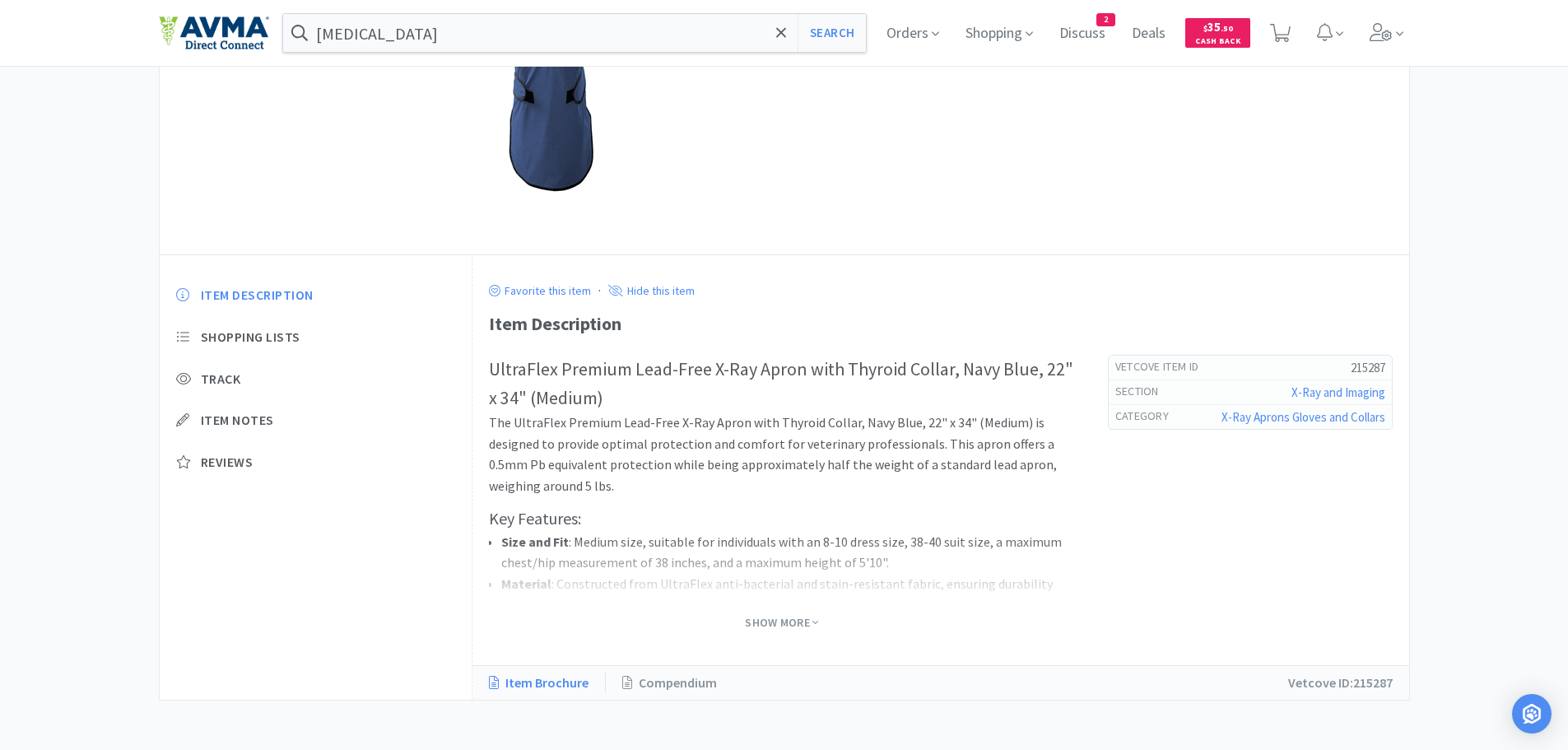
click at [536, 688] on link "Item Brochure" at bounding box center [548, 682] width 117 height 21
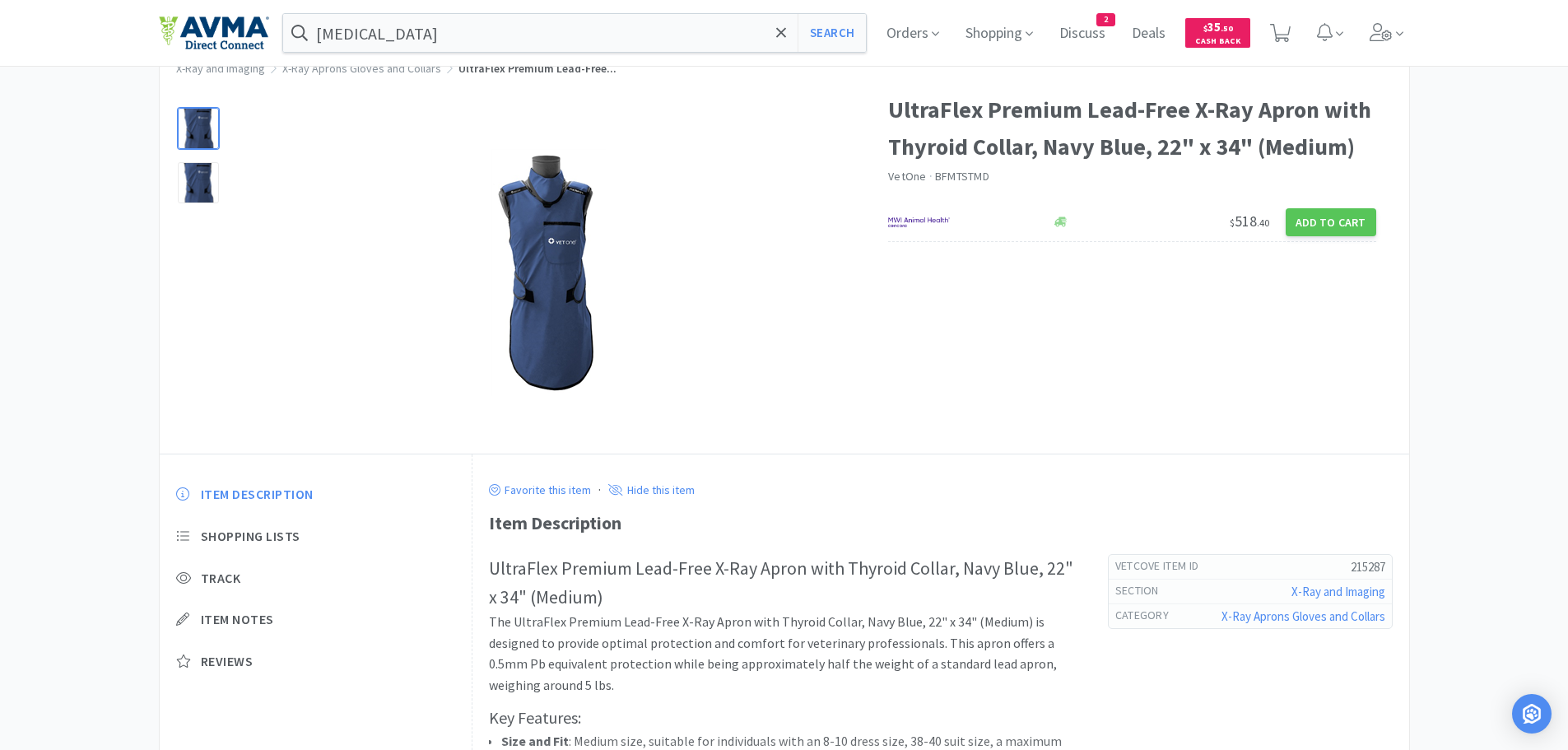
scroll to position [0, 0]
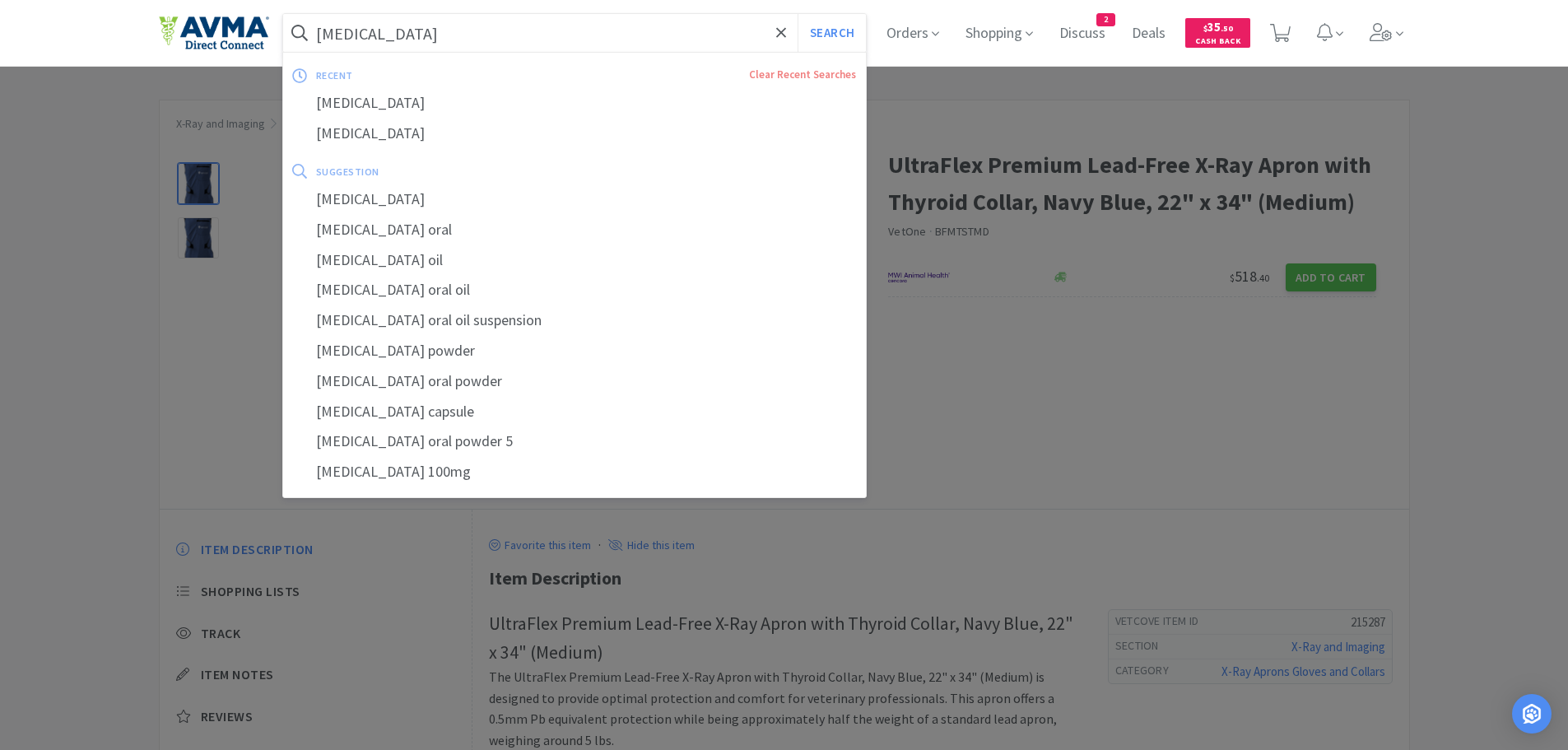
click at [567, 34] on input "[MEDICAL_DATA]" at bounding box center [575, 32] width 583 height 38
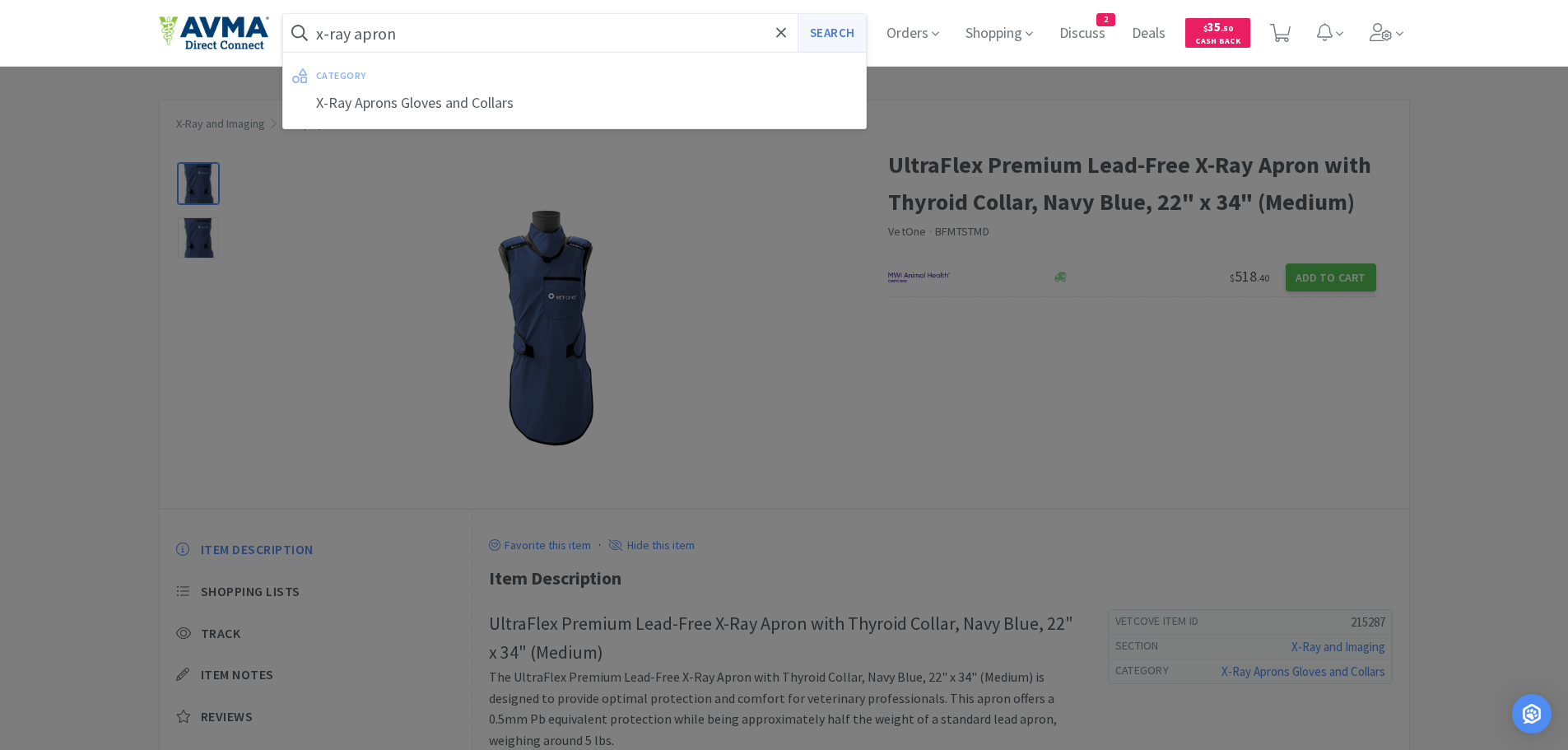
type input "x-ray apron"
click at [842, 34] on button "Search" at bounding box center [831, 32] width 69 height 38
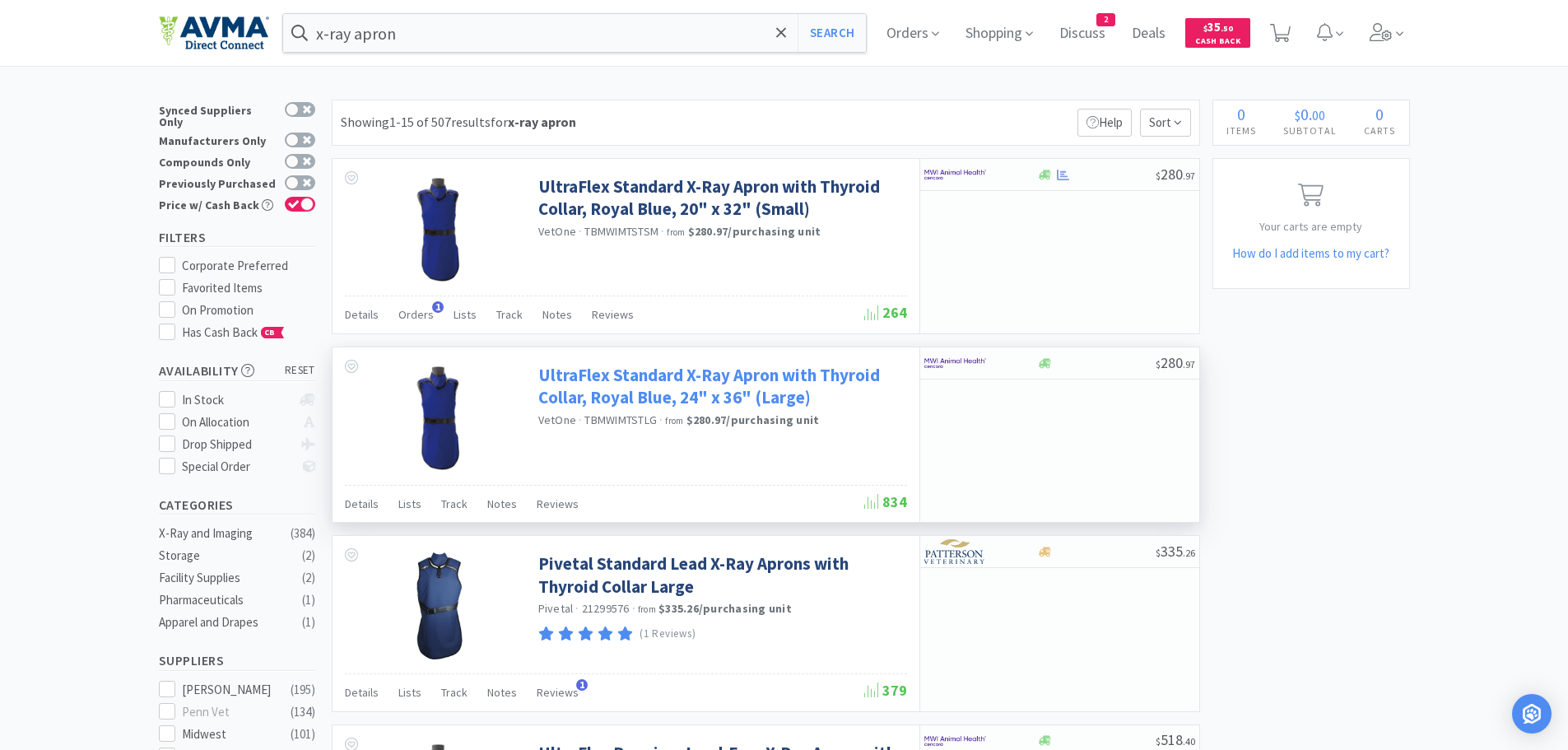
click at [665, 387] on link "UltraFlex Standard X-Ray Apron with Thyroid Collar, Royal Blue, 24" x 36" (Larg…" at bounding box center [720, 387] width 365 height 46
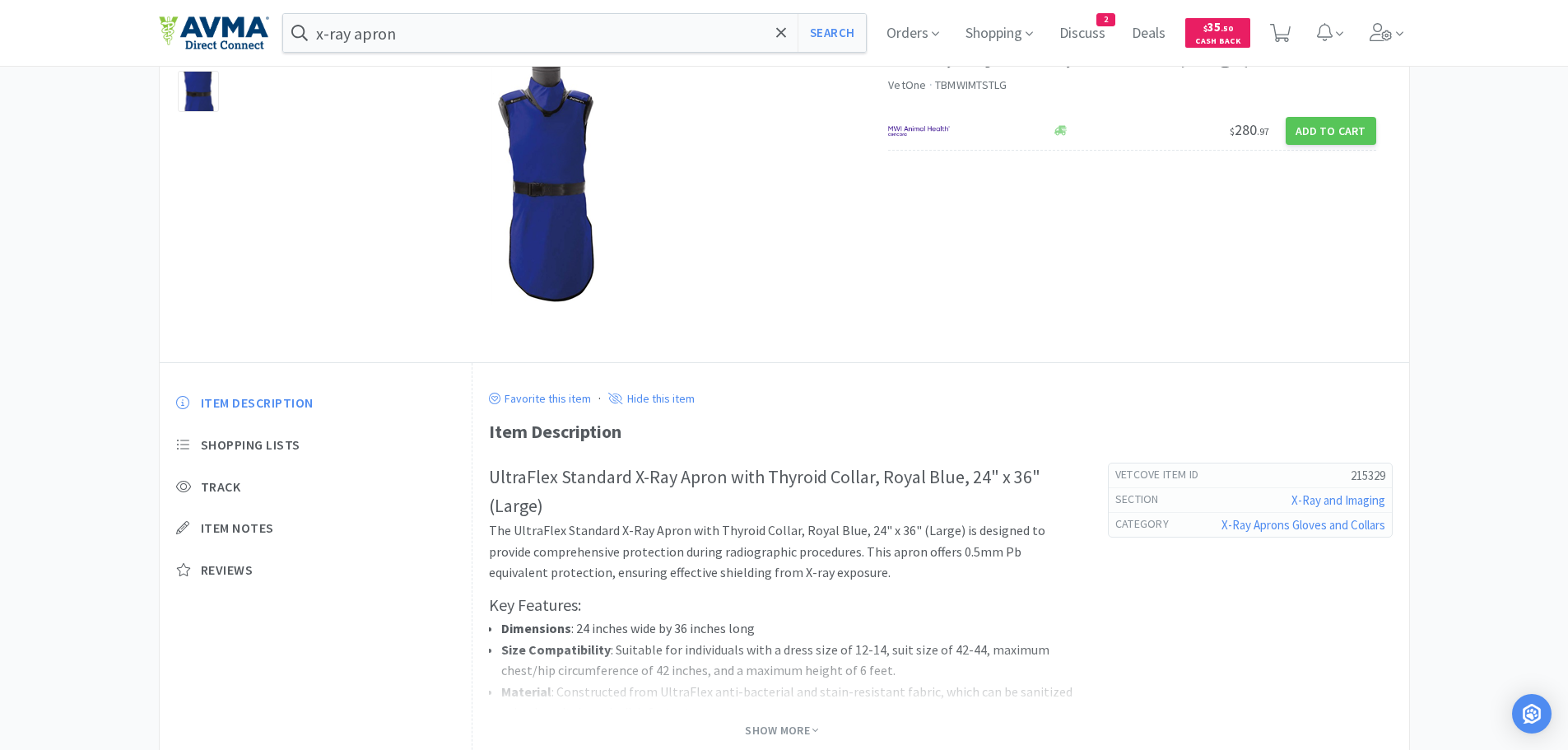
scroll to position [253, 0]
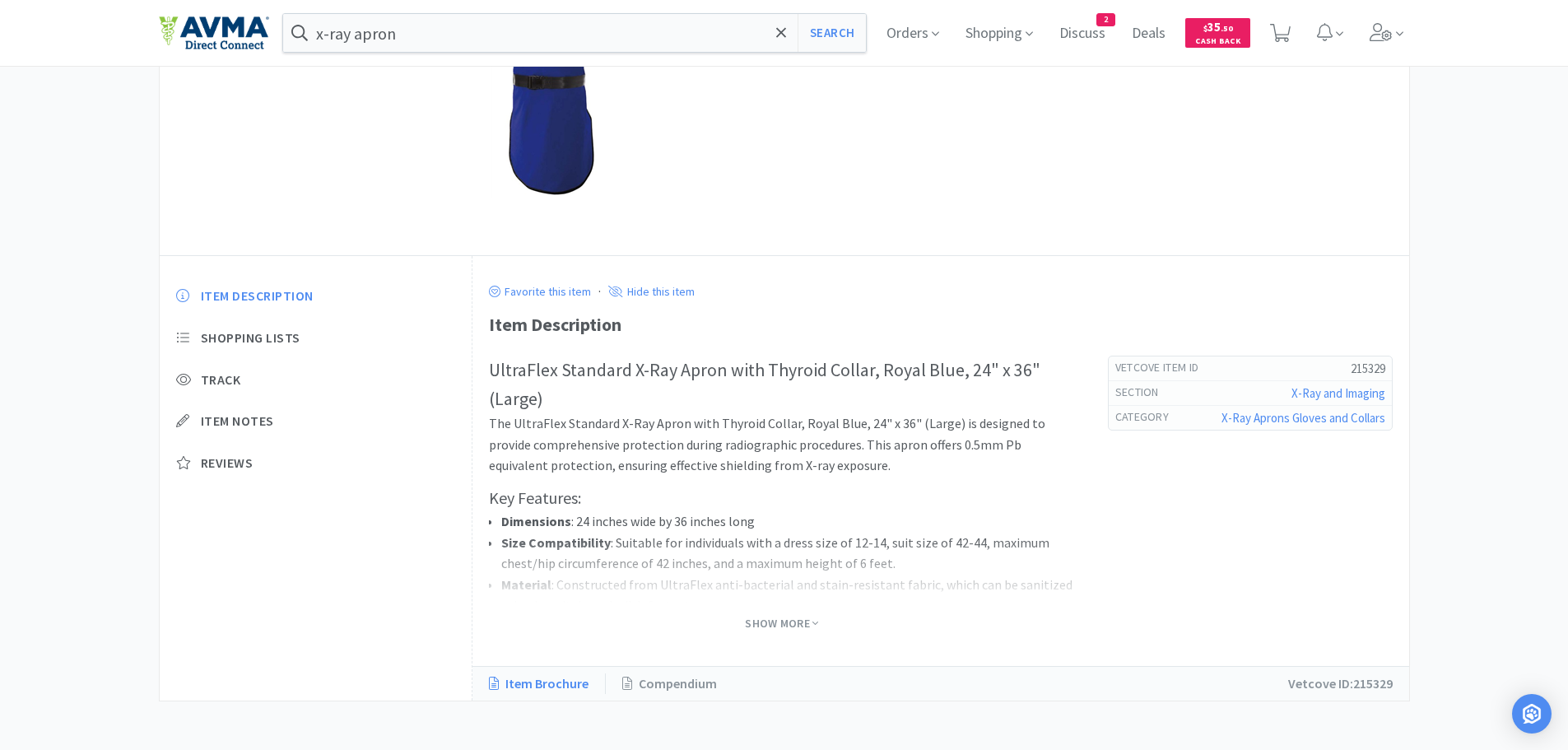
click at [548, 685] on link "Item Brochure" at bounding box center [548, 683] width 117 height 21
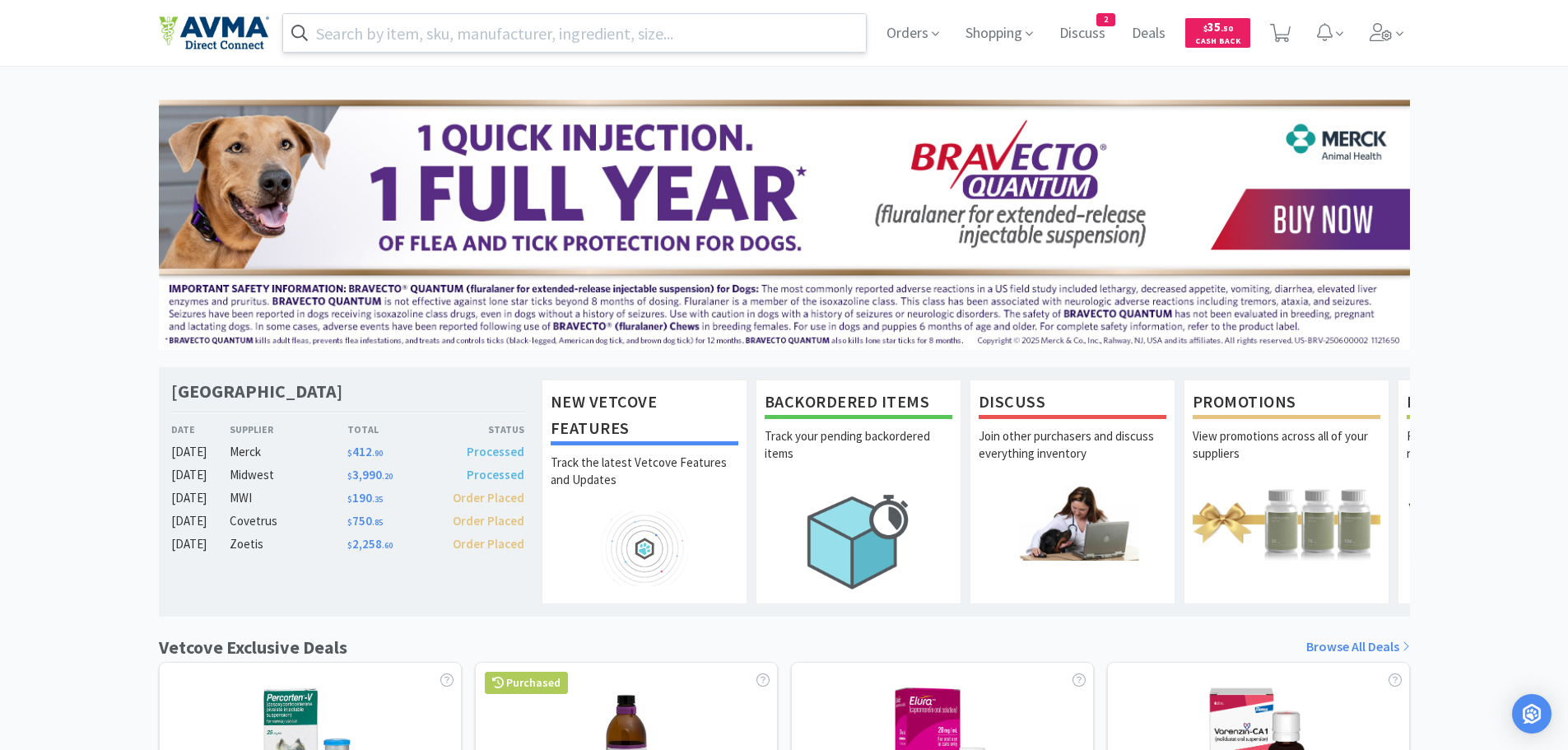
click at [398, 14] on input "text" at bounding box center [575, 32] width 583 height 38
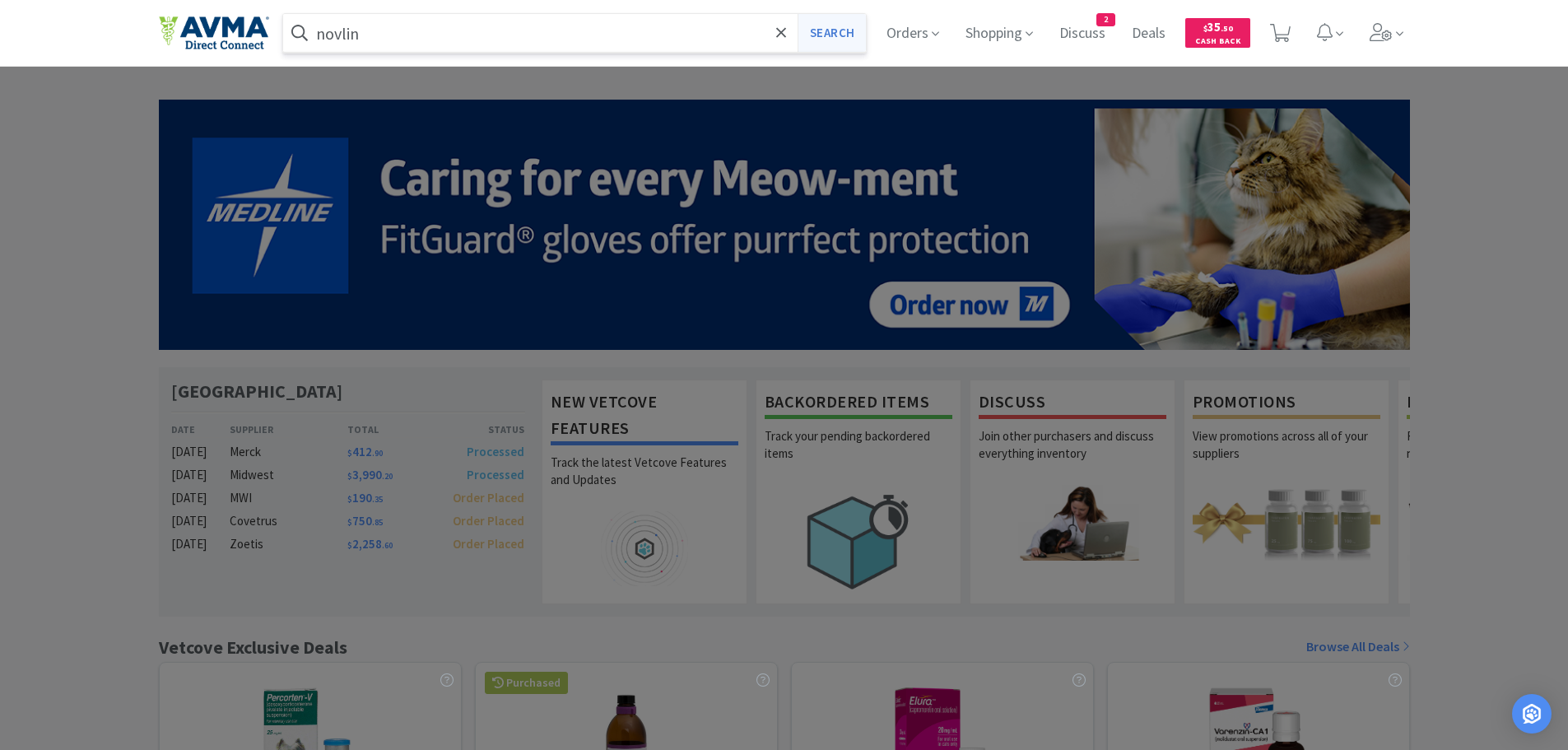
click at [832, 30] on button "Search" at bounding box center [831, 32] width 69 height 38
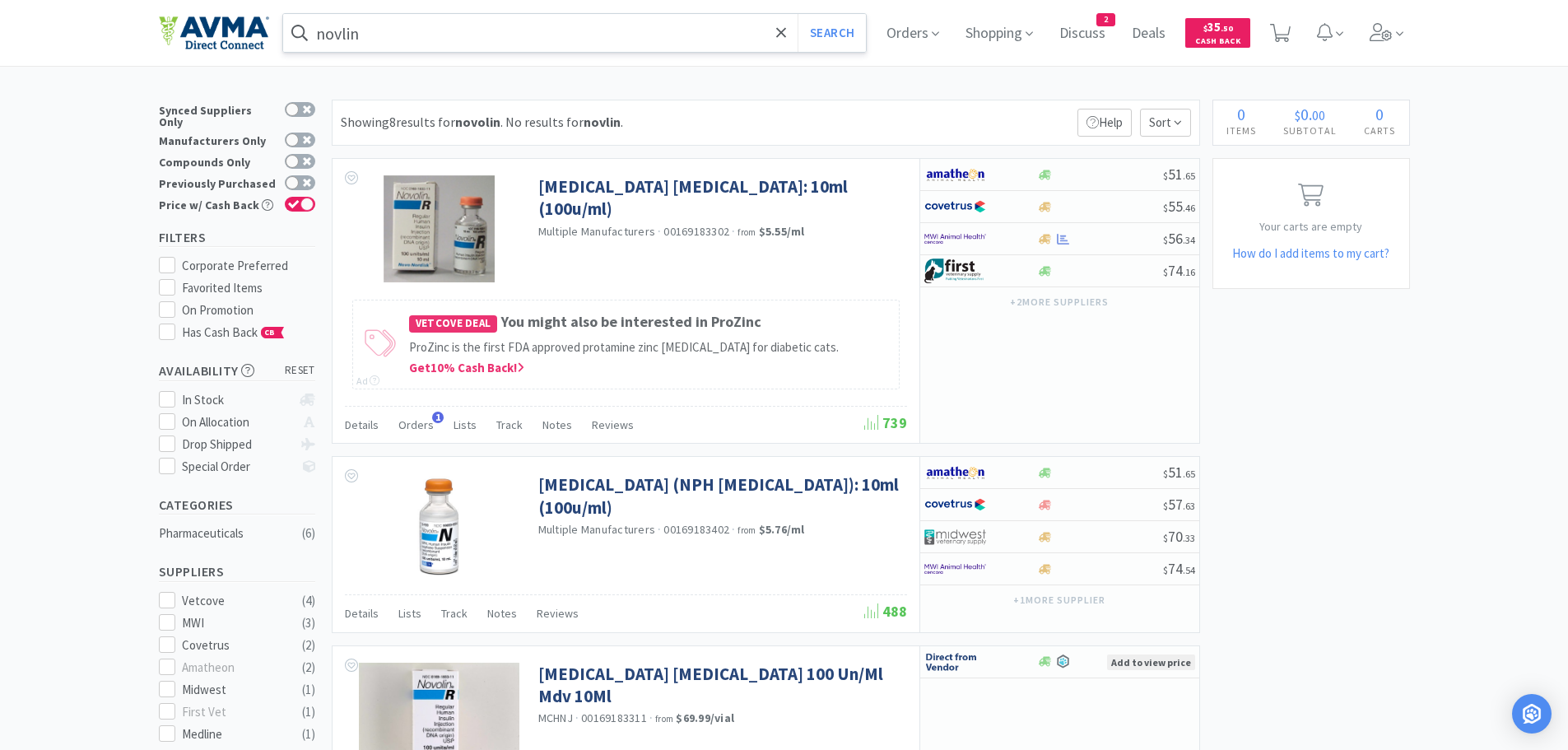
click at [496, 43] on input "novlin" at bounding box center [575, 32] width 583 height 38
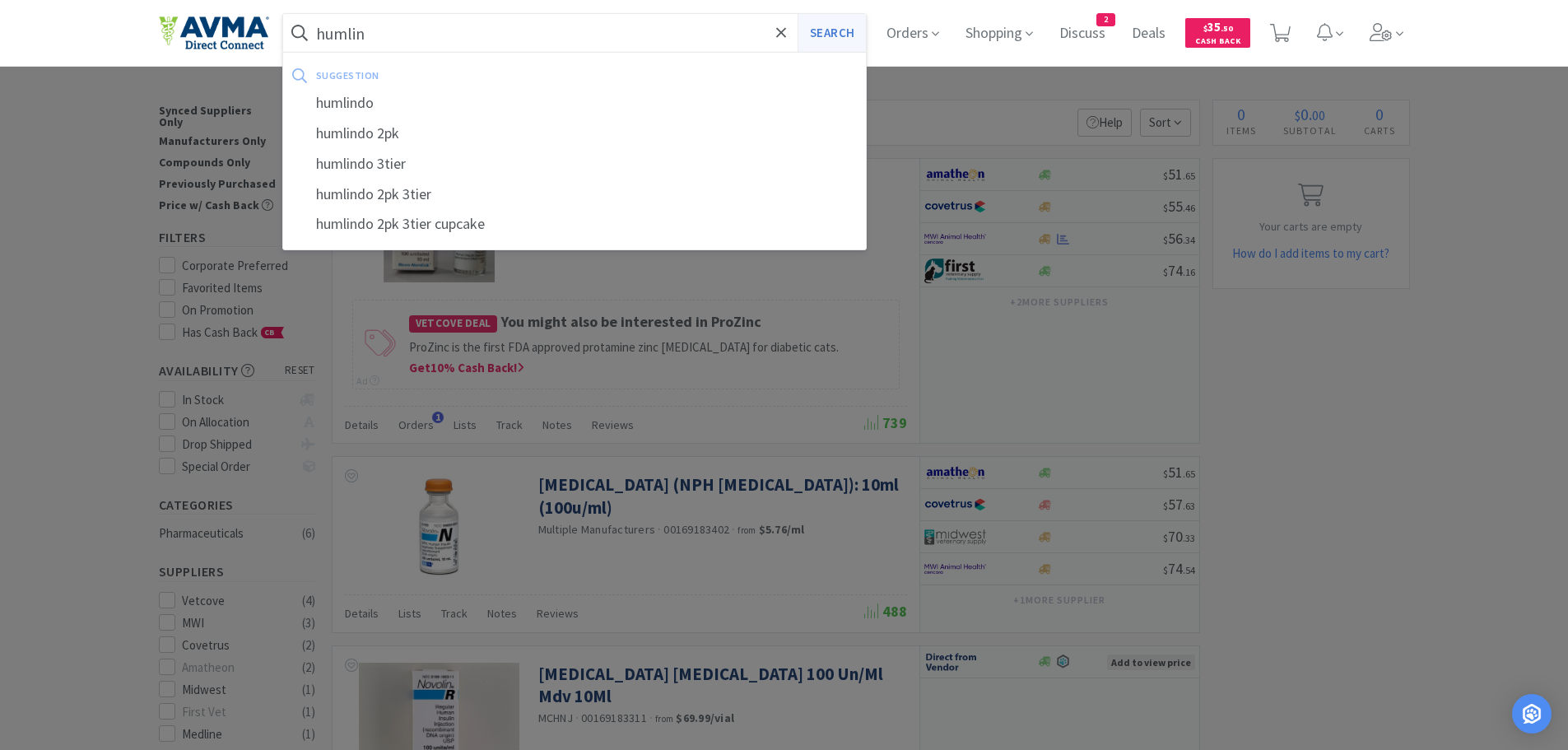
click at [830, 38] on button "Search" at bounding box center [831, 32] width 69 height 38
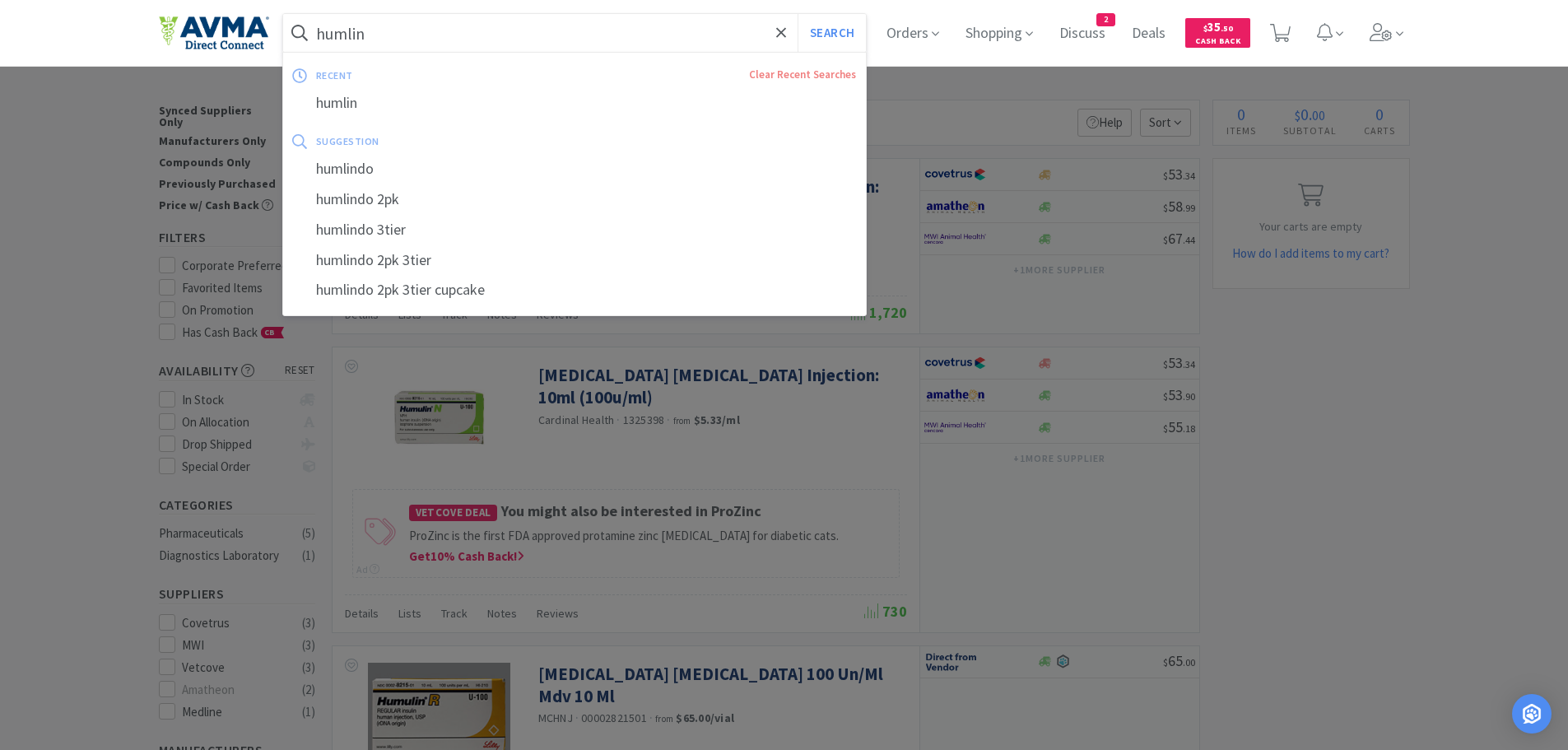
click at [478, 38] on input "humlin" at bounding box center [575, 32] width 583 height 38
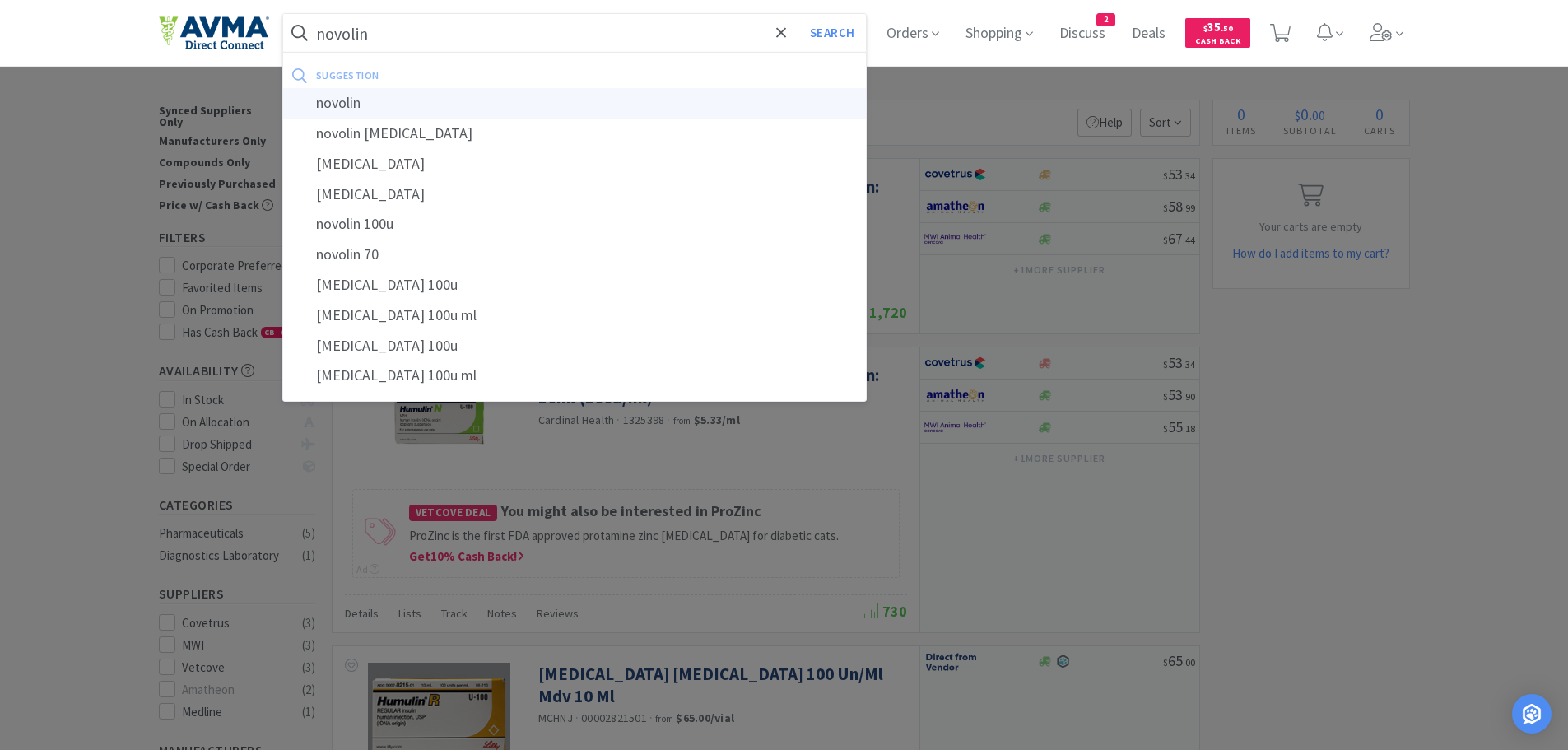
type input "novolin"
click at [351, 108] on div "novolin" at bounding box center [575, 102] width 583 height 30
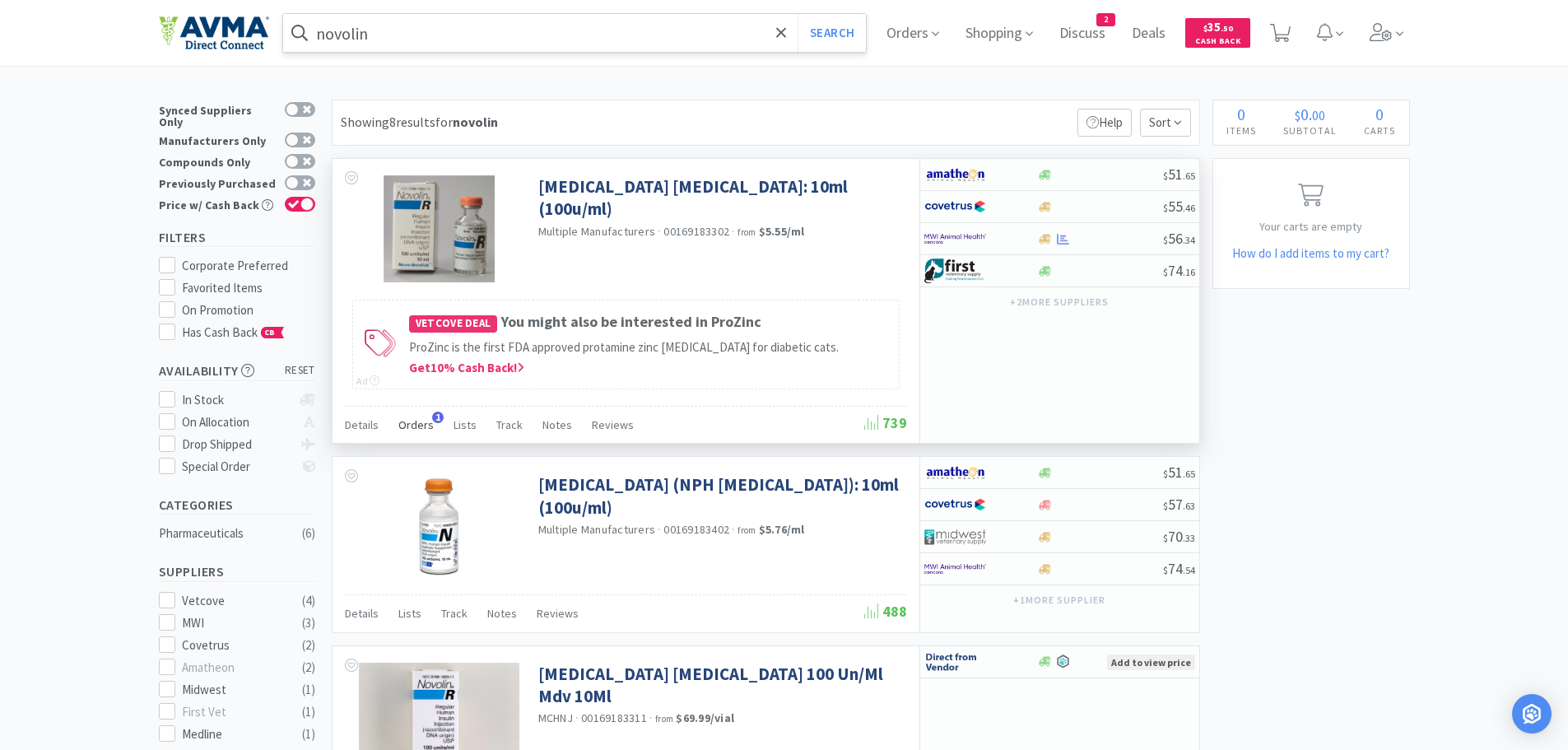
click at [414, 425] on span "Orders" at bounding box center [416, 424] width 36 height 15
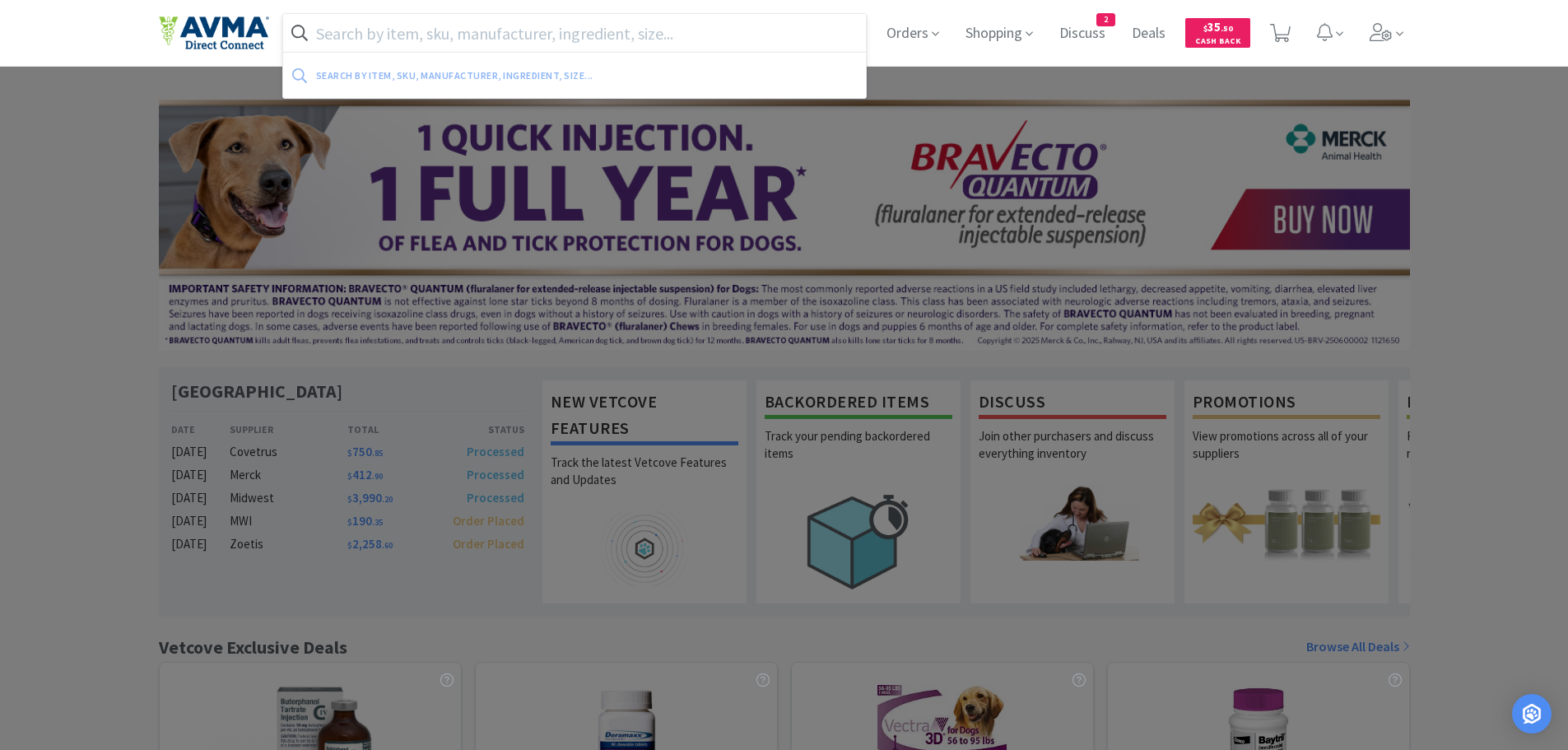
click at [486, 33] on input "text" at bounding box center [575, 32] width 583 height 38
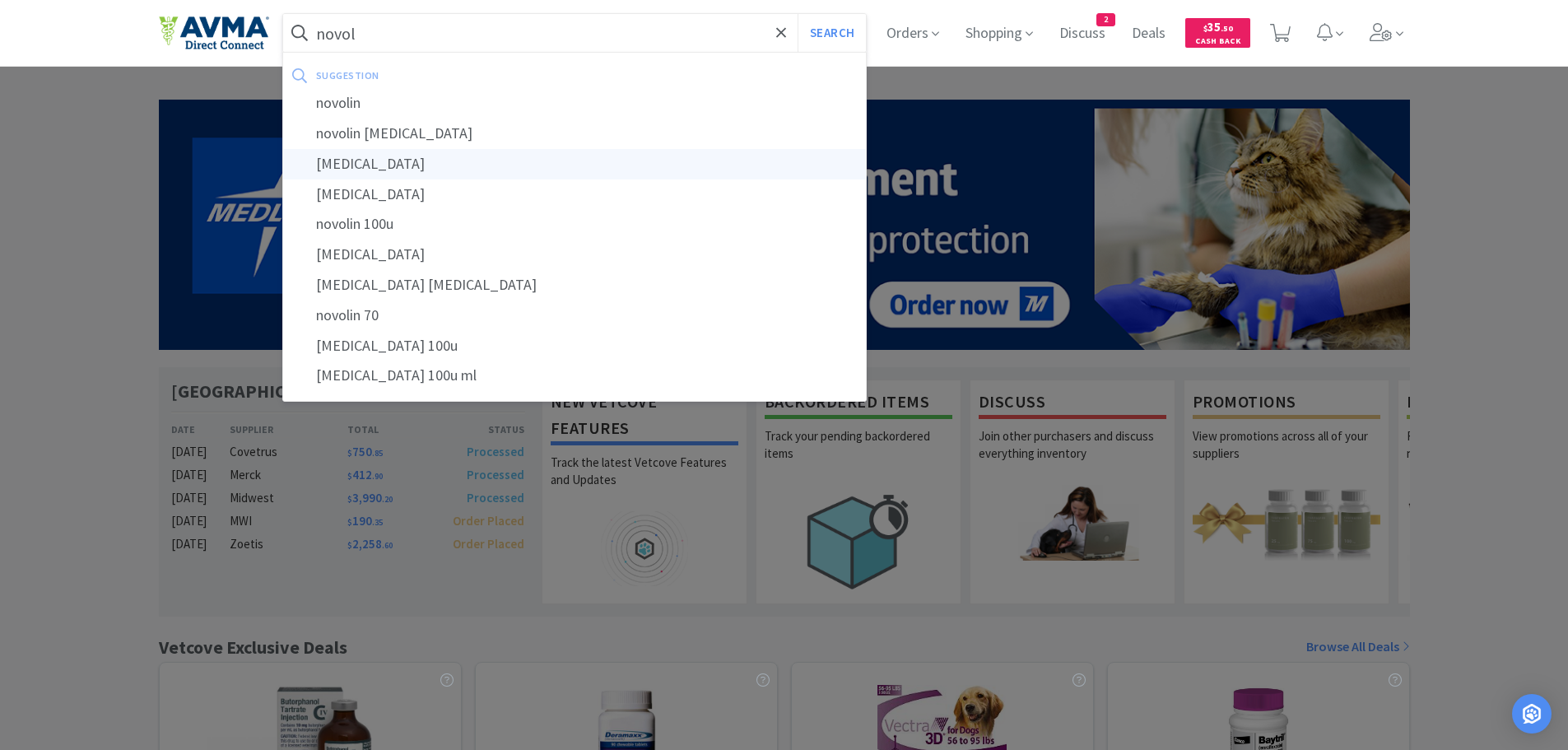
click at [374, 155] on div "[MEDICAL_DATA]" at bounding box center [575, 164] width 583 height 30
type input "[MEDICAL_DATA]"
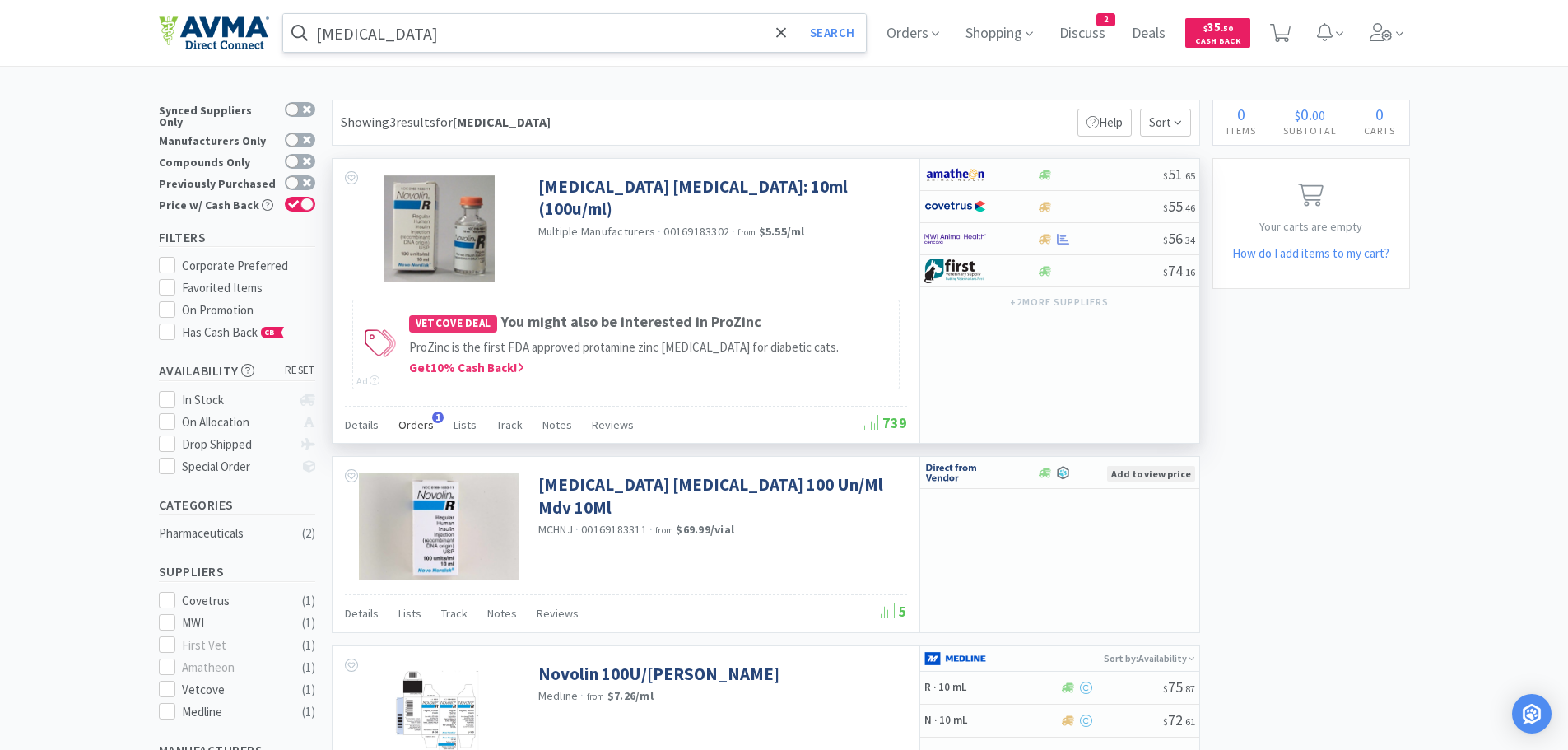
click at [415, 425] on span "Orders" at bounding box center [416, 424] width 36 height 15
